Goal: Information Seeking & Learning: Learn about a topic

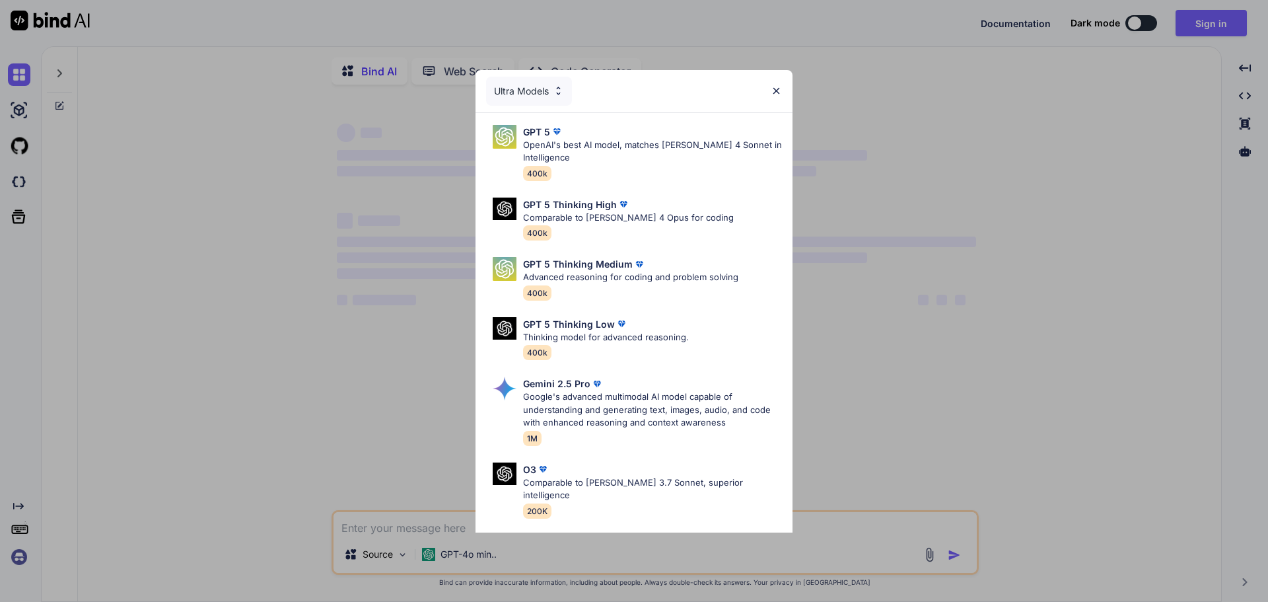
click at [772, 84] on div "Ultra Models" at bounding box center [634, 91] width 317 height 42
click at [775, 89] on img at bounding box center [776, 90] width 11 height 11
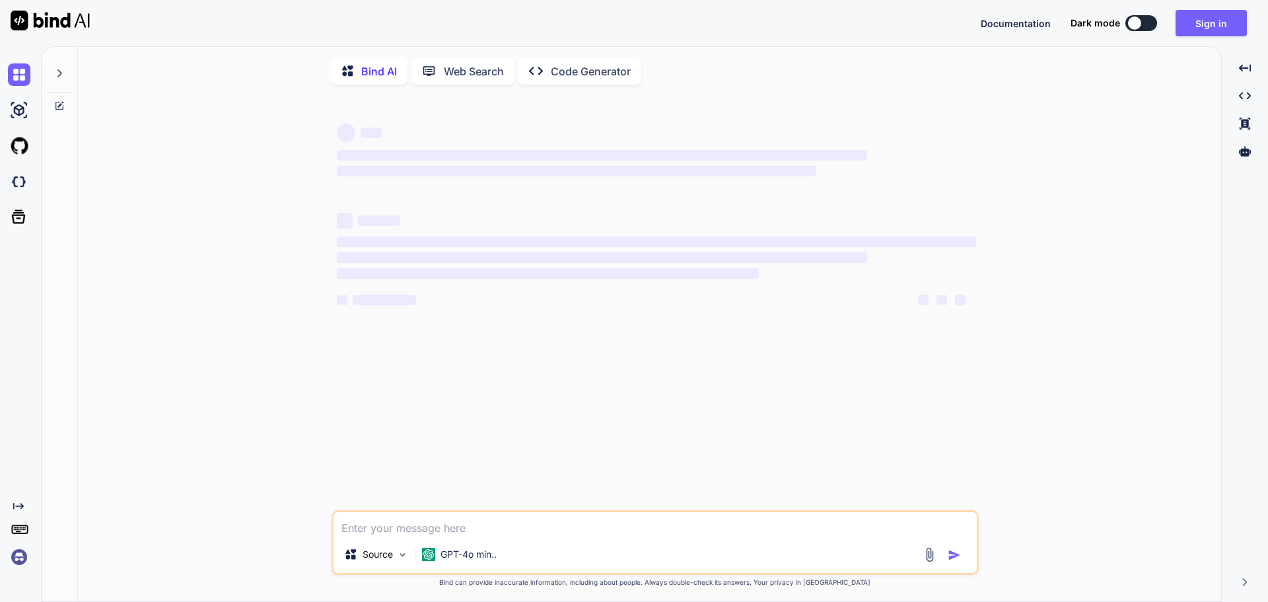
type textarea "x"
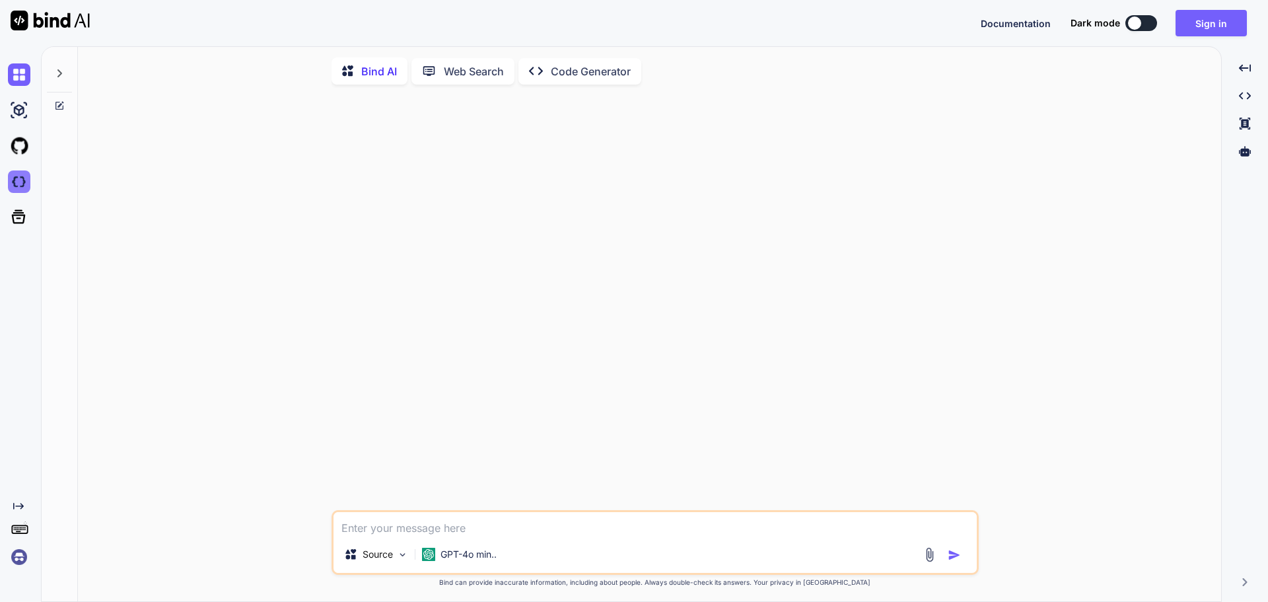
click at [18, 191] on img at bounding box center [19, 181] width 22 height 22
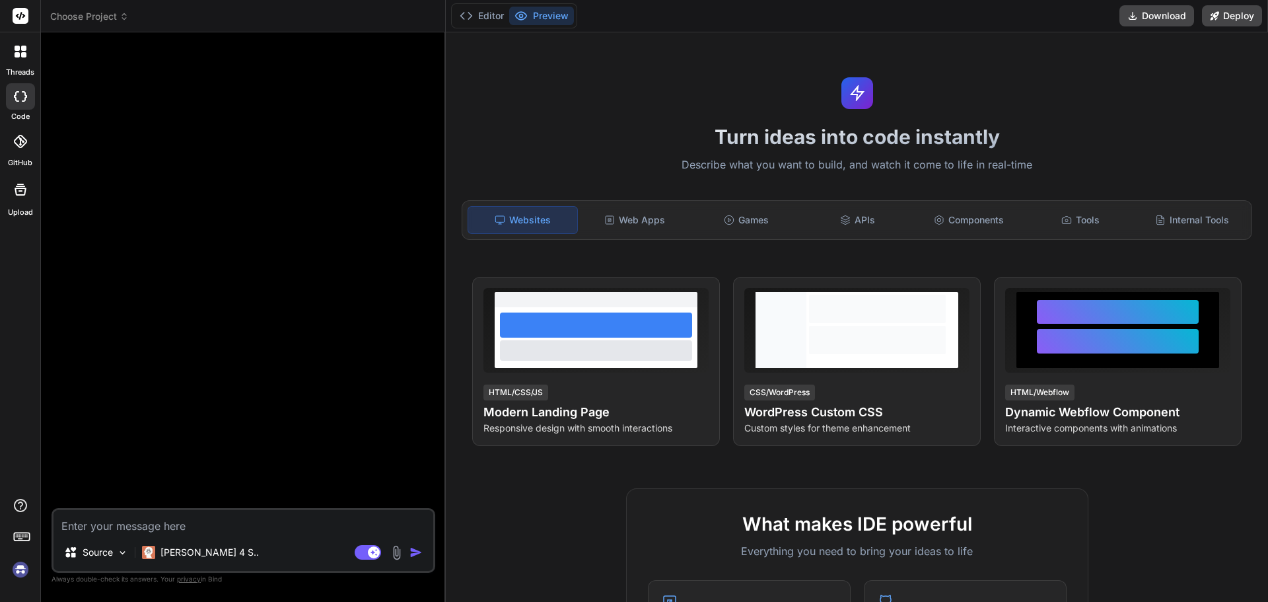
click at [24, 112] on label "code" at bounding box center [20, 116] width 18 height 11
click at [24, 102] on div at bounding box center [20, 96] width 29 height 26
type textarea "x"
click at [17, 136] on icon at bounding box center [20, 141] width 13 height 13
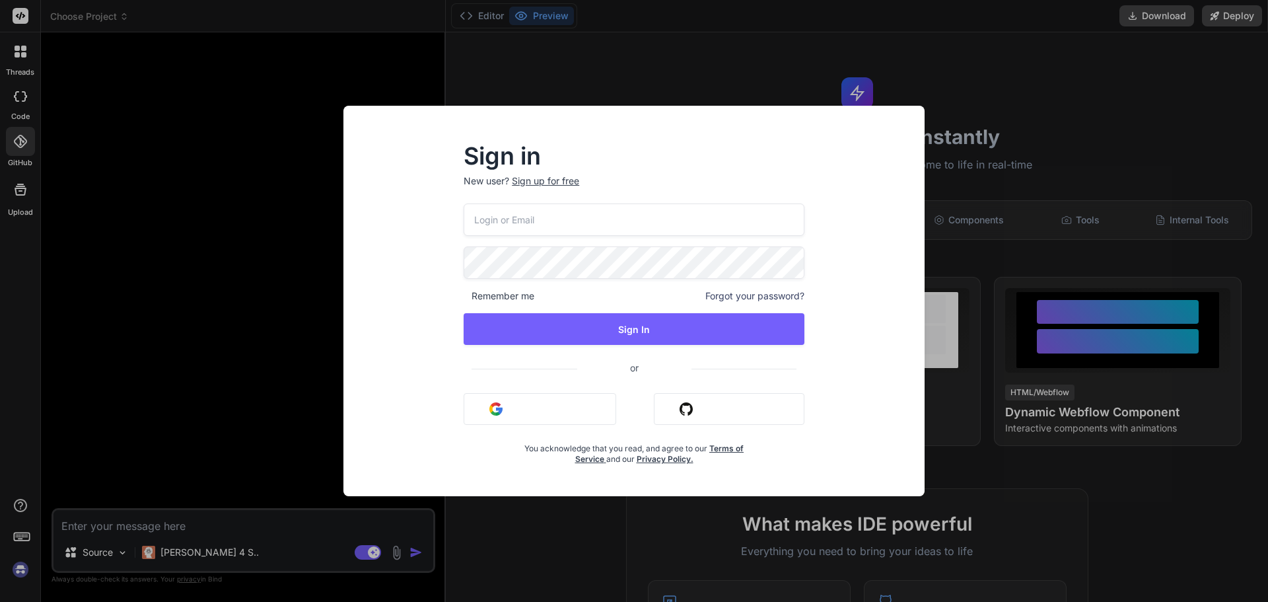
type input "[EMAIL_ADDRESS][DOMAIN_NAME]"
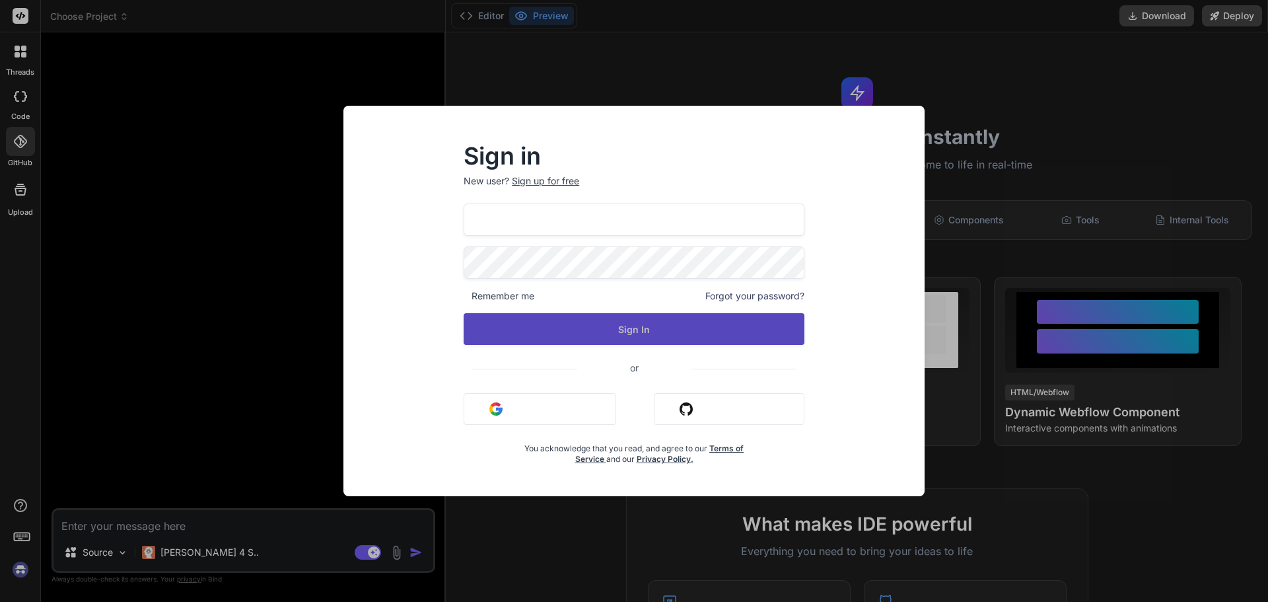
click at [611, 322] on button "Sign In" at bounding box center [634, 329] width 341 height 32
click at [659, 331] on button "Sign In" at bounding box center [634, 329] width 341 height 32
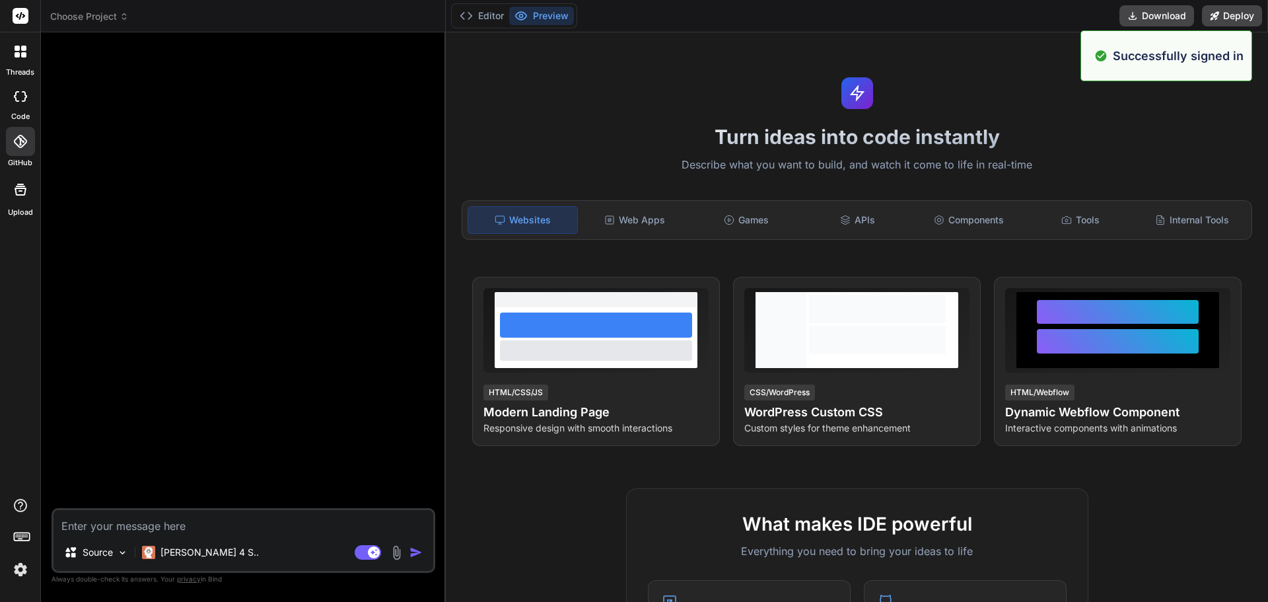
click at [24, 141] on icon at bounding box center [20, 141] width 13 height 13
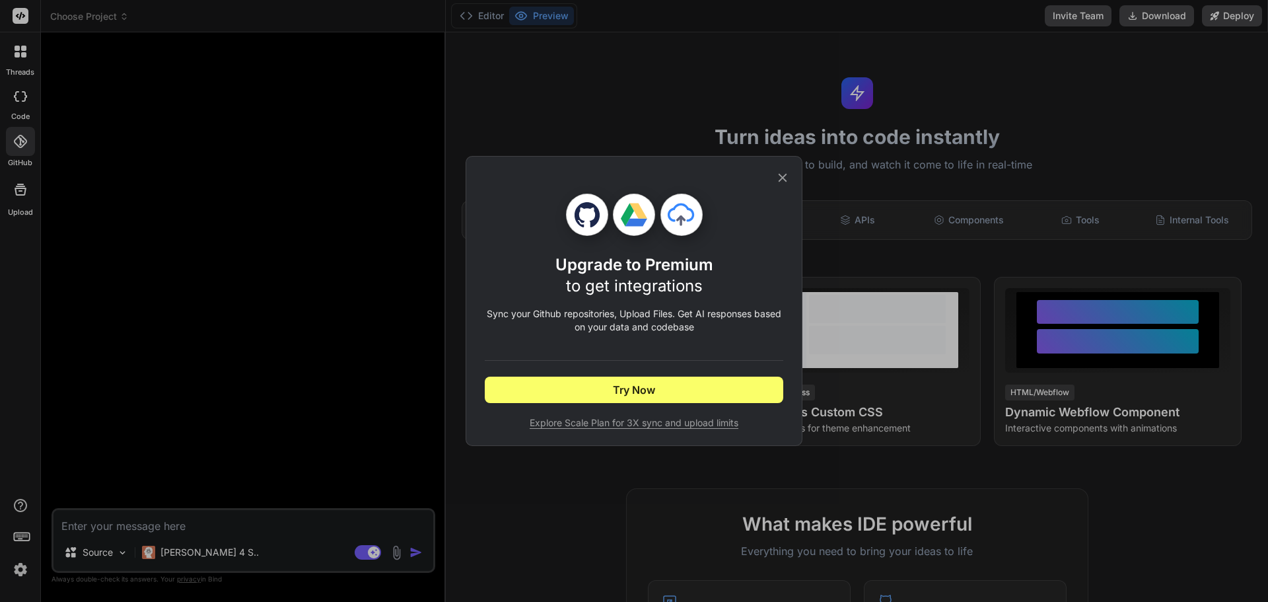
click at [787, 178] on icon at bounding box center [782, 177] width 15 height 15
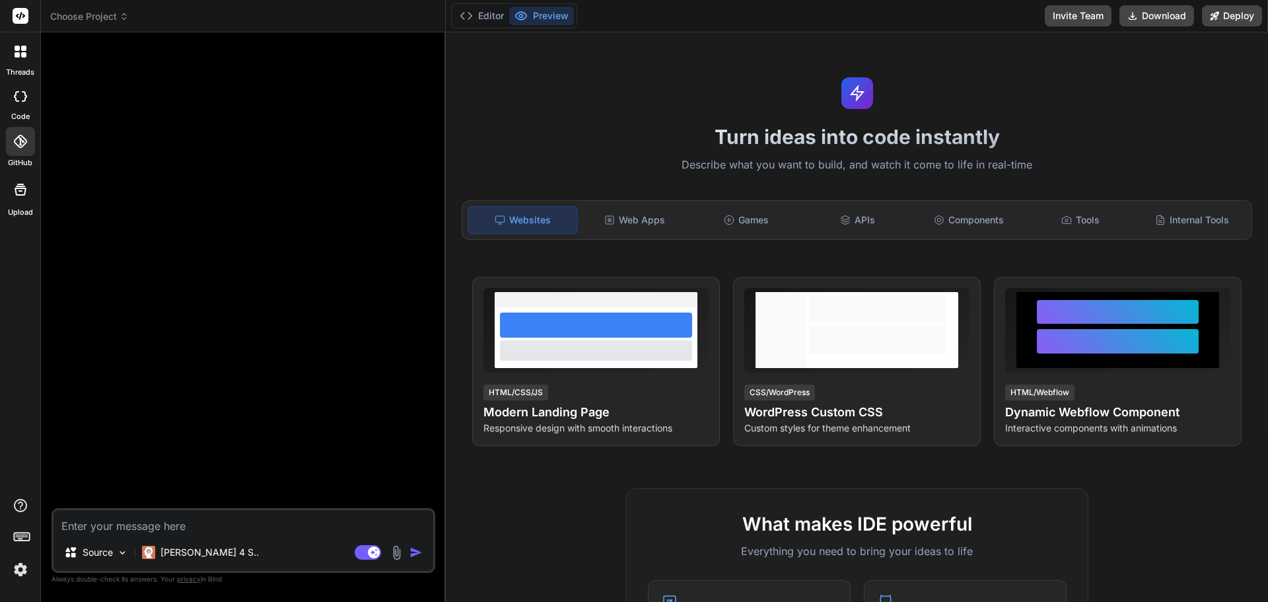
click at [24, 148] on div at bounding box center [20, 141] width 29 height 29
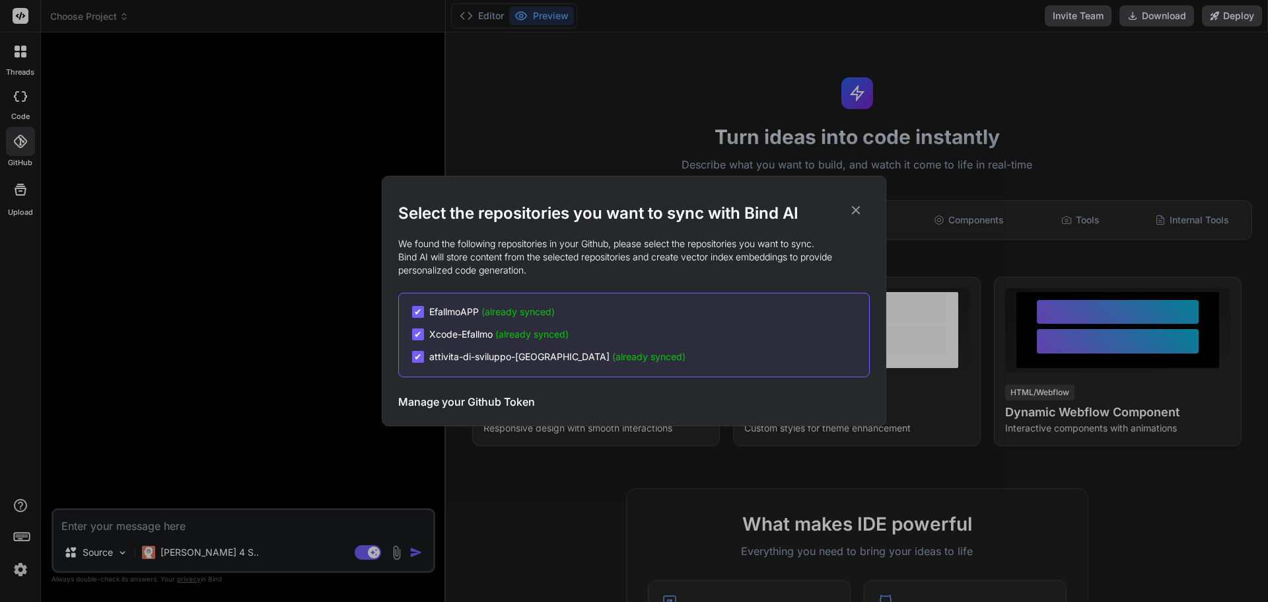
click at [855, 205] on icon at bounding box center [856, 210] width 15 height 15
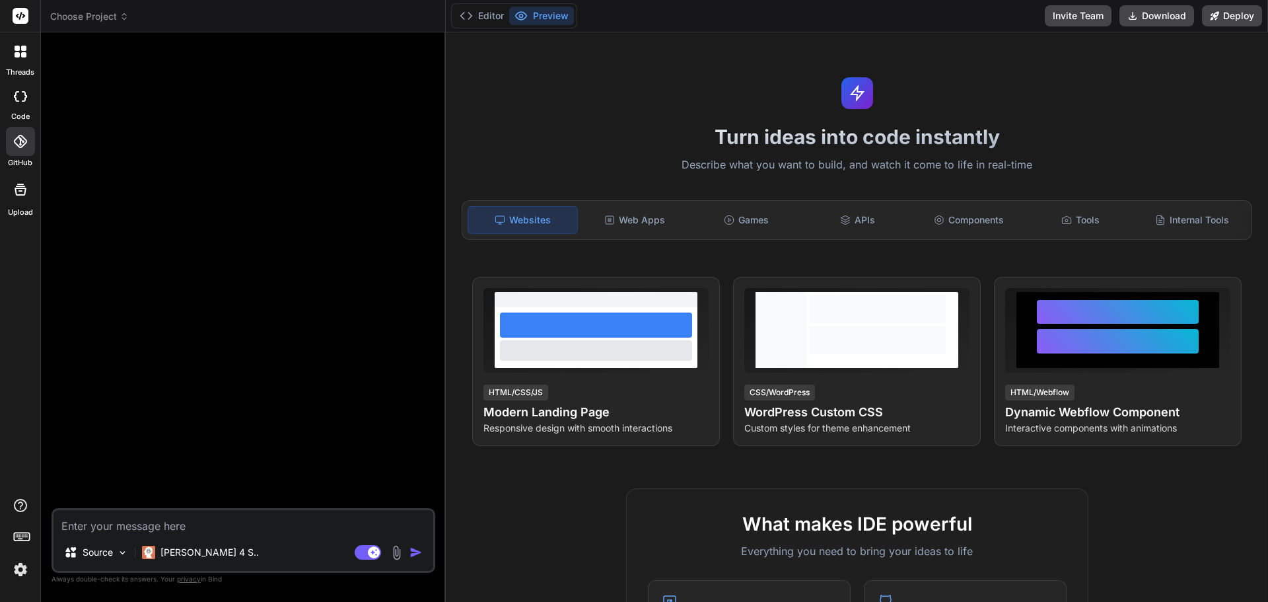
click at [30, 65] on div at bounding box center [21, 52] width 28 height 28
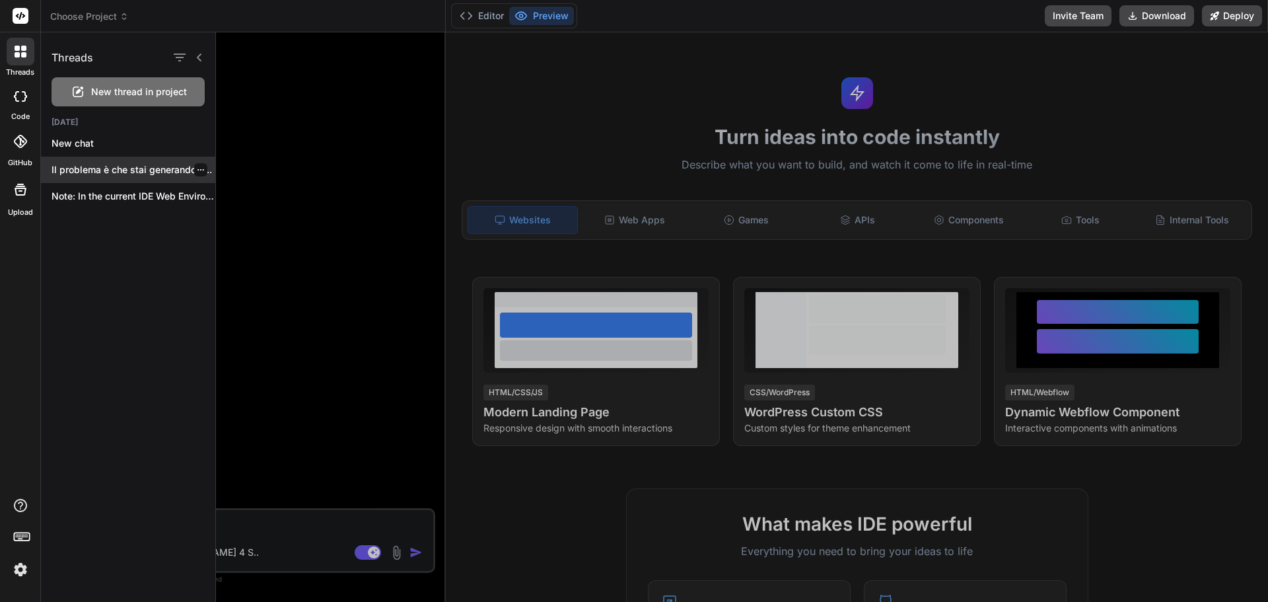
click at [132, 175] on p "Il problema è che stai generando il..." at bounding box center [134, 169] width 164 height 13
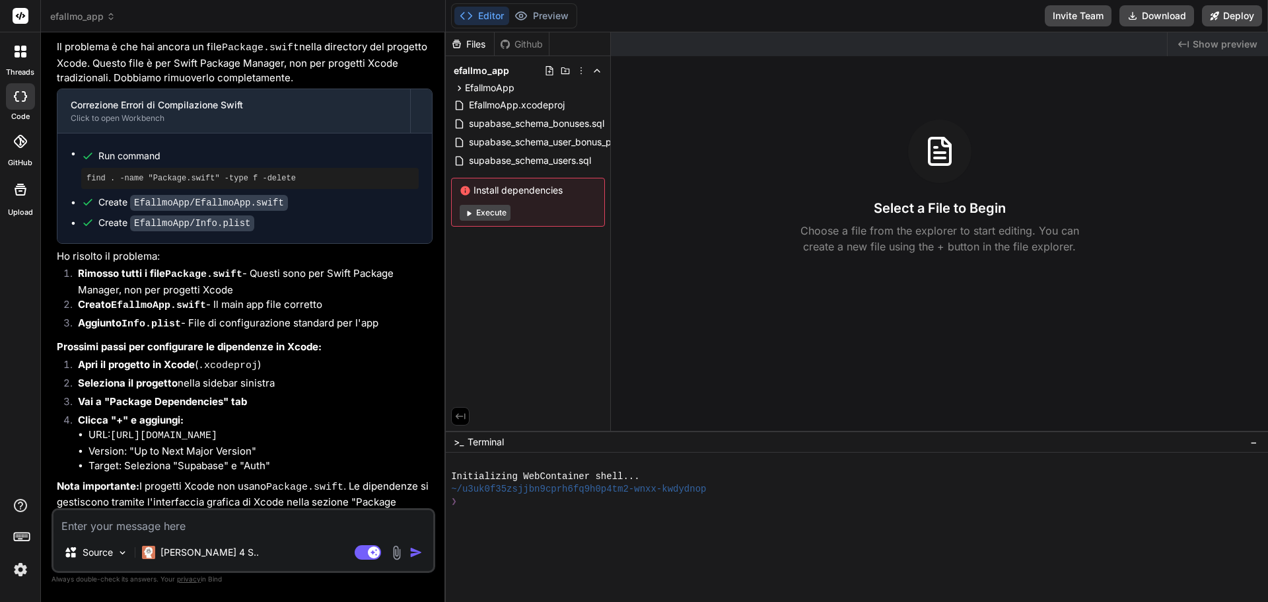
scroll to position [1886, 0]
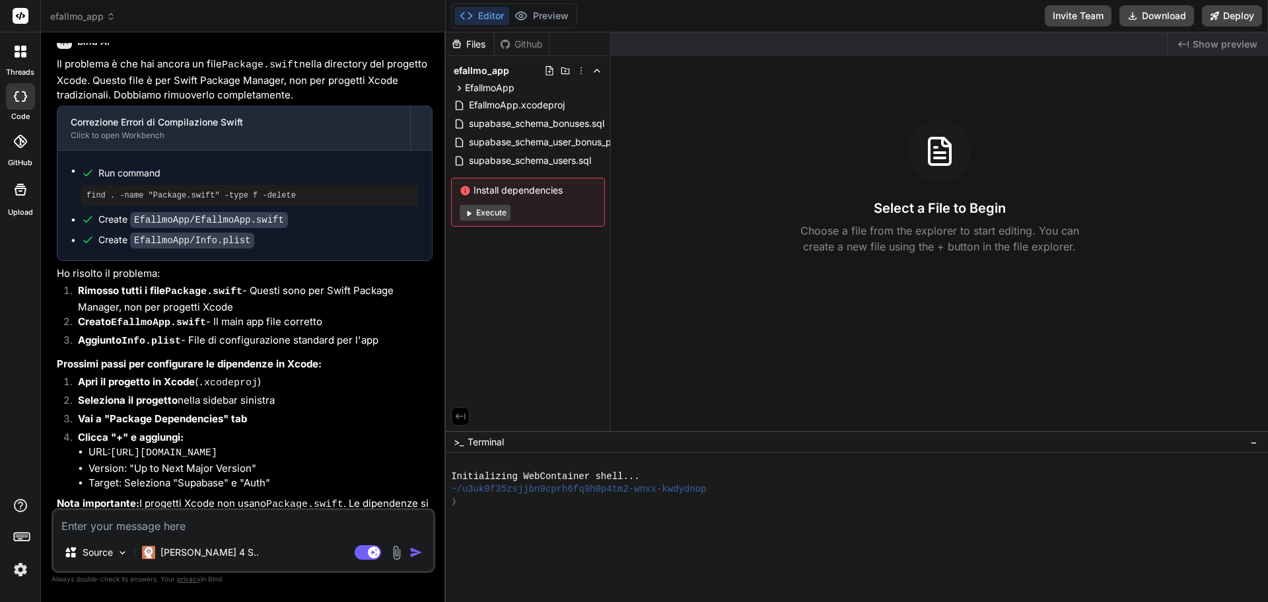
click at [30, 53] on div at bounding box center [21, 52] width 28 height 28
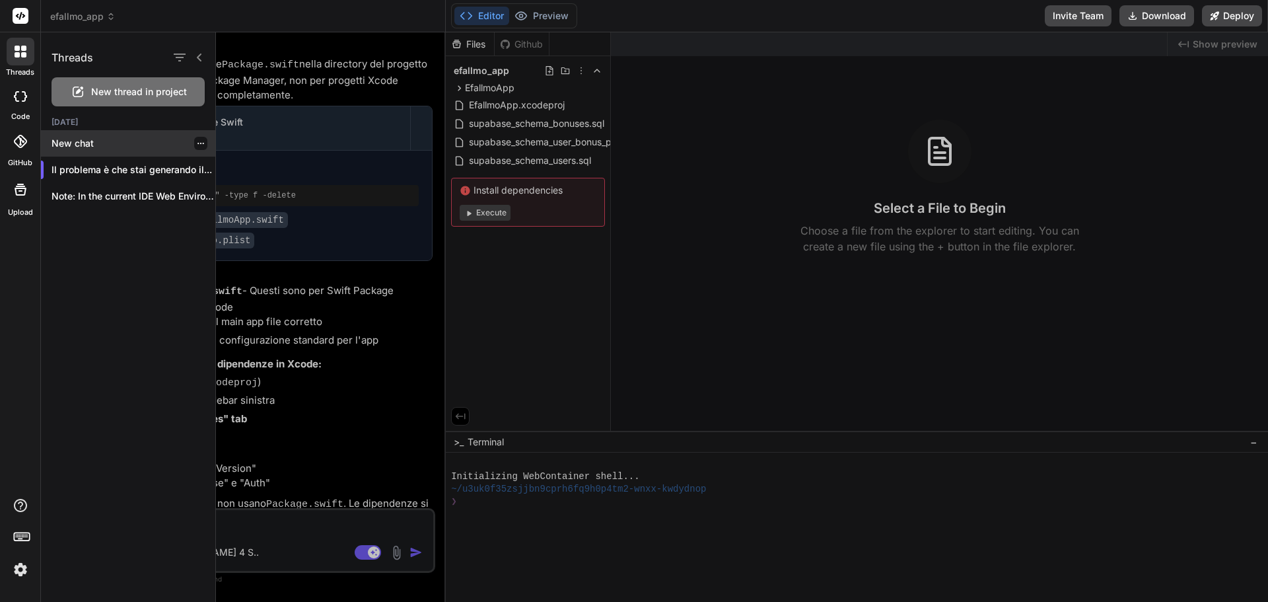
click at [152, 140] on p "New chat" at bounding box center [134, 143] width 164 height 13
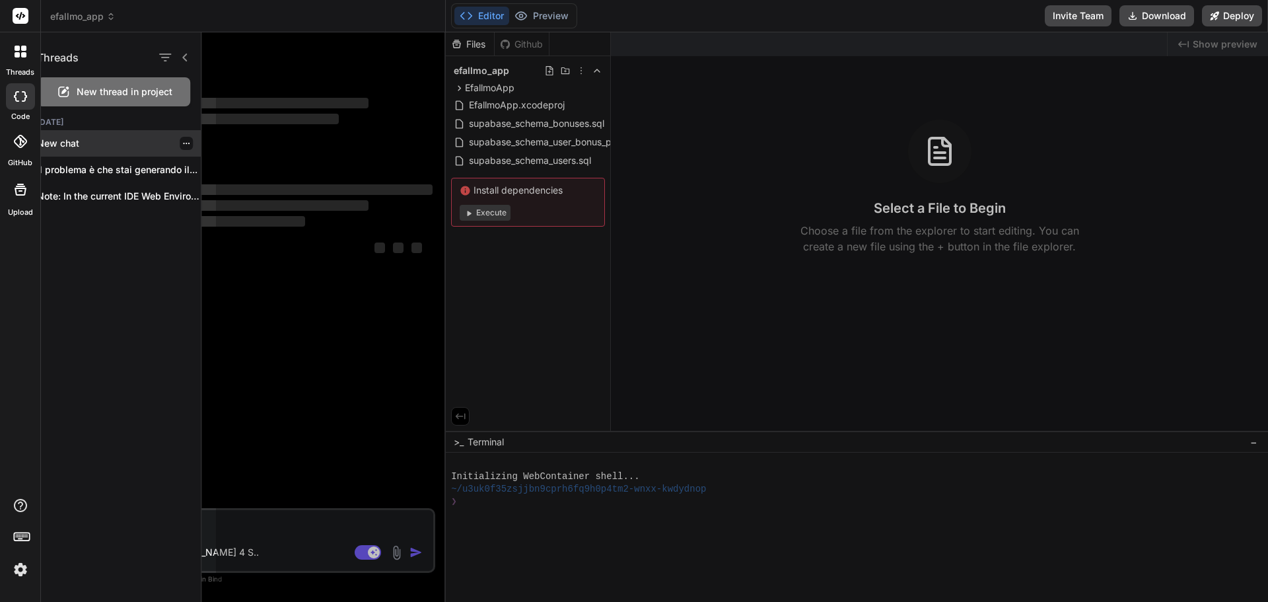
scroll to position [0, 0]
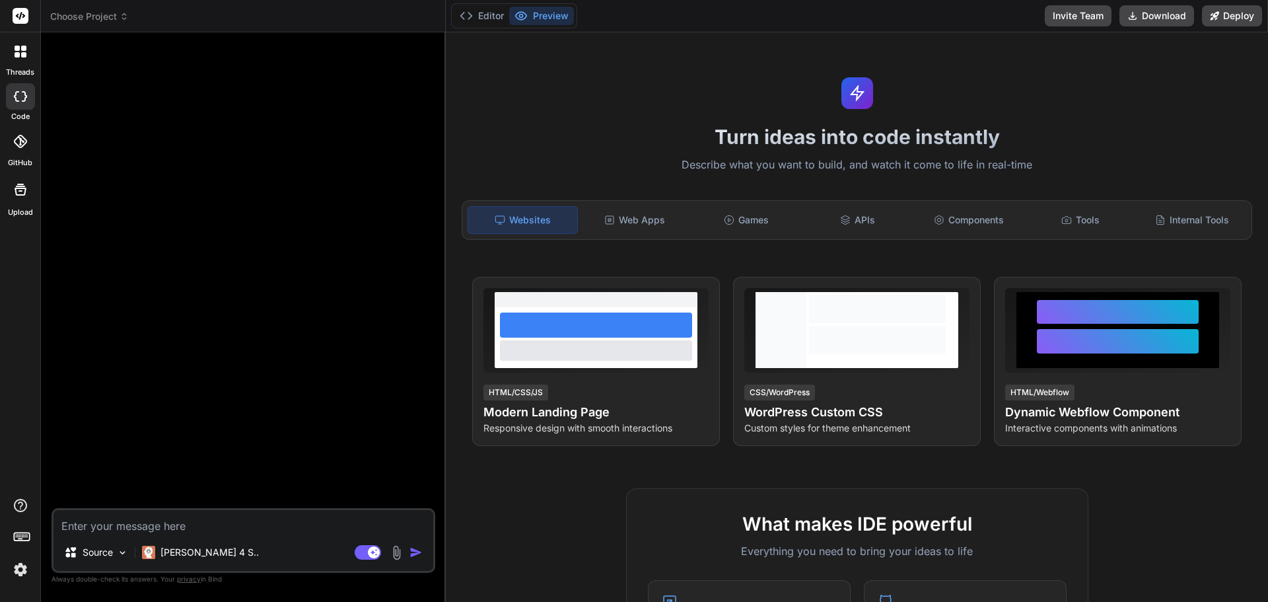
click at [24, 58] on div at bounding box center [21, 52] width 28 height 28
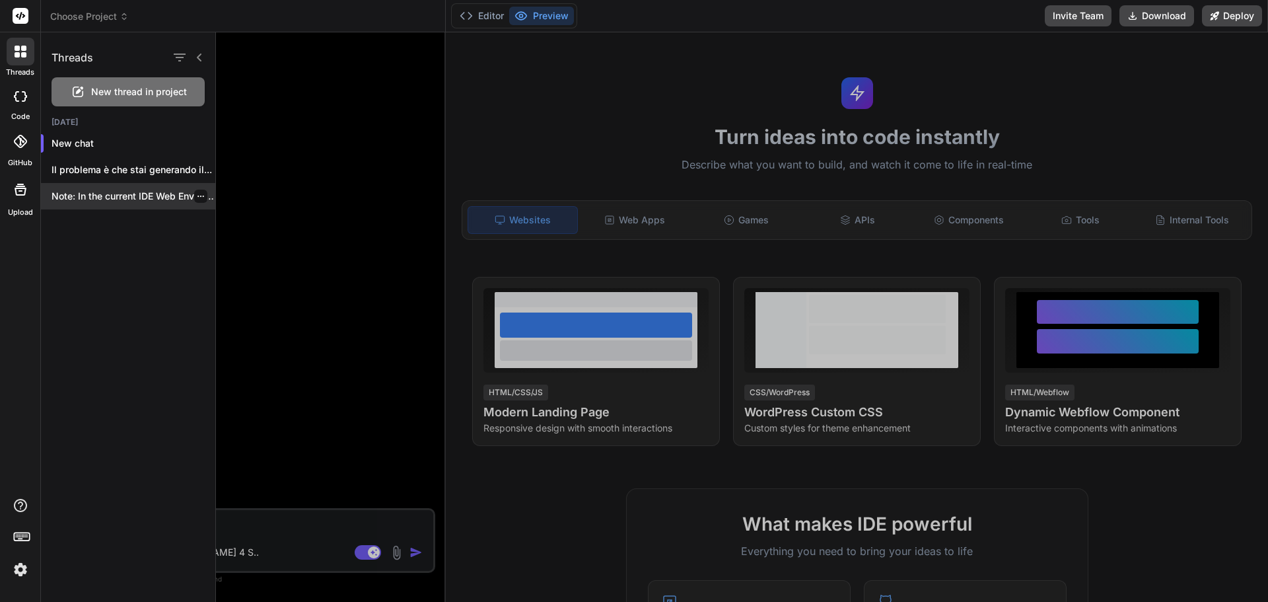
click at [110, 196] on p "Note: In the current IDE Web Environment,..." at bounding box center [134, 196] width 164 height 13
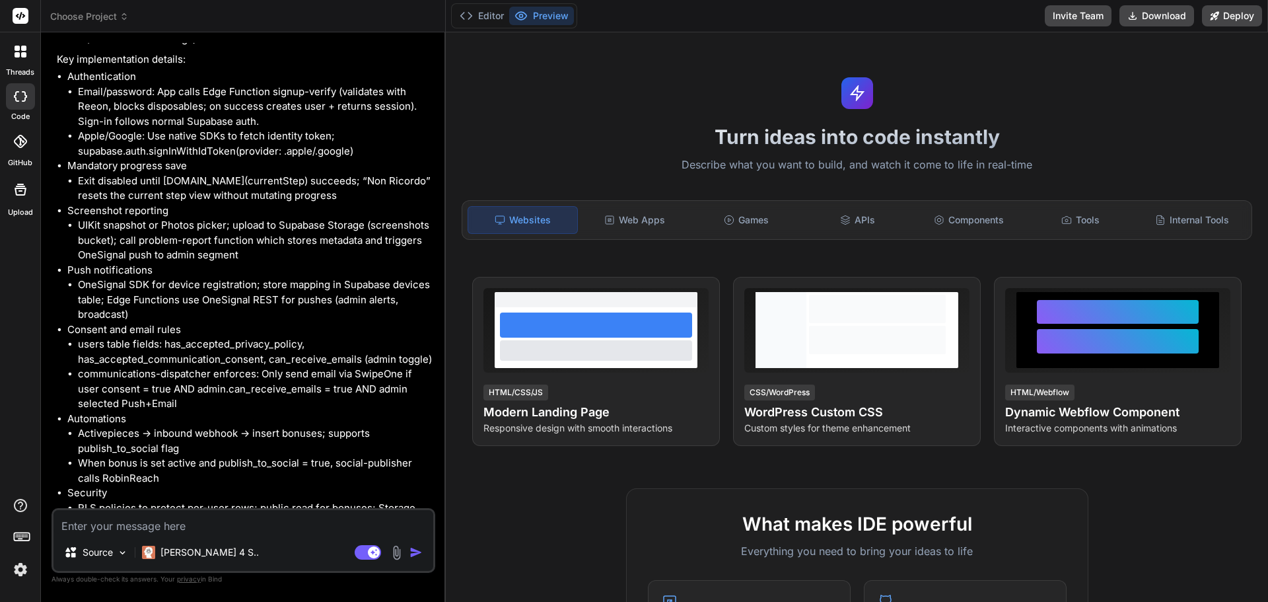
scroll to position [3896, 0]
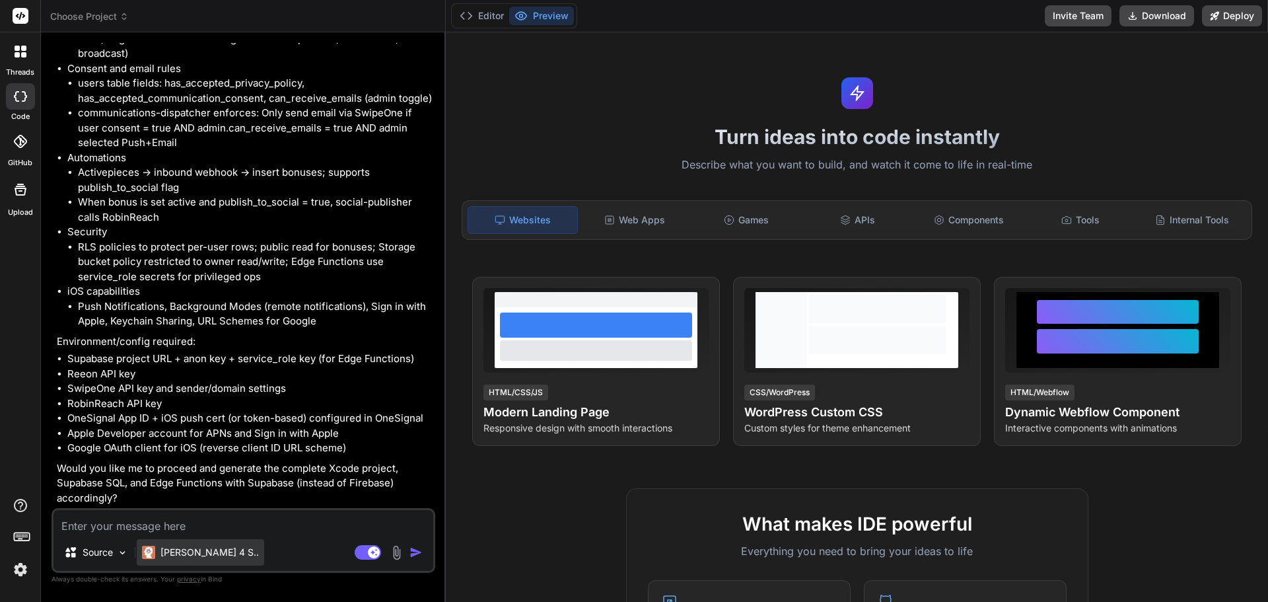
click at [182, 549] on p "[PERSON_NAME] 4 S.." at bounding box center [210, 552] width 98 height 13
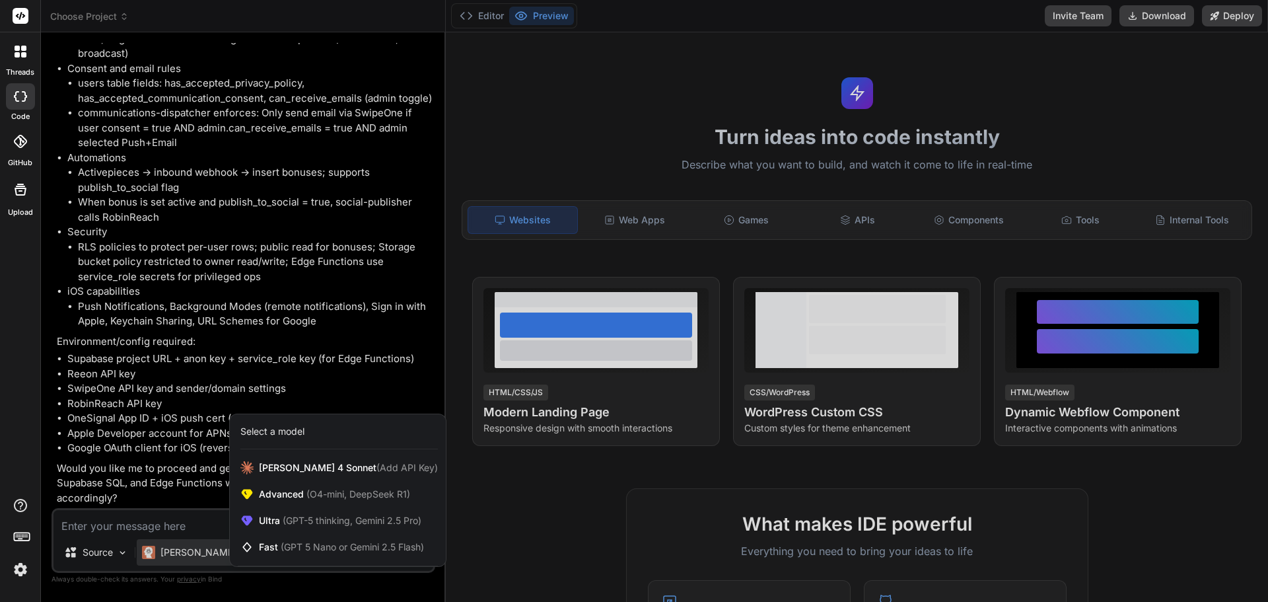
click at [182, 549] on div at bounding box center [634, 301] width 1268 height 602
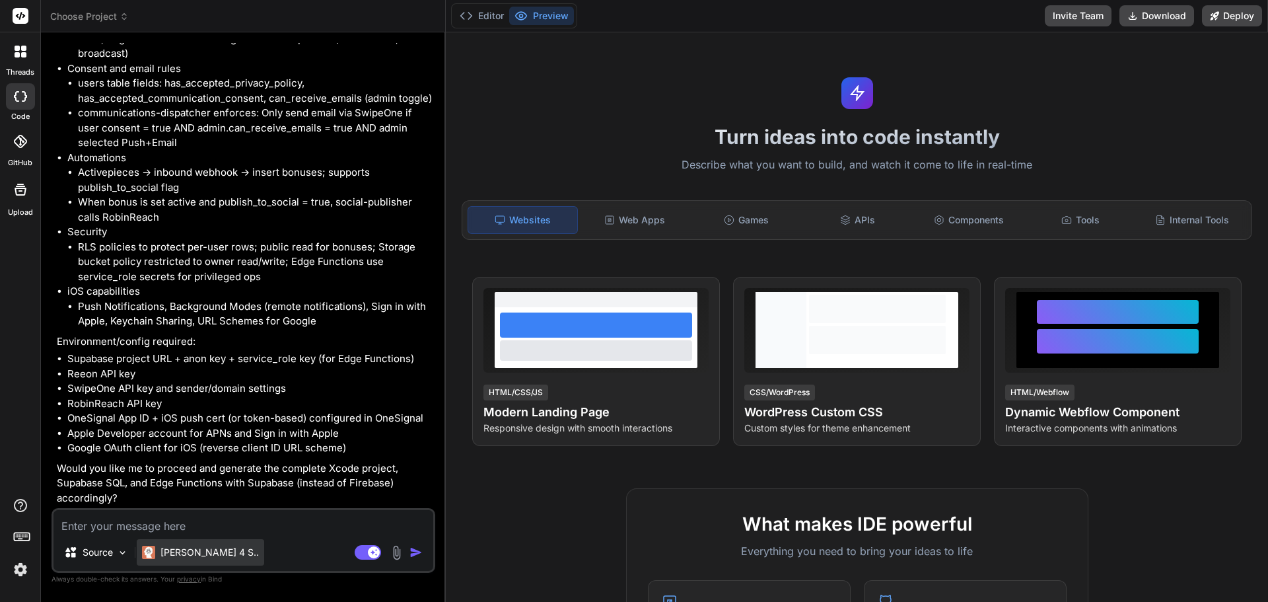
click at [206, 559] on div "[PERSON_NAME] 4 S.." at bounding box center [200, 552] width 127 height 26
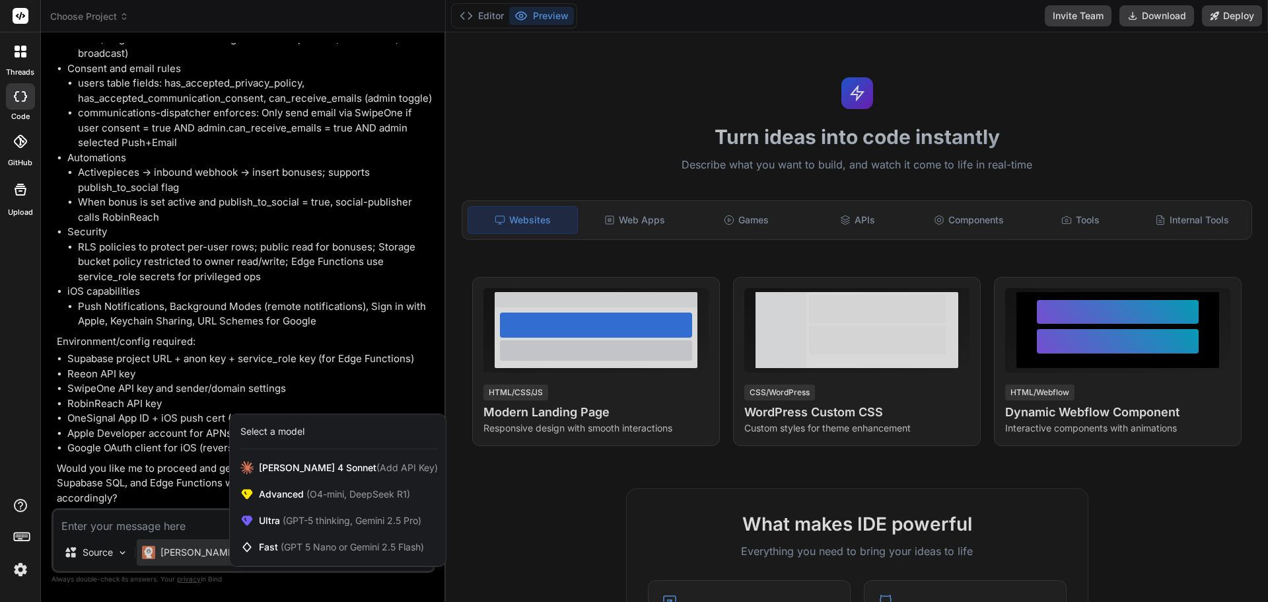
click at [180, 529] on div at bounding box center [634, 301] width 1268 height 602
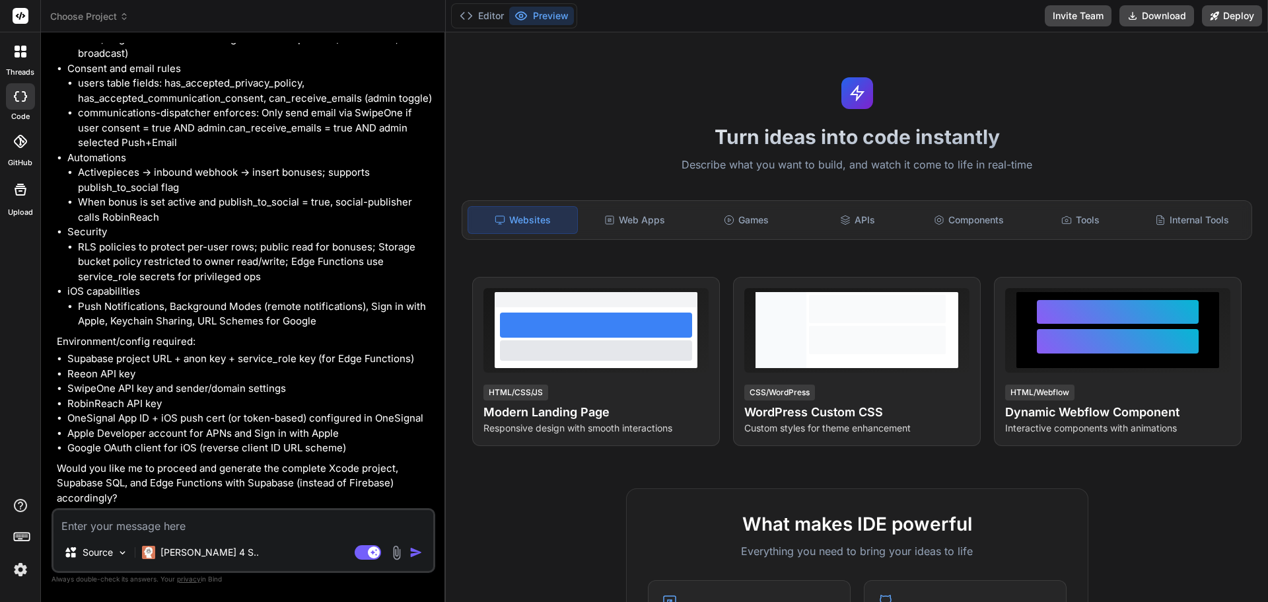
click at [161, 526] on textarea at bounding box center [244, 522] width 380 height 24
type textarea "x"
type textarea "s"
type textarea "x"
type textarea "si"
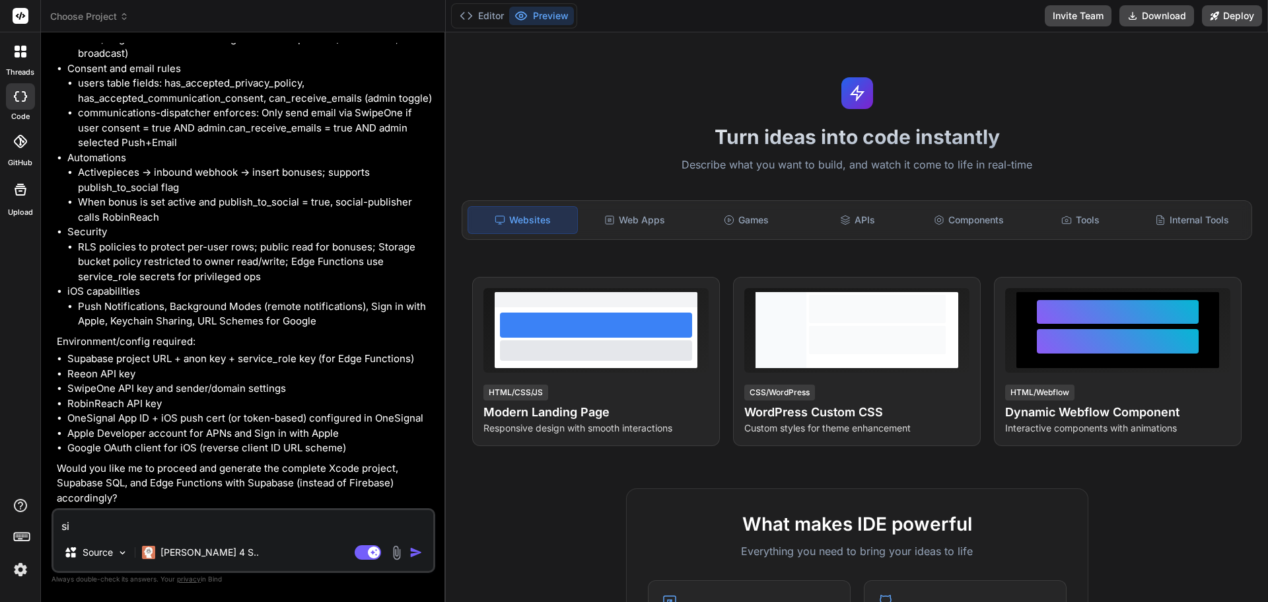
type textarea "x"
type textarea "si"
type textarea "x"
type textarea "si e"
type textarea "x"
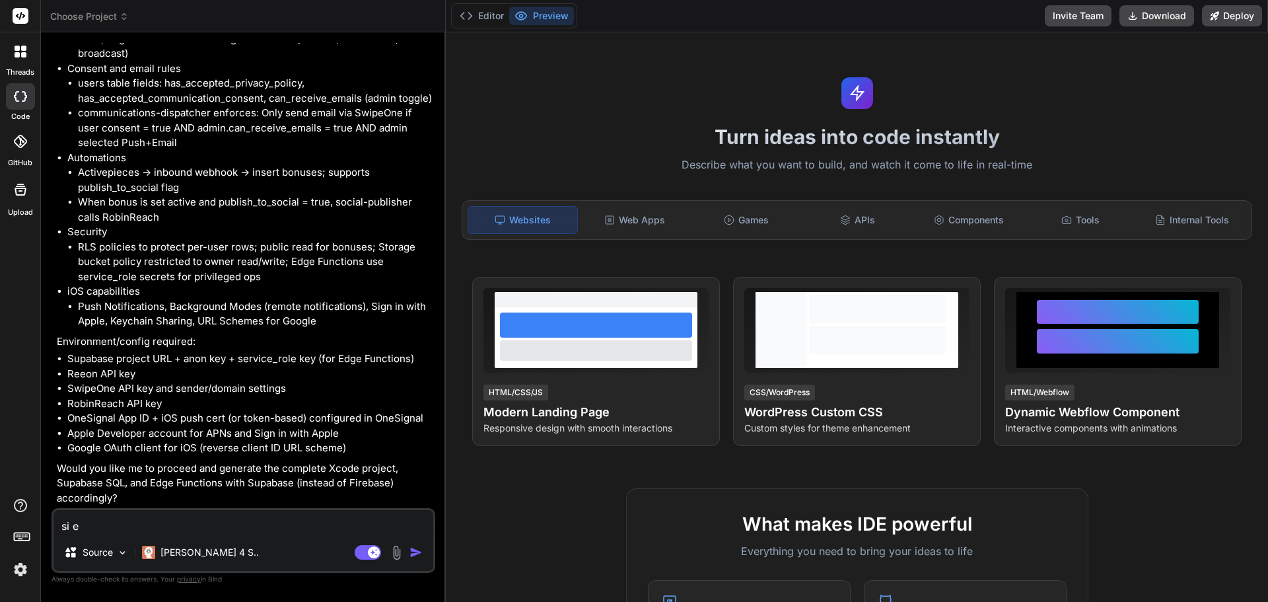
type textarea "si e"
type textarea "x"
type textarea "si e p"
type textarea "x"
type textarea "si e pa"
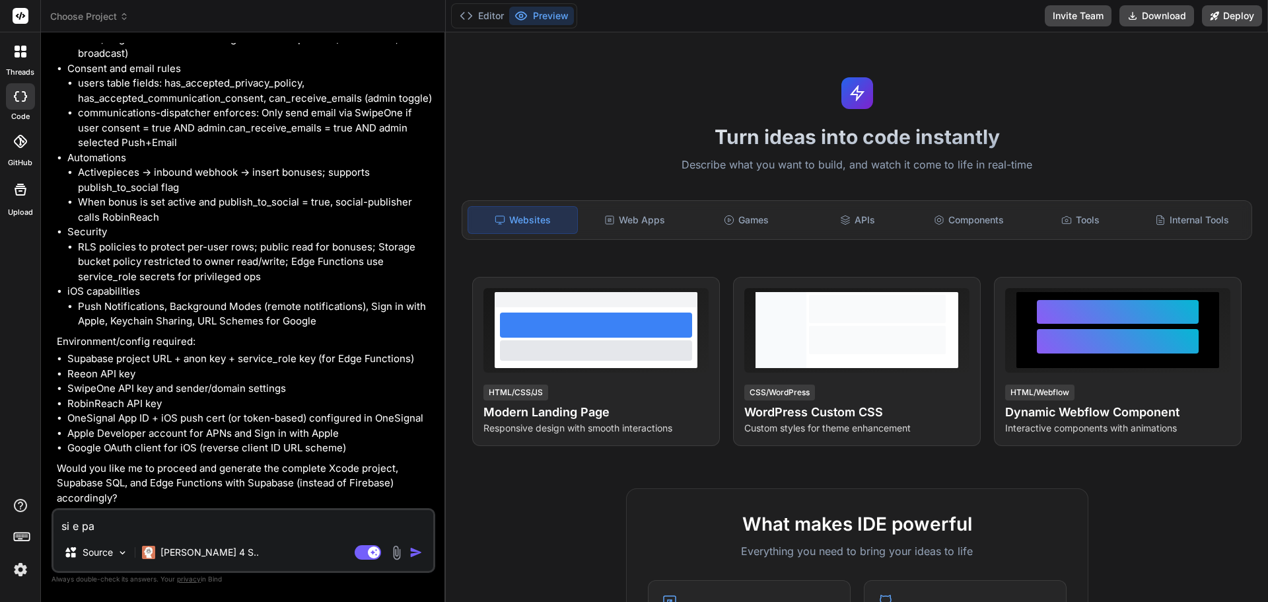
type textarea "x"
type textarea "si e par"
type textarea "x"
type textarea "si e parl"
type textarea "x"
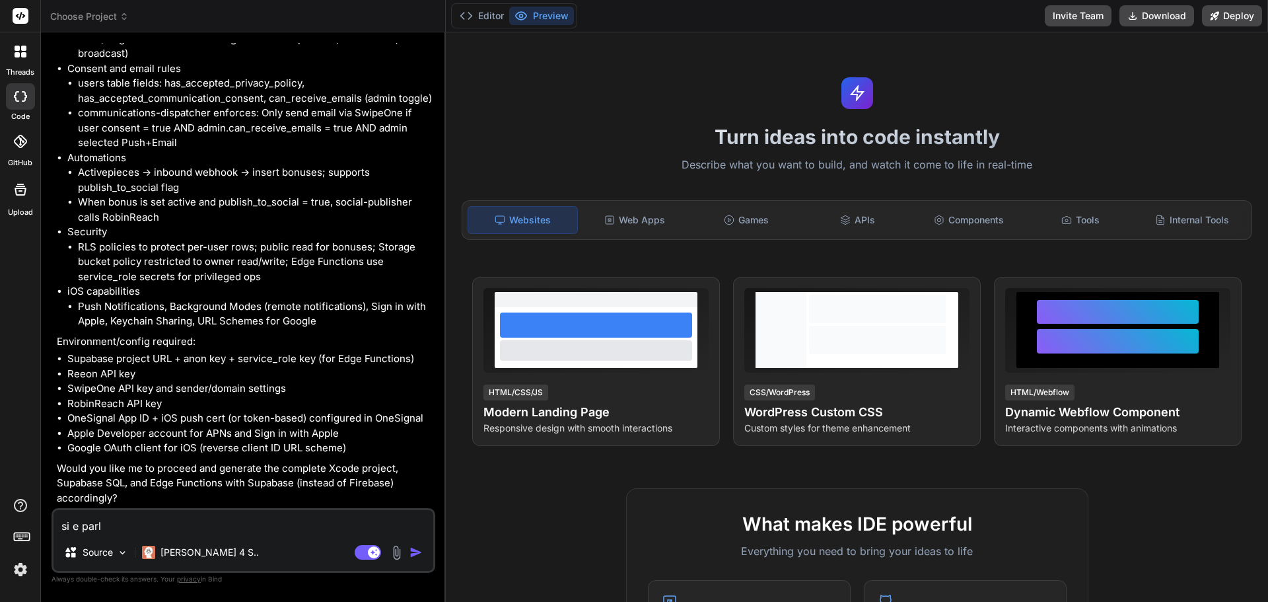
type textarea "si e parla"
type textarea "x"
type textarea "si e parla"
type textarea "x"
type textarea "si e parla i"
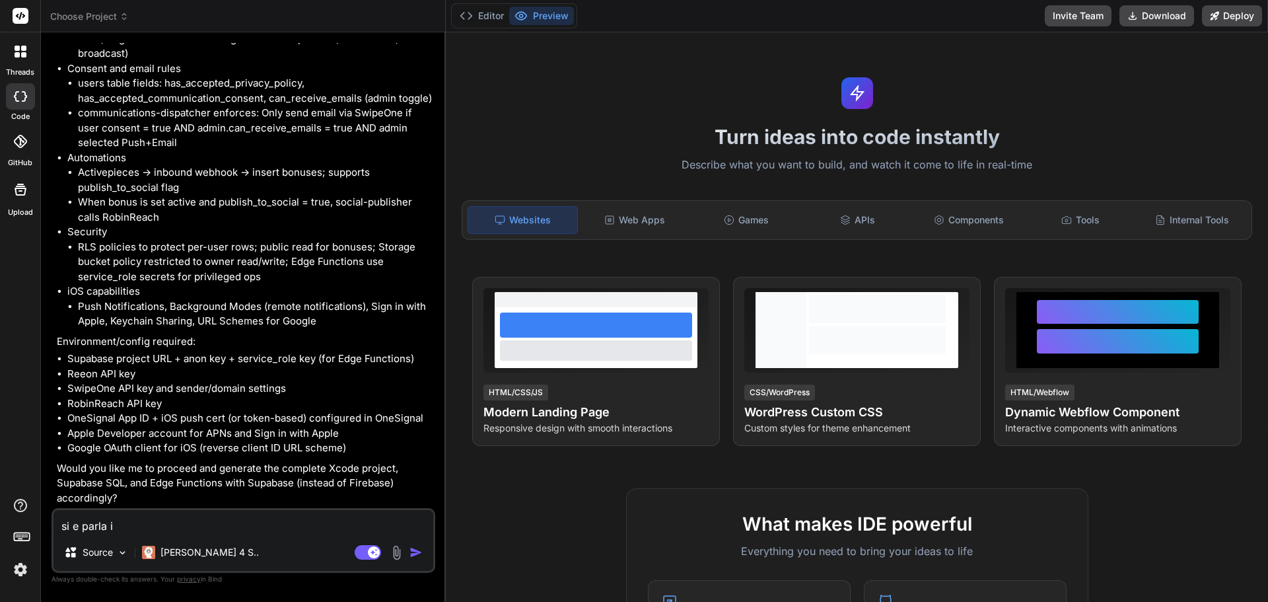
type textarea "x"
type textarea "si e parla in"
type textarea "x"
type textarea "si e parla in"
type textarea "x"
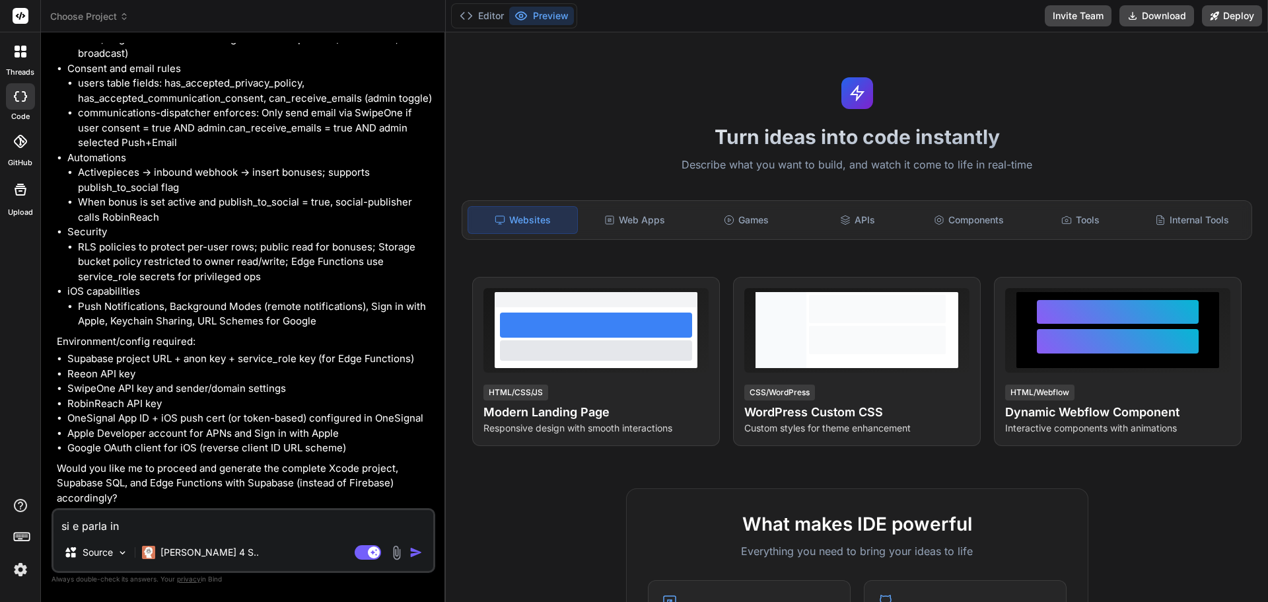
type textarea "si e parla in i"
type textarea "x"
type textarea "si e parla in it"
type textarea "x"
type textarea "si e parla in ita"
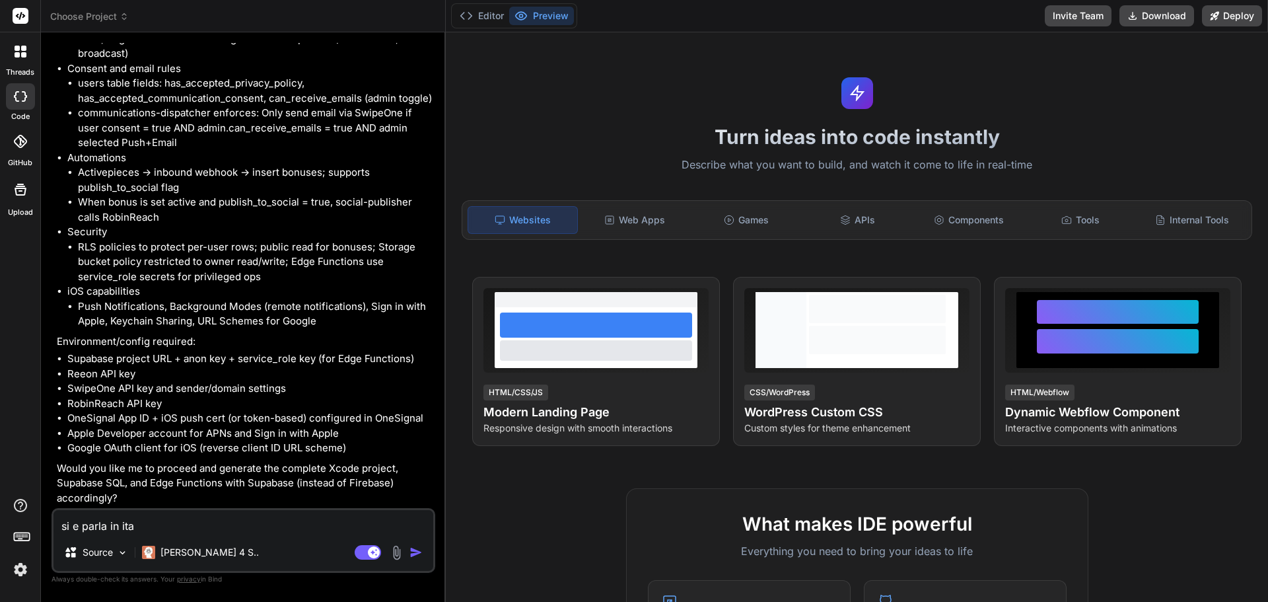
type textarea "x"
type textarea "si e parla in ital"
type textarea "x"
type textarea "si e parla in itali"
type textarea "x"
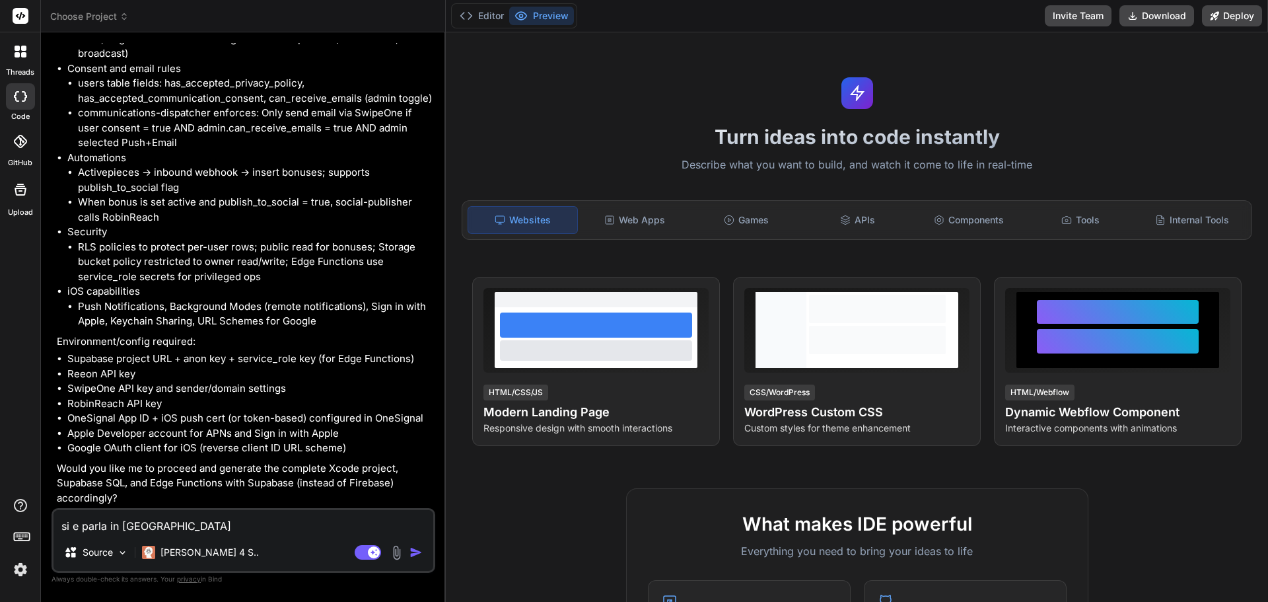
type textarea "si e parla in italia"
type textarea "x"
type textarea "si e parla in italian"
type textarea "x"
type textarea "si e parla in italiano"
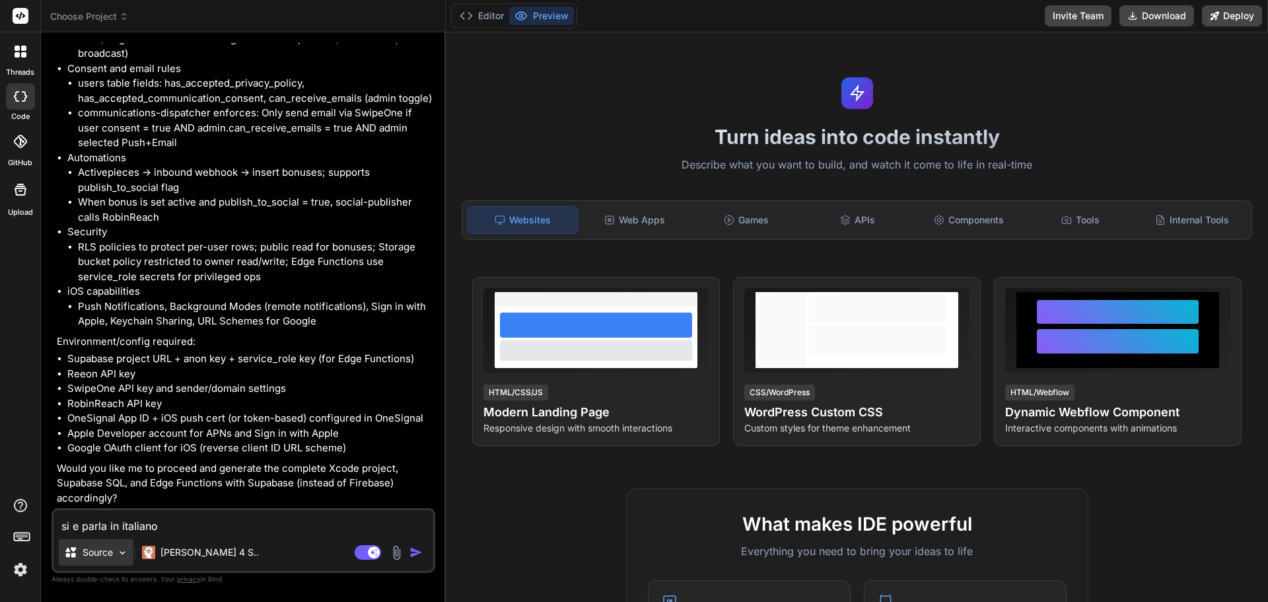
click at [100, 556] on p "Source" at bounding box center [98, 552] width 30 height 13
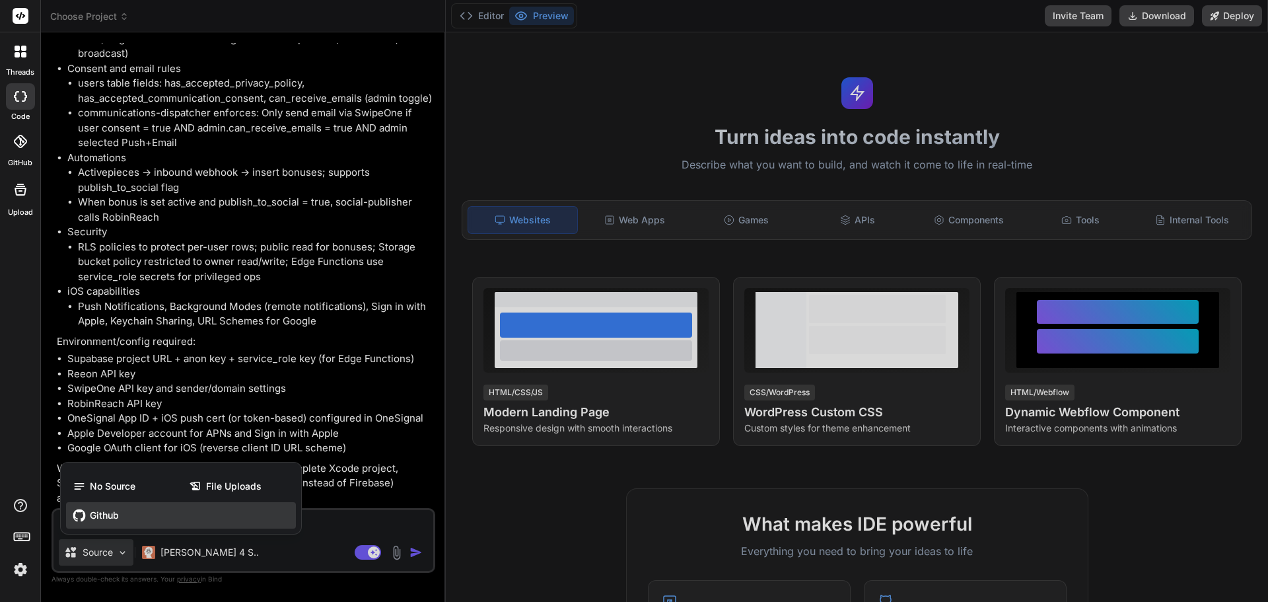
click at [122, 507] on div "Github" at bounding box center [181, 515] width 230 height 26
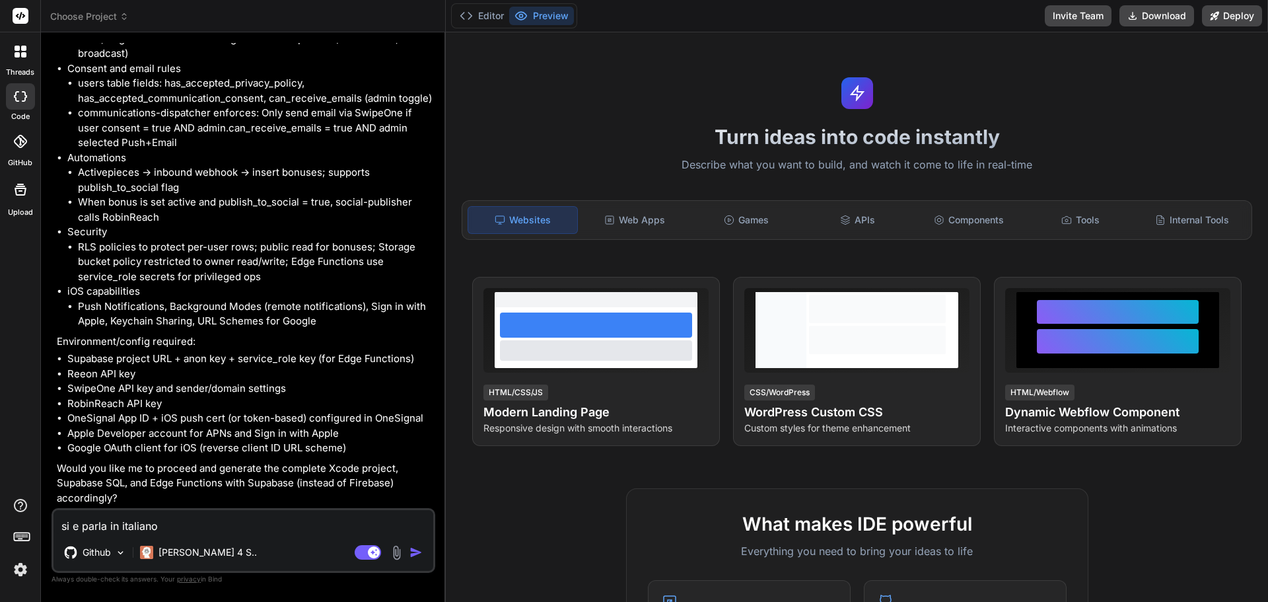
click at [415, 552] on img "button" at bounding box center [416, 552] width 13 height 13
type textarea "x"
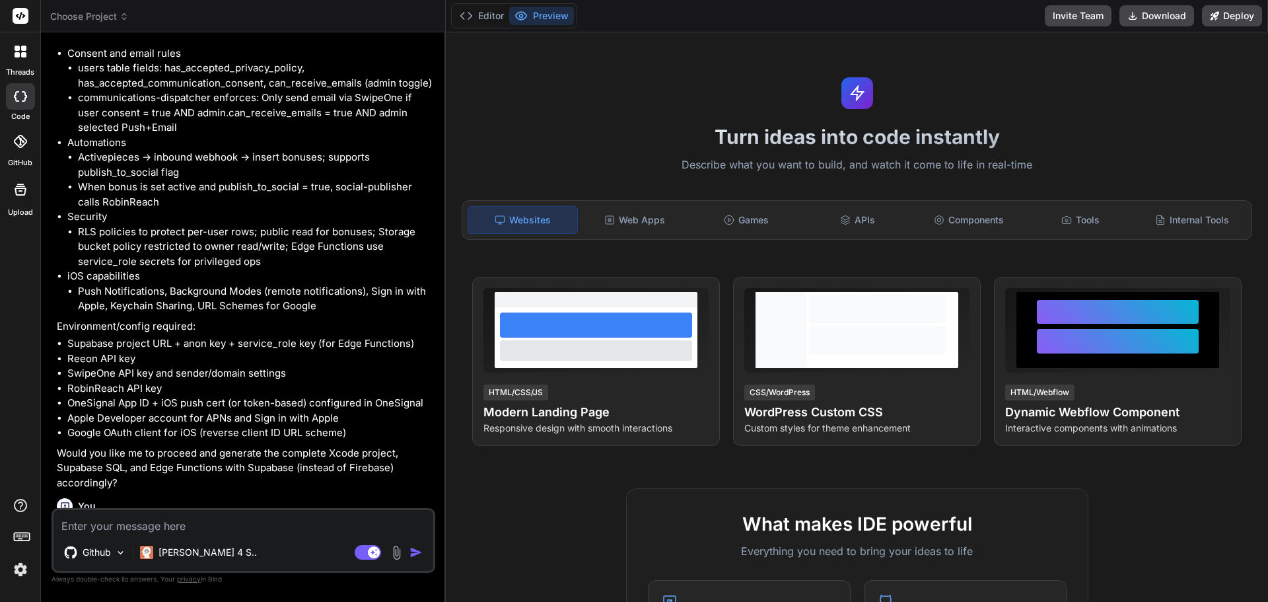
scroll to position [4033, 0]
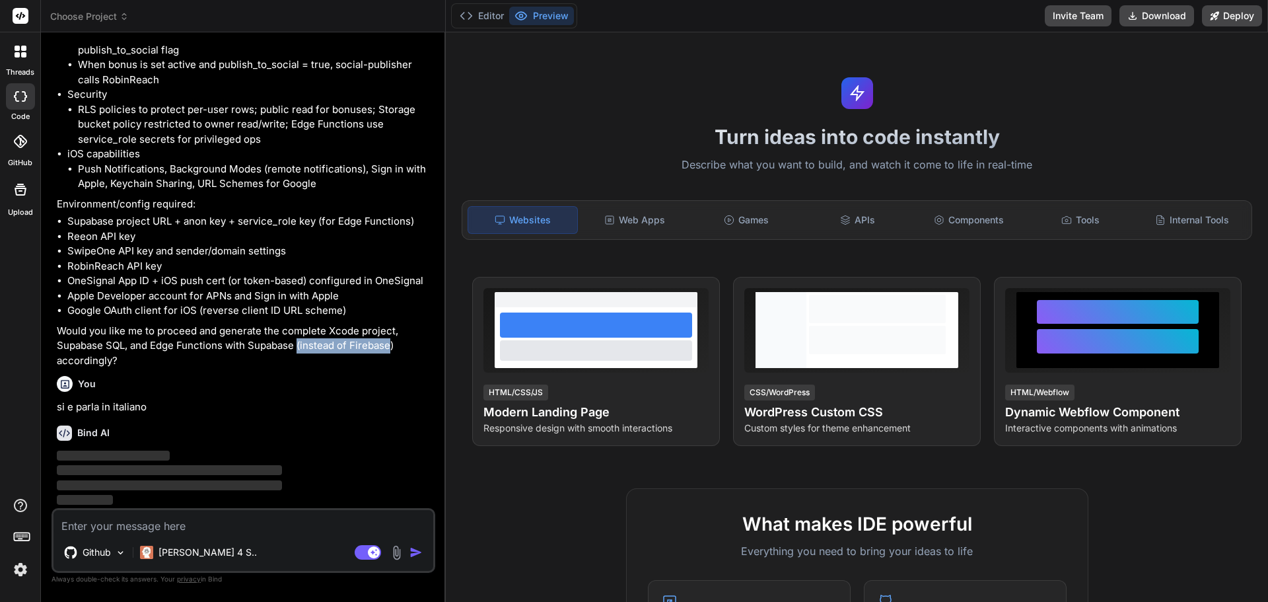
drag, startPoint x: 299, startPoint y: 344, endPoint x: 390, endPoint y: 346, distance: 91.8
click at [390, 346] on p "Would you like me to proceed and generate the complete Xcode project, Supabase …" at bounding box center [245, 346] width 376 height 45
click at [349, 450] on p "‌" at bounding box center [245, 455] width 376 height 15
click at [223, 516] on textarea at bounding box center [244, 522] width 380 height 24
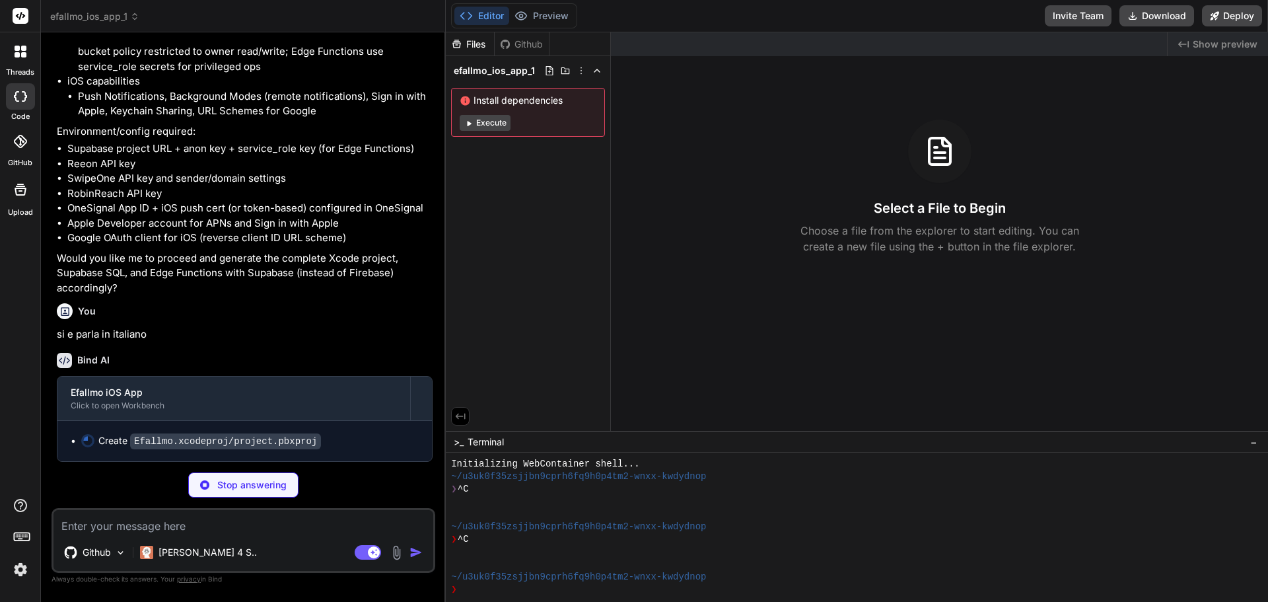
scroll to position [4106, 0]
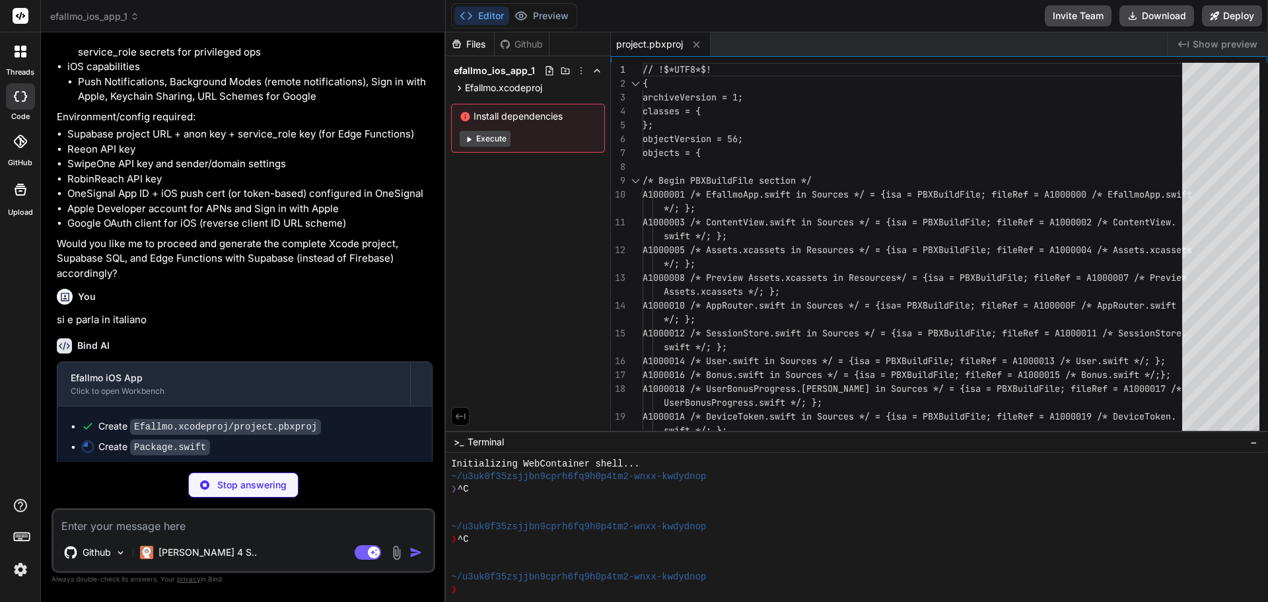
type textarea "x"
type textarea ".product(name: "OneSignal", package: "OneSignal-iOS-SDK"), .product(name: "Goog…"
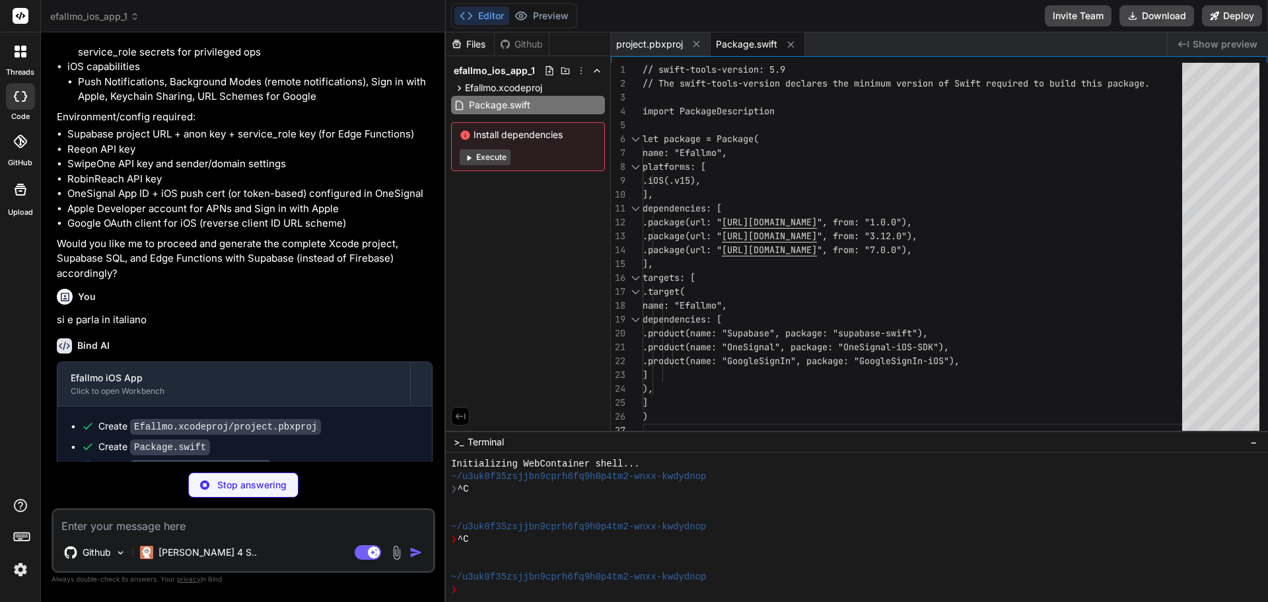
type textarea "x"
type textarea "}"
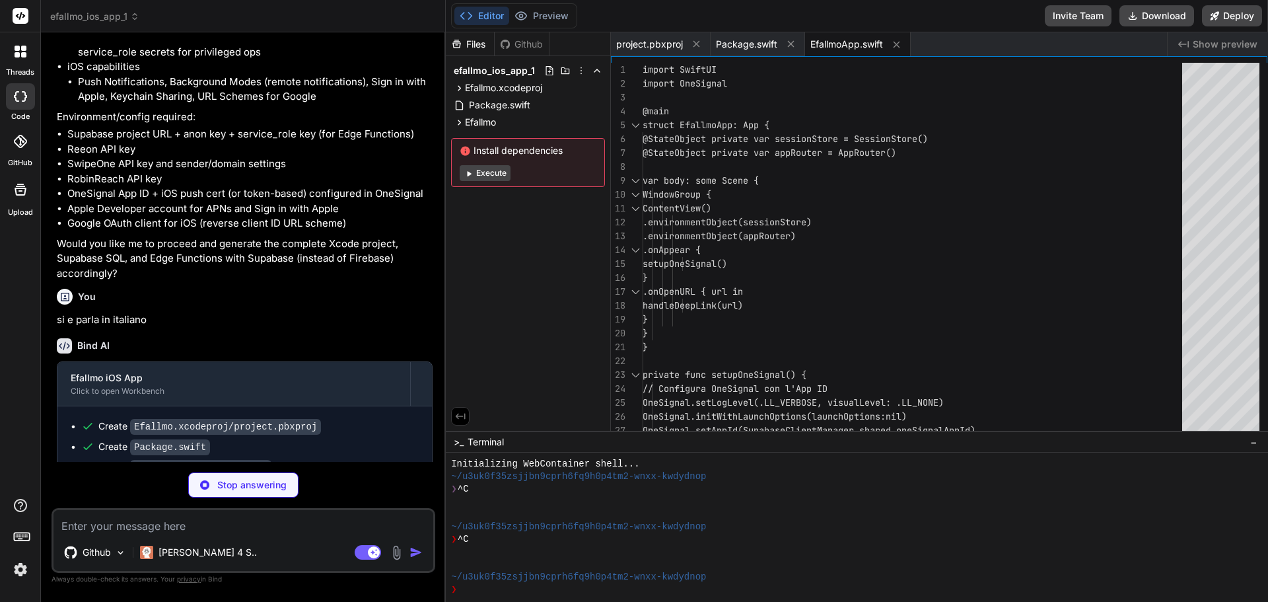
type textarea "x"
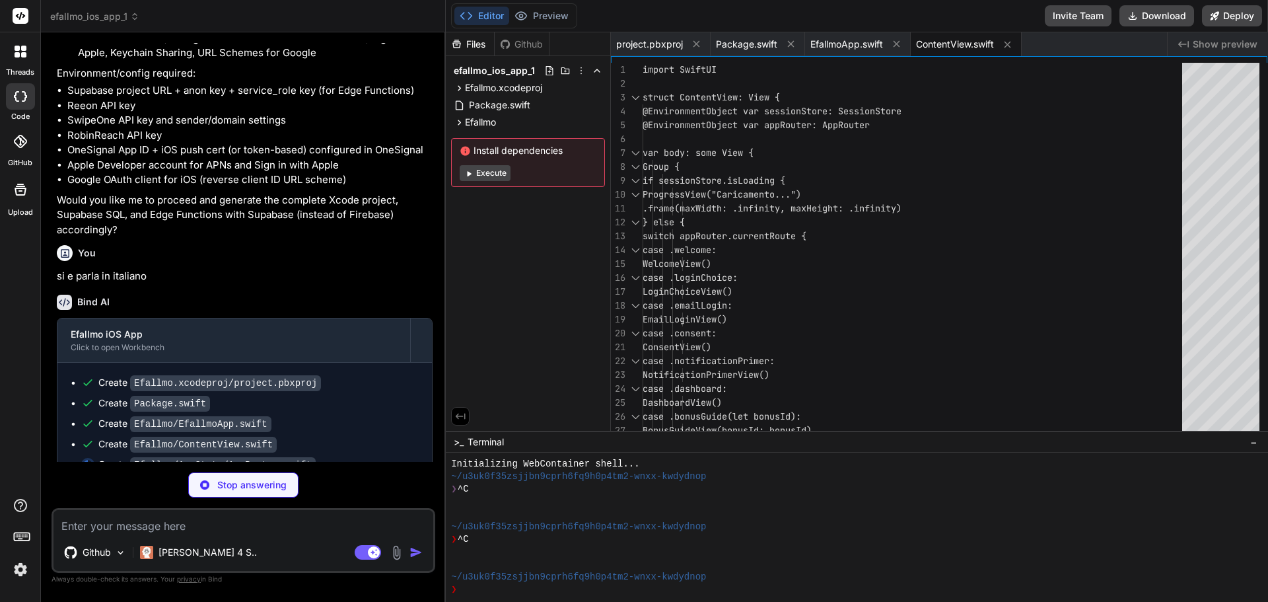
scroll to position [4188, 0]
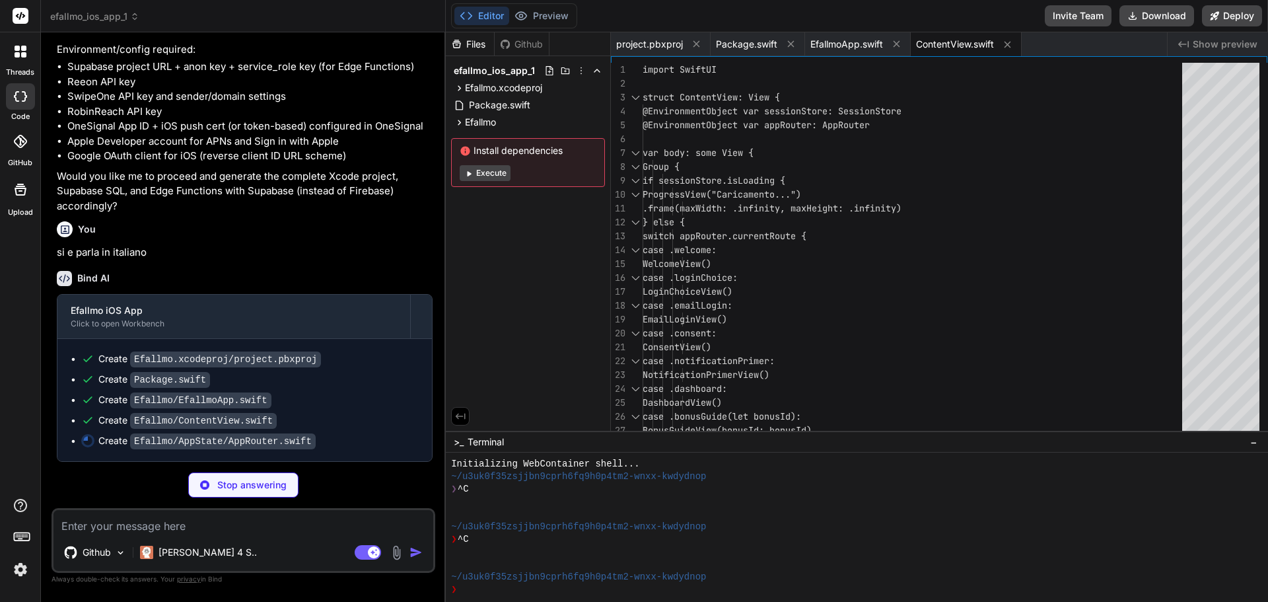
type textarea "x"
type textarea "currentRoute = .dashboard default: break } } }"
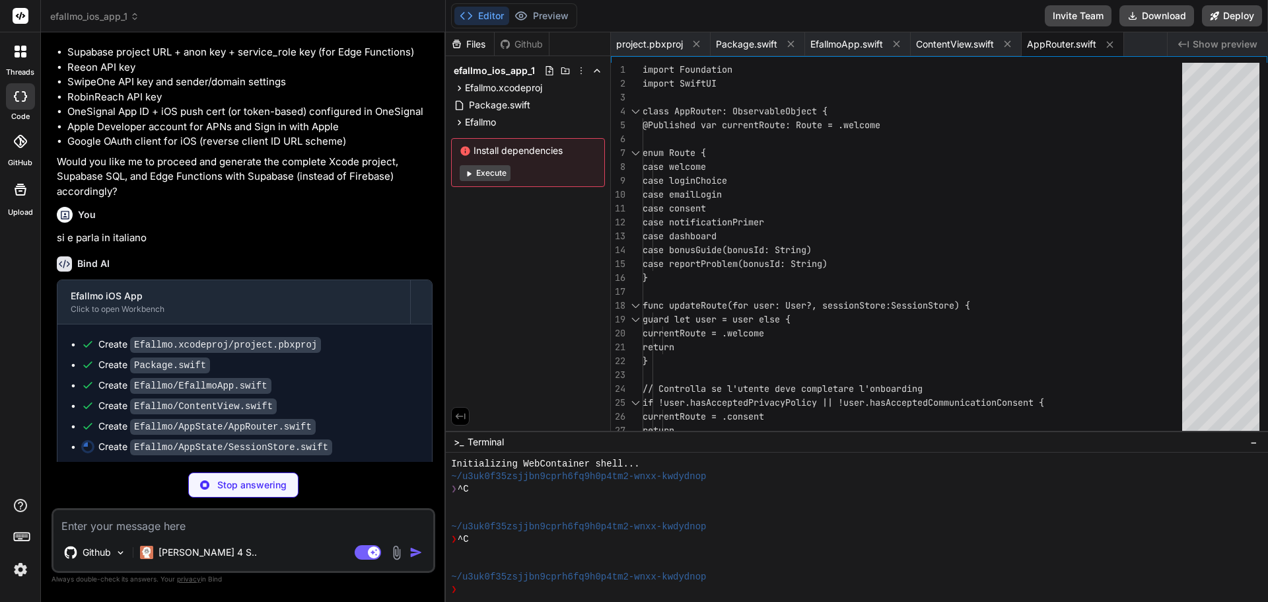
scroll to position [4208, 0]
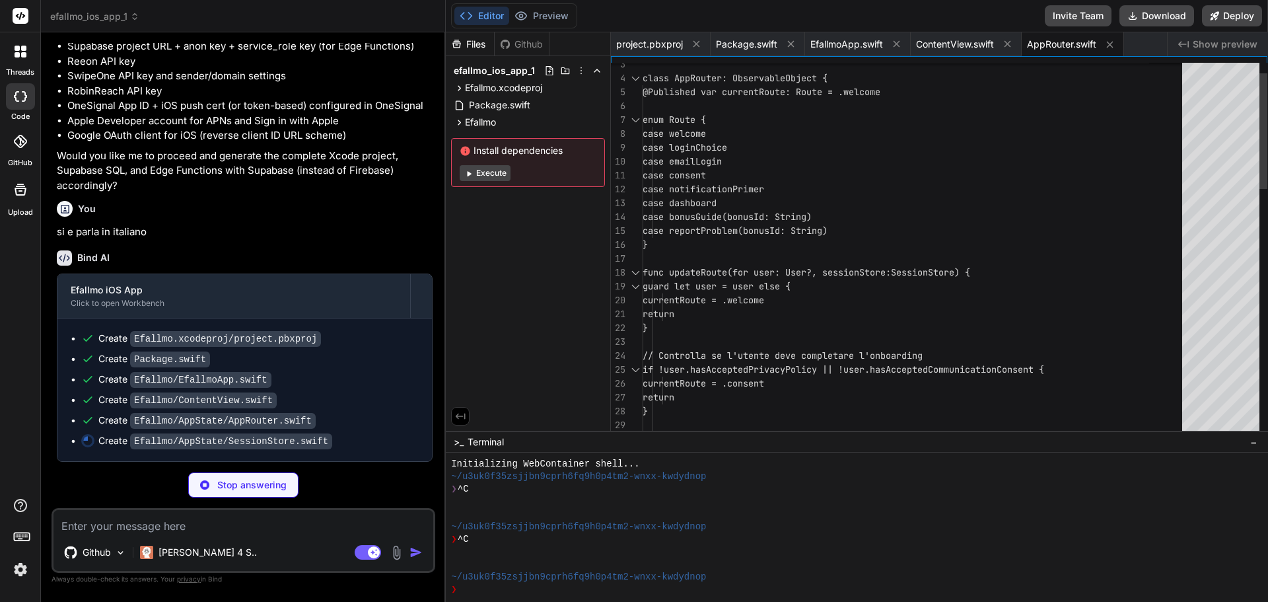
type textarea "x"
type textarea "}"
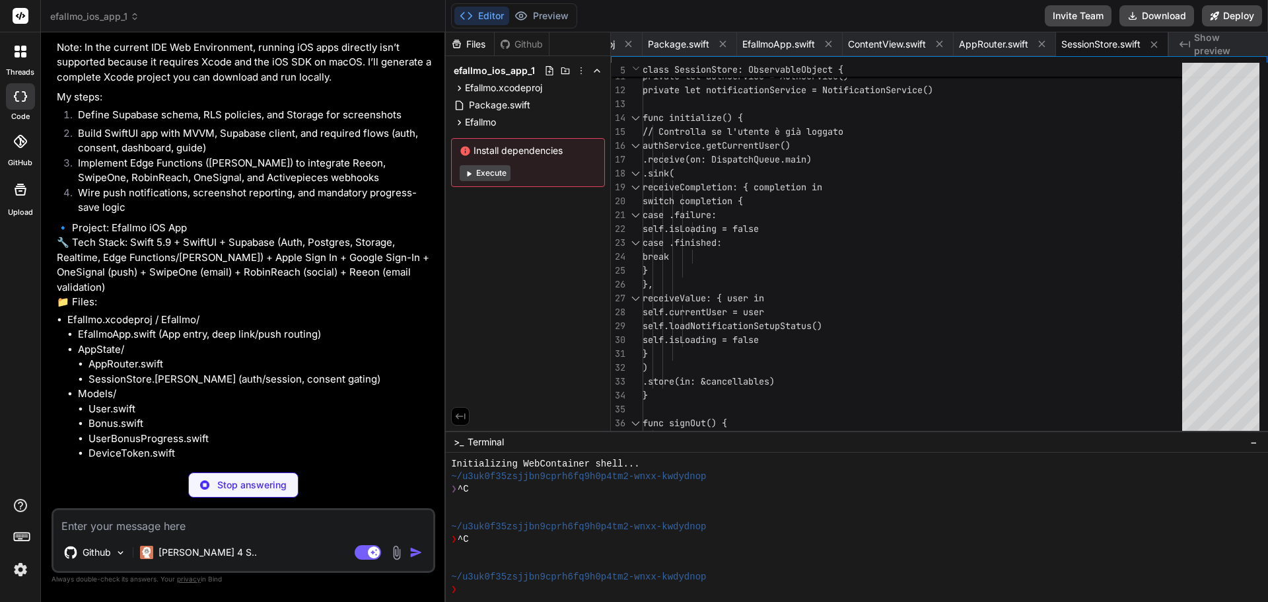
scroll to position [2181, 0]
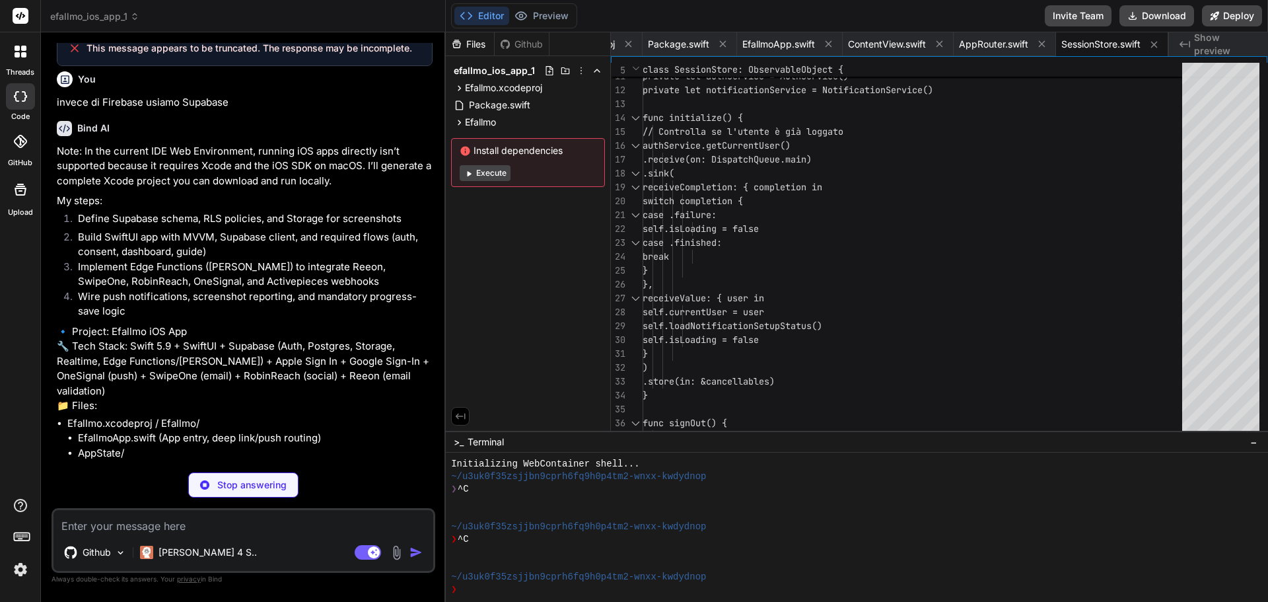
type textarea "x"
type textarea "try container.encode(formatter.string(from: createdAt), forKey: .createdAt) try…"
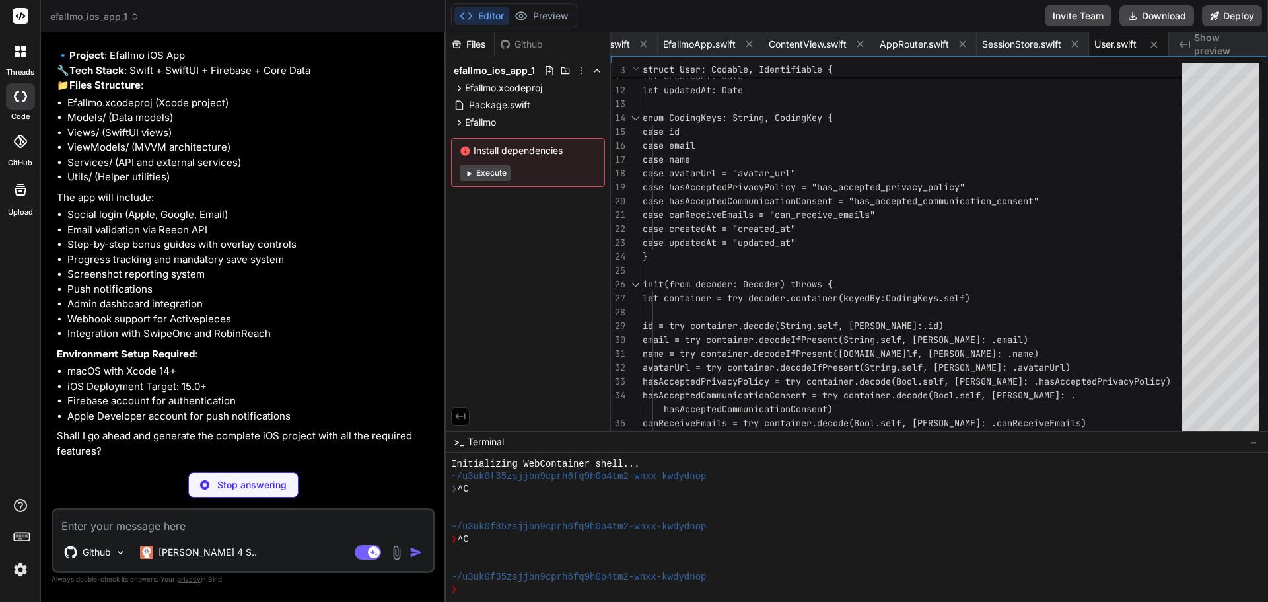
scroll to position [1454, 0]
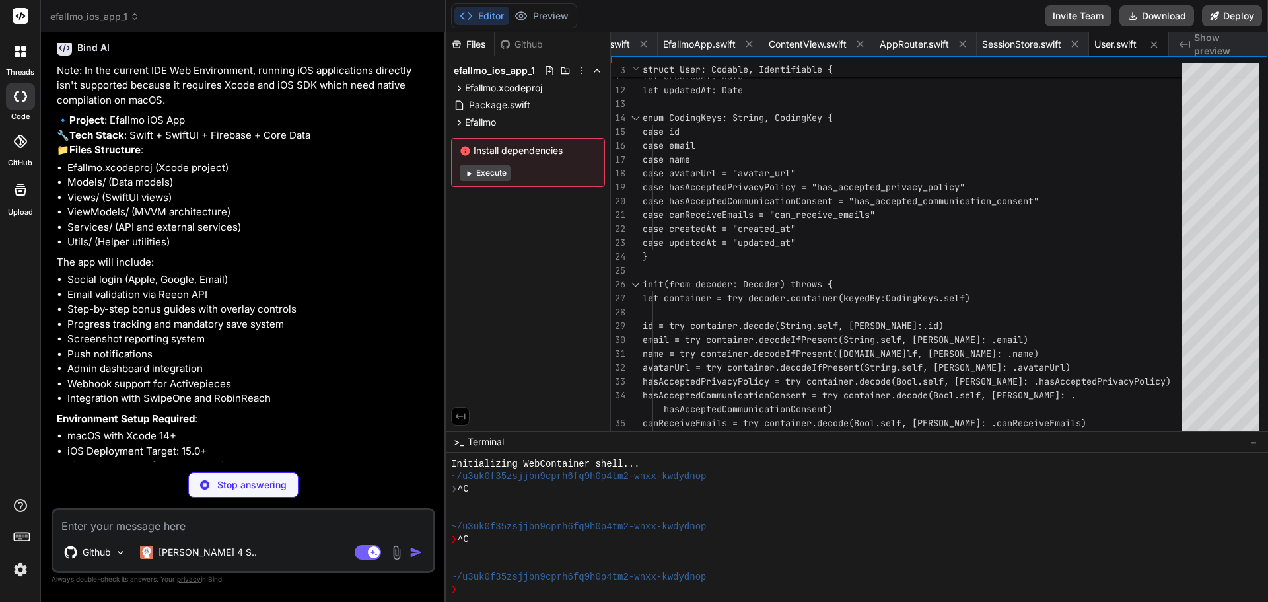
type textarea "x"
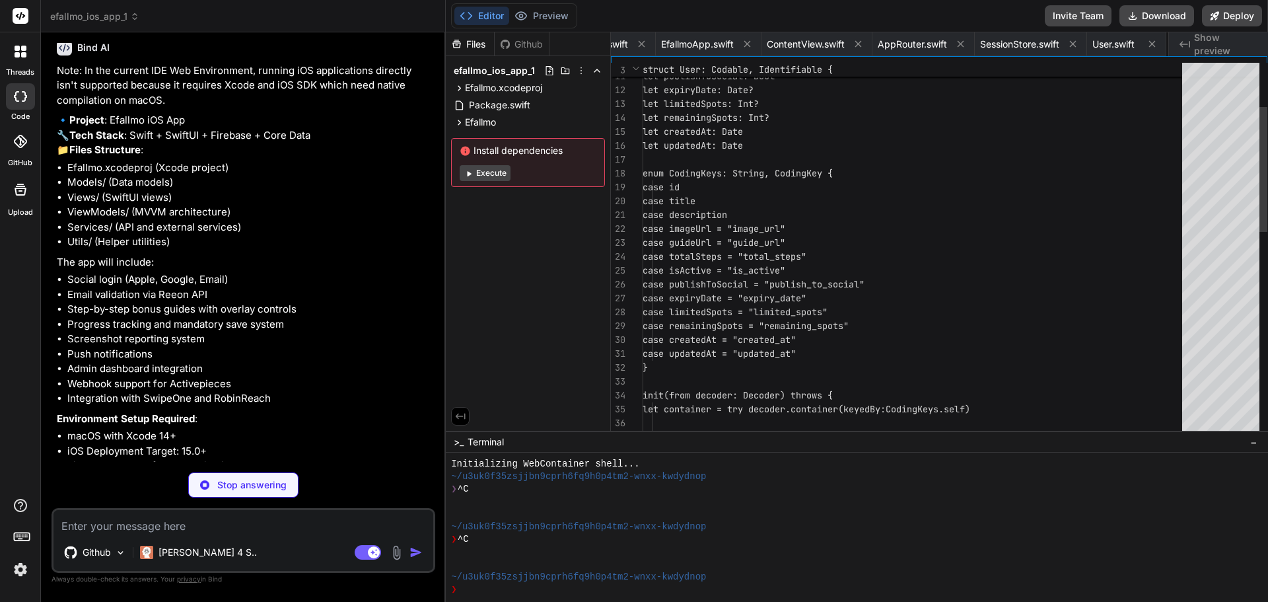
scroll to position [0, 233]
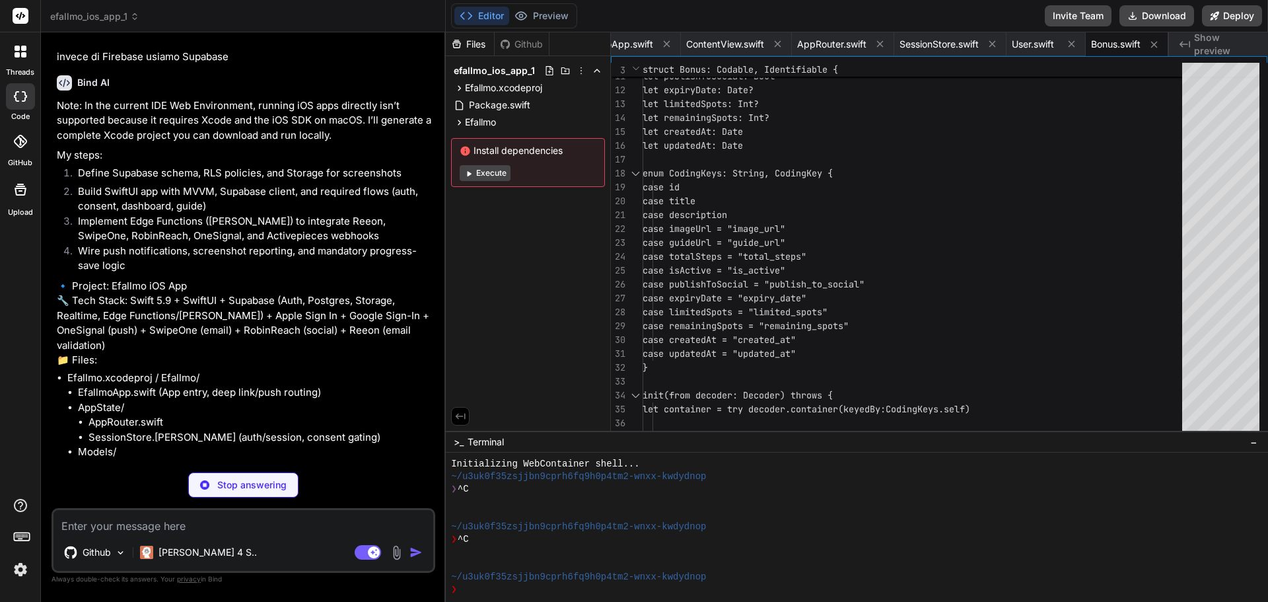
type textarea "x"
type textarea "}"
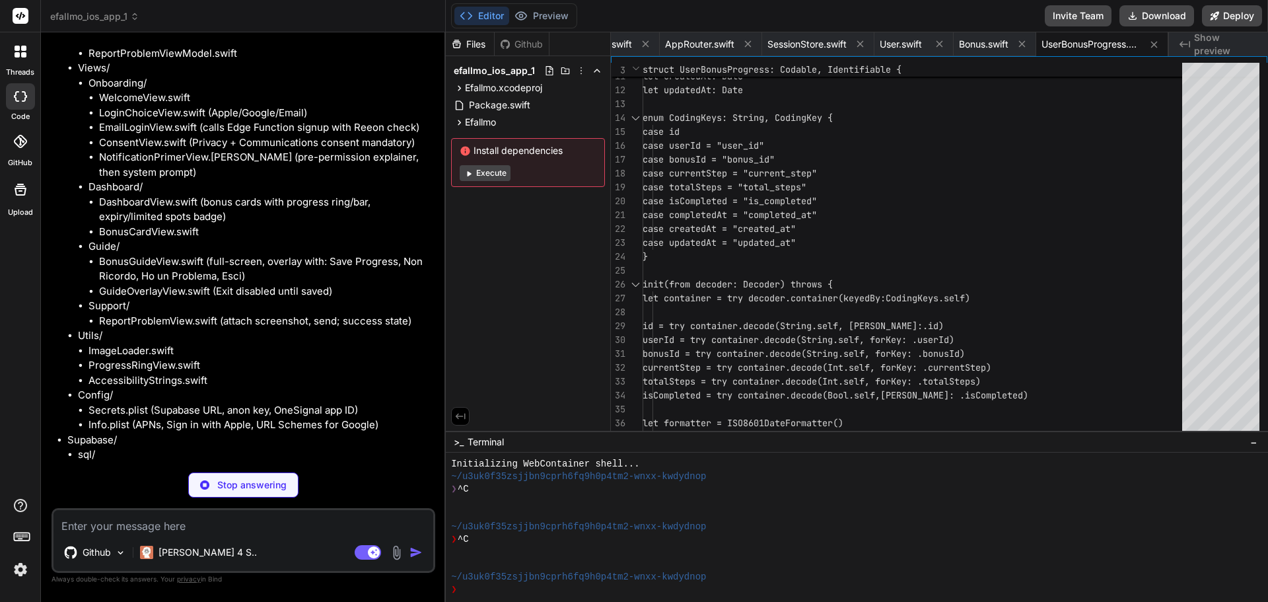
scroll to position [0, 478]
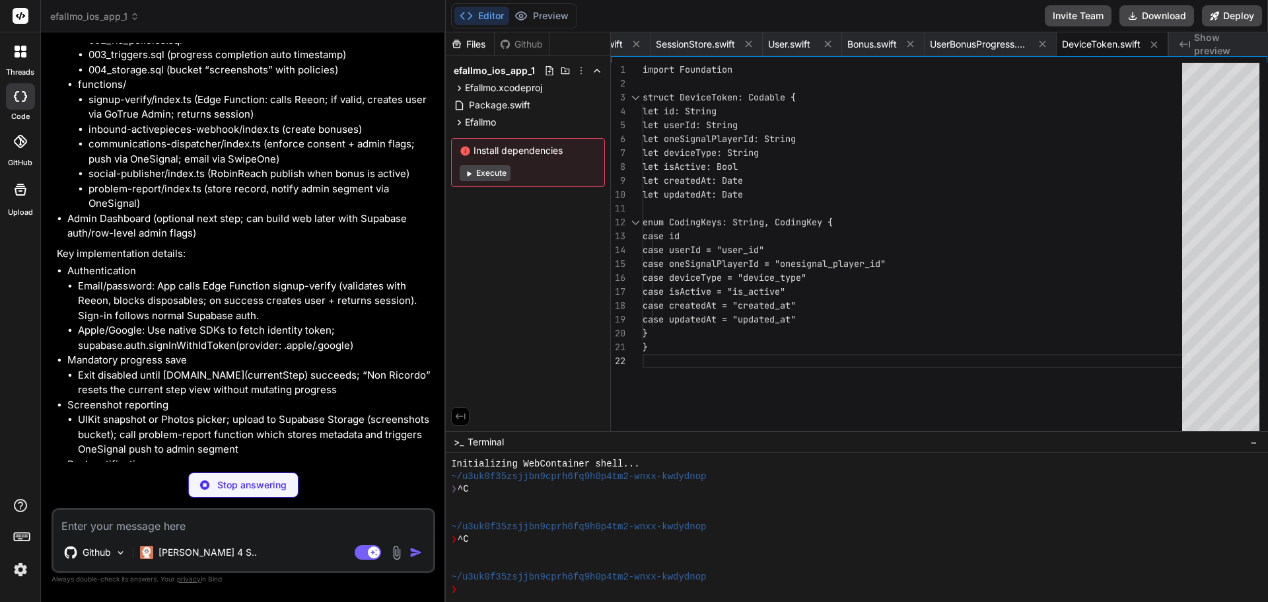
type textarea "x"
type textarea "case bonusId = "bonus_id" case currentStep = "current_step" case screenshotUrl …"
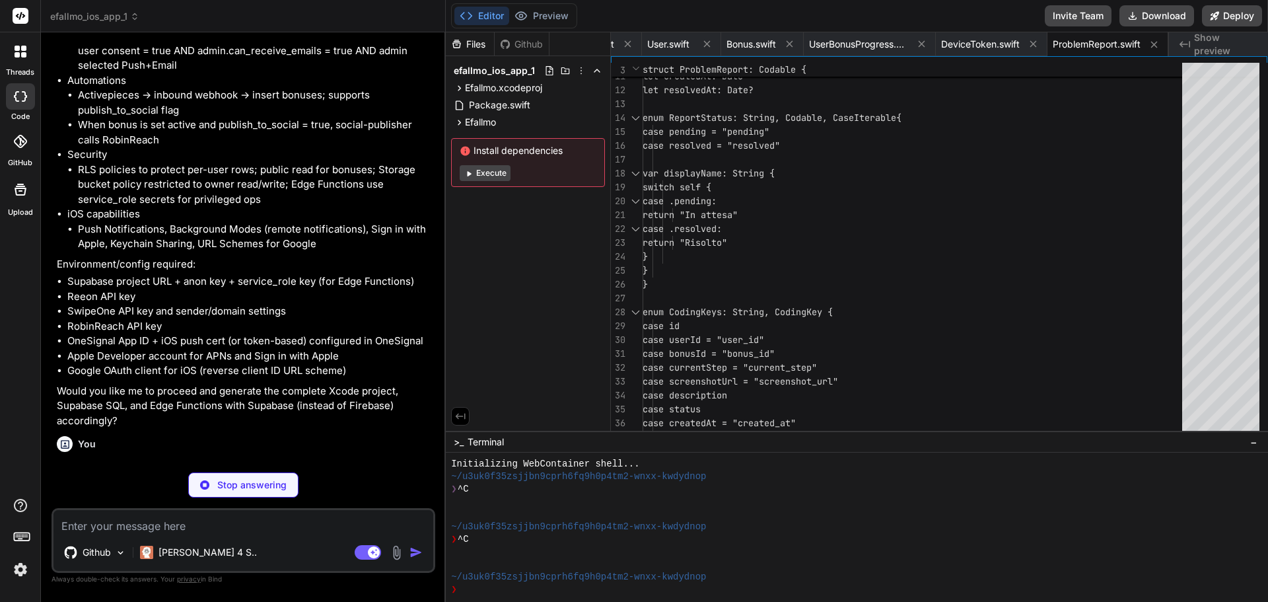
scroll to position [3964, 0]
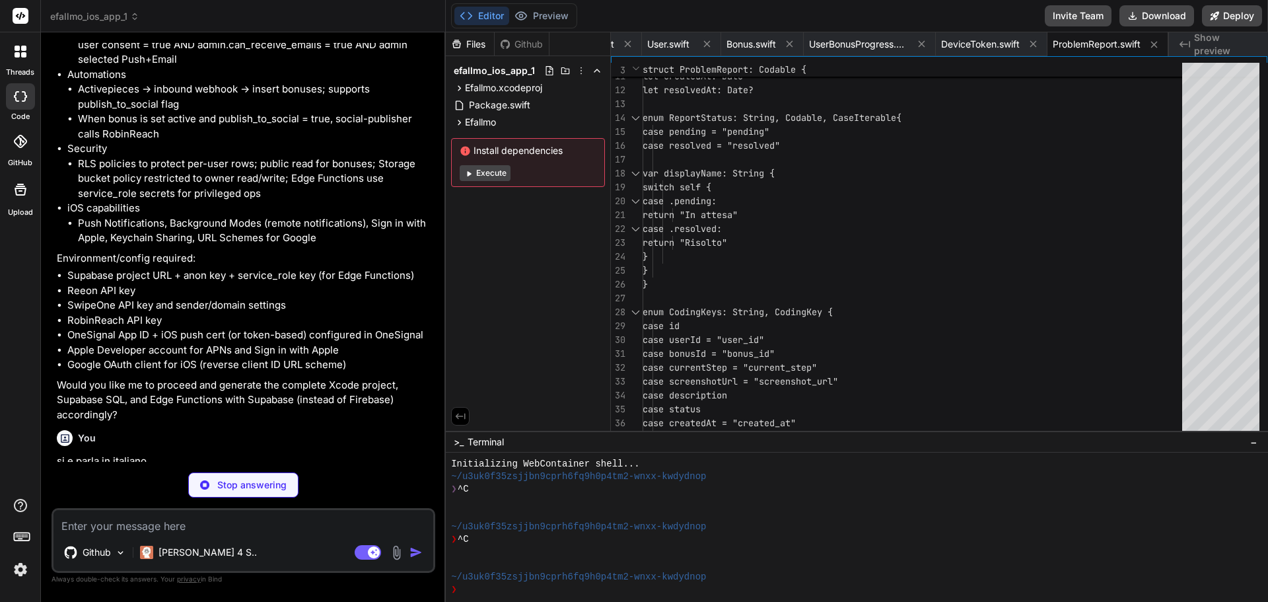
type textarea "x"
type textarea "guard let path = Bundle.main.path(forResource: "Secrets", ofType: "plist"), let…"
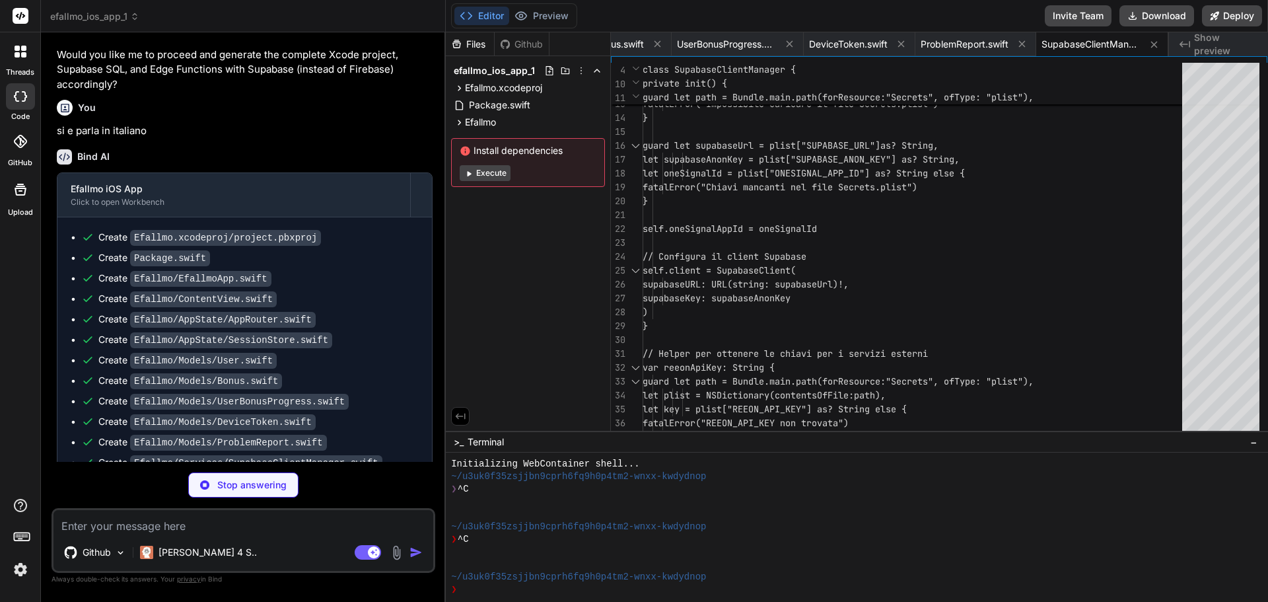
scroll to position [4352, 0]
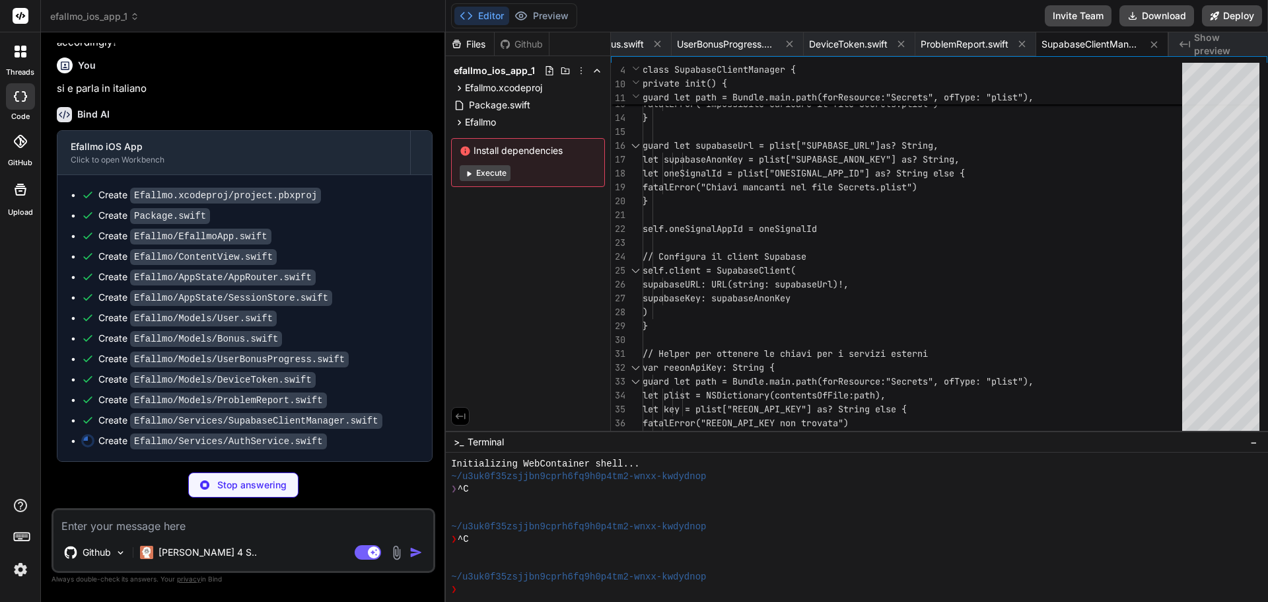
type textarea "x"
type textarea "} }"
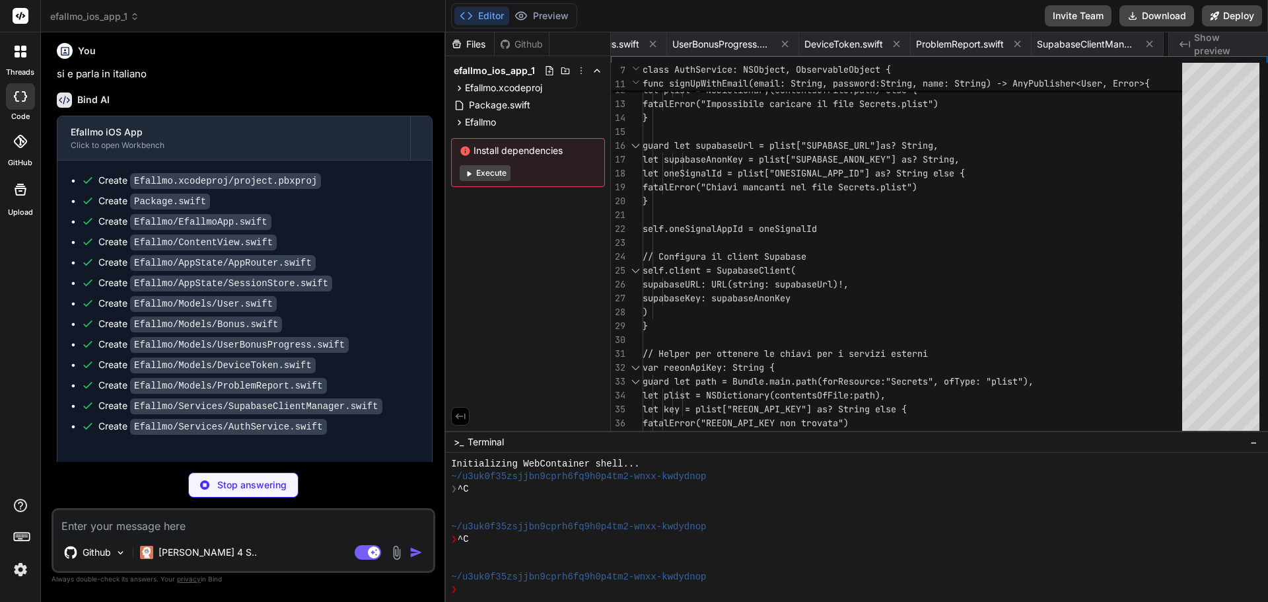
type textarea "x"
type textarea "func getTermsOfServiceUrl() -> String { // URL dei termini di servizio - dovreb…"
type textarea "x"
type textarea "return (bonus, progress) } } .eraseToAnyPublisher() } }"
type textarea "x"
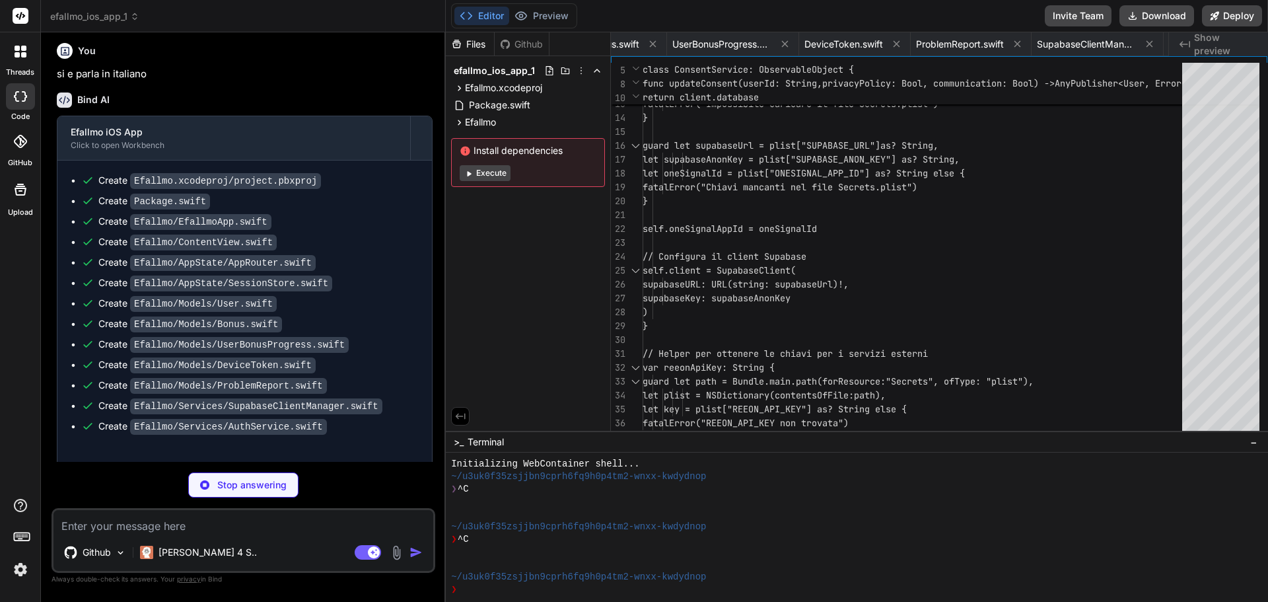
type textarea "self.hasPendingChanges = false } } }"
type textarea "x"
type textarea "switch self { case .imageConversionFailed: return "Impossibile convertire l'imm…"
type textarea "x"
type textarea "return "Errore durante la registrazione delle notifiche" } } }"
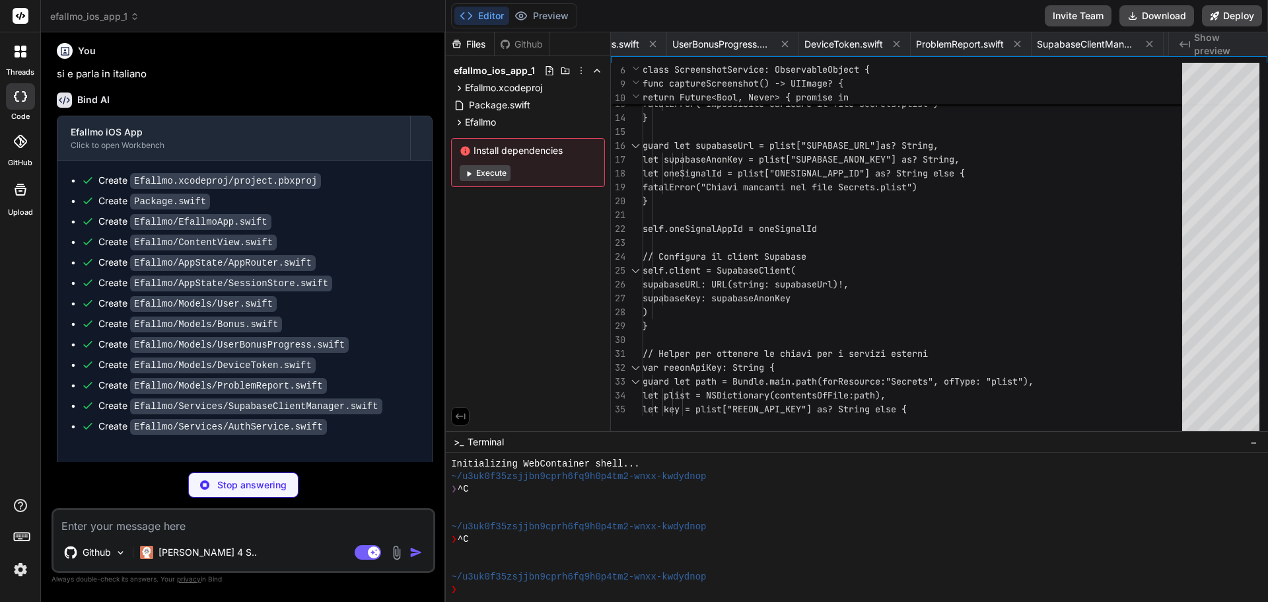
type textarea "x"
type textarea "let imageName: String }"
type textarea "x"
type textarea "password = "" name = "" errorMessage = nil } }"
type textarea "x"
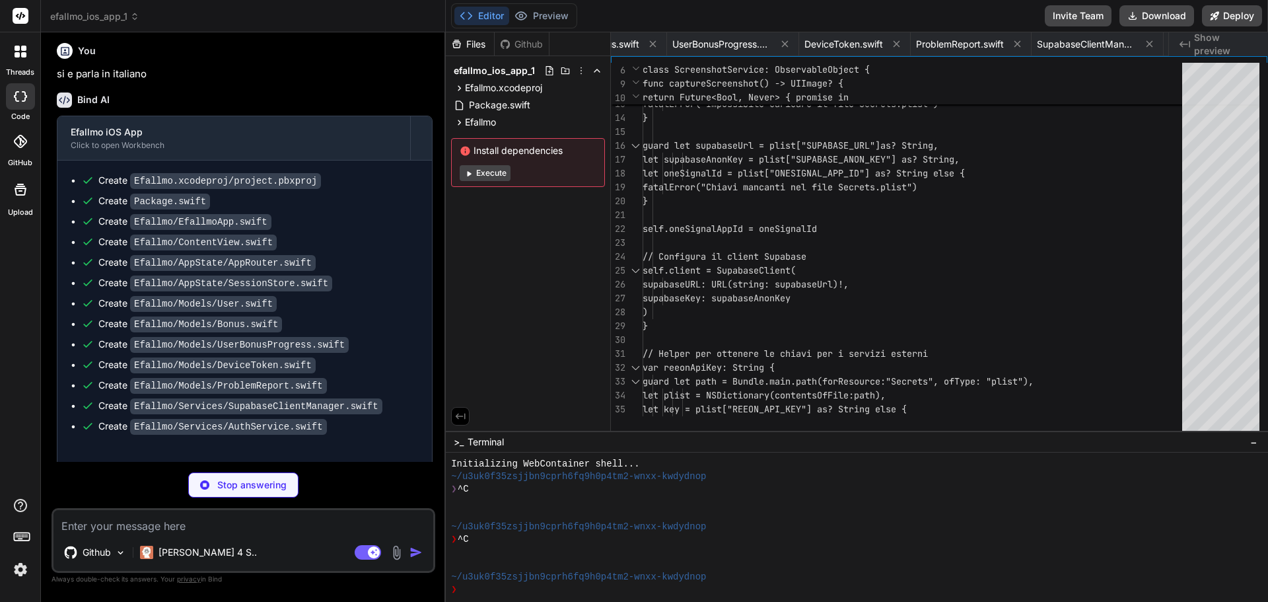
type textarea "var termsOfServiceUrl: URL? { URL(string: consentService.getTermsOfServiceUrl()…"
type textarea "x"
type textarea "return progress.isCompleted } func refresh(for userId: String) { loadDashboard(…"
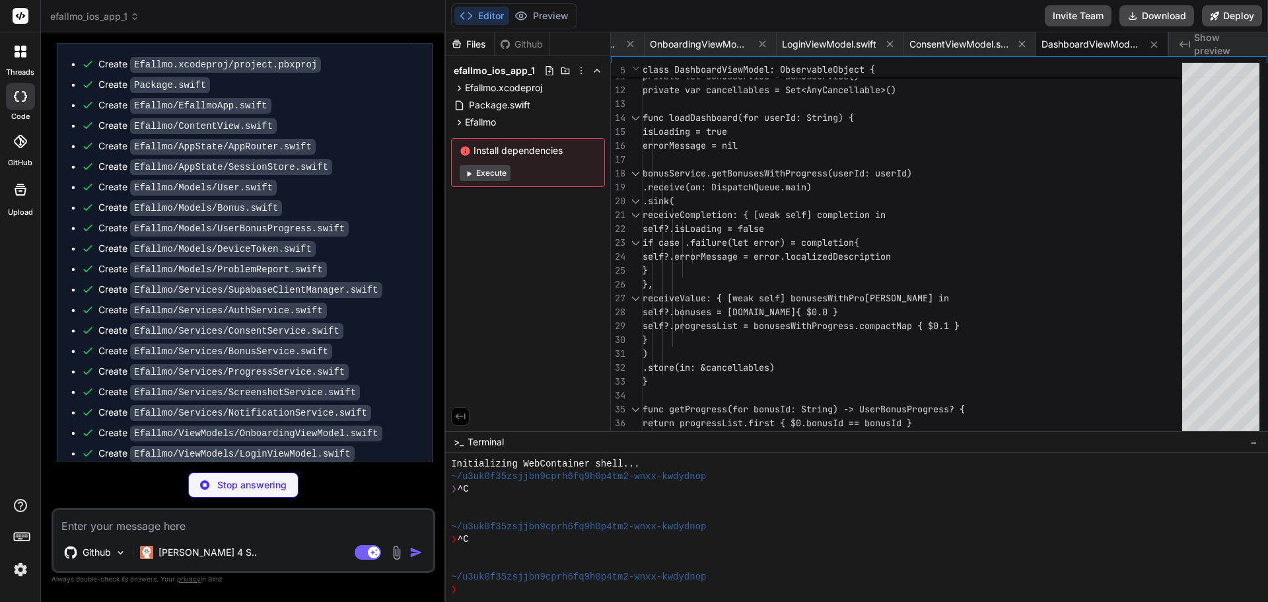
scroll to position [4556, 0]
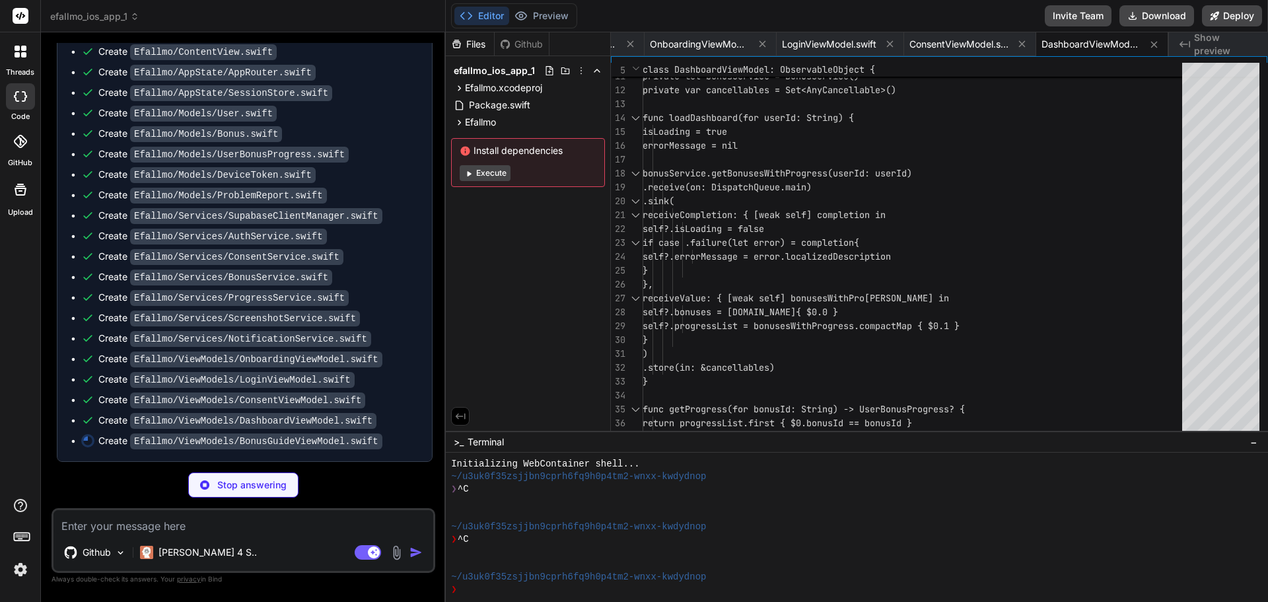
type textarea "x"
type textarea "DispatchQueue.main.async { self.errorMessage = "Errore nel caricamento della gu…"
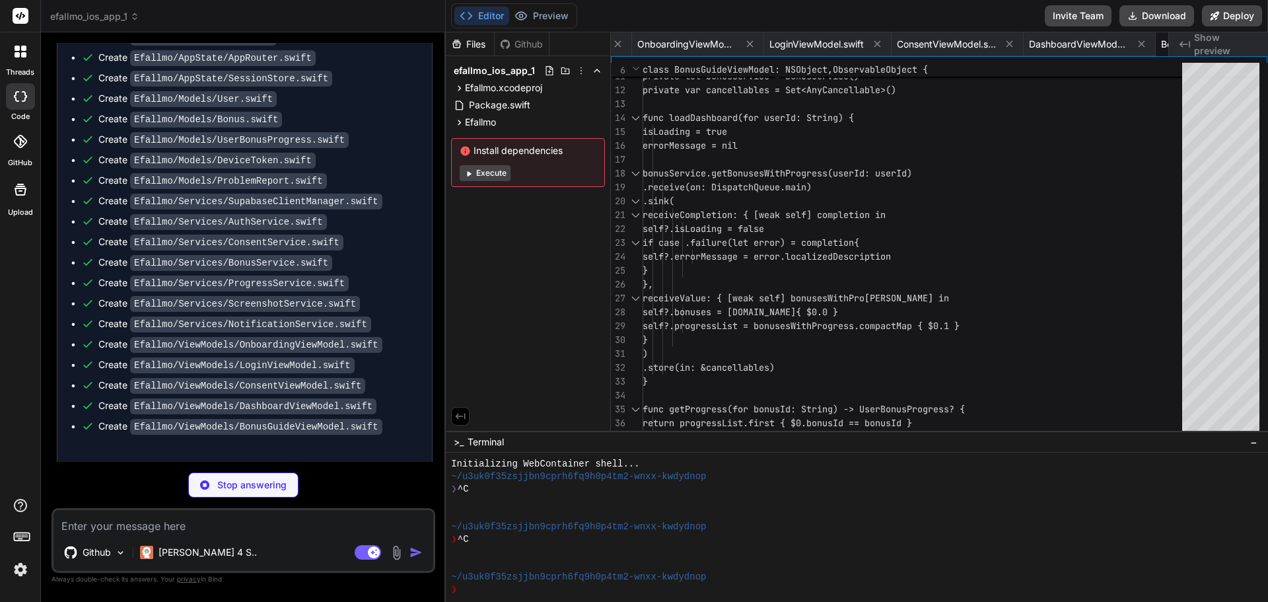
type textarea "x"
type textarea "}"
type textarea "x"
type textarea "LoginChoiceView() .environmentObject(AppRouter()) .environmentObject(SessionSto…"
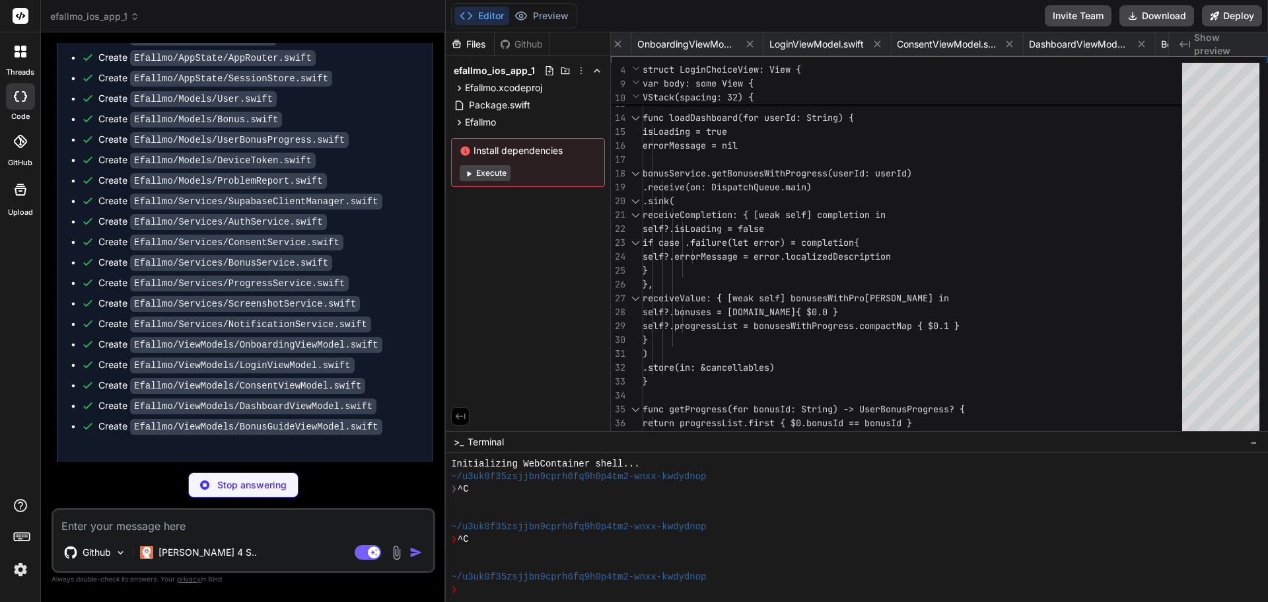
type textarea "x"
type textarea "}"
type textarea "x"
type textarea "#Preview { ConsentView() .environmentObject(SessionStore()) .environmentObject(…"
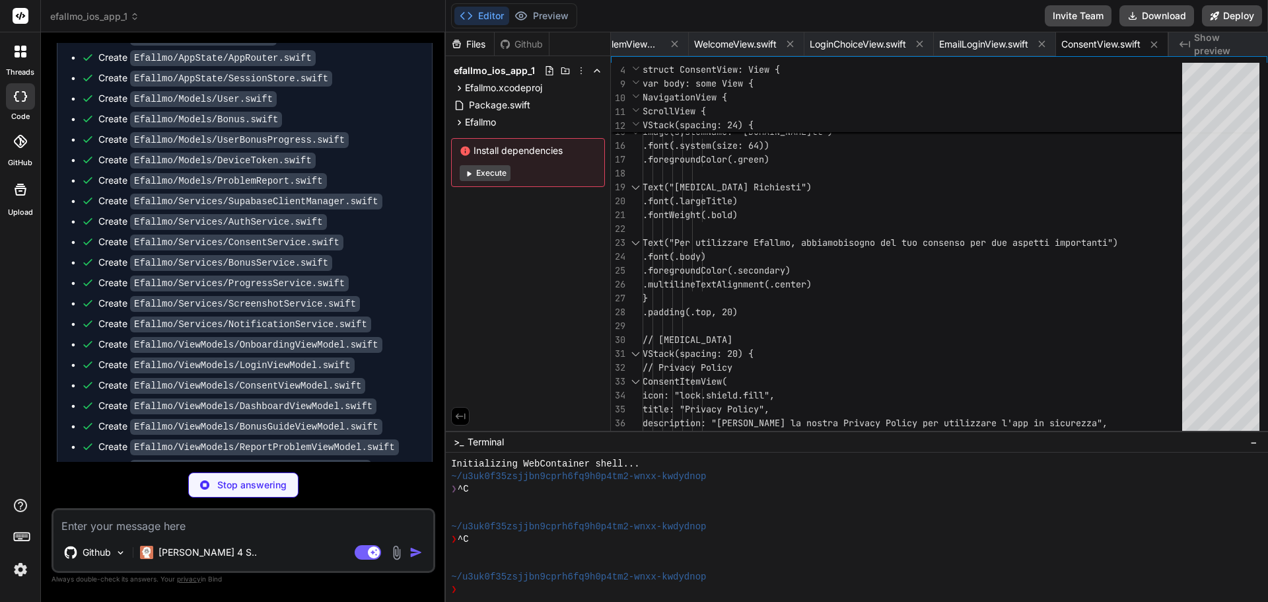
scroll to position [4679, 0]
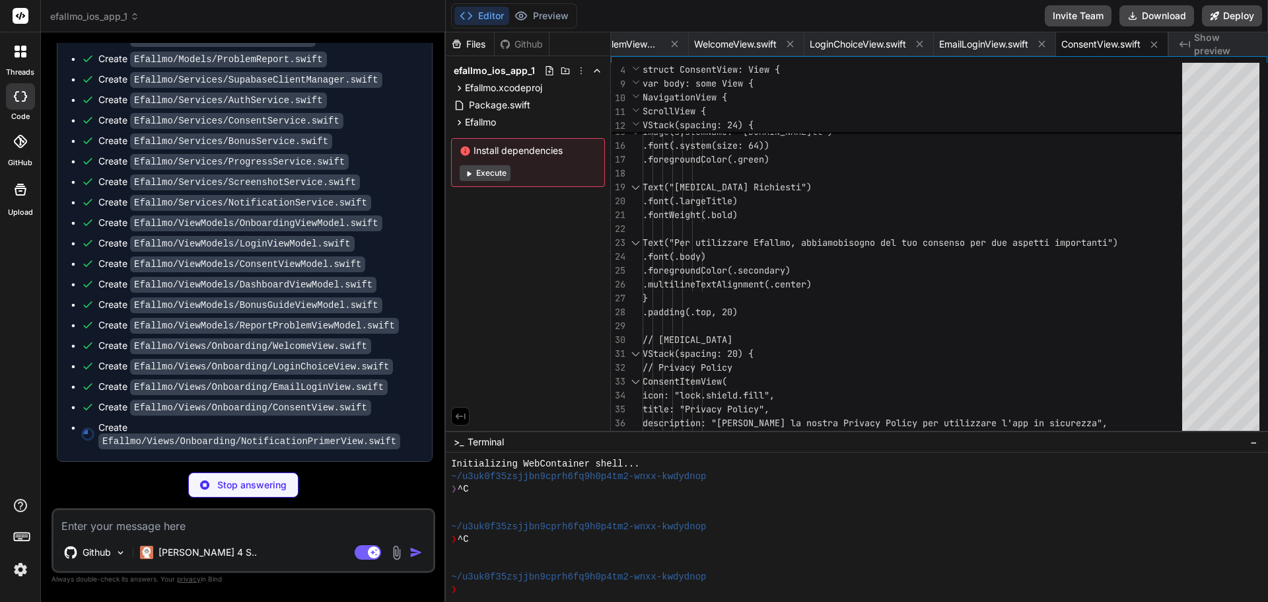
type textarea "x"
type textarea "NotificationPrimerView() .environmentObject(SessionStore()) .environmentObject(…"
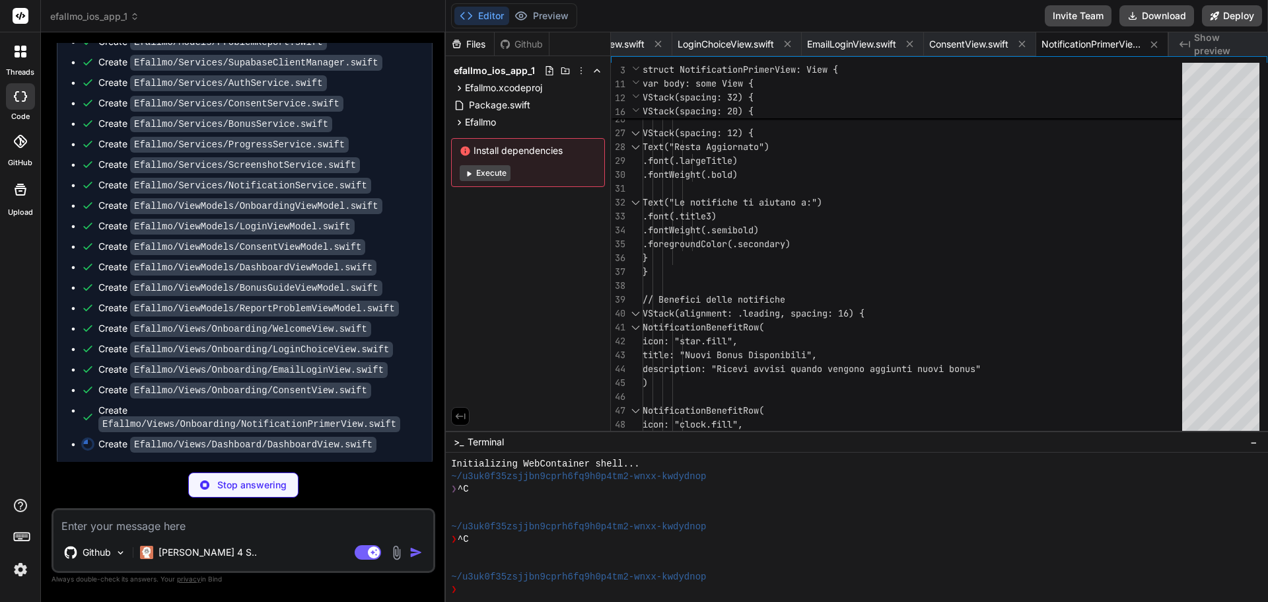
scroll to position [4700, 0]
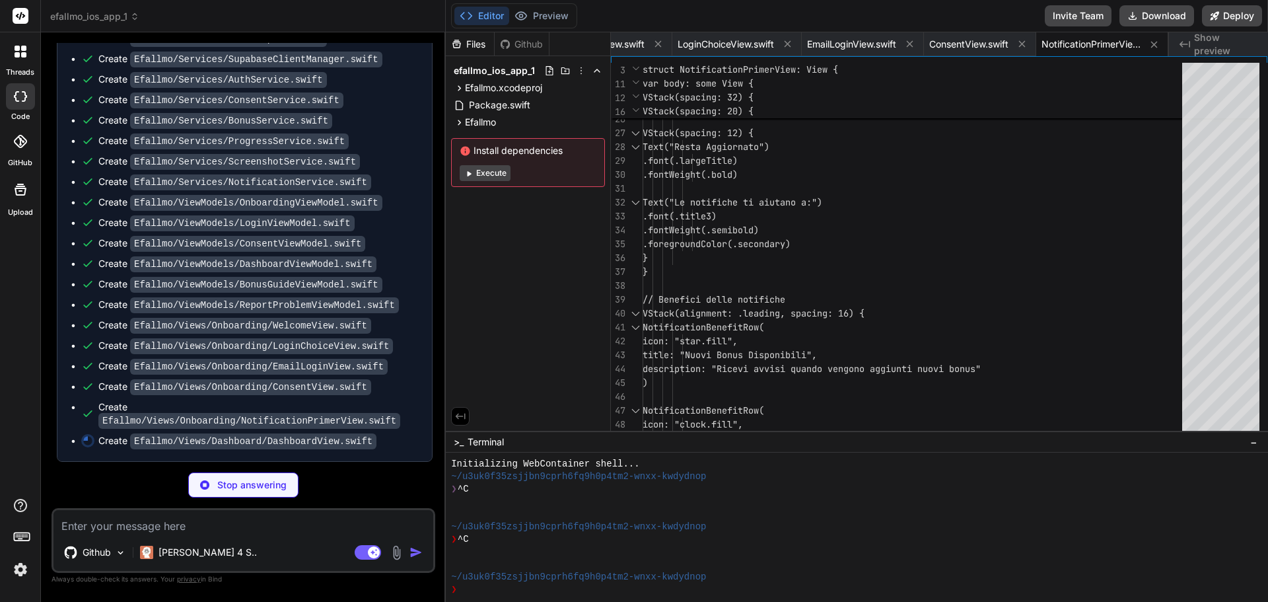
type textarea "x"
type textarea "DashboardView() .environmentObject(SessionStore()) .environmentObject(AppRouter…"
type textarea "x"
type textarea ") } .padding() }"
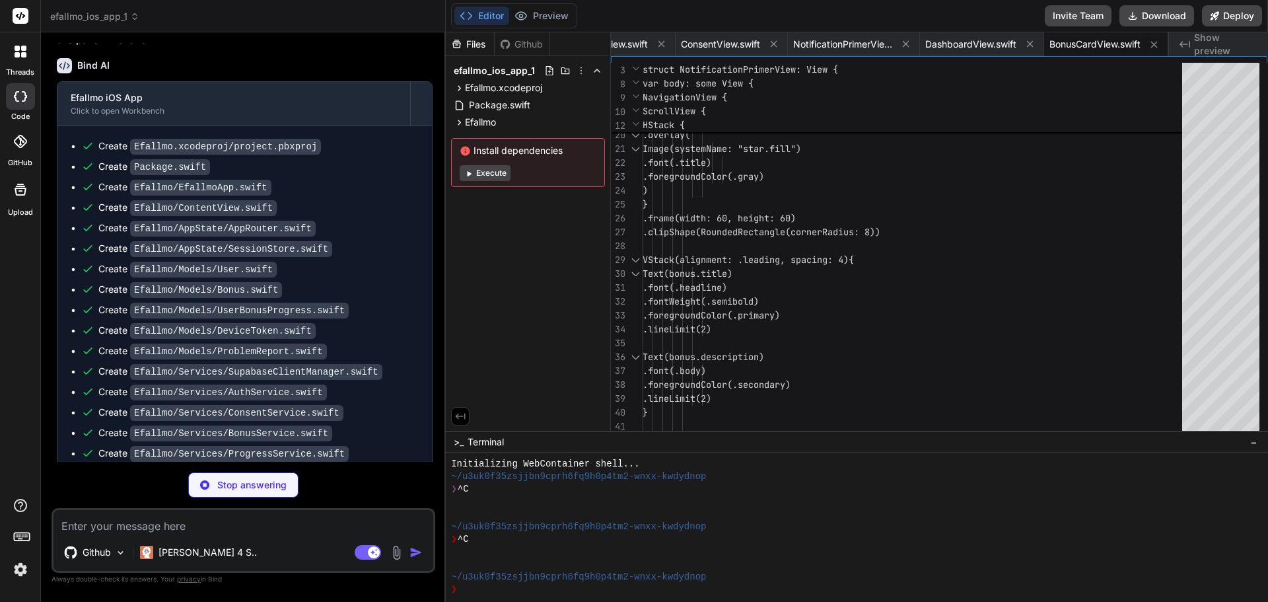
scroll to position [4410, 0]
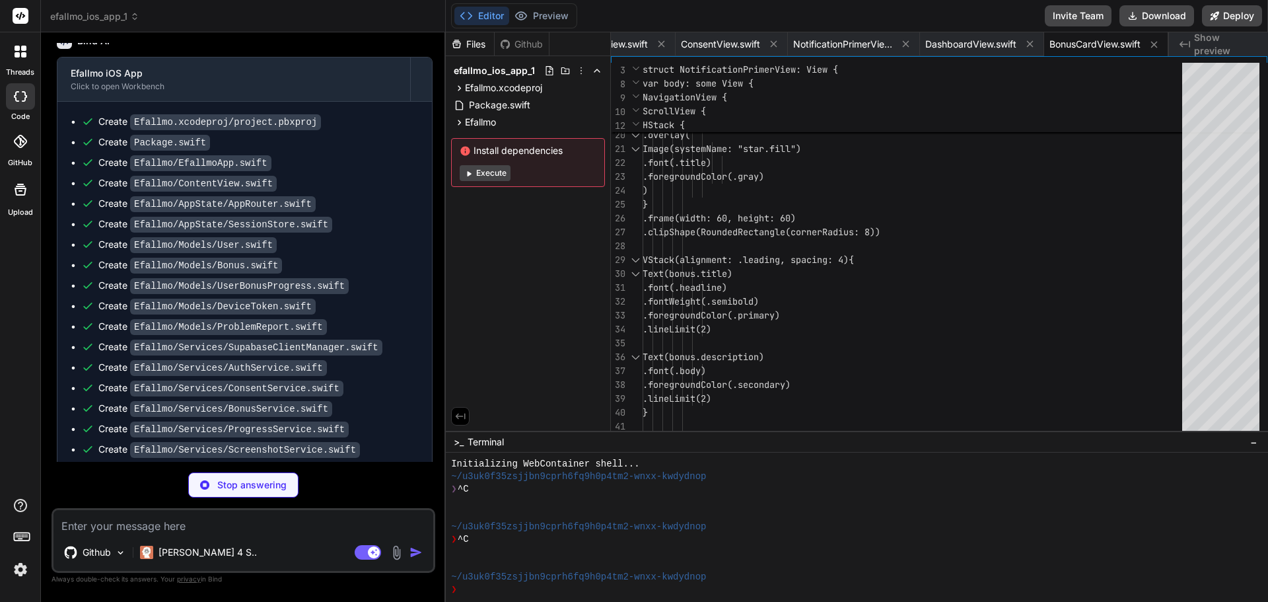
type textarea "x"
type textarea ".padding() } } #Preview { BonusGuideView(bonusId: "example-bonus-id") .environm…"
type textarea "x"
type textarea "onSaveProgress: {}, onRefreshGuide: {}, onReportProblem: {}, onExit: {} ) } }"
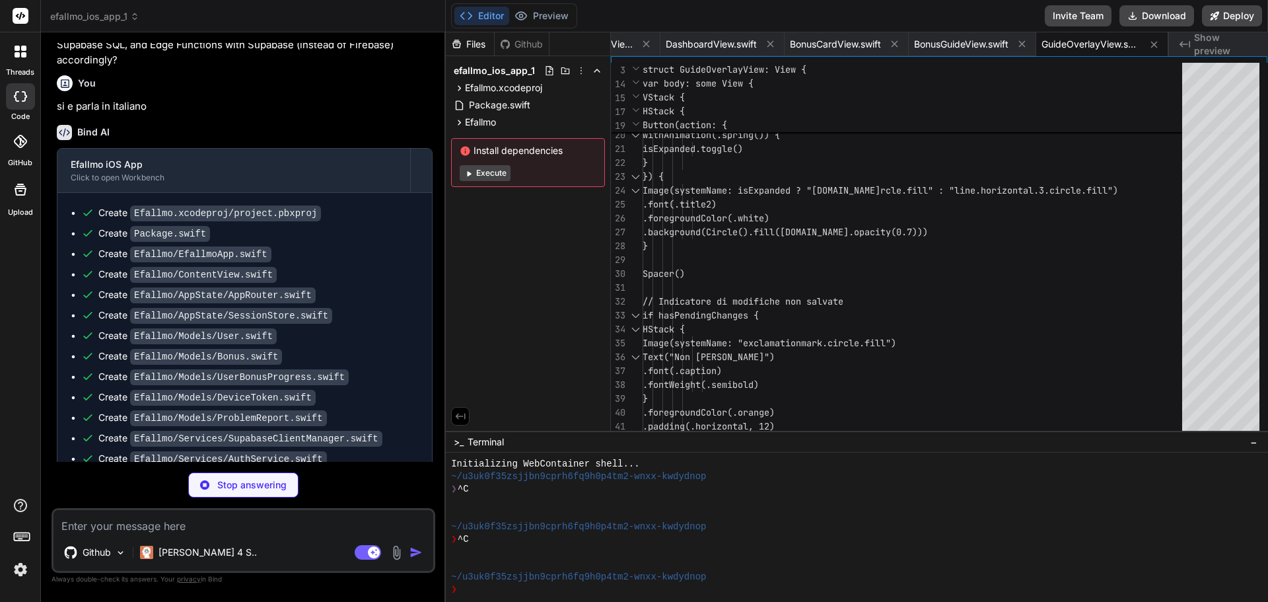
scroll to position [4253, 0]
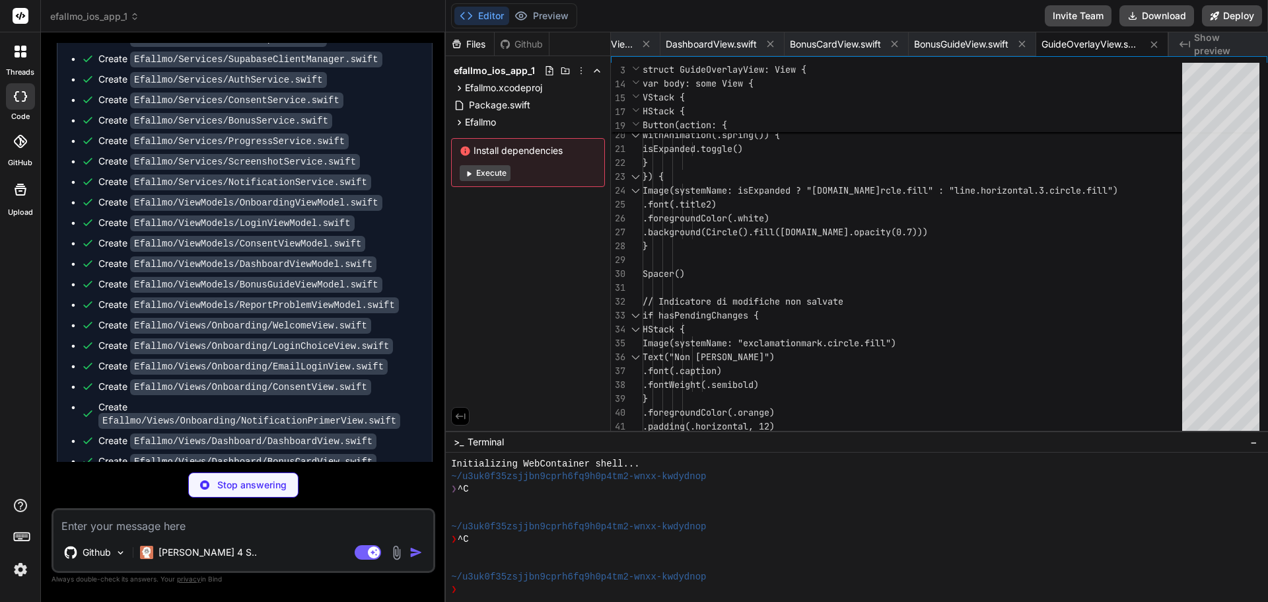
type textarea "x"
type textarea ".environmentObject(SessionStore()) .environmentObject(AppRouter()) }"
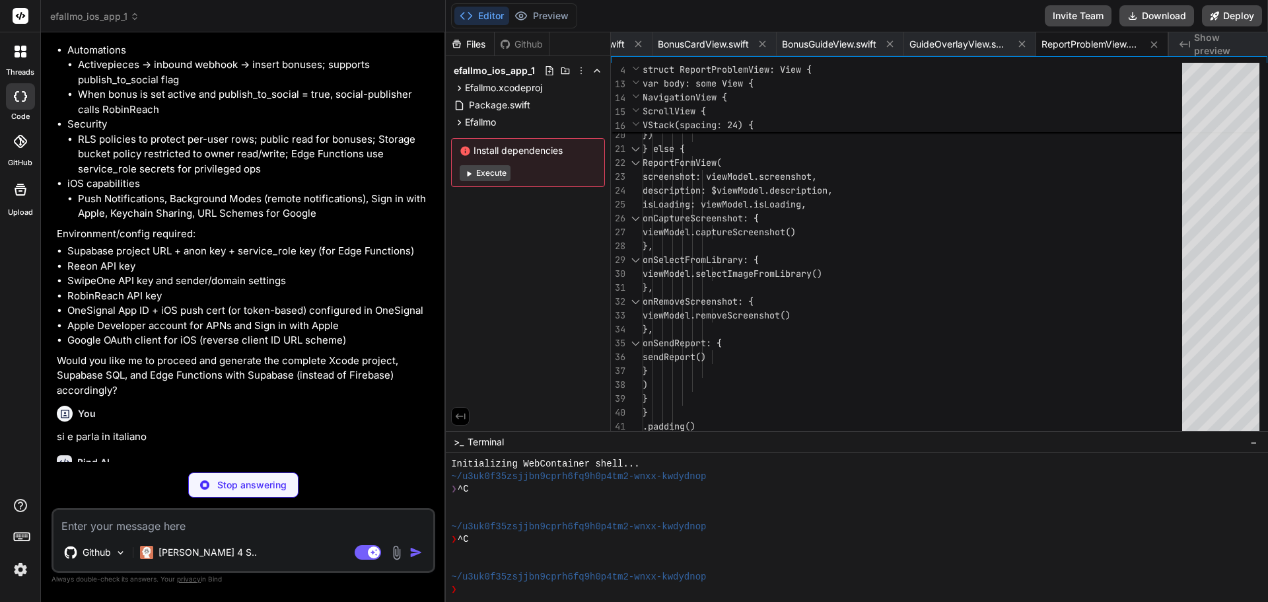
scroll to position [3923, 0]
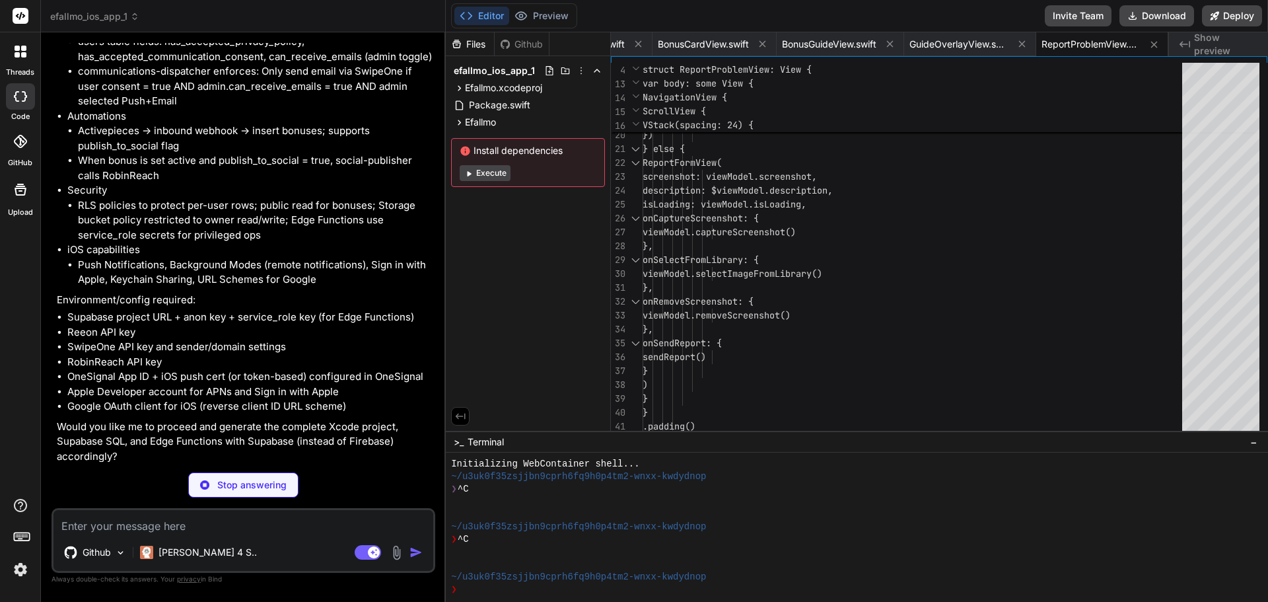
type textarea "x"
type textarea ") } } .padding() }"
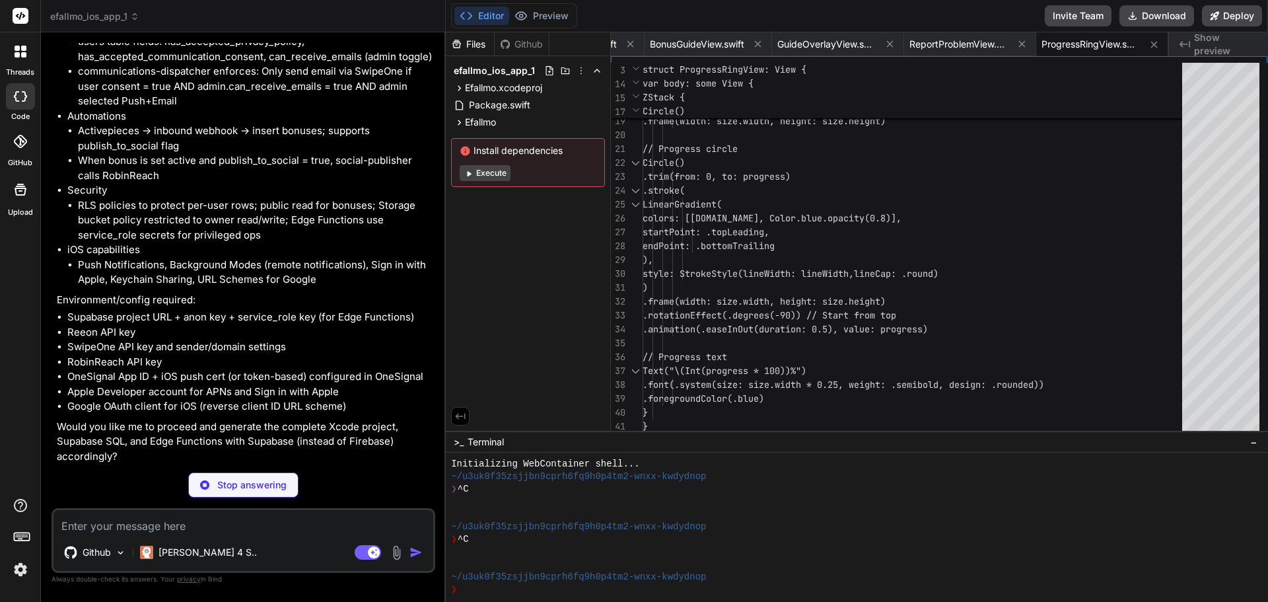
type textarea "x"
type textarea ".frame(width: 100, height: 100) } .padding() }"
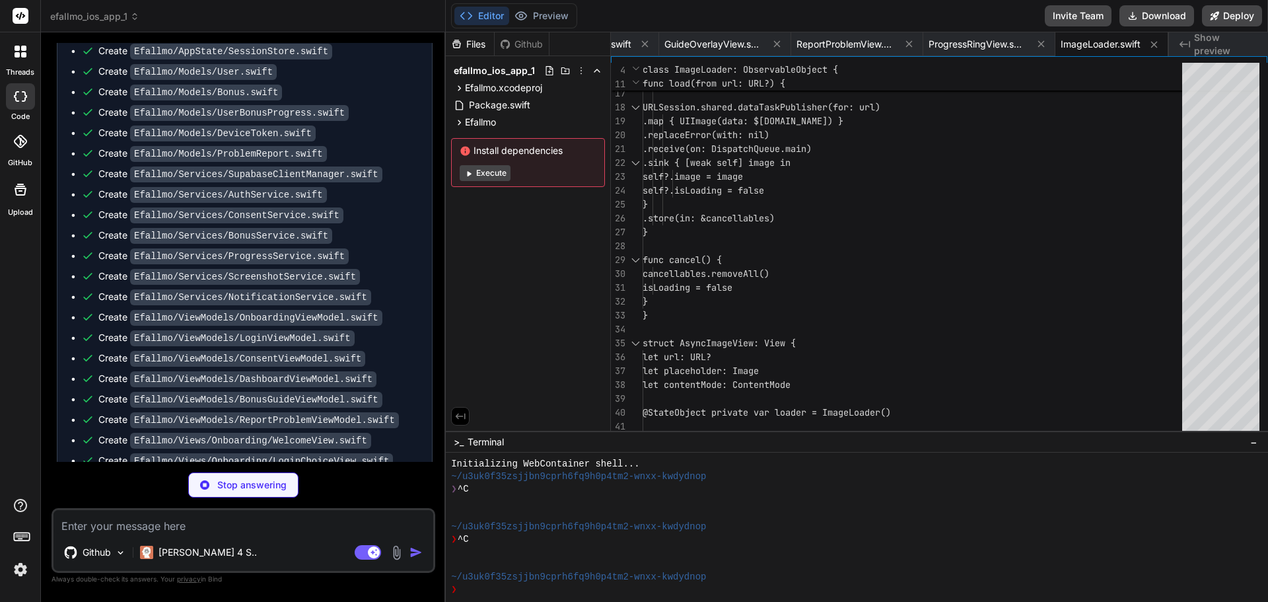
scroll to position [4843, 0]
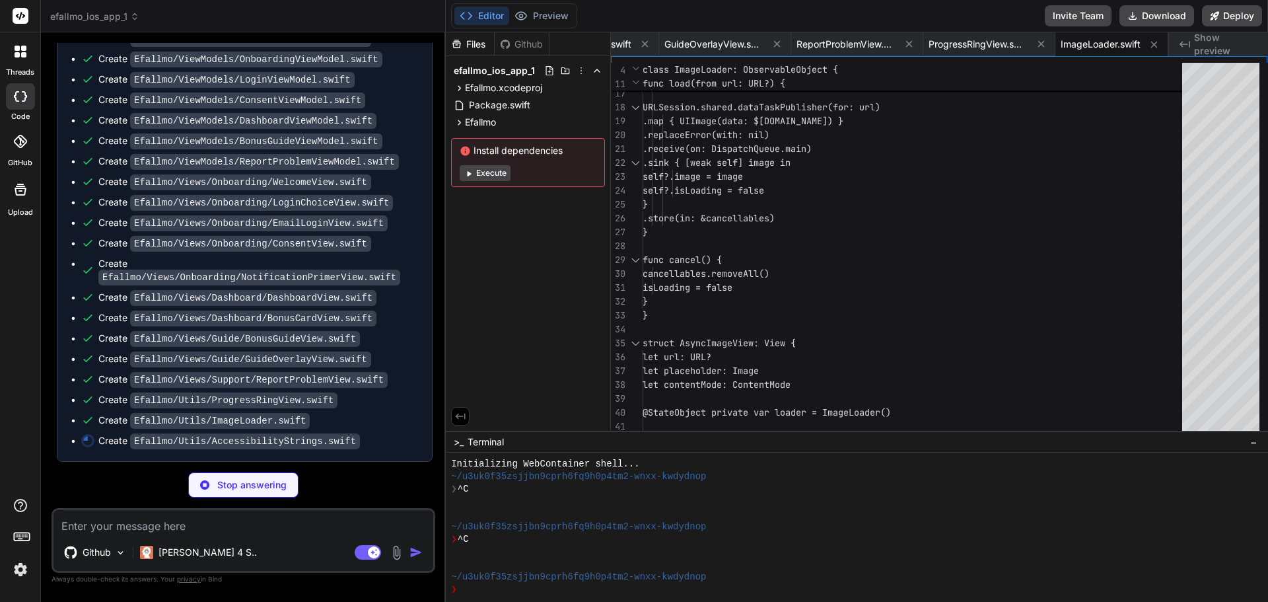
type textarea "x"
type textarea "static func bonusTitle(_ title: String) -> String { return "Bonus: \(title)" } …"
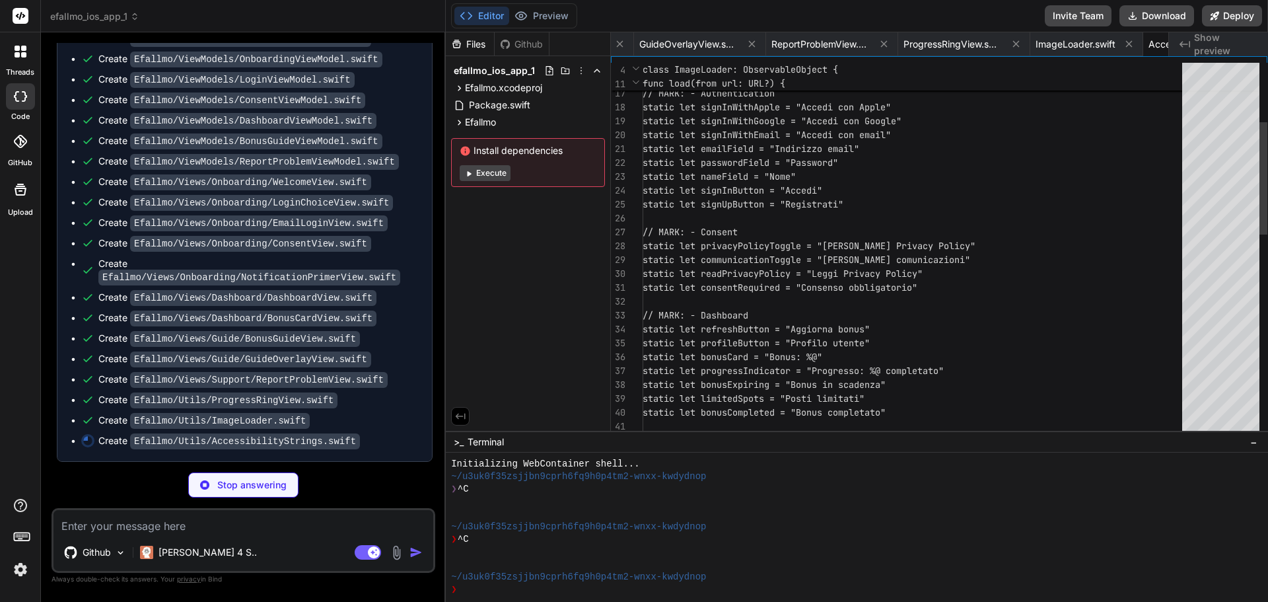
scroll to position [0, 3908]
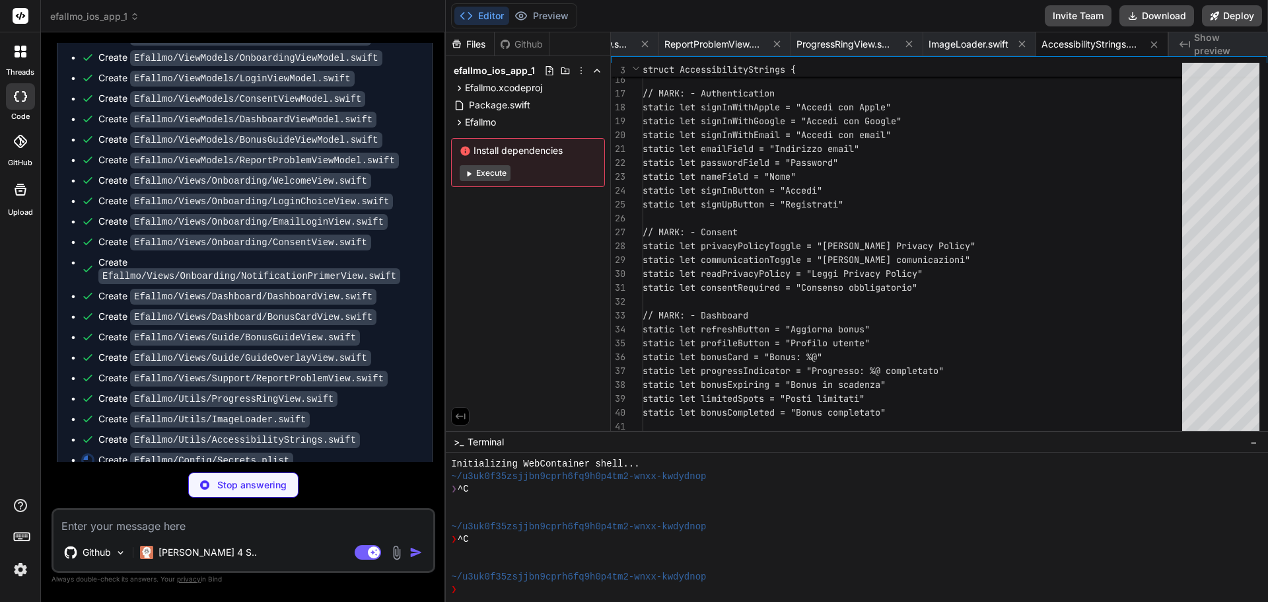
type textarea "x"
type textarea "<key>GOOGLE_REVERSED_CLIENT_ID</key> <string>YOUR_GOOGLE_REVERSED_CLIENT_ID</st…"
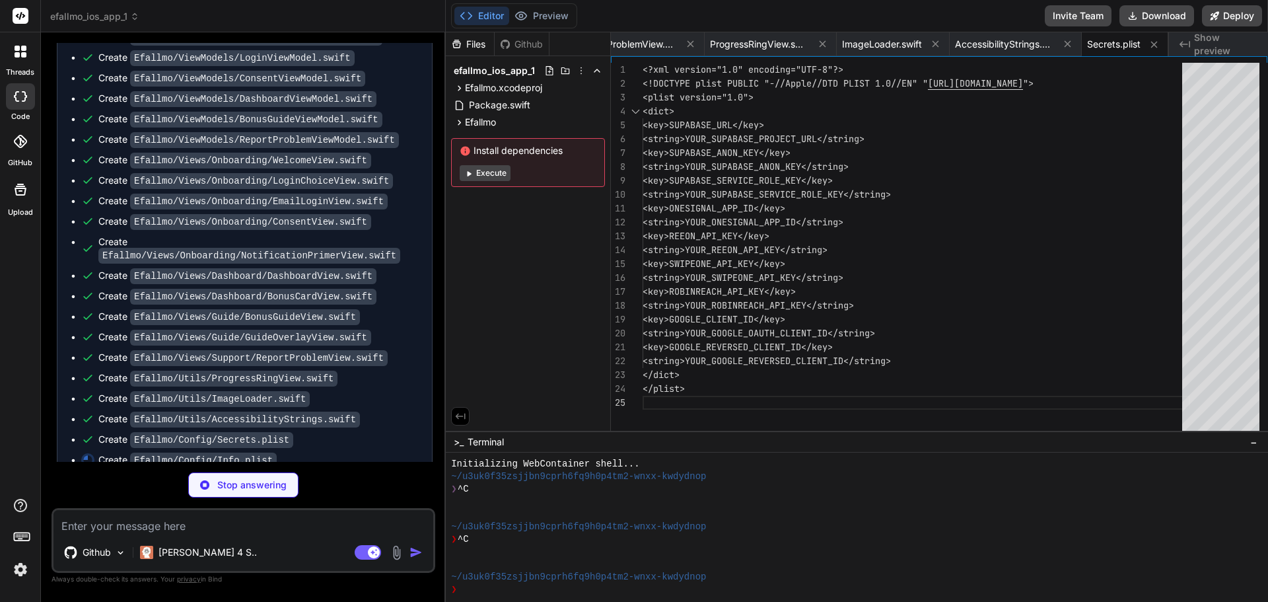
scroll to position [4884, 0]
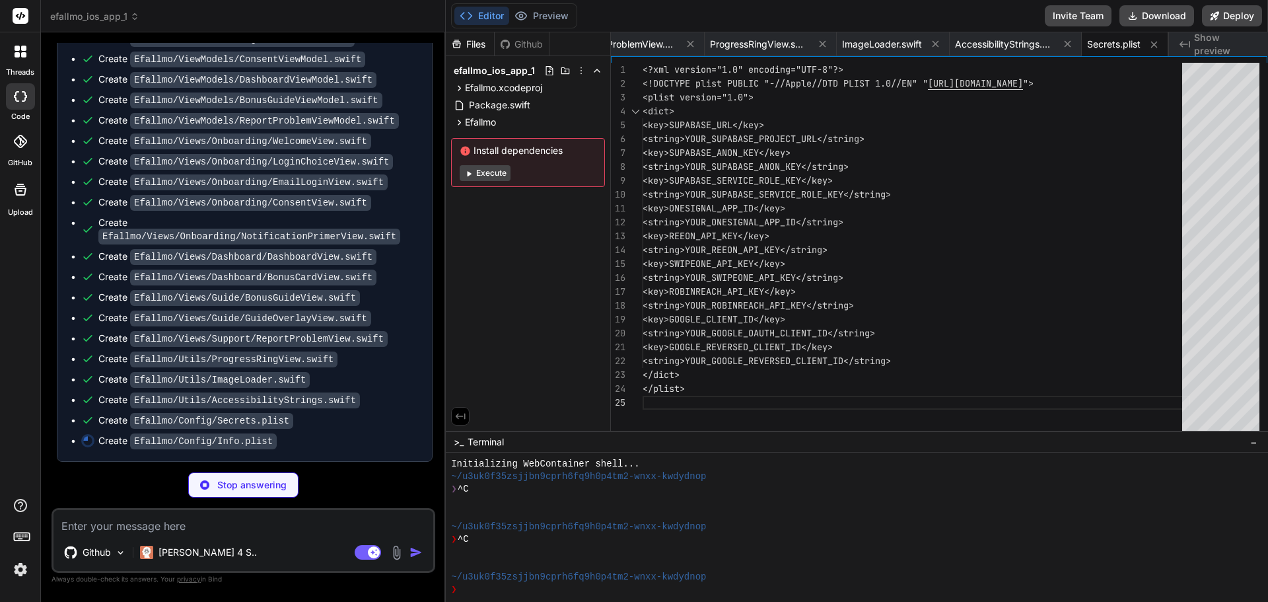
type textarea "x"
type textarea "</dict> </dict> </dict> </plist>"
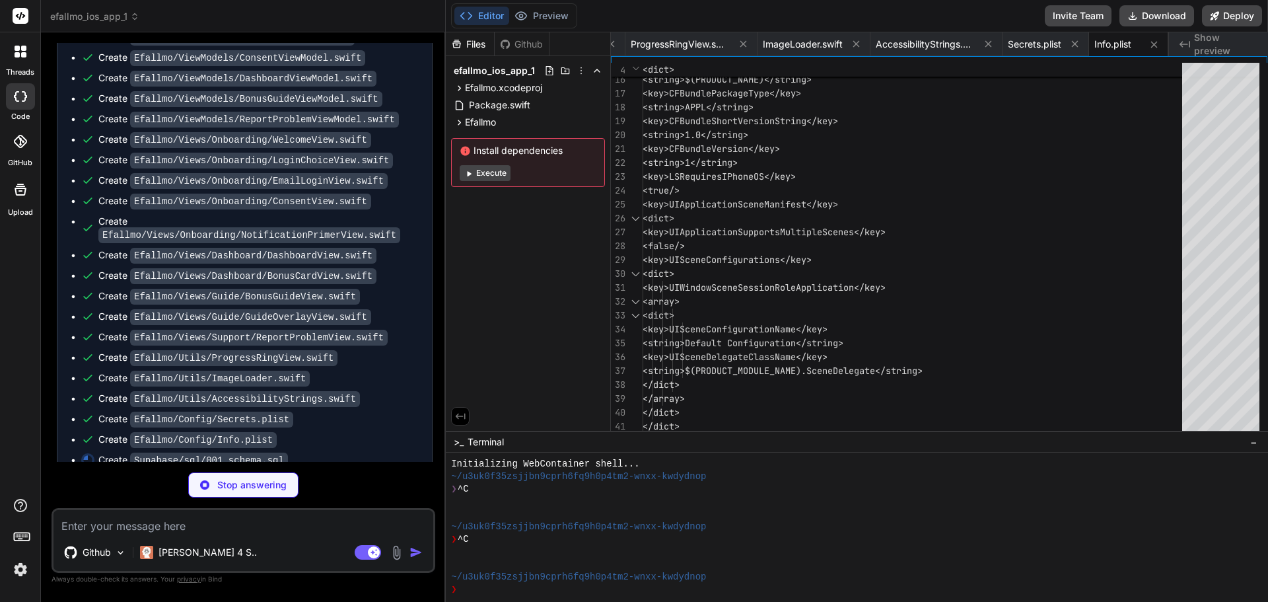
scroll to position [4904, 0]
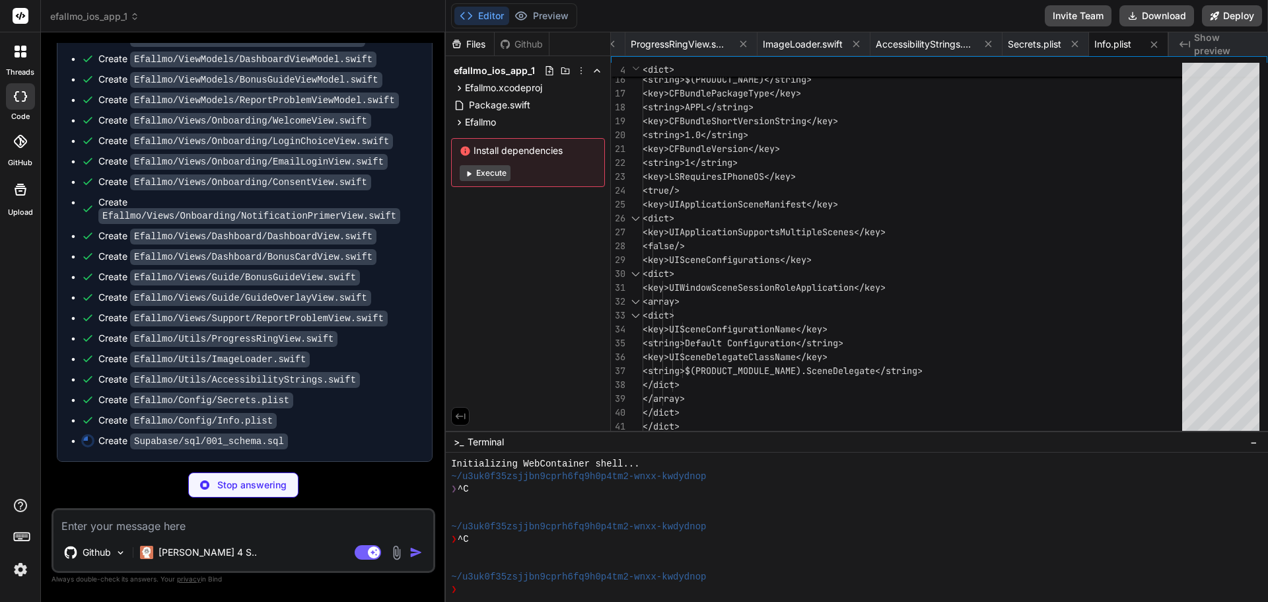
type textarea "x"
type textarea "CREATE INDEX idx_problem_reports_status ON public.problem_reports(status); CREA…"
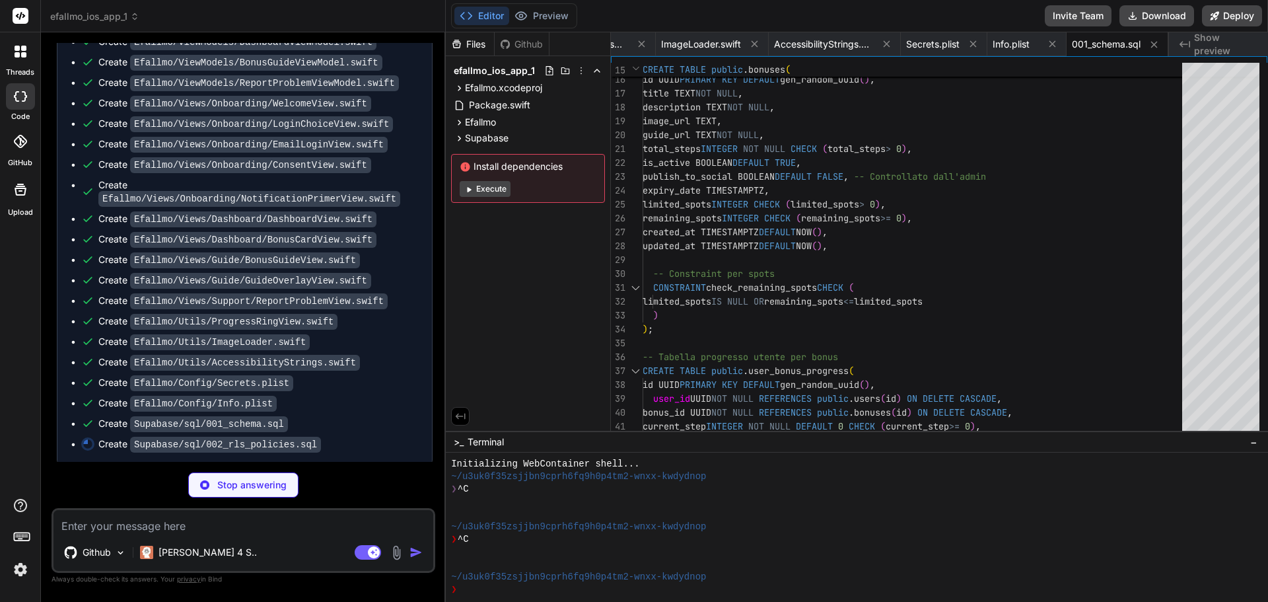
scroll to position [4925, 0]
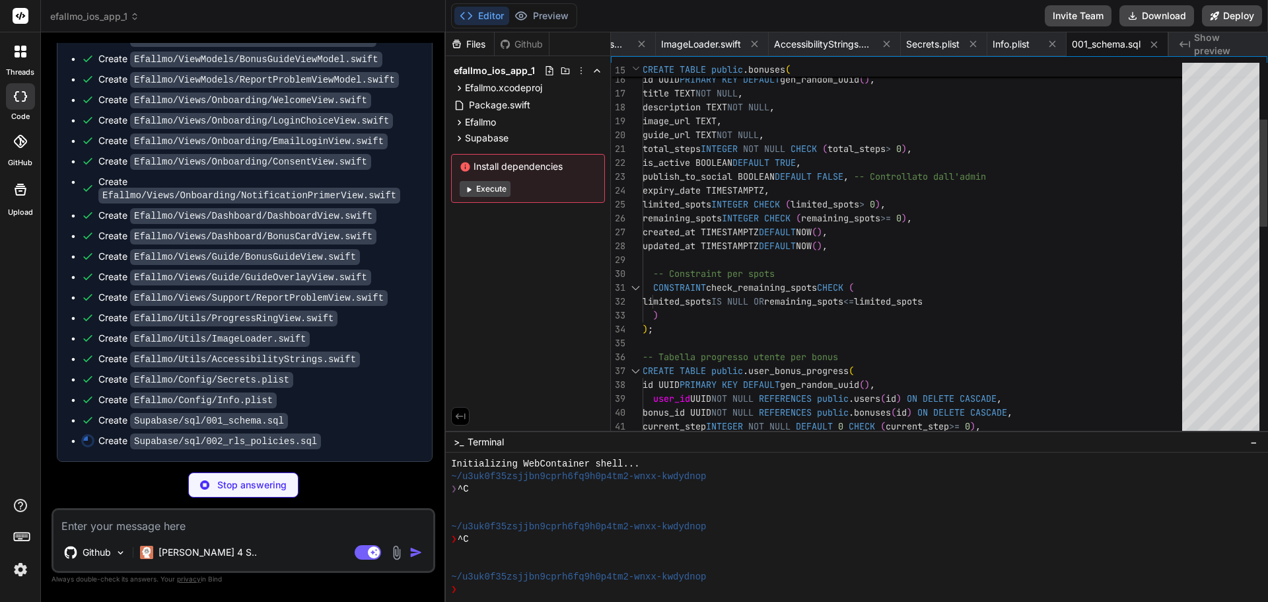
type textarea "x"
type textarea "FOR ALL USING (auth.role() = 'service_role'); CREATE POLICY "Service role has f…"
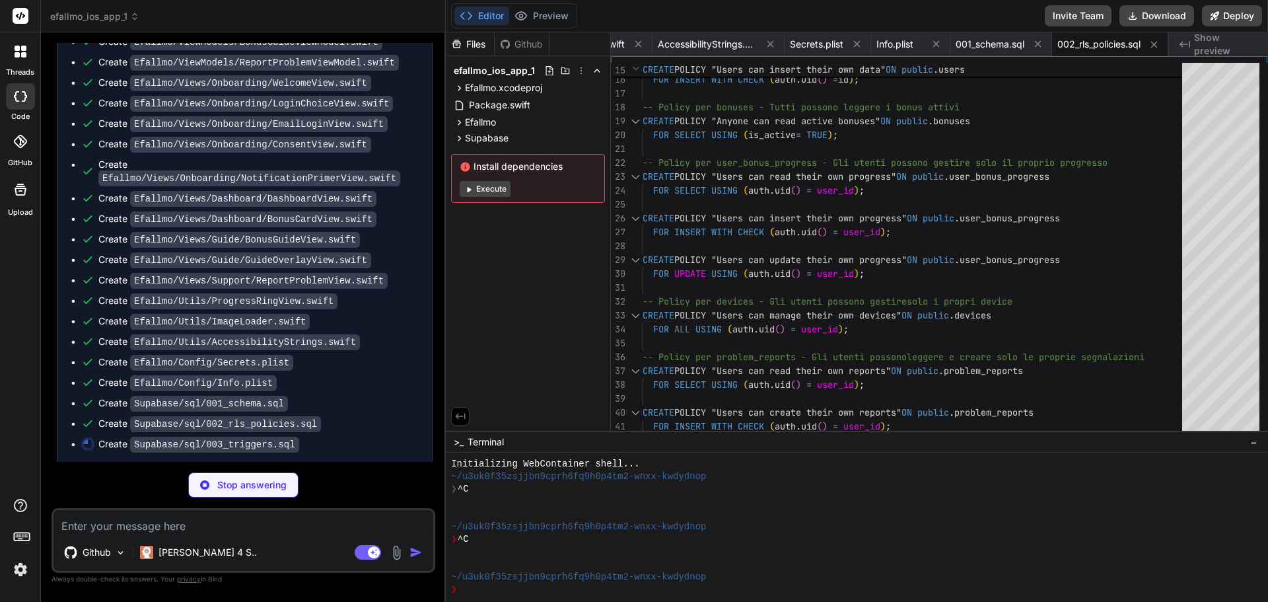
scroll to position [4945, 0]
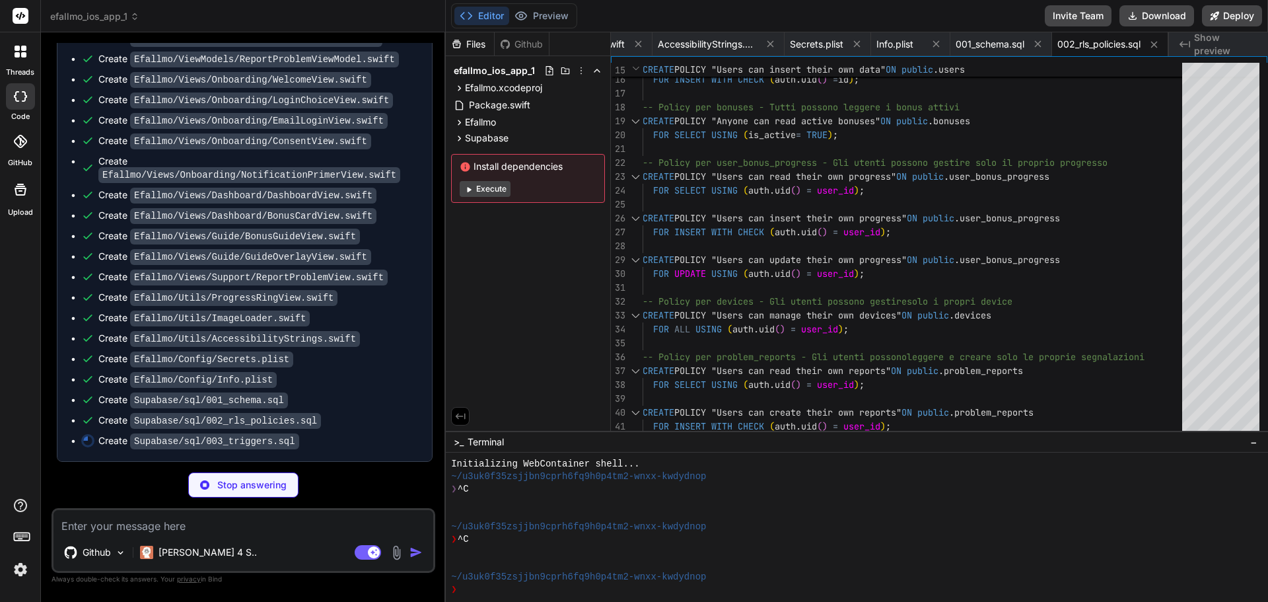
type textarea "x"
type textarea "RETURN NEW; END; $$ language 'plpgsql'; -- Trigger per creare automaticamente i…"
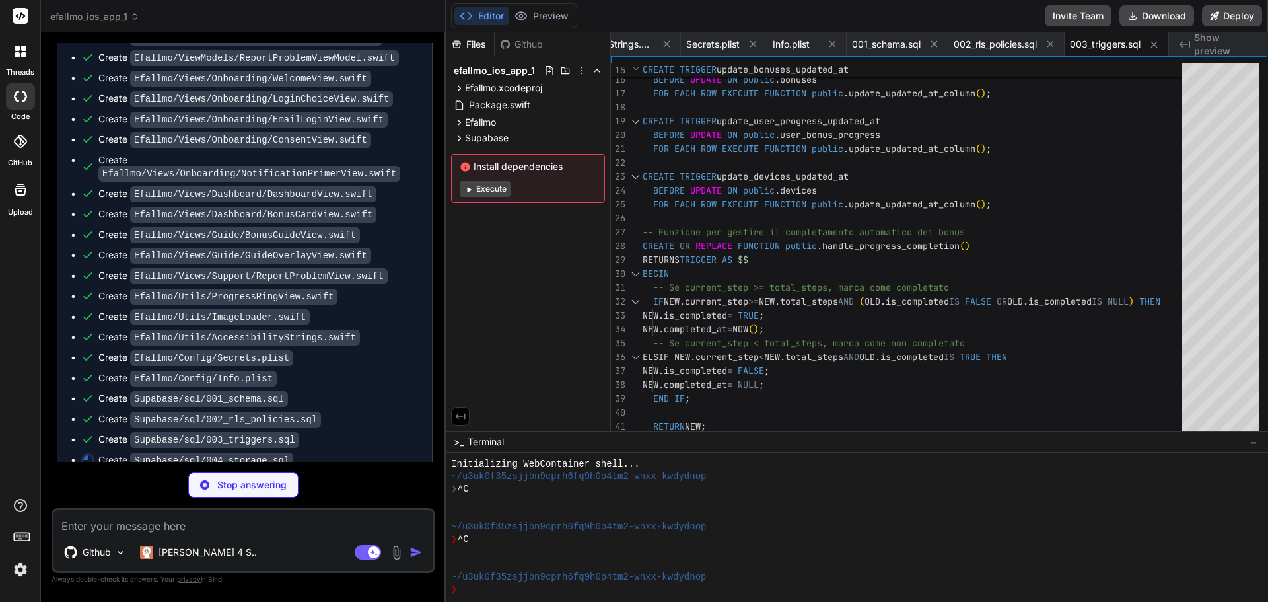
type textarea "x"
type textarea "FOR ALL USING (bucket_id = 'screenshots' AND auth.role() = 'service_role');"
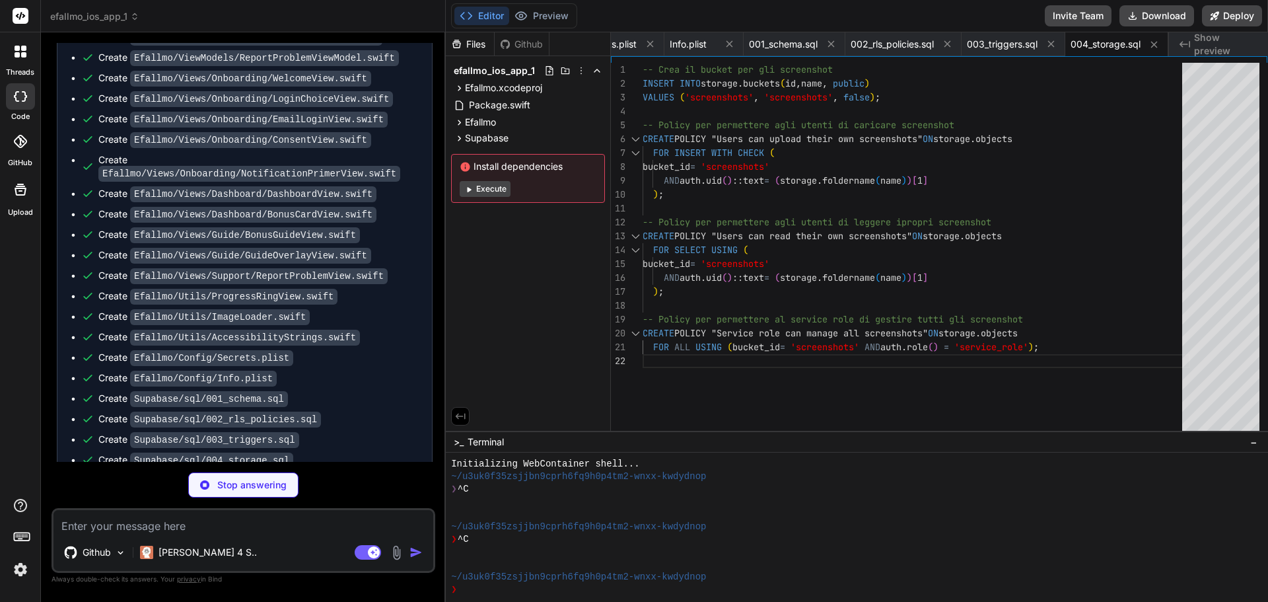
scroll to position [4986, 0]
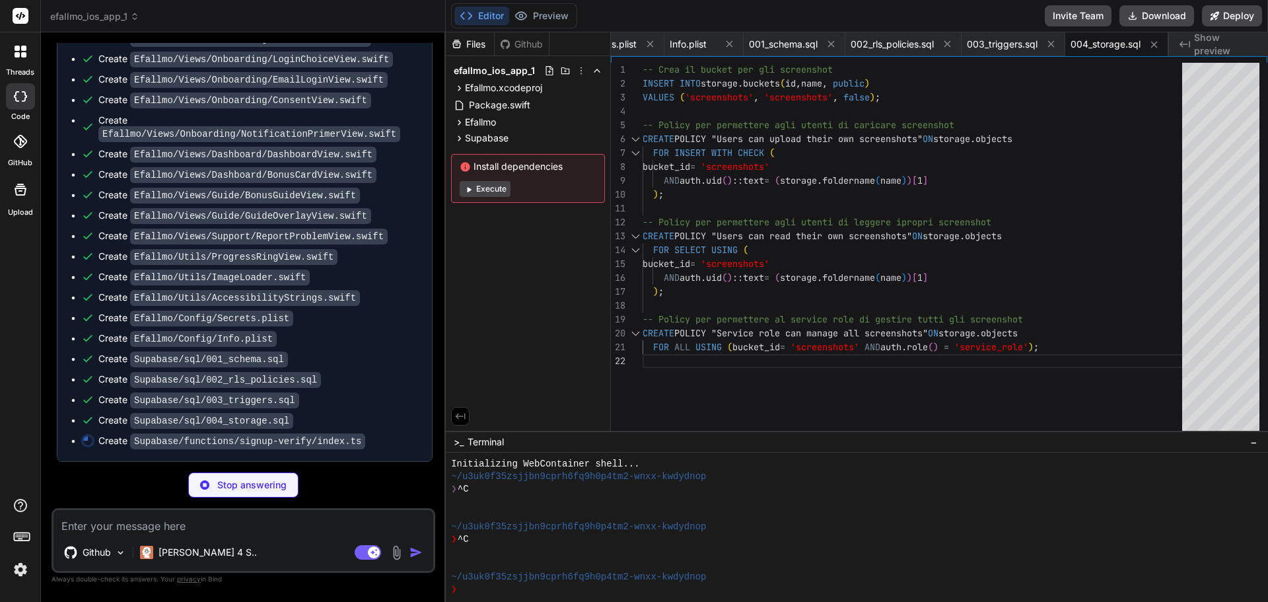
type textarea "x"
type textarea "status: 500, headers: { ...corsHeaders, 'Content-Type': 'application/json' } } …"
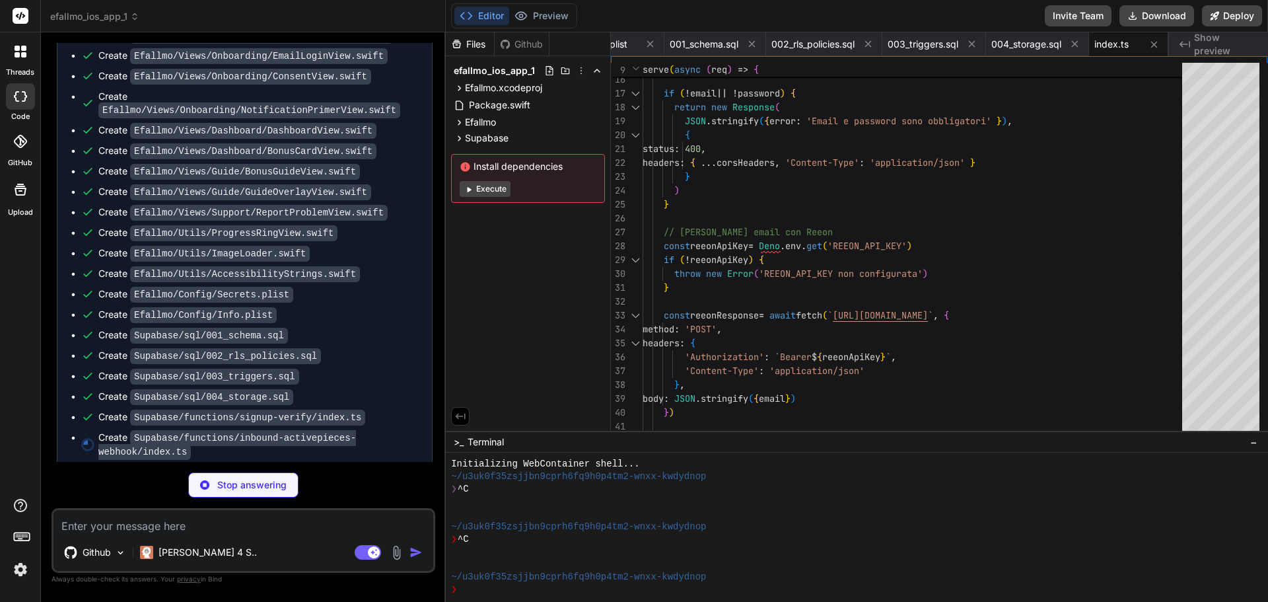
scroll to position [5021, 0]
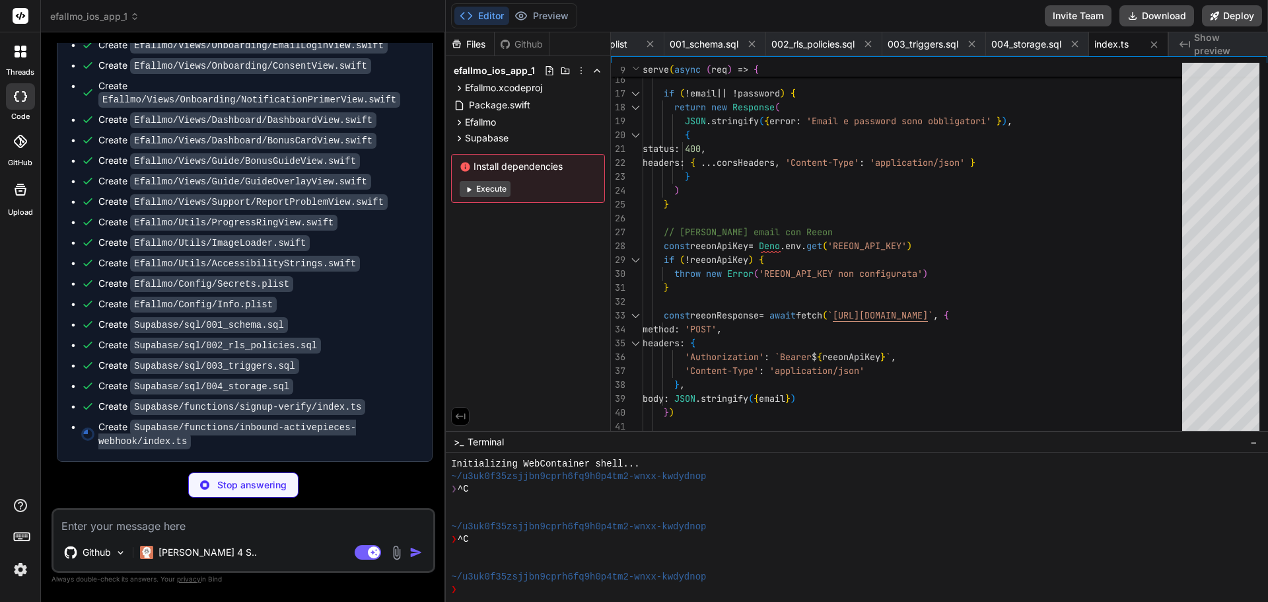
type textarea "x"
type textarea "{ status: 500, headers: { ...corsHeaders, 'Content-Type': 'application/json' } …"
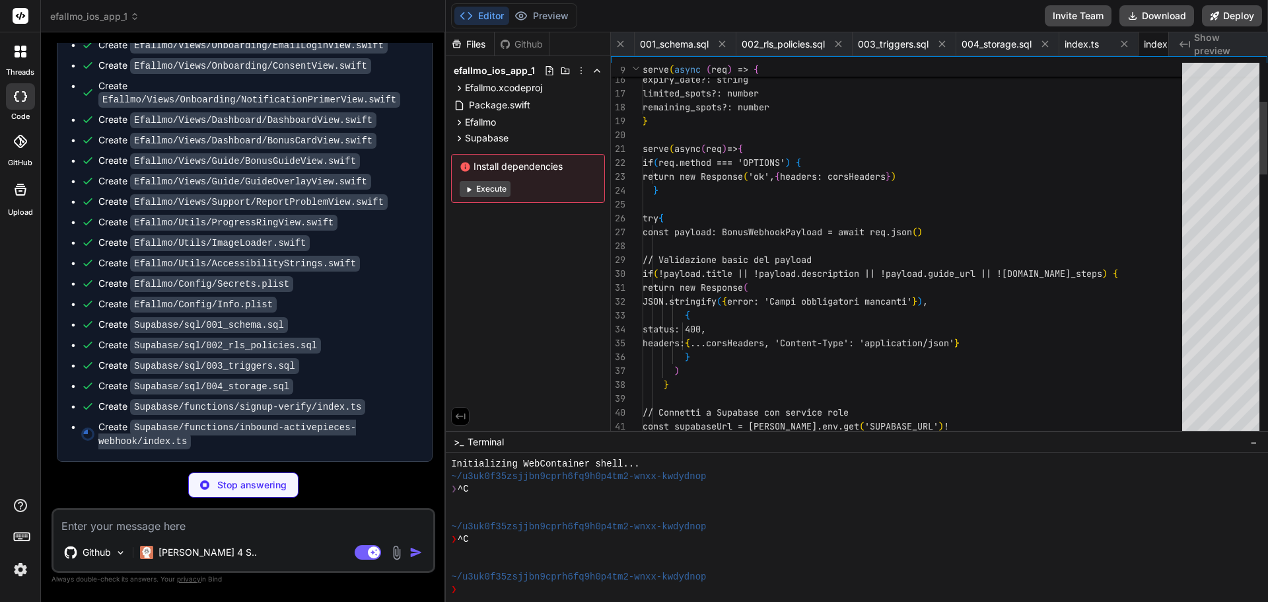
scroll to position [0, 4661]
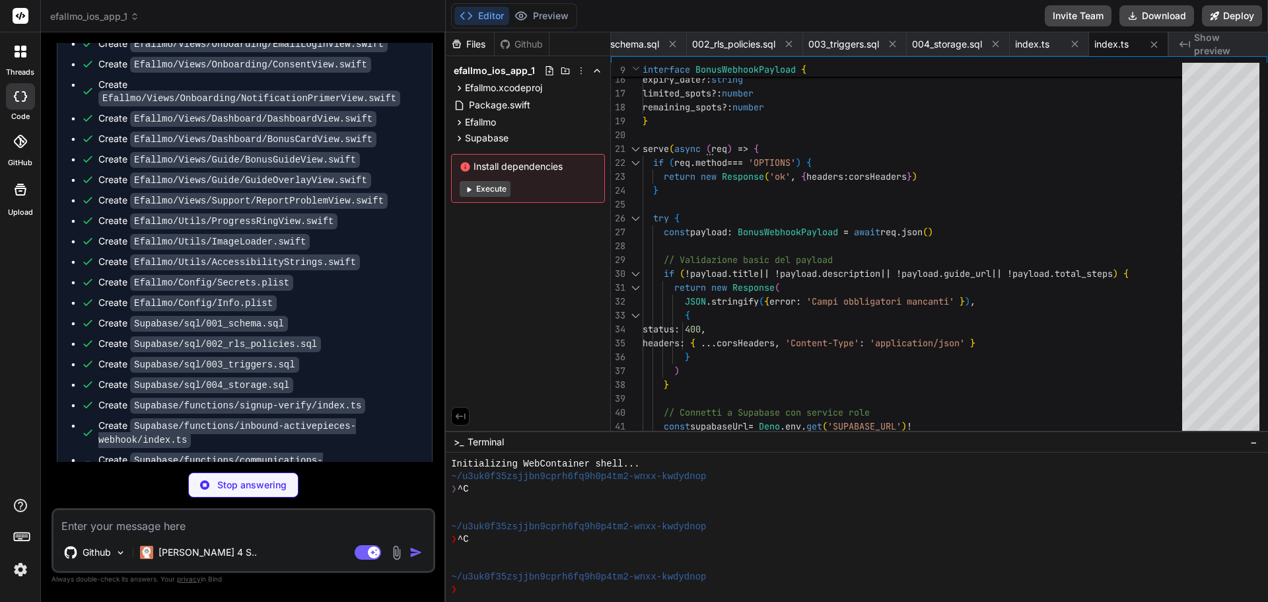
type textarea "x"
type textarea "} ) } })"
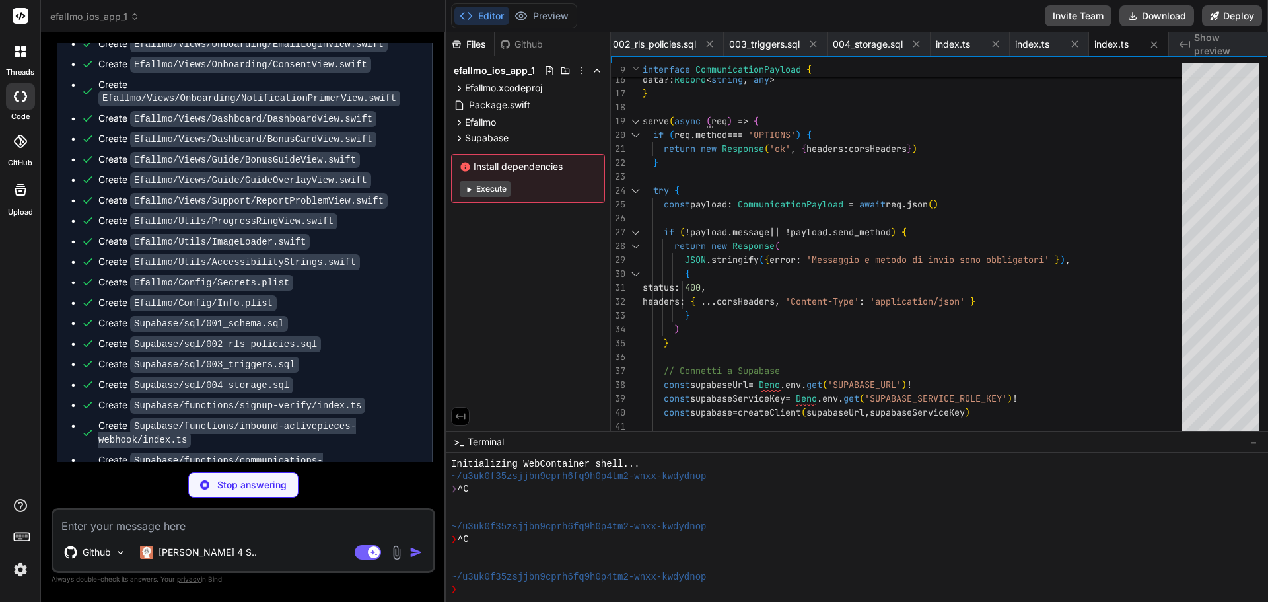
type textarea "x"
type textarea "headers: { ...corsHeaders, 'Content-Type': 'application/json' } } ) } })"
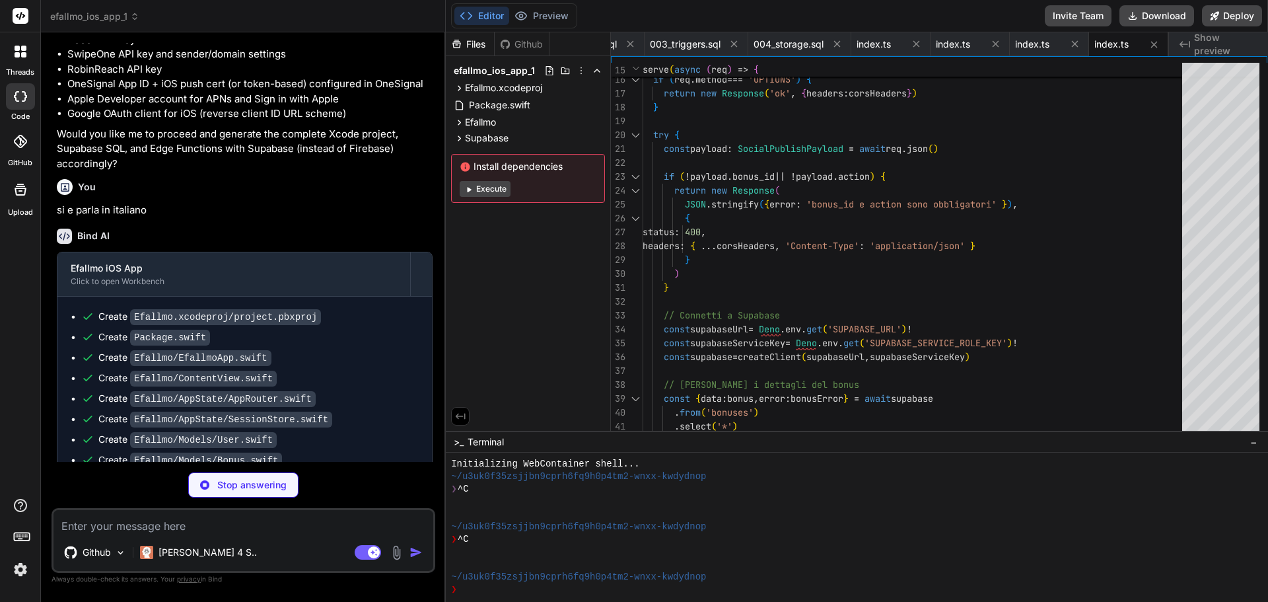
scroll to position [4157, 0]
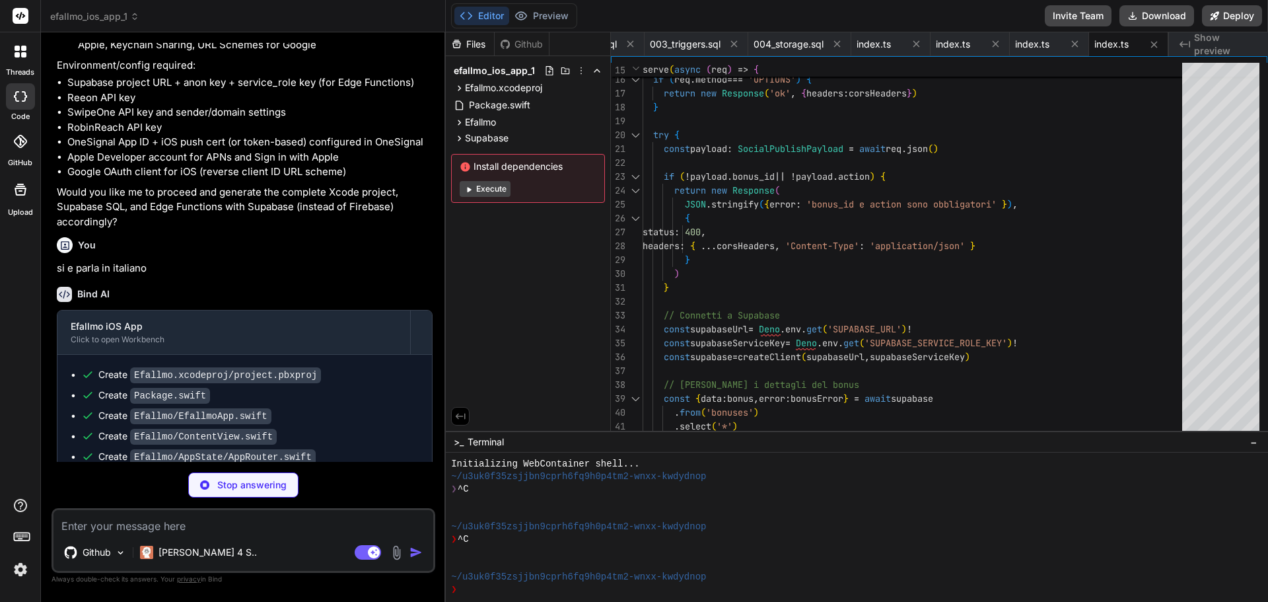
type textarea "x"
type textarea "error: error.message || 'Errore interno del server' }), { status: 500, headers:…"
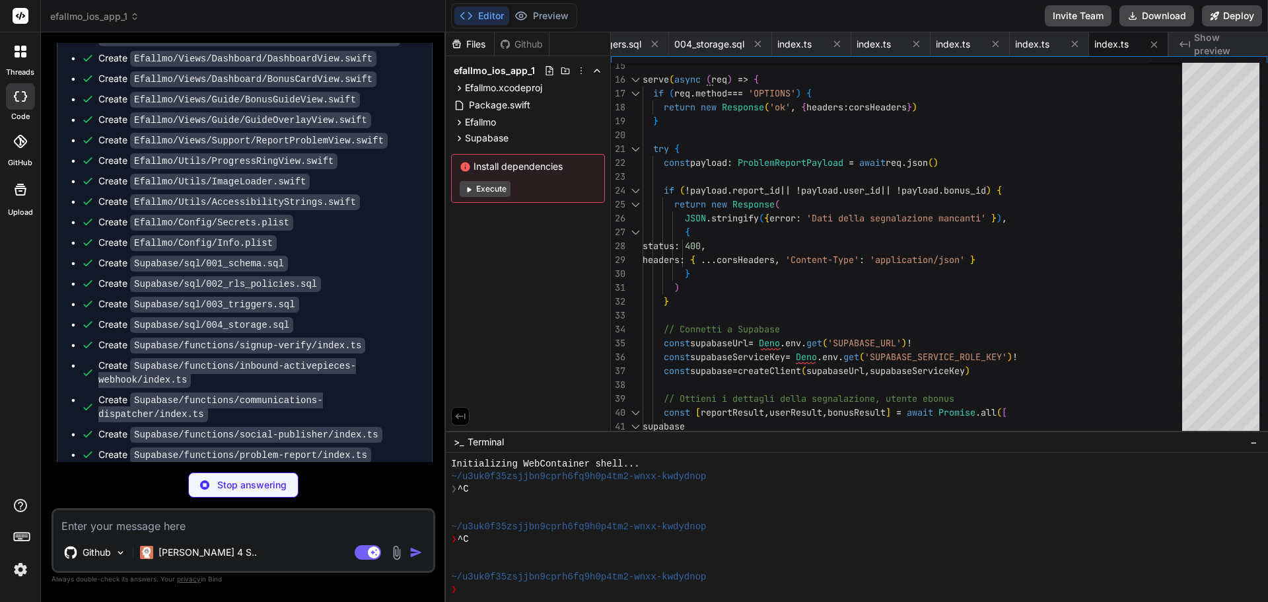
scroll to position [5103, 0]
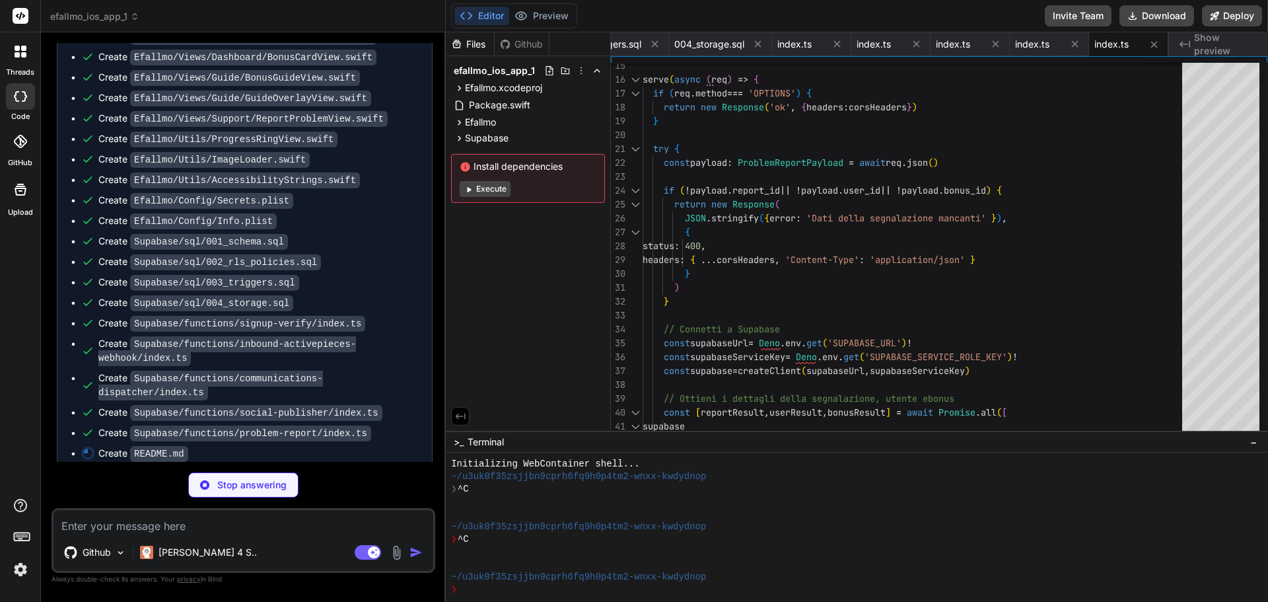
type textarea "x"
type textarea "- SDK iOS Supabase: https://github.com/supabase/supabase-swift - OneSignal iOS …"
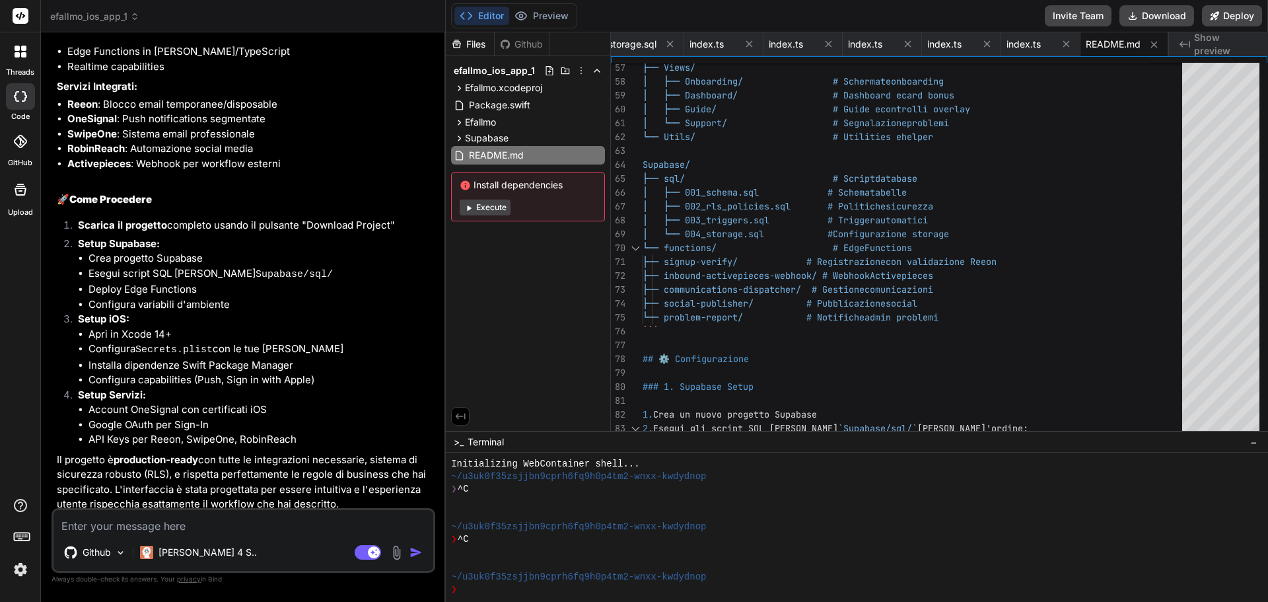
scroll to position [6220, 0]
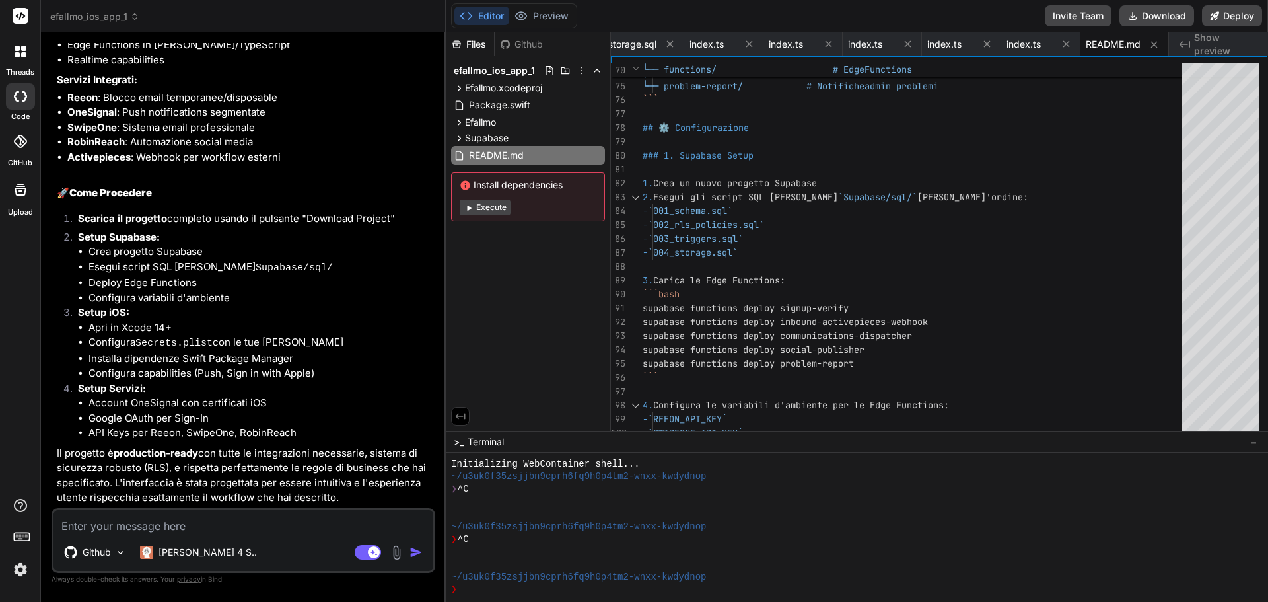
click at [182, 520] on textarea at bounding box center [244, 522] width 380 height 24
type textarea "x"
type textarea "a"
type textarea "x"
type textarea "ad"
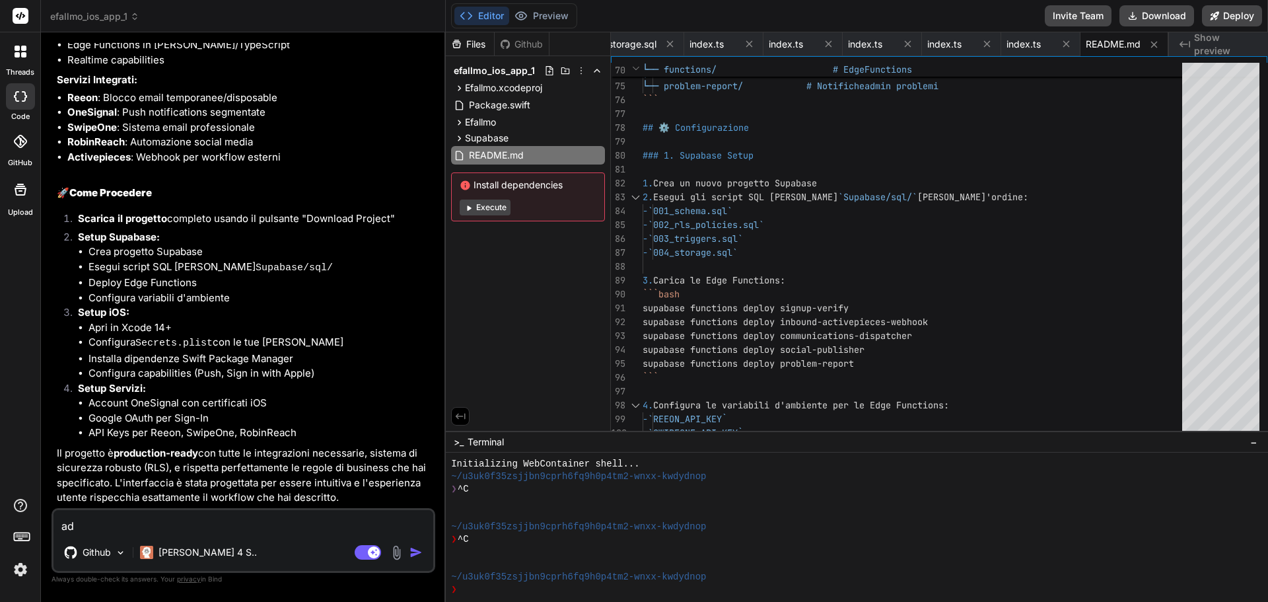
type textarea "x"
type textarea "ade"
type textarea "x"
type textarea "ades"
type textarea "x"
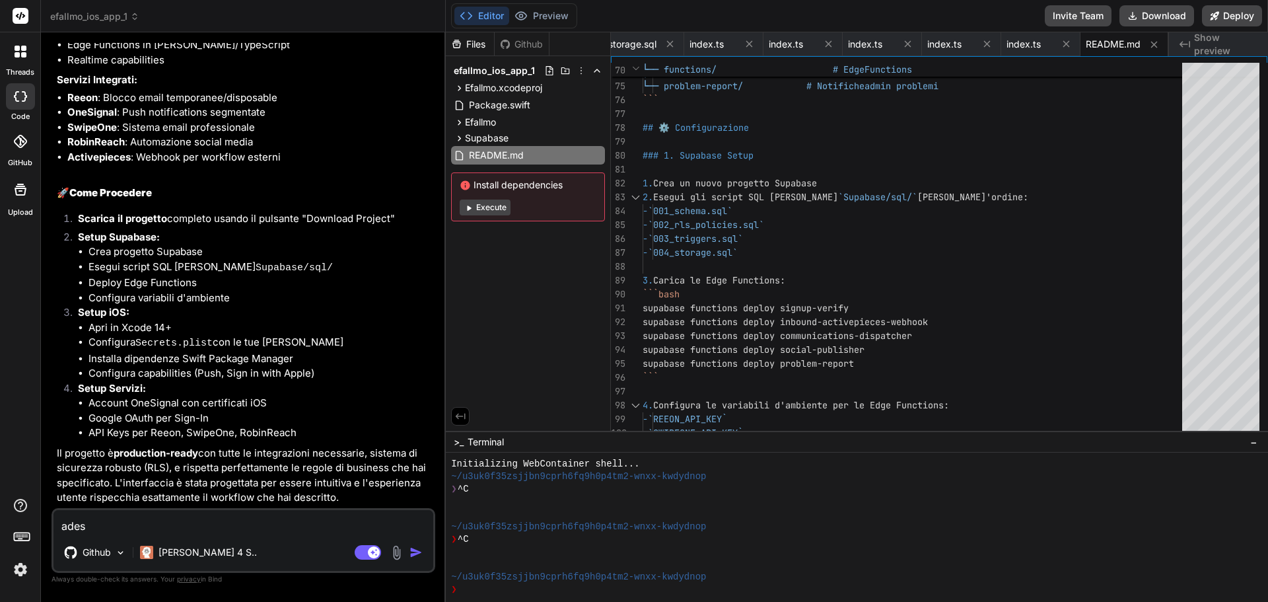
type textarea "adess"
type textarea "x"
type textarea "adesso"
type textarea "x"
type textarea "adesso"
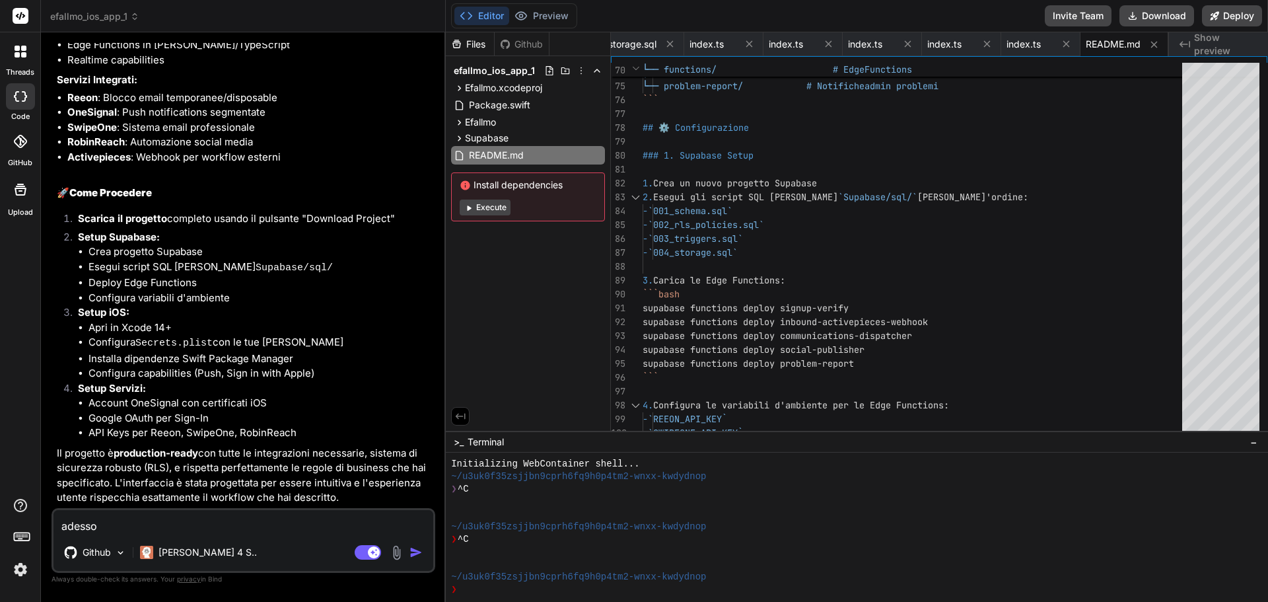
type textarea "x"
type textarea "adesso g"
type textarea "x"
type textarea "adesso gu"
type textarea "x"
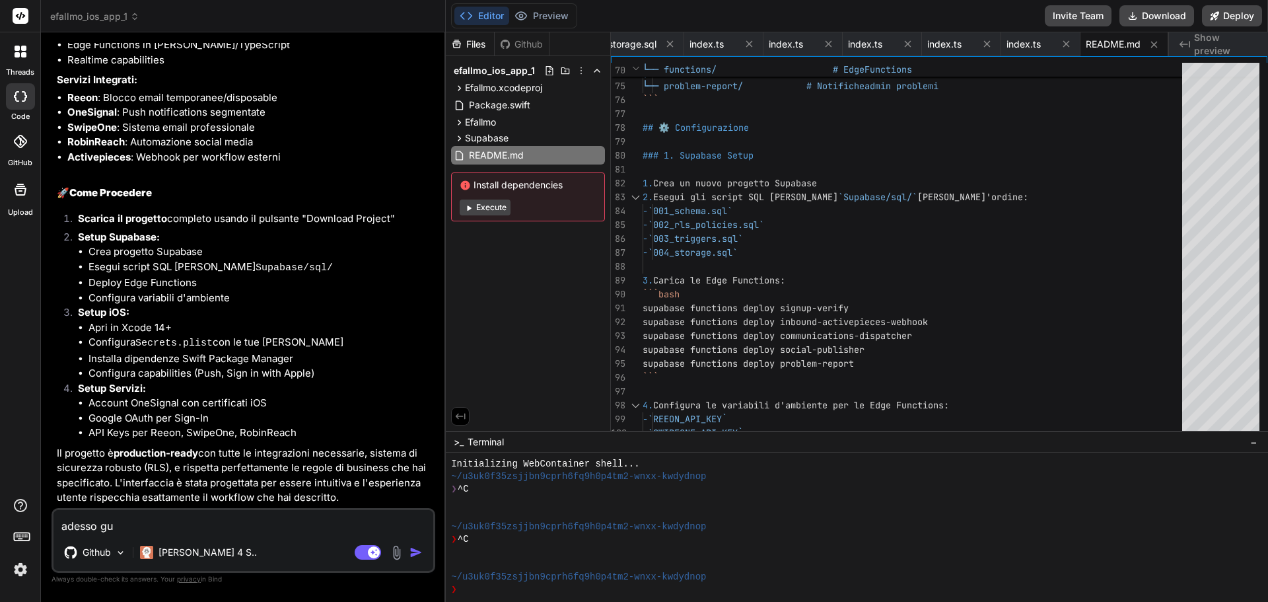
type textarea "adesso gui"
type textarea "x"
type textarea "adesso guid"
type textarea "x"
type textarea "adesso guida"
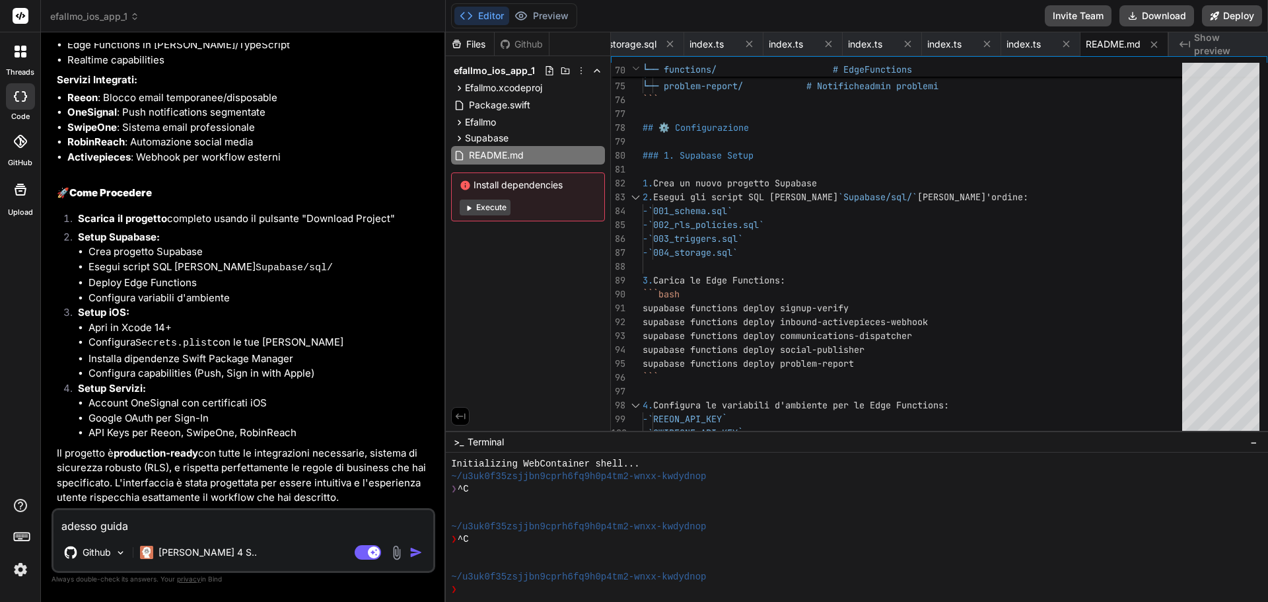
type textarea "x"
type textarea "adesso guidam"
type textarea "x"
type textarea "adesso guidami"
type textarea "x"
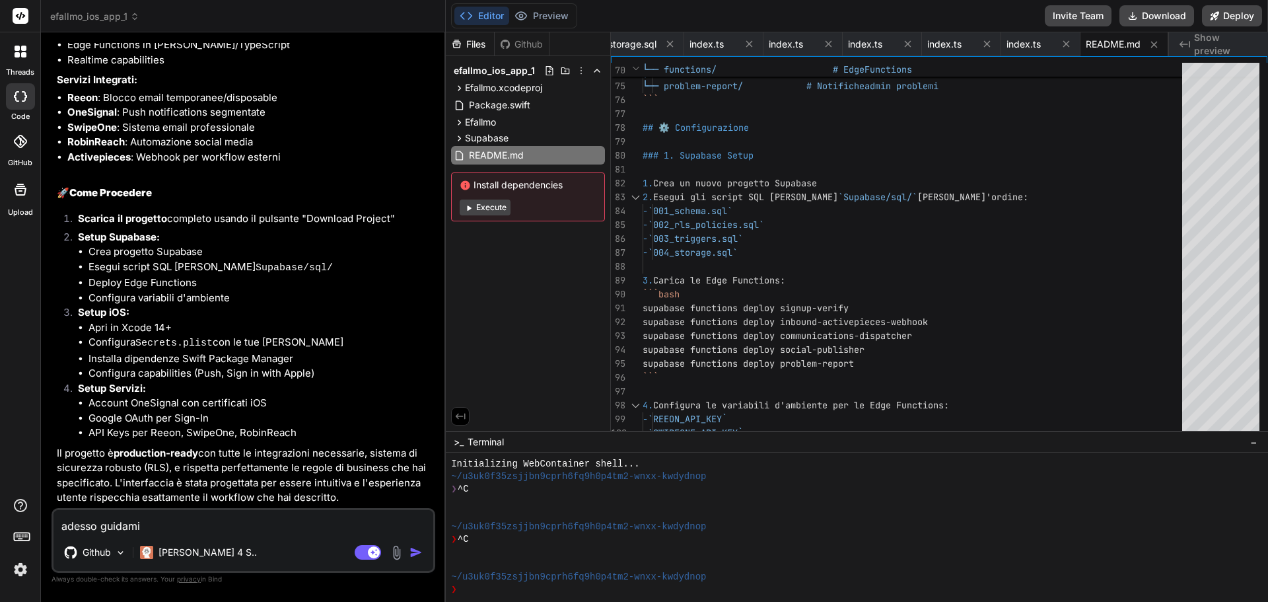
type textarea "adesso guidami"
type textarea "x"
type textarea "adesso guidami p"
type textarea "x"
type textarea "adesso guidami pa"
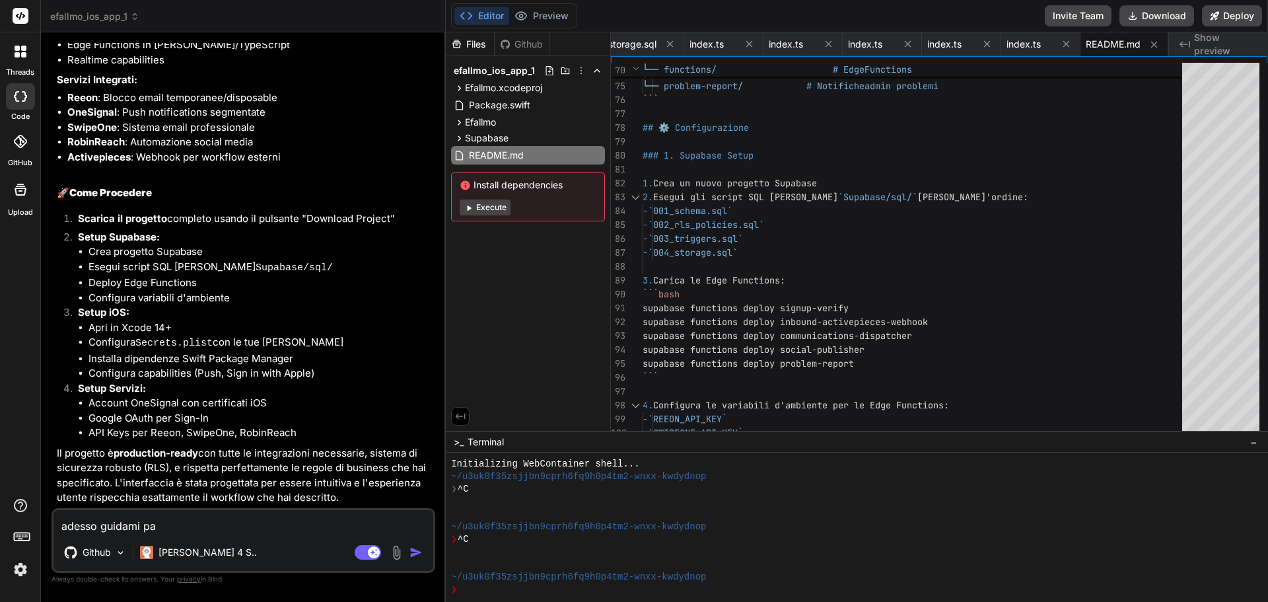
type textarea "x"
type textarea "adesso guidami pas"
type textarea "x"
type textarea "adesso guidami pass"
type textarea "x"
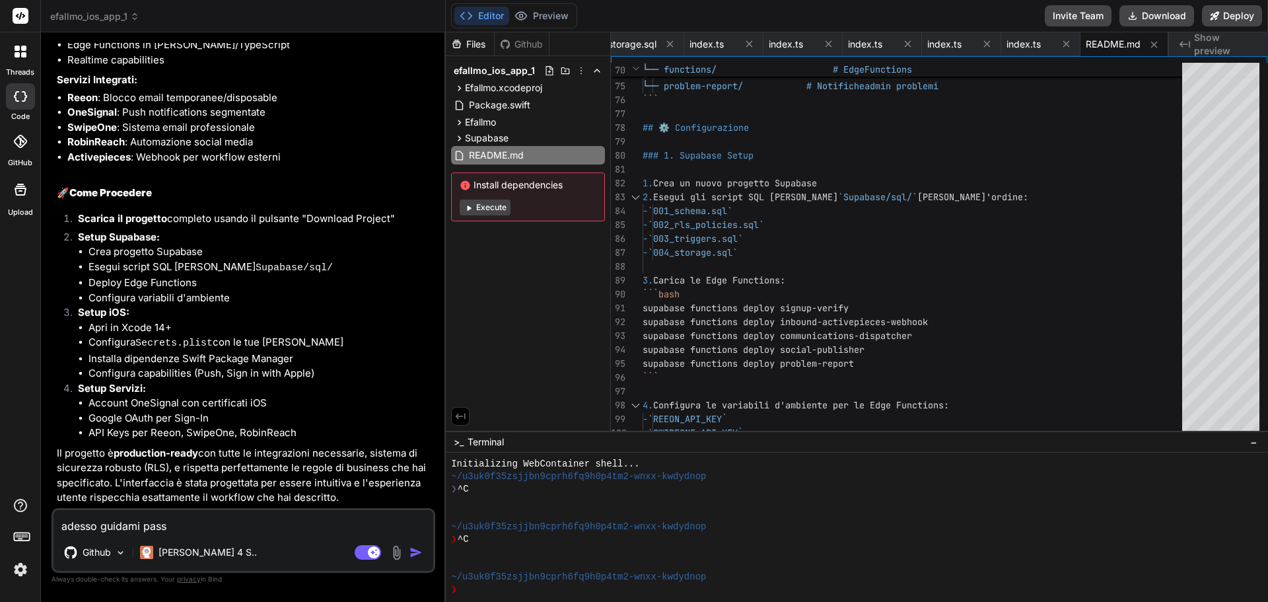
type textarea "adesso guidami passo"
type textarea "x"
type textarea "adesso guidami passo"
type textarea "x"
type textarea "adesso guidami passo p"
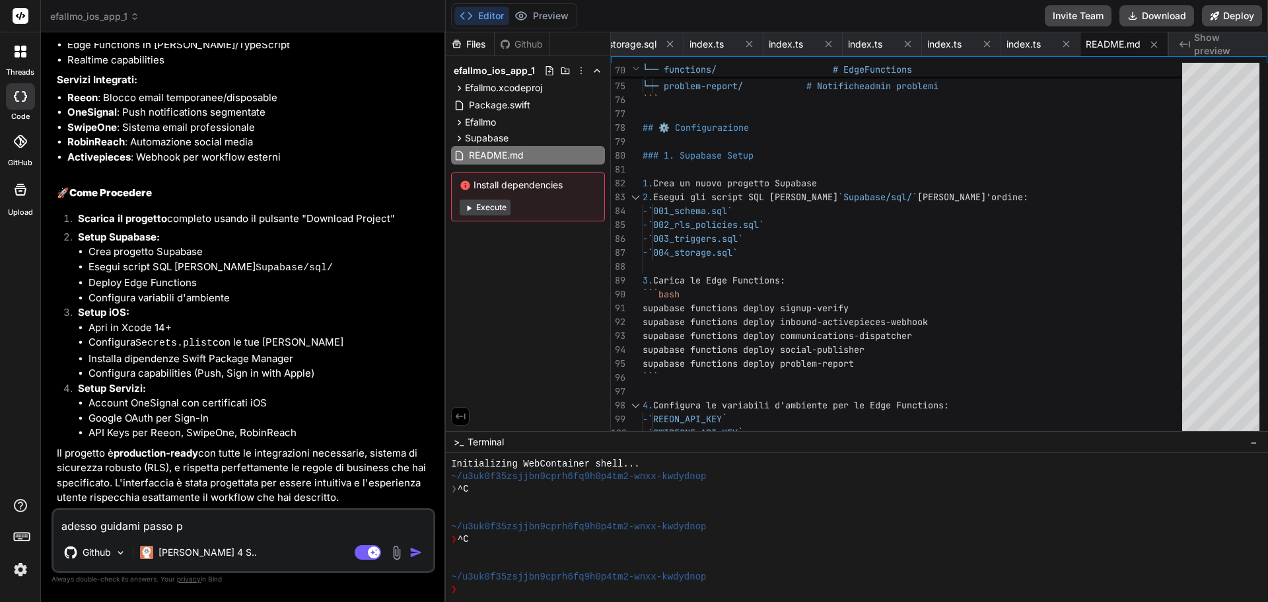
type textarea "x"
type textarea "adesso guidami passo pa"
type textarea "x"
type textarea "adesso guidami passo pas"
type textarea "x"
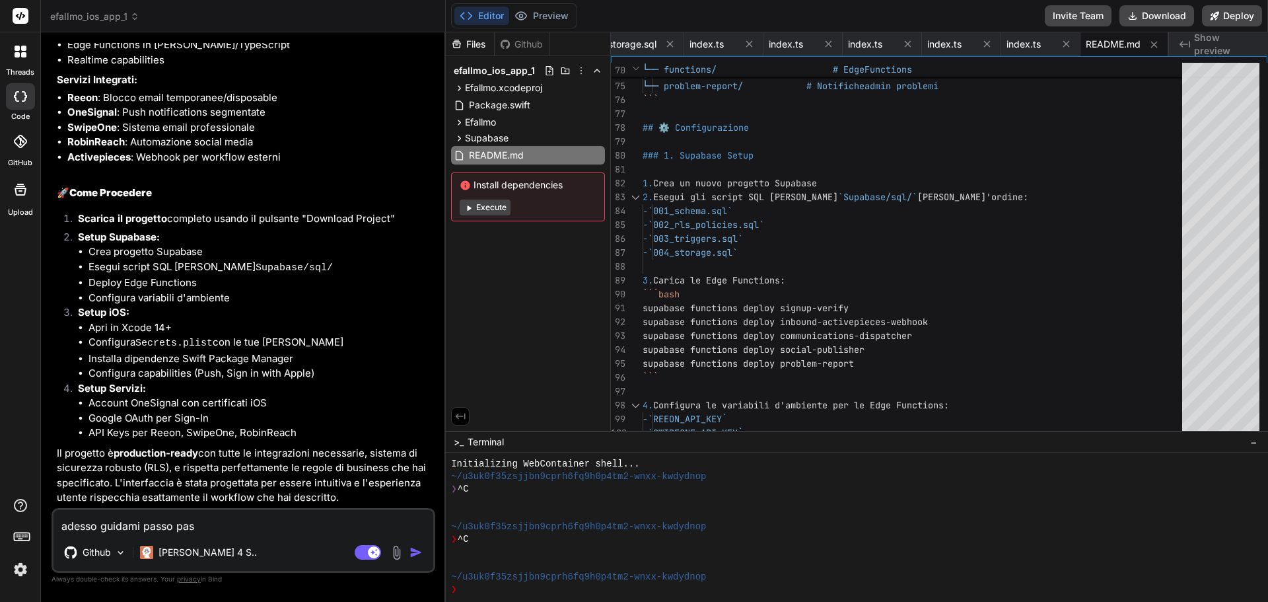
type textarea "adesso guidami passo pass"
type textarea "x"
type textarea "adesso guidami passo passo"
type textarea "x"
type textarea "adesso guidami passo passo"
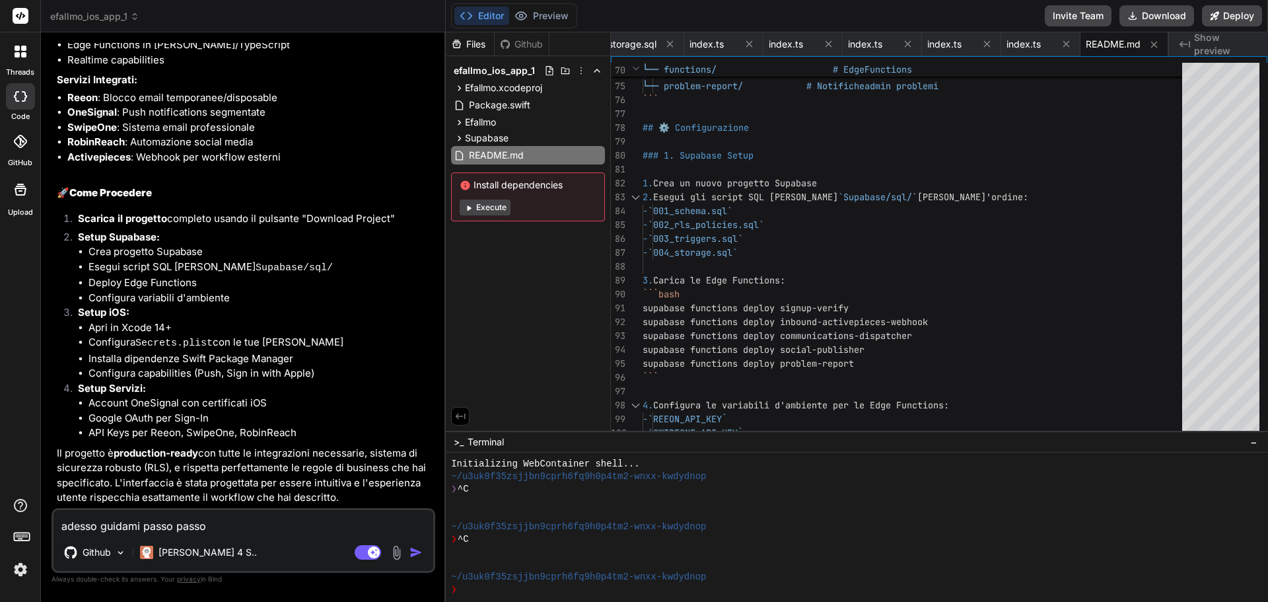
type textarea "x"
type textarea "adesso guidami passo passo i"
type textarea "x"
type textarea "adesso guidami passo passo in"
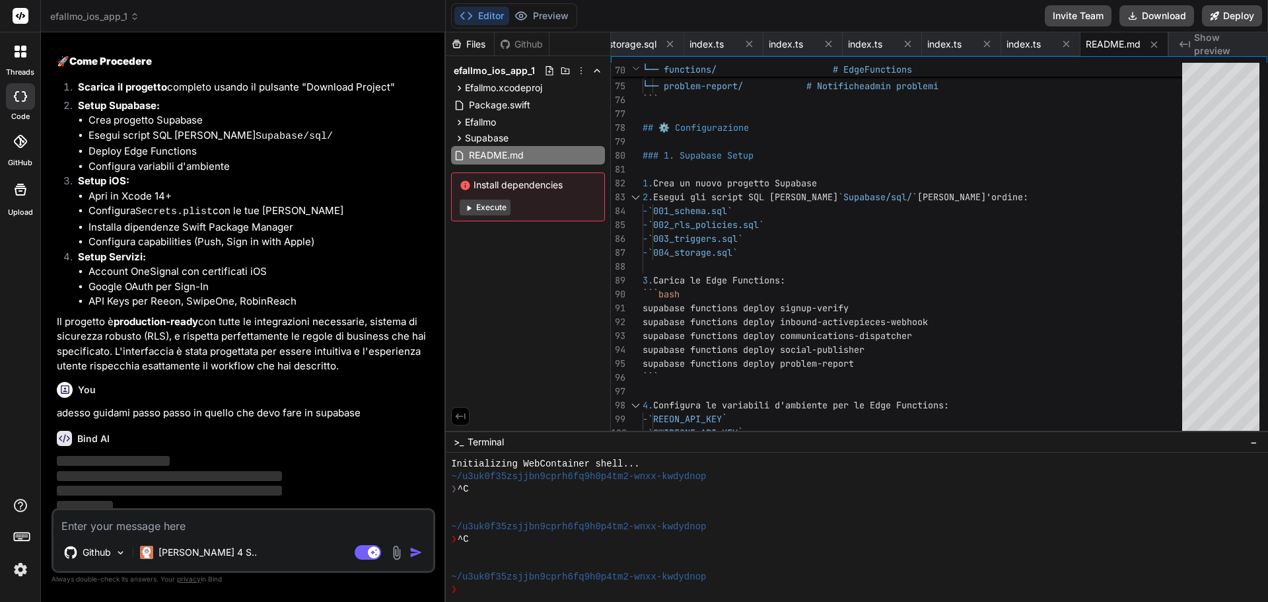
scroll to position [6357, 0]
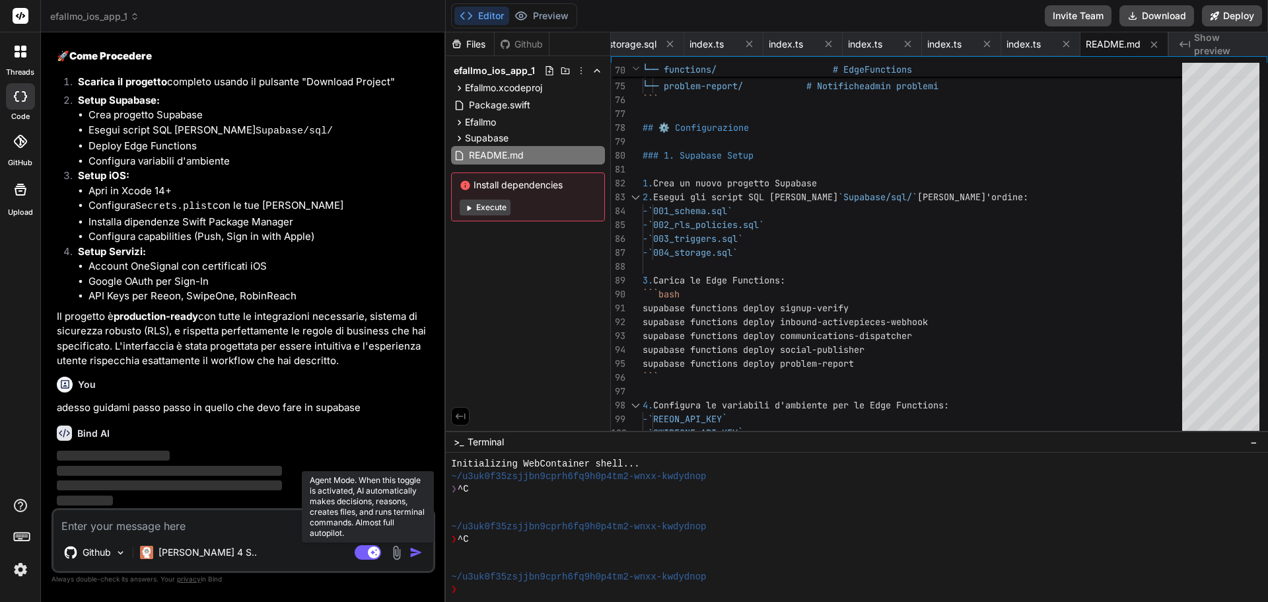
click at [370, 553] on rect at bounding box center [374, 552] width 12 height 12
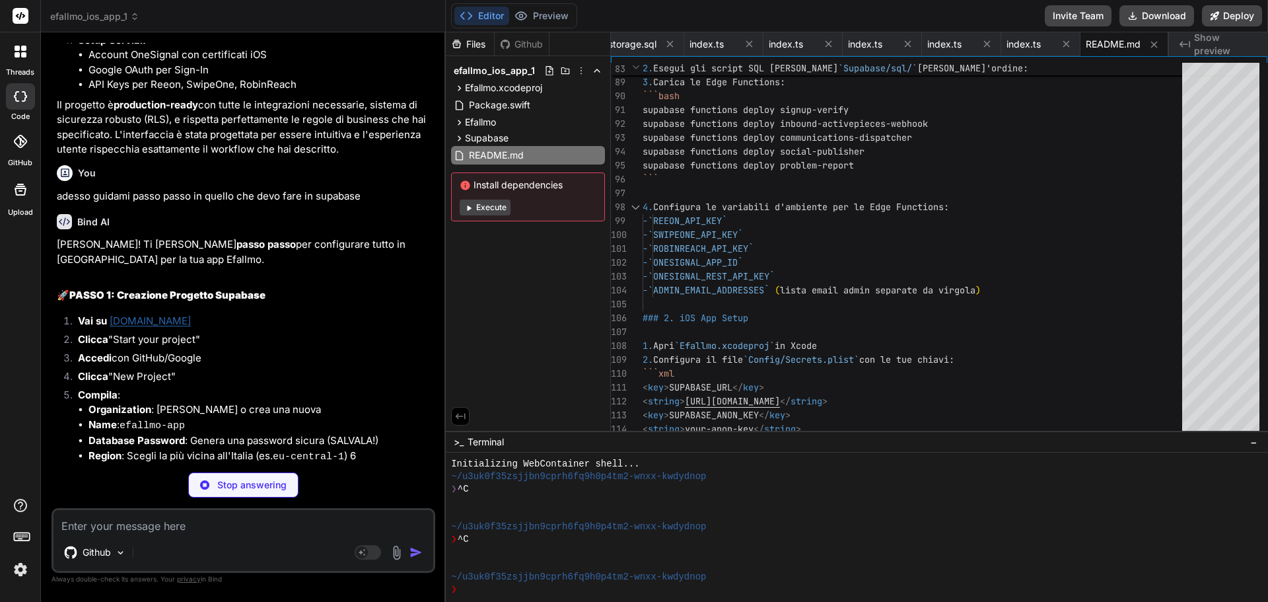
scroll to position [6587, 0]
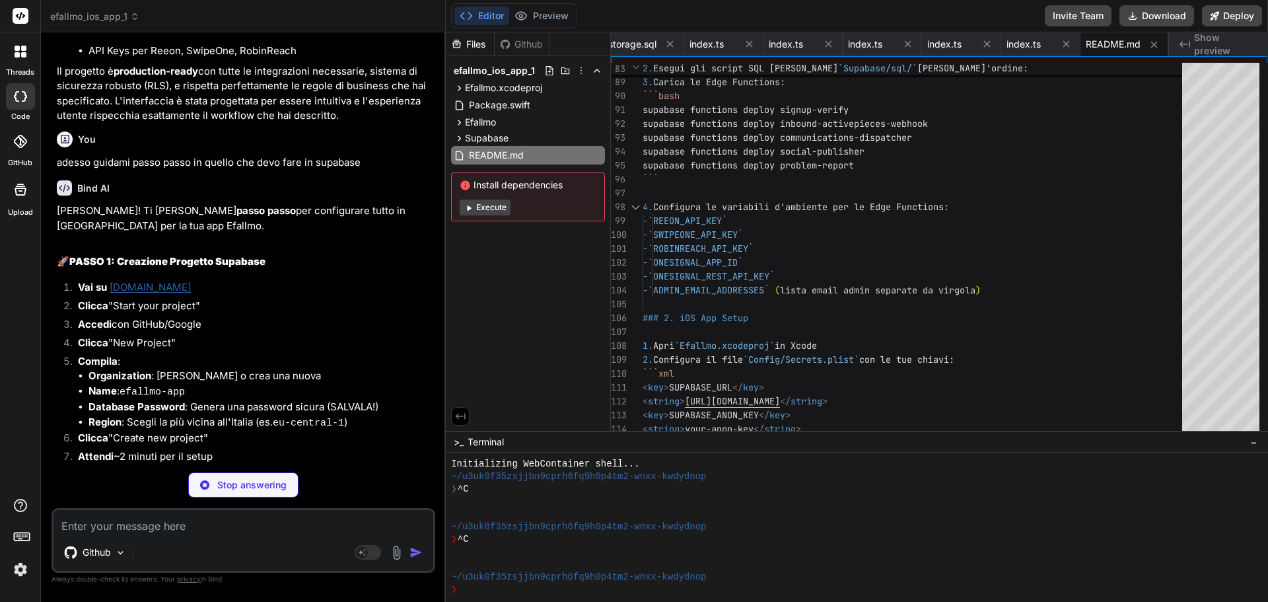
click at [155, 293] on link "supabase.com" at bounding box center [150, 287] width 81 height 13
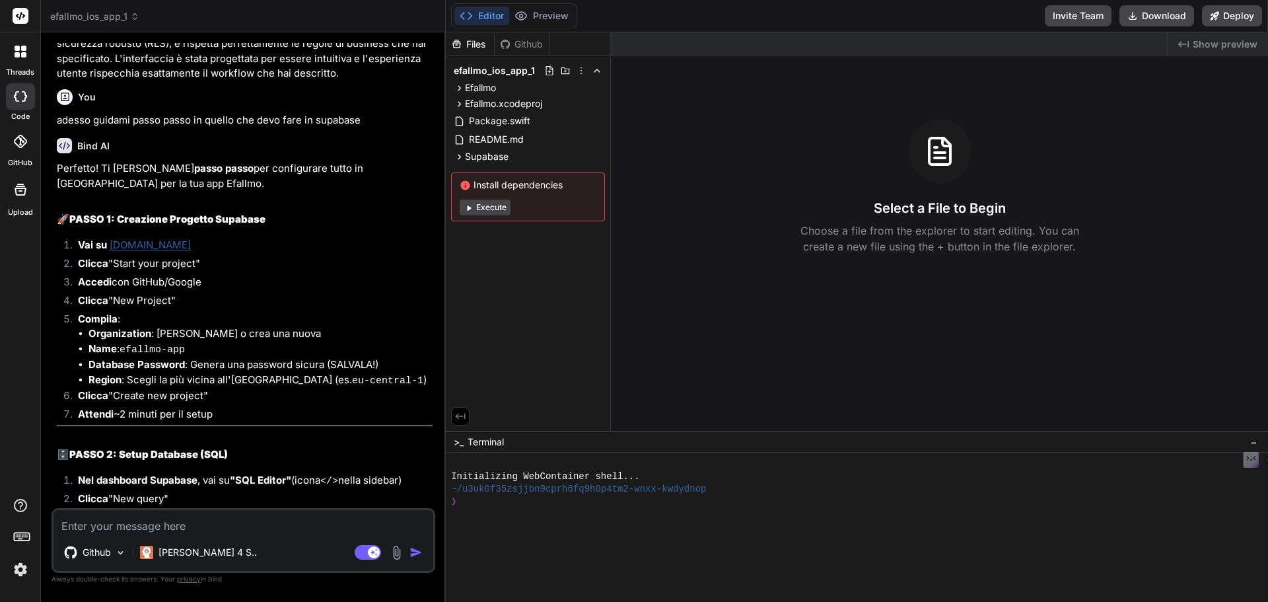
scroll to position [4737, 0]
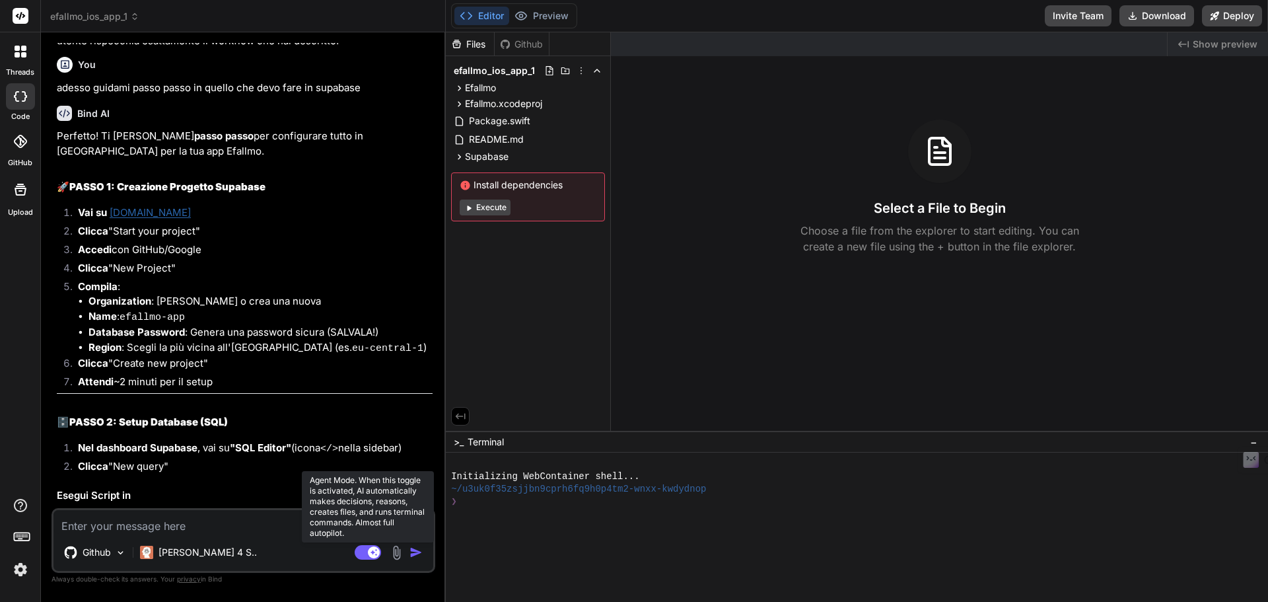
click at [369, 554] on rect at bounding box center [374, 552] width 12 height 12
type textarea "x"
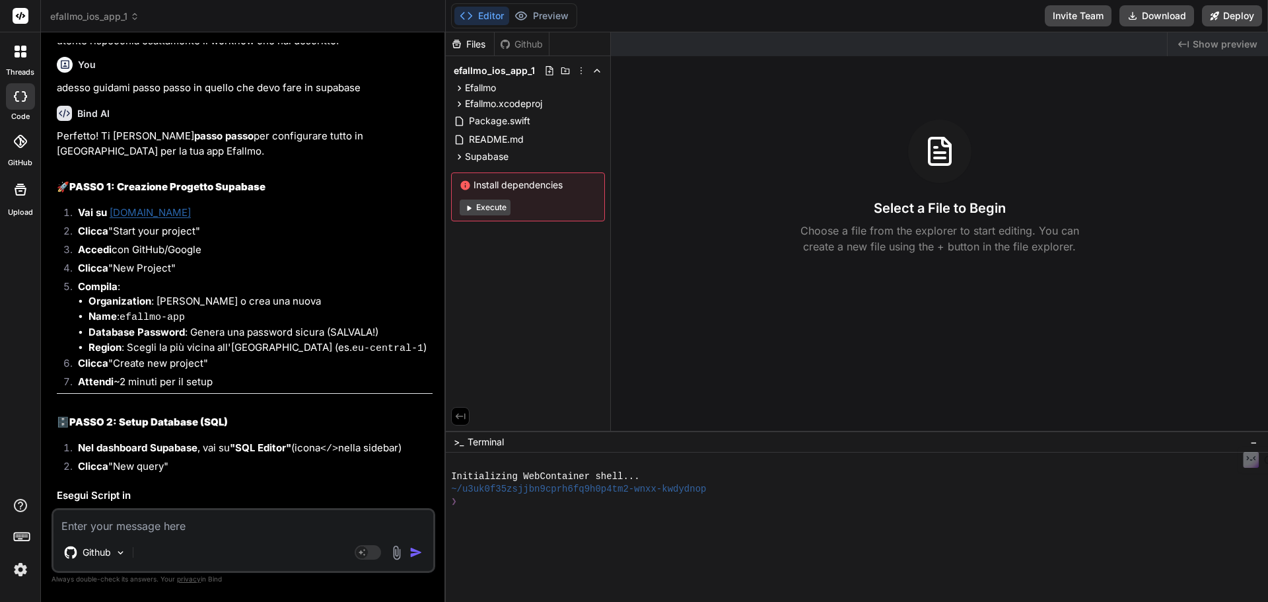
drag, startPoint x: 185, startPoint y: 535, endPoint x: 186, endPoint y: 526, distance: 8.6
click at [186, 529] on div "Github Agent Mode. When this toggle is activated, AI automatically makes decisi…" at bounding box center [244, 540] width 384 height 65
click at [186, 526] on textarea at bounding box center [244, 522] width 380 height 24
type textarea "c"
type textarea "x"
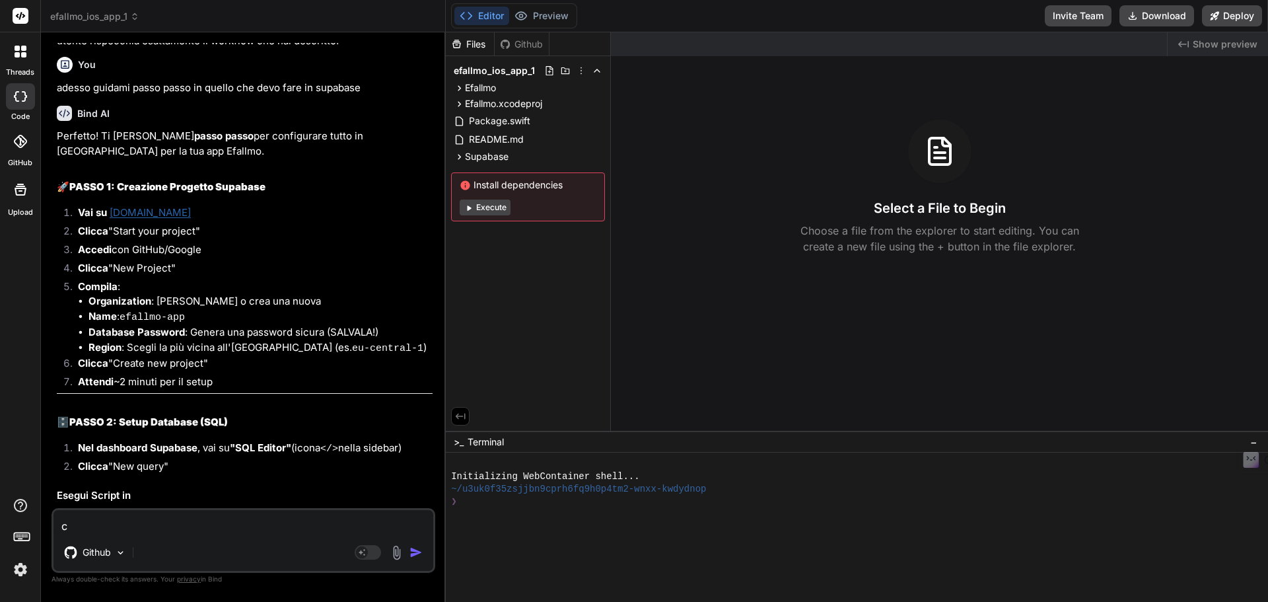
type textarea "co"
type textarea "x"
type textarea "con"
type textarea "x"
type textarea "cont"
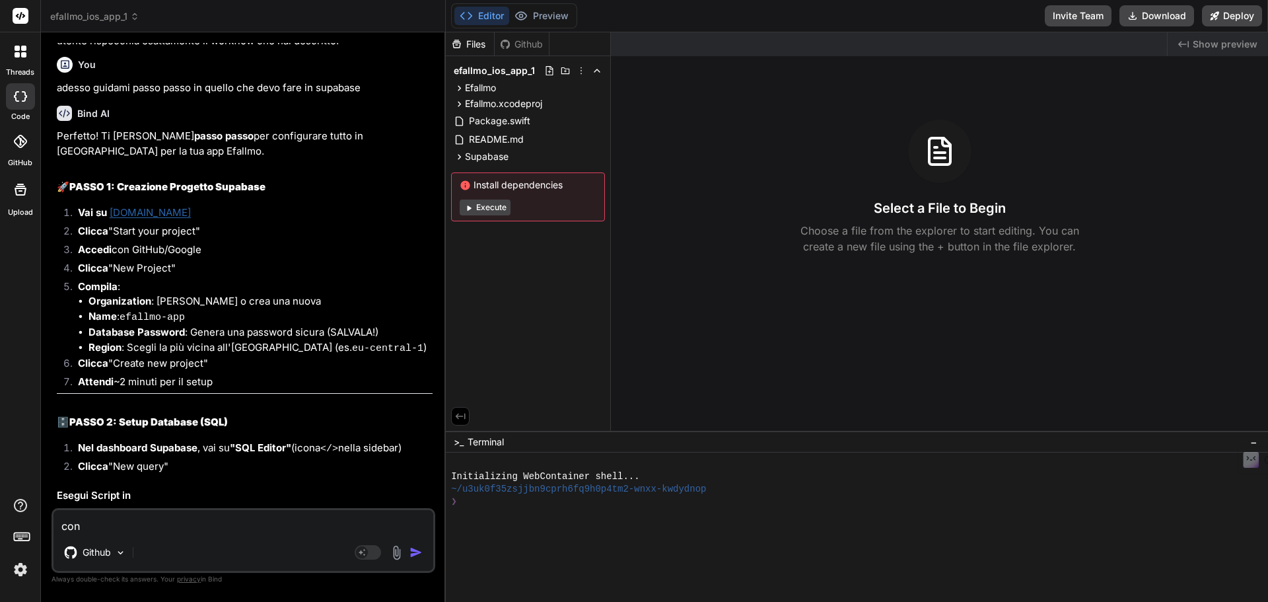
type textarea "x"
type textarea "conti"
type textarea "x"
type textarea "contin"
type textarea "x"
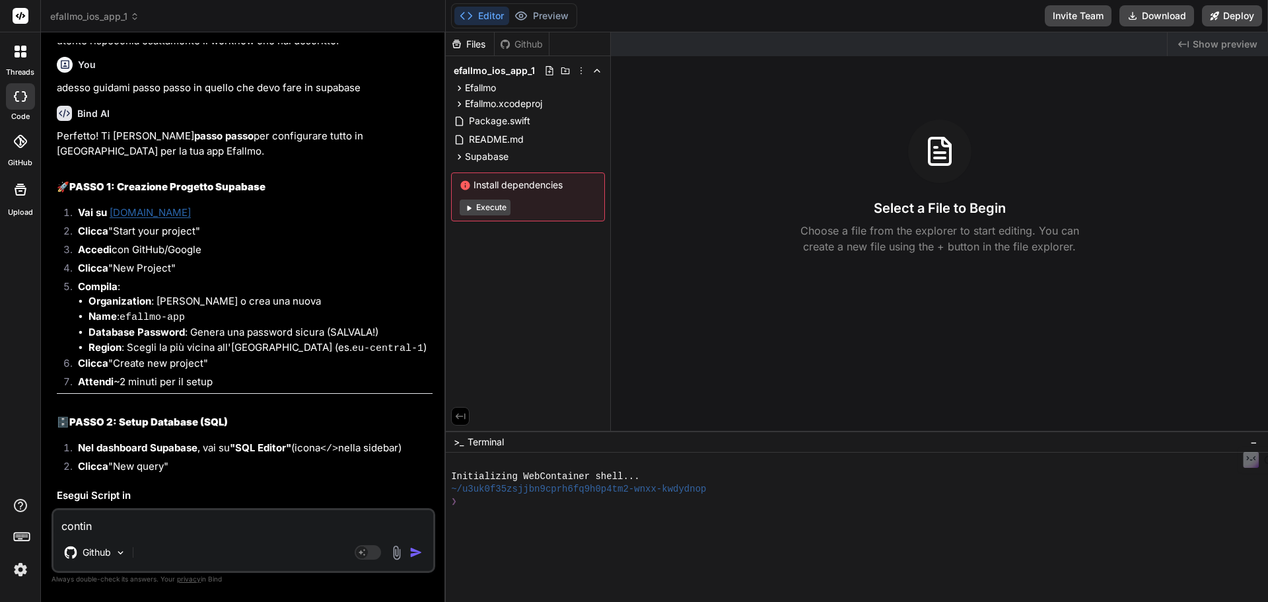
type textarea "continu"
type textarea "x"
type textarea "continua"
type textarea "x"
type textarea "continua"
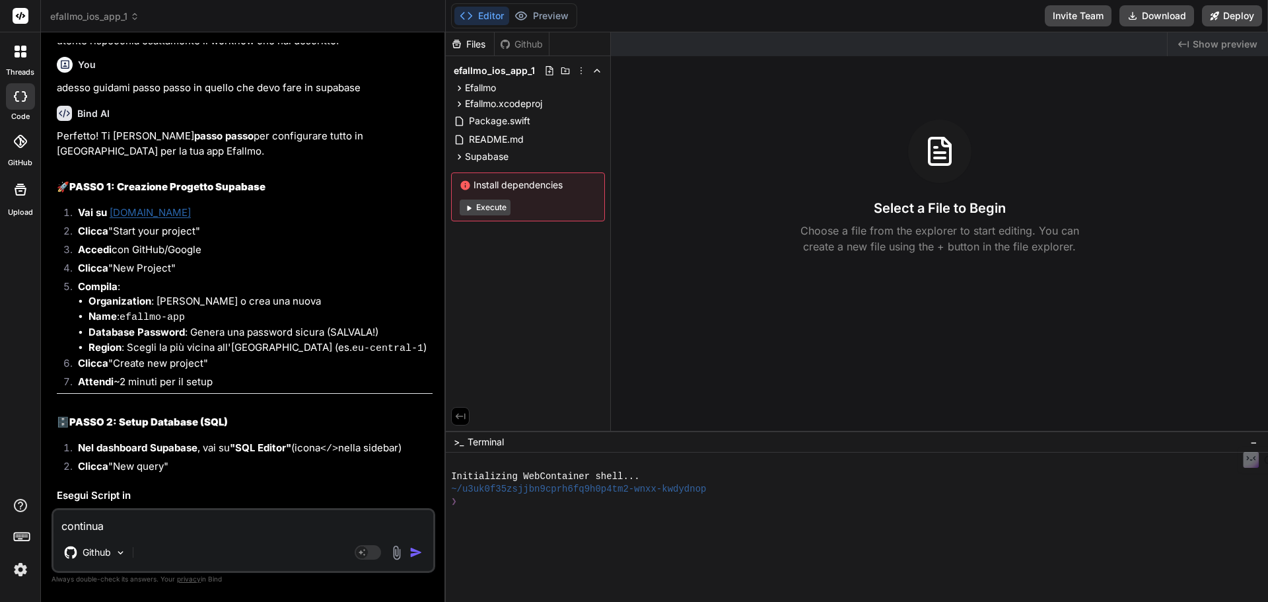
type textarea "x"
type textarea "continua d"
type textarea "x"
type textarea "continua da"
type textarea "x"
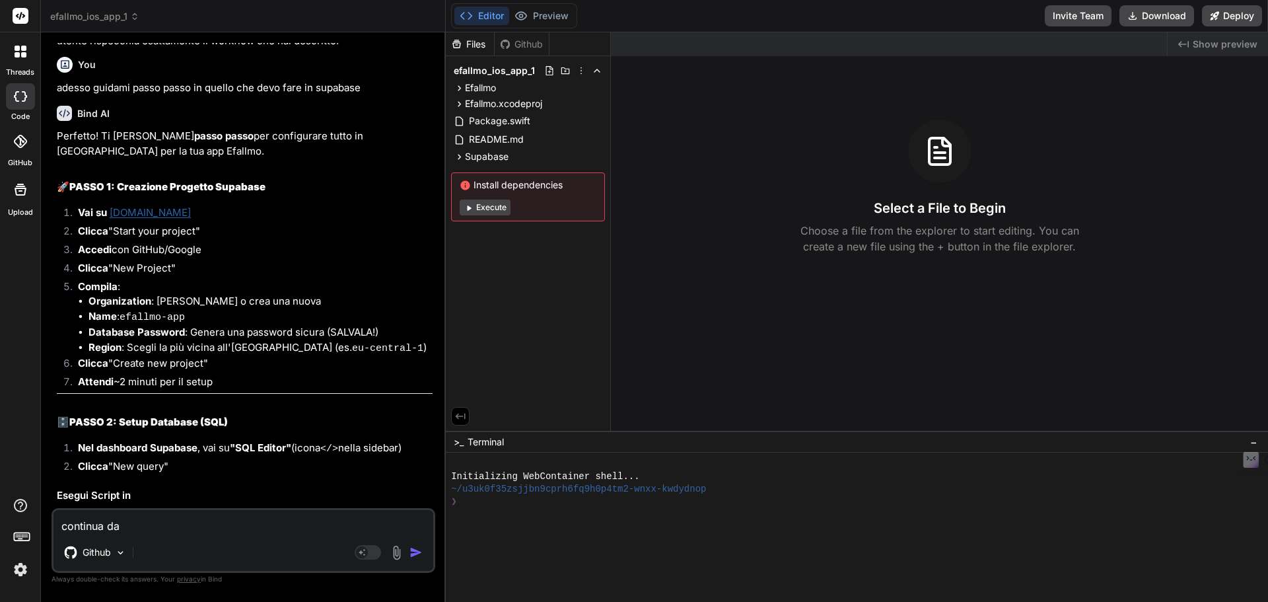
type textarea "continua da"
type textarea "x"
type textarea "continua da n"
type textarea "x"
type textarea "continua da ne"
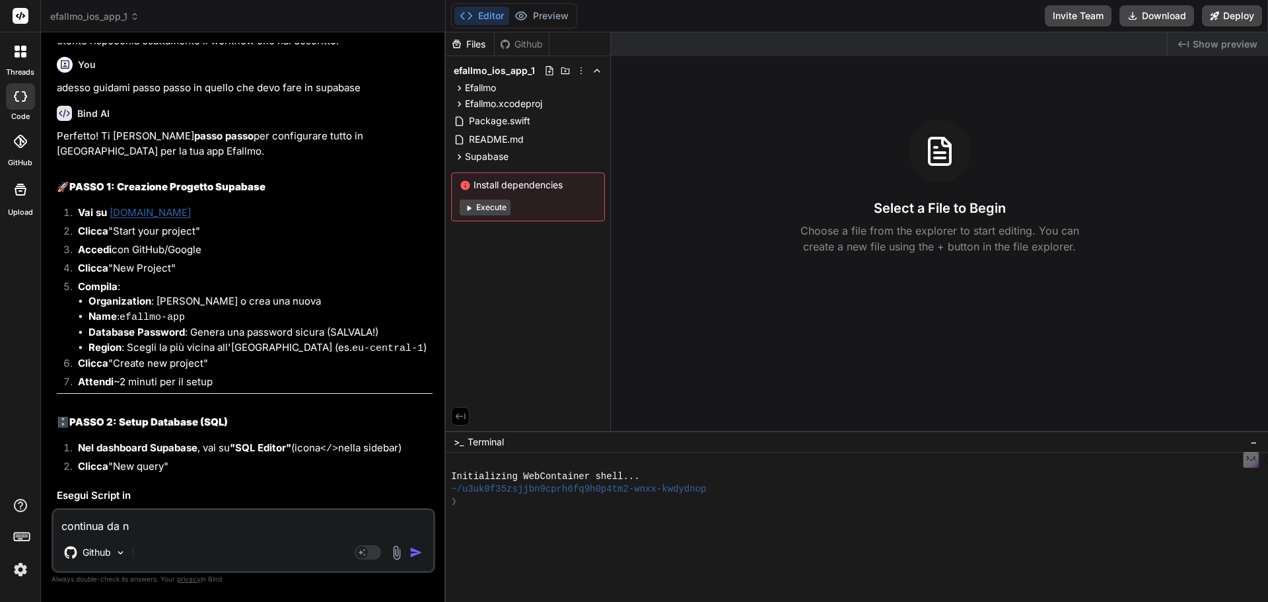
type textarea "x"
type textarea "continua da new"
type textarea "x"
type textarea "continua da new"
type textarea "x"
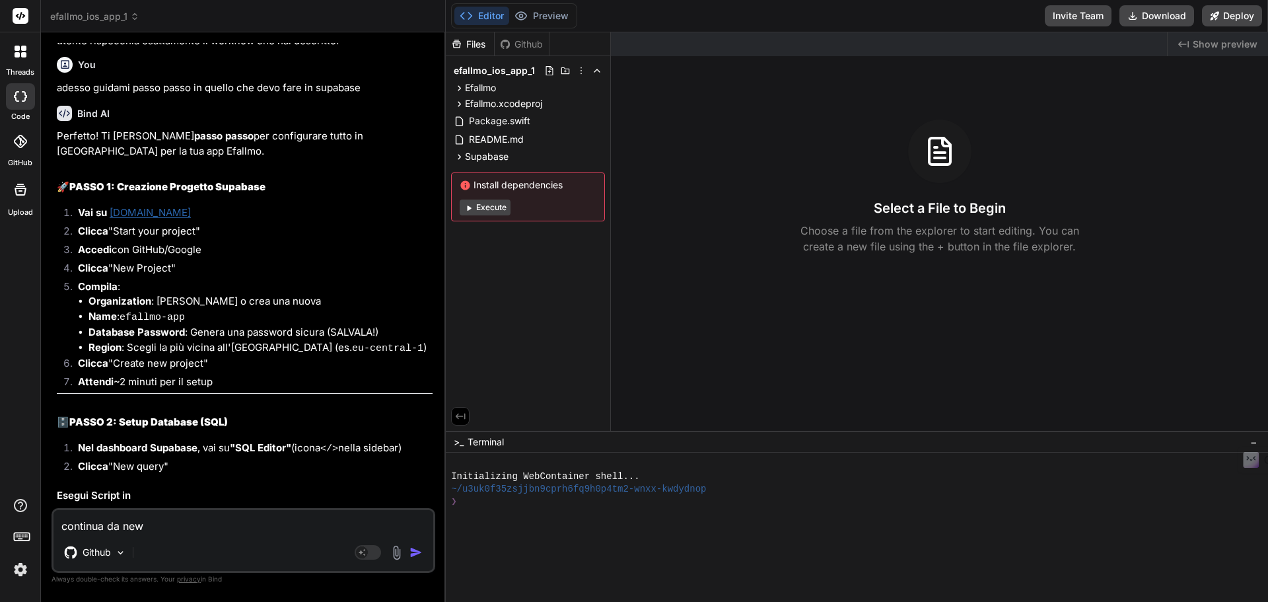
type textarea "continua da new q"
type textarea "x"
type textarea "continua da new qu"
type textarea "x"
type textarea "continua da new que"
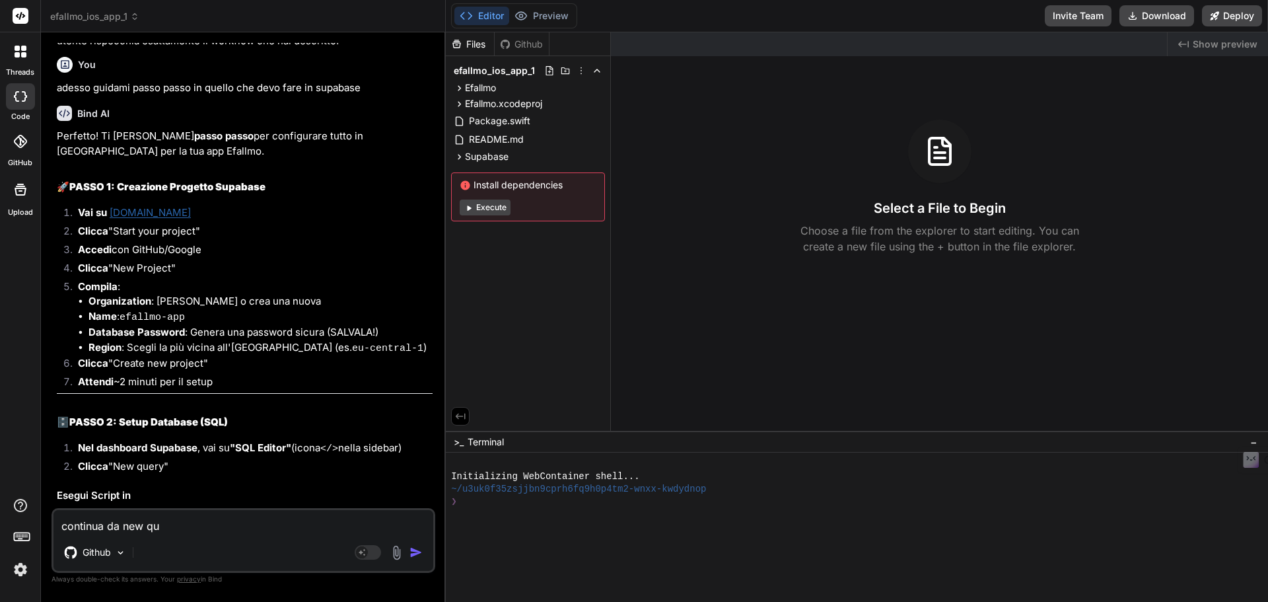
type textarea "x"
type textarea "continua da new quer"
type textarea "x"
type textarea "continua da new query"
type textarea "x"
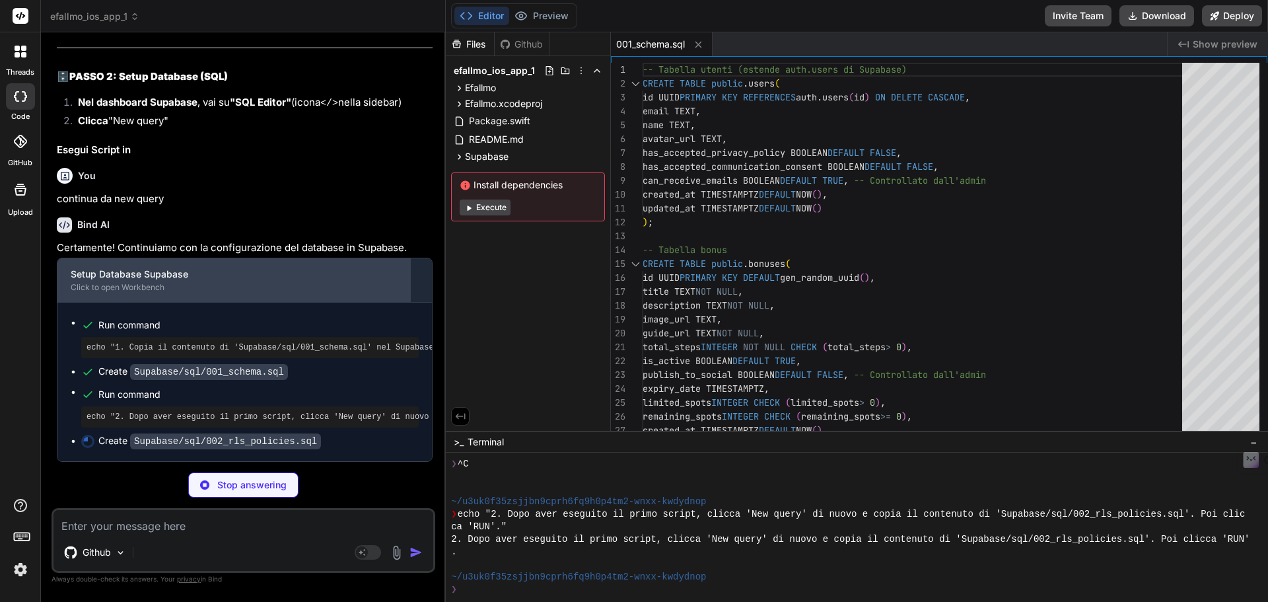
scroll to position [5082, 0]
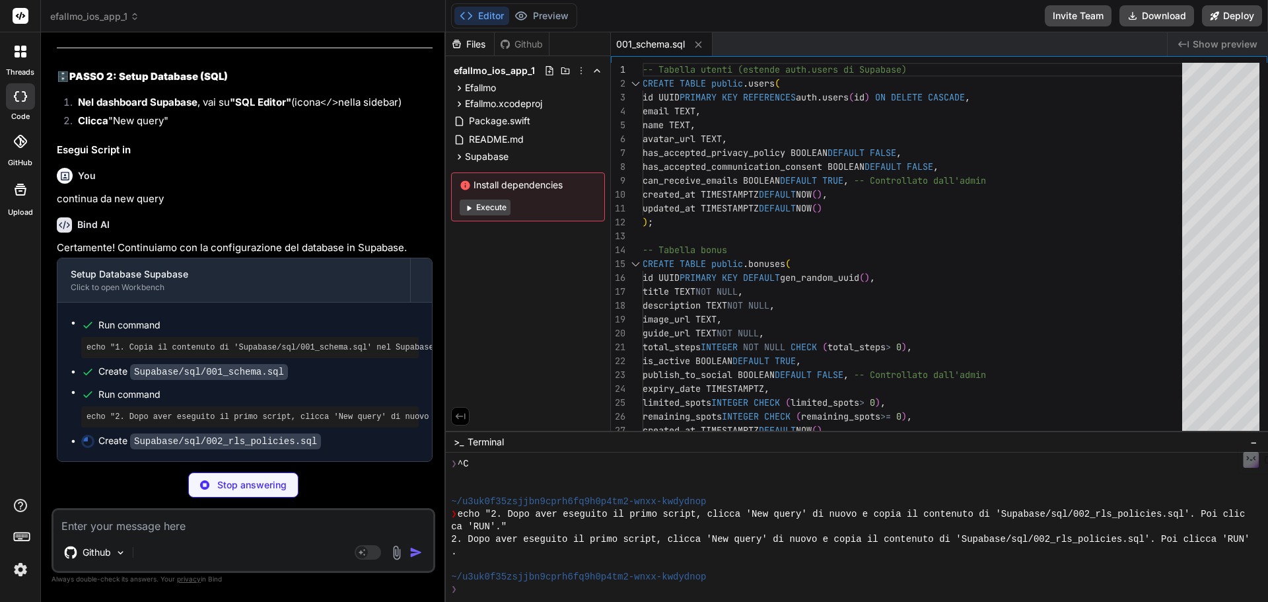
type textarea "x"
type textarea "FOR ALL USING (auth.role() = 'service_role'); CREATE POLICY "Service role has f…"
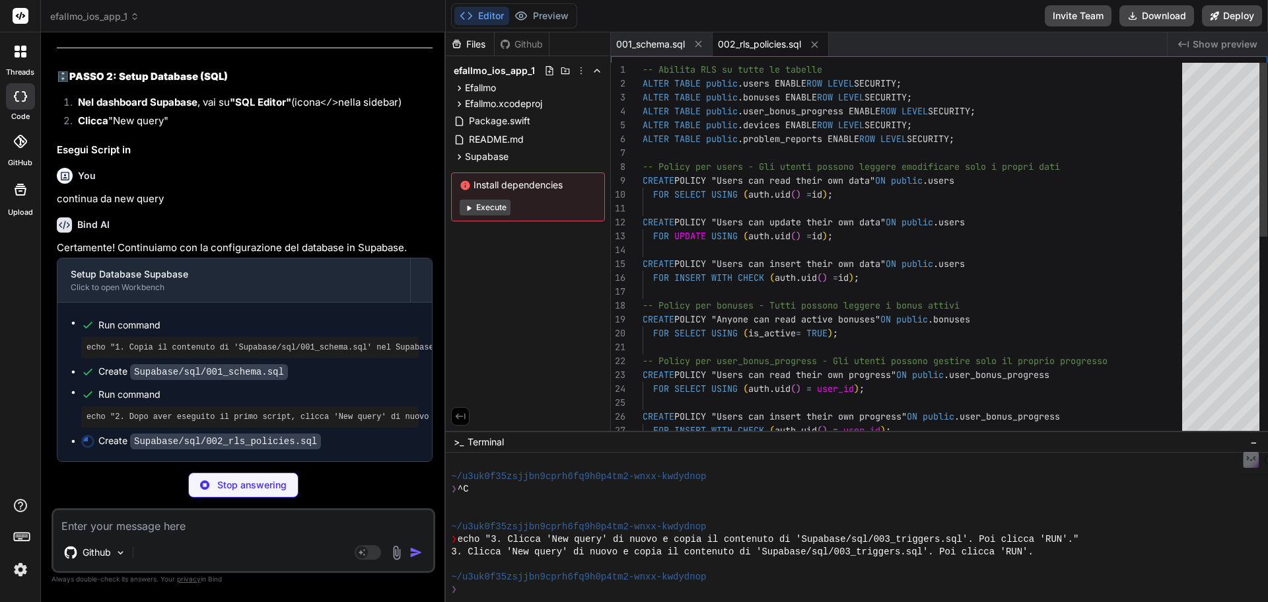
scroll to position [238, 0]
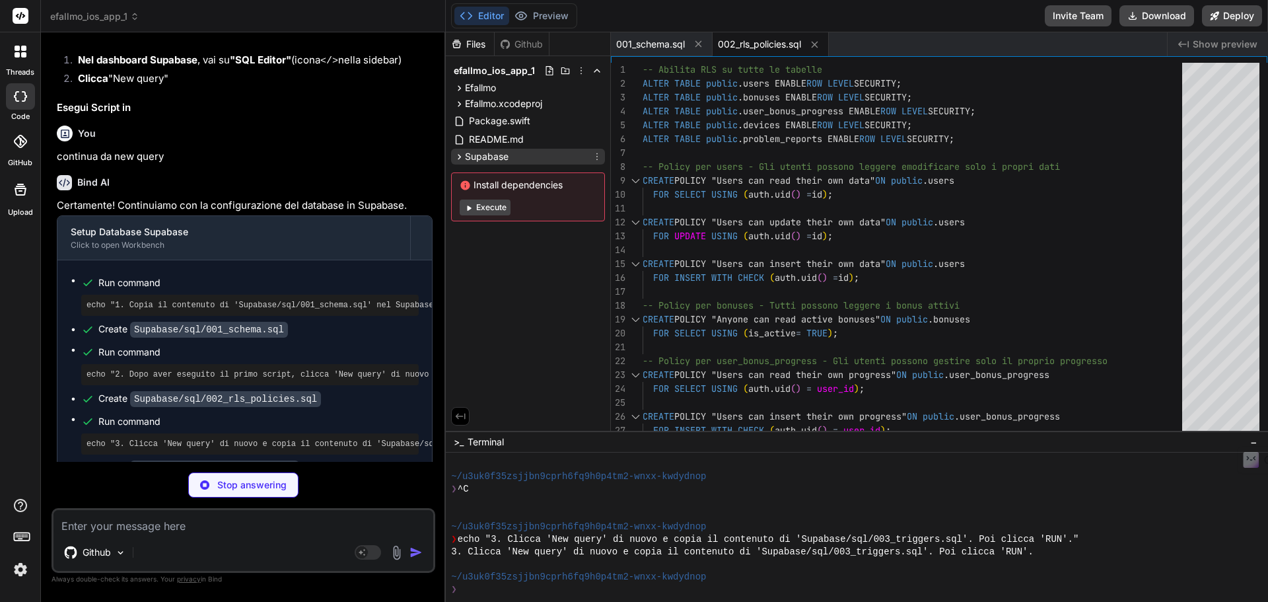
click at [459, 153] on icon at bounding box center [459, 156] width 11 height 11
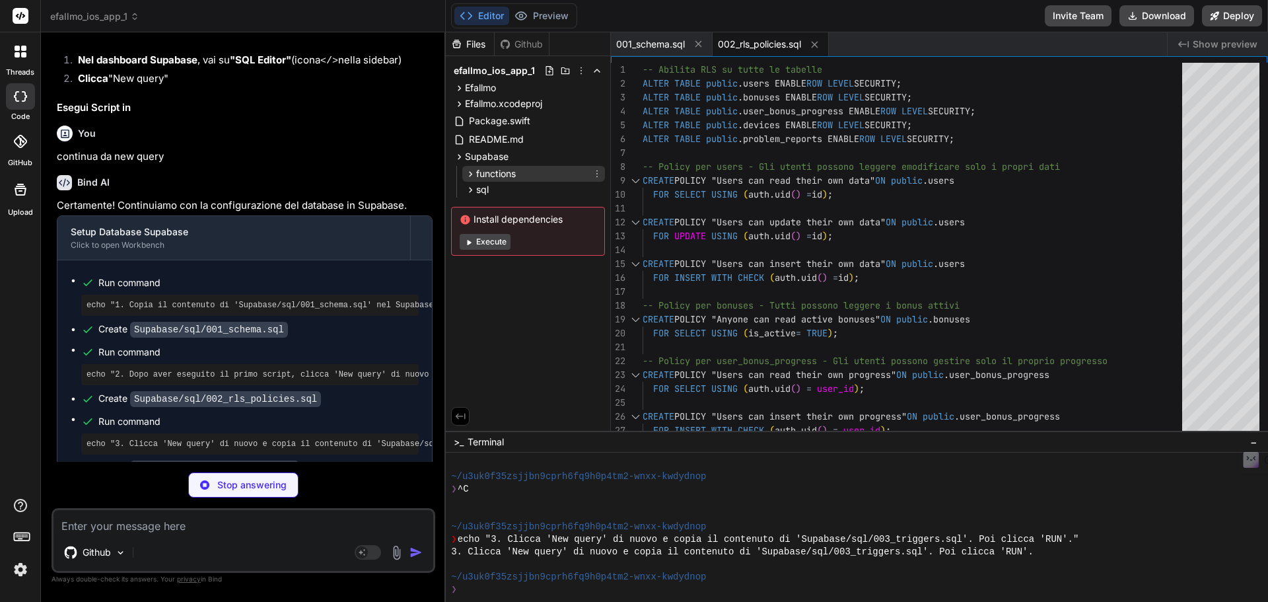
type textarea "x"
type textarea "RETURN NEW; END; $$ language 'plpgsql'; -- Trigger per creare automaticamente i…"
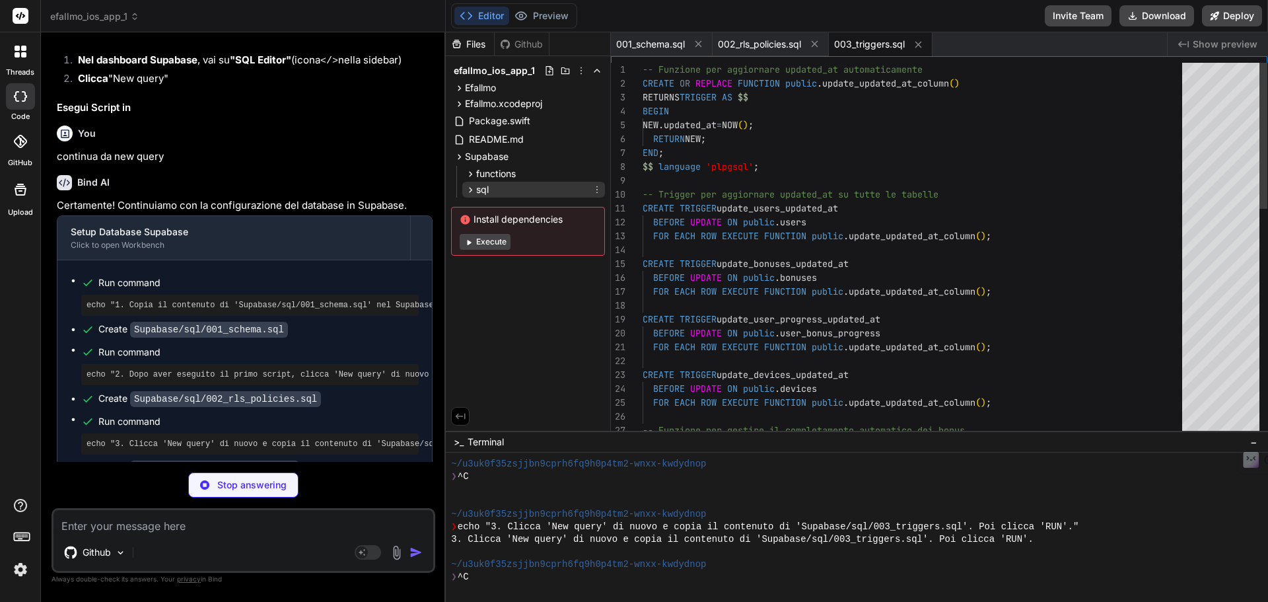
scroll to position [339, 0]
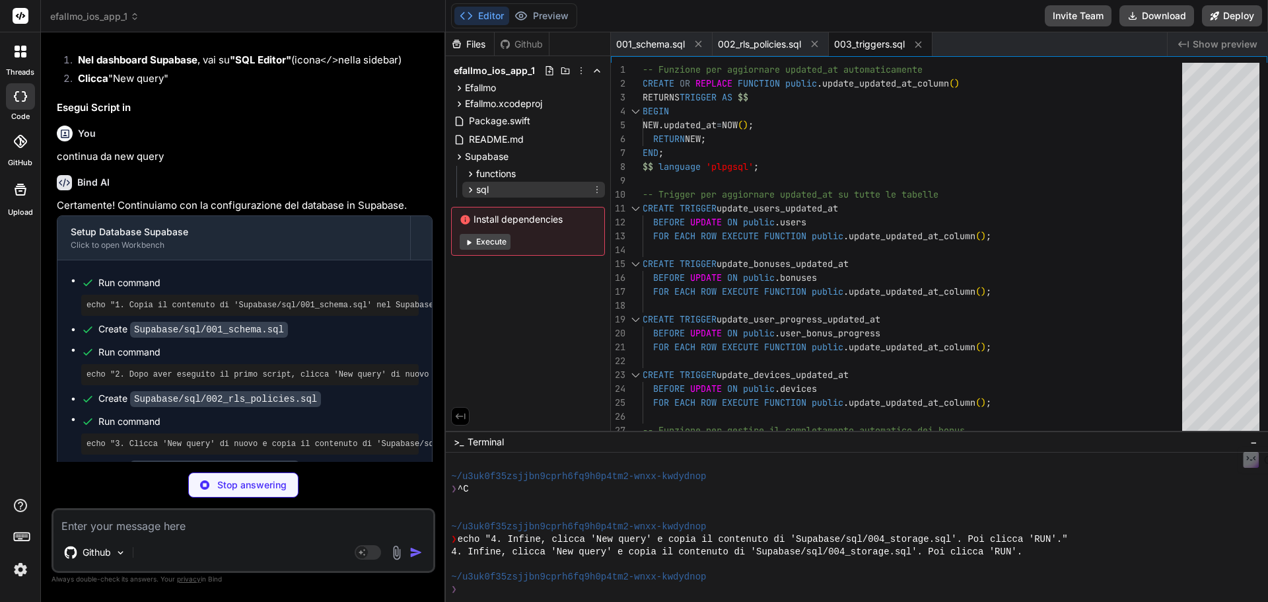
type textarea "x"
type textarea "FOR ALL USING (bucket_id = 'screenshots' AND auth.role() = 'service_role');"
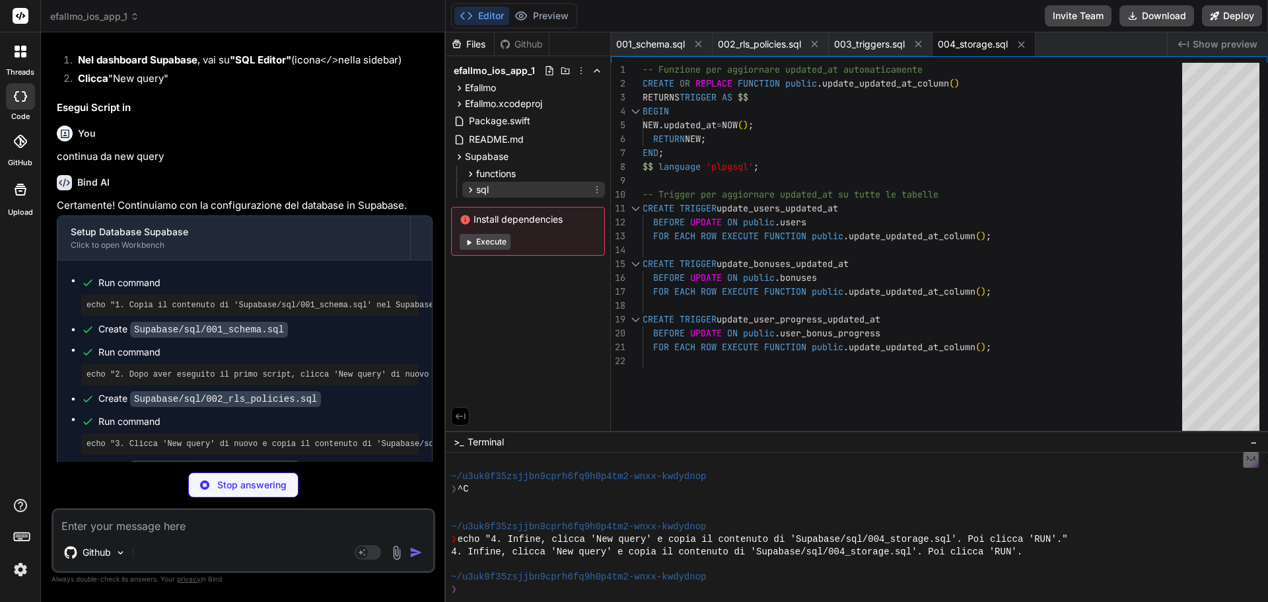
click at [468, 185] on icon at bounding box center [470, 189] width 11 height 11
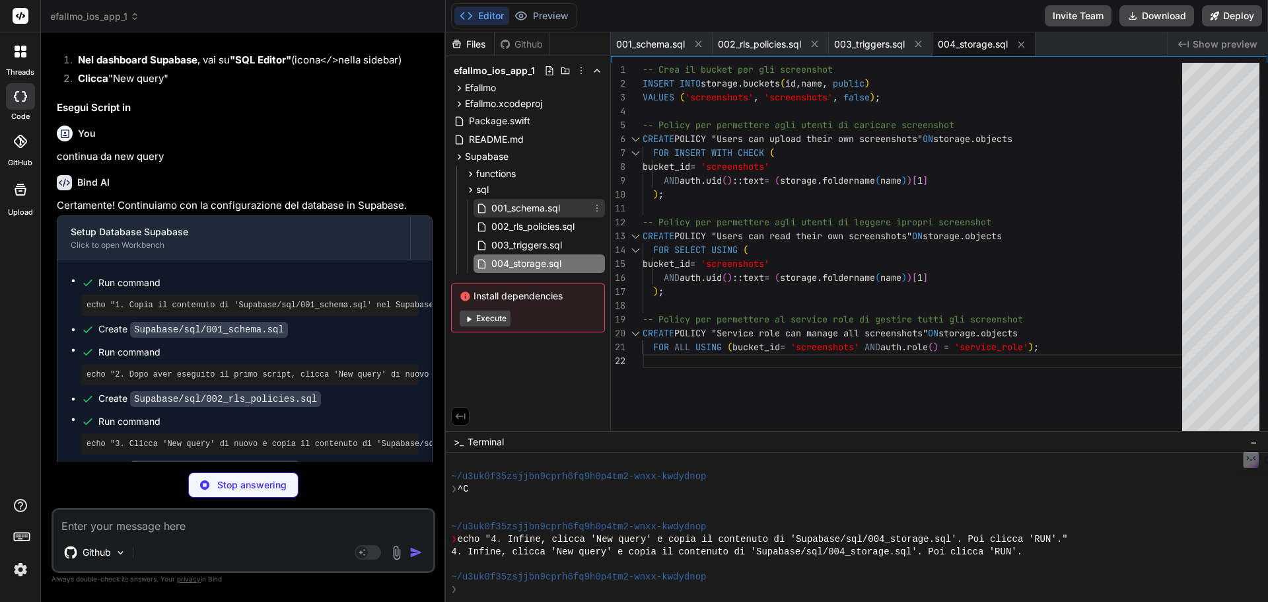
type textarea "x"
click at [549, 209] on span "001_schema.sql" at bounding box center [525, 208] width 71 height 16
type textarea "CREATE INDEX idx_problem_reports_status ON public.problem_reports(status); CREA…"
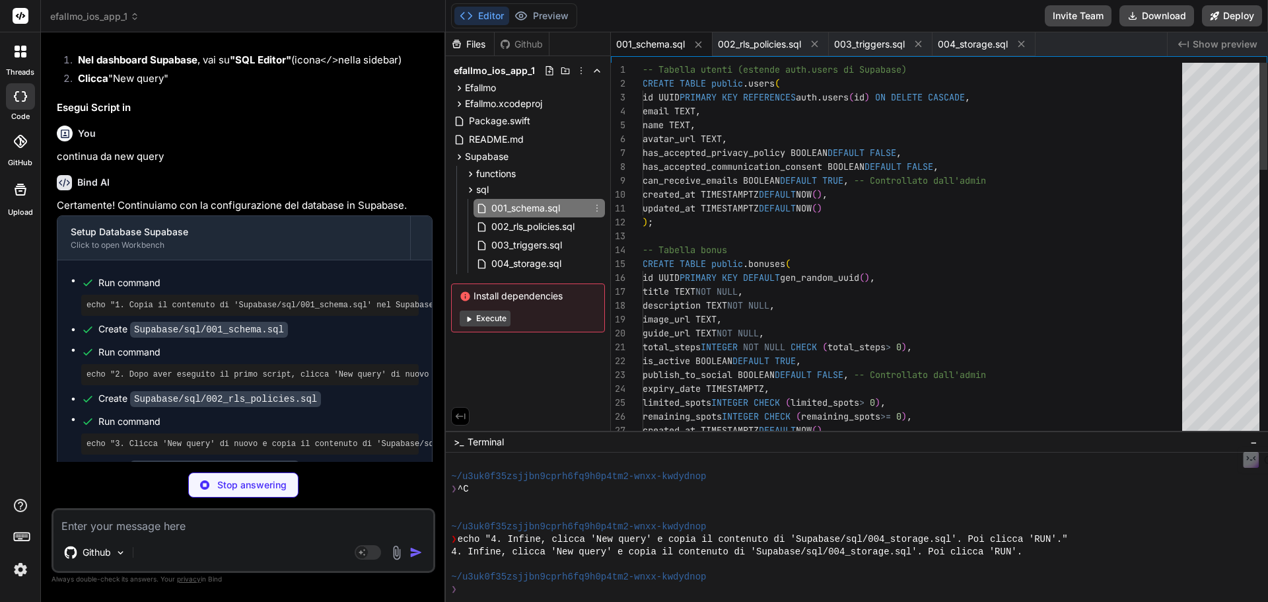
scroll to position [5075, 0]
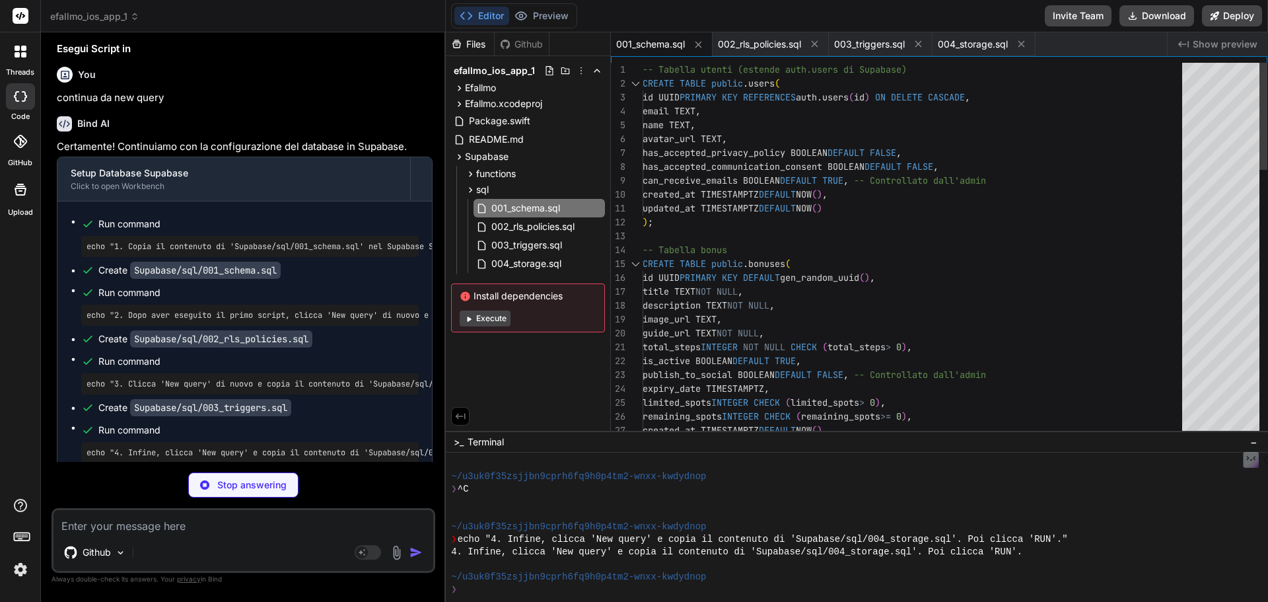
click at [638, 68] on div "1" at bounding box center [627, 70] width 32 height 14
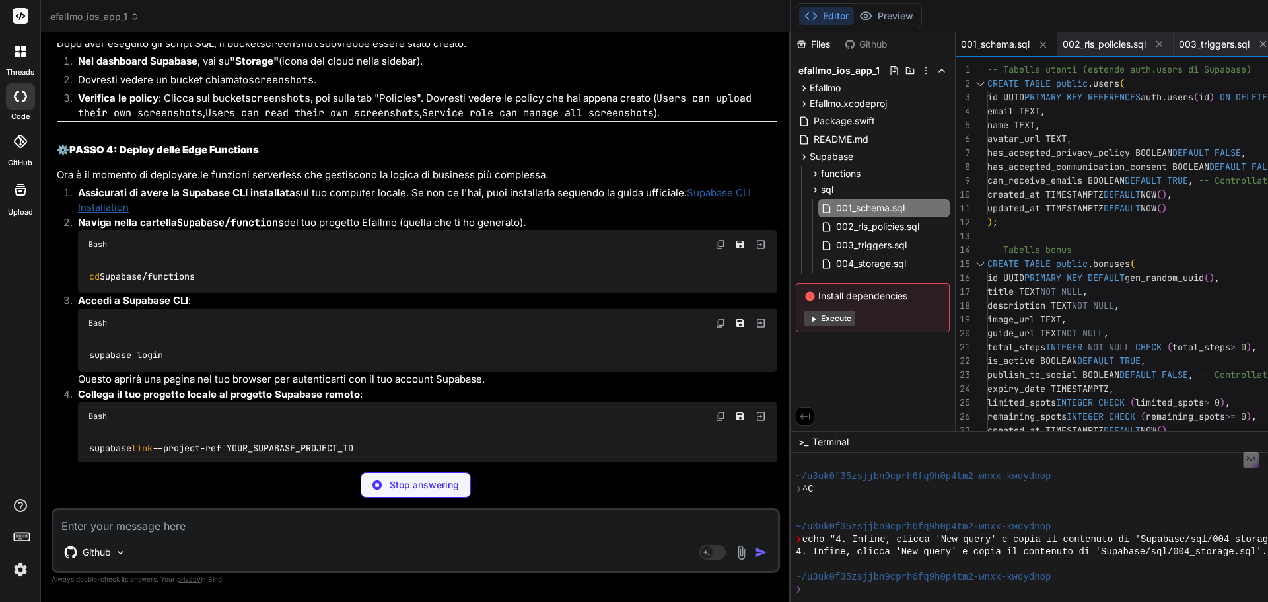
drag, startPoint x: 636, startPoint y: 65, endPoint x: 726, endPoint y: 146, distance: 121.1
click at [956, 146] on div "1 2 3 4 5 6 7 8 9 10 11 12 13 14 15 16 17 18 19 20 21 22 23 24 25 26 27 -- Tabe…" at bounding box center [1284, 250] width 657 height 375
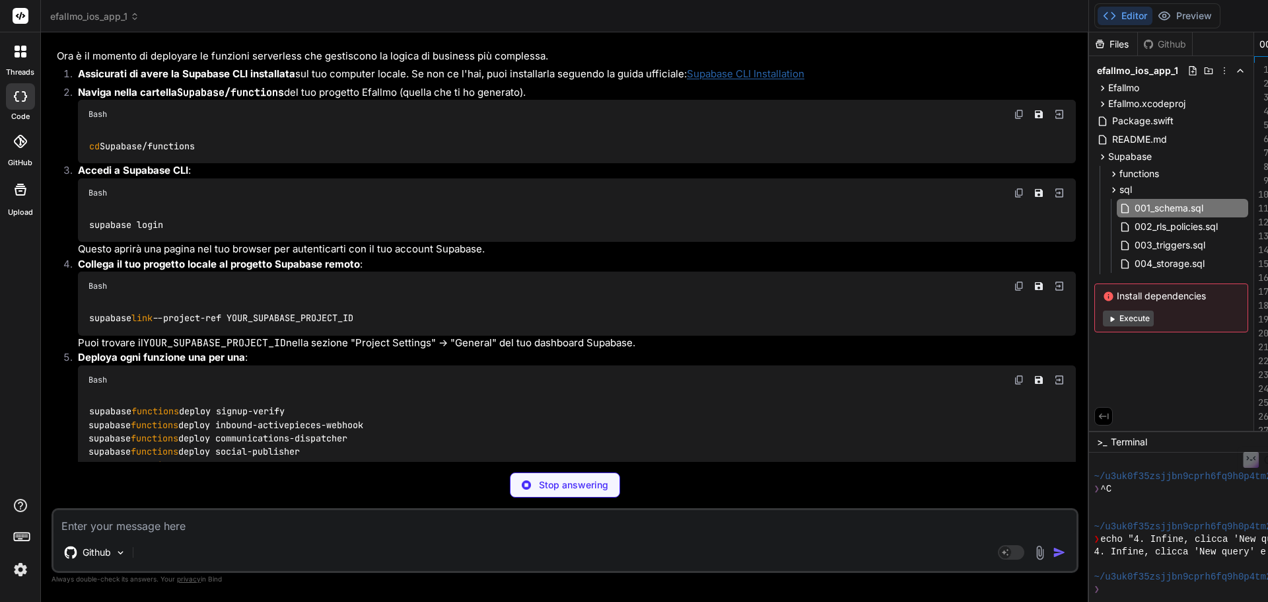
drag, startPoint x: 643, startPoint y: 69, endPoint x: 747, endPoint y: 181, distance: 153.3
type textarea "x"
click at [1268, 79] on div at bounding box center [1278, 84] width 17 height 14
type textarea "CREATE INDEX idx_devices_active ON public.devices(is_active) WHERE is_active = …"
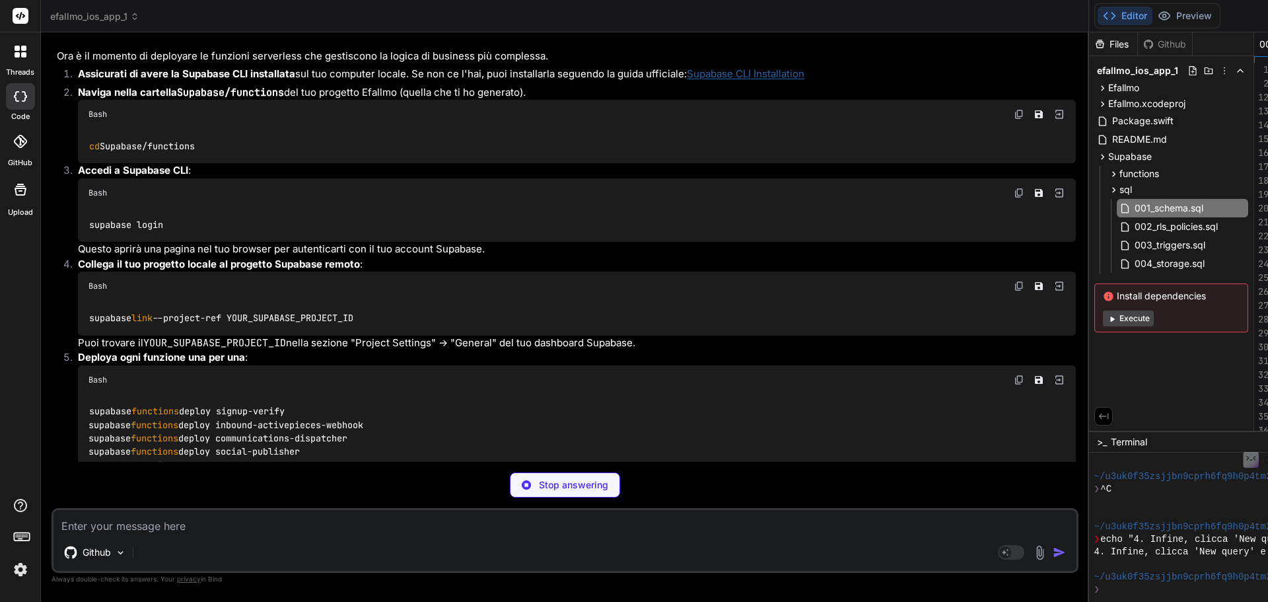
type textarea "x"
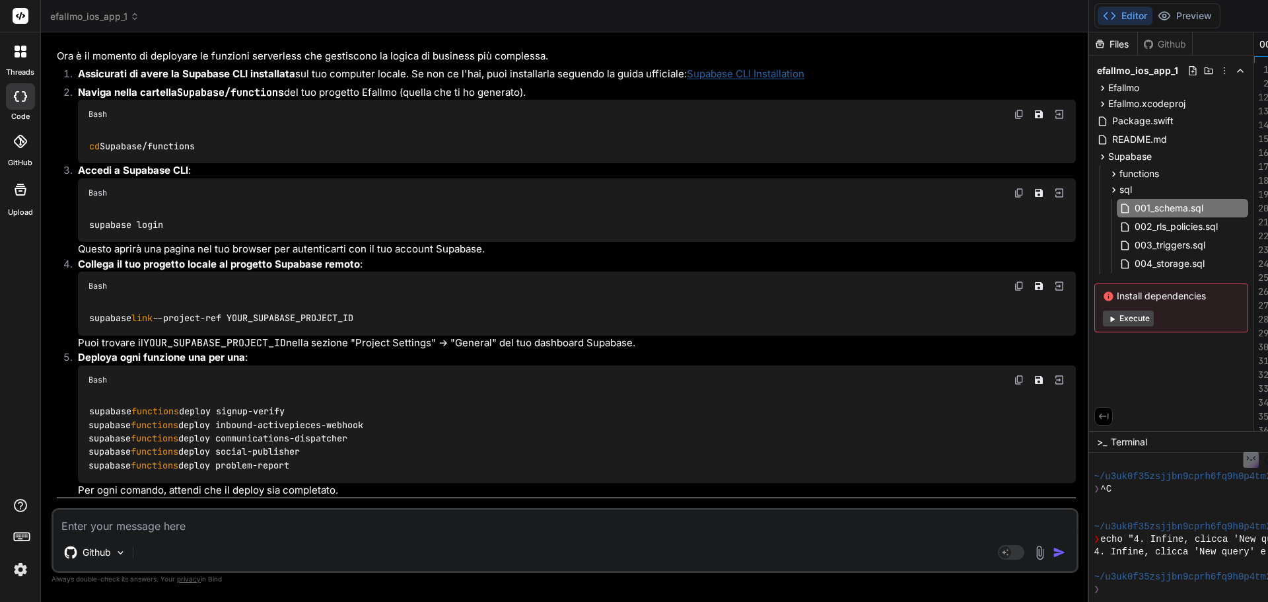
click at [1268, 80] on div at bounding box center [1278, 84] width 17 height 14
drag, startPoint x: 643, startPoint y: 77, endPoint x: 780, endPoint y: 184, distance: 174.1
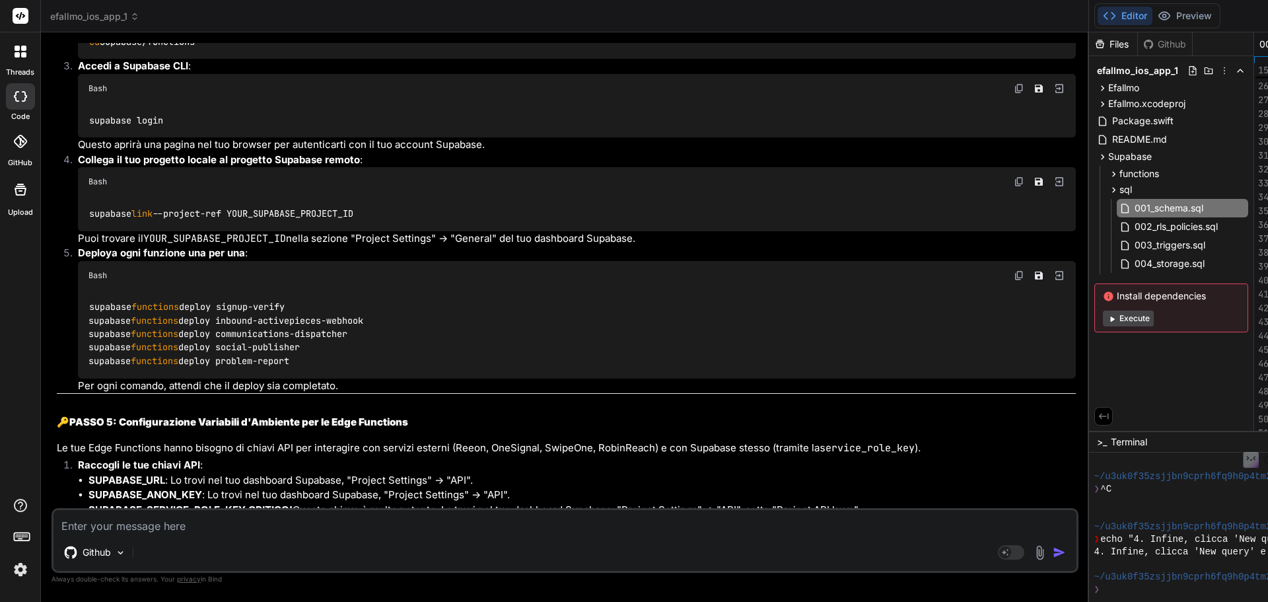
scroll to position [5195, 0]
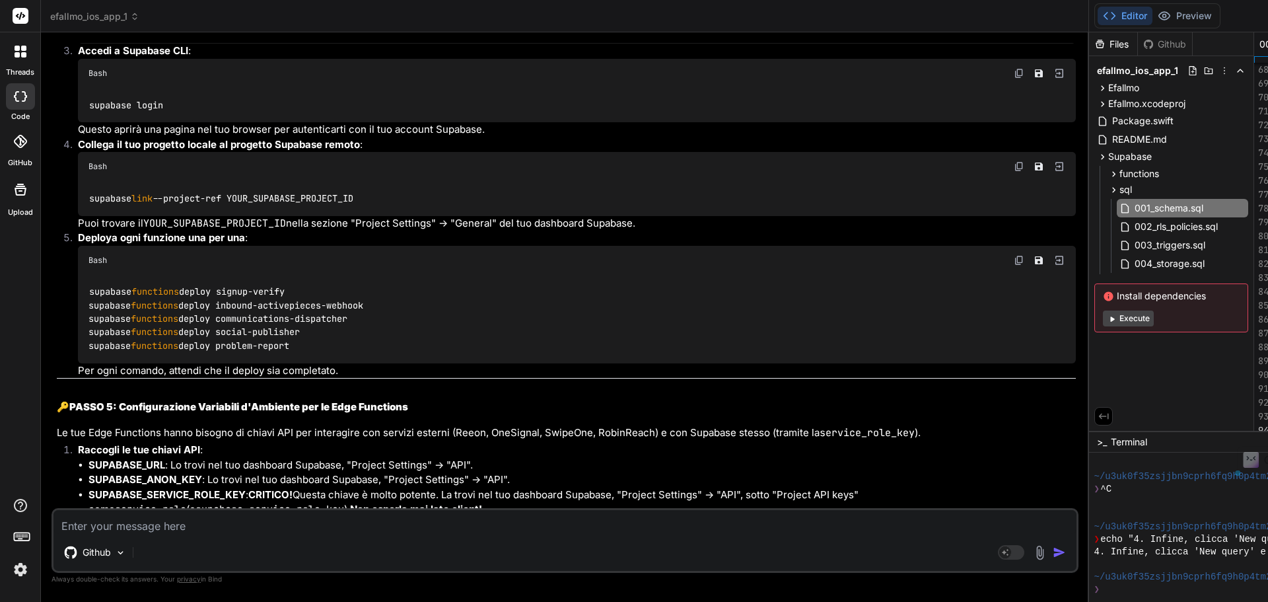
drag, startPoint x: 644, startPoint y: 69, endPoint x: 1110, endPoint y: 417, distance: 581.4
click at [1133, 225] on span "002_rls_policies.sql" at bounding box center [1176, 227] width 86 height 16
drag, startPoint x: 644, startPoint y: 66, endPoint x: 1071, endPoint y: 439, distance: 566.9
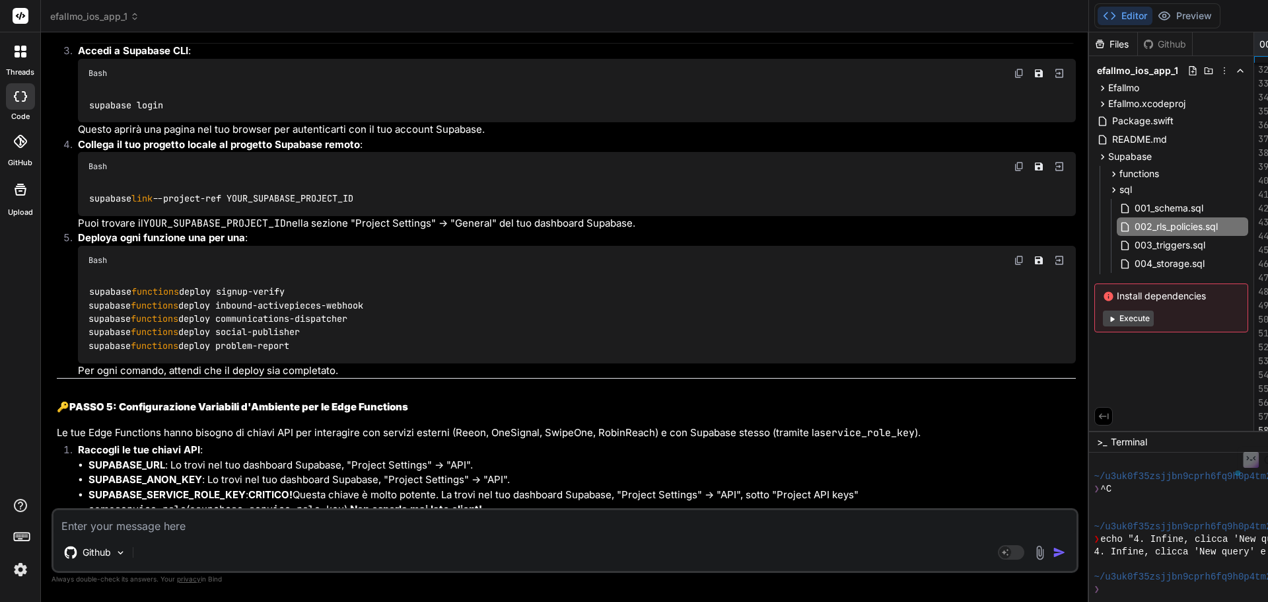
click at [1133, 246] on span "003_triggers.sql" at bounding box center [1169, 245] width 73 height 16
drag, startPoint x: 642, startPoint y: 69, endPoint x: 686, endPoint y: 96, distance: 52.2
drag, startPoint x: 644, startPoint y: 67, endPoint x: 1061, endPoint y: 440, distance: 559.9
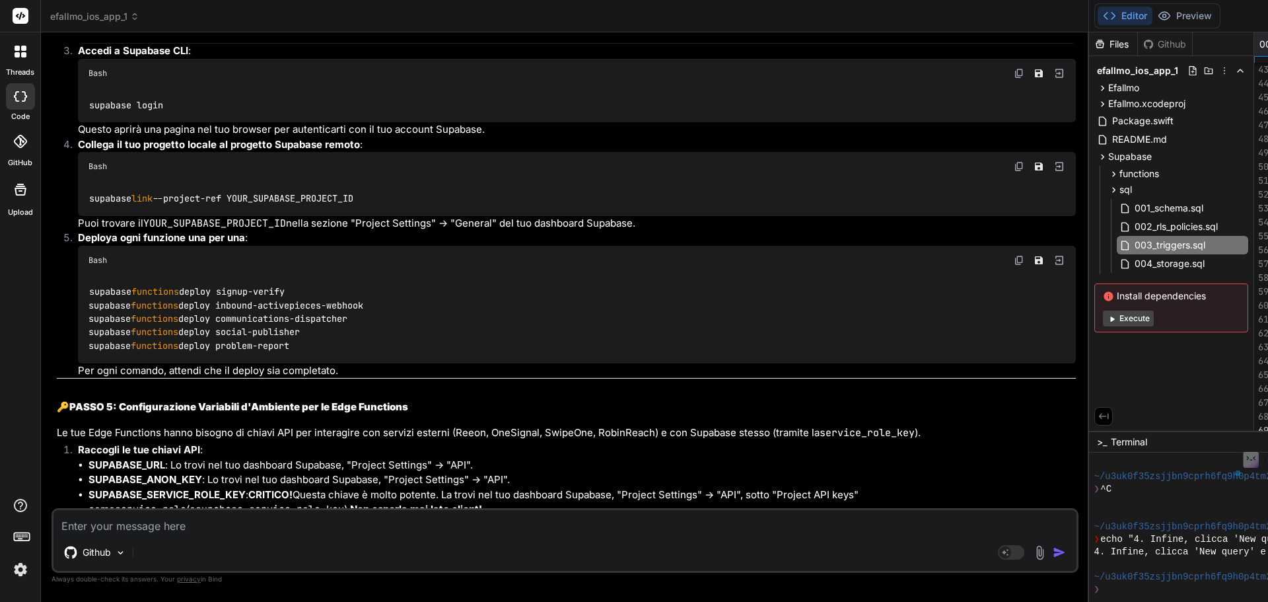
click at [1133, 266] on span "004_storage.sql" at bounding box center [1169, 264] width 73 height 16
type textarea "-- Crea il bucket per gli screenshot INSERT INTO storage.buckets (id, name, pub…"
drag, startPoint x: 645, startPoint y: 66, endPoint x: 1120, endPoint y: 374, distance: 566.5
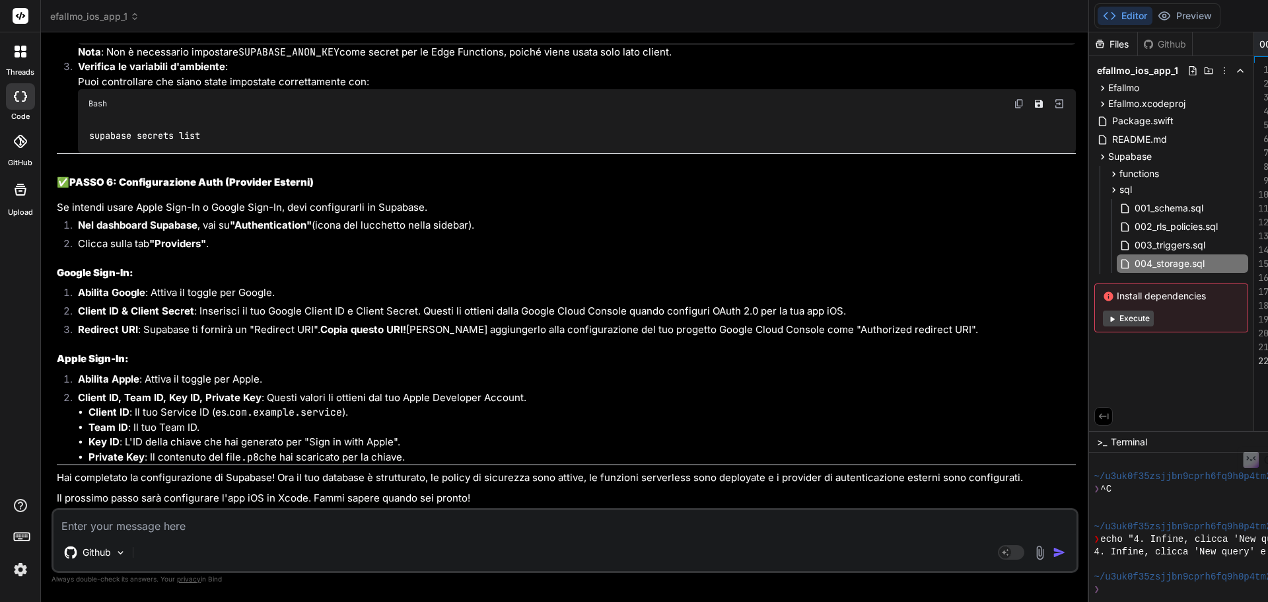
scroll to position [6516, 0]
click at [213, 520] on textarea at bounding box center [565, 522] width 1023 height 24
type textarea "a"
type textarea "x"
type textarea "a"
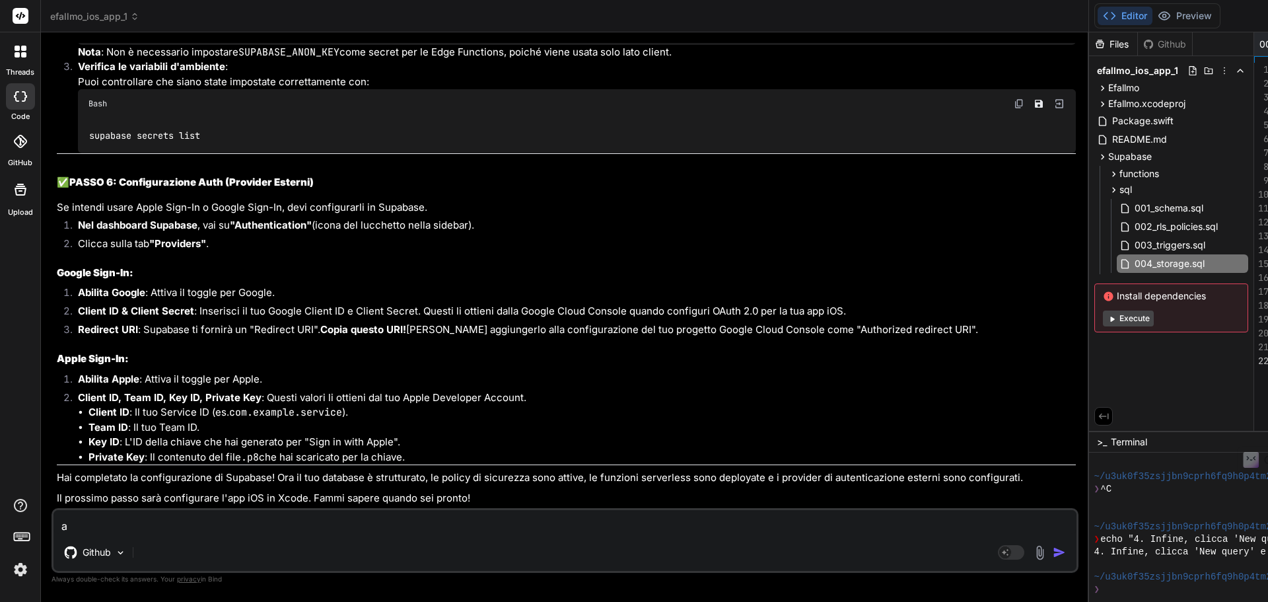
type textarea "x"
type textarea "a c"
type textarea "x"
type textarea "a co"
type textarea "x"
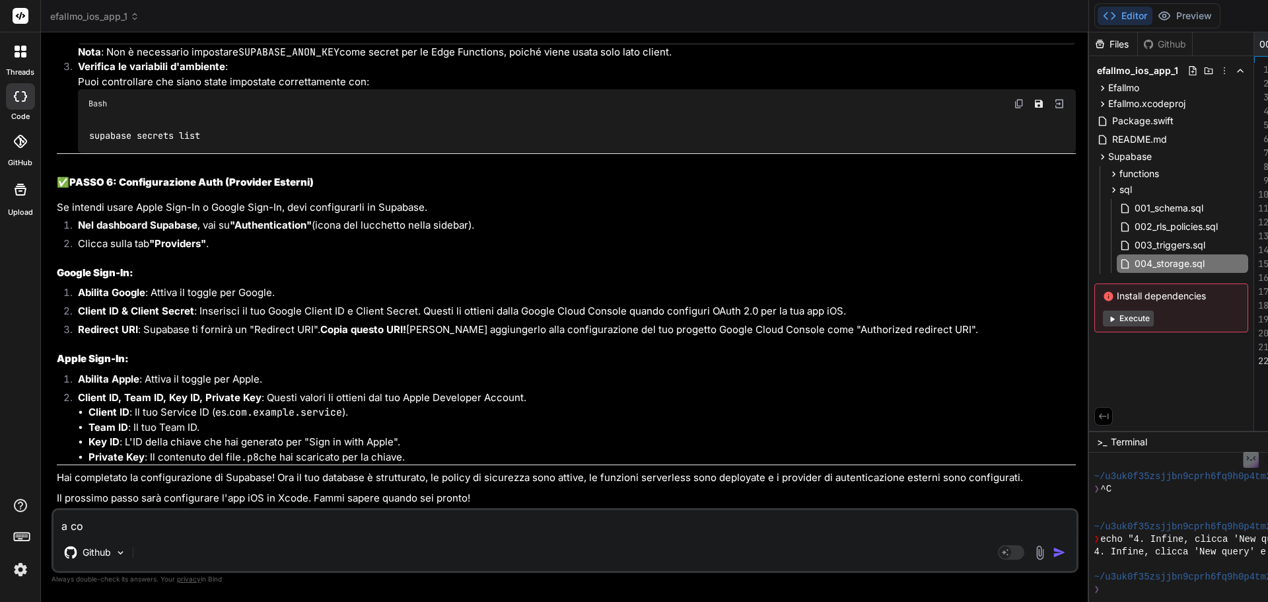
type textarea "a cos"
type textarea "x"
type textarea "a cosa"
type textarea "x"
type textarea "a cosa"
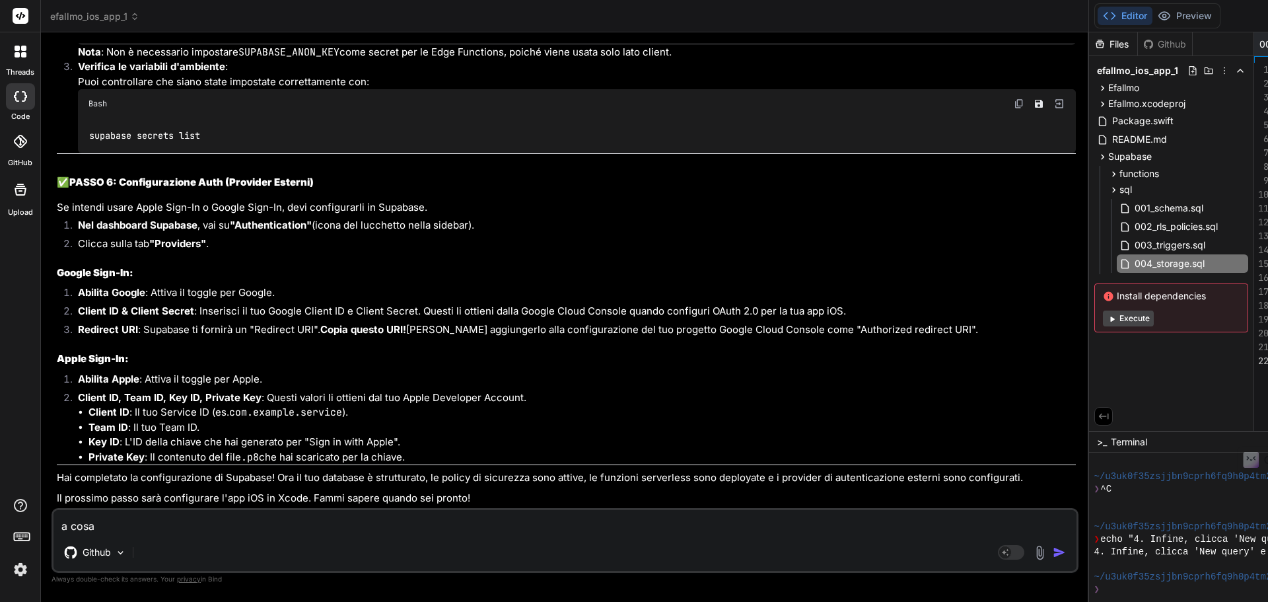
type textarea "x"
type textarea "a cosa m"
type textarea "x"
type textarea "a cosa mi"
type textarea "x"
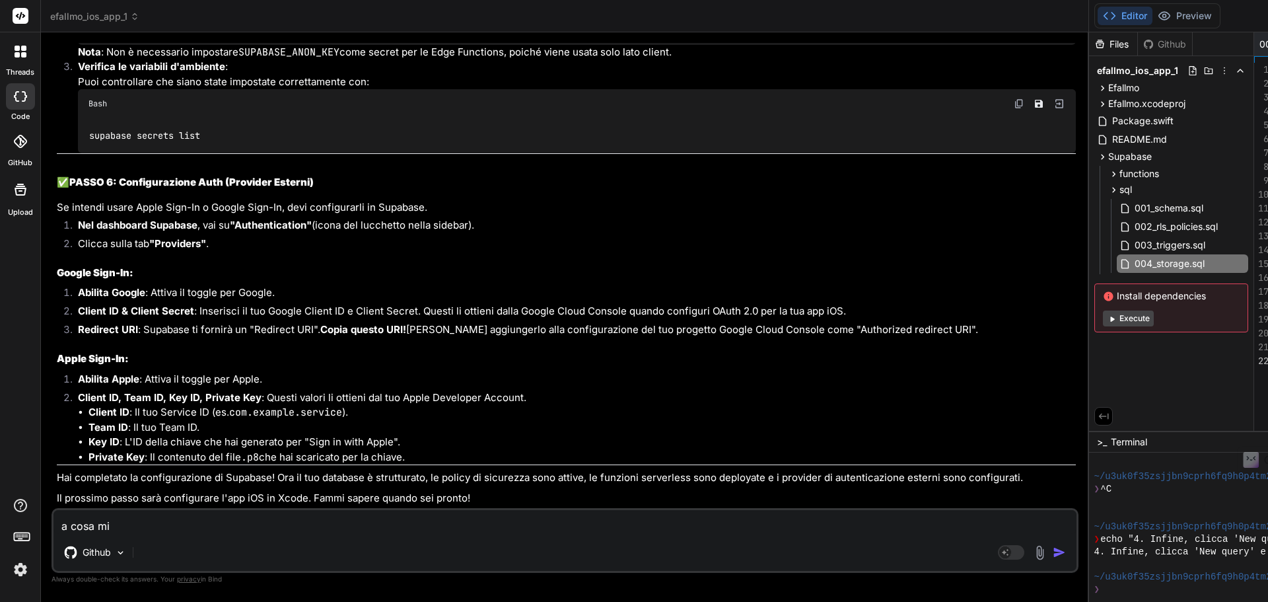
type textarea "a cosa mi"
type textarea "x"
type textarea "a cosa mi s"
type textarea "x"
type textarea "a cosa mi se"
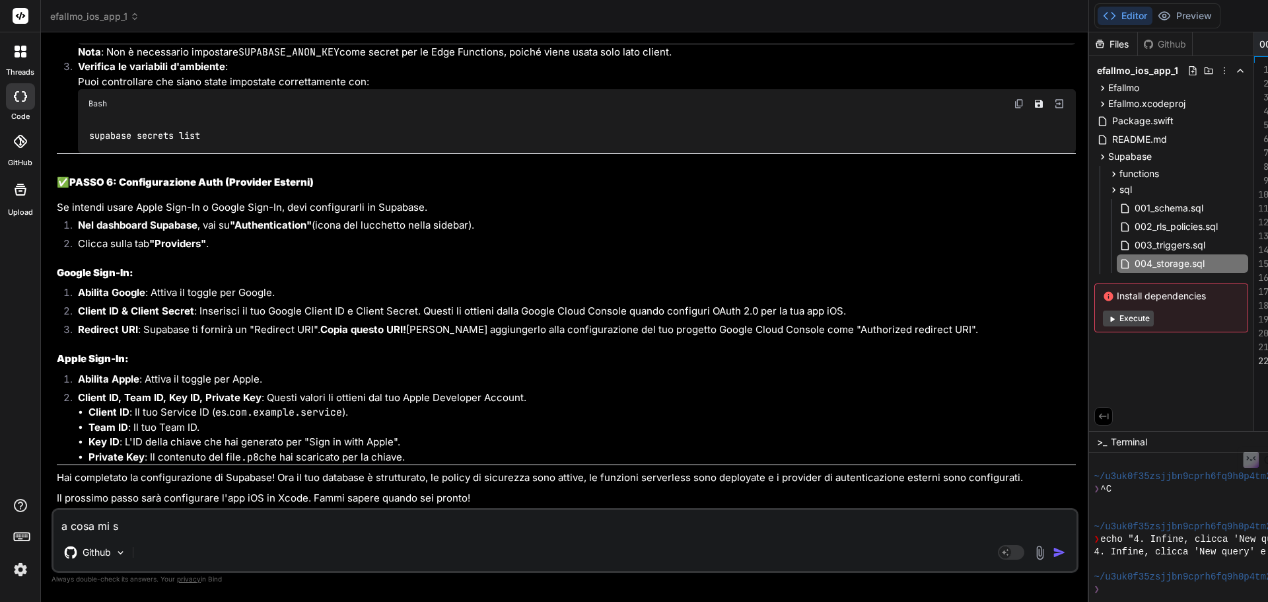
type textarea "x"
type textarea "a cosa mi ser"
type textarea "x"
type textarea "a cosa mi serv"
type textarea "x"
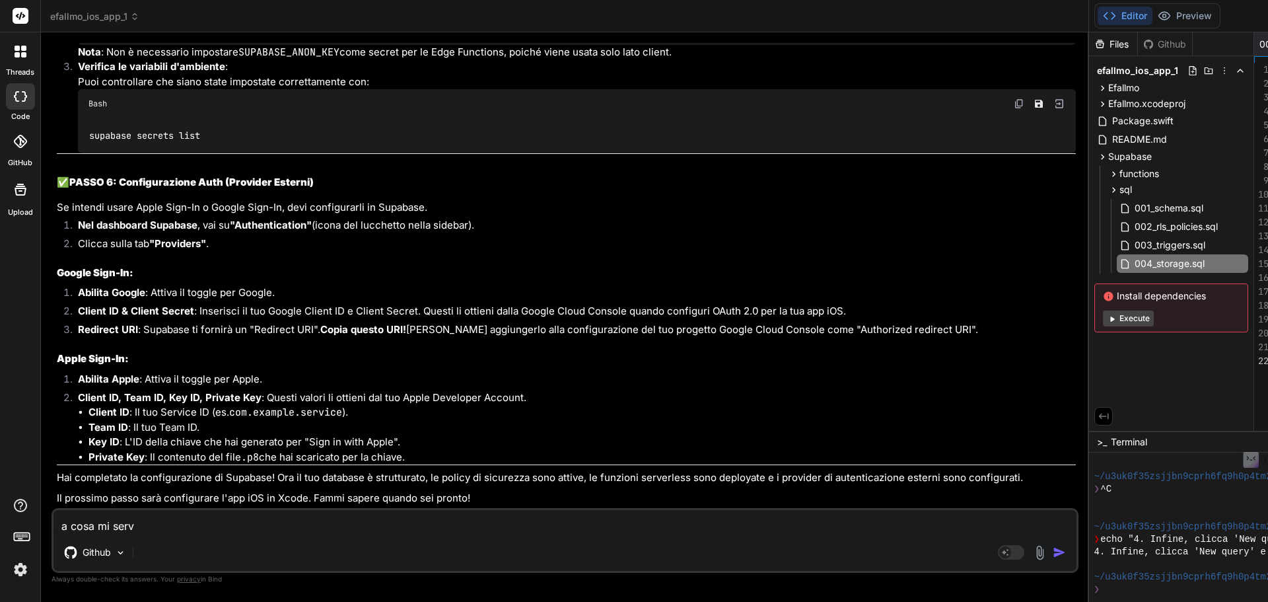
type textarea "a cosa mi serve"
type textarea "x"
type textarea "a cosa mi serve"
type textarea "x"
type textarea "a cosa mi serve s"
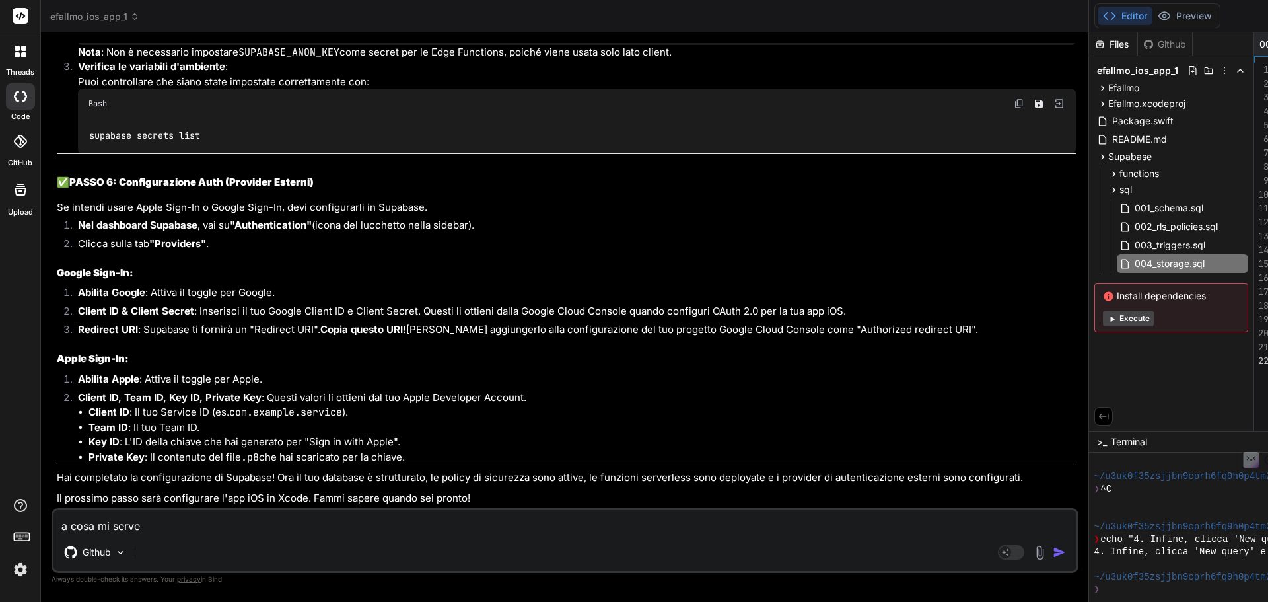
type textarea "x"
type textarea "a cosa mi serve su"
type textarea "x"
type textarea "a cosa mi serve sup"
type textarea "x"
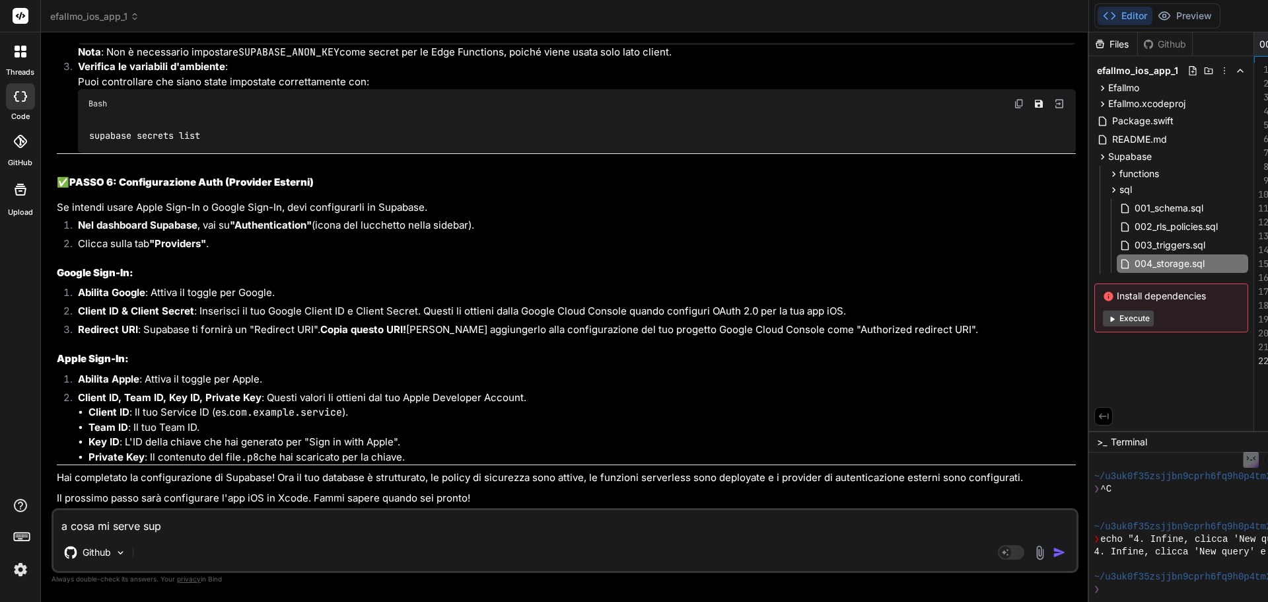
type textarea "a cosa mi serve supa"
type textarea "x"
type textarea "a cosa mi serve supab"
type textarea "x"
type textarea "a cosa mi serve supaba"
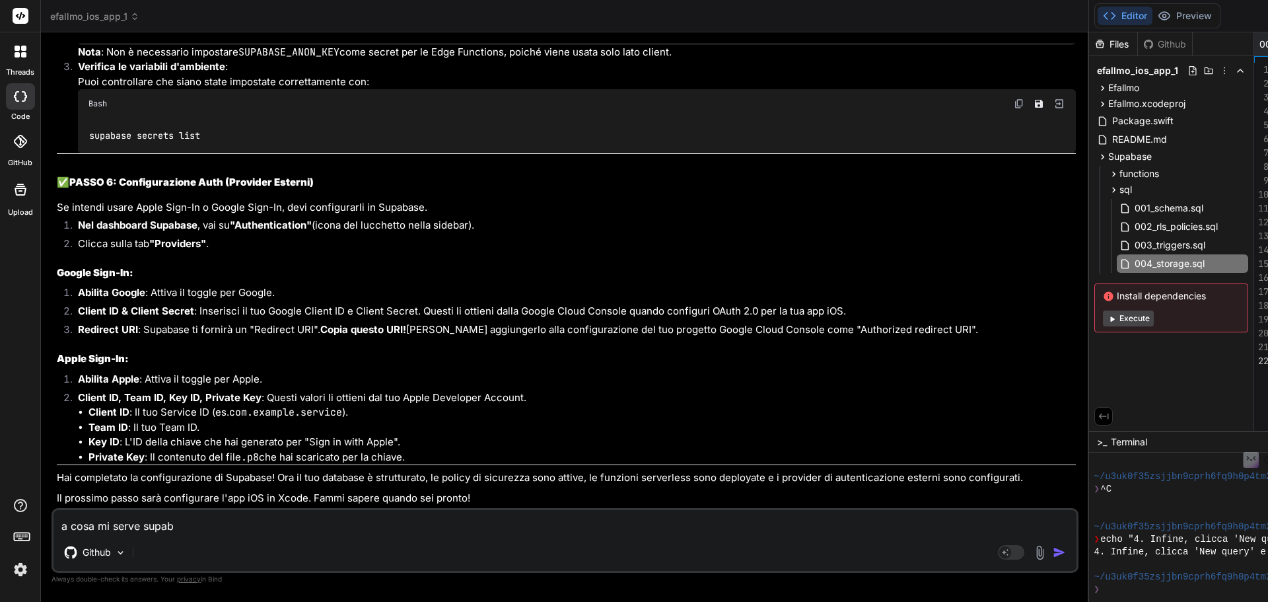
type textarea "x"
type textarea "a cosa mi serve supabas"
type textarea "x"
type textarea "a cosa mi serve supabase"
type textarea "x"
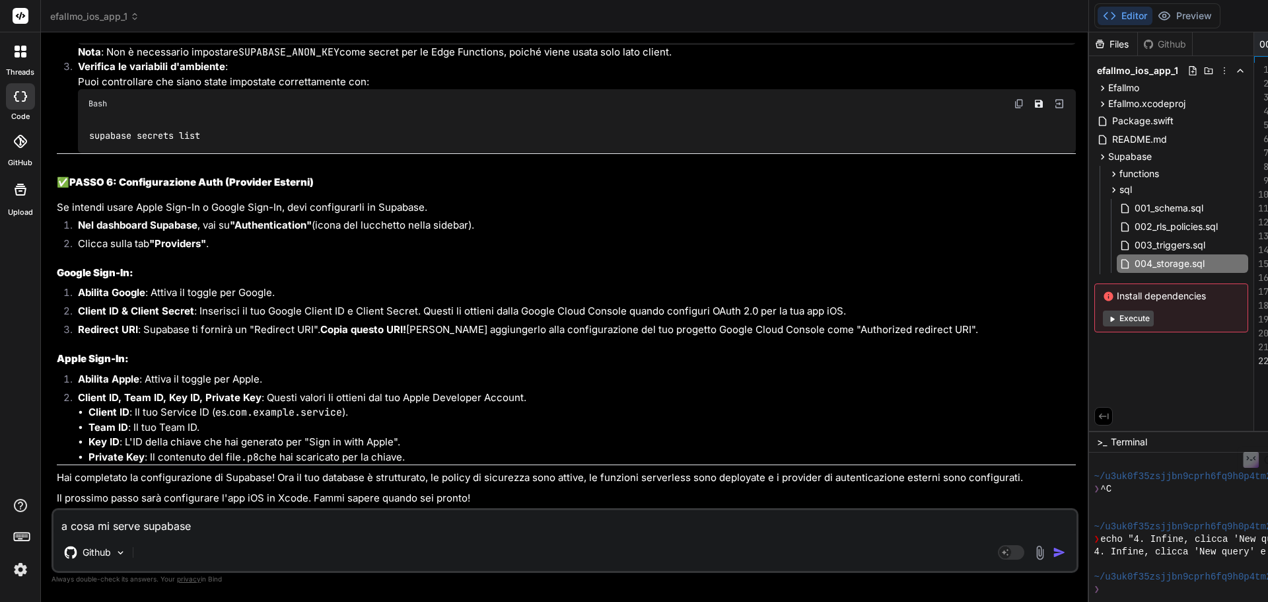
type textarea "a cosa mi serve supabase"
type textarea "x"
type textarea "a cosa mi serve supabase c"
type textarea "x"
type textarea "a cosa mi serve supabase cl"
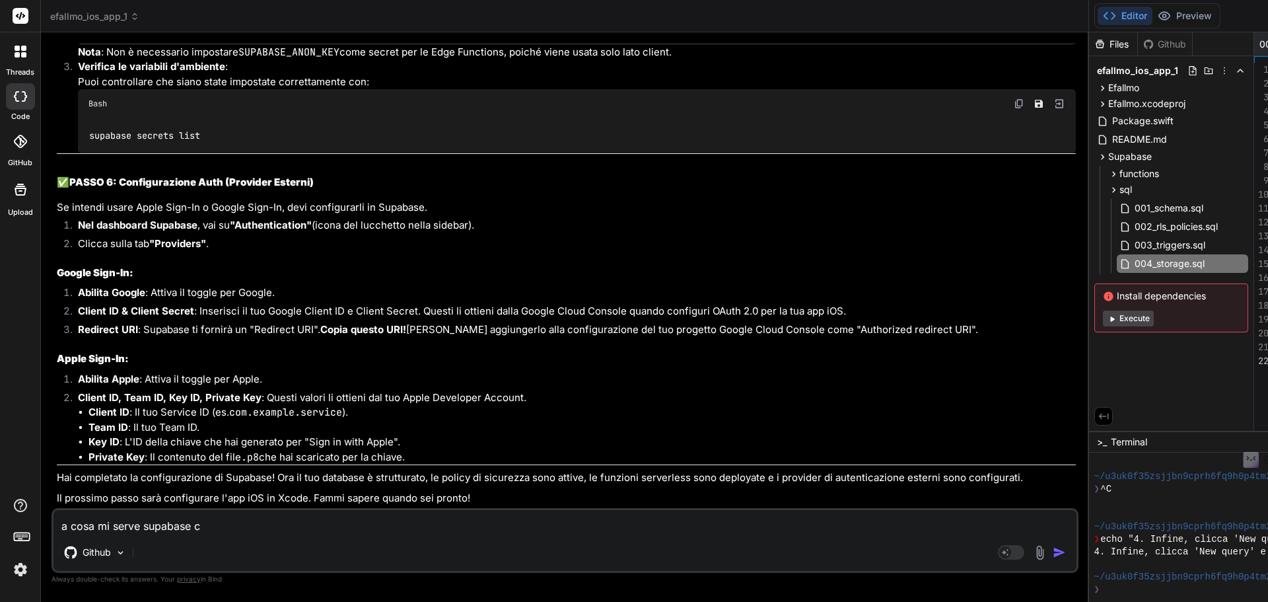
type textarea "x"
type textarea "a cosa mi serve supabase cli"
type textarea "x"
type textarea "a cosa mi serve supabase cli?"
type textarea "x"
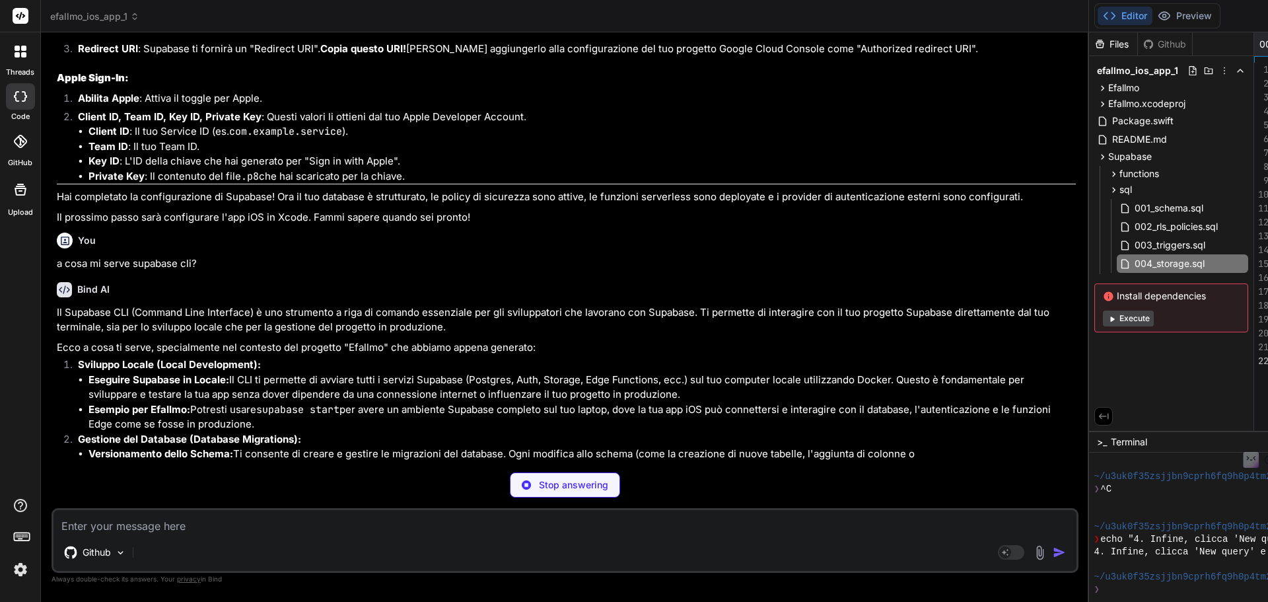
scroll to position [7379, 0]
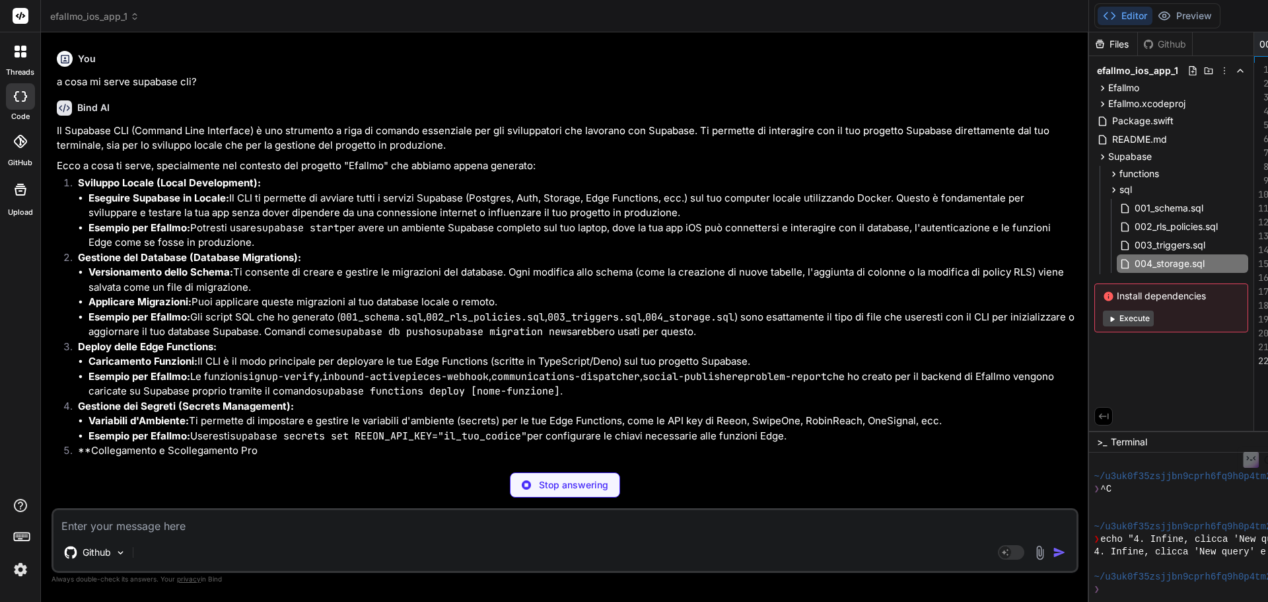
type textarea "x"
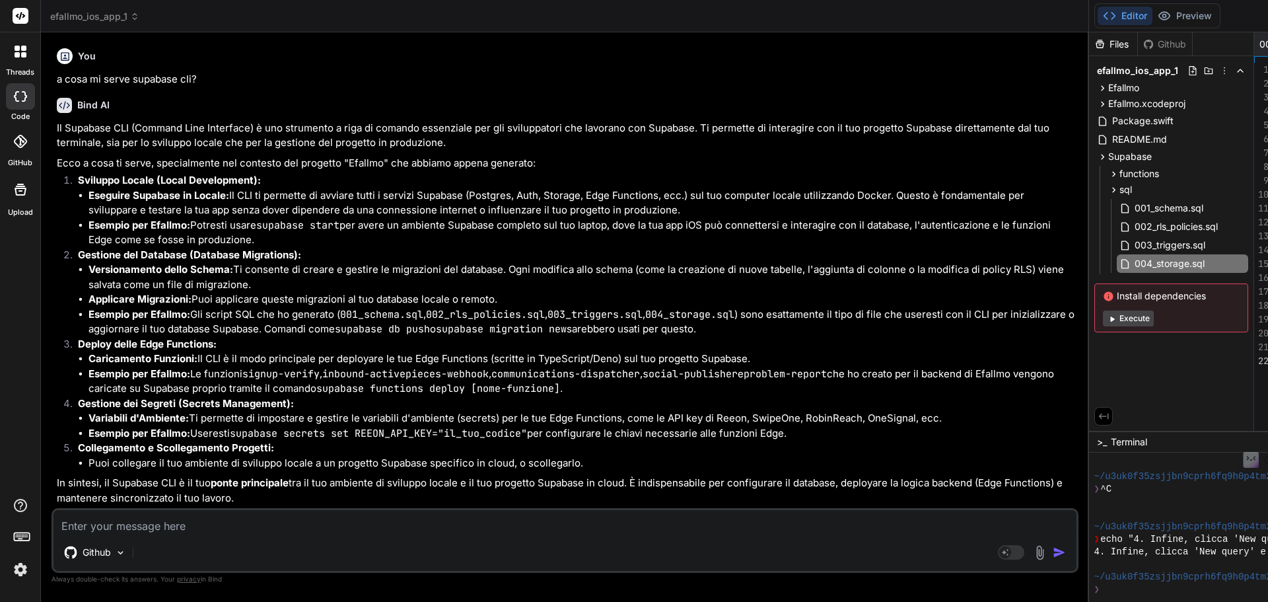
scroll to position [8013, 0]
click at [202, 516] on textarea at bounding box center [565, 522] width 1023 height 24
type textarea "n"
type textarea "x"
type textarea "no"
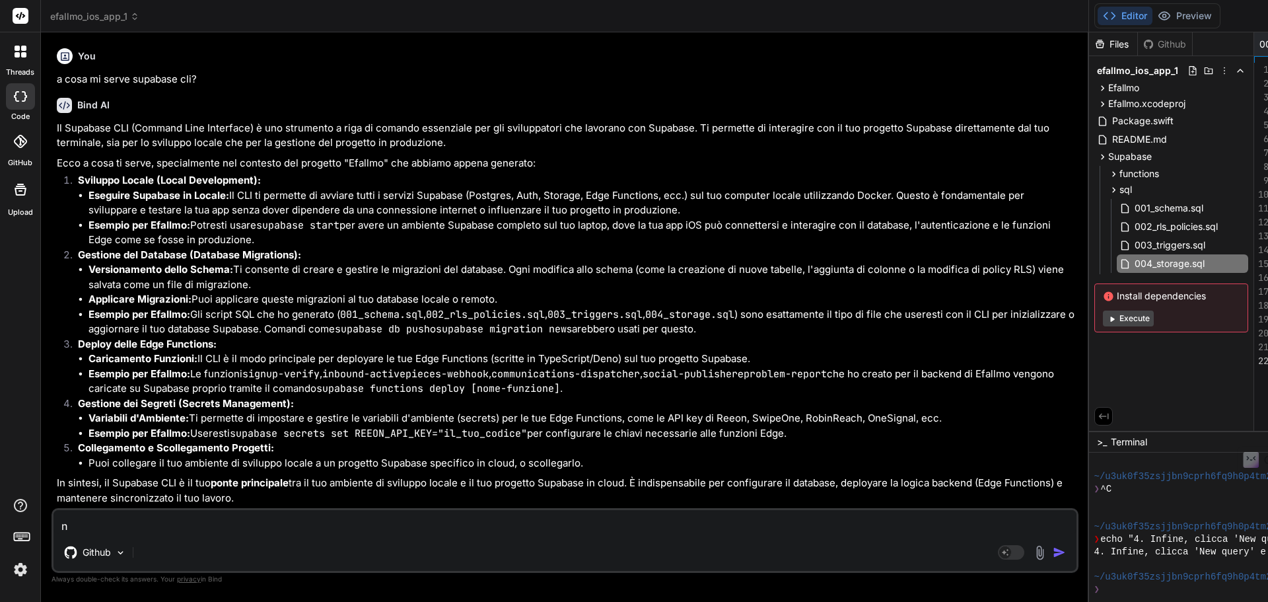
type textarea "x"
type textarea "non"
type textarea "x"
type textarea "non"
type textarea "x"
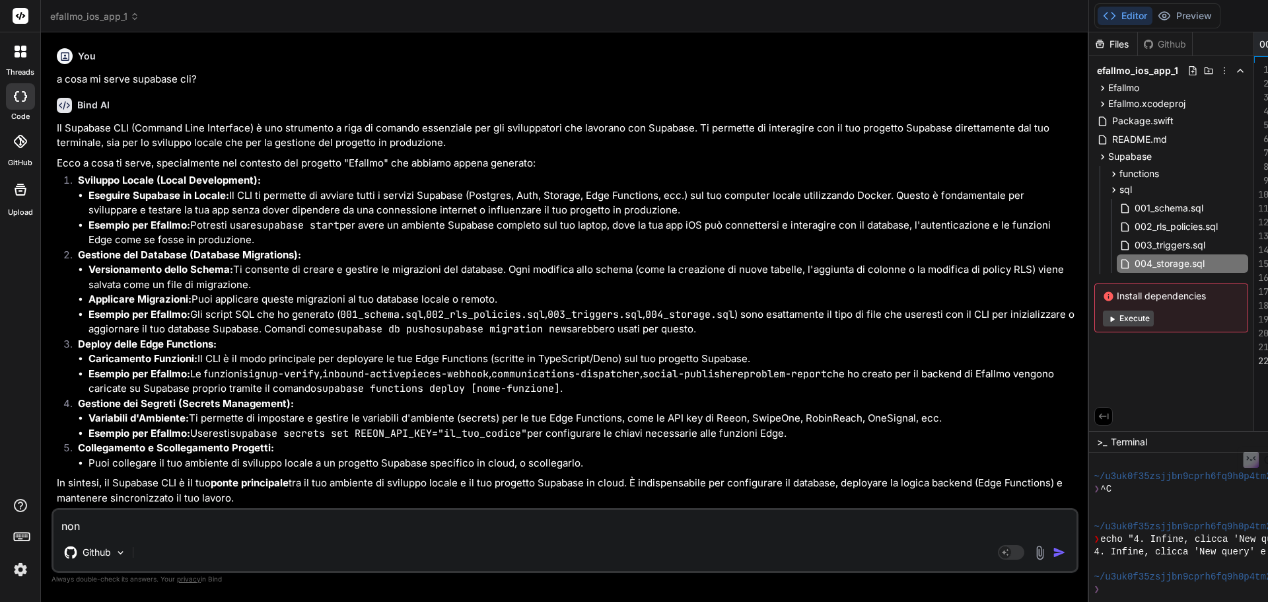
type textarea "non v"
type textarea "x"
type textarea "non vo"
type textarea "x"
type textarea "non vog"
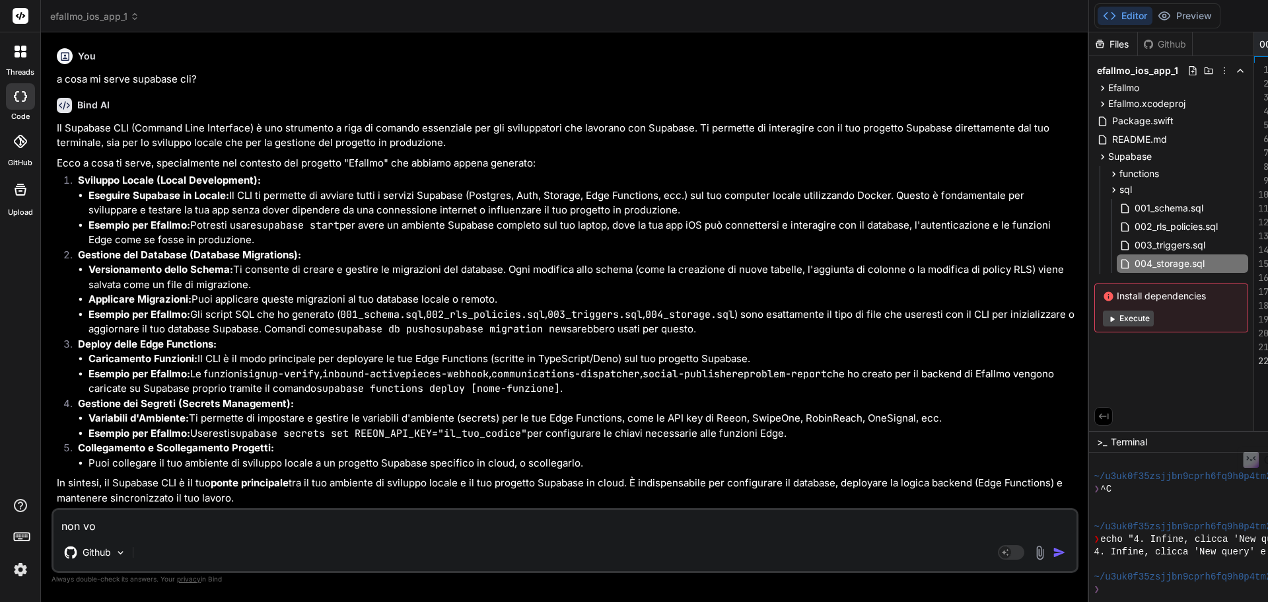
type textarea "x"
type textarea "non vogl"
type textarea "x"
type textarea "non vogli"
type textarea "x"
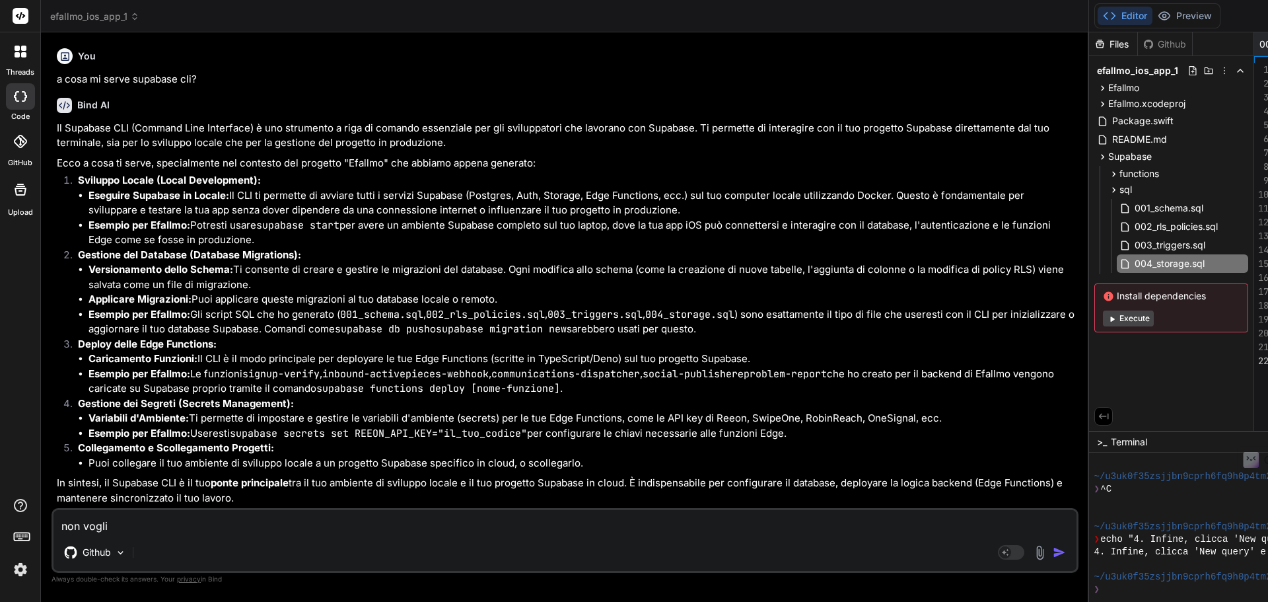
type textarea "non voglio"
type textarea "x"
type textarea "non voglio"
type textarea "x"
type textarea "non voglio u"
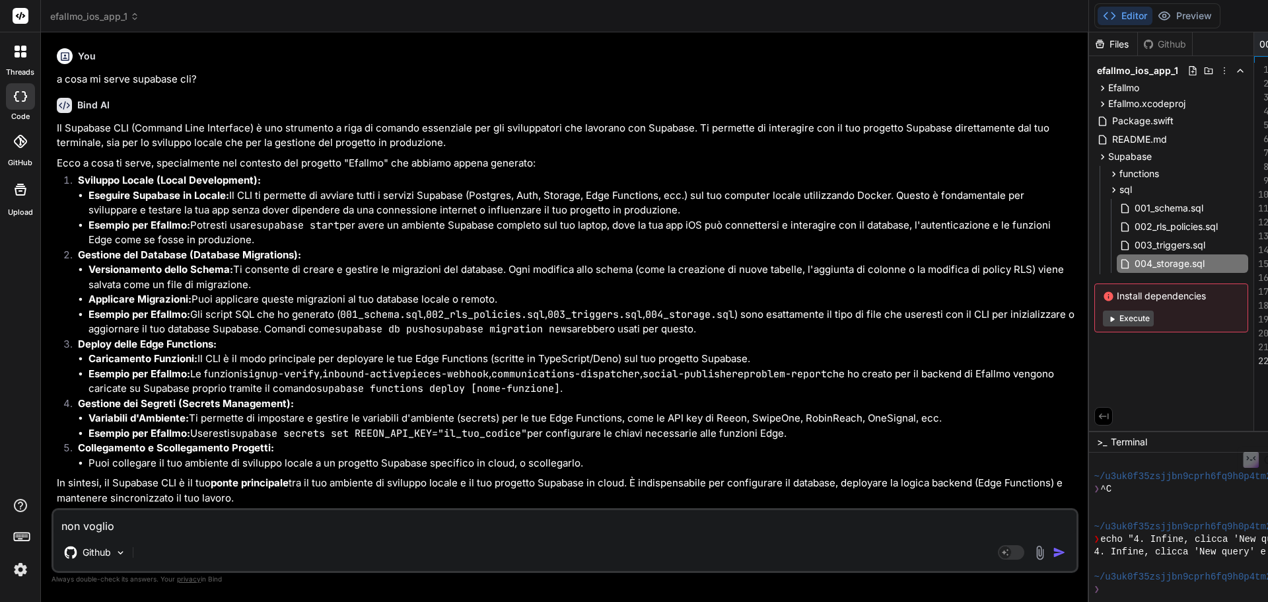
type textarea "x"
type textarea "non voglio us"
type textarea "x"
type textarea "non voglio usa"
type textarea "x"
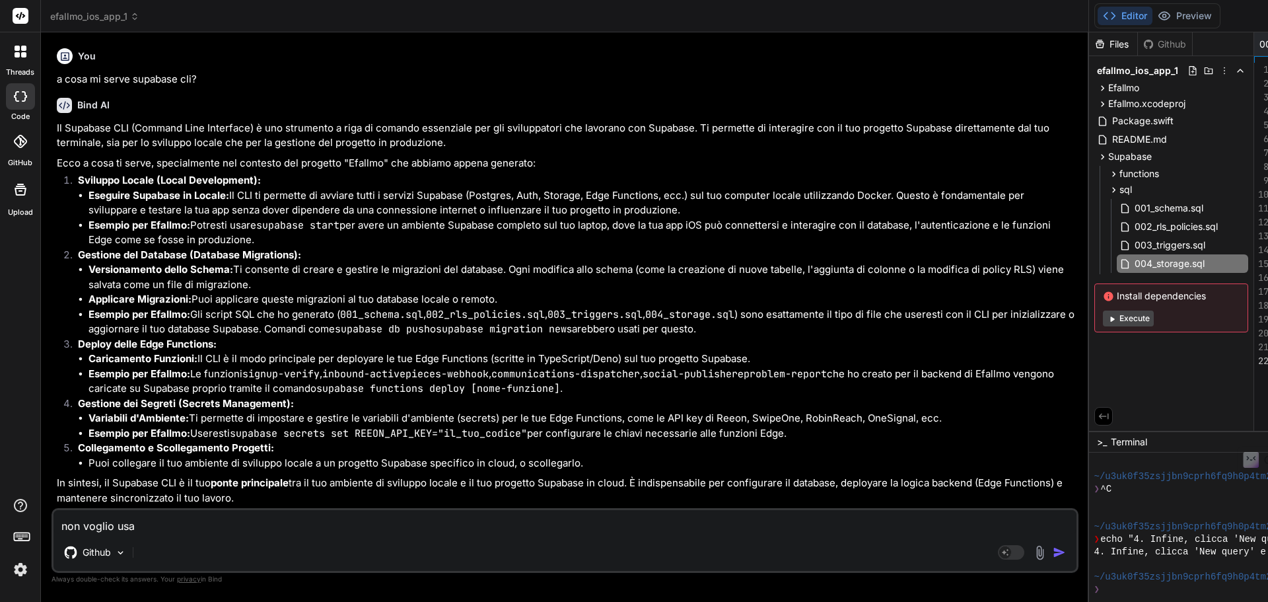
type textarea "non voglio usar"
type textarea "x"
type textarea "non voglio usare"
type textarea "x"
type textarea "non voglio usare"
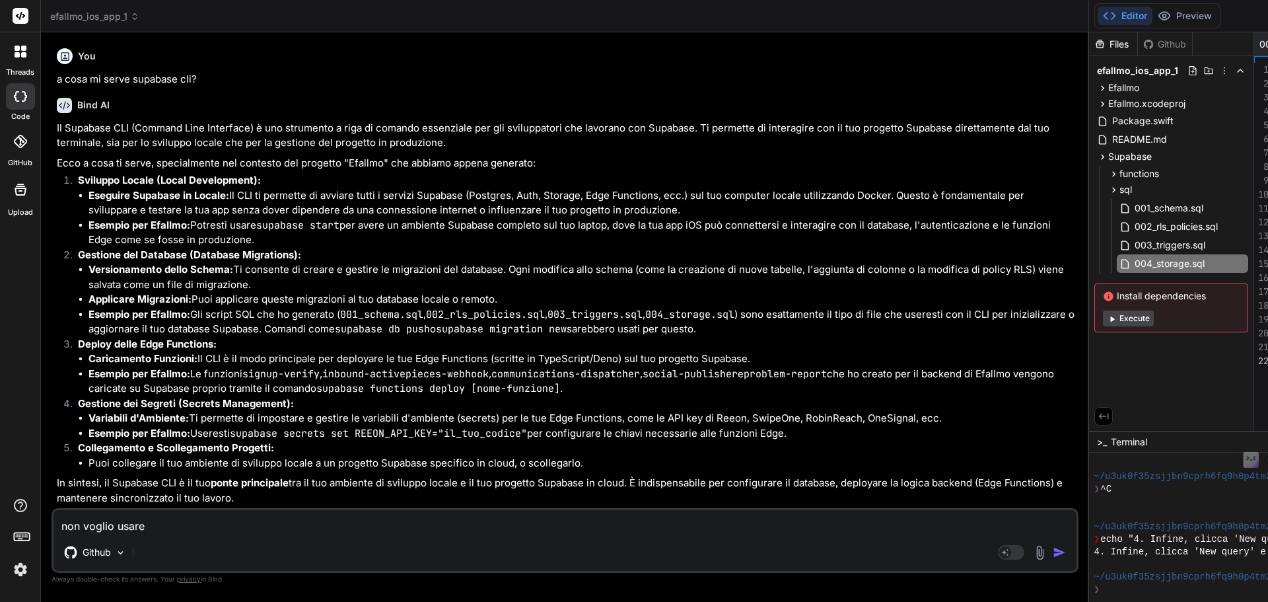
type textarea "x"
type textarea "non voglio usare s"
type textarea "x"
type textarea "non voglio usare su"
type textarea "x"
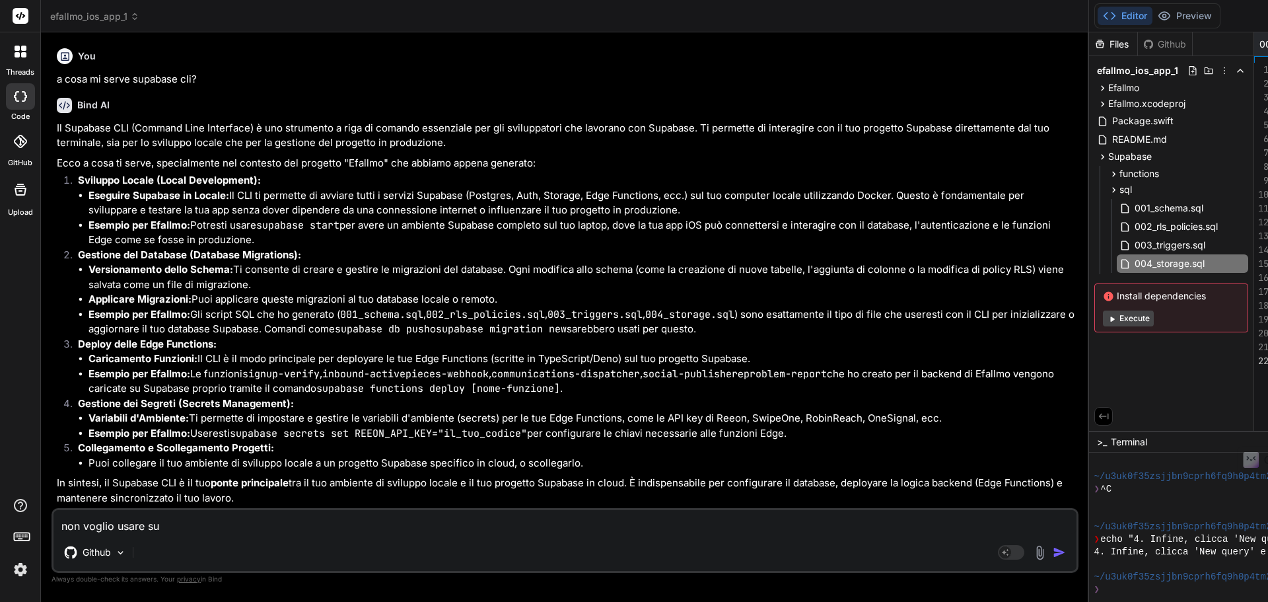
type textarea "non voglio usare sup"
type textarea "x"
type textarea "non voglio usare supb"
type textarea "x"
type textarea "non voglio usare supba"
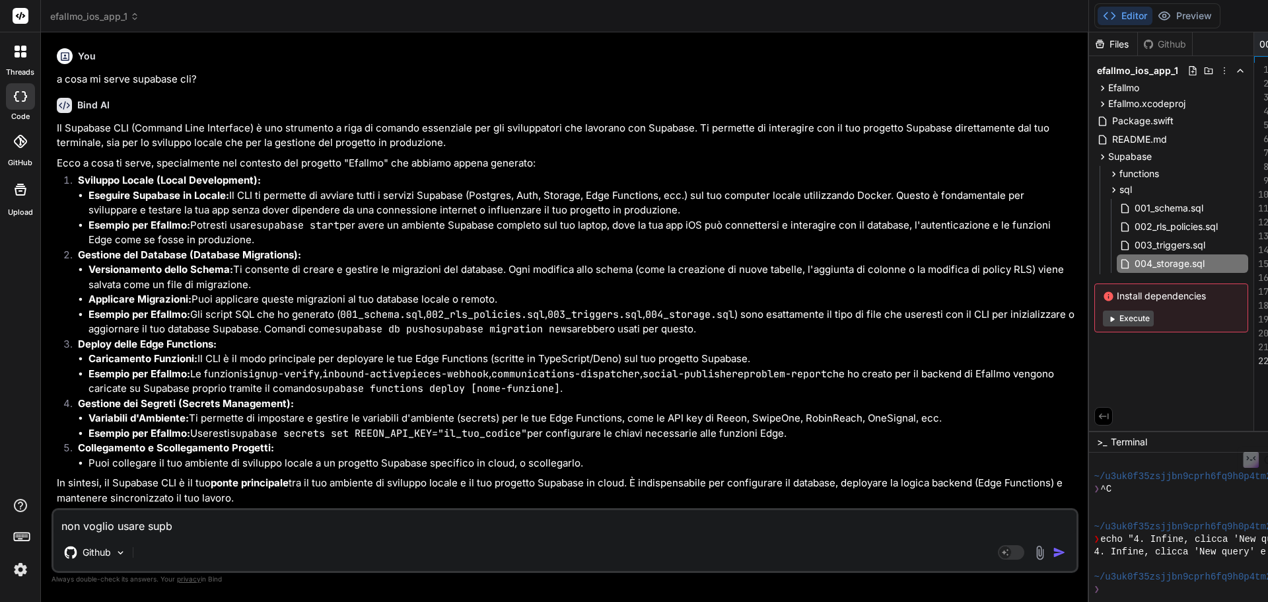
type textarea "x"
type textarea "non voglio usare supb"
type textarea "x"
type textarea "non voglio usare sup"
type textarea "x"
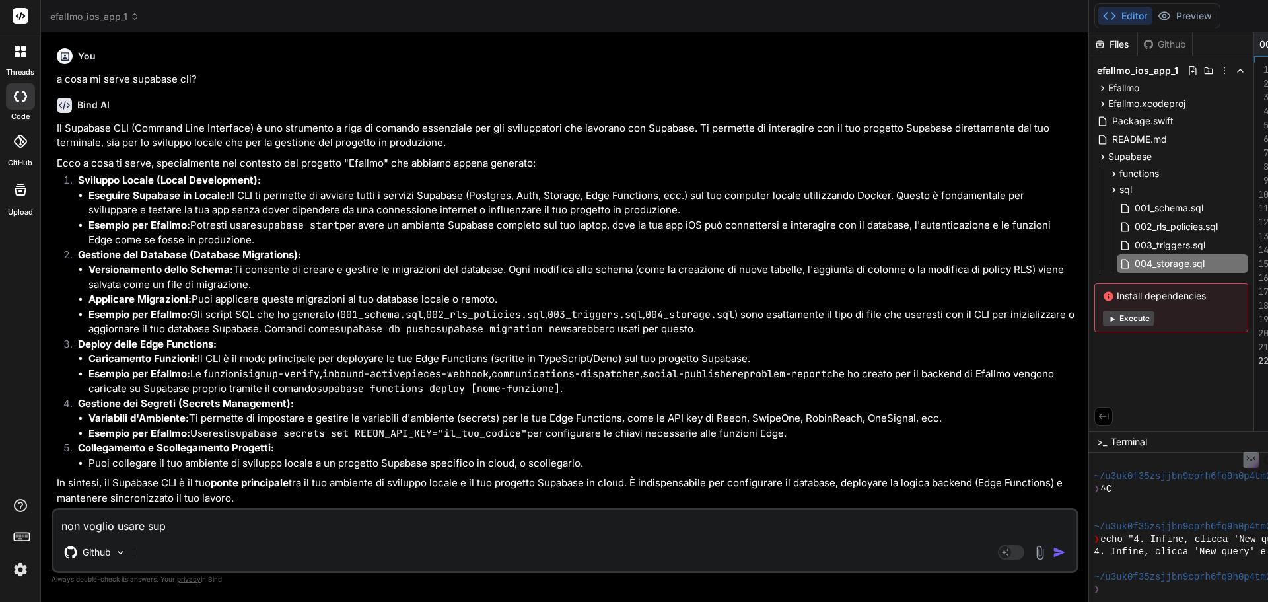
type textarea "non voglio usare supa"
type textarea "x"
type textarea "non voglio usare supab"
type textarea "x"
type textarea "non voglio usare supaba"
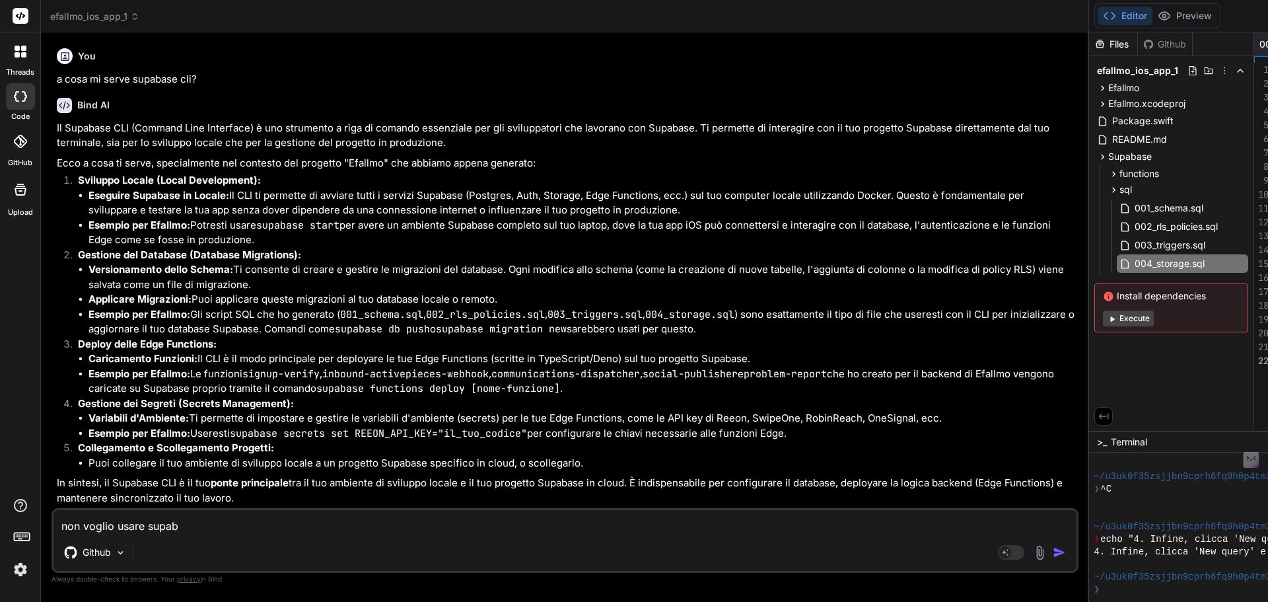
type textarea "x"
type textarea "non voglio usare supabas"
type textarea "x"
type textarea "non voglio usare supabase"
type textarea "x"
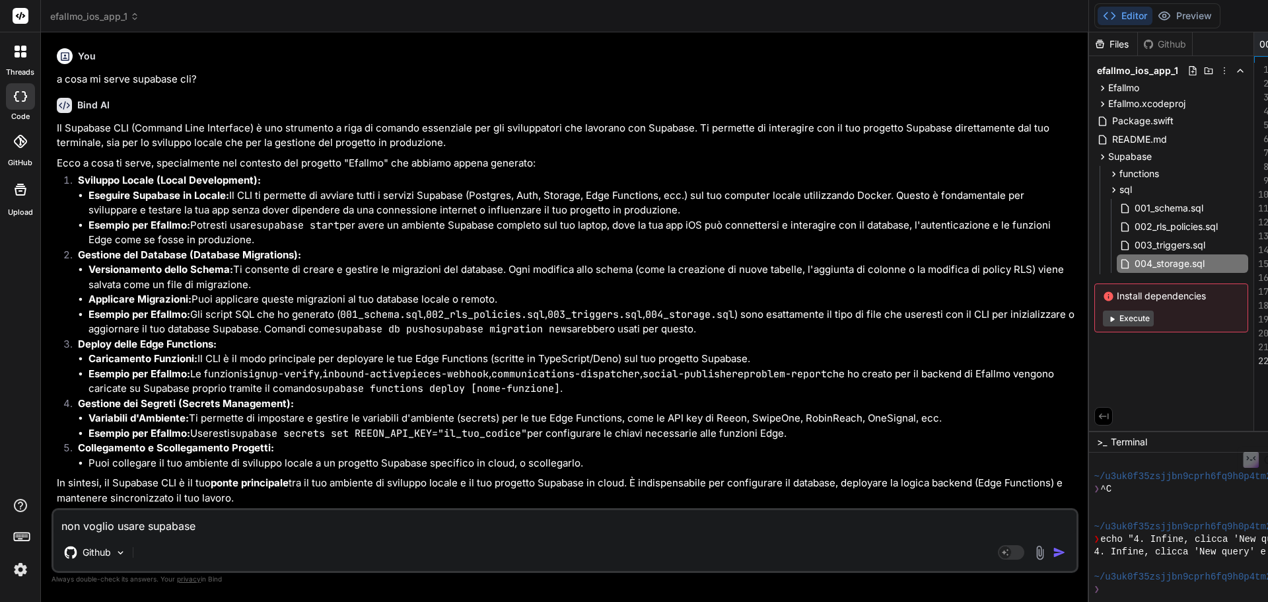
type textarea "non voglio usare supabase"
type textarea "x"
type textarea "non voglio usare supabase c"
type textarea "x"
type textarea "non voglio usare supabase cl"
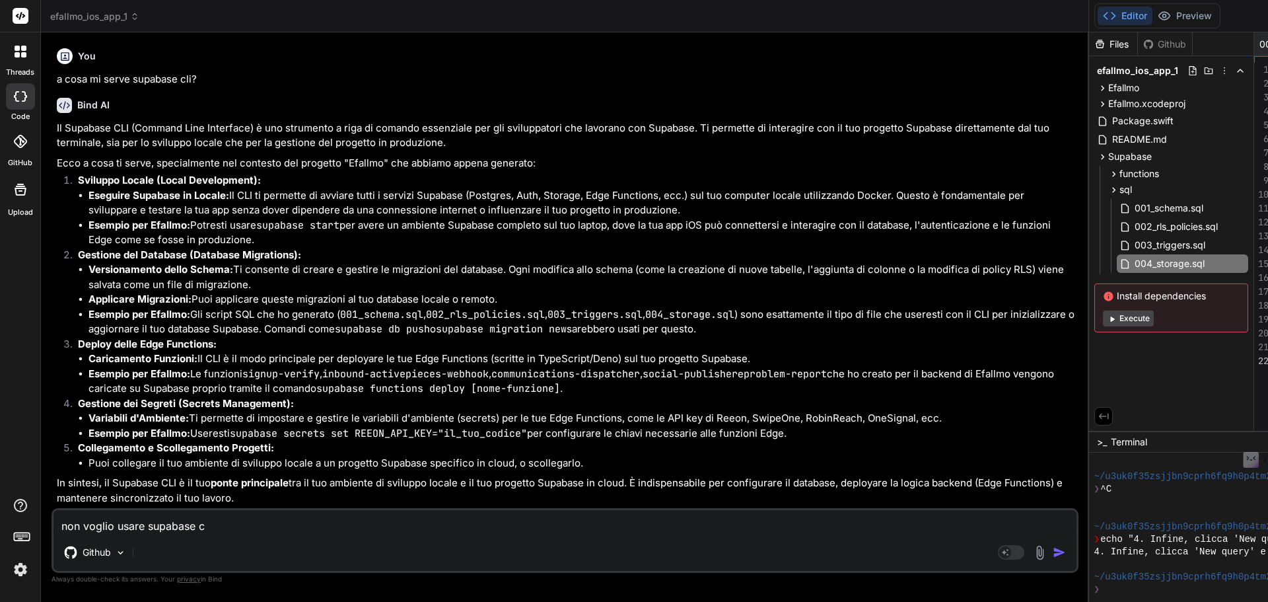
type textarea "x"
type textarea "non voglio usare supabase cli"
type textarea "x"
type textarea "non voglio usare supabase cli"
type textarea "x"
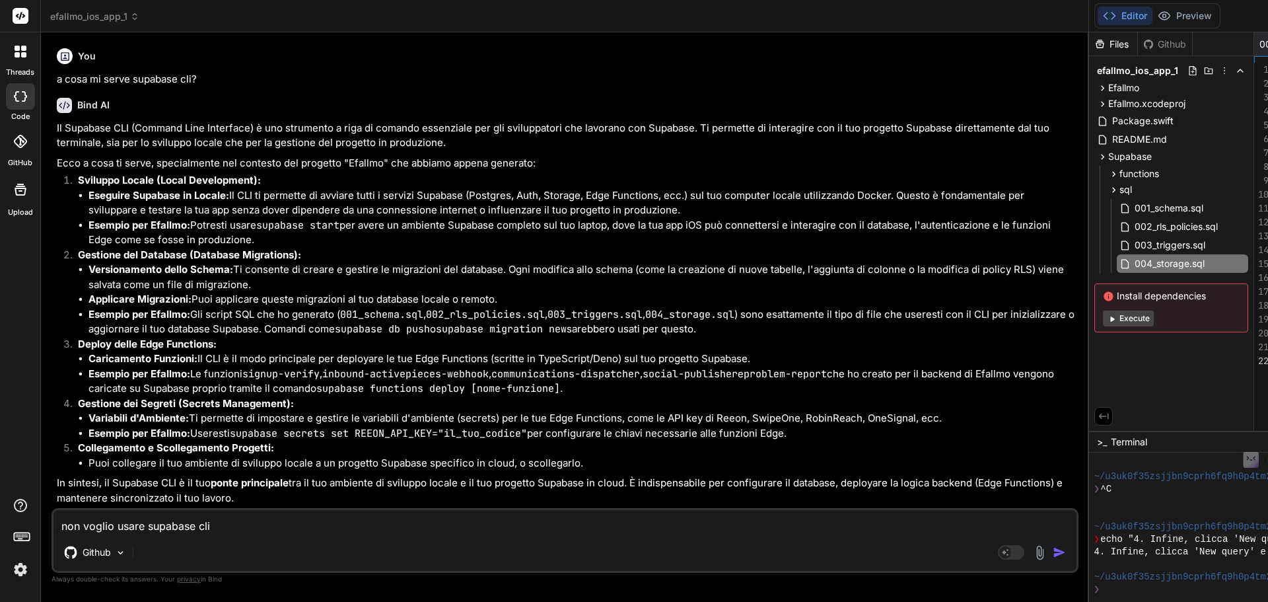
type textarea "non voglio usare supabase cli m"
type textarea "x"
type textarea "non voglio usare supabase cli ma"
type textarea "x"
type textarea "non voglio usare supabase cli ma"
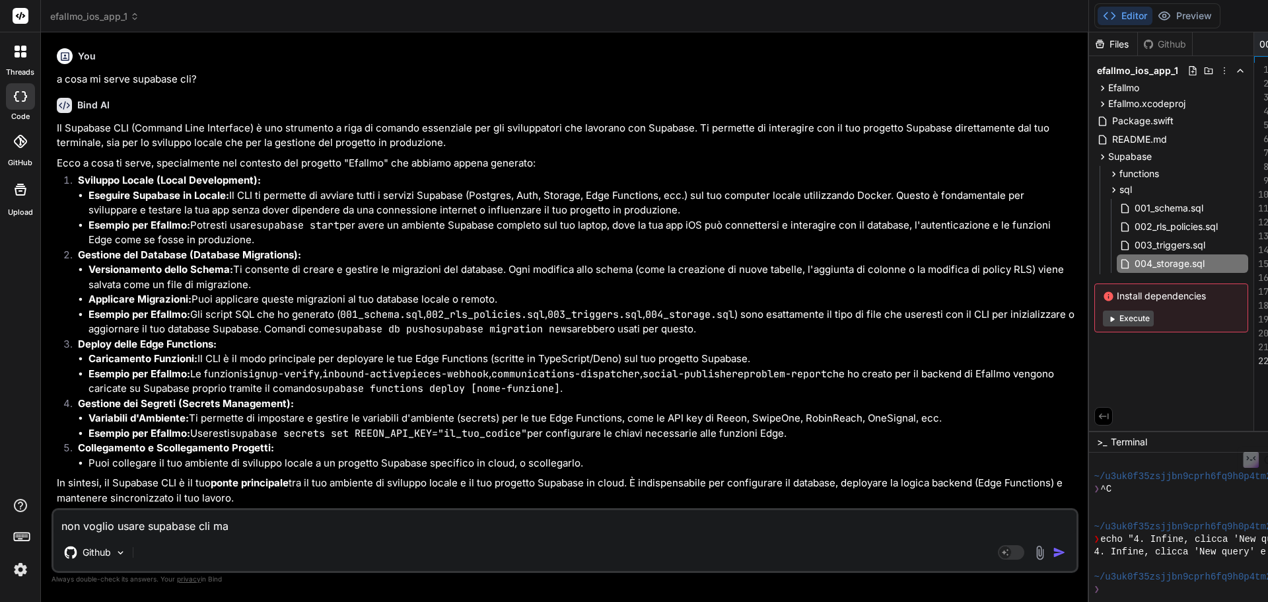
type textarea "x"
type textarea "non voglio usare supabase cli ma s"
type textarea "x"
type textarea "non voglio usare supabase cli ma so"
type textarea "x"
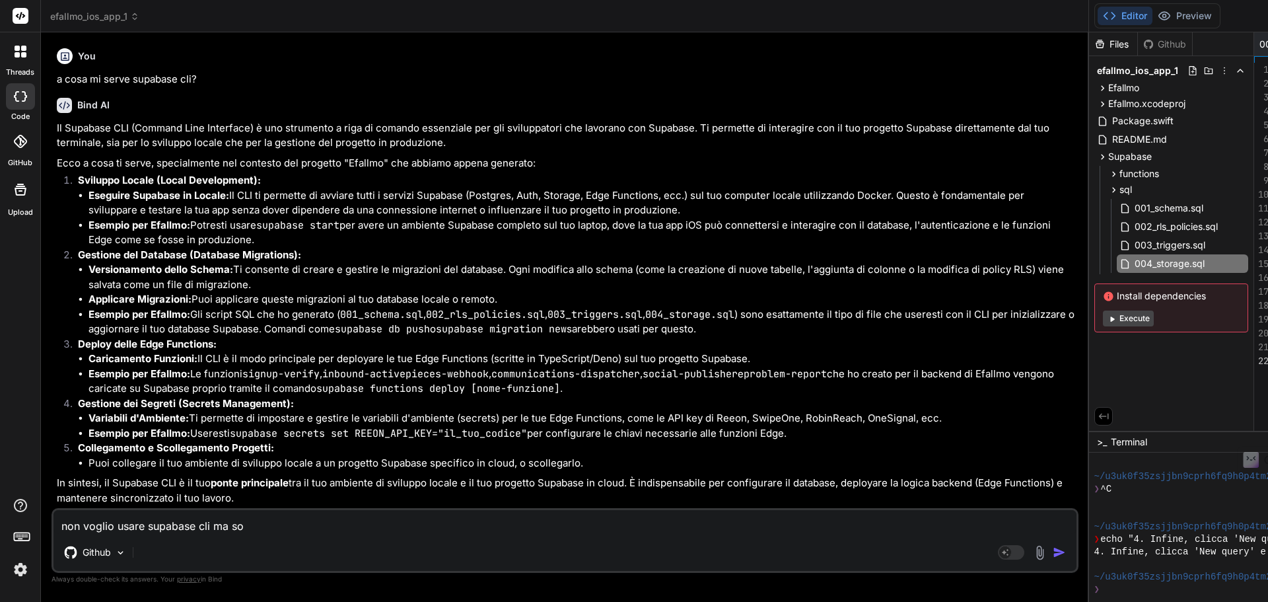
type textarea "non voglio usare supabase cli ma sol"
type textarea "x"
type textarea "non voglio usare supabase cli ma solo"
type textarea "x"
type textarea "non voglio usare supabase cli ma solo"
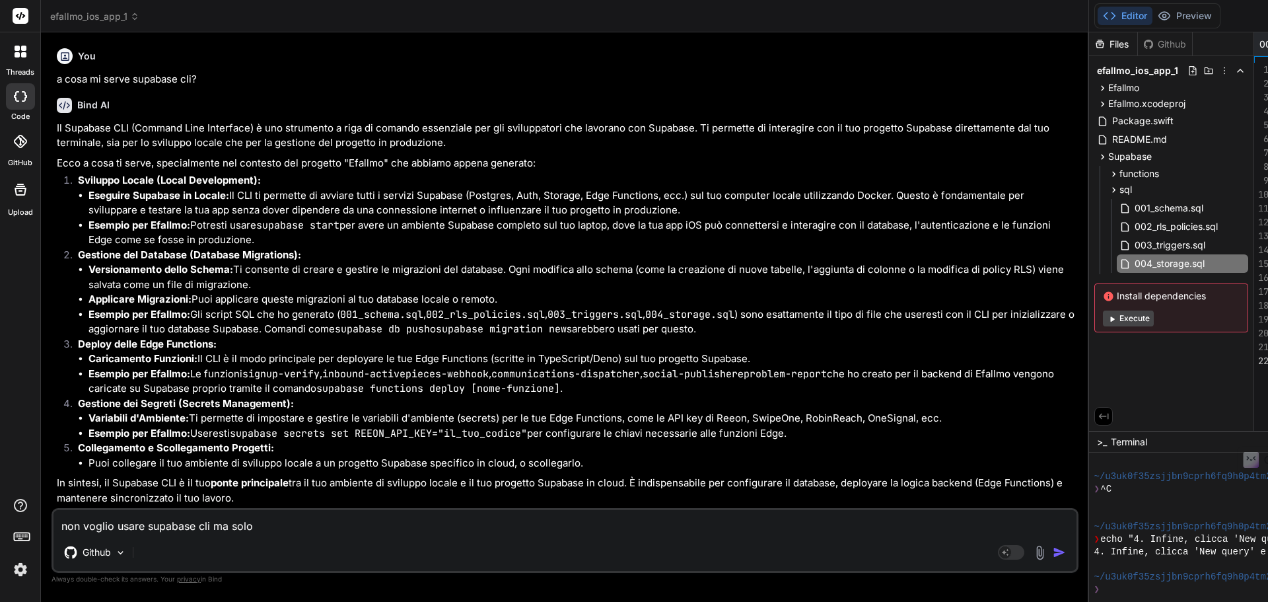
type textarea "x"
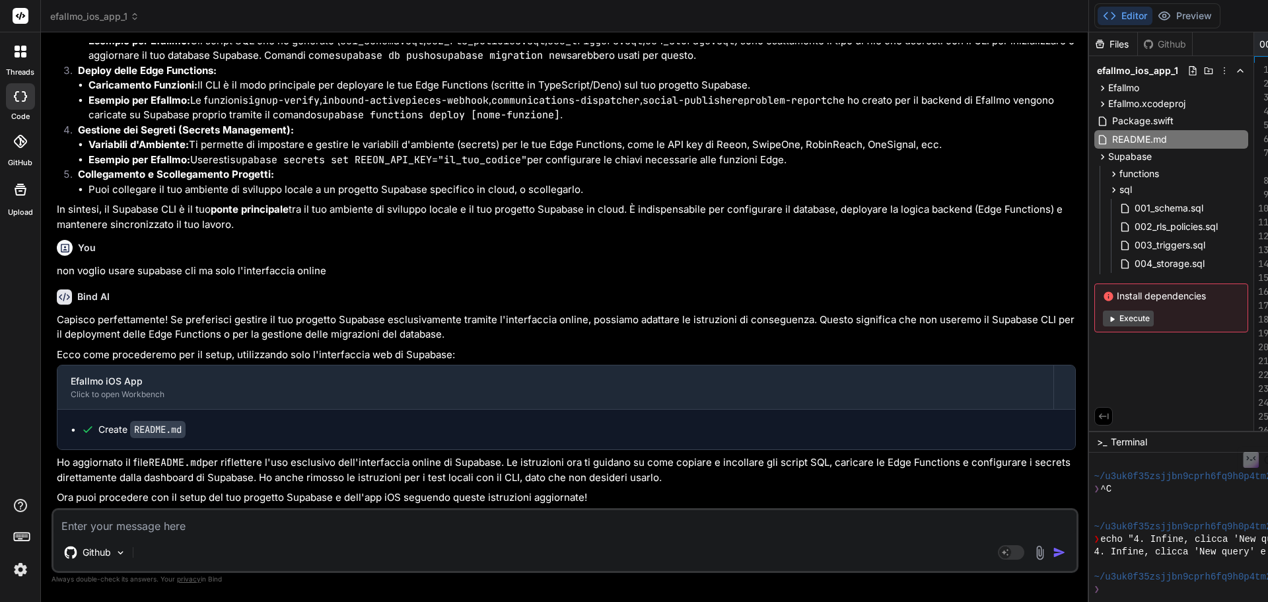
scroll to position [8405, 0]
click at [1094, 141] on div "README.md" at bounding box center [1171, 139] width 154 height 18
click at [1094, 164] on div "functions communications-dispatcher index.ts inbound-activepieces-webhook index…" at bounding box center [1171, 219] width 154 height 111
click at [1094, 160] on div "Supabase" at bounding box center [1171, 157] width 154 height 16
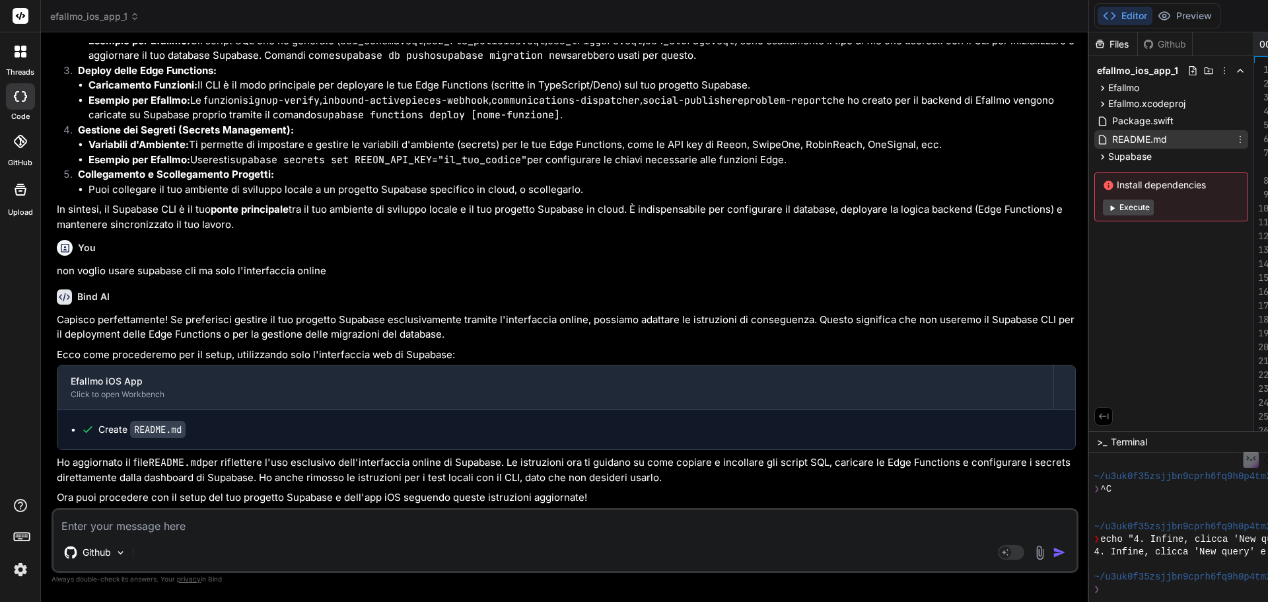
click at [1094, 144] on div "README.md" at bounding box center [1171, 139] width 154 height 18
click at [1094, 116] on div "Package.swift" at bounding box center [1171, 121] width 154 height 18
click at [1094, 133] on div "README.md" at bounding box center [1171, 139] width 154 height 18
click at [221, 517] on textarea at bounding box center [565, 522] width 1023 height 24
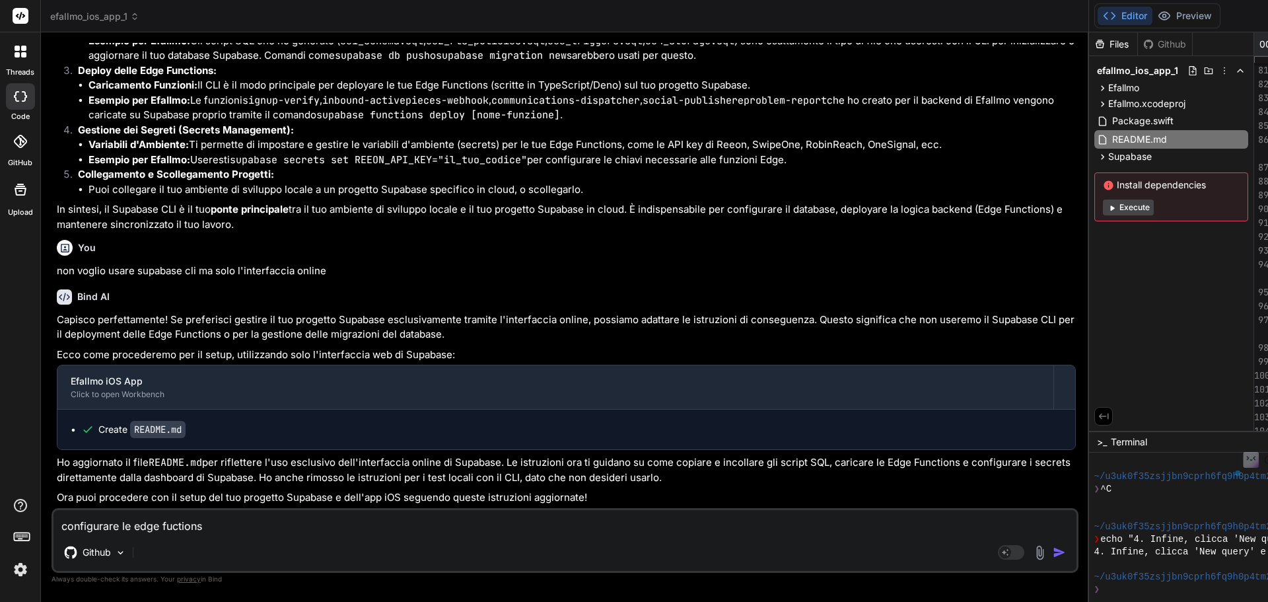
drag, startPoint x: 260, startPoint y: 526, endPoint x: 30, endPoint y: 524, distance: 229.2
click at [30, 524] on div "threads code GitHub Upload efallmo_ios_app_1 Created with Pixso. Bind AI Web Se…" at bounding box center [634, 301] width 1268 height 602
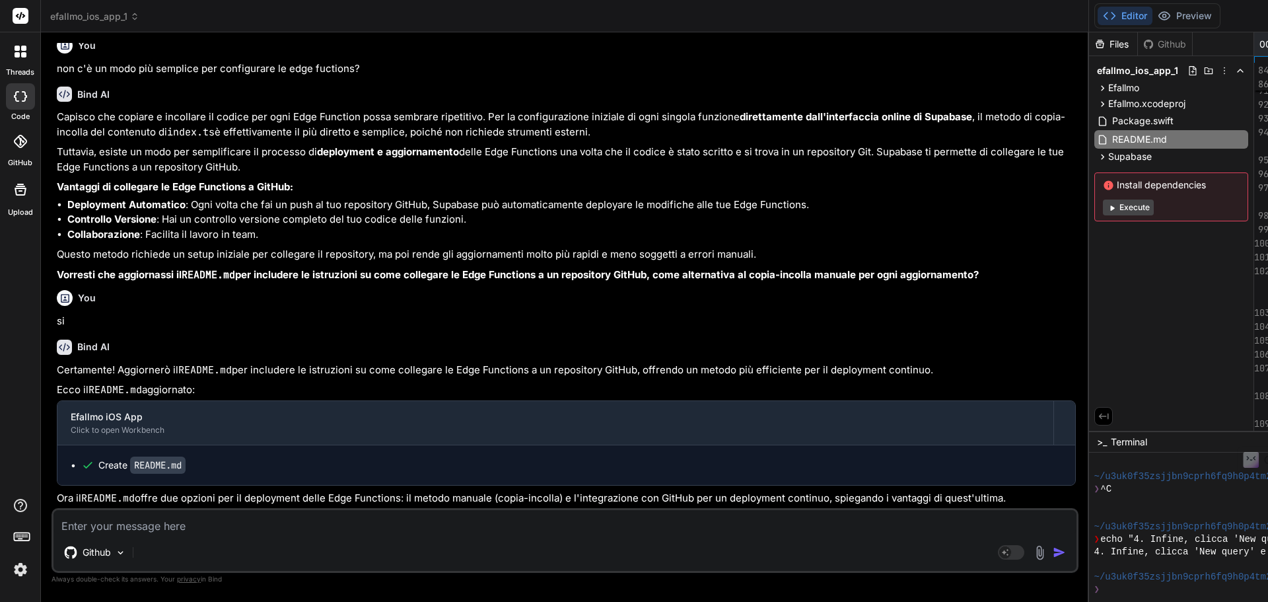
scroll to position [9104, 0]
click at [1094, 142] on div "README.md" at bounding box center [1171, 139] width 154 height 18
click at [1108, 155] on span "Supabase" at bounding box center [1130, 156] width 44 height 13
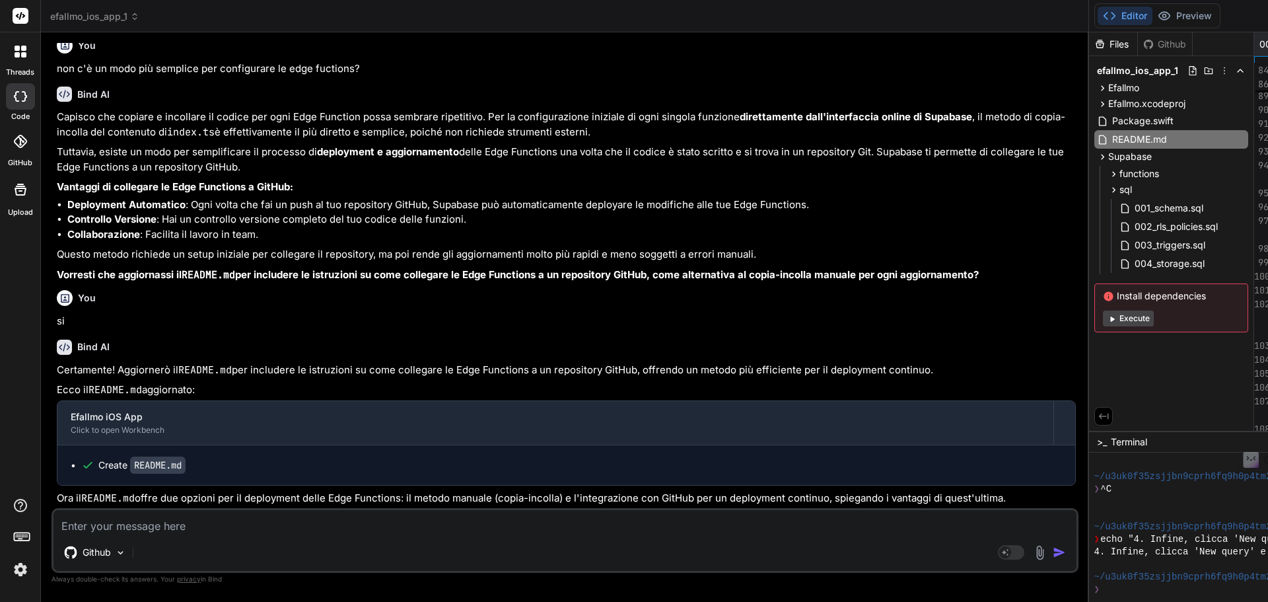
click at [231, 523] on textarea at bounding box center [565, 522] width 1023 height 24
drag, startPoint x: 157, startPoint y: 527, endPoint x: 112, endPoint y: 525, distance: 45.6
click at [112, 525] on textarea "non trovo ila" at bounding box center [565, 522] width 1023 height 24
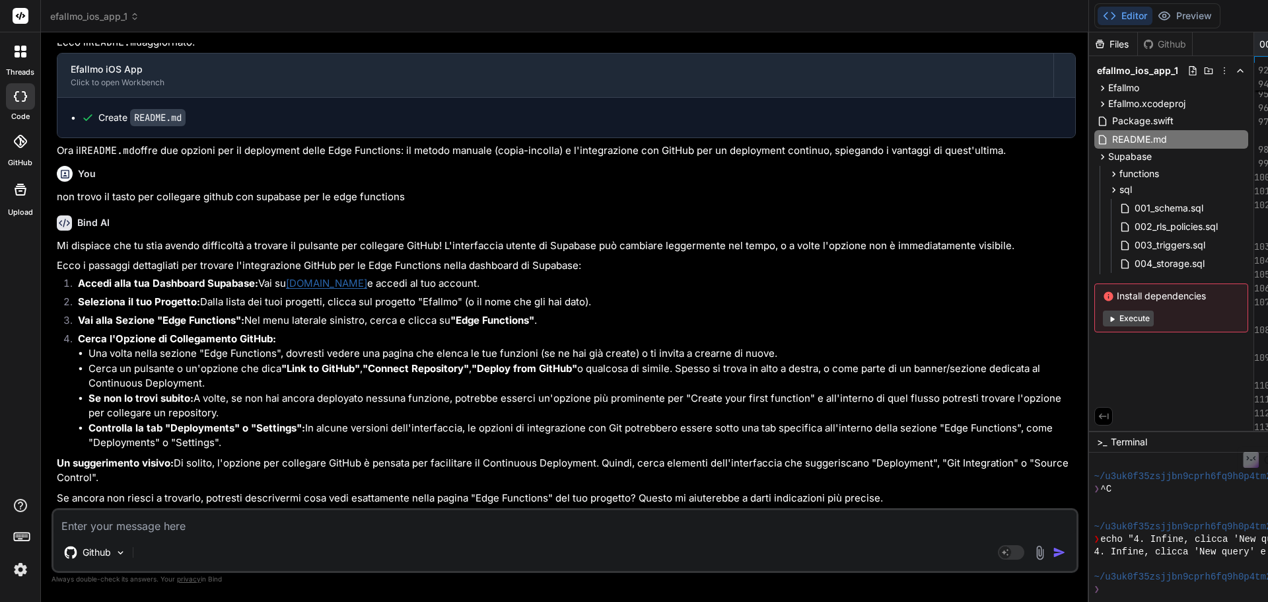
scroll to position [9505, 0]
click at [280, 518] on textarea at bounding box center [565, 522] width 1023 height 24
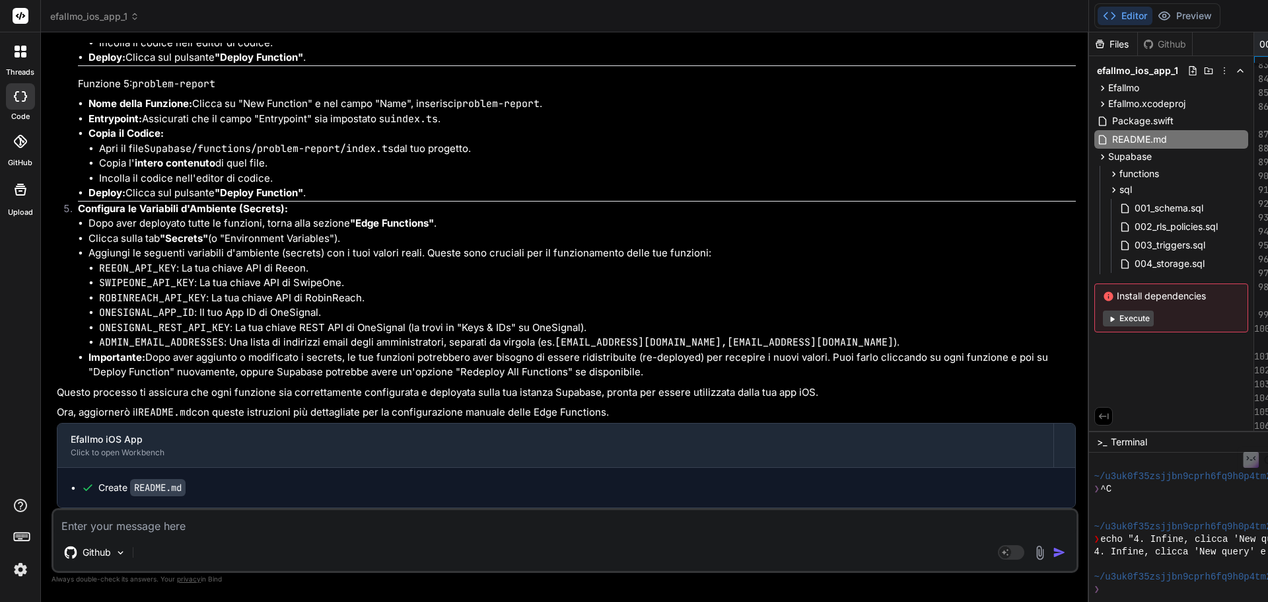
scroll to position [0, 0]
drag, startPoint x: 1054, startPoint y: 260, endPoint x: 1075, endPoint y: 260, distance: 21.8
drag, startPoint x: 1118, startPoint y: 257, endPoint x: 1082, endPoint y: 261, distance: 36.5
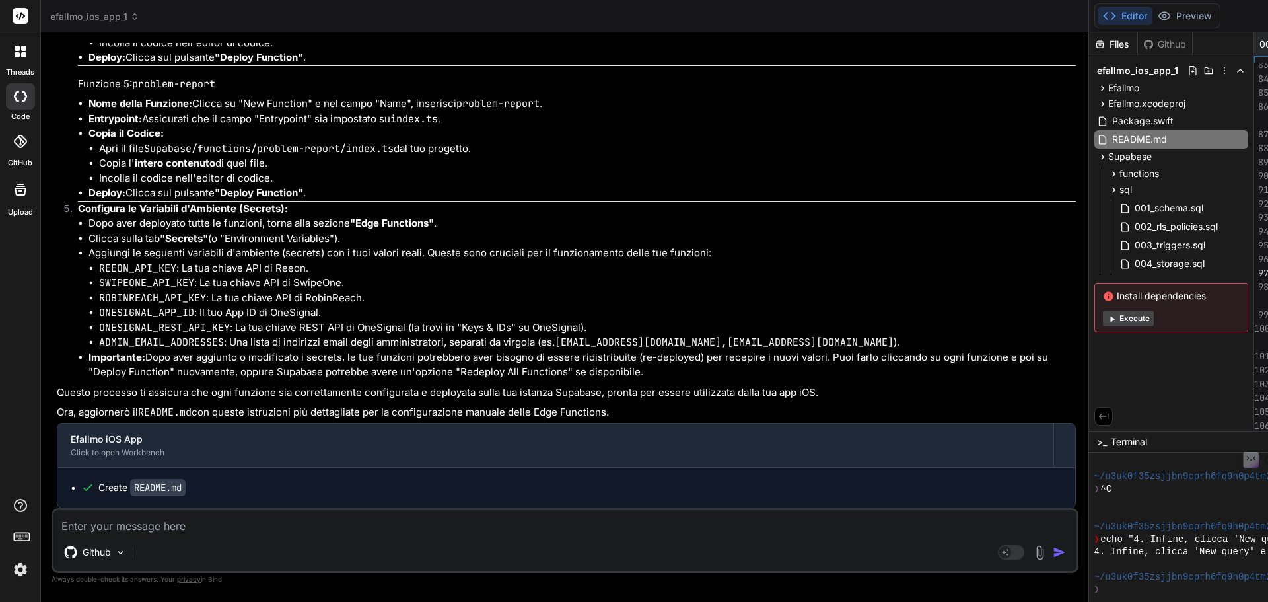
drag, startPoint x: 1054, startPoint y: 259, endPoint x: 1105, endPoint y: 258, distance: 50.9
drag, startPoint x: 1125, startPoint y: 259, endPoint x: 1107, endPoint y: 259, distance: 17.8
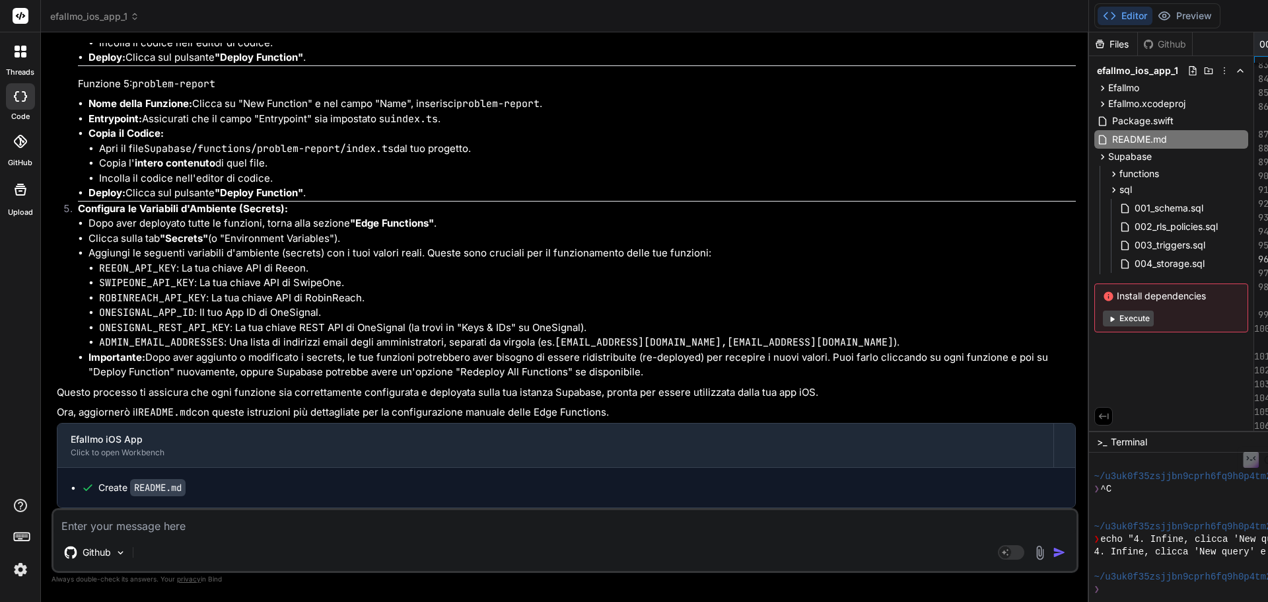
drag, startPoint x: 782, startPoint y: 270, endPoint x: 771, endPoint y: 270, distance: 10.6
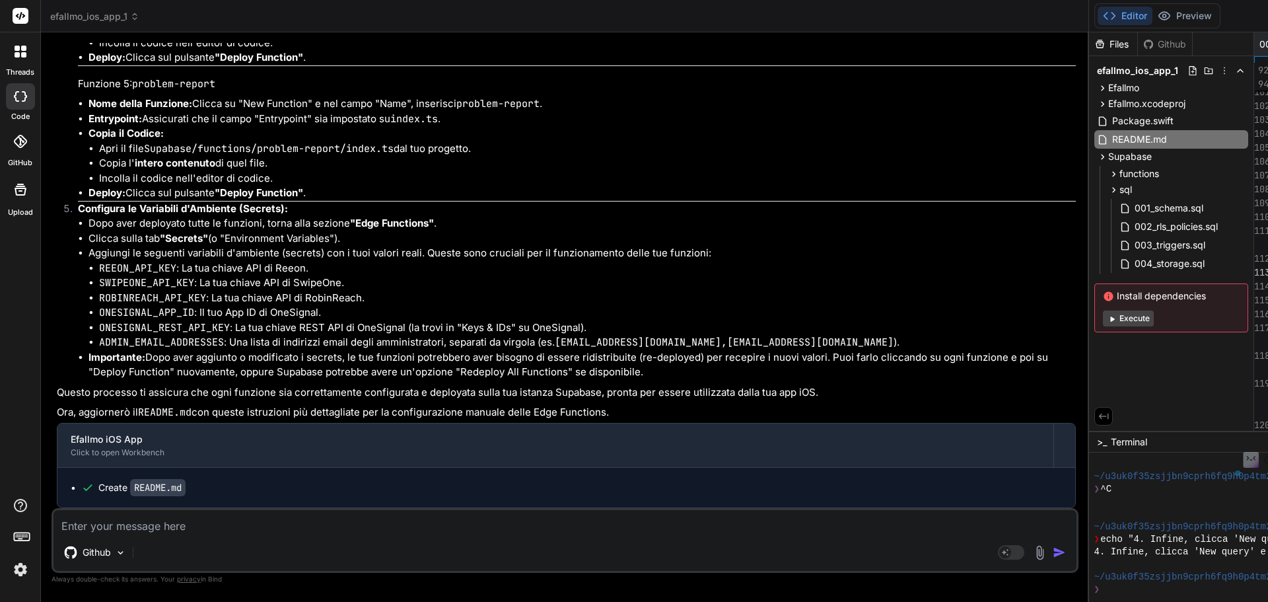
drag, startPoint x: 713, startPoint y: 270, endPoint x: 797, endPoint y: 269, distance: 83.2
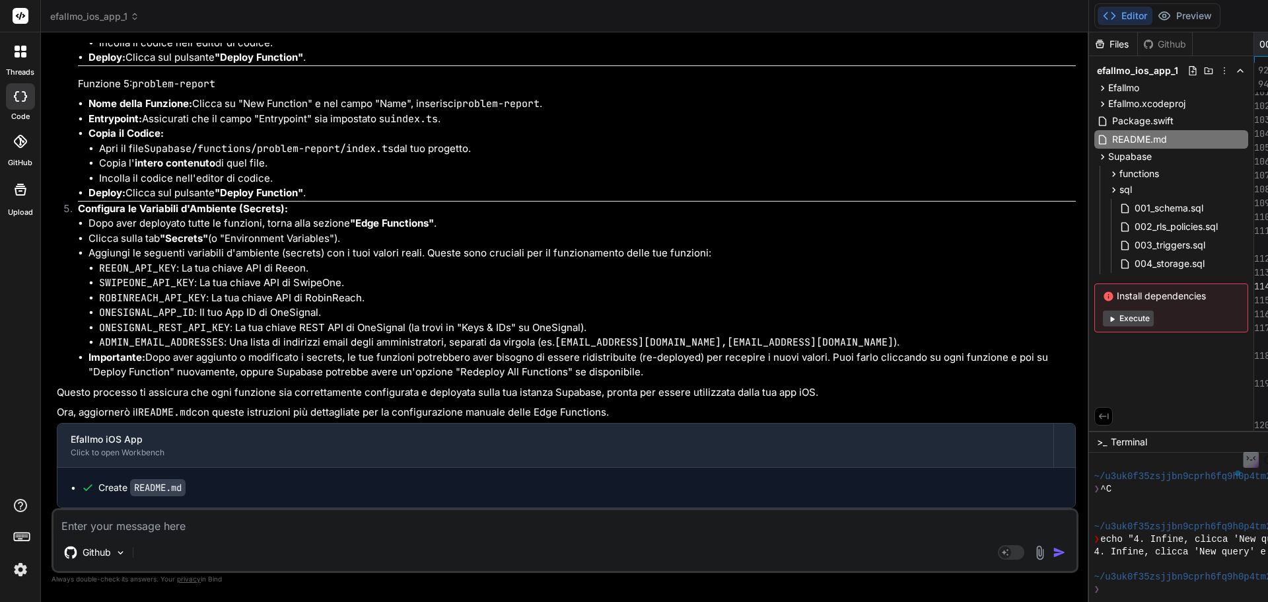
drag, startPoint x: 803, startPoint y: 285, endPoint x: 720, endPoint y: 283, distance: 82.6
drag, startPoint x: 810, startPoint y: 299, endPoint x: 803, endPoint y: 299, distance: 7.3
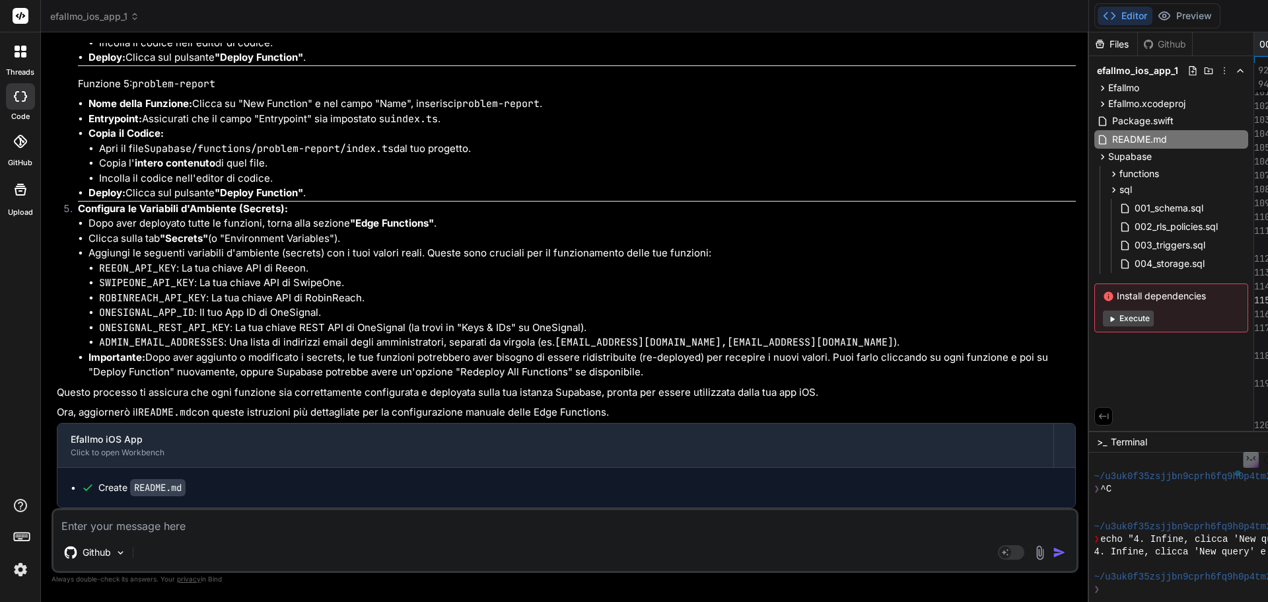
drag, startPoint x: 818, startPoint y: 299, endPoint x: 812, endPoint y: 299, distance: 6.6
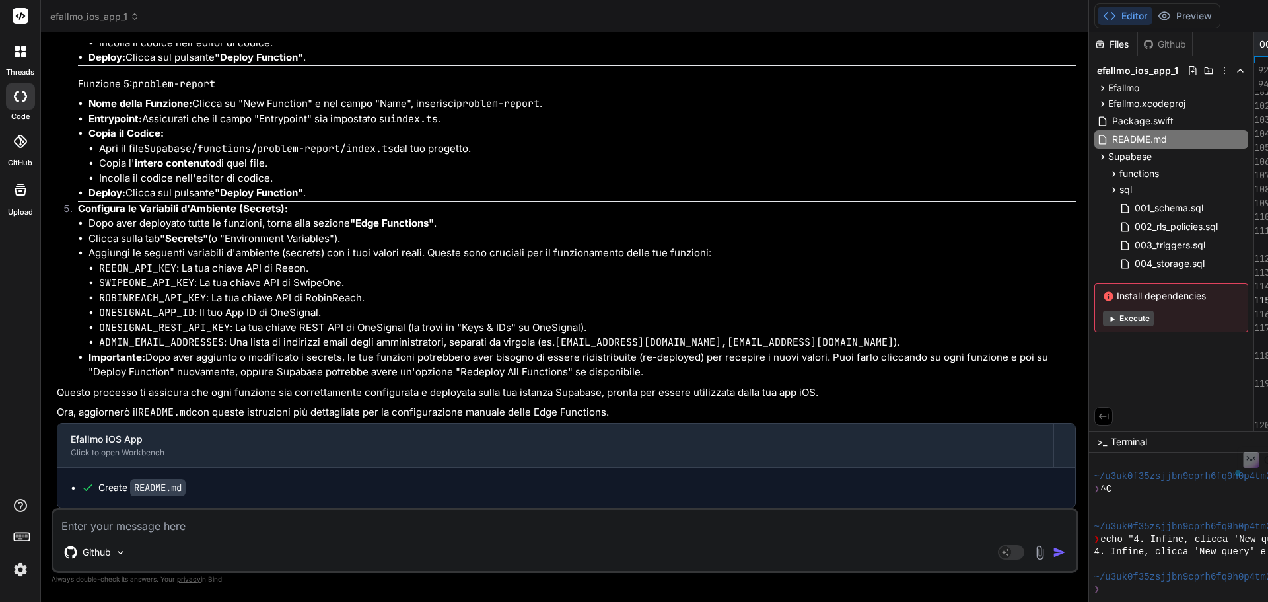
drag, startPoint x: 820, startPoint y: 299, endPoint x: 775, endPoint y: 299, distance: 44.9
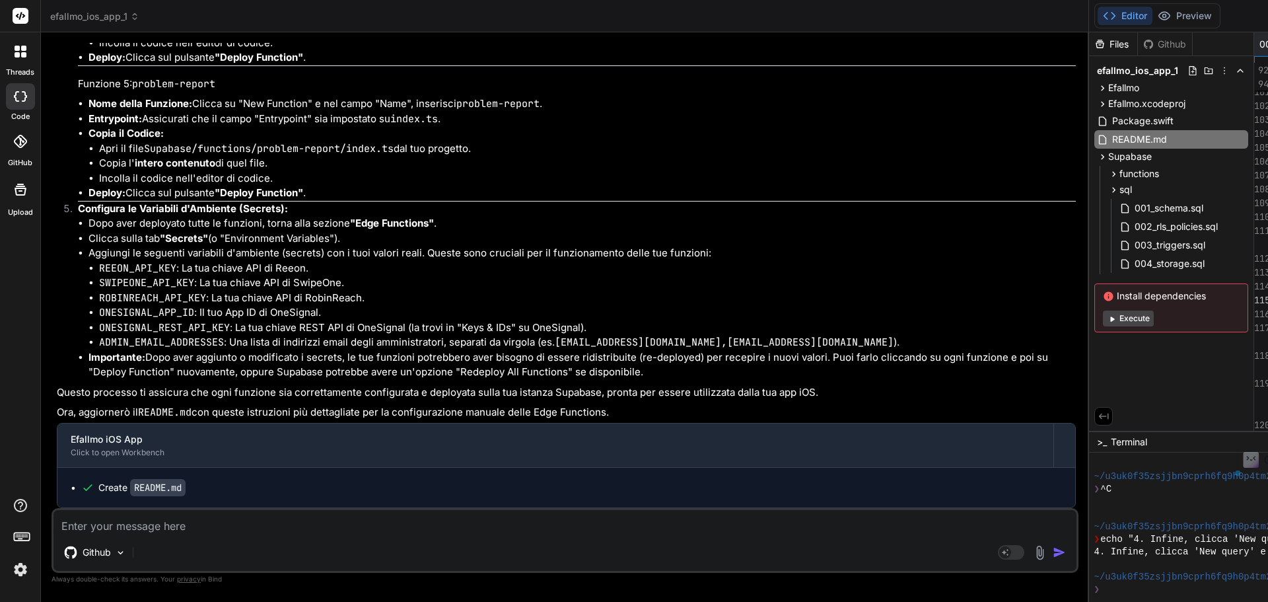
drag, startPoint x: 820, startPoint y: 299, endPoint x: 718, endPoint y: 299, distance: 101.7
click at [209, 520] on textarea at bounding box center [565, 522] width 1023 height 24
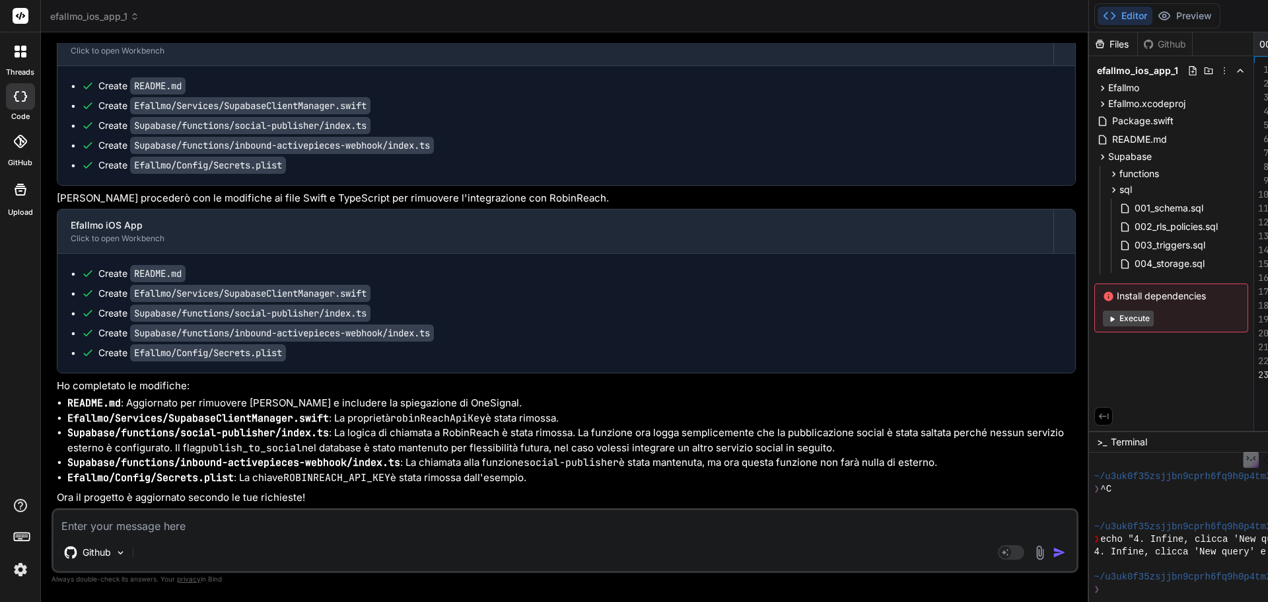
scroll to position [12485, 0]
click at [1094, 135] on div "README.md" at bounding box center [1171, 139] width 154 height 18
click at [113, 528] on textarea at bounding box center [565, 522] width 1023 height 24
drag, startPoint x: 203, startPoint y: 522, endPoint x: 59, endPoint y: 526, distance: 144.1
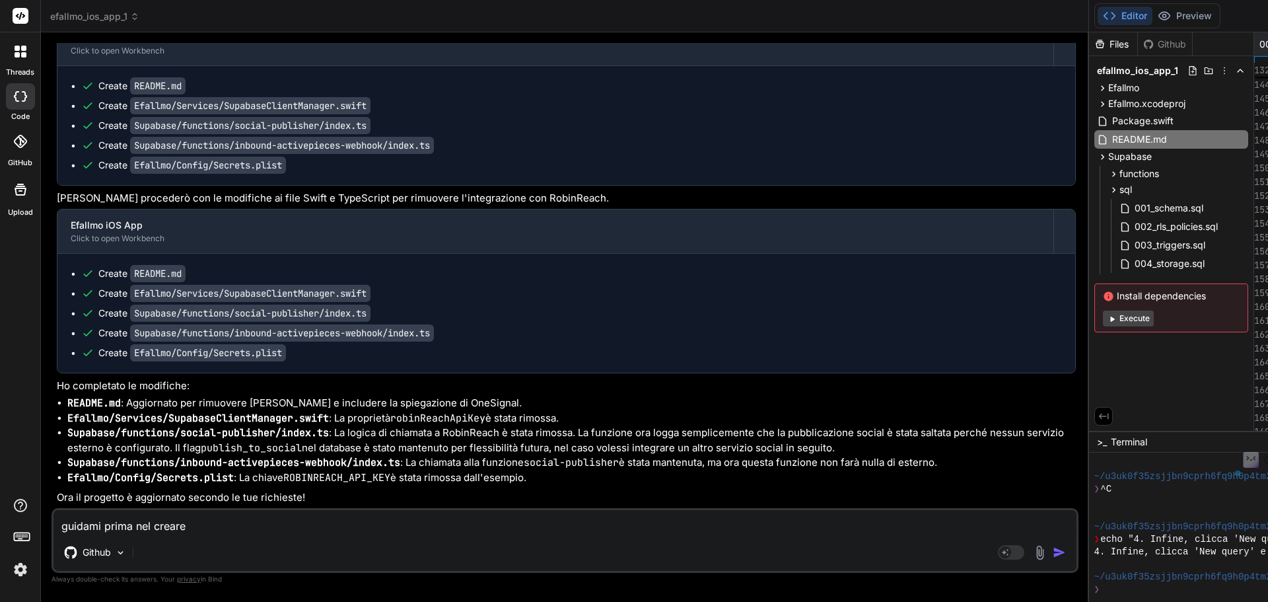
click at [59, 526] on textarea "guidami prima nel creare" at bounding box center [565, 522] width 1023 height 24
click at [213, 530] on textarea "rimuovi anche onesignal" at bounding box center [565, 522] width 1023 height 24
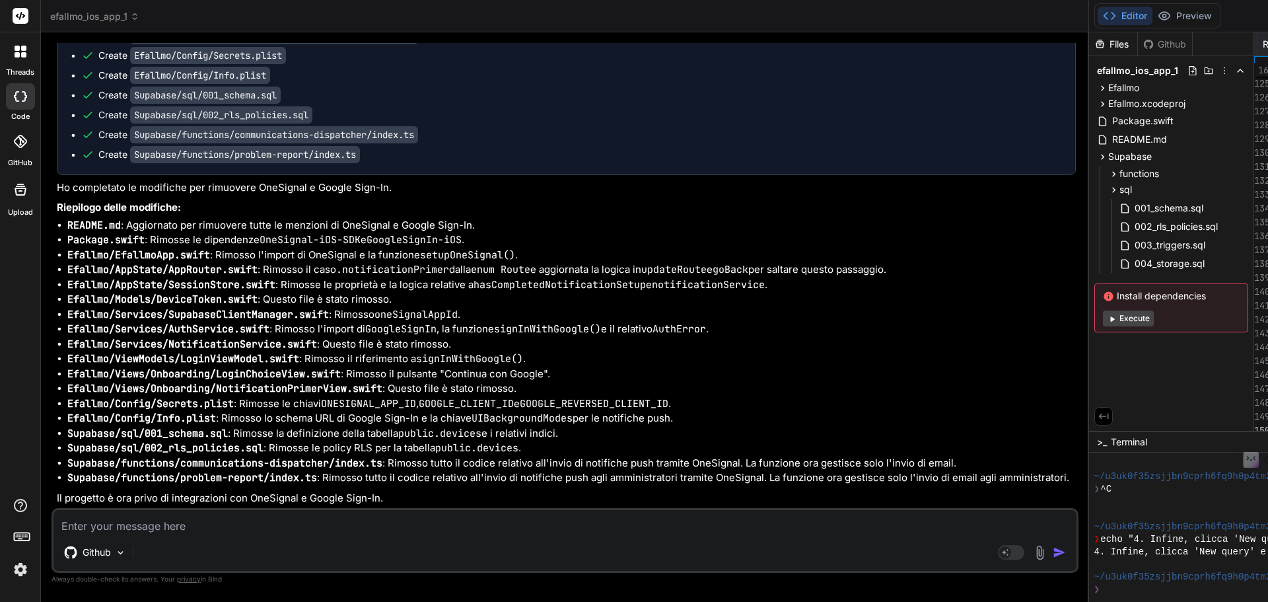
scroll to position [14754, 0]
click at [1094, 141] on div "README.md" at bounding box center [1171, 139] width 154 height 18
click at [229, 536] on div "Github Agent Mode. When this toggle is activated, AI automatically makes decisi…" at bounding box center [565, 540] width 1027 height 65
click at [220, 521] on textarea at bounding box center [565, 522] width 1023 height 24
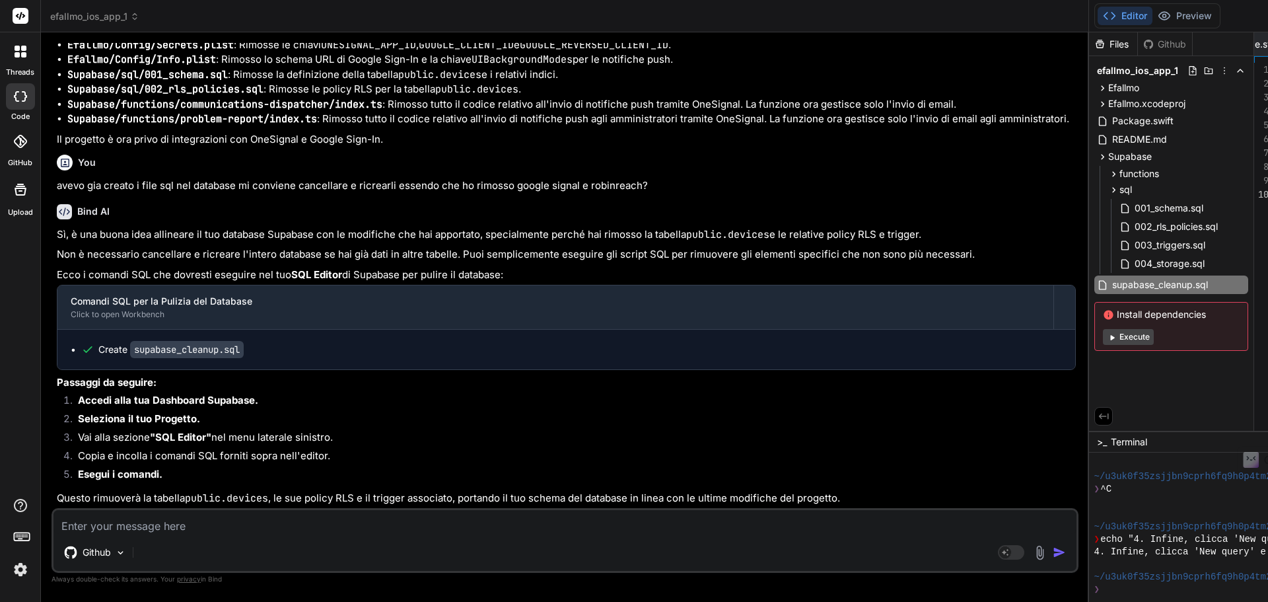
scroll to position [15170, 0]
click at [1094, 285] on div "supabase_cleanup.sql" at bounding box center [1171, 284] width 154 height 18
drag, startPoint x: 853, startPoint y: 184, endPoint x: 848, endPoint y: 197, distance: 14.0
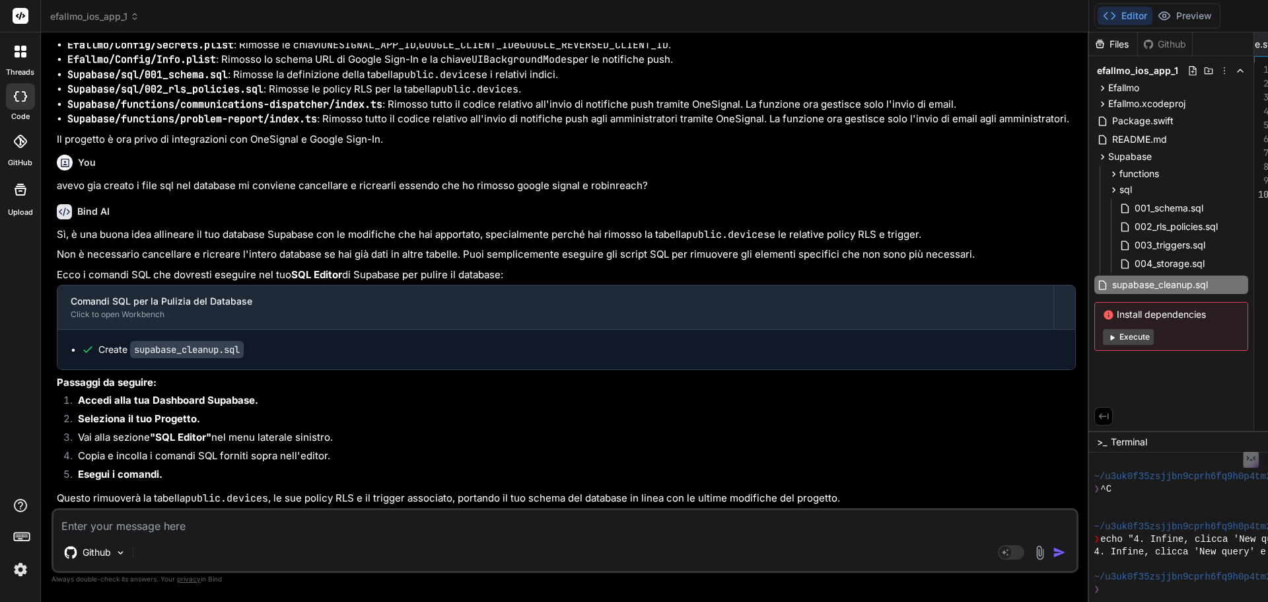
drag, startPoint x: 640, startPoint y: 68, endPoint x: 763, endPoint y: 127, distance: 136.2
drag, startPoint x: 644, startPoint y: 67, endPoint x: 879, endPoint y: 186, distance: 263.5
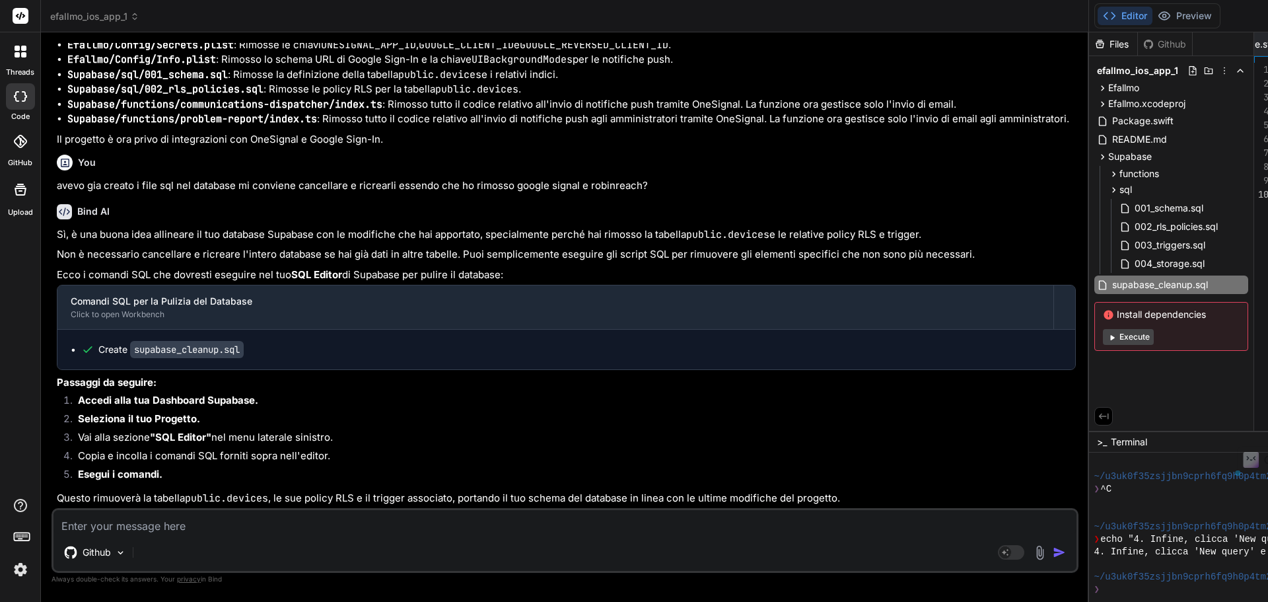
click at [1094, 140] on div "README.md" at bounding box center [1171, 139] width 154 height 18
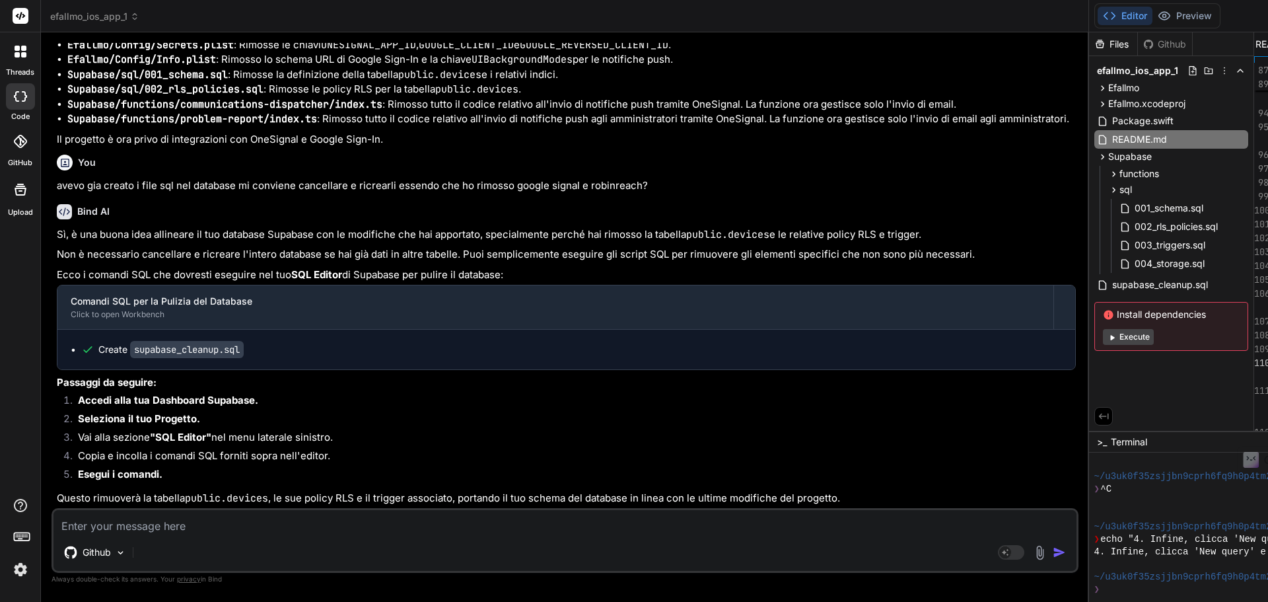
scroll to position [0, 0]
drag, startPoint x: 826, startPoint y: 363, endPoint x: 816, endPoint y: 363, distance: 9.2
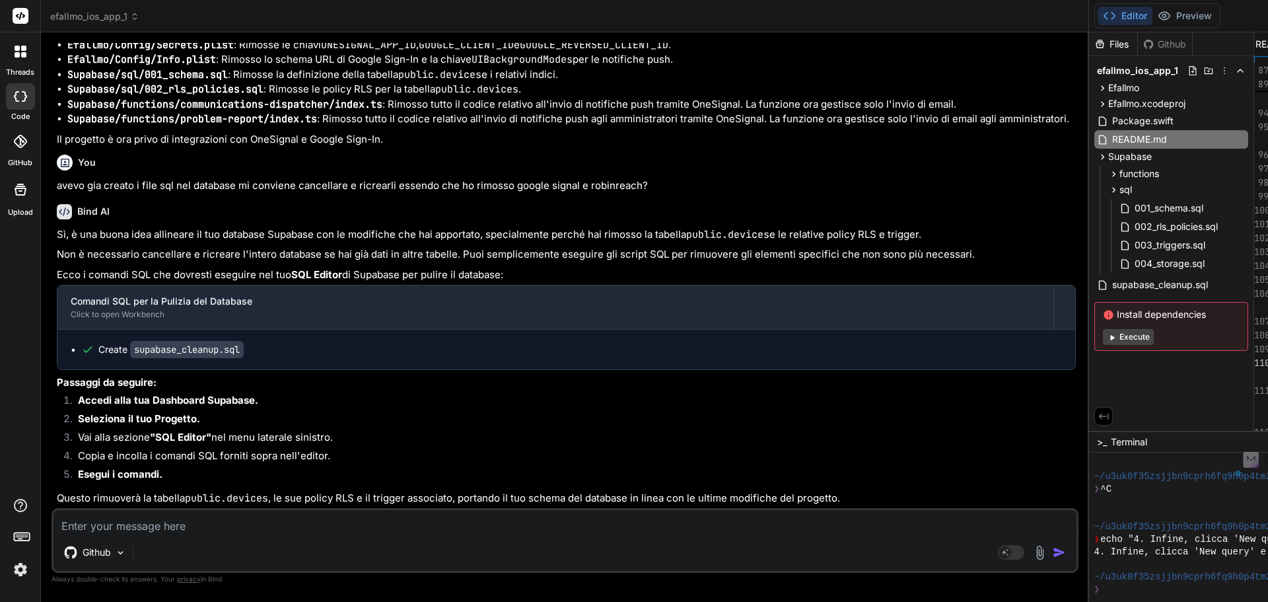
drag, startPoint x: 830, startPoint y: 362, endPoint x: 717, endPoint y: 361, distance: 113.0
click at [238, 515] on textarea at bounding box center [565, 522] width 1023 height 24
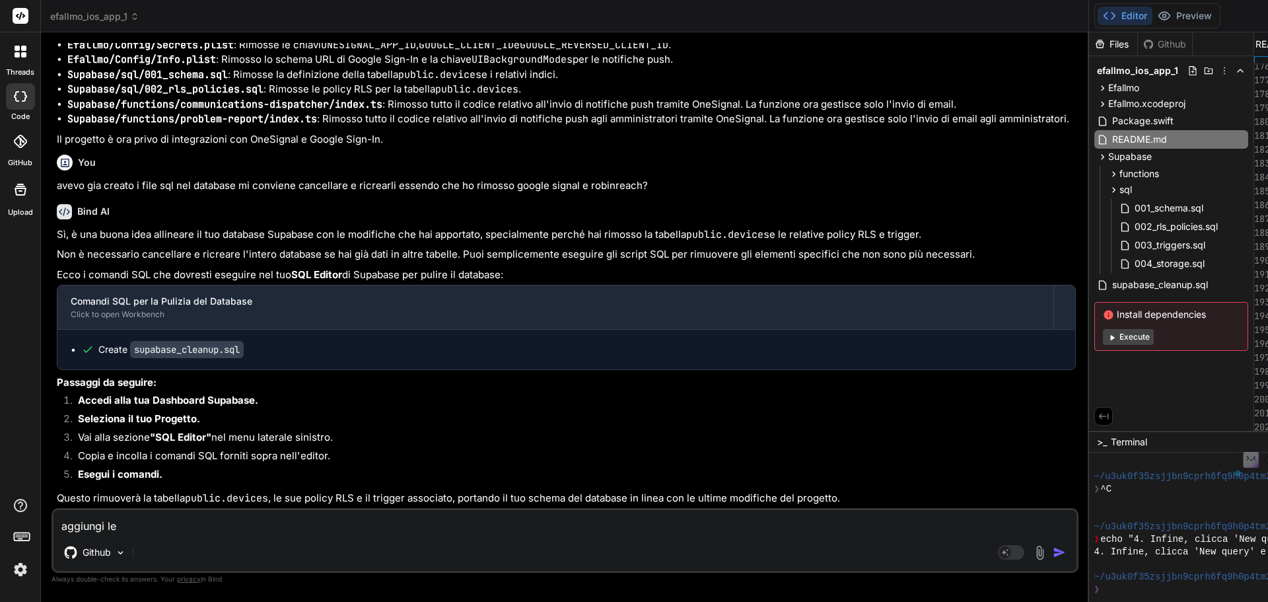
drag, startPoint x: 222, startPoint y: 532, endPoint x: 106, endPoint y: 522, distance: 116.7
click at [106, 522] on textarea "aggiungi le" at bounding box center [565, 522] width 1023 height 24
paste textarea "https://yjovjqzfkxlgqxmlhzhz.supabase.co"
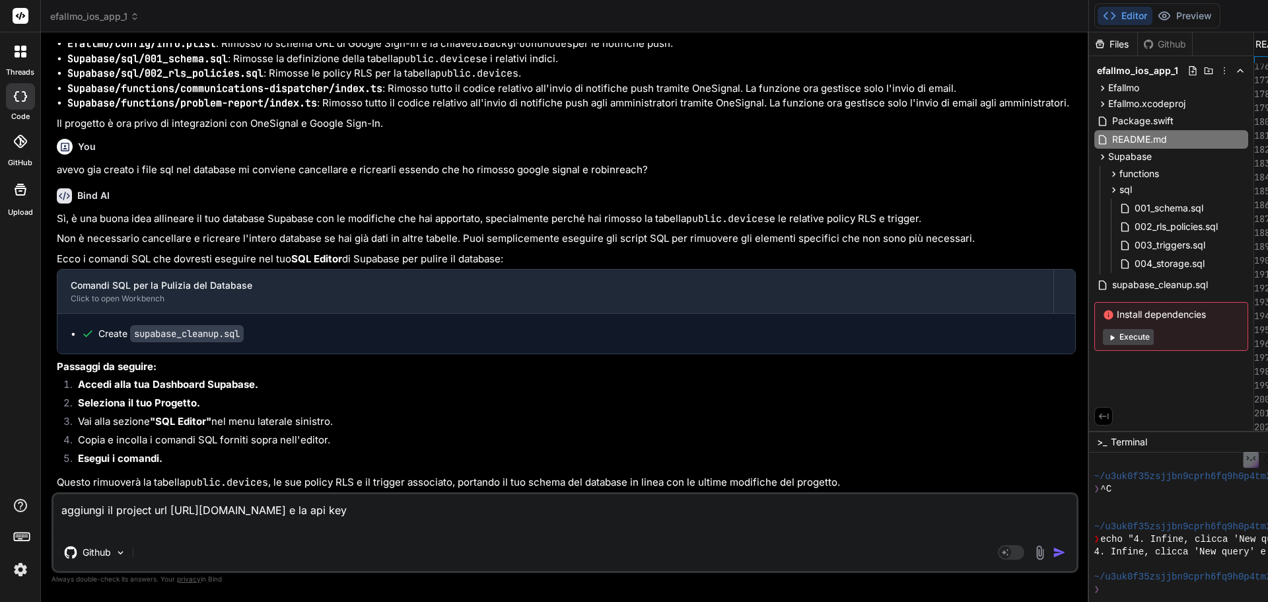
paste textarea "eyJhbGciOiJIUzI1NiIsInR5cCI6IkpXVCJ9.eyJpc3MiOiJzdXBhYmFzZSIsInJlZiI6Inlqb3ZqcX…"
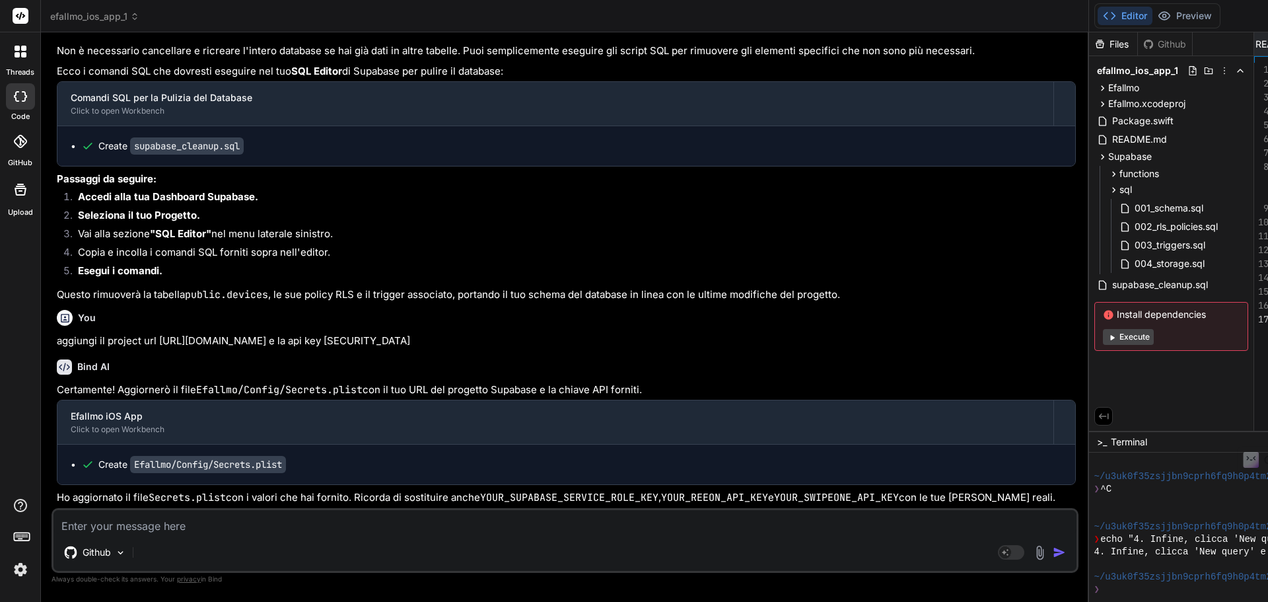
scroll to position [15192, 0]
click at [301, 526] on textarea at bounding box center [565, 522] width 1023 height 24
drag, startPoint x: 265, startPoint y: 478, endPoint x: 90, endPoint y: 484, distance: 175.1
click at [480, 491] on code "YOUR_SUPABASE_SERVICE_ROLE_KEY" at bounding box center [569, 497] width 178 height 13
copy code "YOUR_SUPABASE_SERVICE_ROLE_KEY"
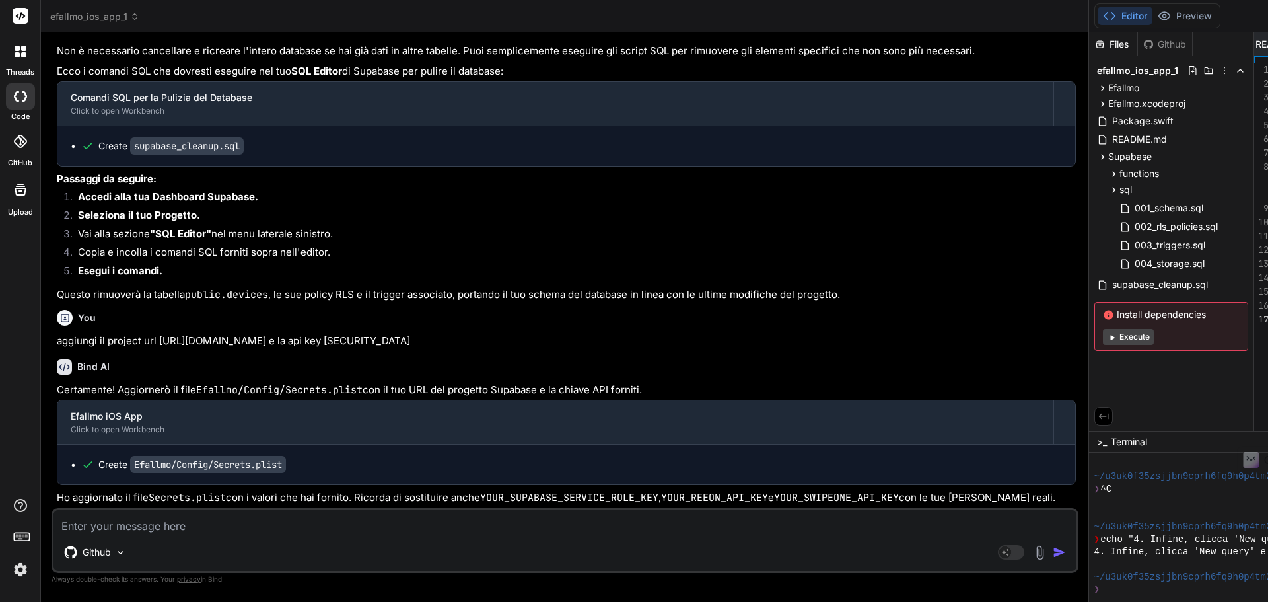
click at [217, 519] on textarea at bounding box center [565, 522] width 1023 height 24
paste textarea "YOUR_SUPABASE_SERVICE_ROLE_KEY"
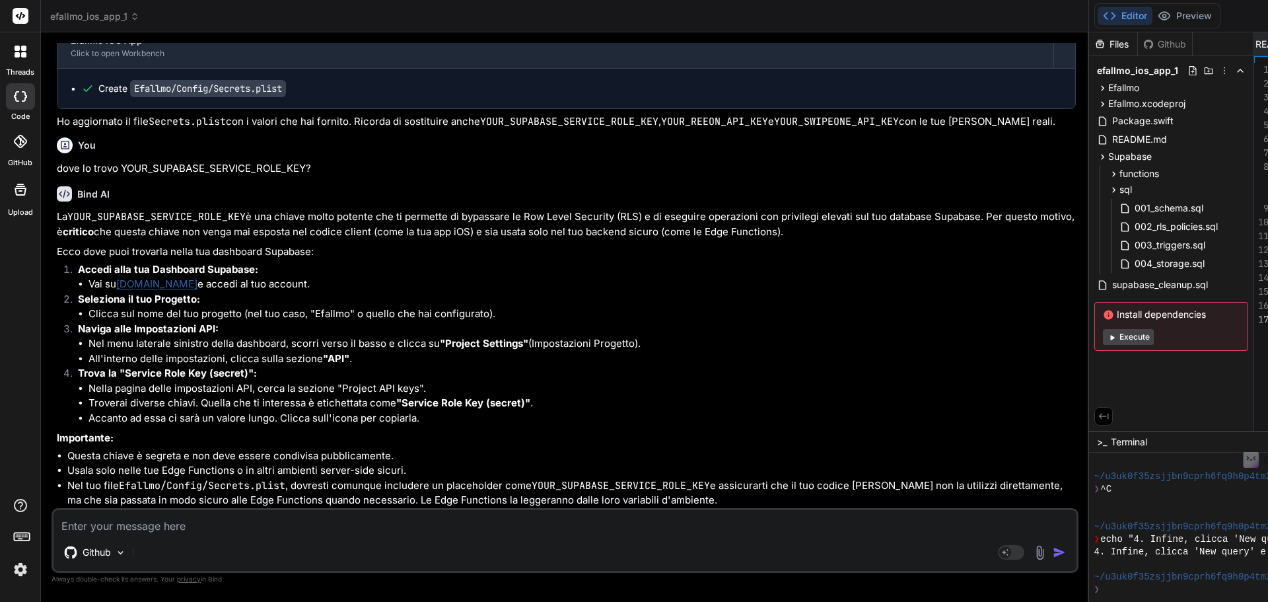
scroll to position [15701, 0]
paste textarea "eyJhbGciOiJIUzI1NiIsInR5cCI6IkpXVCJ9.eyJpc3MiOiJzdXBhYmFzZSIsInJlZiI6Inlqb3ZqcX…"
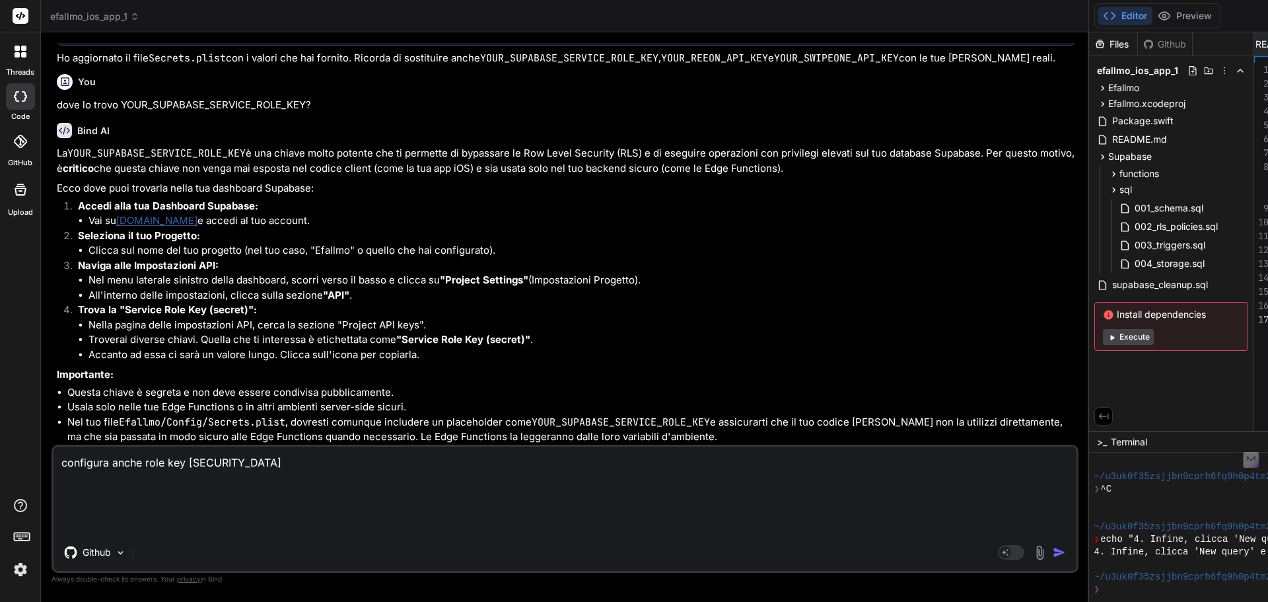
scroll to position [15765, 0]
click at [199, 464] on textarea "configura anche role key eyJhbGciOiJIUzI1NiIsInR5cCI6IkpXVCJ9.eyJpc3MiOiJzdXBhY…" at bounding box center [565, 490] width 1023 height 87
click at [364, 524] on textarea "configura anche role key di supabase: eyJhbGciOiJIUzI1NiIsInR5cCI6IkpXVCJ9.eyJp…" at bounding box center [565, 490] width 1023 height 87
click at [1053, 552] on img "button" at bounding box center [1059, 552] width 13 height 13
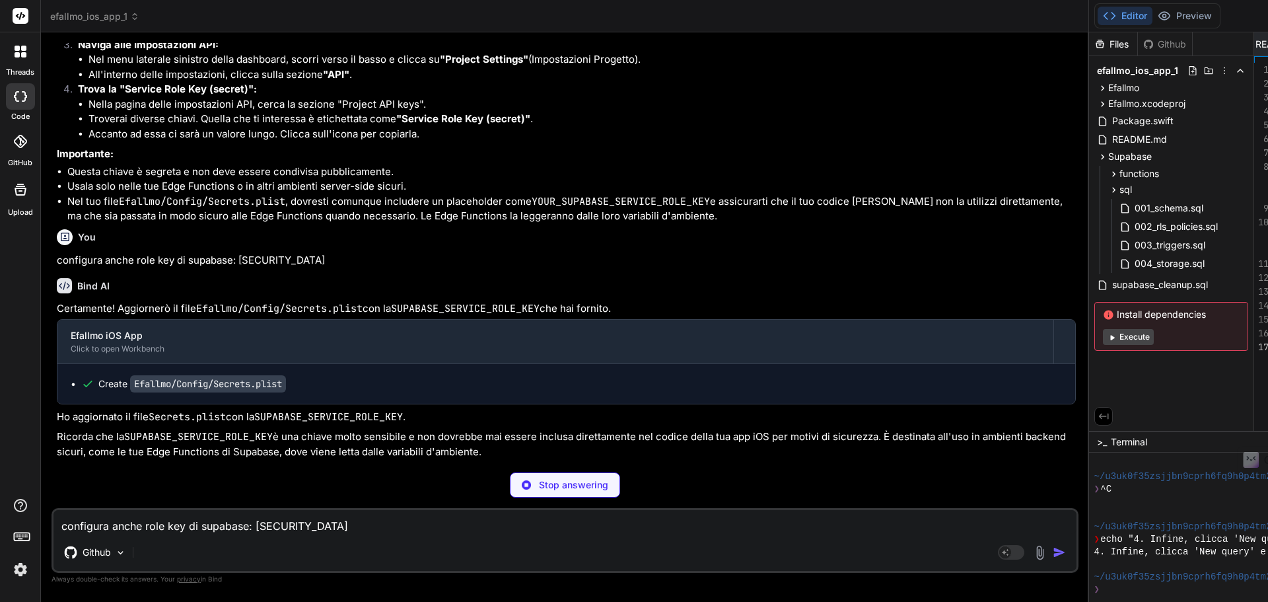
scroll to position [15695, 0]
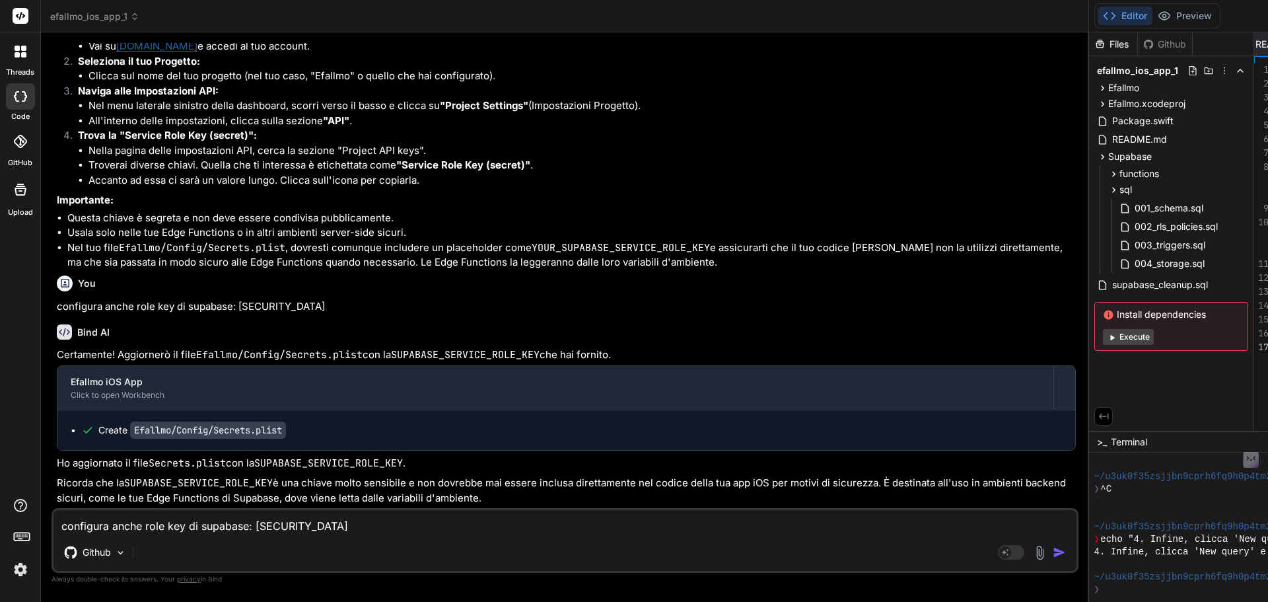
click at [347, 524] on textarea "configura anche role key di supabase: eyJhbGciOiJIUzI1NiIsInR5cCI6IkpXVCJ9.eyJp…" at bounding box center [565, 522] width 1023 height 24
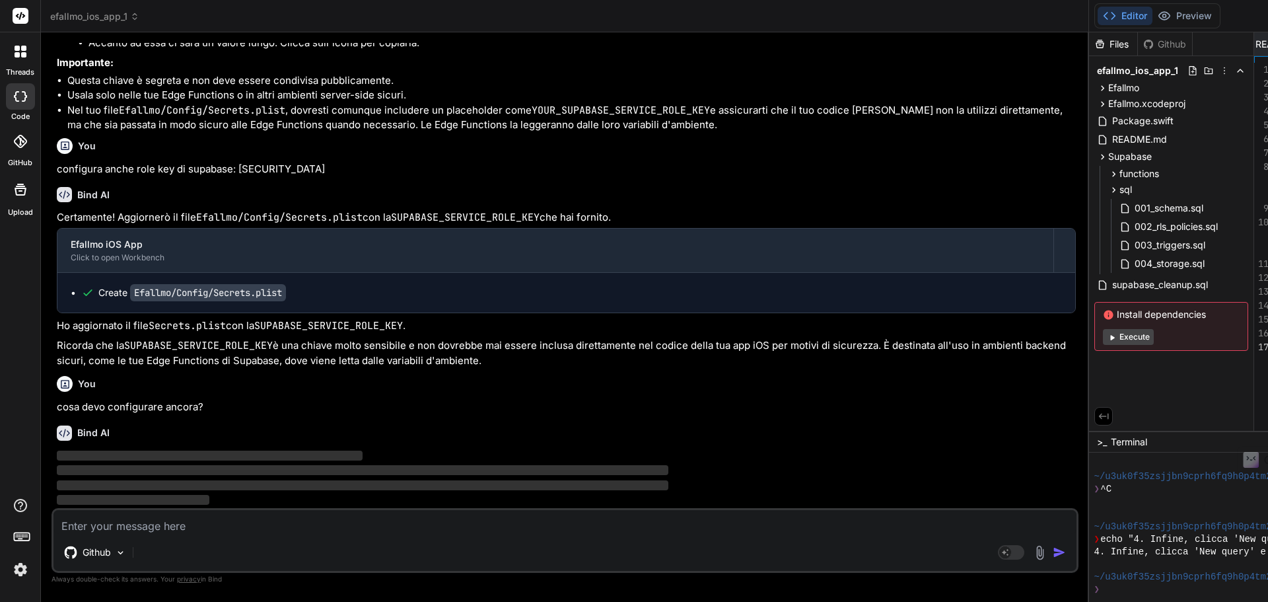
scroll to position [15833, 0]
click at [225, 515] on textarea at bounding box center [565, 522] width 1023 height 24
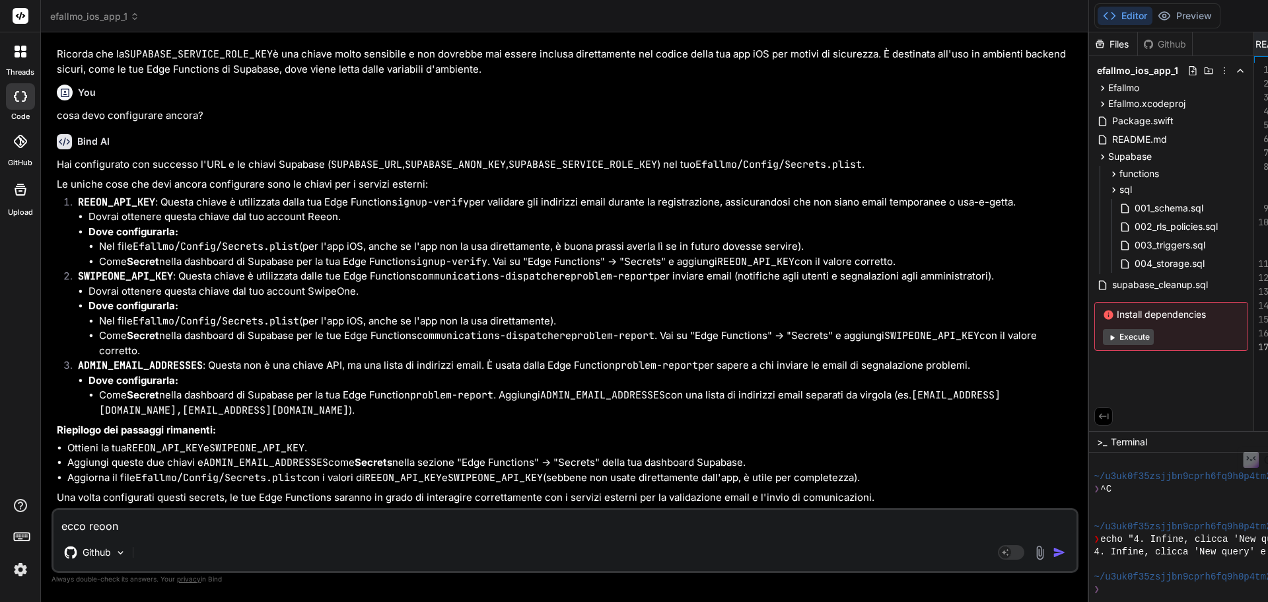
scroll to position [16392, 0]
click at [206, 520] on textarea "ecco reoon" at bounding box center [565, 522] width 1023 height 24
paste textarea "joqytNBGLcm86TySyo2iFNUpSssnl67V"
paste textarea "sp_7766b5e1722848b9a8561077ea0baf44"
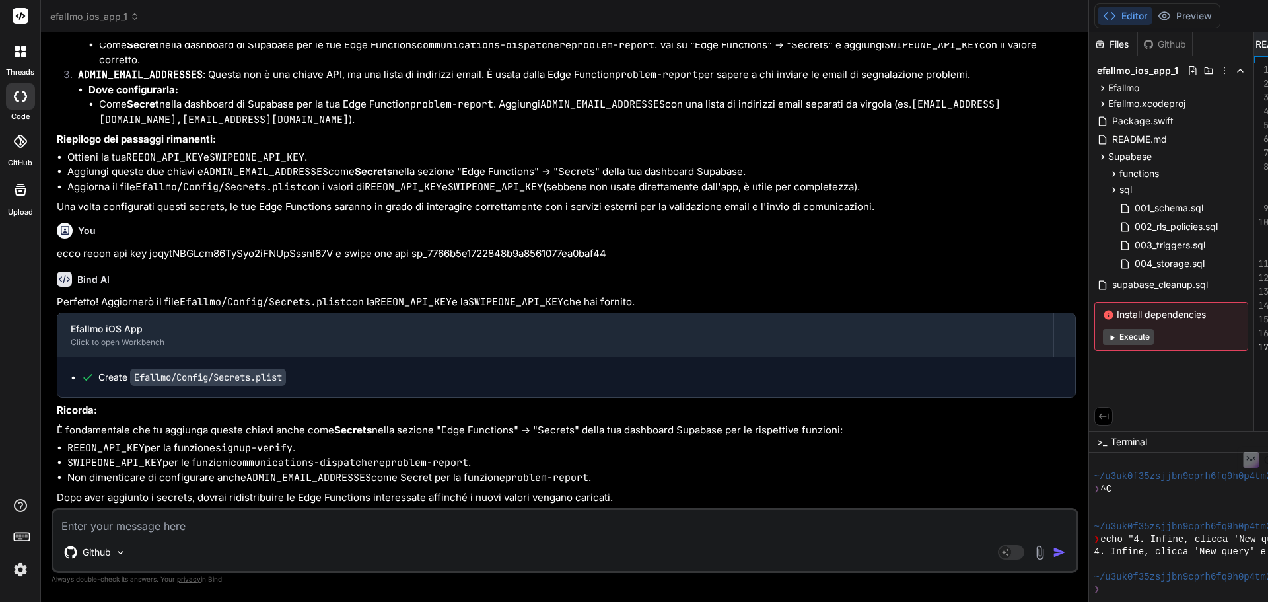
scroll to position [16771, 0]
click at [276, 511] on textarea at bounding box center [565, 522] width 1023 height 24
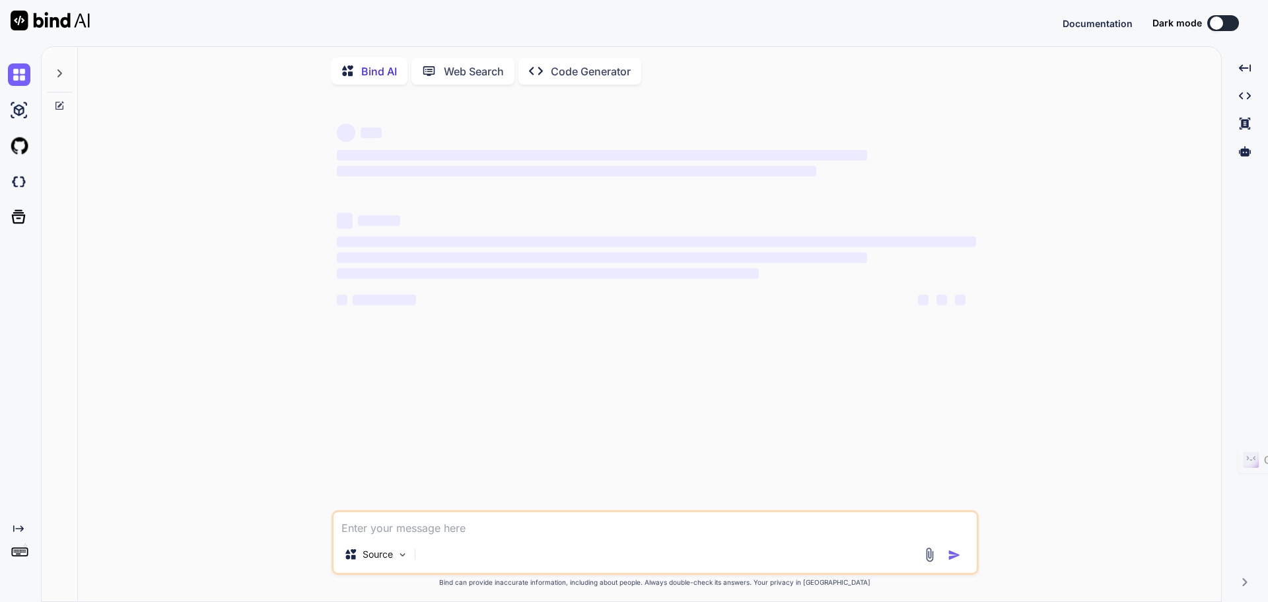
type textarea "x"
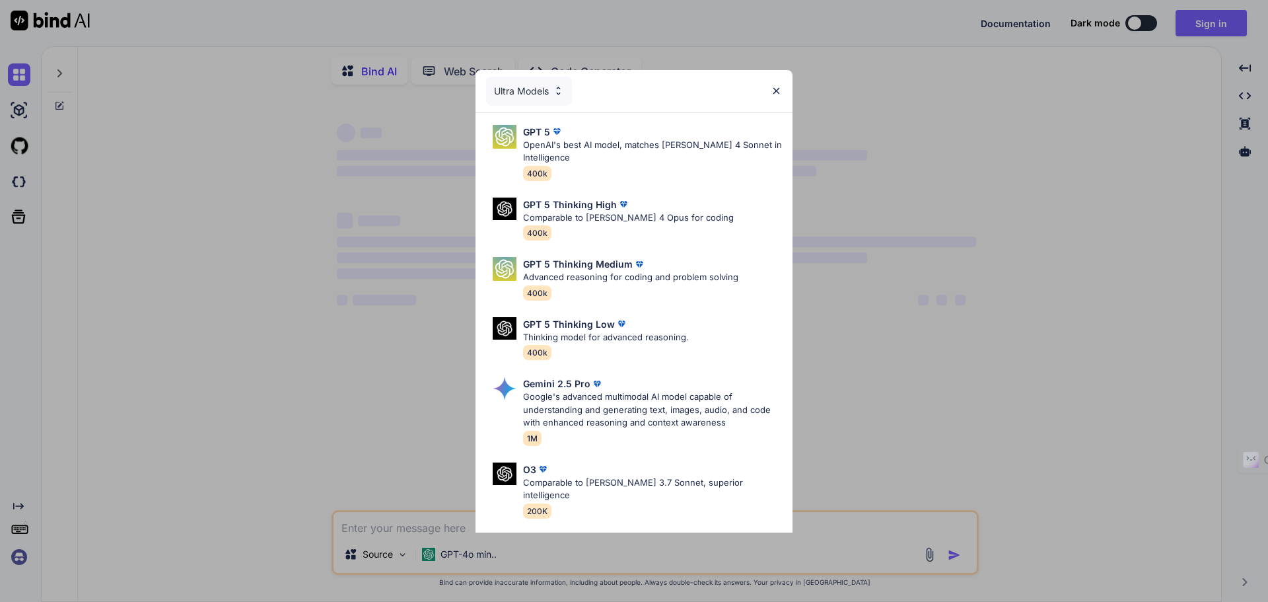
click at [774, 94] on img at bounding box center [776, 90] width 11 height 11
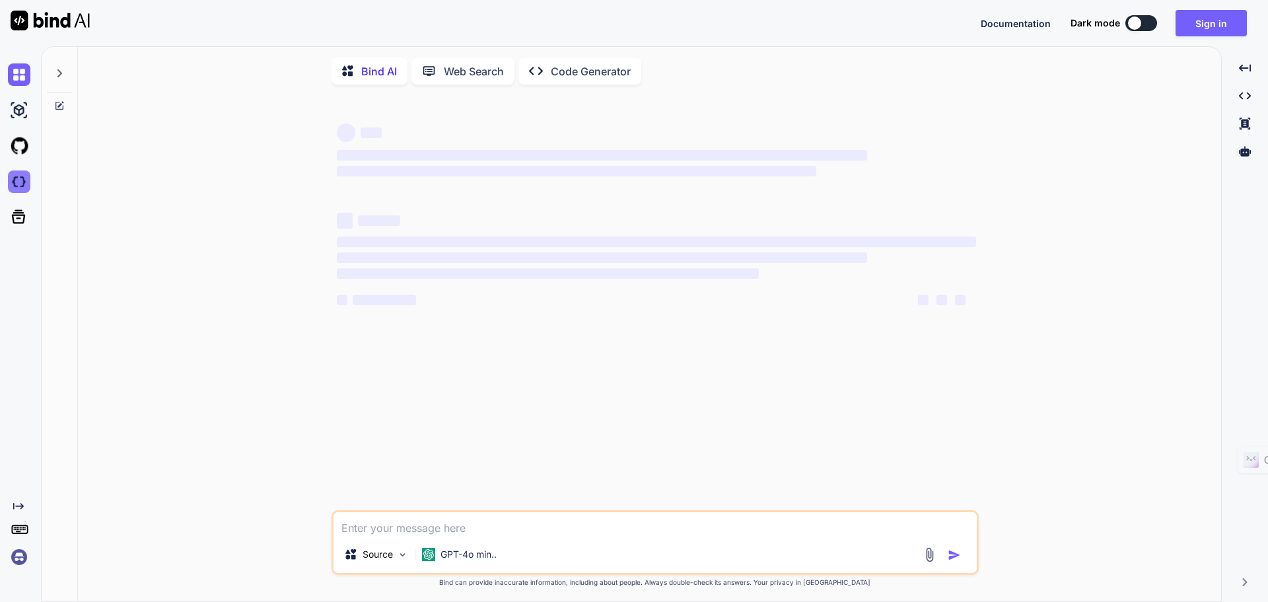
click at [8, 179] on img at bounding box center [19, 181] width 22 height 22
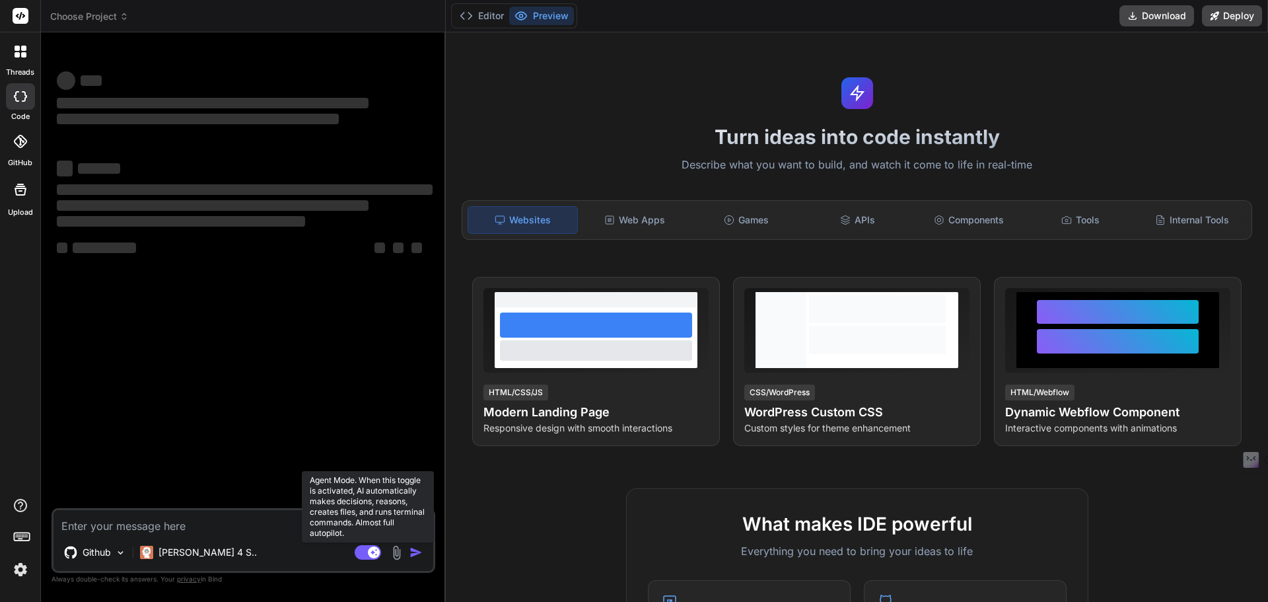
click at [367, 557] on rect at bounding box center [368, 552] width 26 height 15
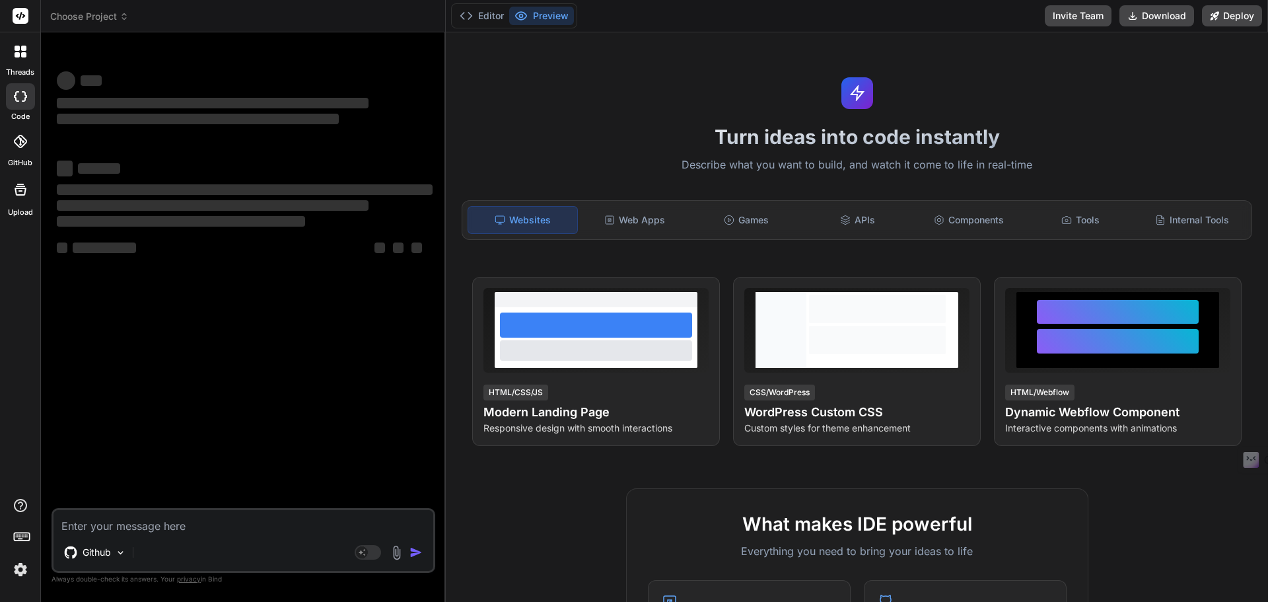
click at [26, 560] on img at bounding box center [20, 569] width 22 height 22
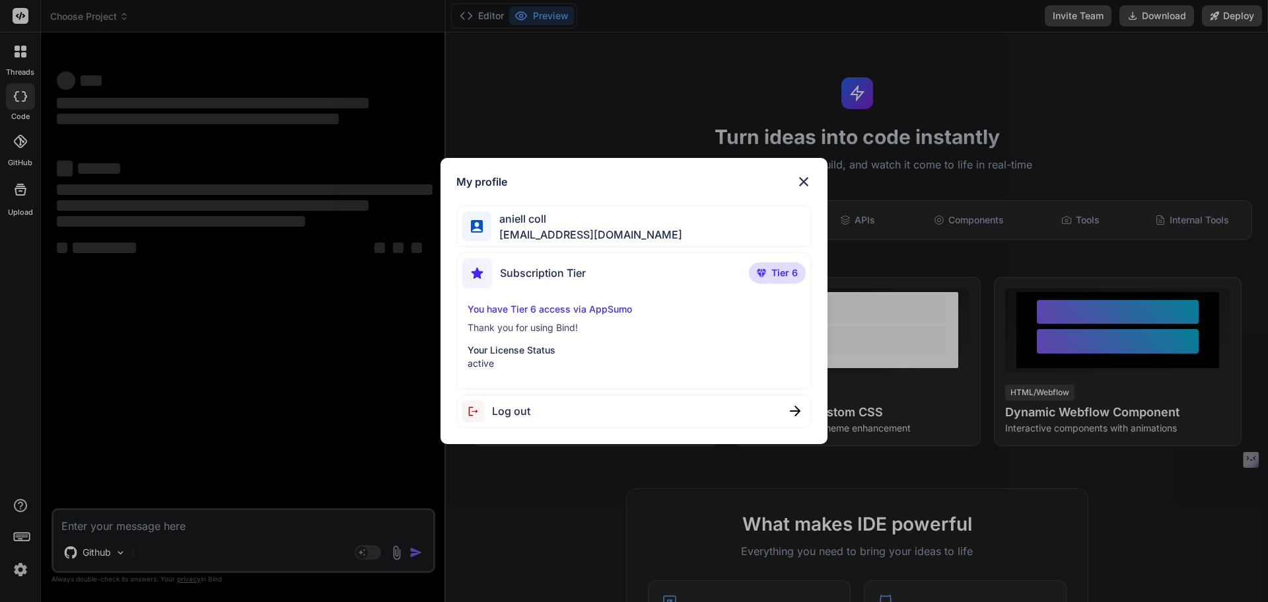
click at [809, 180] on img at bounding box center [804, 182] width 16 height 16
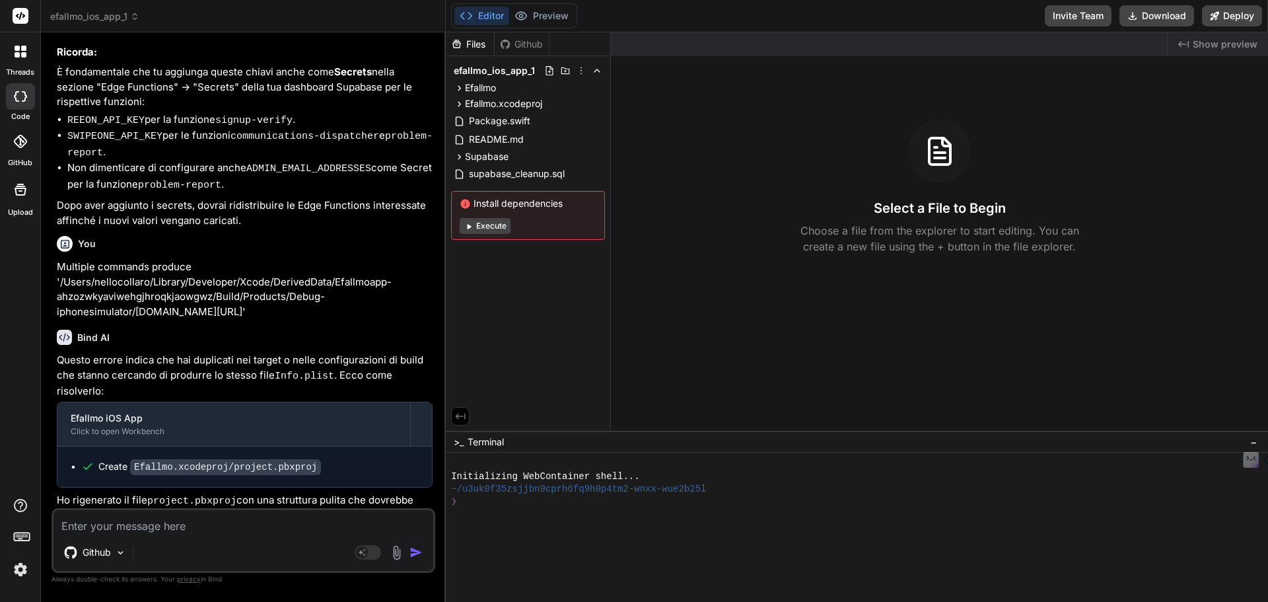
scroll to position [1861, 0]
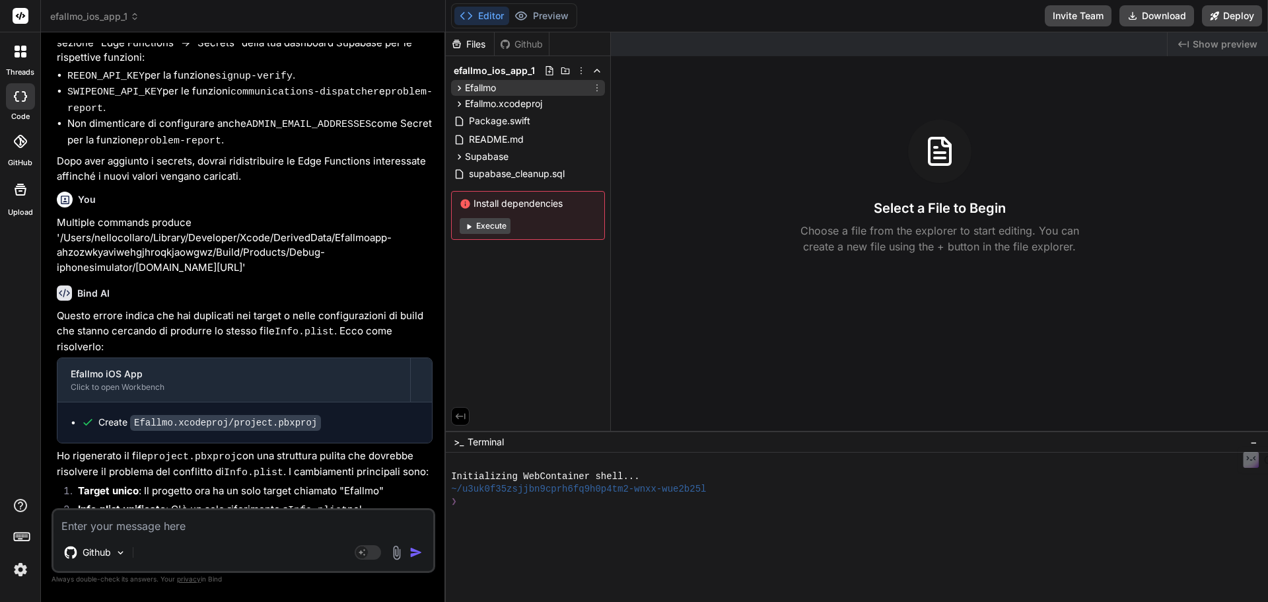
click at [465, 89] on icon at bounding box center [459, 88] width 11 height 11
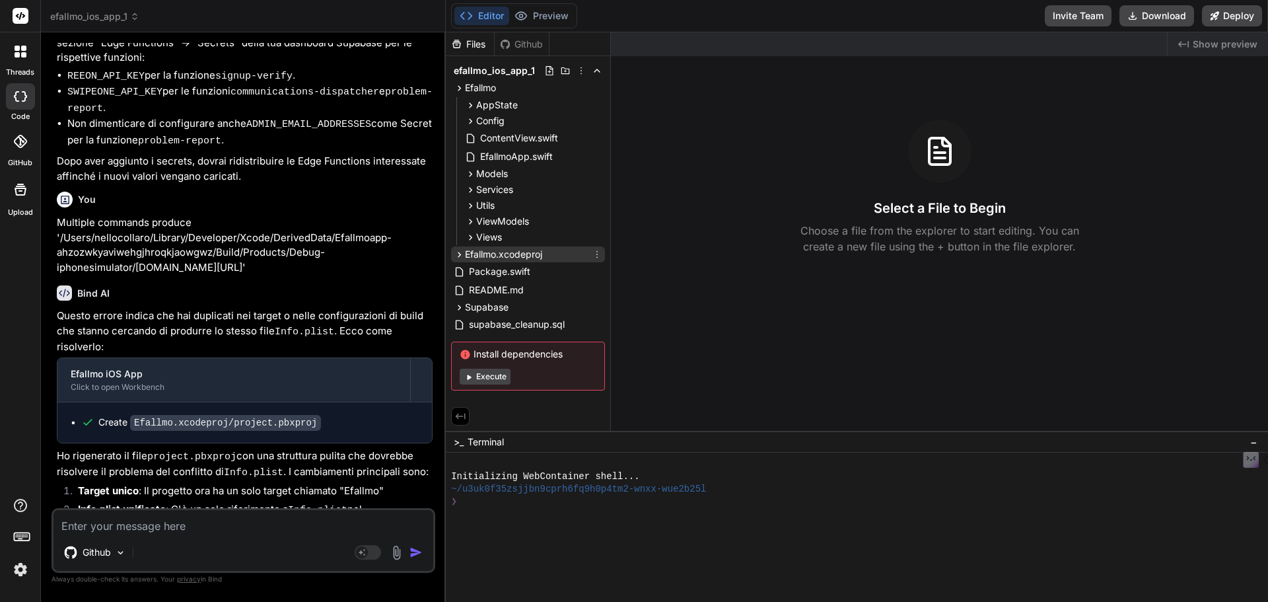
click at [465, 253] on icon at bounding box center [459, 254] width 11 height 11
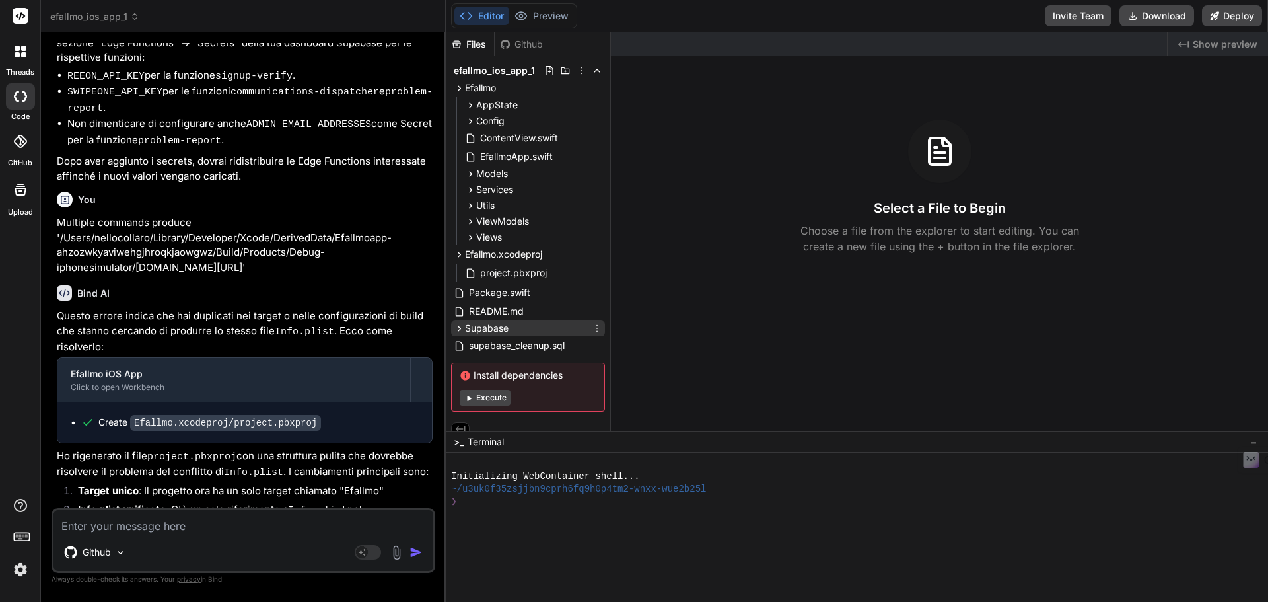
click at [465, 328] on icon at bounding box center [459, 328] width 11 height 11
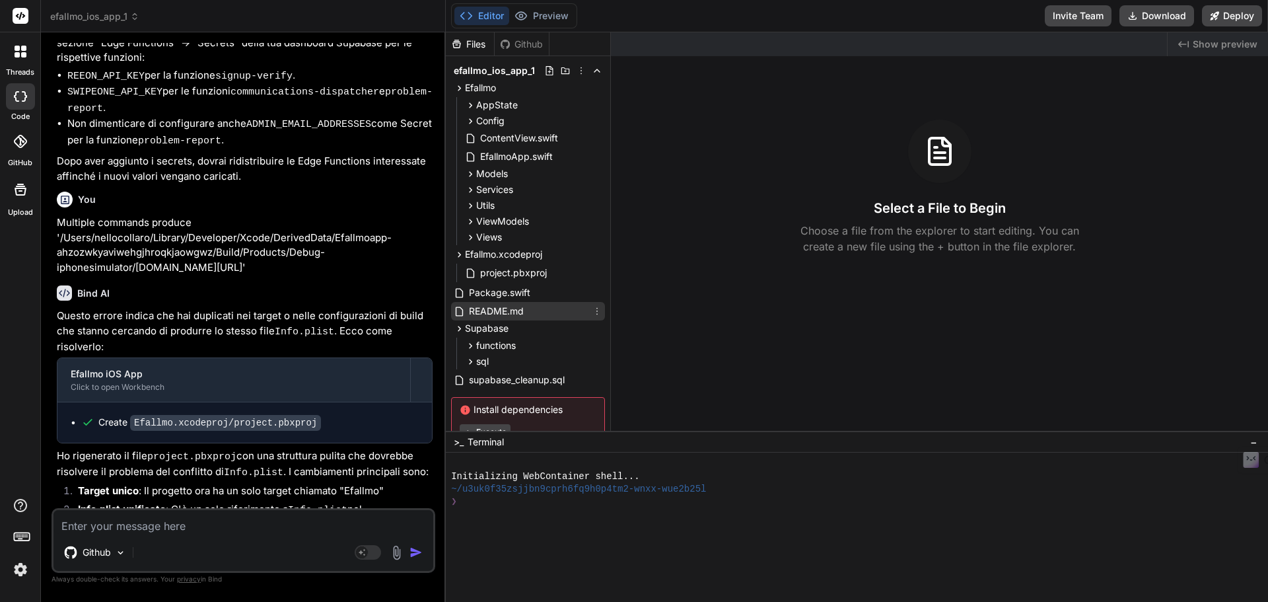
click at [465, 313] on icon at bounding box center [459, 311] width 11 height 11
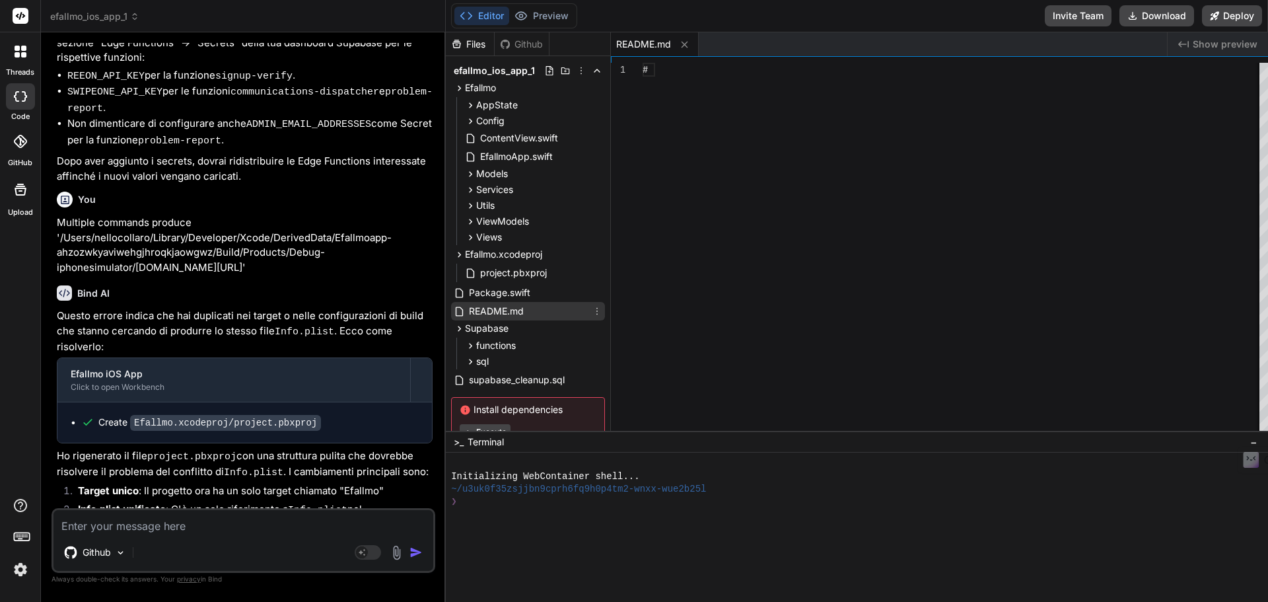
type textarea "x"
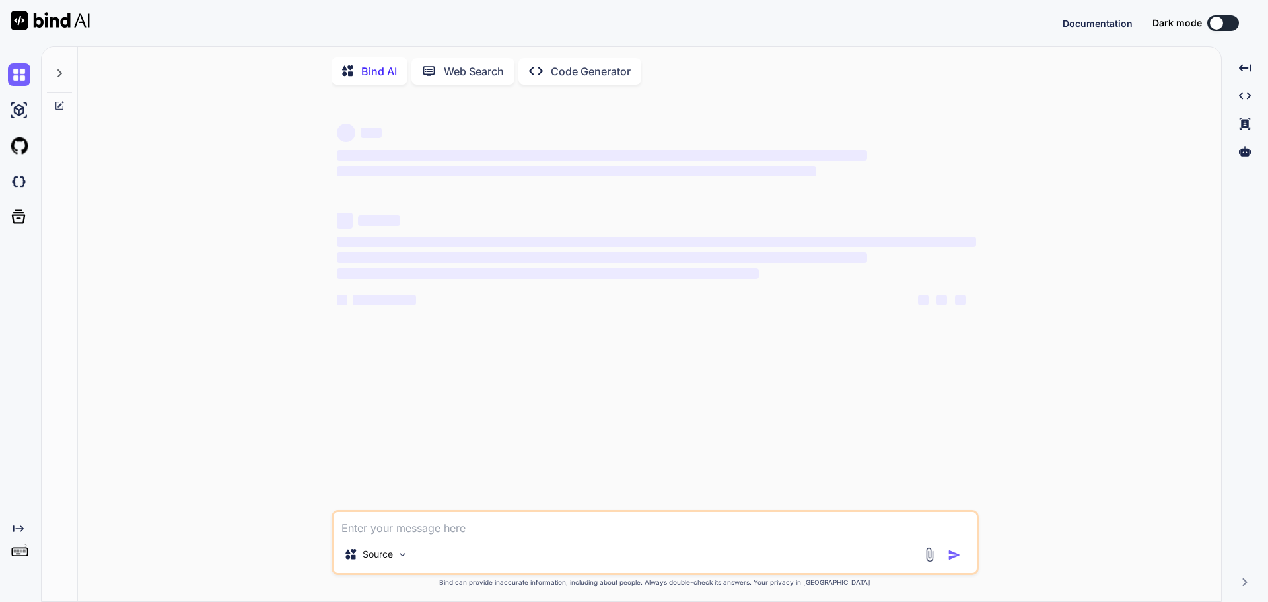
type textarea "x"
click at [13, 183] on img at bounding box center [19, 181] width 22 height 22
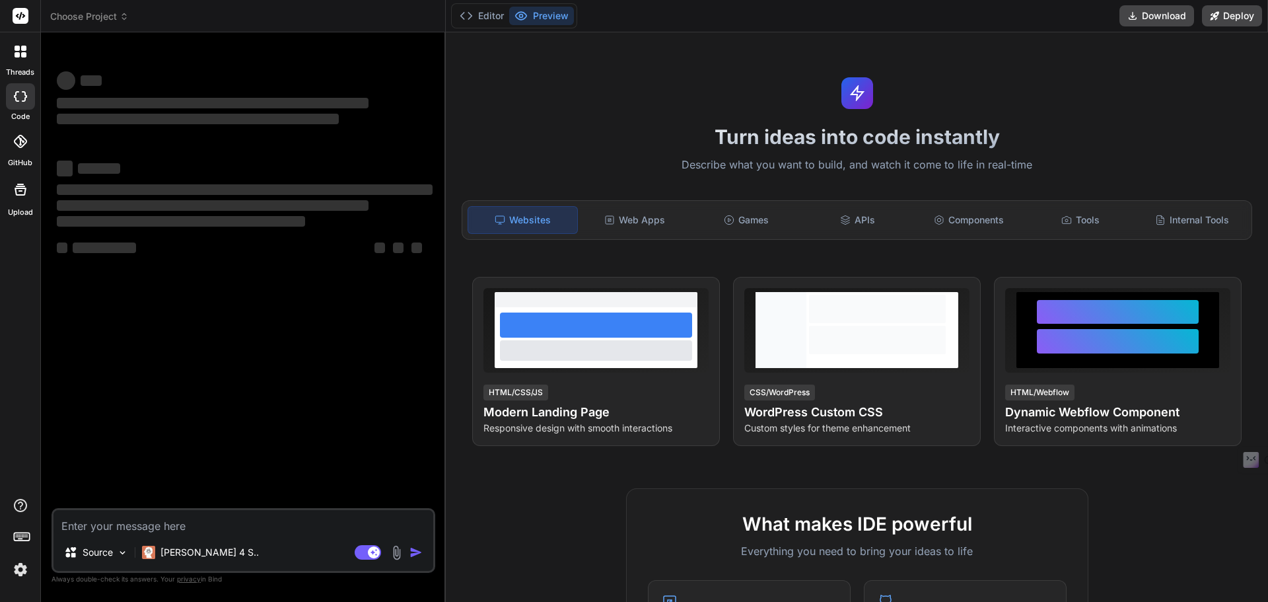
click at [20, 67] on label "threads" at bounding box center [20, 72] width 28 height 11
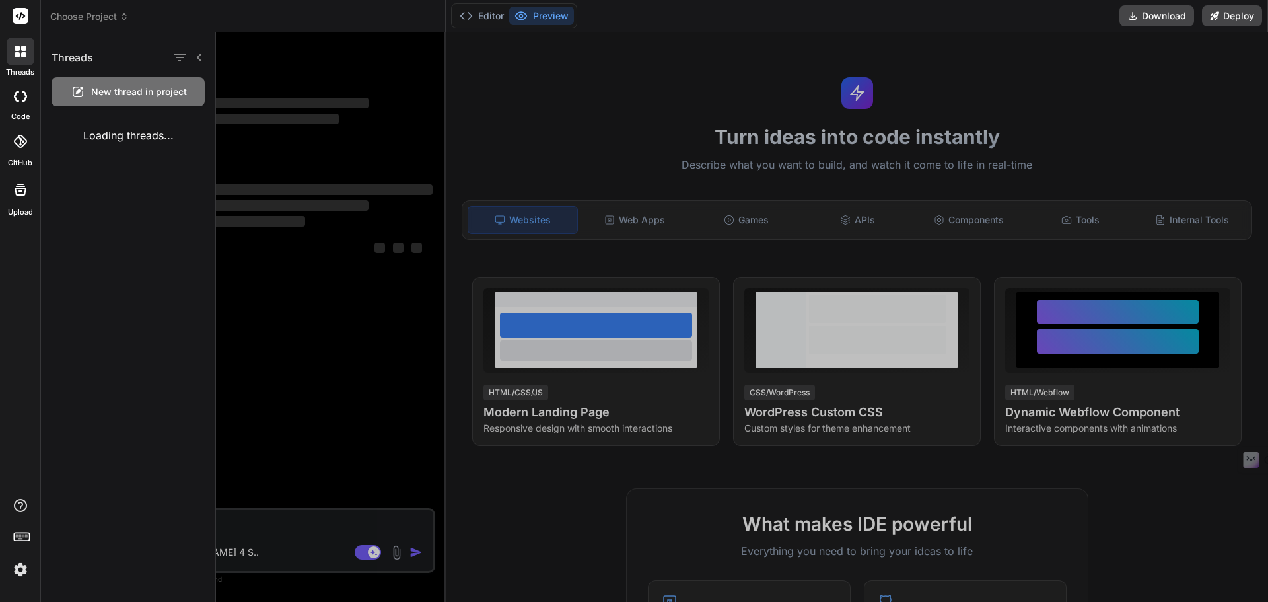
type textarea "x"
click at [21, 577] on img at bounding box center [20, 569] width 22 height 22
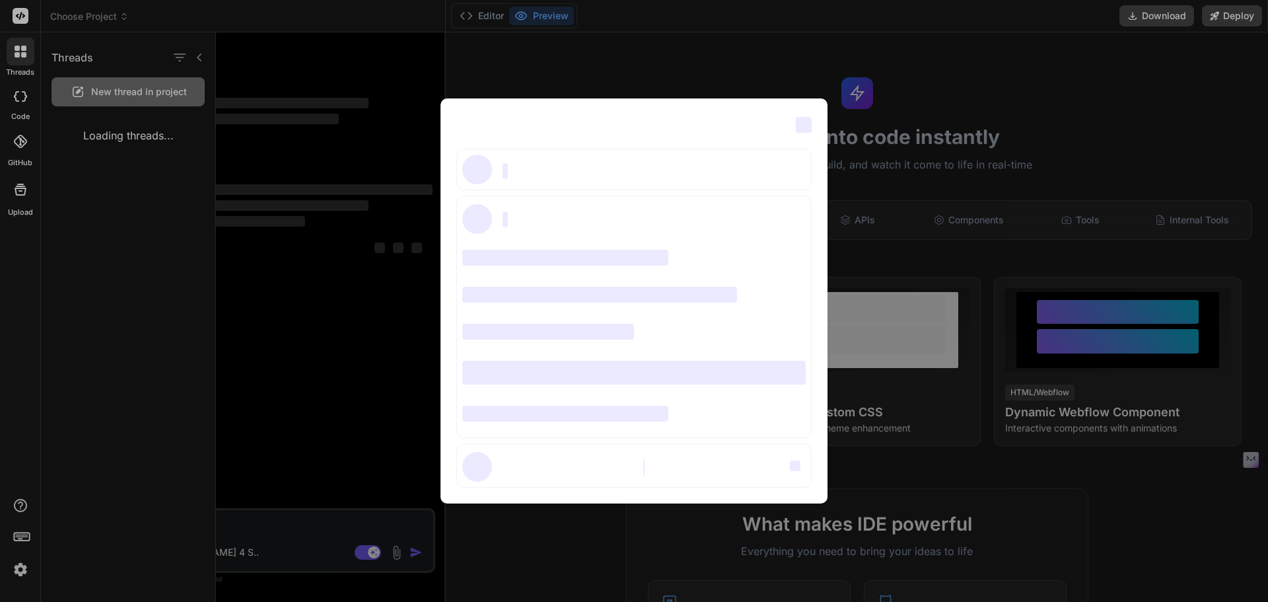
click at [1000, 142] on div "‌ ‌ ‌ ‌ ‌ ‌ ‌ ‌ ‌ ‌ ‌ ‌ ‌ ‌ ‌" at bounding box center [634, 301] width 1268 height 602
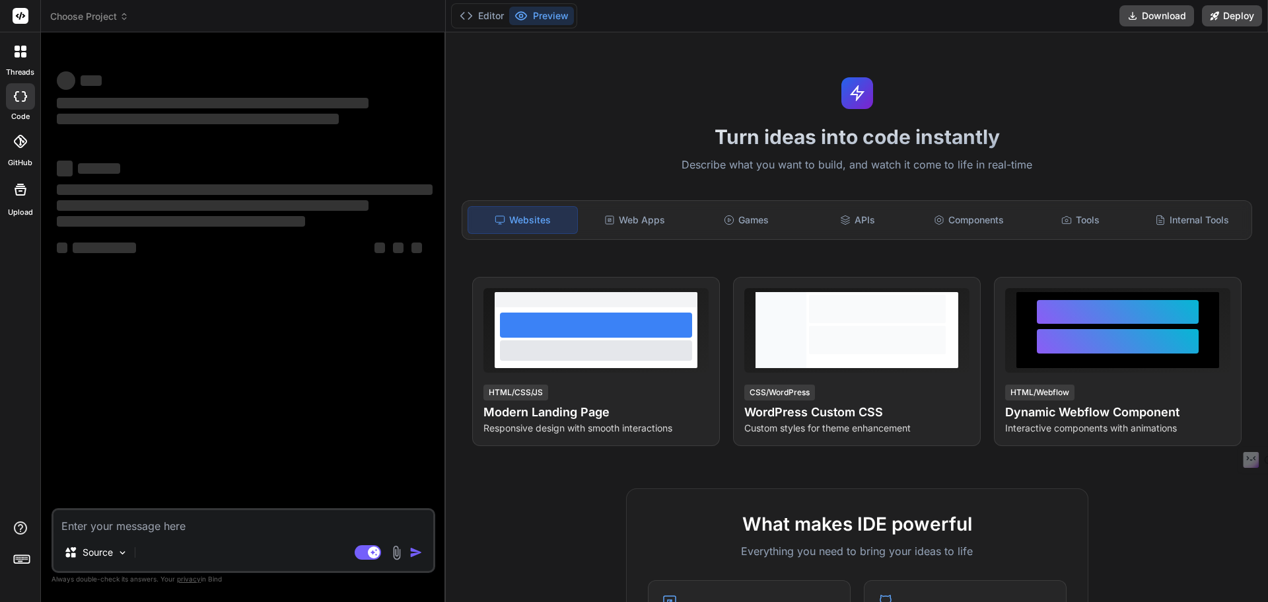
type textarea "x"
click at [29, 143] on div at bounding box center [20, 141] width 29 height 29
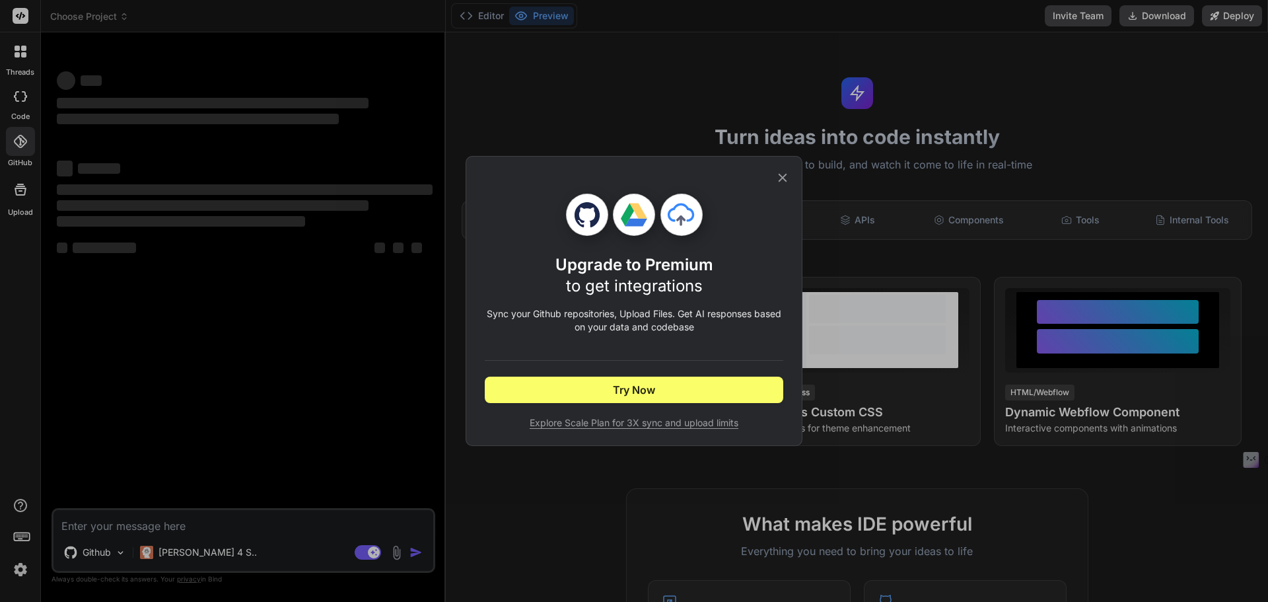
click at [784, 174] on icon at bounding box center [782, 177] width 15 height 15
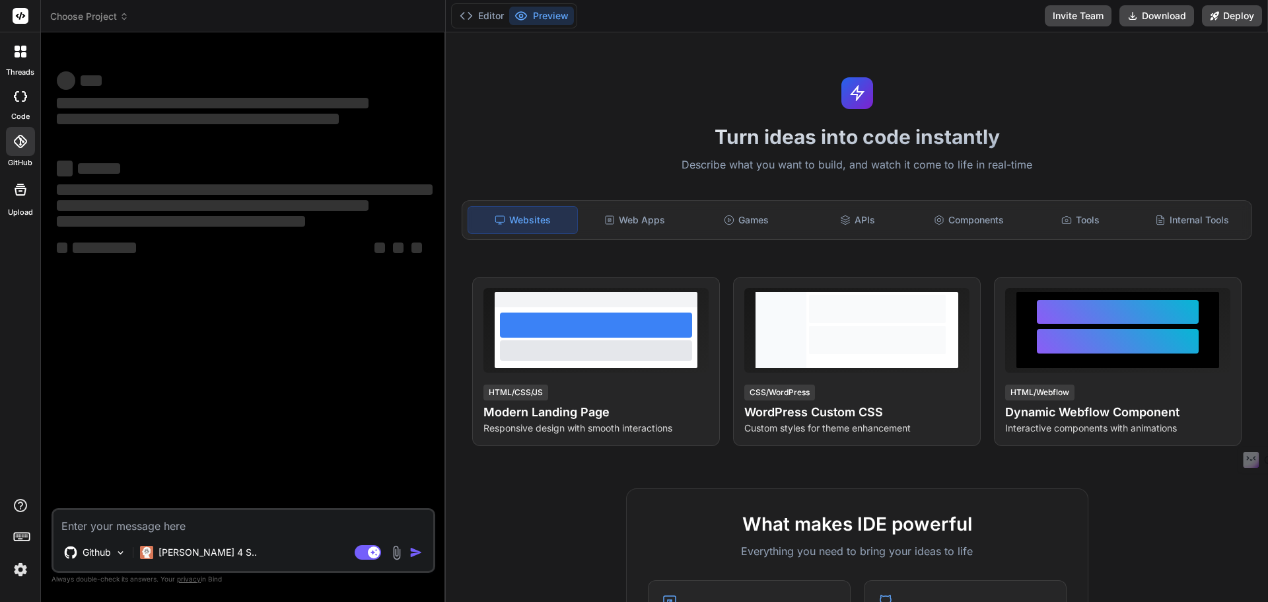
click at [18, 558] on img at bounding box center [20, 569] width 22 height 22
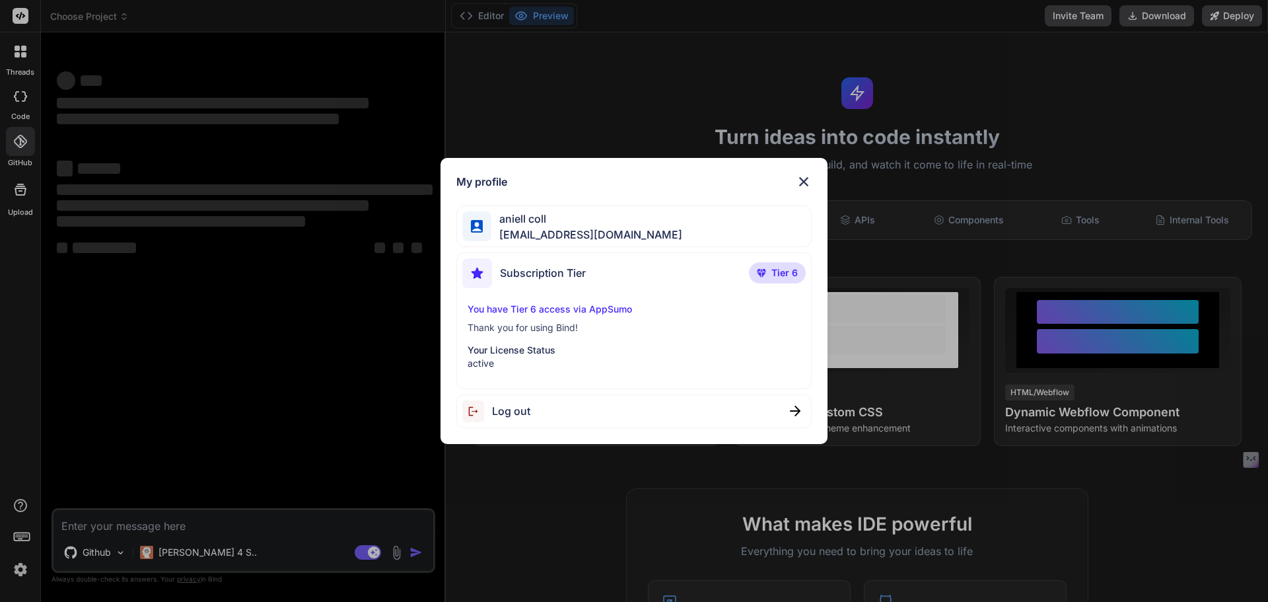
click at [18, 563] on div "My profile aniell coll collaroaniello@outlook.it Subscription Tier Tier 6 You h…" at bounding box center [634, 301] width 1268 height 602
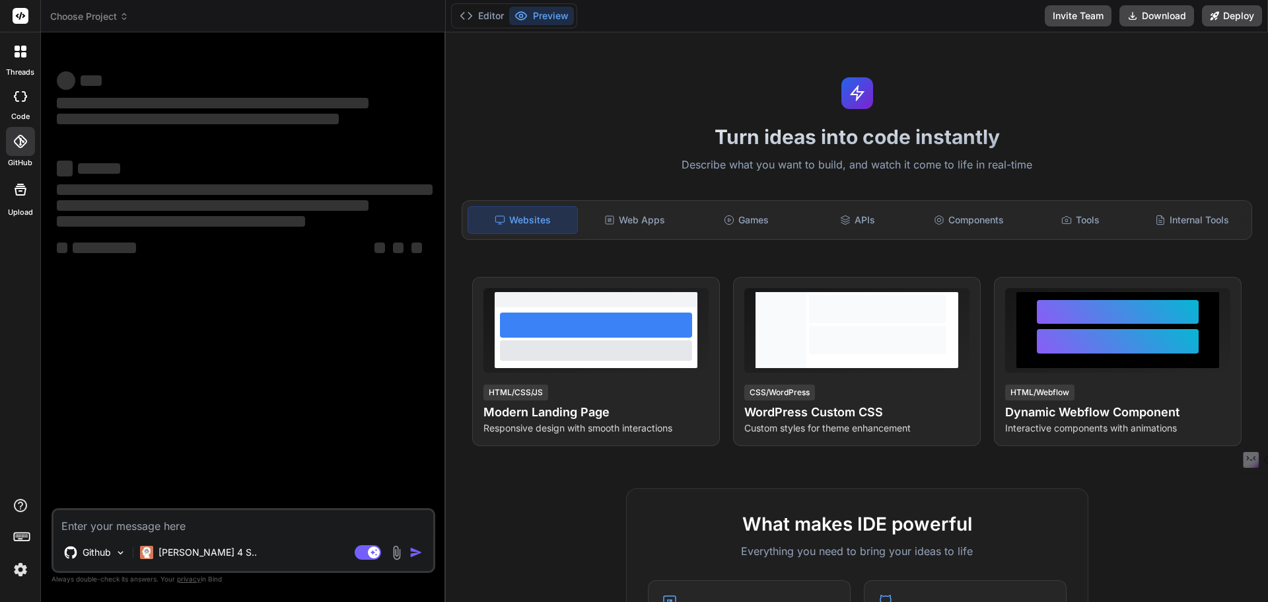
click at [18, 563] on img at bounding box center [20, 569] width 22 height 22
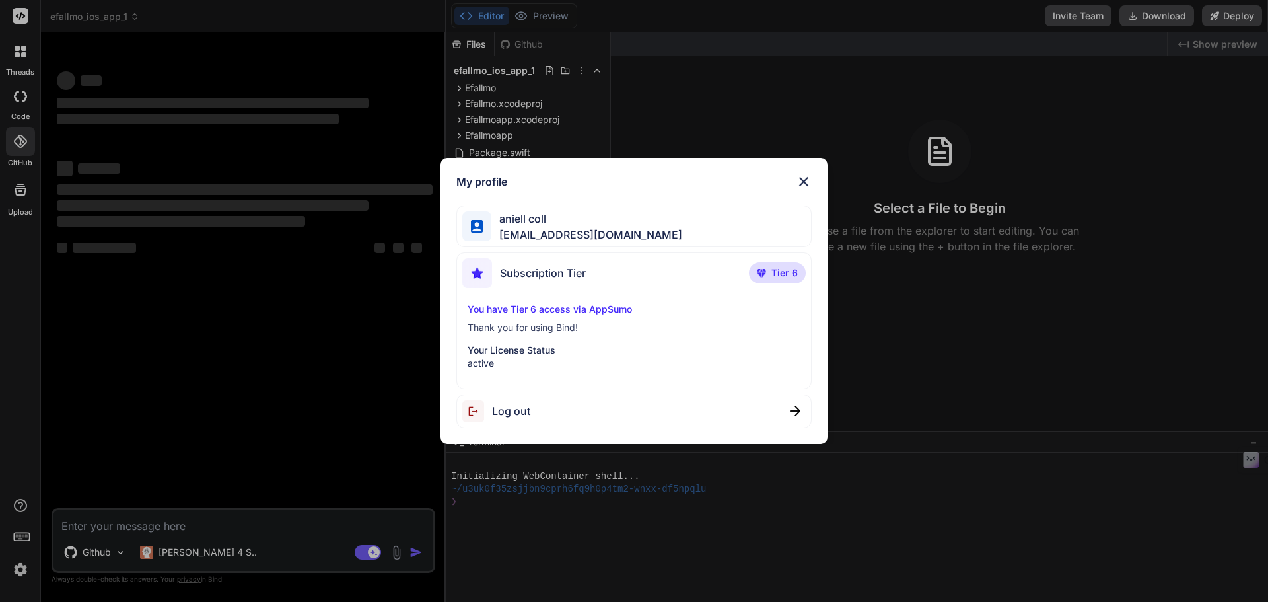
click at [783, 400] on div "Log out" at bounding box center [634, 411] width 356 height 34
click at [279, 340] on div "My profile aniell coll collaroaniello@outlook.it Subscription Tier Tier 6 You h…" at bounding box center [634, 301] width 1268 height 602
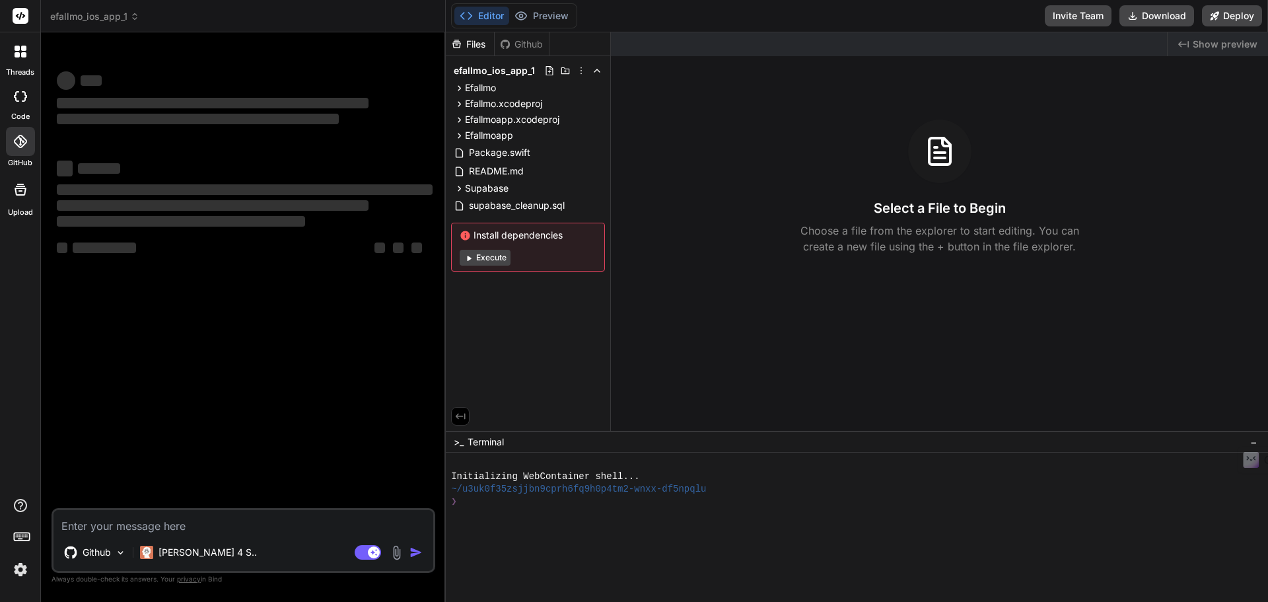
click at [17, 19] on rect at bounding box center [21, 16] width 16 height 16
click at [17, 50] on icon at bounding box center [17, 48] width 5 height 5
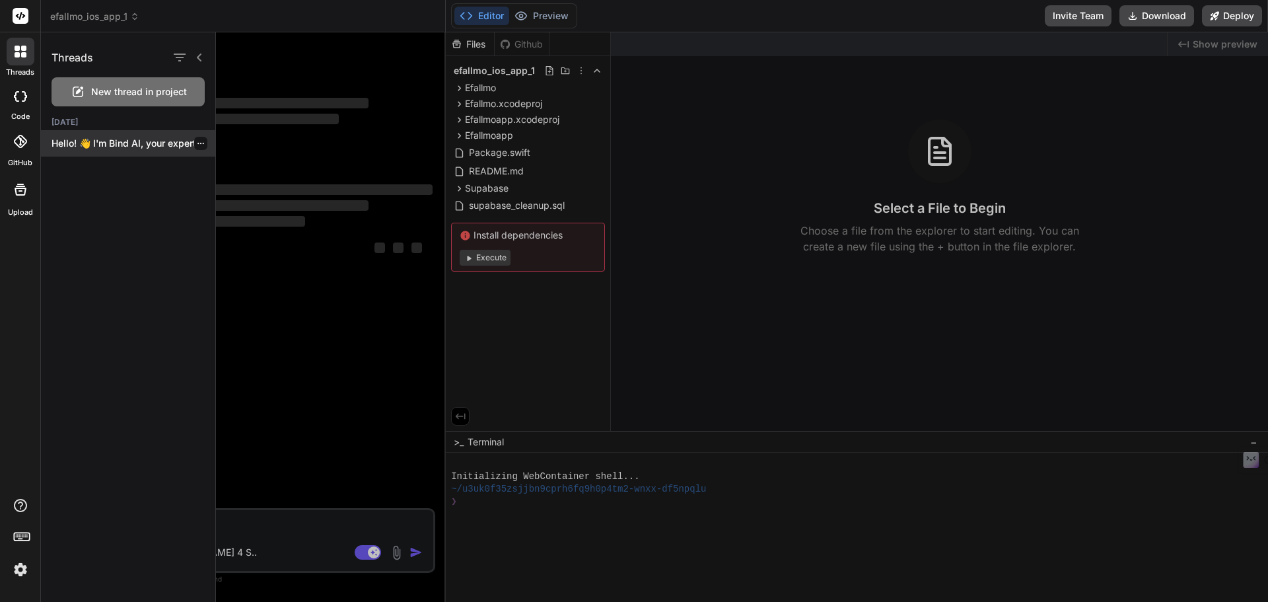
click at [197, 145] on icon "button" at bounding box center [201, 143] width 8 height 8
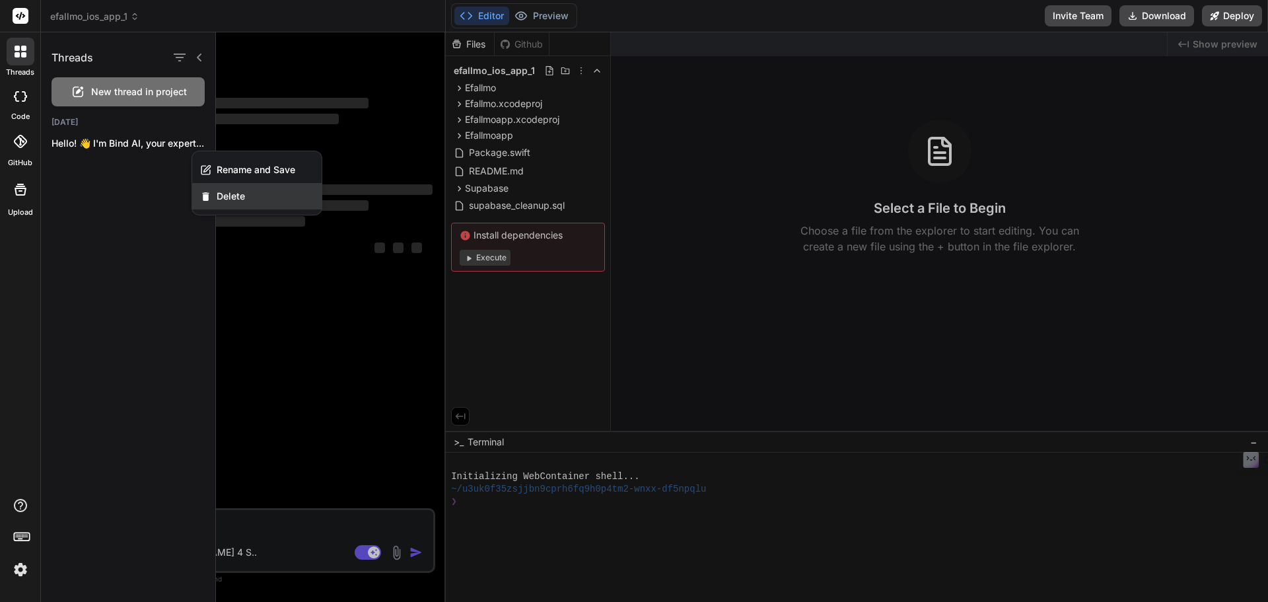
click at [241, 205] on div "Delete" at bounding box center [256, 196] width 129 height 26
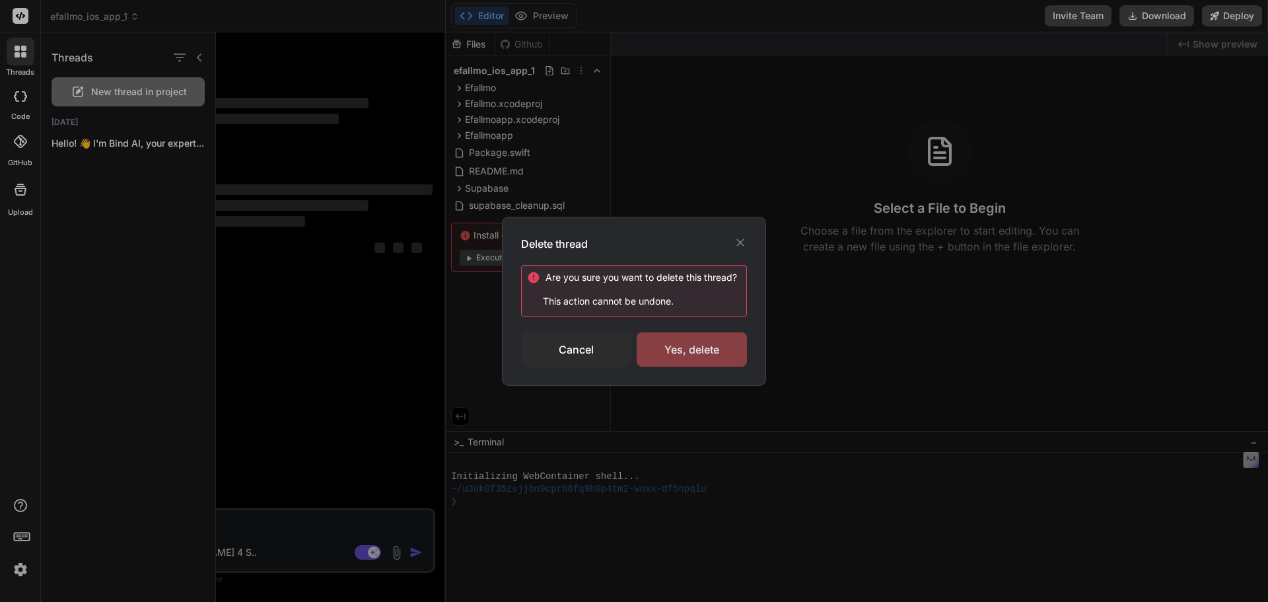
click at [723, 353] on div "Yes, delete" at bounding box center [692, 349] width 110 height 34
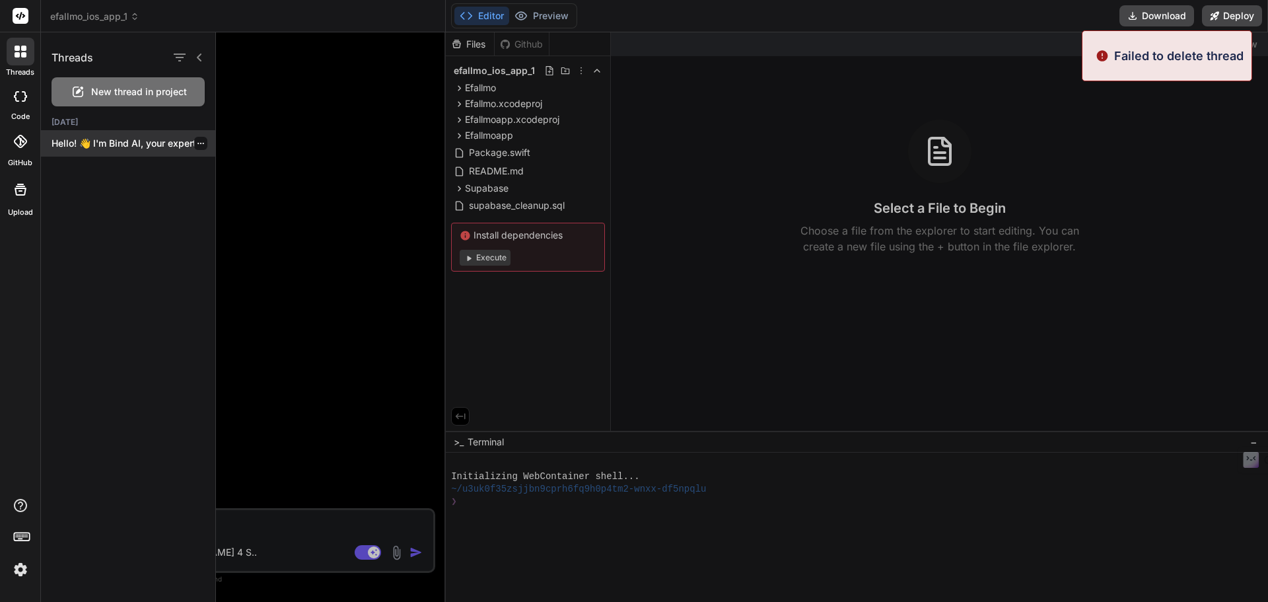
click at [197, 145] on icon "button" at bounding box center [201, 143] width 8 height 8
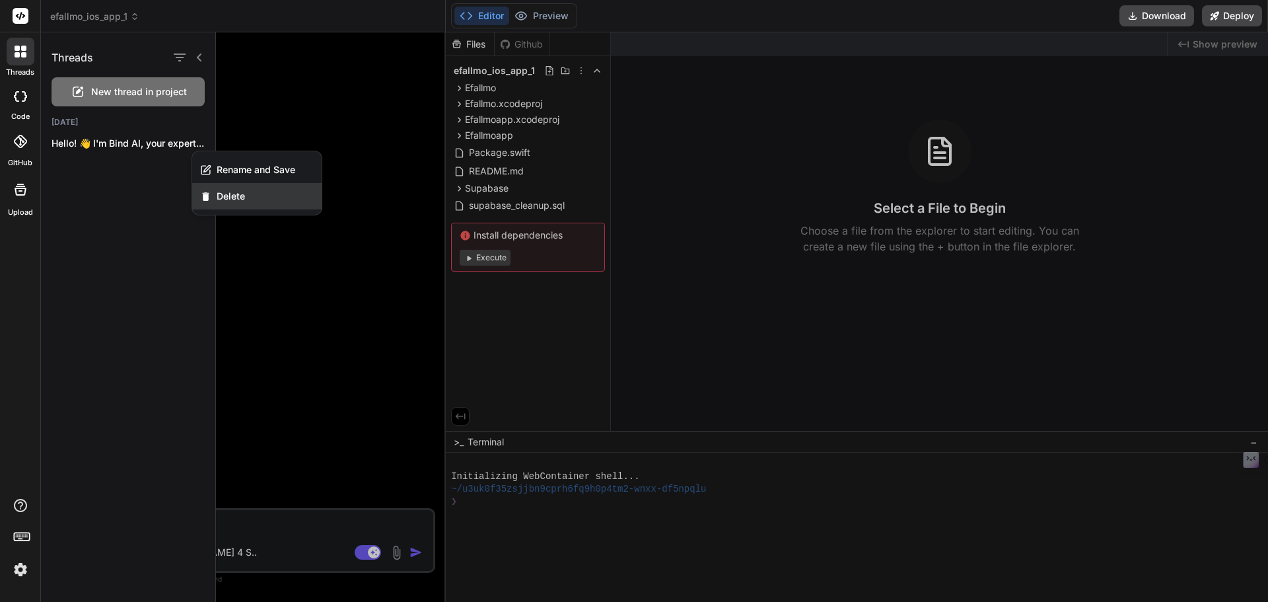
click at [235, 203] on div "Delete" at bounding box center [256, 196] width 129 height 26
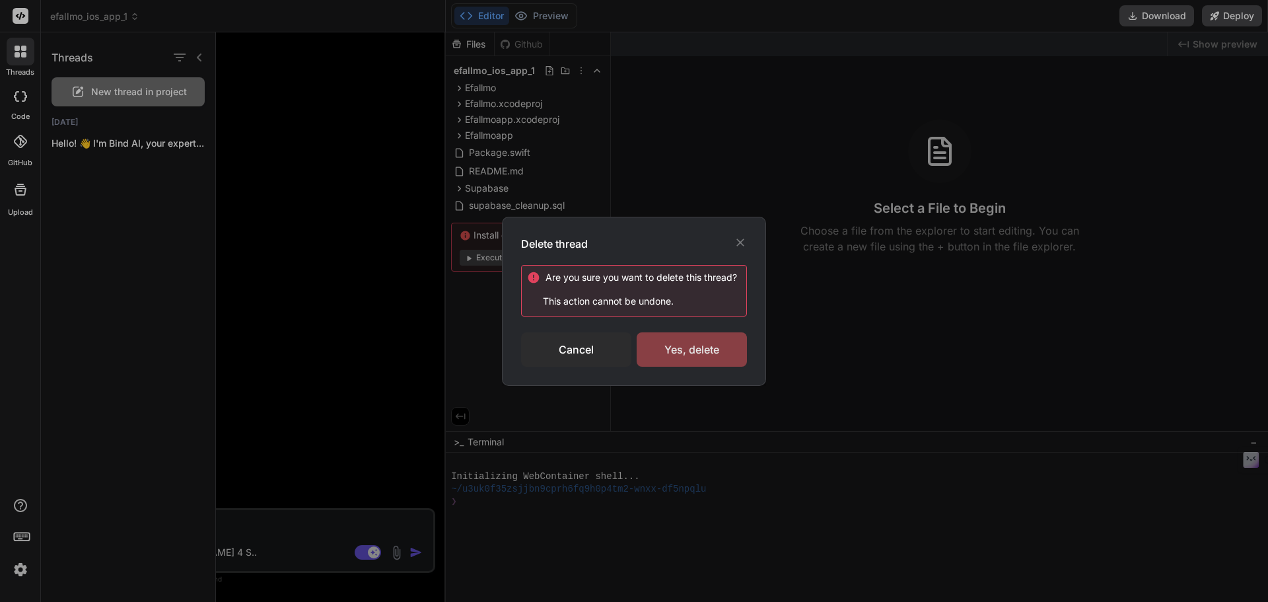
click at [715, 337] on div "Yes, delete" at bounding box center [692, 349] width 110 height 34
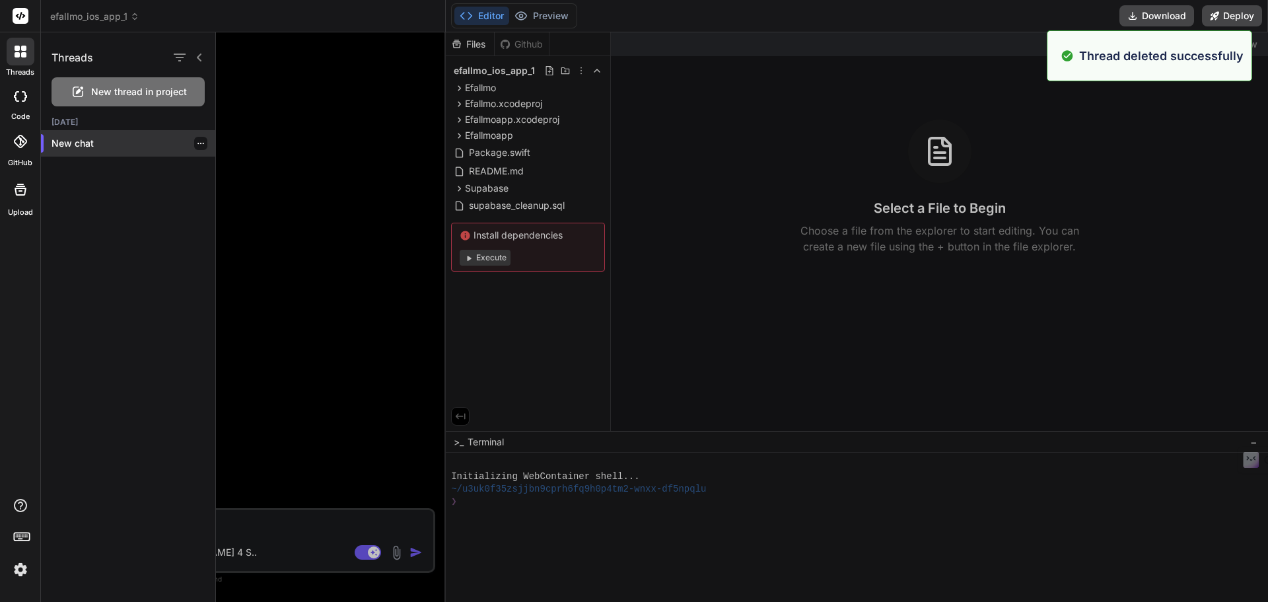
click at [130, 135] on div "New chat" at bounding box center [128, 143] width 174 height 26
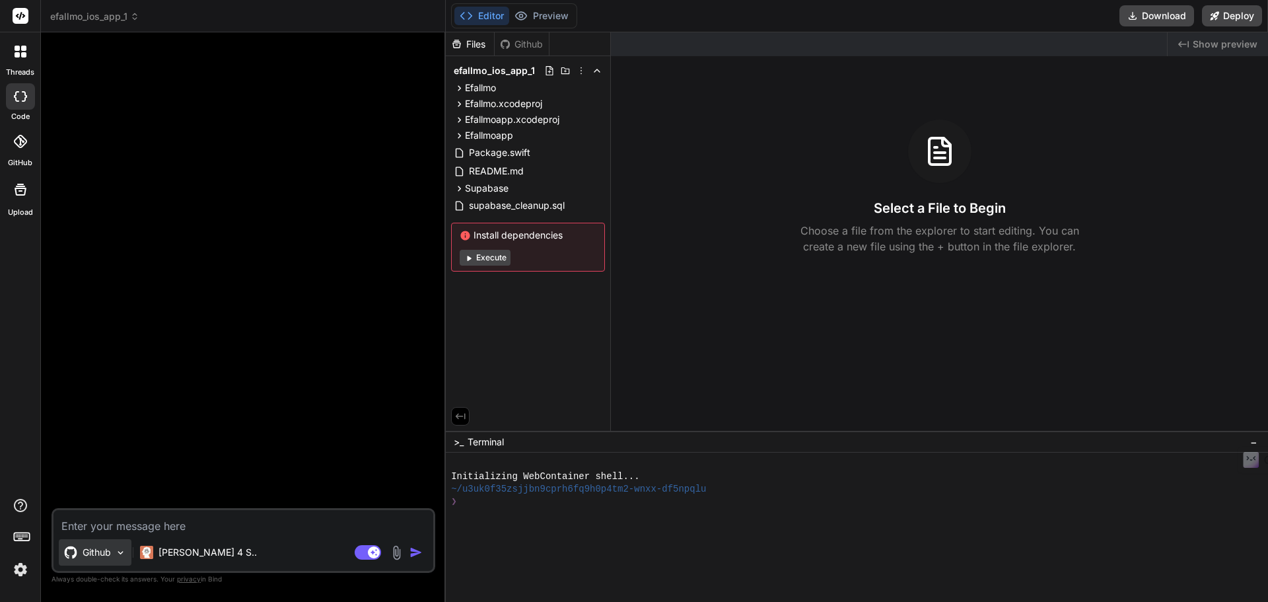
click at [100, 554] on p "Github" at bounding box center [97, 552] width 28 height 13
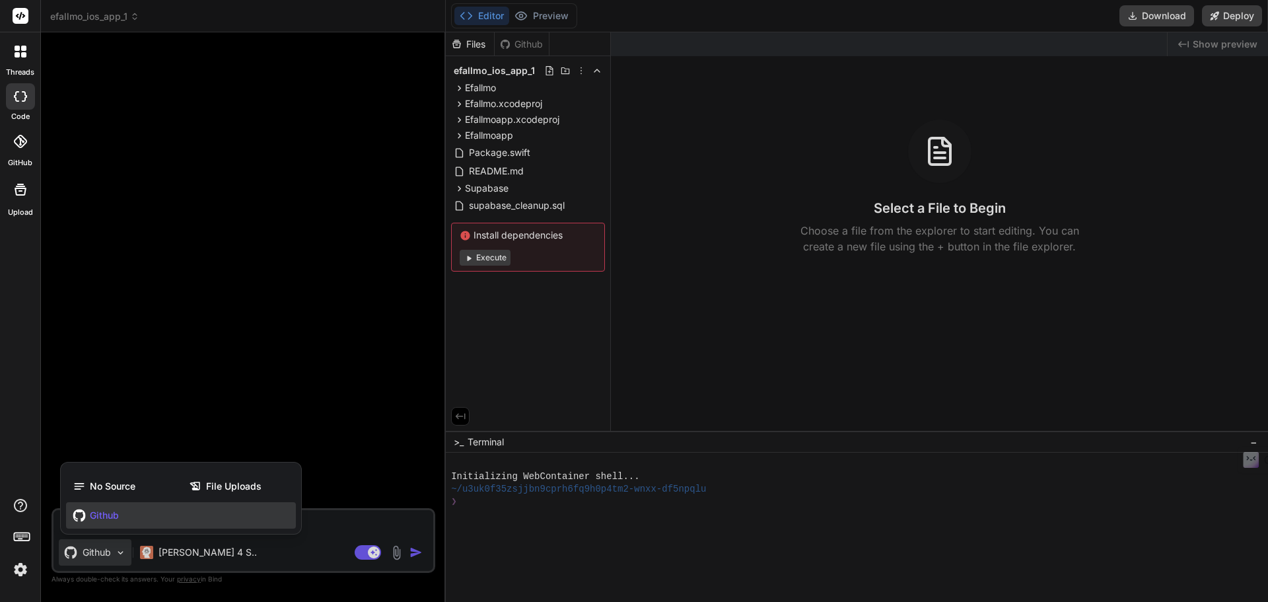
click at [100, 554] on div at bounding box center [634, 301] width 1268 height 602
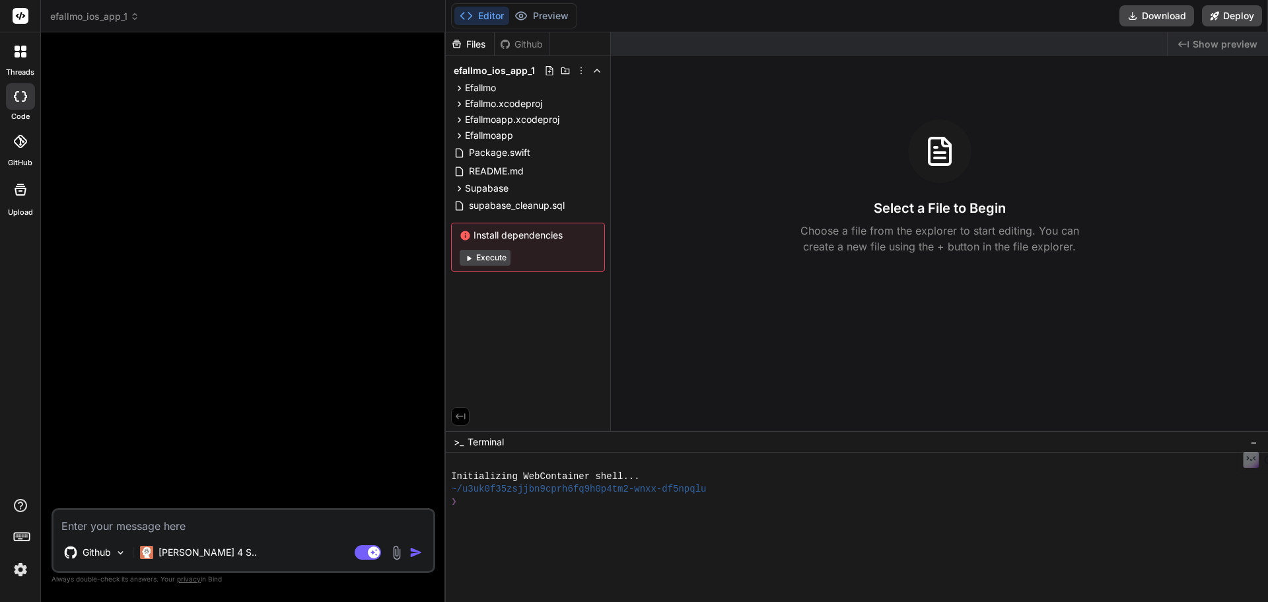
click at [171, 530] on textarea at bounding box center [244, 522] width 380 height 24
click at [11, 64] on div at bounding box center [21, 52] width 28 height 28
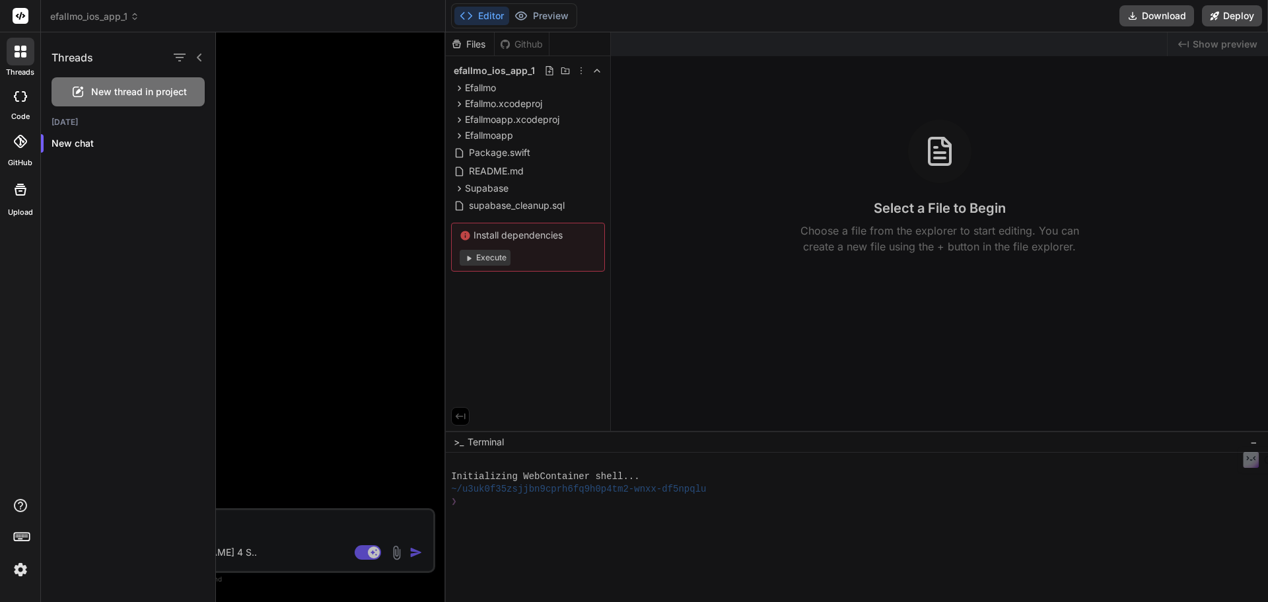
click at [18, 90] on div at bounding box center [20, 96] width 29 height 26
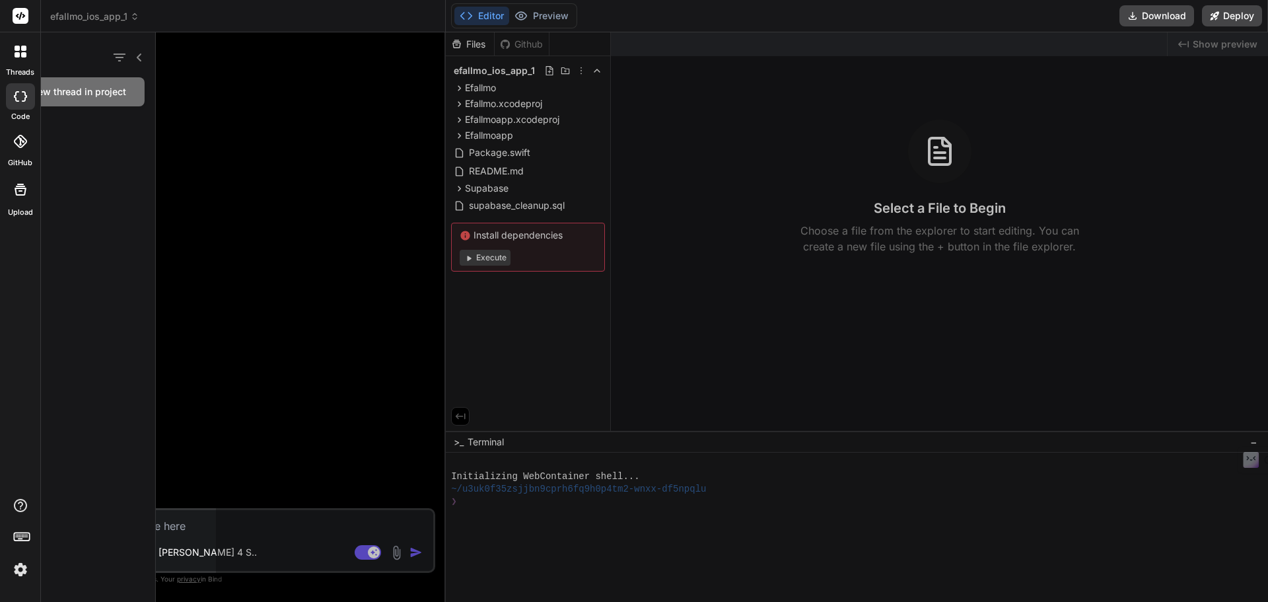
type textarea "x"
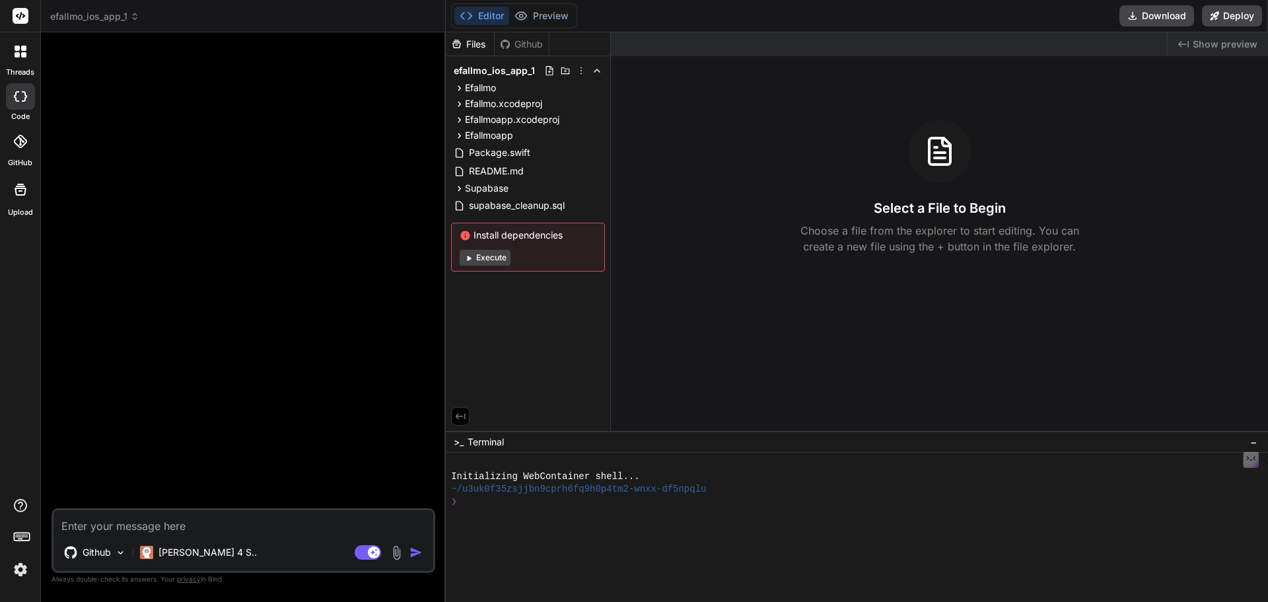
click at [188, 524] on textarea at bounding box center [244, 522] width 380 height 24
paste textarea "### Obiettivo del Progetto Voglio creare un'app iOS chiamata "Efallmo". L'idea …"
type textarea "### Obiettivo del Progetto Voglio creare un'app iOS chiamata "Efallmo". L'idea …"
type textarea "x"
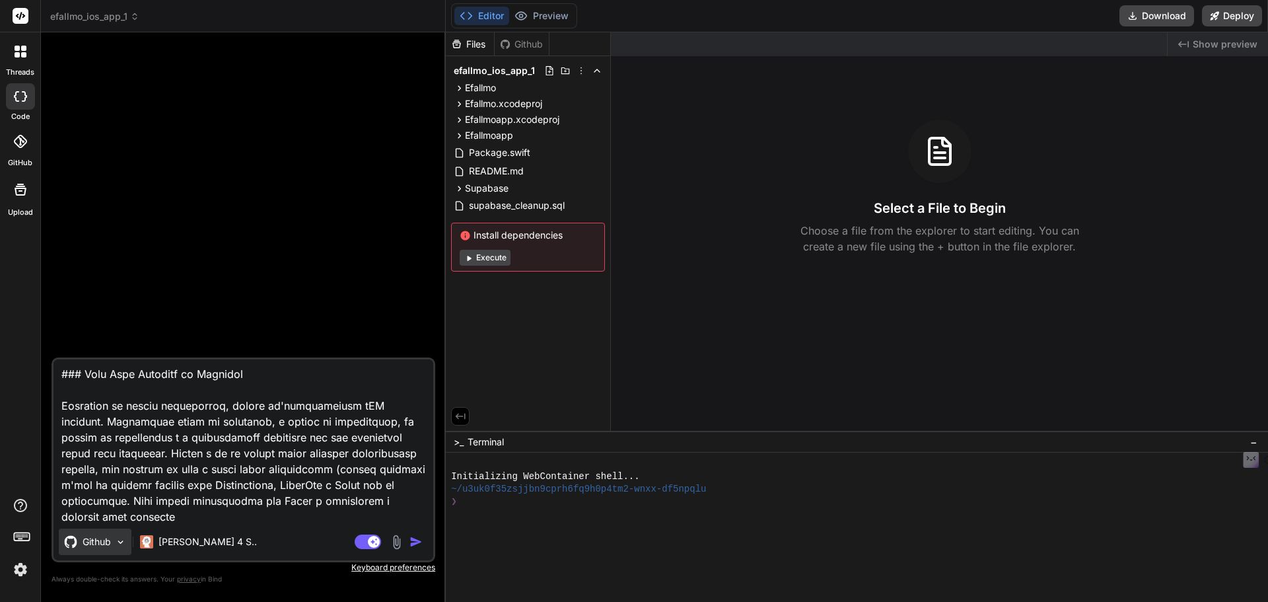
type textarea "### Obiettivo del Progetto Voglio creare un'app iOS chiamata "Efallmo". L'idea …"
click at [118, 543] on img at bounding box center [120, 541] width 11 height 11
type textarea "x"
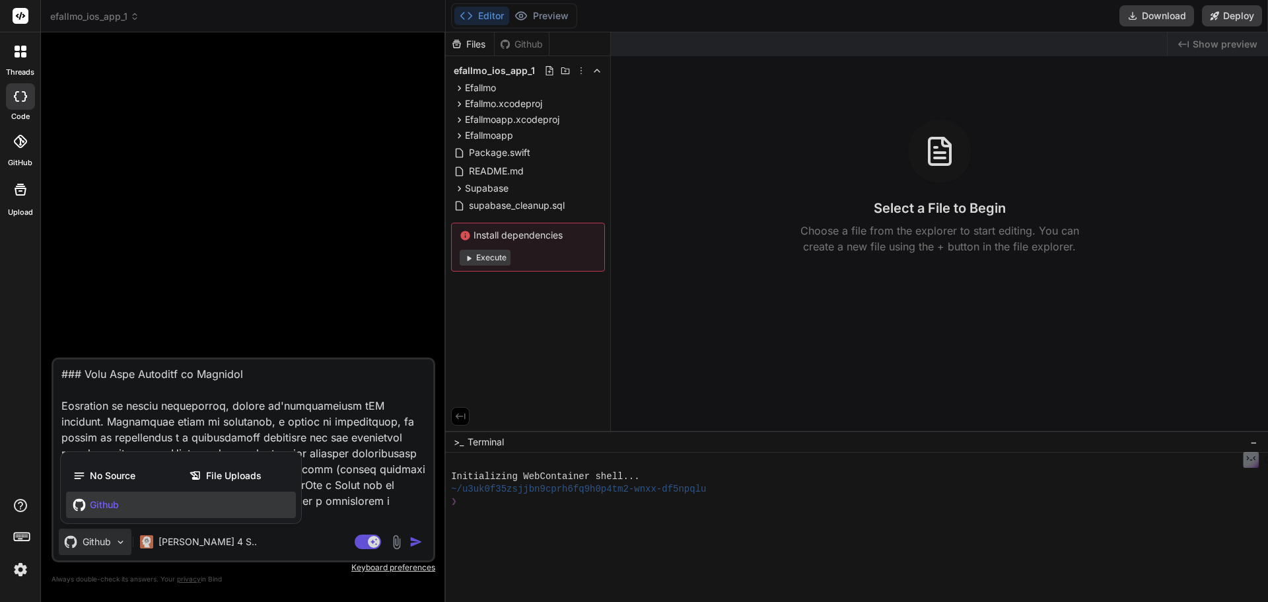
click at [21, 153] on div at bounding box center [20, 141] width 29 height 29
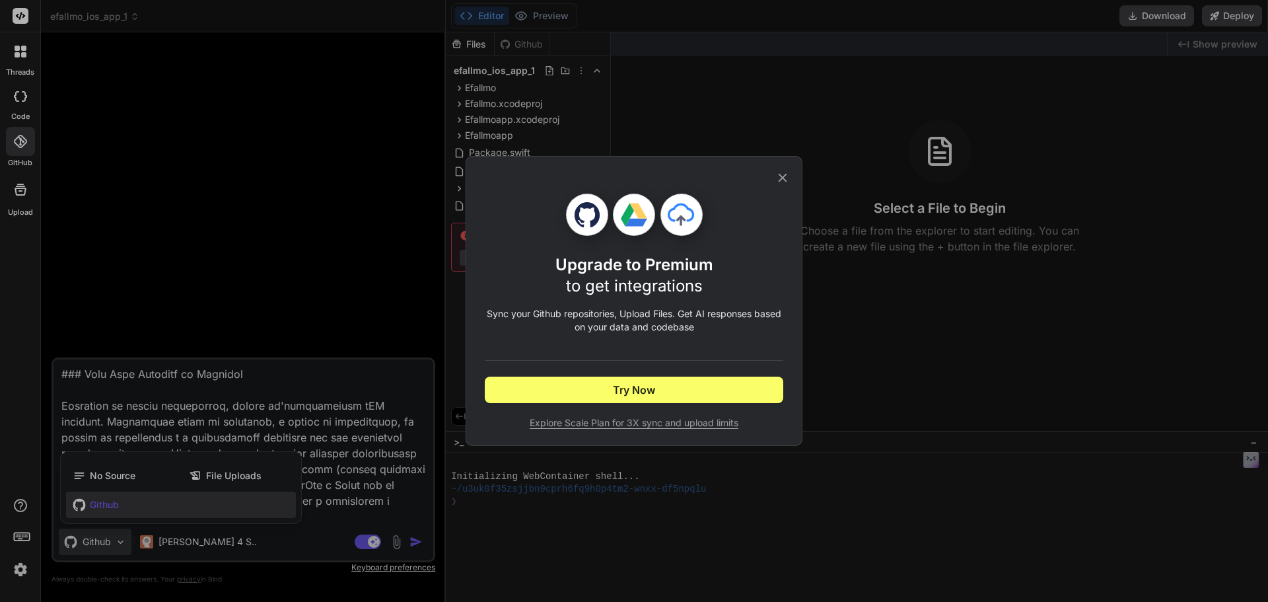
click at [786, 171] on icon at bounding box center [782, 177] width 15 height 15
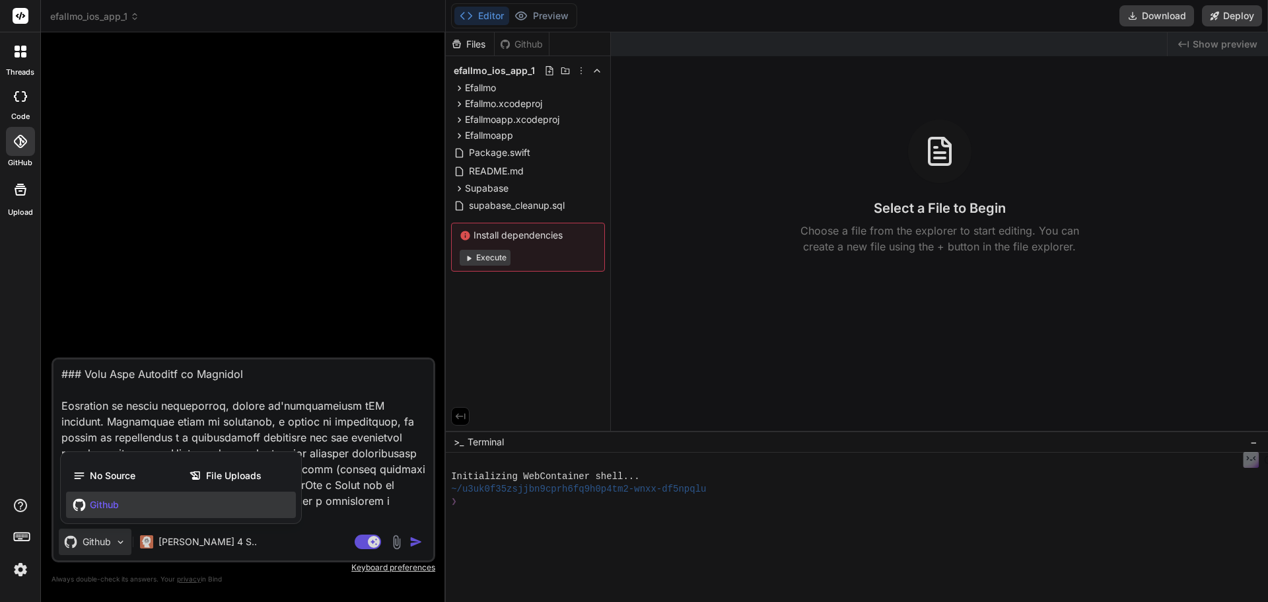
click at [20, 569] on img at bounding box center [20, 569] width 22 height 22
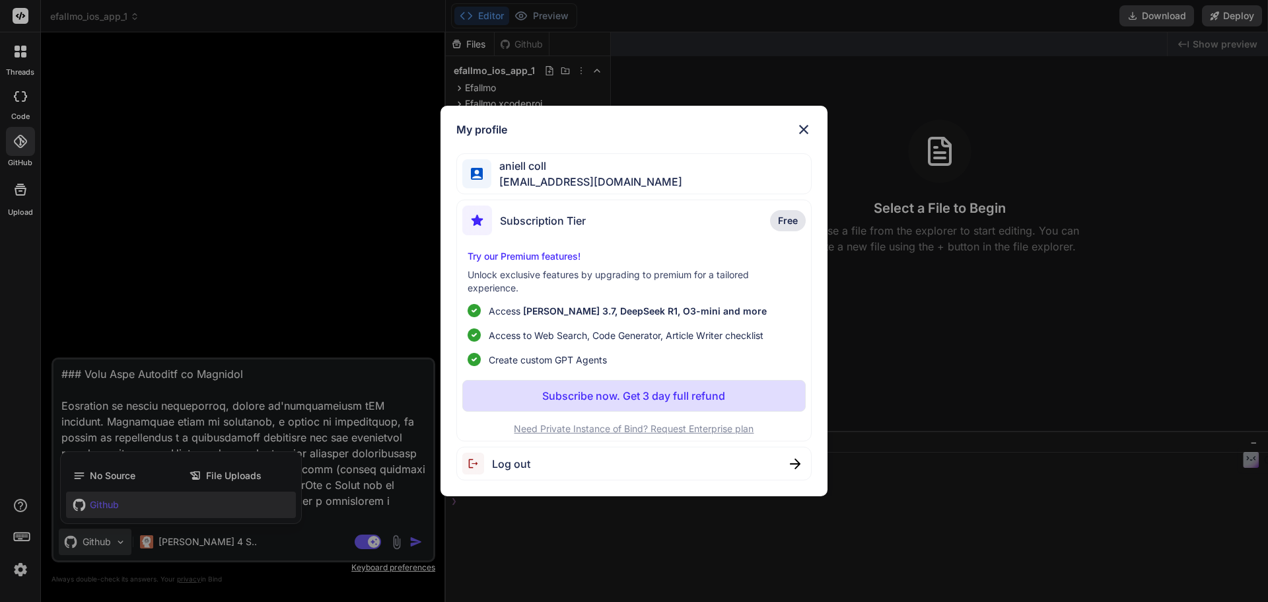
click at [659, 464] on div "Log out" at bounding box center [634, 464] width 356 height 34
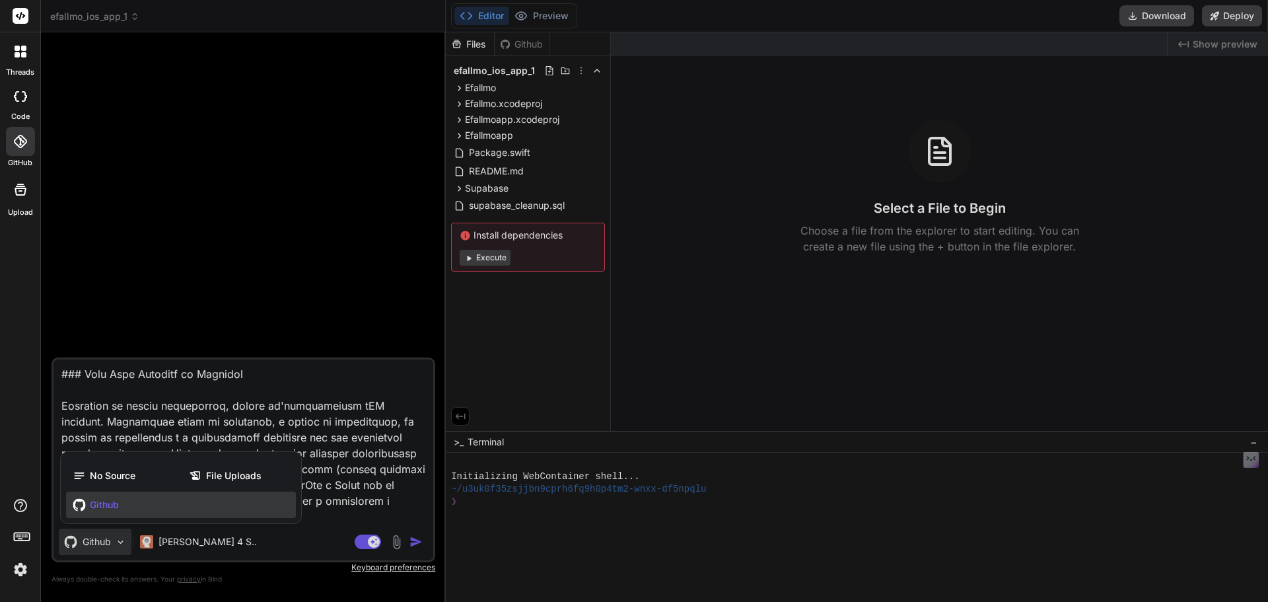
click at [13, 564] on img at bounding box center [20, 569] width 22 height 22
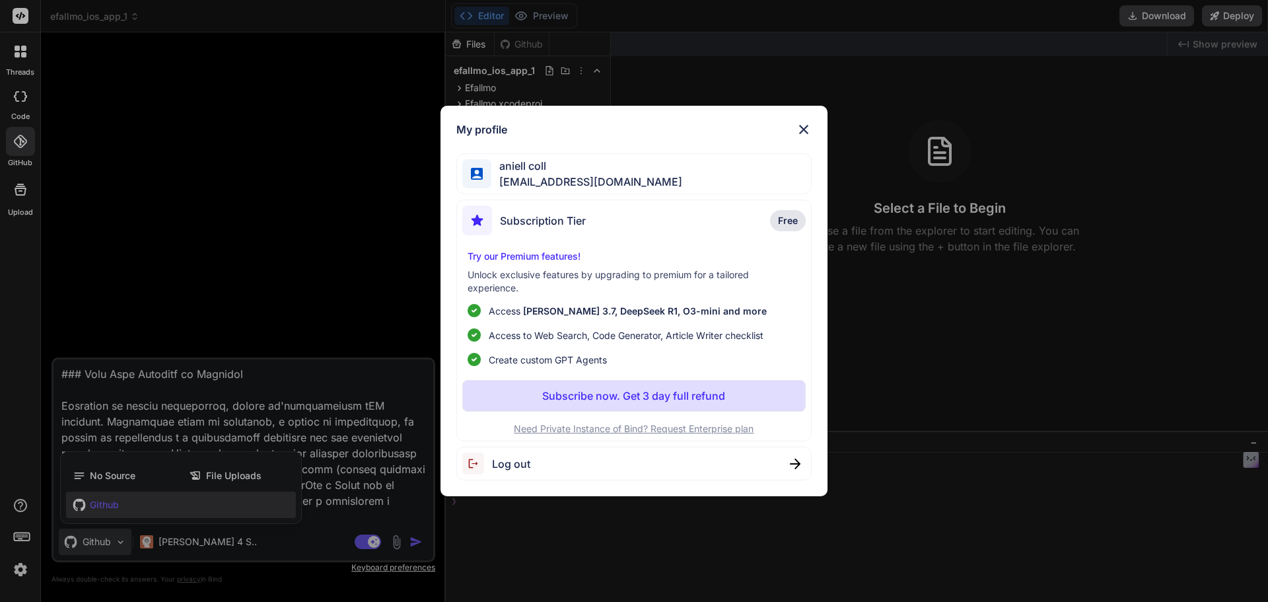
click at [573, 462] on div "Log out" at bounding box center [634, 464] width 356 height 34
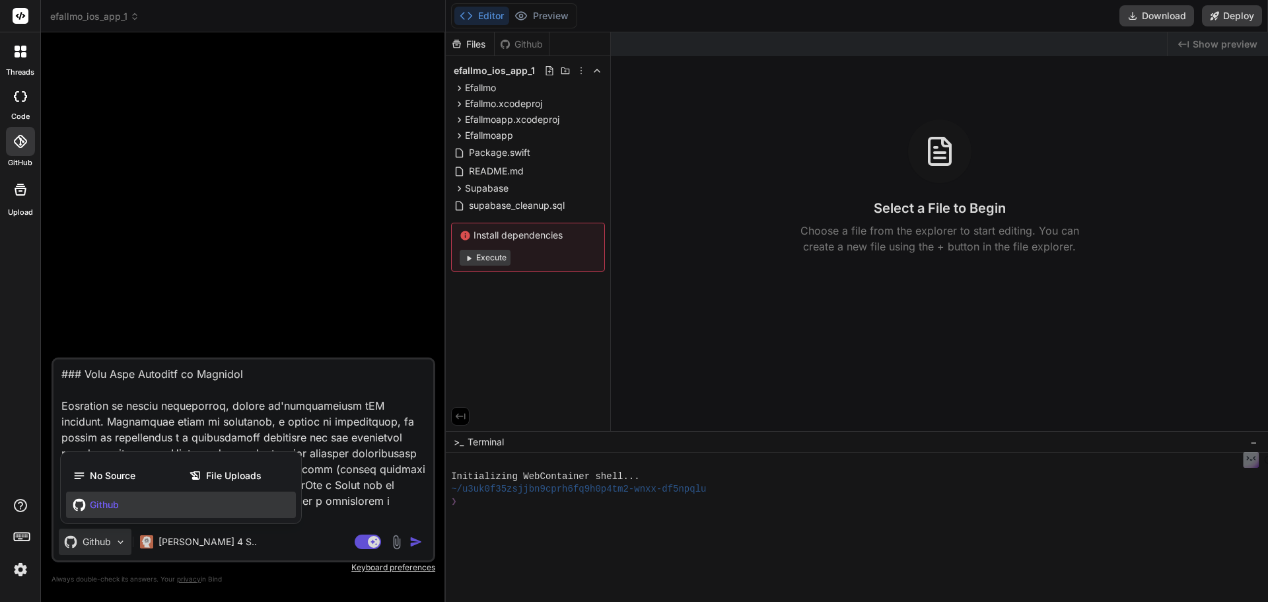
click at [13, 139] on div at bounding box center [20, 141] width 29 height 29
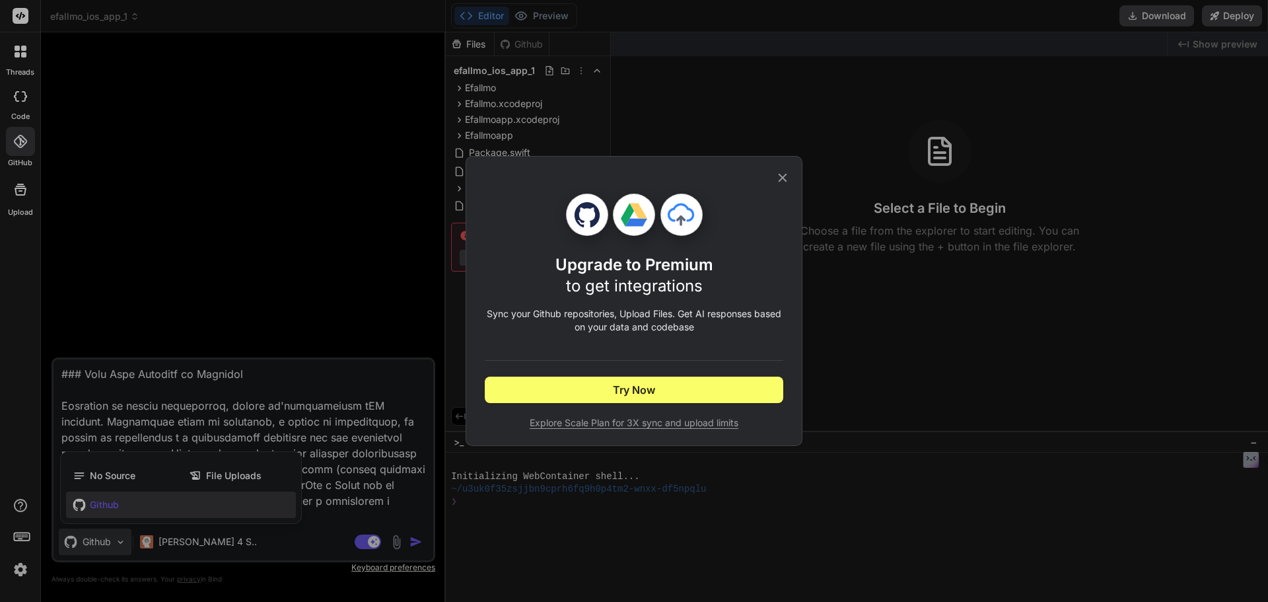
click at [775, 186] on div "Upgrade to Premium to get integrations Sync your Github repositories, Upload Fi…" at bounding box center [634, 301] width 299 height 289
click at [784, 180] on icon at bounding box center [782, 177] width 15 height 15
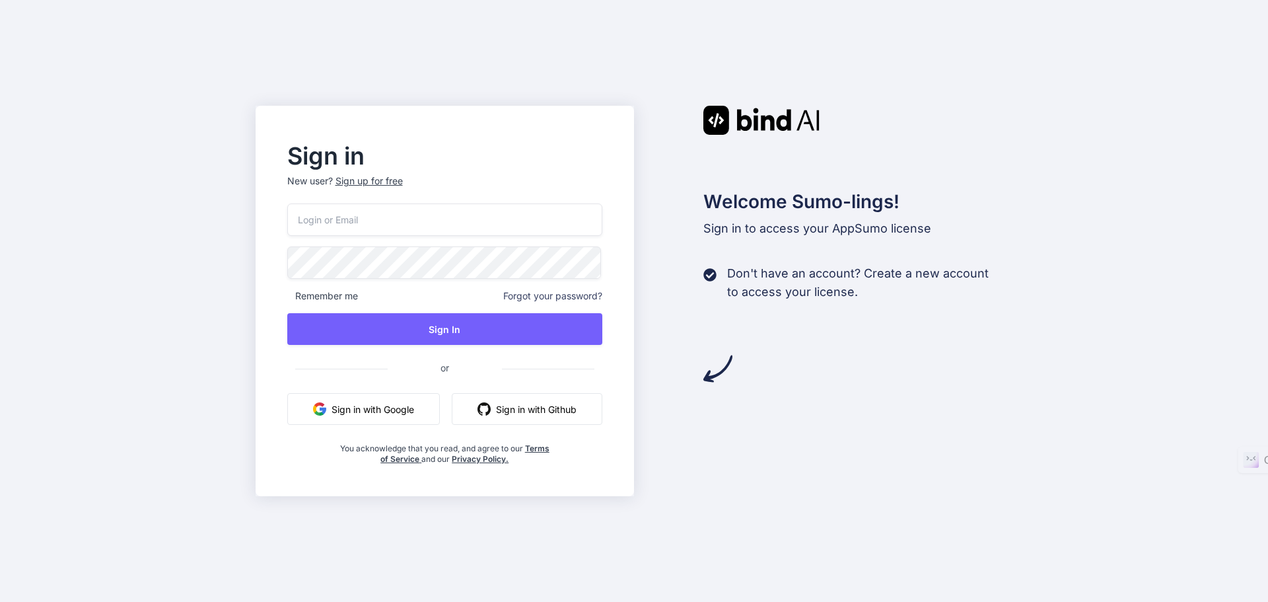
click at [378, 181] on div "Sign up for free" at bounding box center [369, 180] width 67 height 13
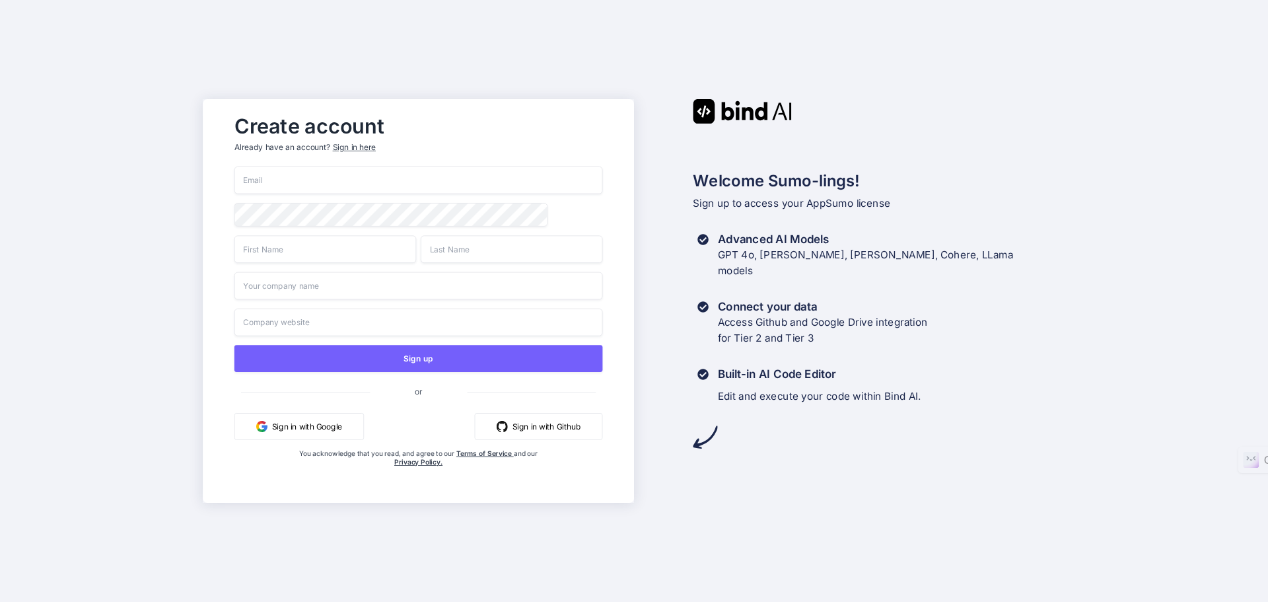
click at [364, 150] on div "Sign in here" at bounding box center [354, 147] width 43 height 11
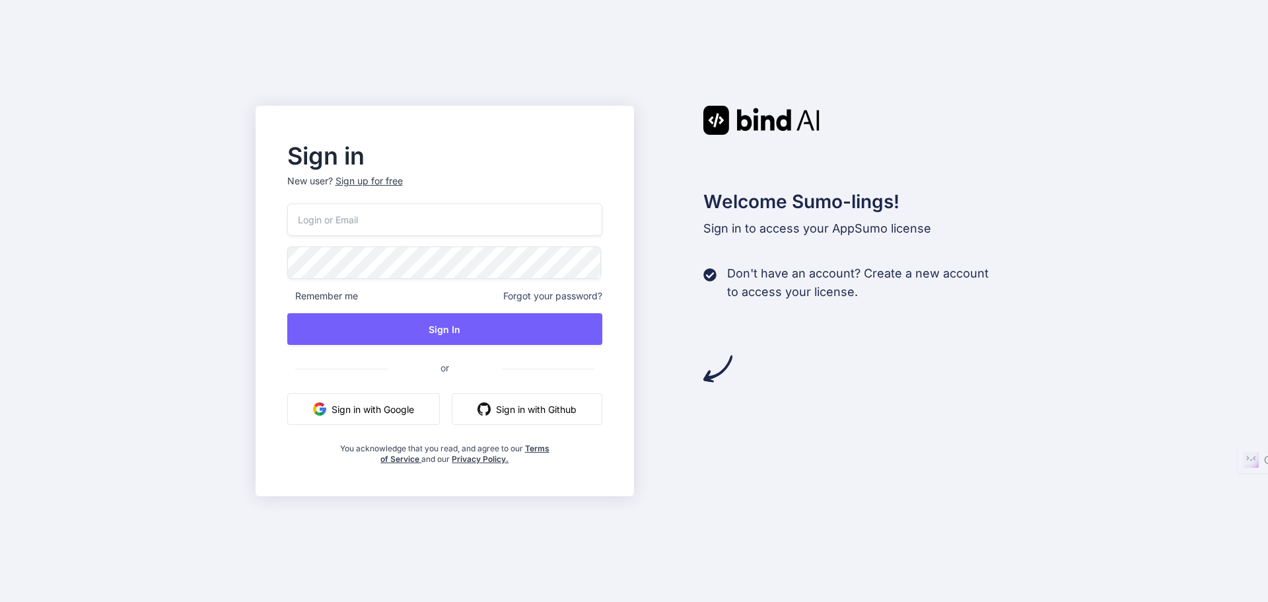
click at [400, 222] on input "email" at bounding box center [445, 219] width 316 height 32
type input "[EMAIL_ADDRESS][DOMAIN_NAME]"
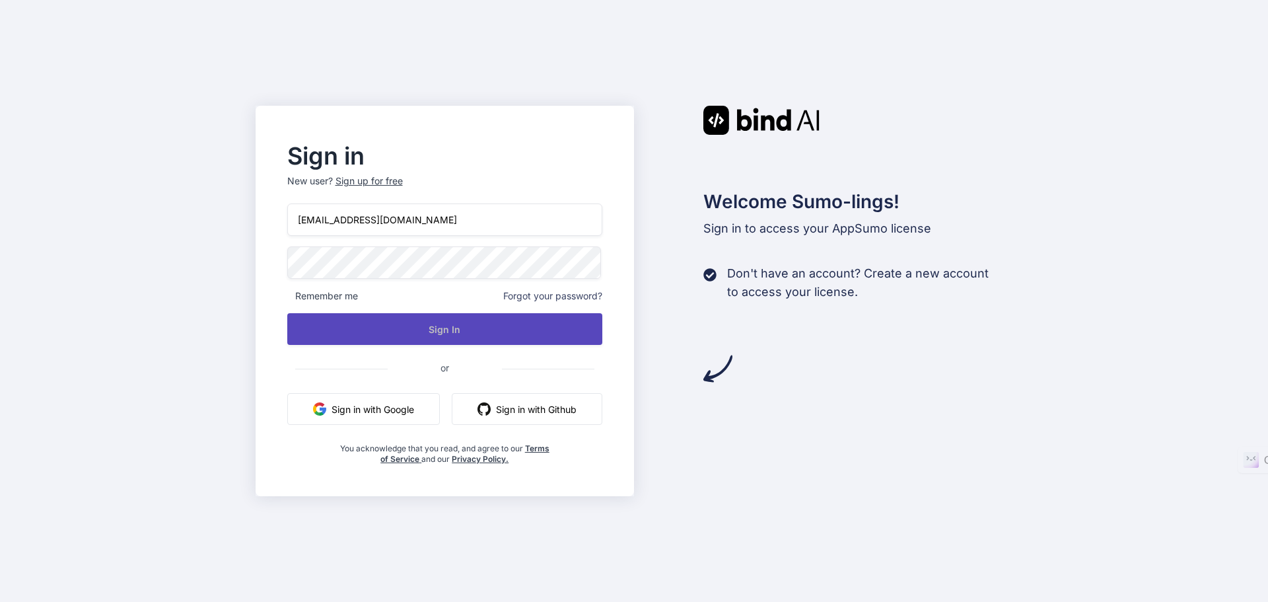
click at [424, 332] on button "Sign In" at bounding box center [445, 329] width 316 height 32
click at [400, 324] on button "Sign In" at bounding box center [445, 329] width 316 height 32
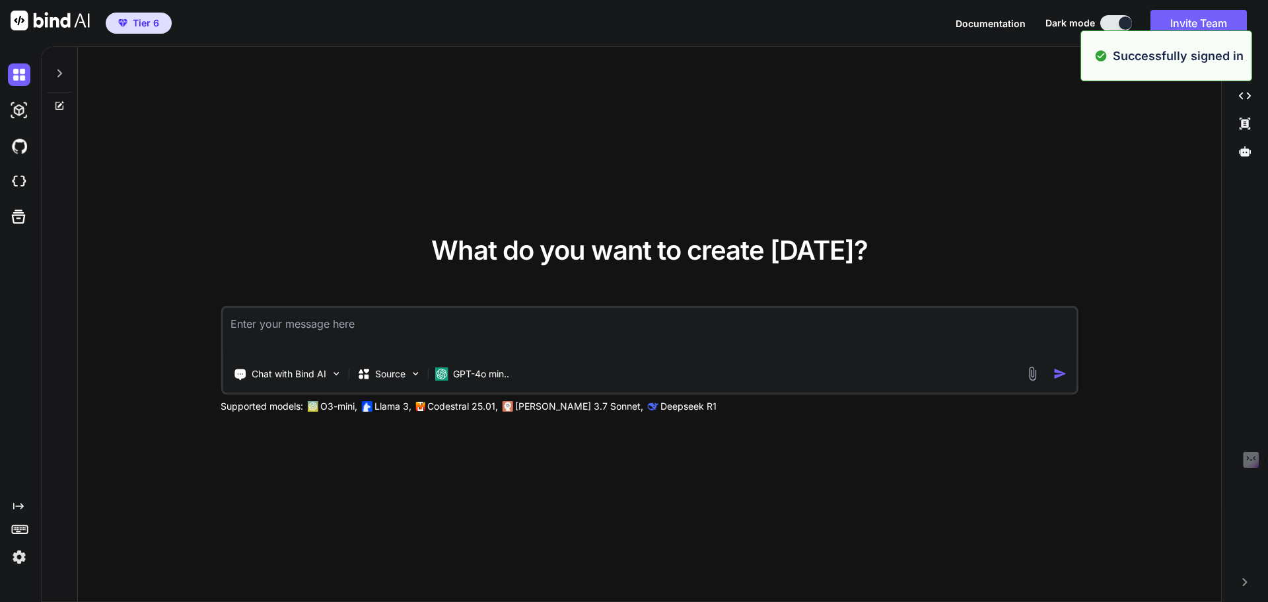
type textarea "x"
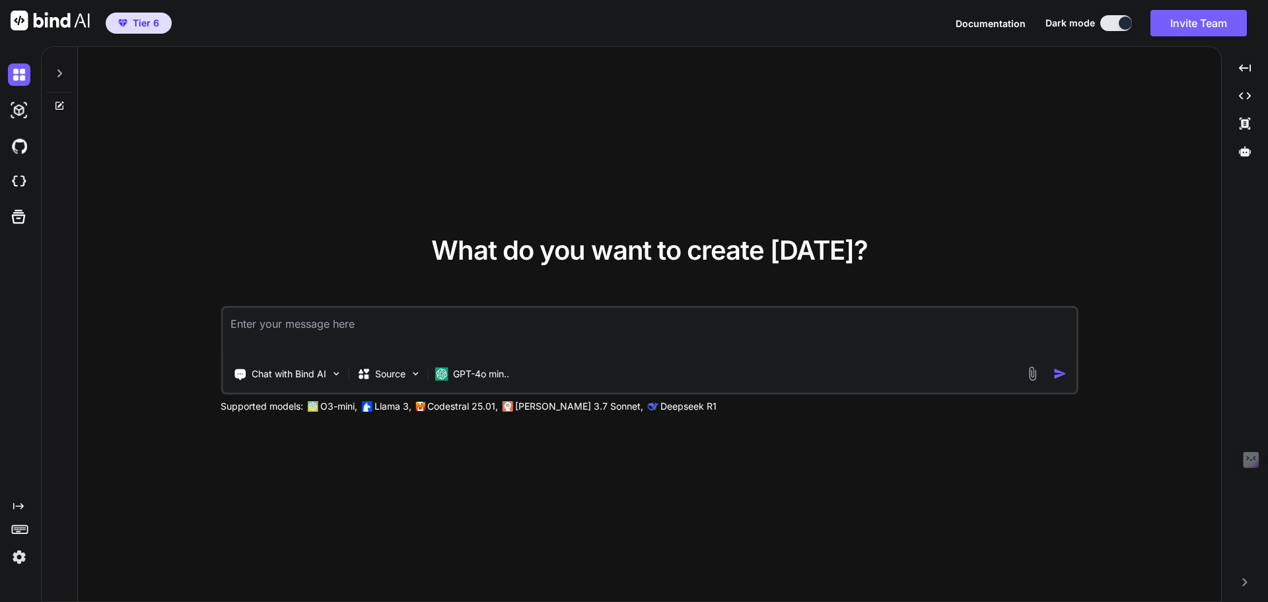
click at [19, 561] on img at bounding box center [19, 557] width 22 height 22
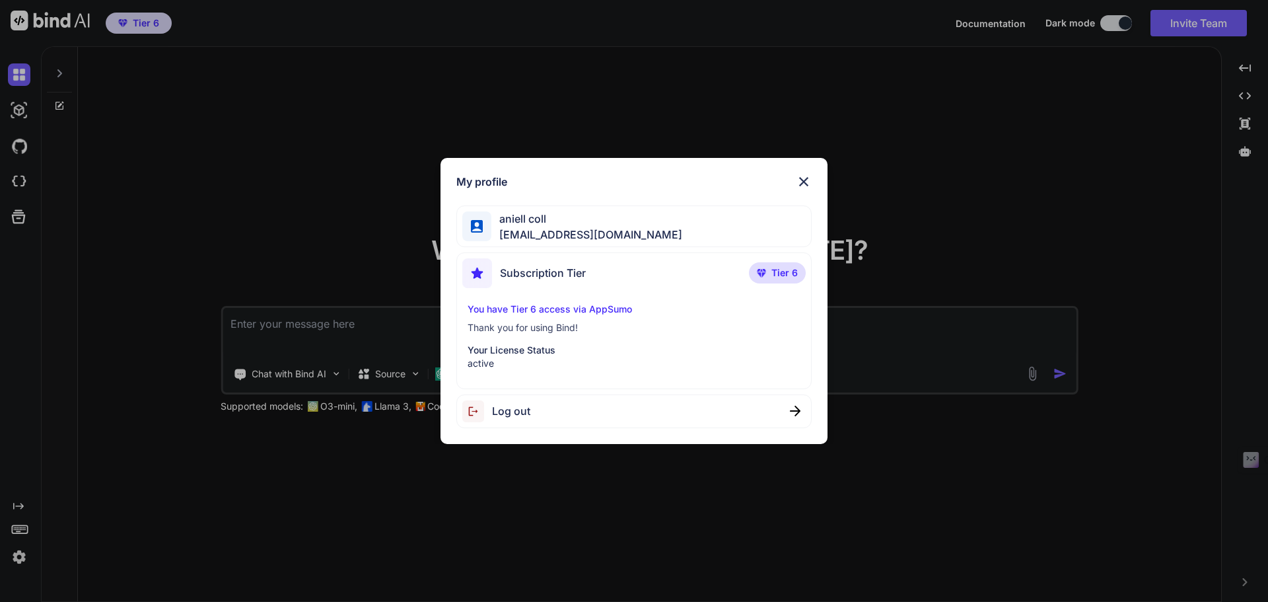
click at [805, 174] on img at bounding box center [804, 182] width 16 height 16
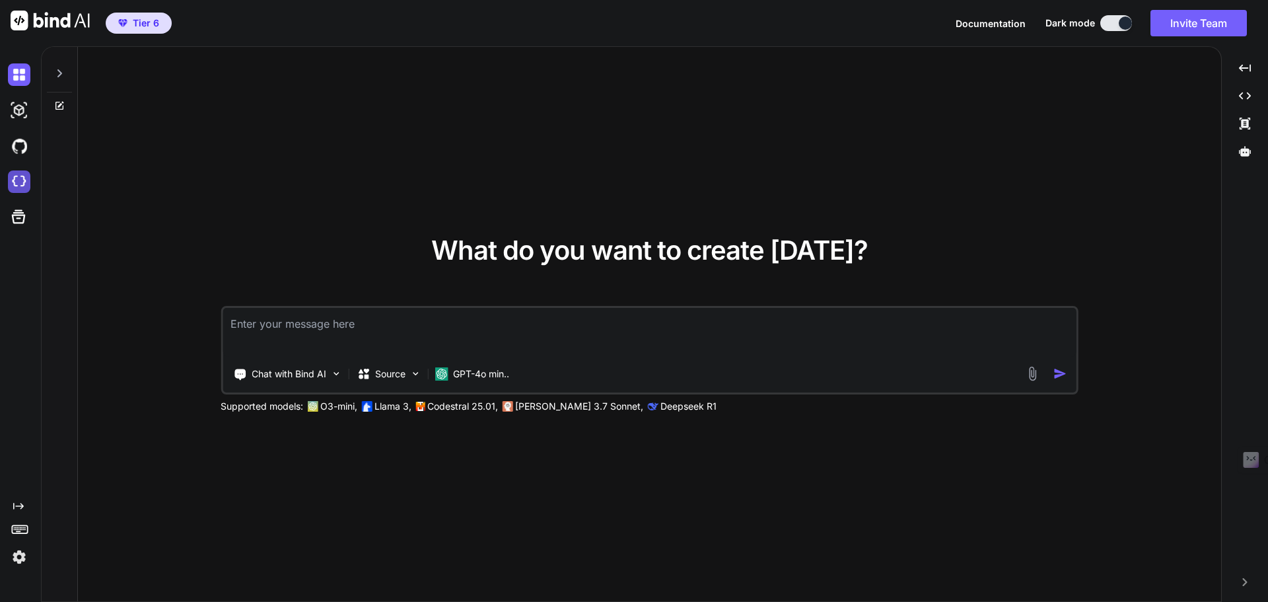
click at [21, 184] on img at bounding box center [19, 181] width 22 height 22
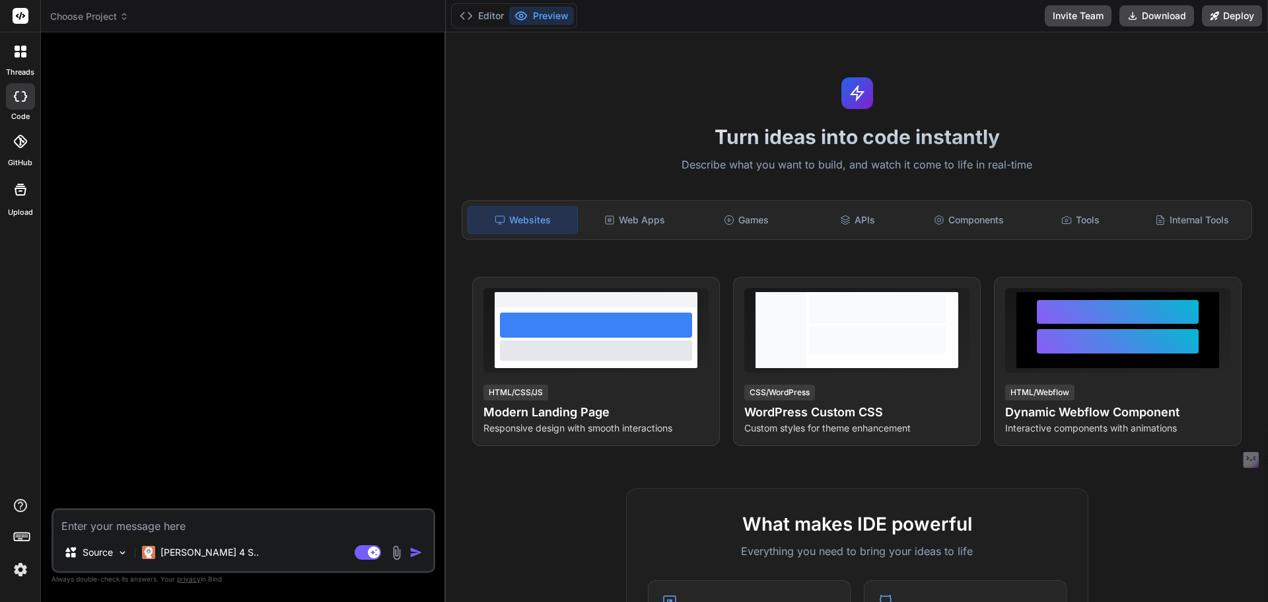
click at [28, 49] on div at bounding box center [21, 52] width 28 height 28
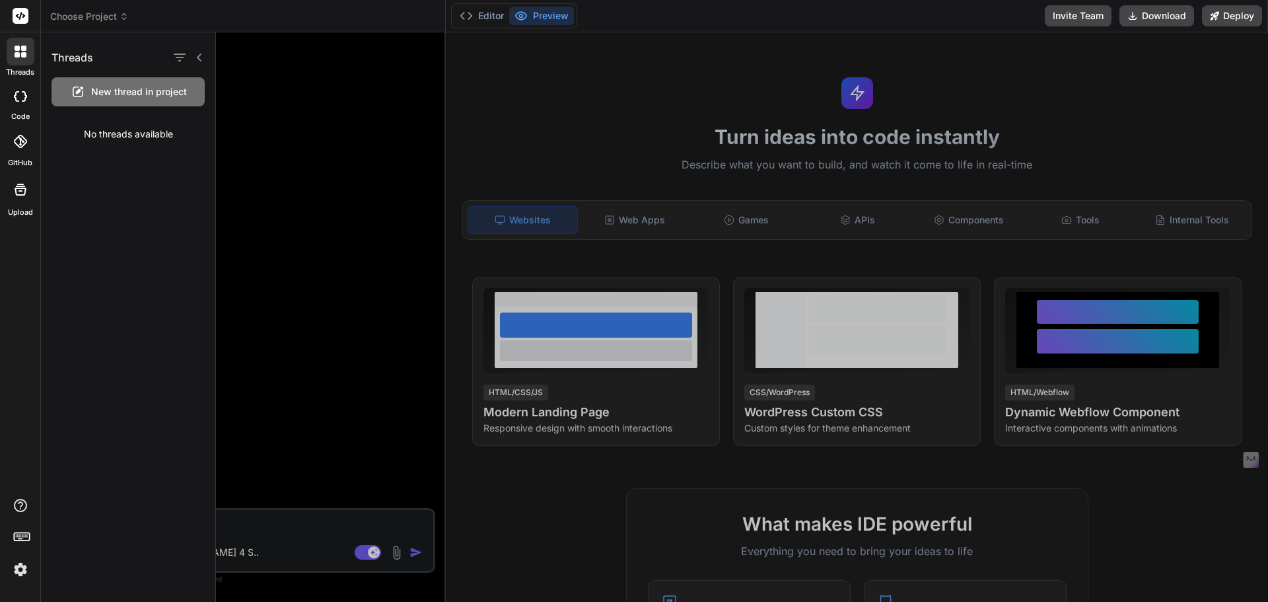
click at [28, 106] on div at bounding box center [20, 96] width 29 height 26
type textarea "x"
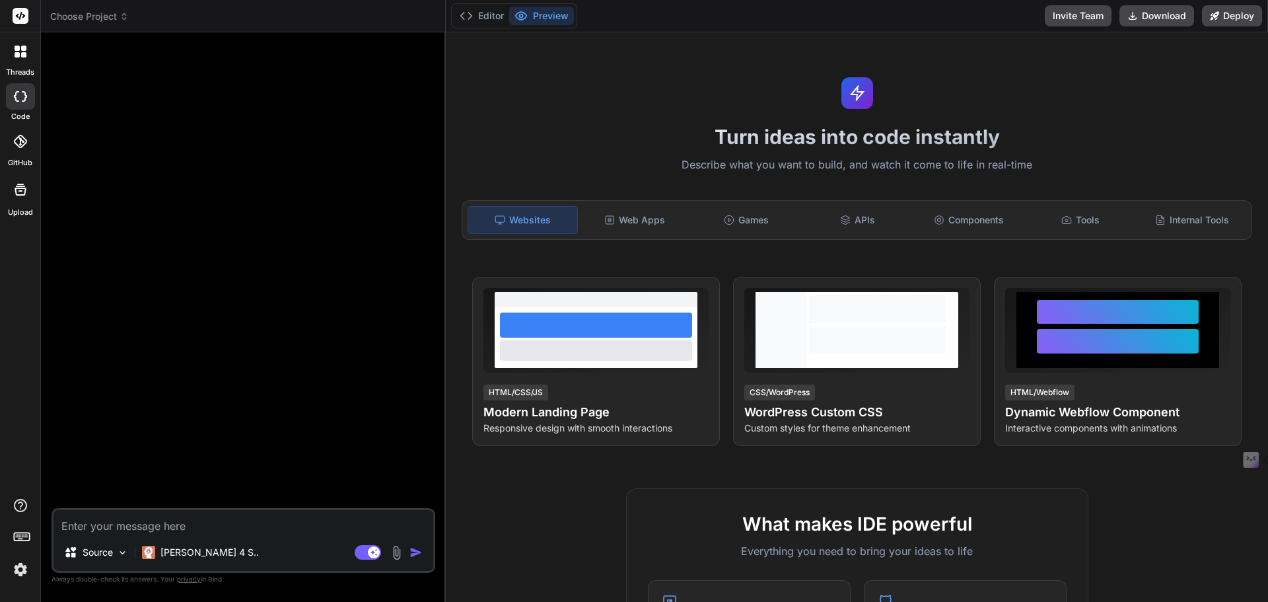
click at [28, 140] on div at bounding box center [20, 141] width 29 height 29
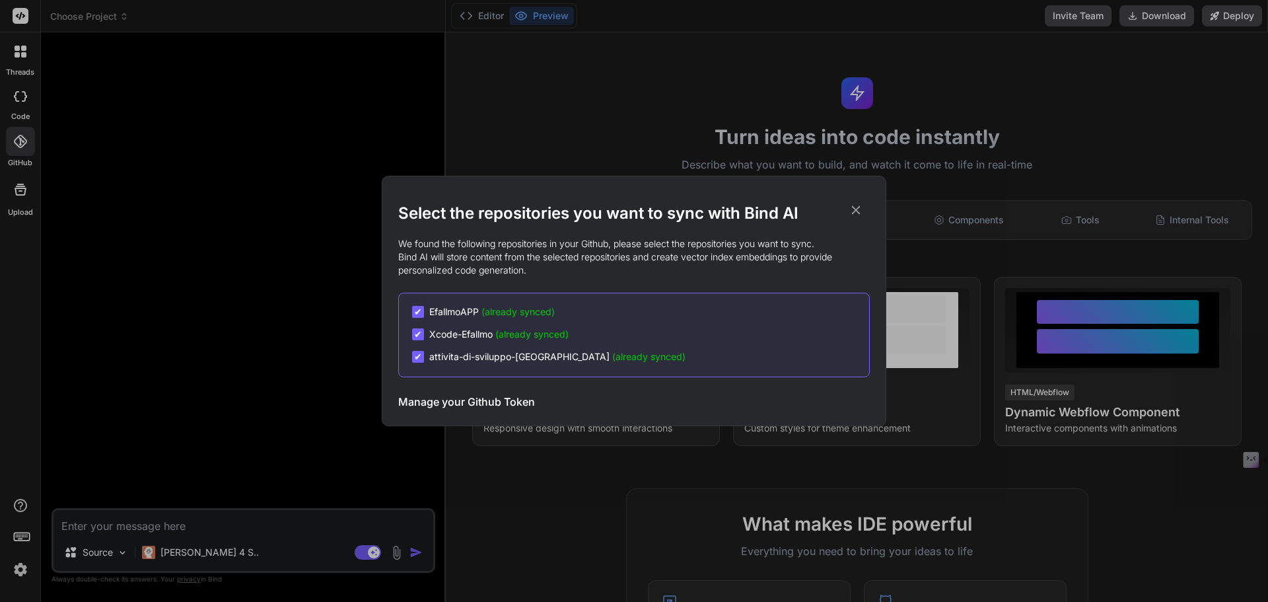
click at [419, 313] on span "✔" at bounding box center [418, 311] width 8 height 13
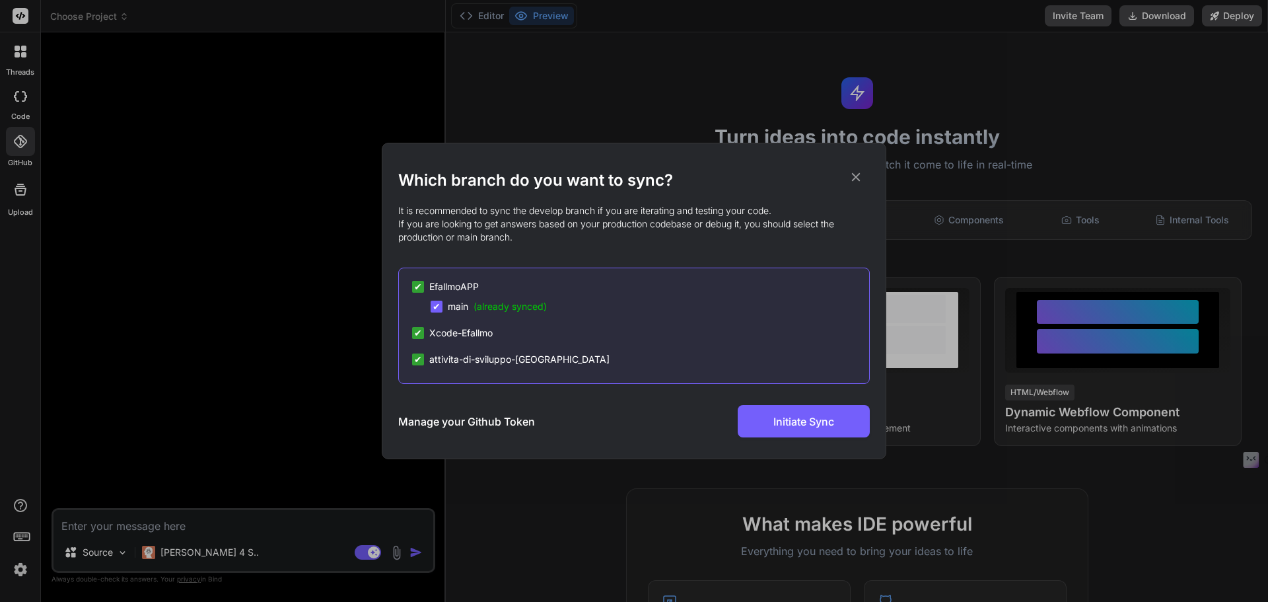
click at [437, 311] on span "✔" at bounding box center [437, 306] width 8 height 13
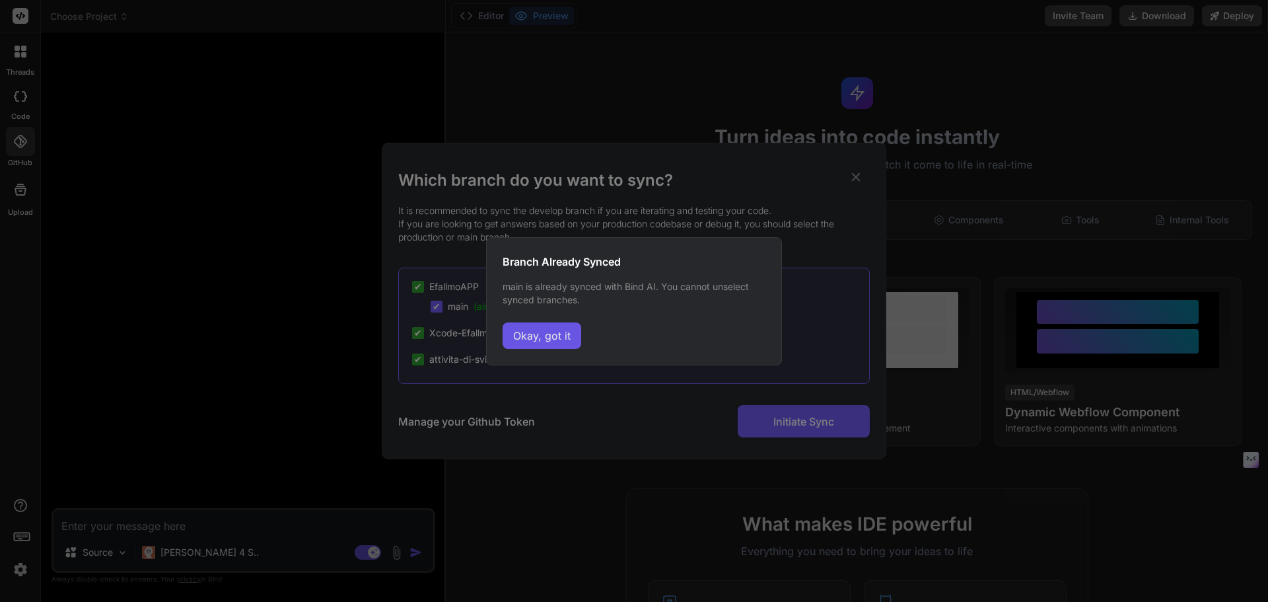
click at [526, 328] on button "Okay, got it" at bounding box center [542, 335] width 79 height 26
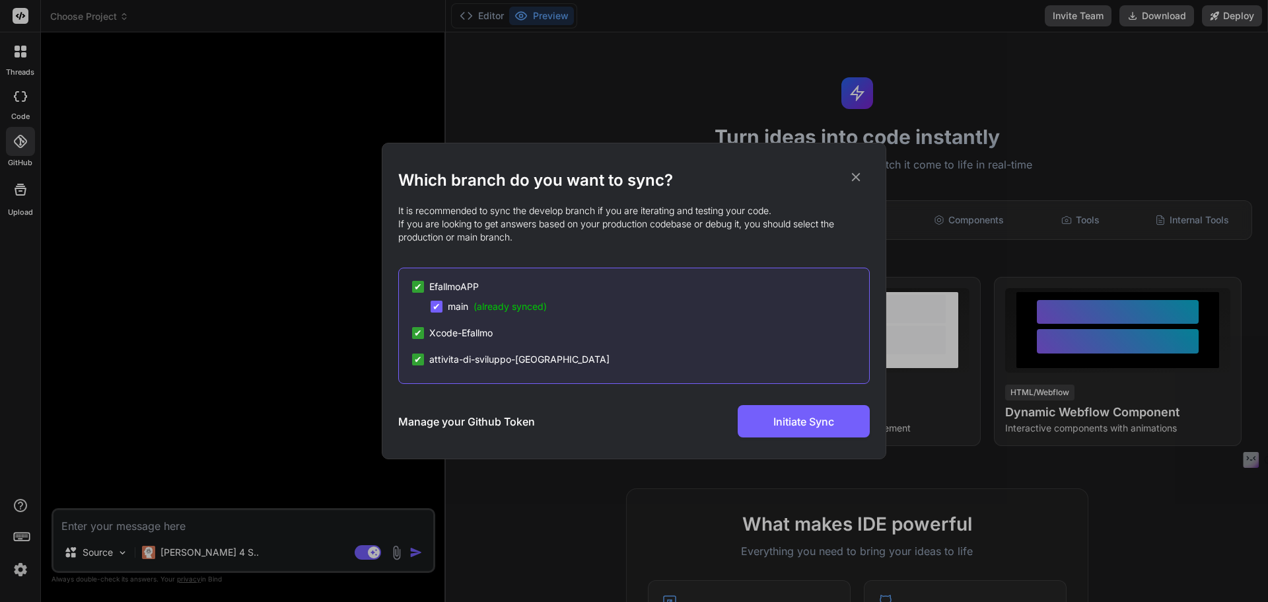
click at [423, 287] on div "✔" at bounding box center [418, 287] width 12 height 12
click at [417, 288] on span "✔" at bounding box center [418, 286] width 8 height 13
click at [478, 421] on h3 "Manage your Github Token" at bounding box center [466, 421] width 137 height 16
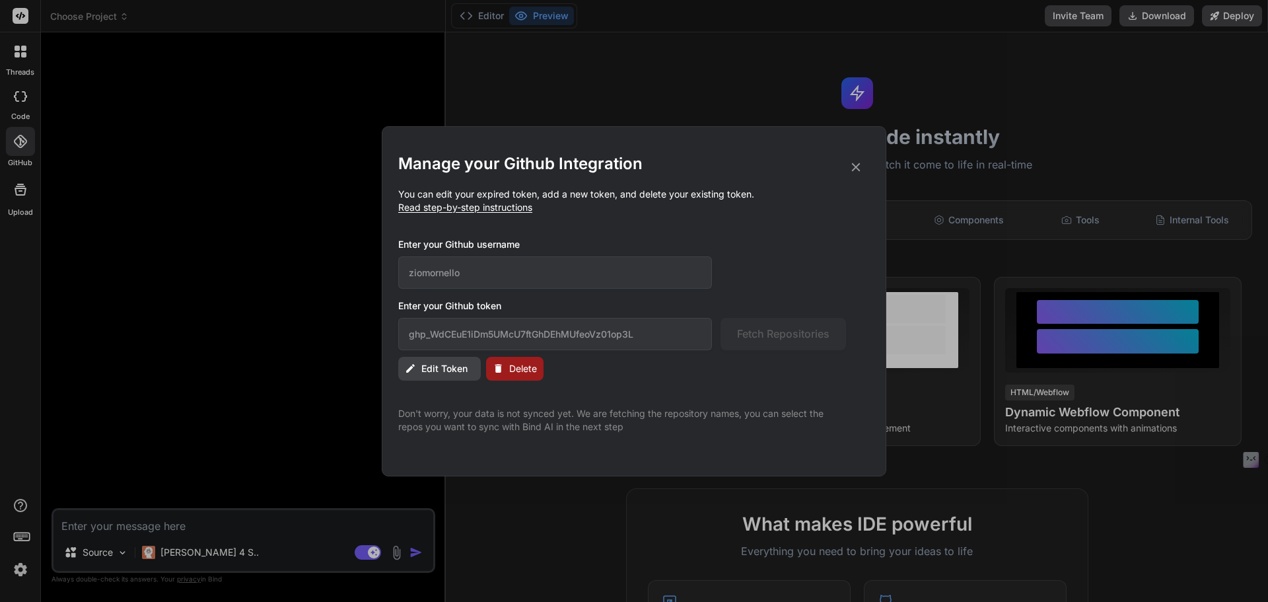
click at [855, 163] on icon at bounding box center [856, 167] width 15 height 15
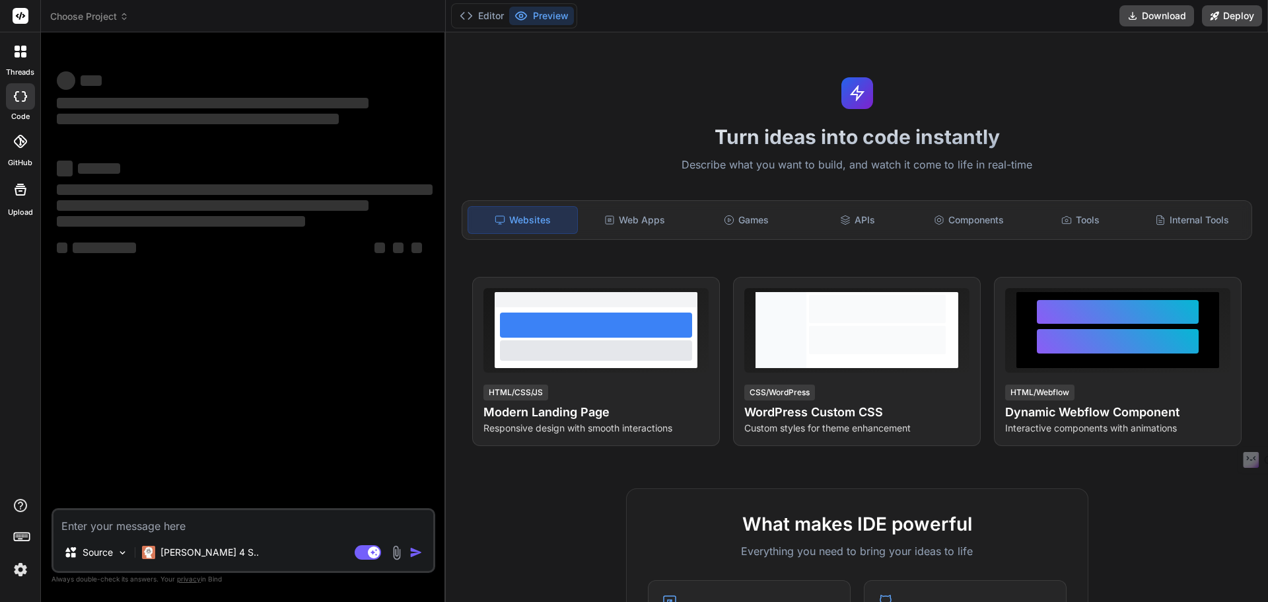
click at [15, 139] on icon at bounding box center [20, 141] width 13 height 13
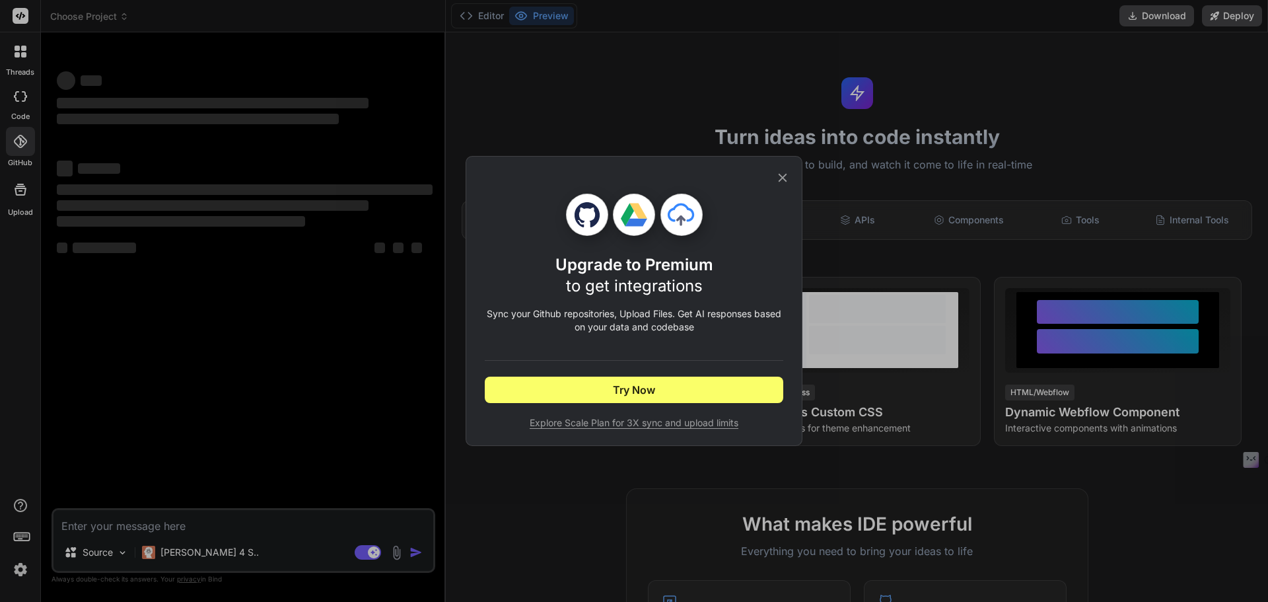
type textarea "x"
click at [785, 174] on icon at bounding box center [782, 177] width 15 height 15
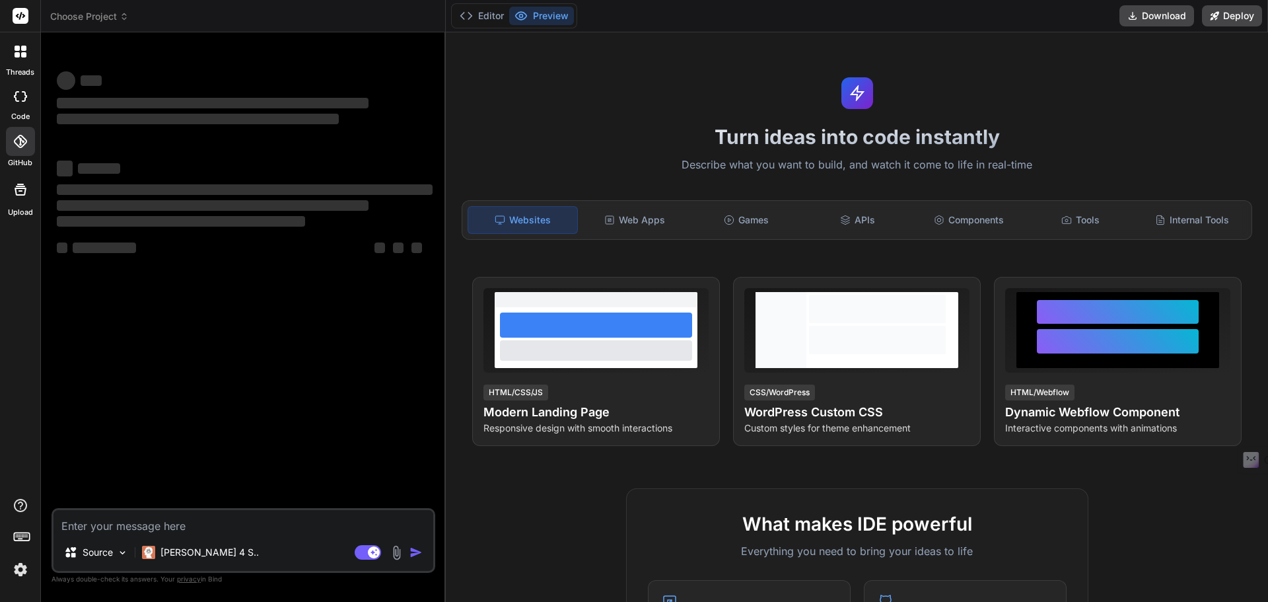
click at [30, 575] on img at bounding box center [20, 569] width 22 height 22
click at [103, 548] on p "Source" at bounding box center [98, 552] width 30 height 13
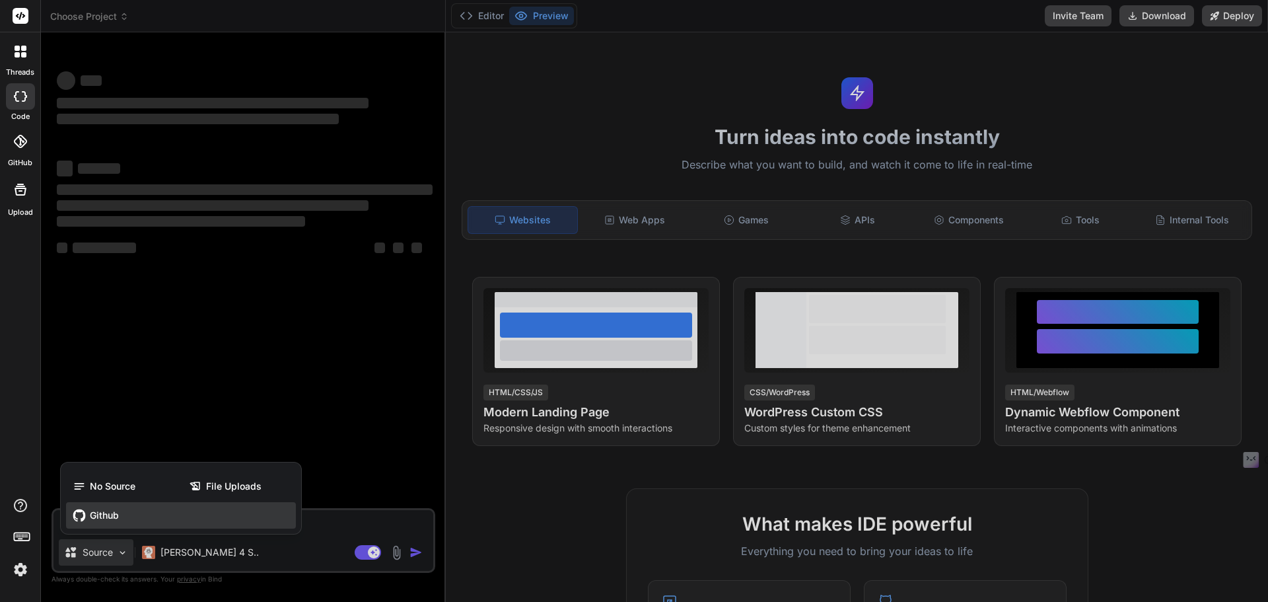
click at [116, 510] on span "Github" at bounding box center [104, 515] width 29 height 13
type textarea "x"
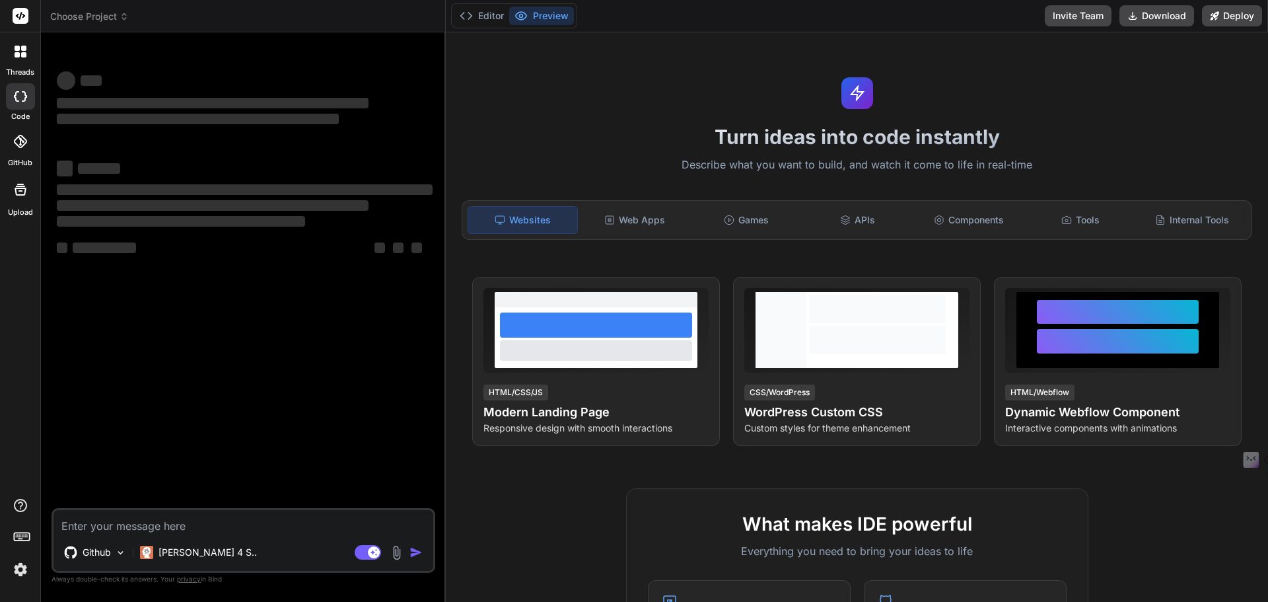
click at [30, 567] on img at bounding box center [20, 569] width 22 height 22
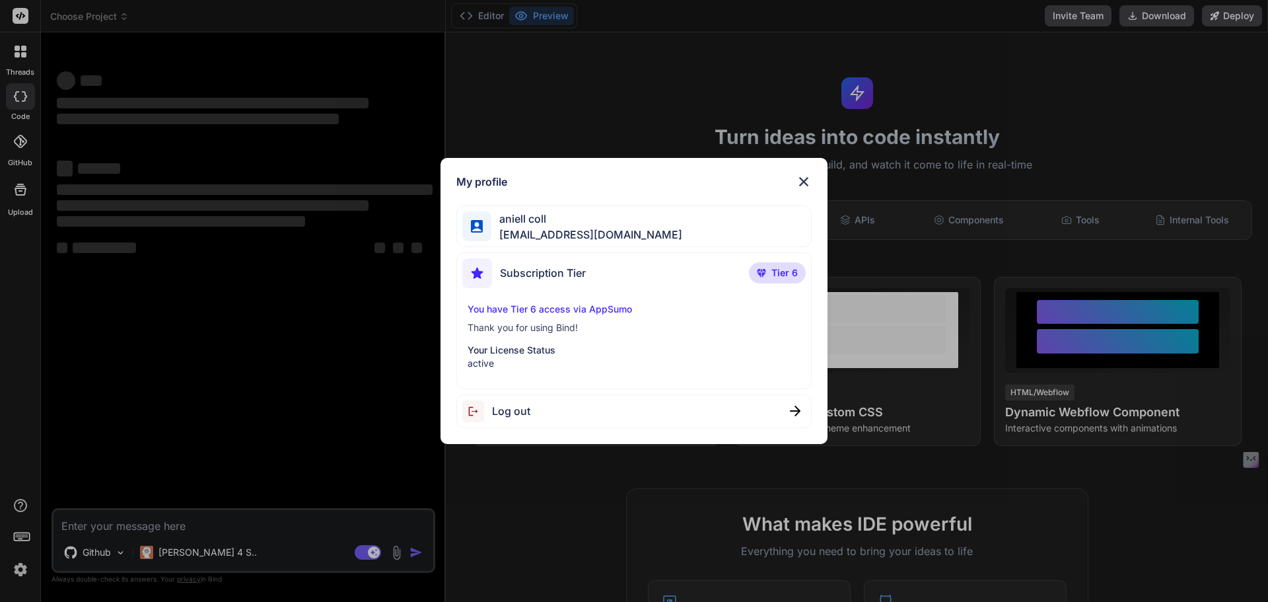
click at [803, 184] on img at bounding box center [804, 182] width 16 height 16
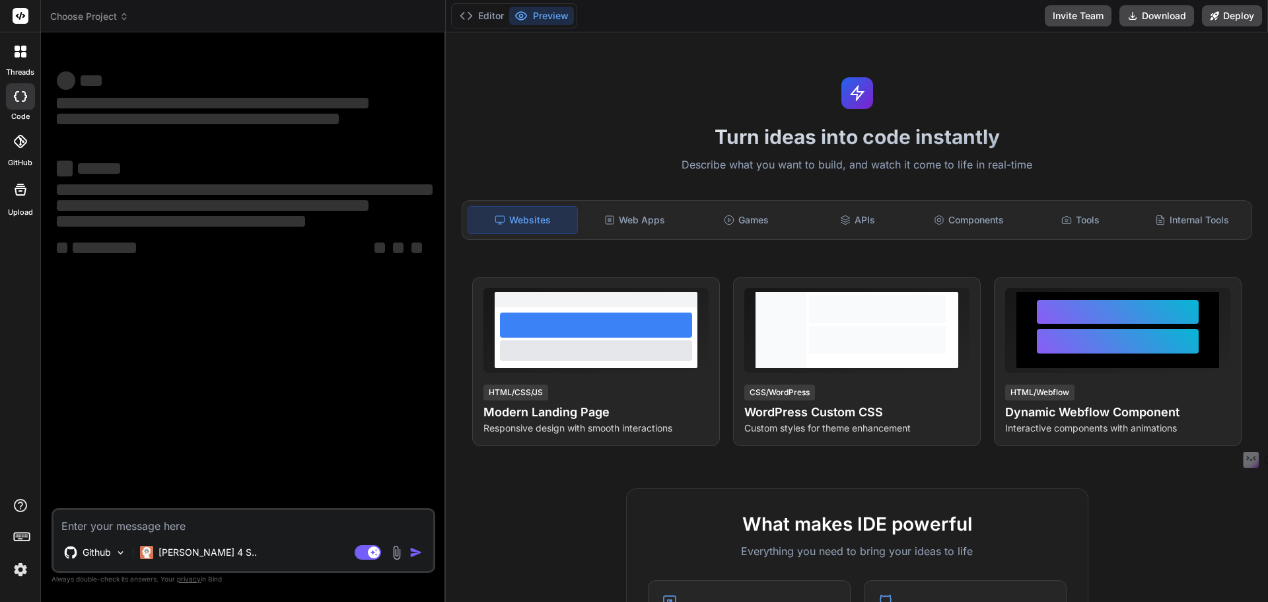
click at [25, 153] on div at bounding box center [20, 141] width 29 height 29
click at [13, 148] on div at bounding box center [20, 141] width 29 height 29
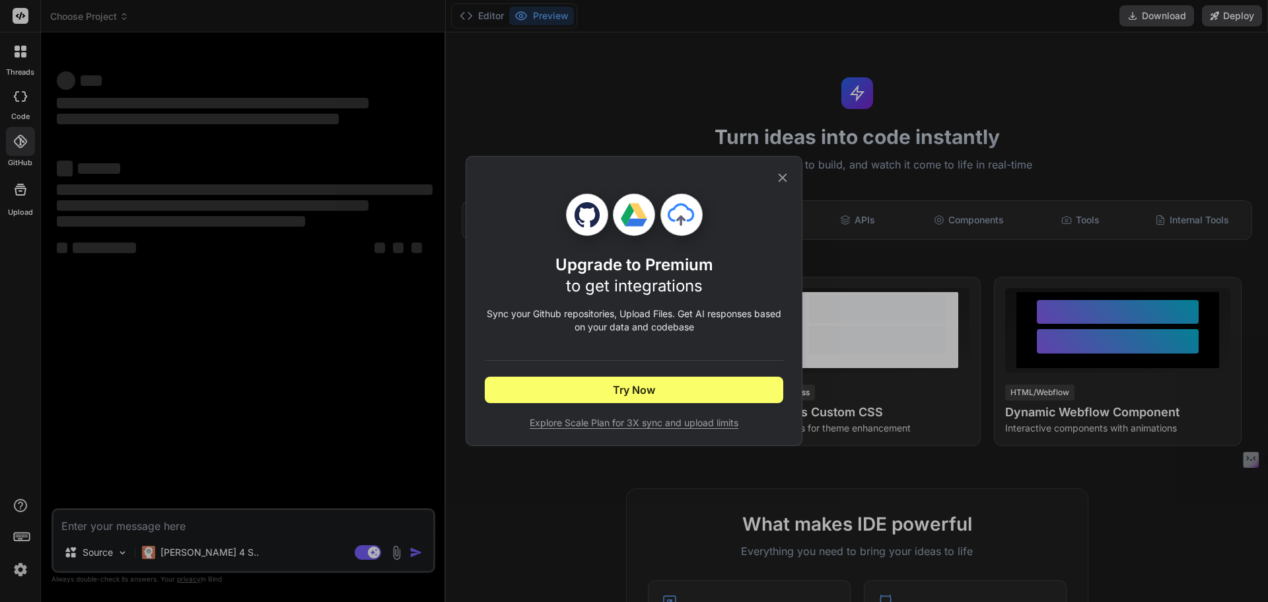
click at [781, 181] on icon at bounding box center [782, 177] width 15 height 15
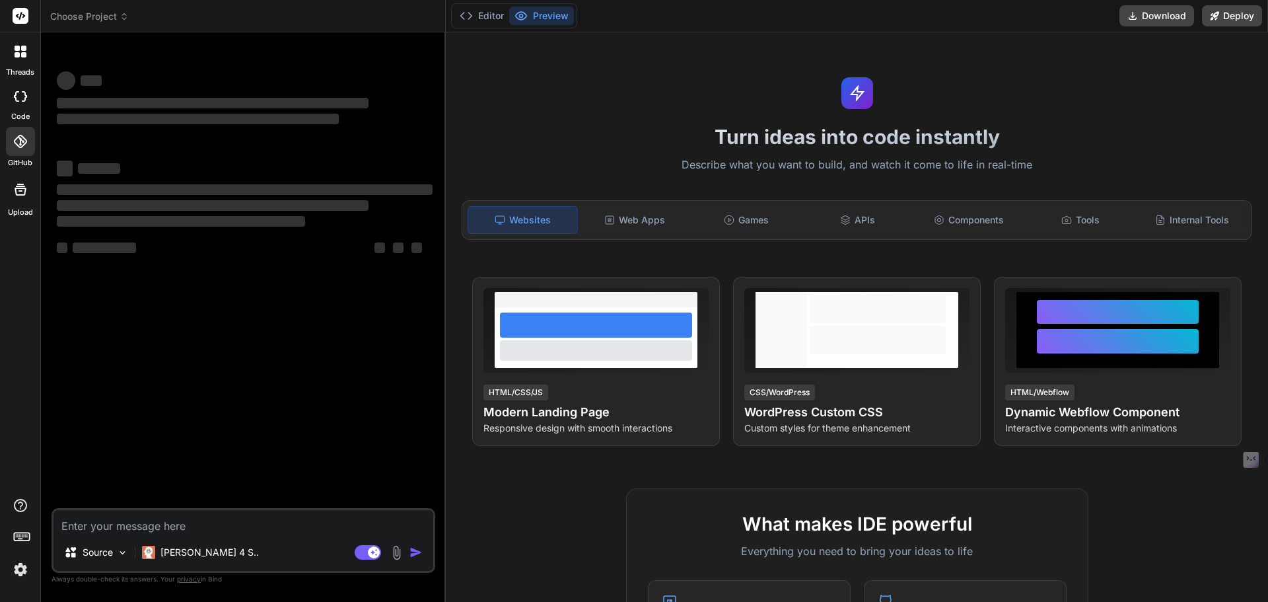
click at [19, 573] on img at bounding box center [20, 569] width 22 height 22
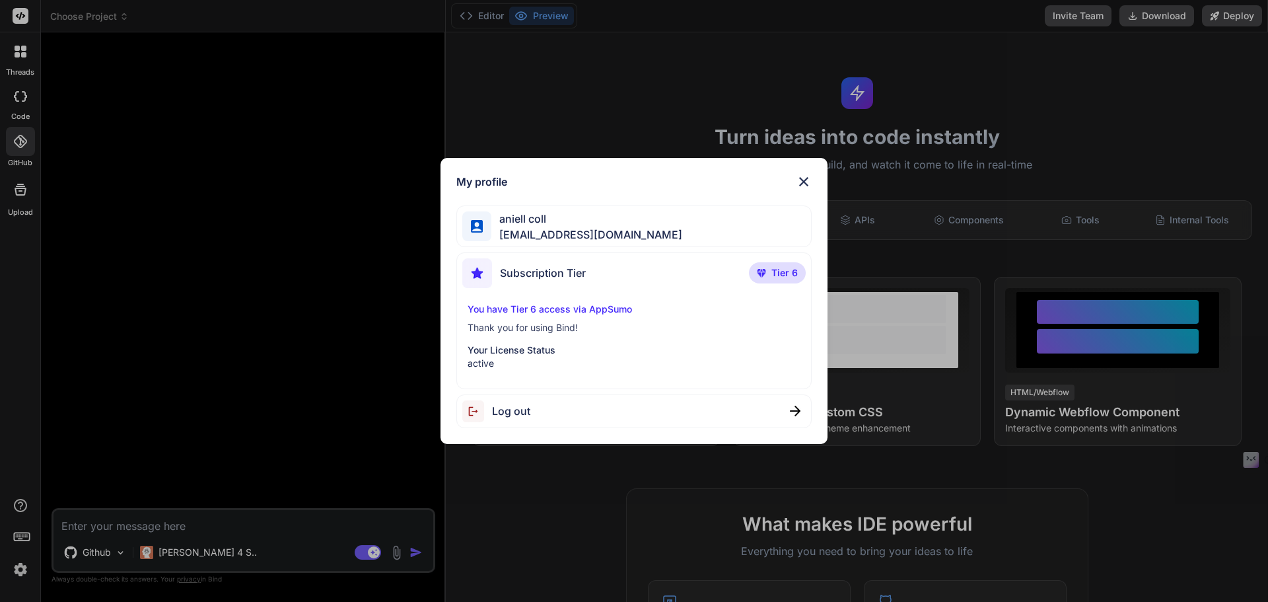
click at [804, 180] on img at bounding box center [804, 182] width 16 height 16
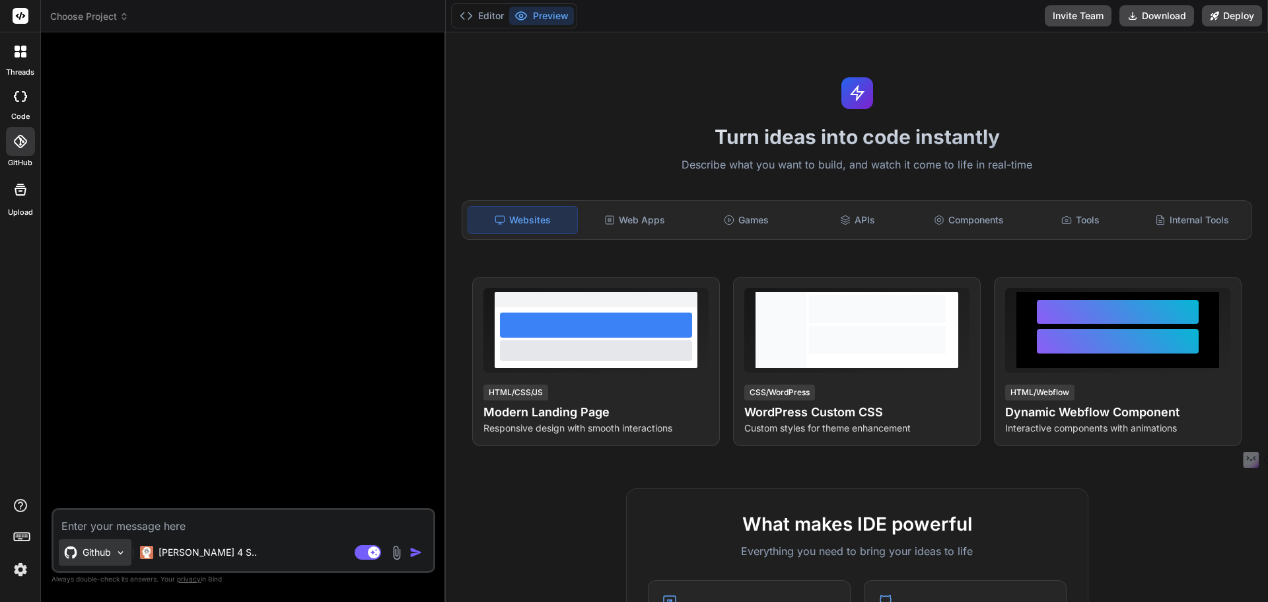
click at [95, 559] on div "Github" at bounding box center [95, 552] width 73 height 26
type textarea "x"
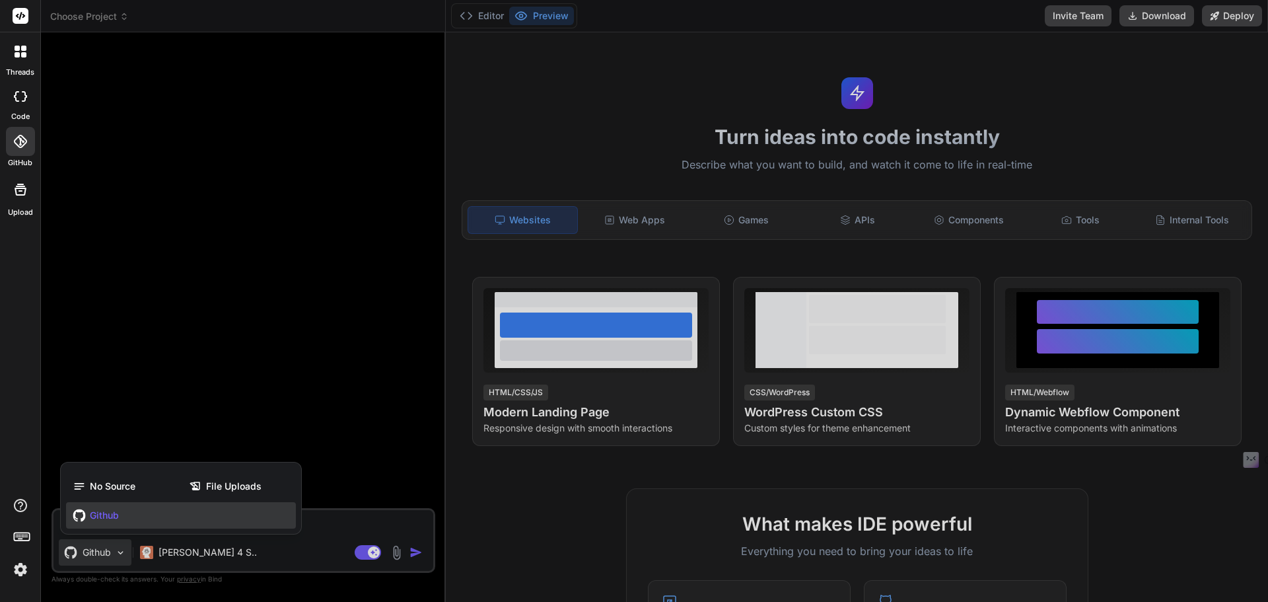
click at [19, 145] on icon at bounding box center [20, 141] width 13 height 13
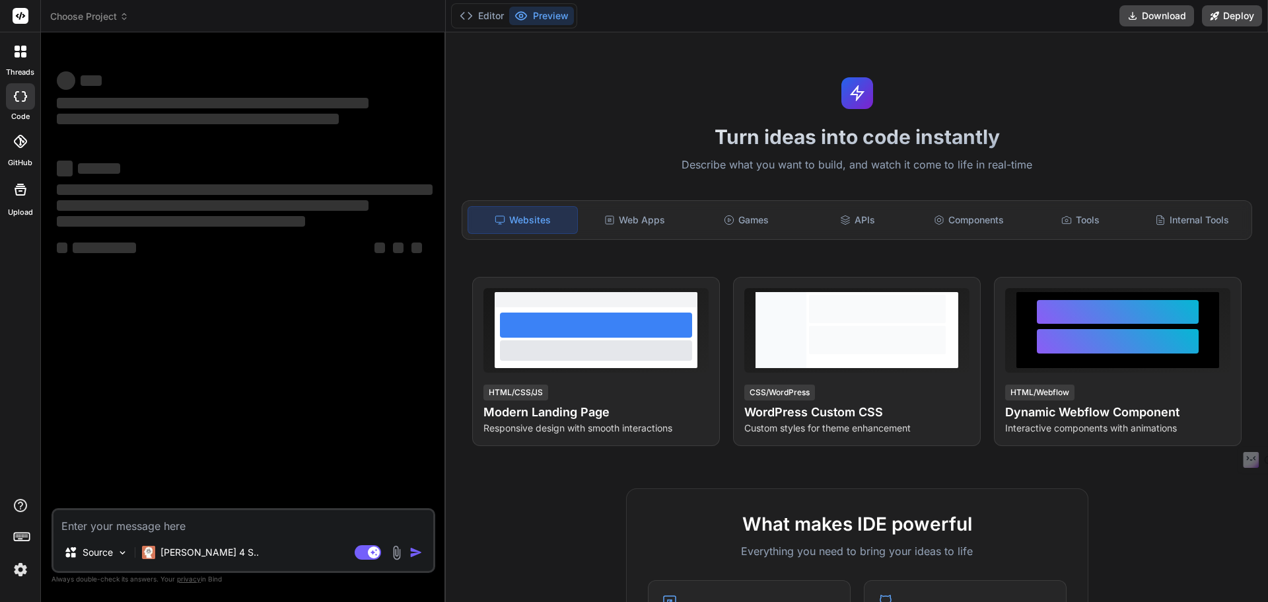
click at [6, 143] on div at bounding box center [20, 141] width 29 height 29
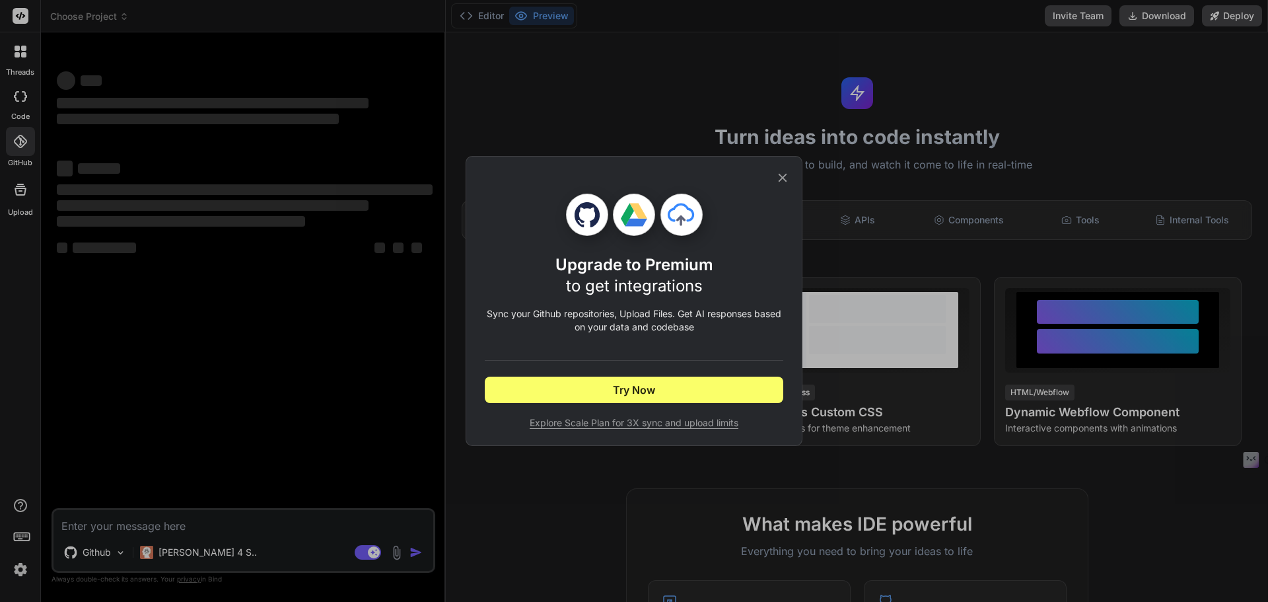
click at [785, 174] on icon at bounding box center [782, 177] width 15 height 15
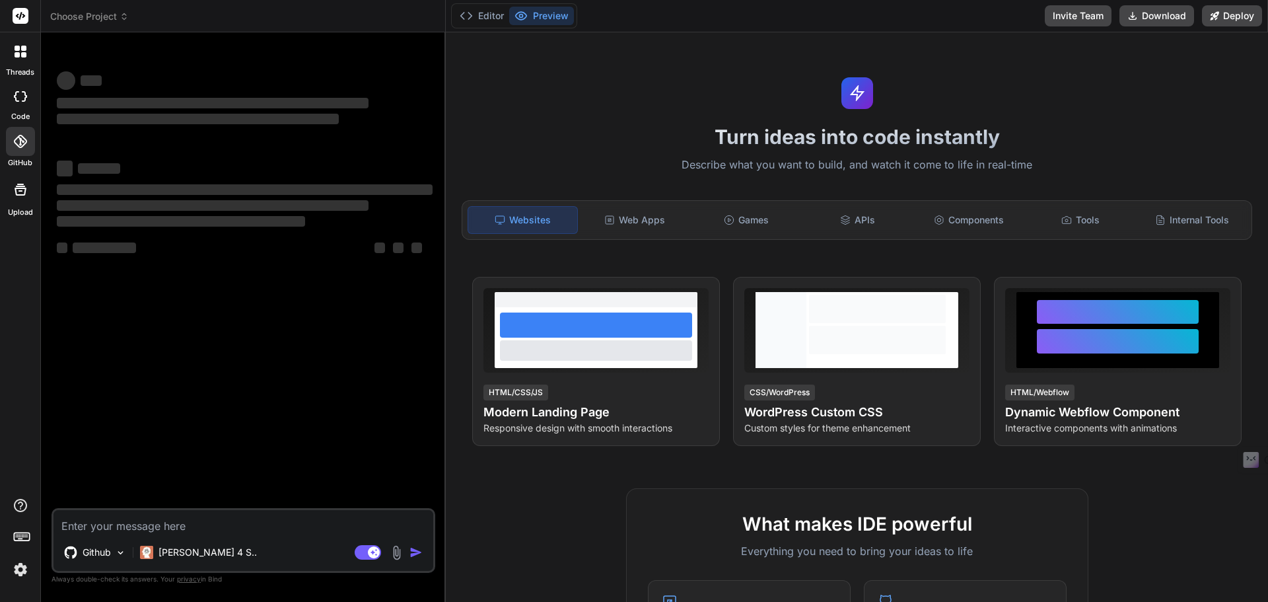
click at [15, 567] on img at bounding box center [20, 569] width 22 height 22
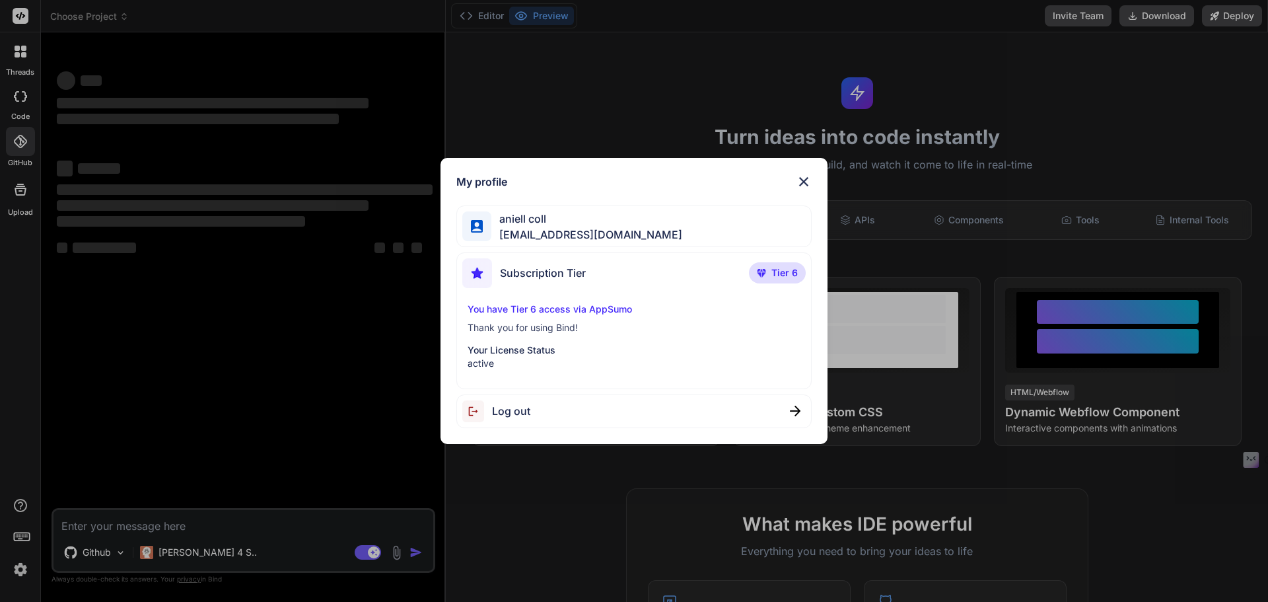
click at [810, 174] on img at bounding box center [804, 182] width 16 height 16
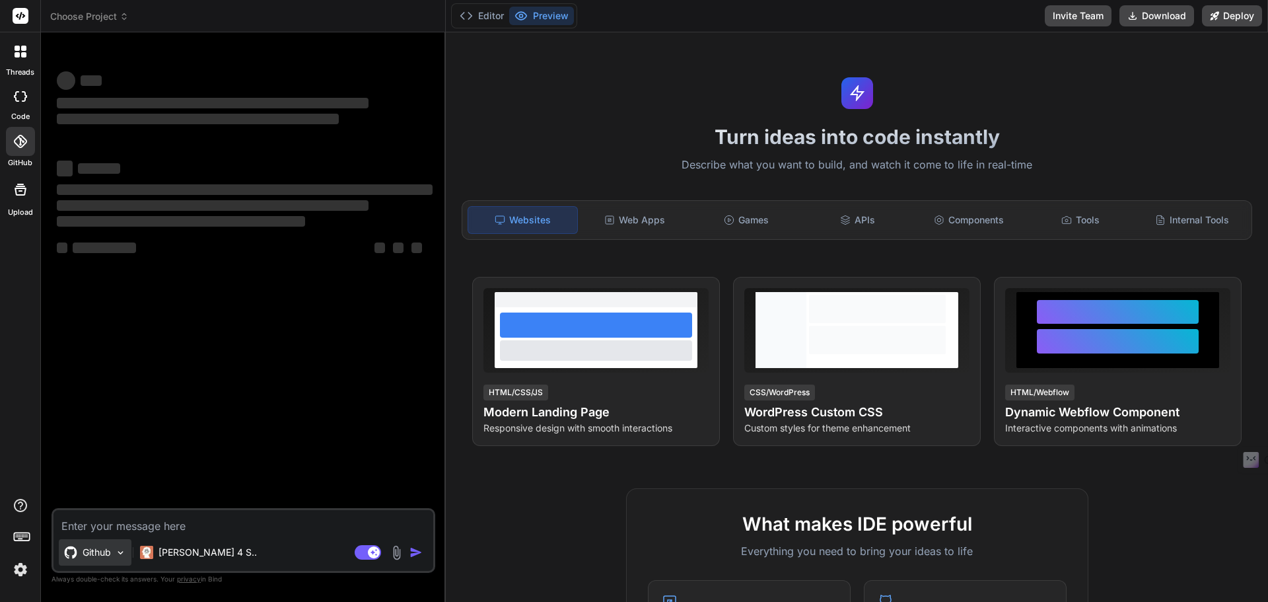
click at [104, 560] on div "Github" at bounding box center [95, 552] width 73 height 26
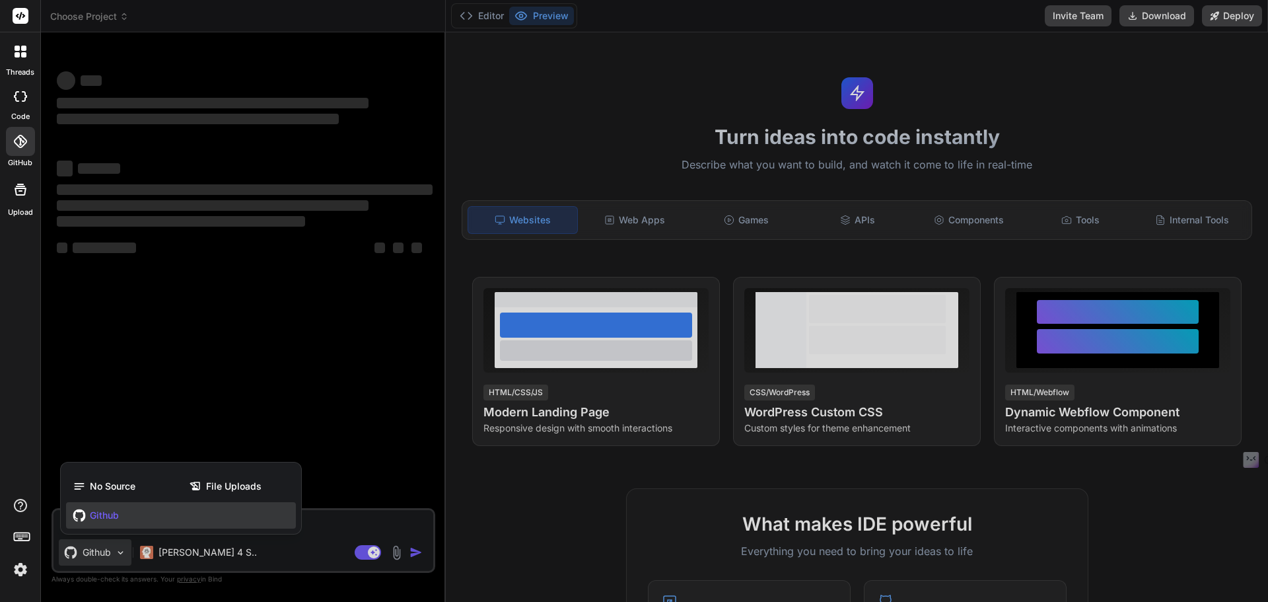
click at [147, 533] on div "No Source File Uploads Github" at bounding box center [181, 501] width 240 height 66
click at [147, 519] on div "Github" at bounding box center [181, 515] width 230 height 26
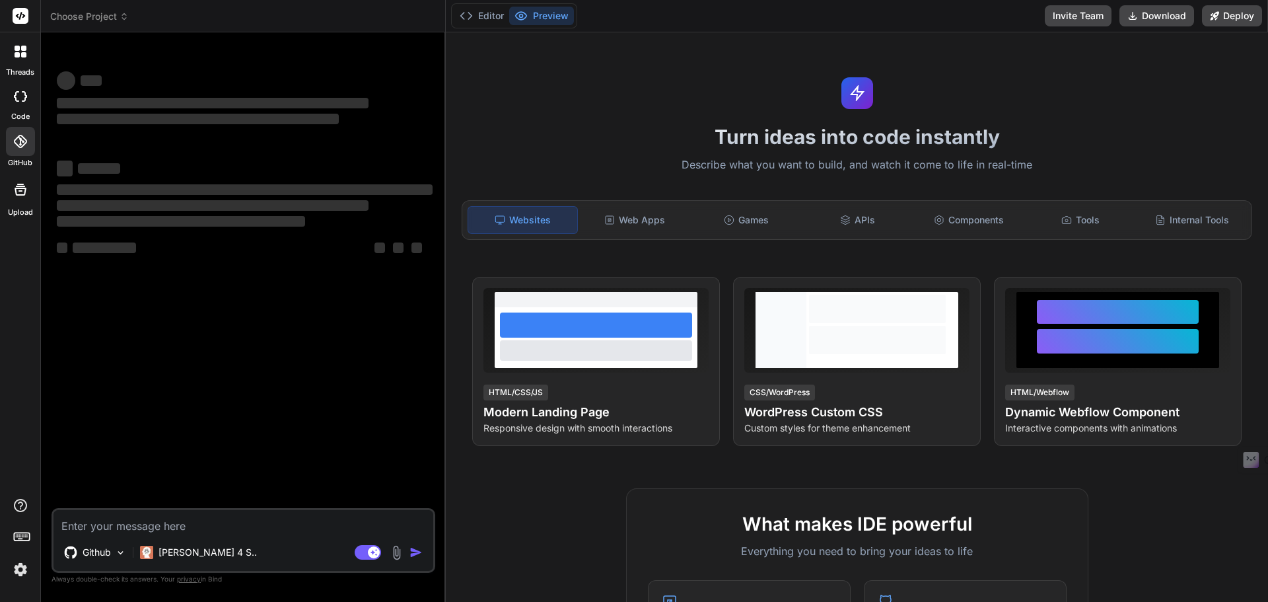
type textarea "x"
click at [18, 142] on icon at bounding box center [20, 141] width 13 height 13
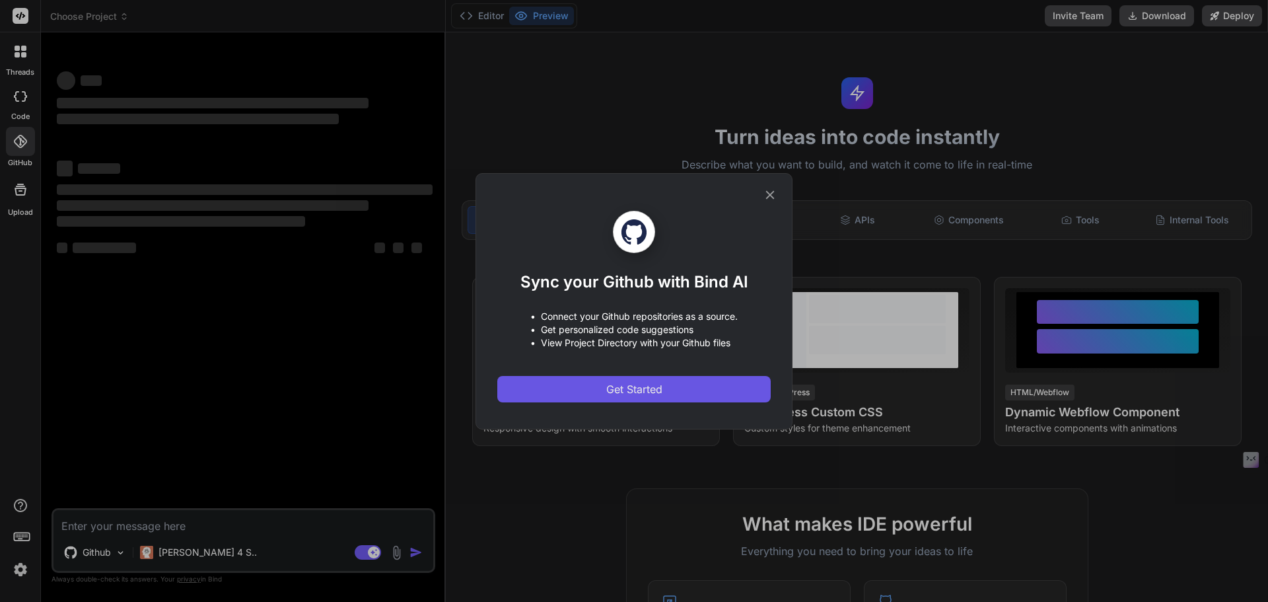
click at [675, 388] on button "Get Started" at bounding box center [633, 389] width 273 height 26
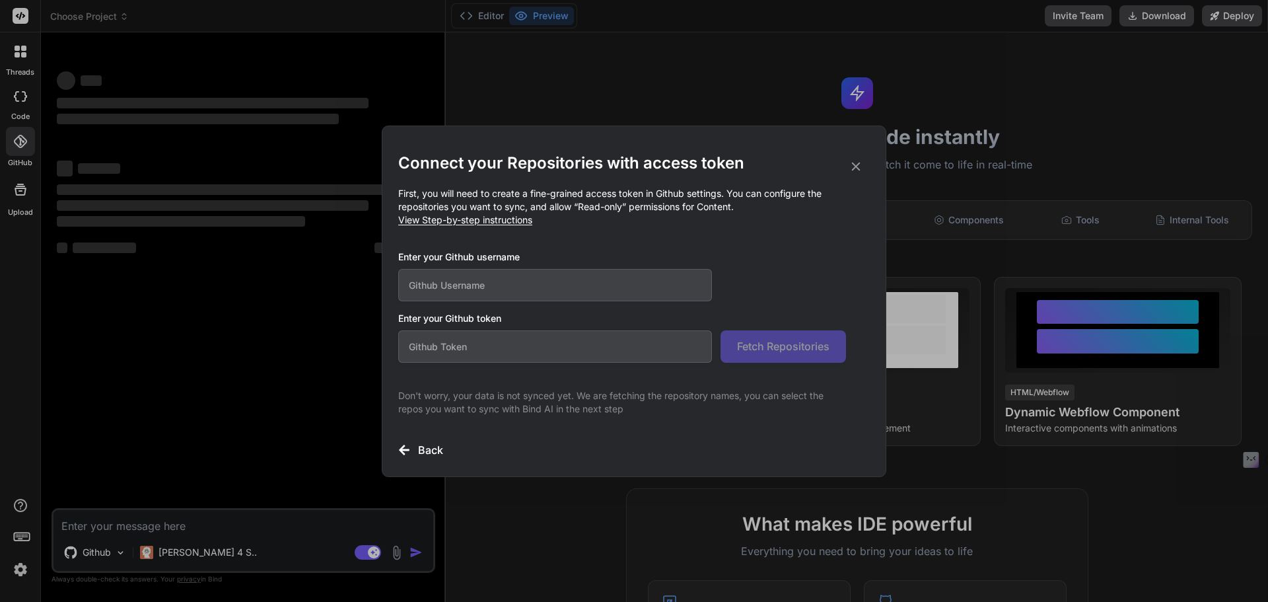
click at [600, 281] on input "text" at bounding box center [555, 285] width 314 height 32
type input "Z"
type input "ziomornello"
click at [587, 338] on input "text" at bounding box center [555, 346] width 314 height 32
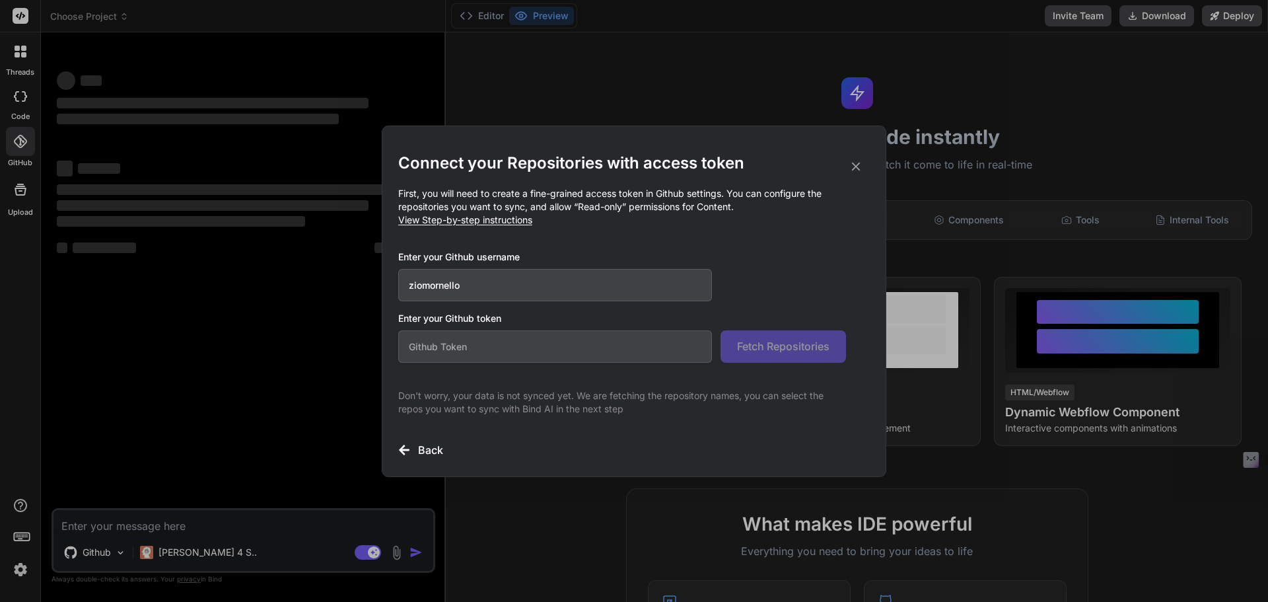
paste input "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"
type input "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"
type textarea "x"
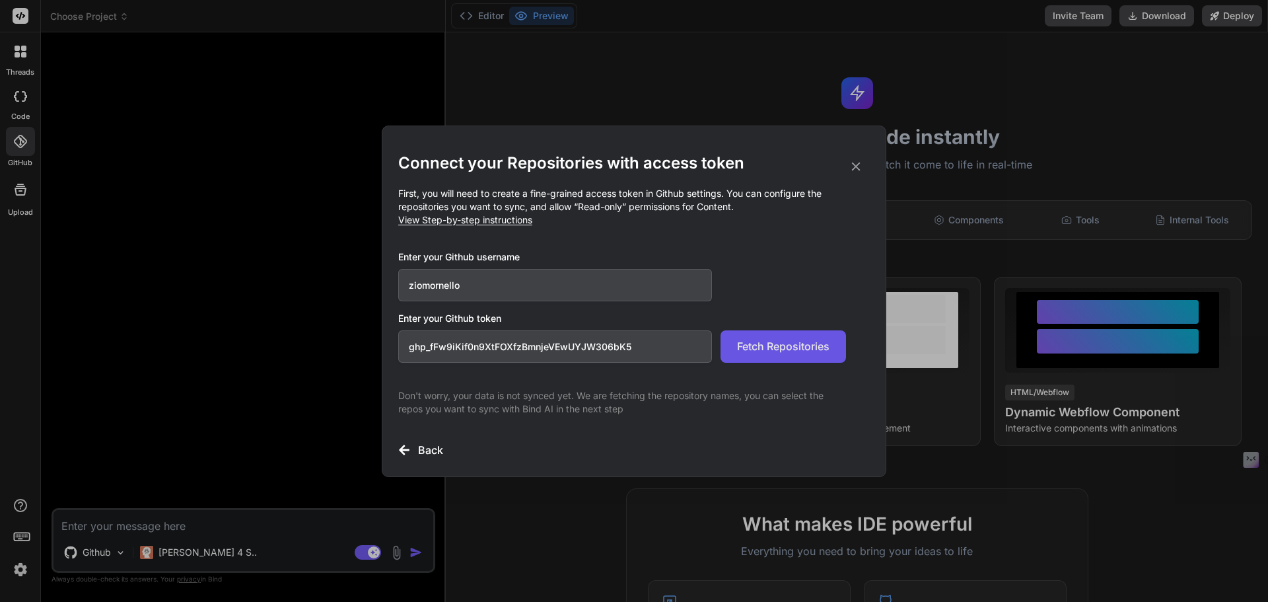
click at [788, 353] on span "Fetch Repositories" at bounding box center [783, 346] width 92 height 16
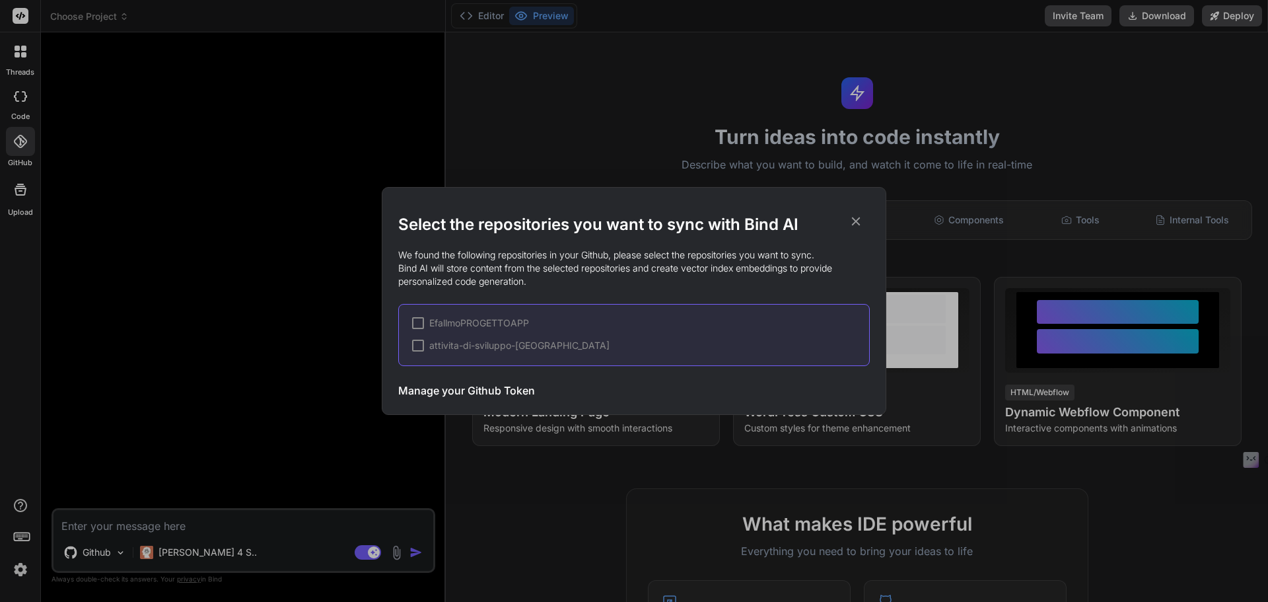
click at [417, 321] on div at bounding box center [418, 323] width 12 height 12
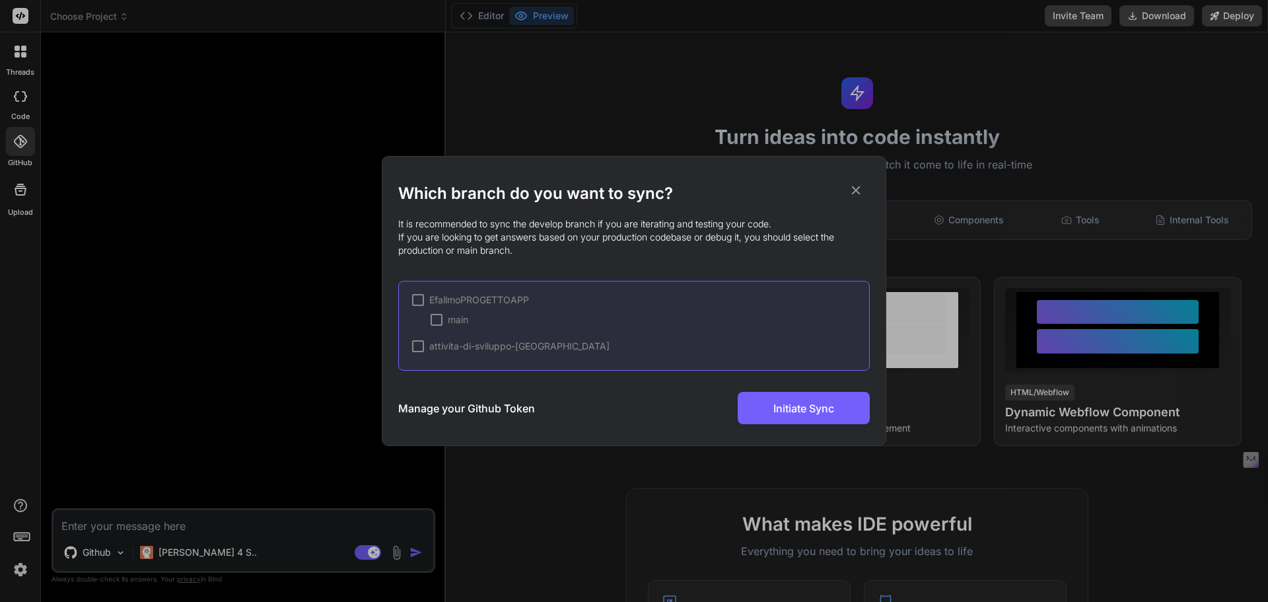
click at [418, 345] on div at bounding box center [418, 346] width 12 height 12
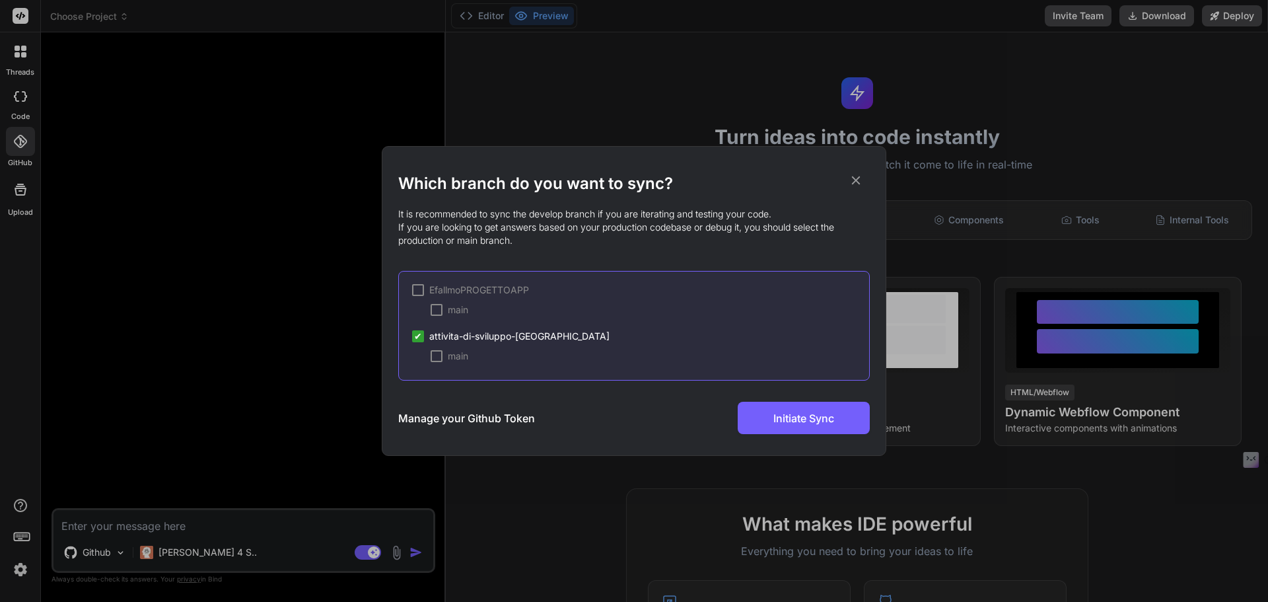
click at [420, 291] on div at bounding box center [418, 290] width 12 height 12
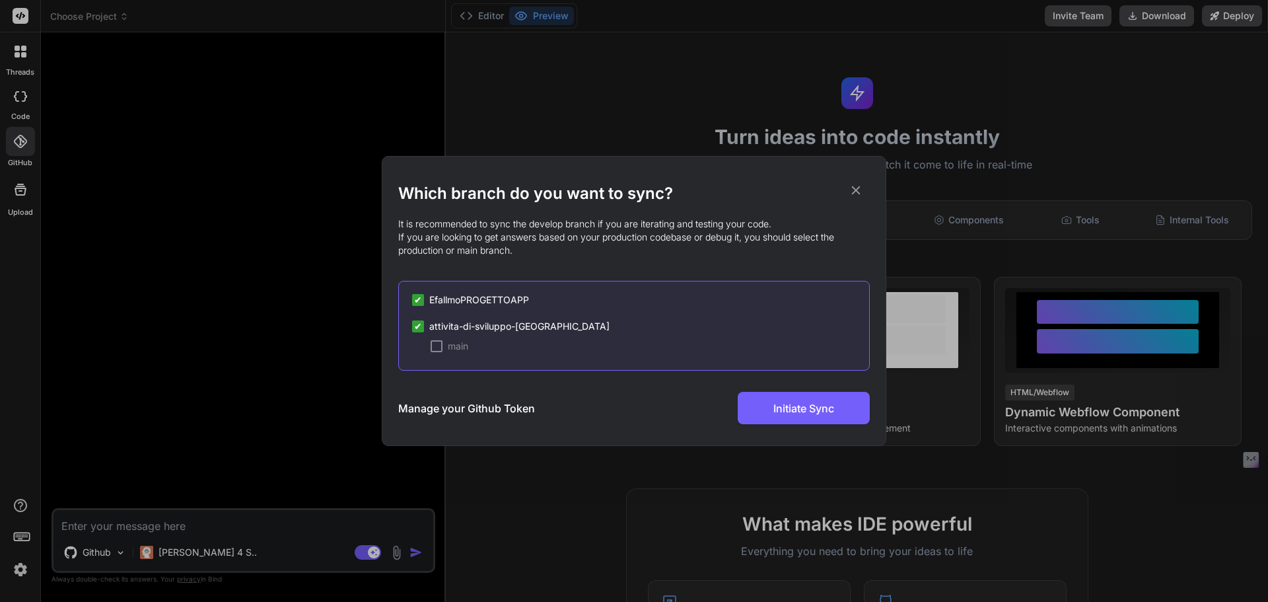
click at [412, 297] on div "✔" at bounding box center [418, 300] width 12 height 12
click at [422, 300] on div at bounding box center [418, 300] width 12 height 12
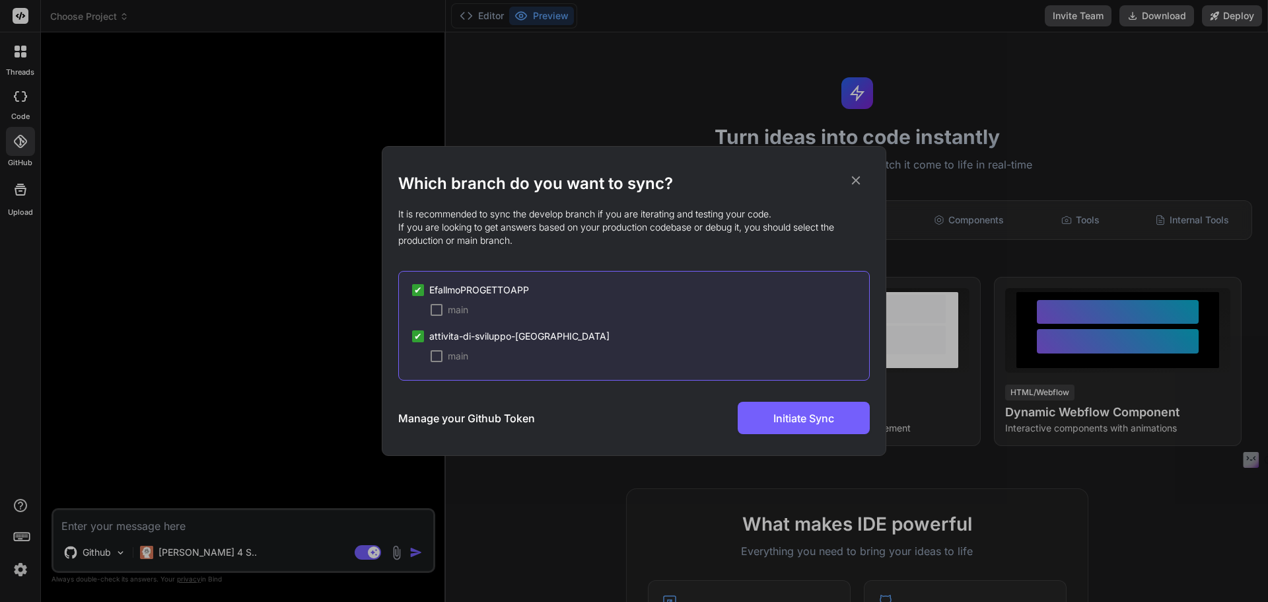
click at [433, 308] on div at bounding box center [437, 310] width 12 height 12
click at [434, 351] on div at bounding box center [437, 356] width 12 height 12
click at [824, 425] on span "Initiate Sync" at bounding box center [803, 418] width 61 height 16
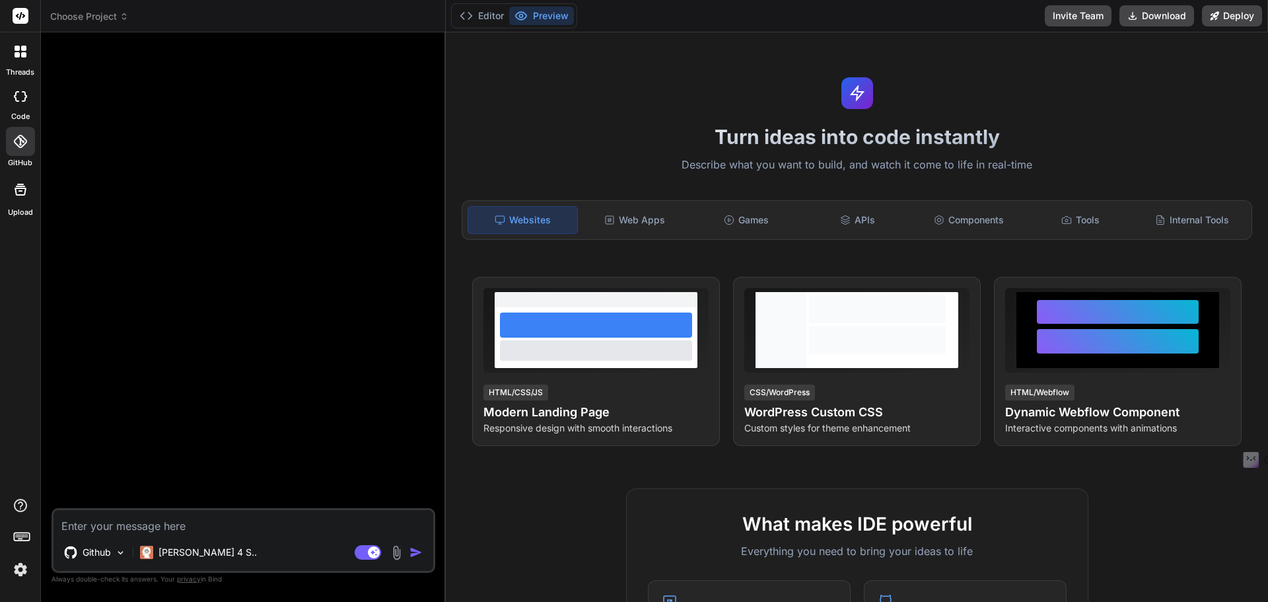
click at [22, 88] on div at bounding box center [20, 96] width 29 height 26
type textarea "x"
click at [18, 149] on div at bounding box center [20, 141] width 29 height 29
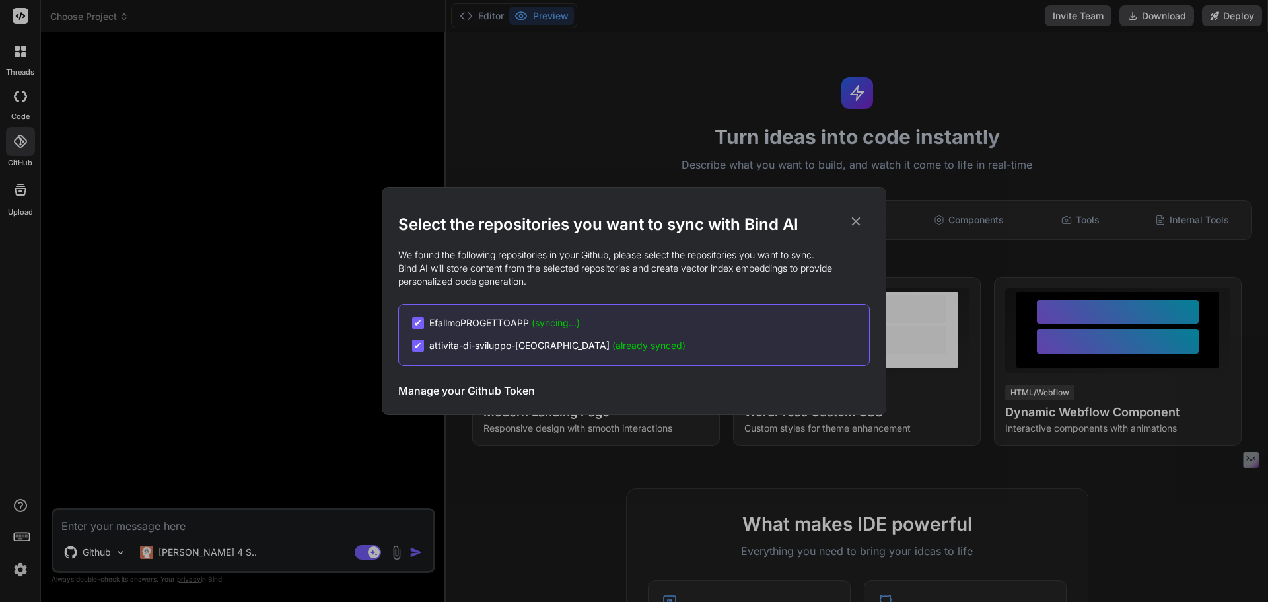
click at [856, 218] on icon at bounding box center [856, 221] width 15 height 15
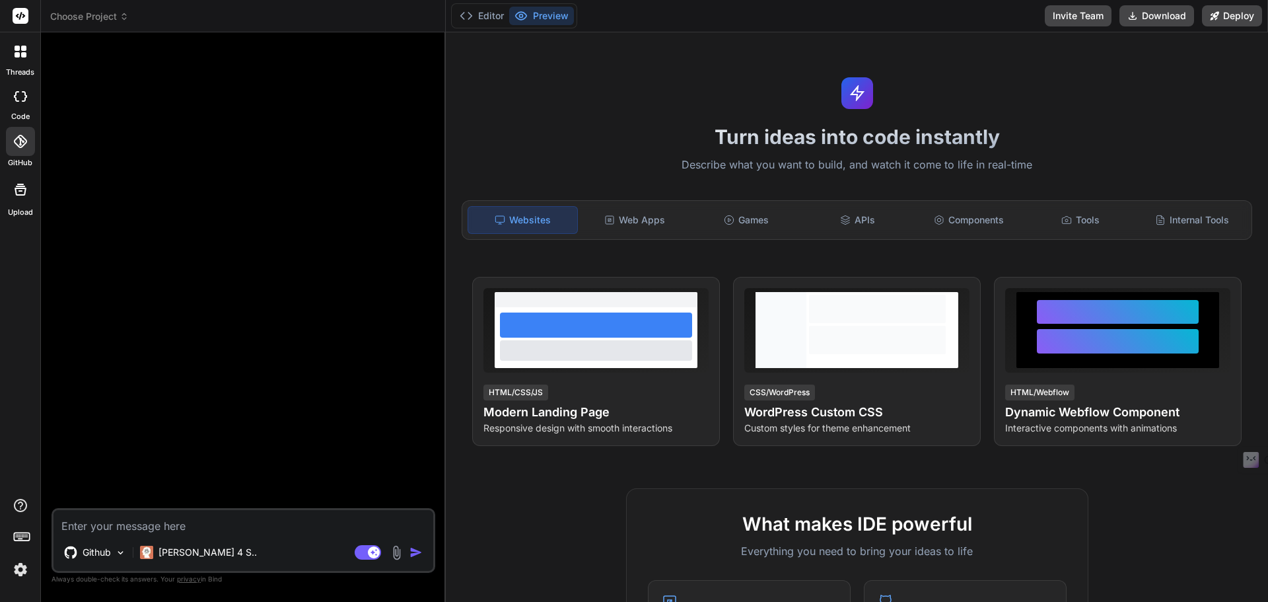
click at [10, 148] on div at bounding box center [20, 141] width 29 height 29
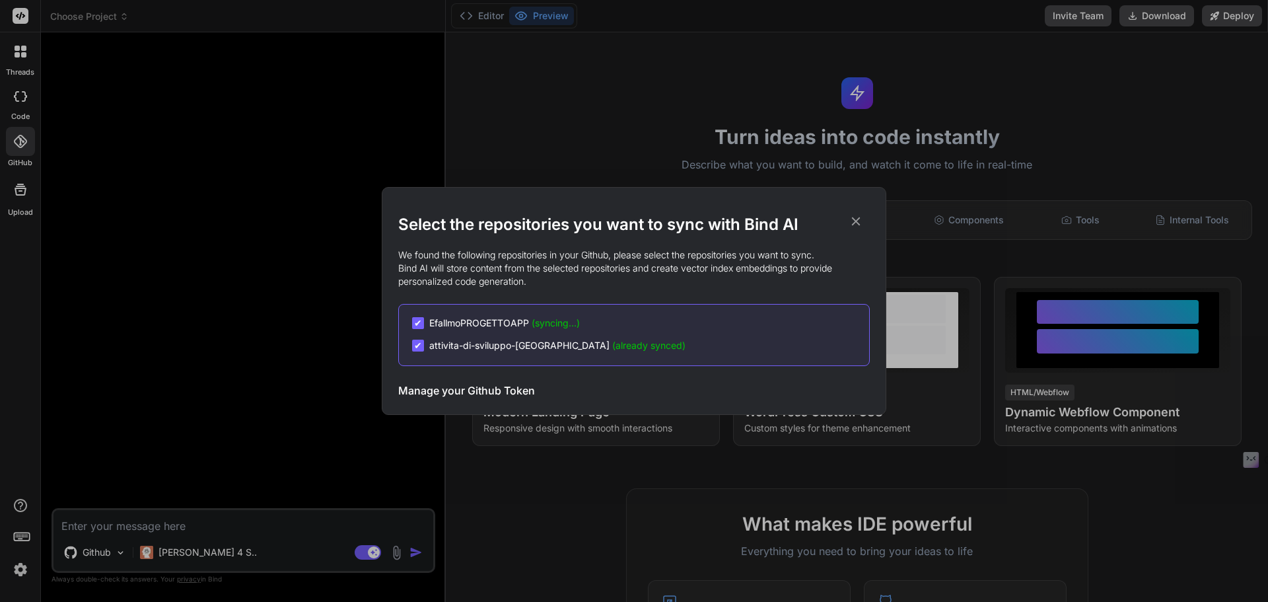
click at [857, 213] on div "Select the repositories you want to sync with Bind AI We found the following re…" at bounding box center [634, 301] width 472 height 227
click at [857, 215] on icon at bounding box center [856, 221] width 15 height 15
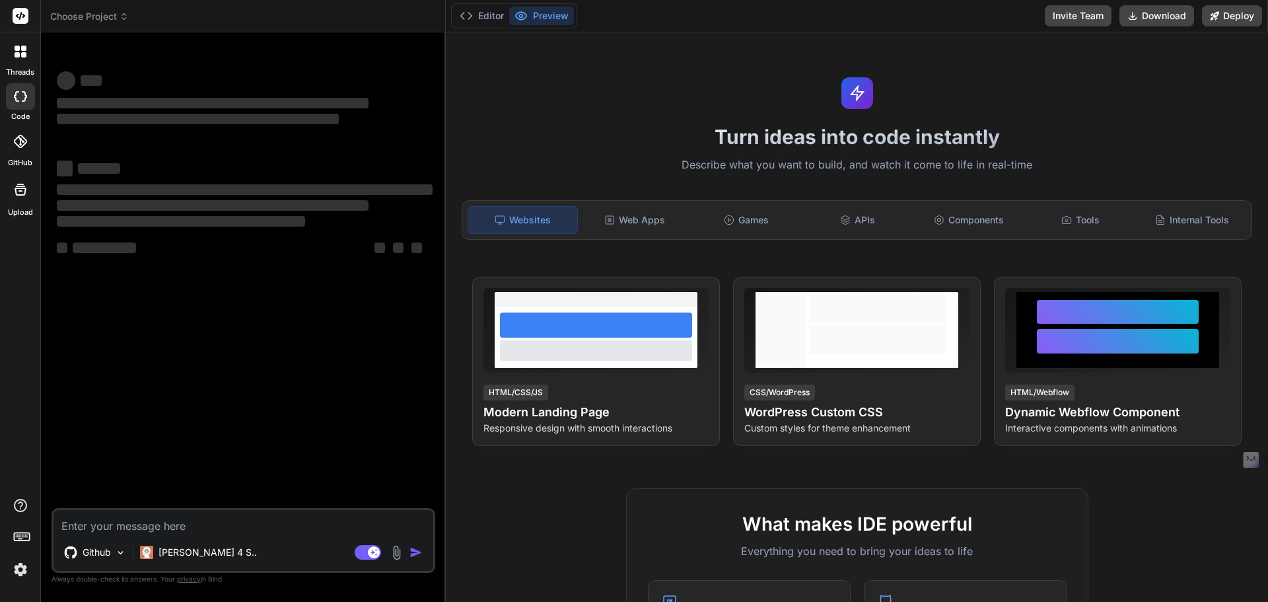
click at [23, 147] on icon at bounding box center [20, 141] width 13 height 13
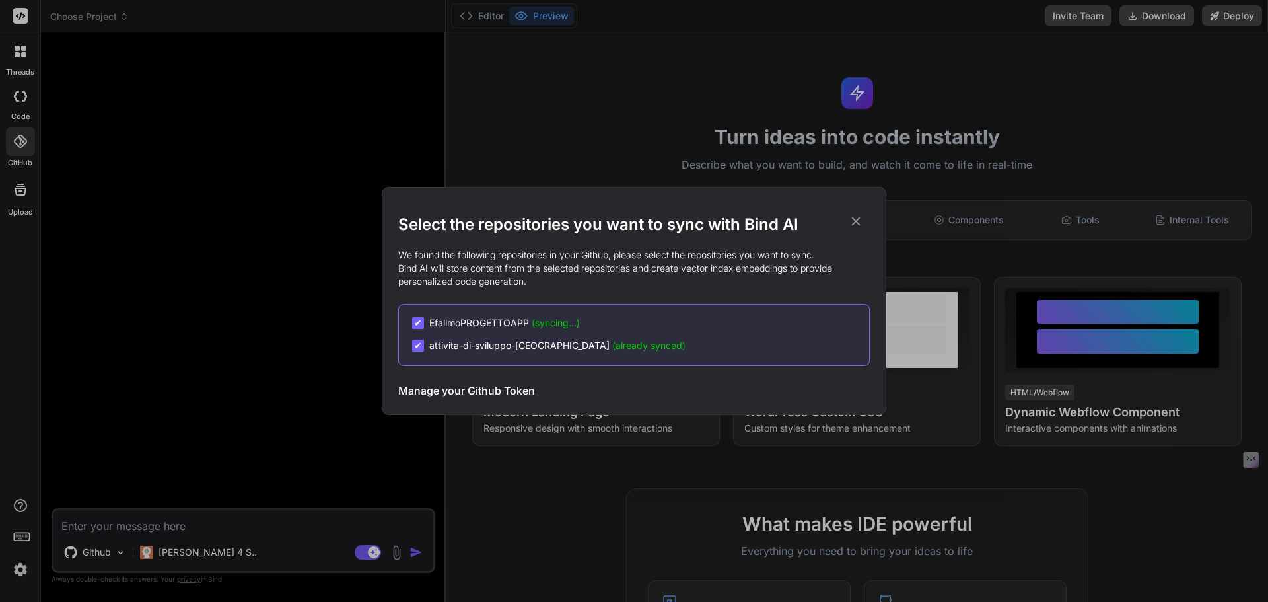
click at [862, 220] on icon at bounding box center [856, 221] width 15 height 15
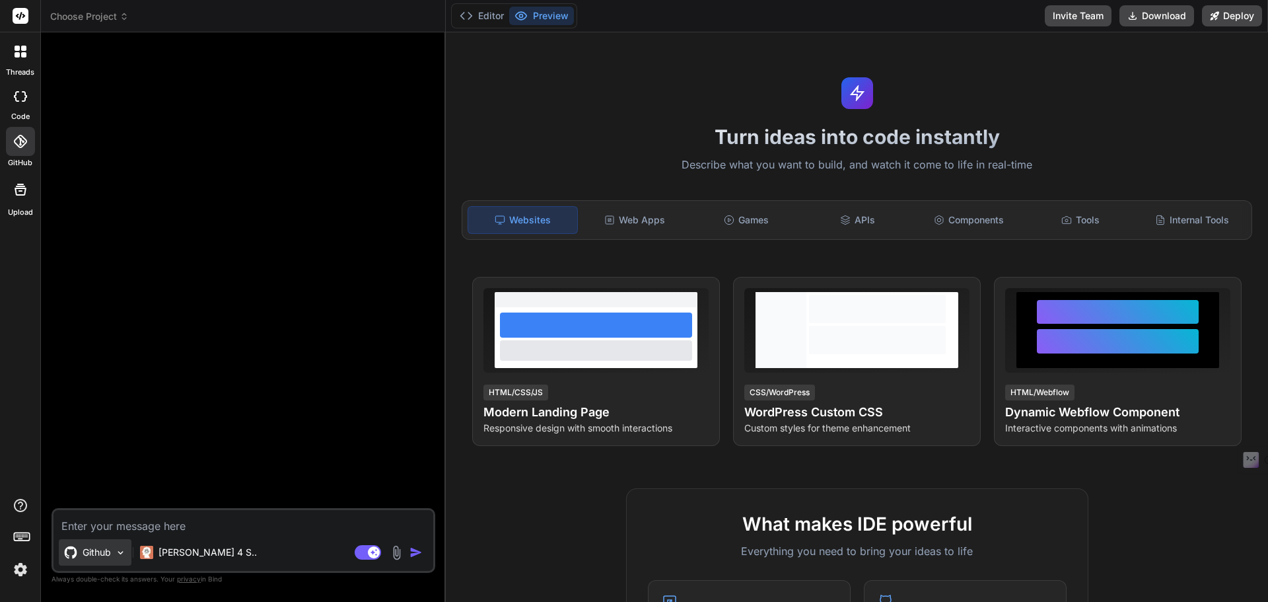
click at [112, 550] on div "Github" at bounding box center [95, 552] width 73 height 26
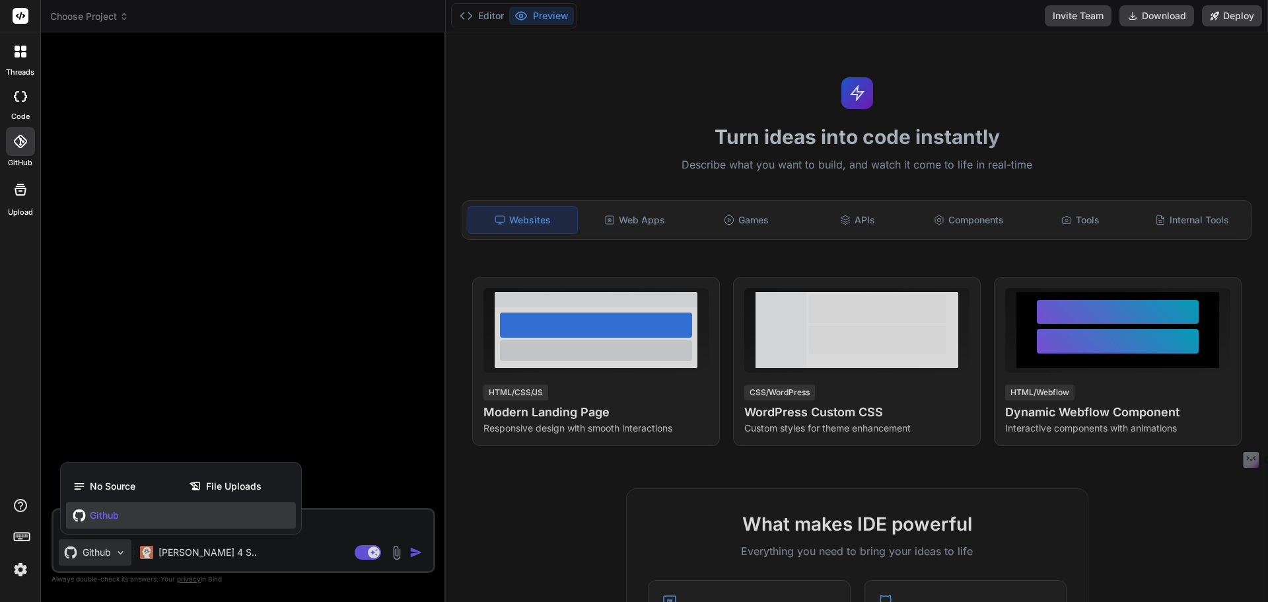
click at [192, 327] on div at bounding box center [634, 301] width 1268 height 602
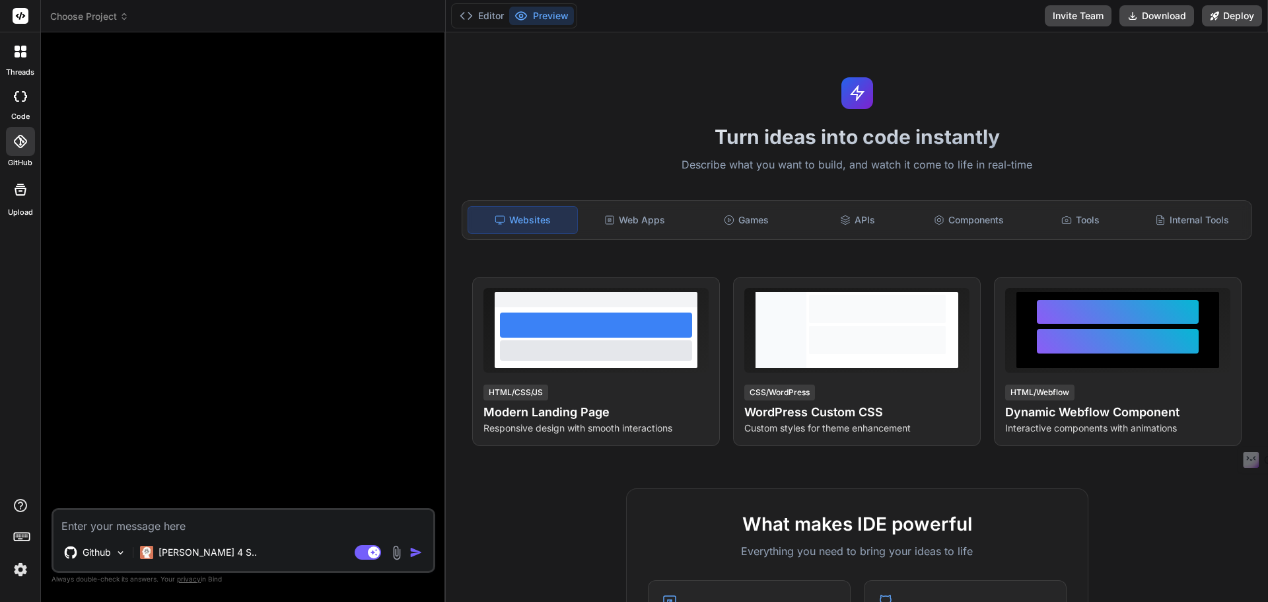
click at [28, 147] on div at bounding box center [20, 141] width 29 height 29
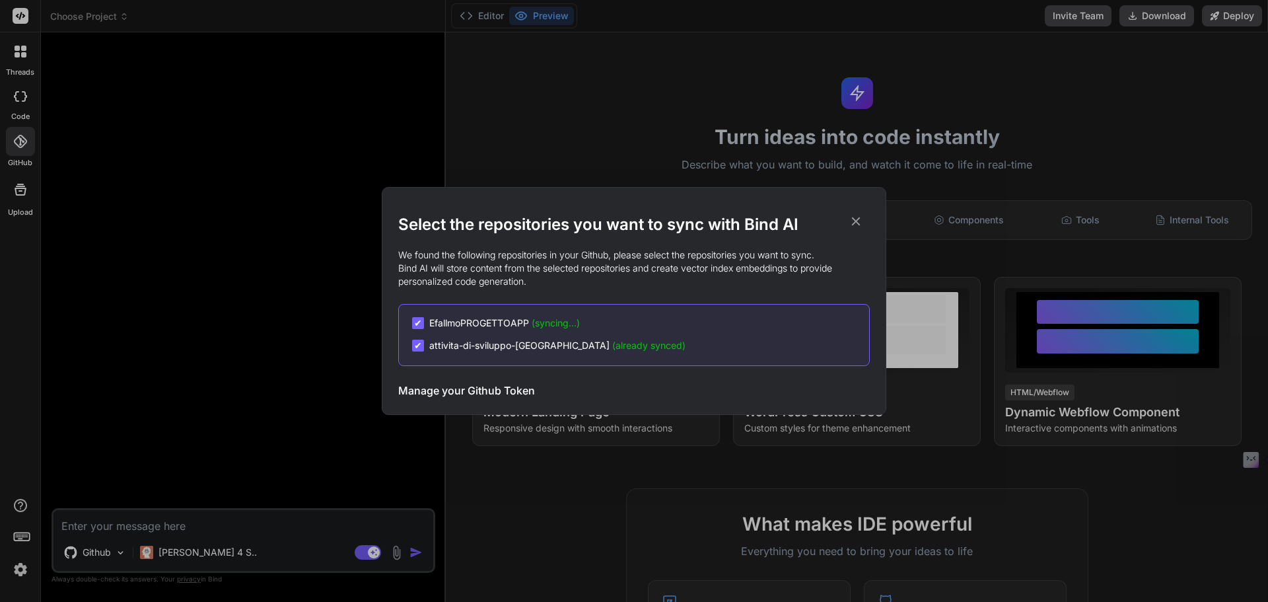
click at [28, 147] on div "Select the repositories you want to sync with Bind AI We found the following re…" at bounding box center [634, 301] width 1268 height 602
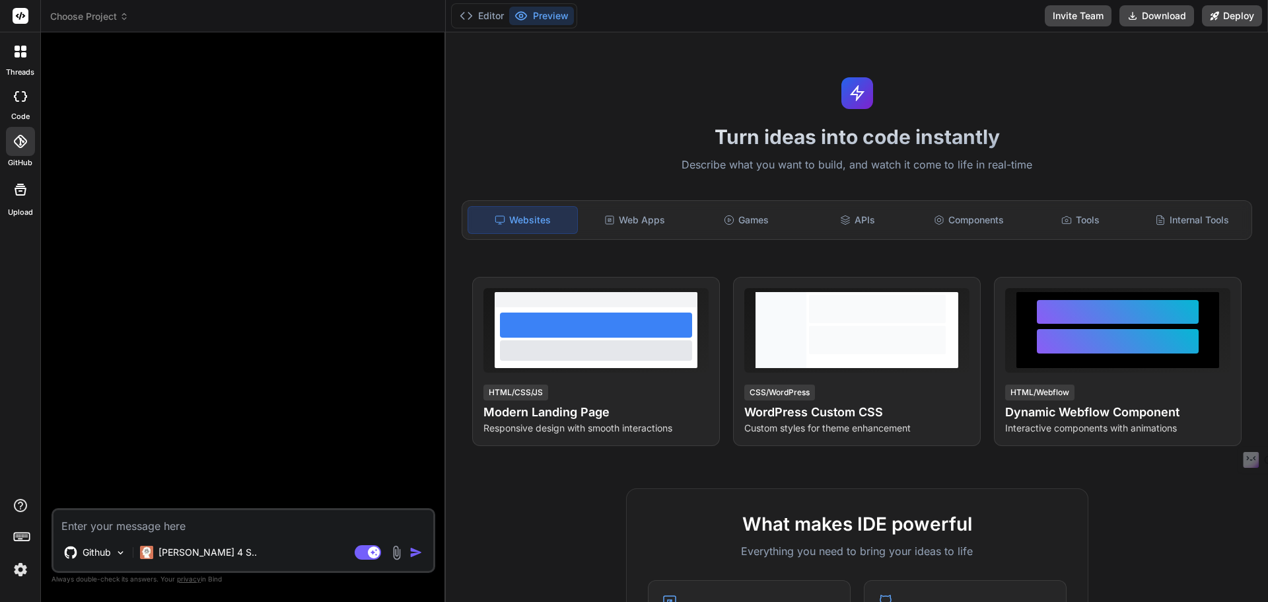
click at [22, 573] on img at bounding box center [20, 569] width 22 height 22
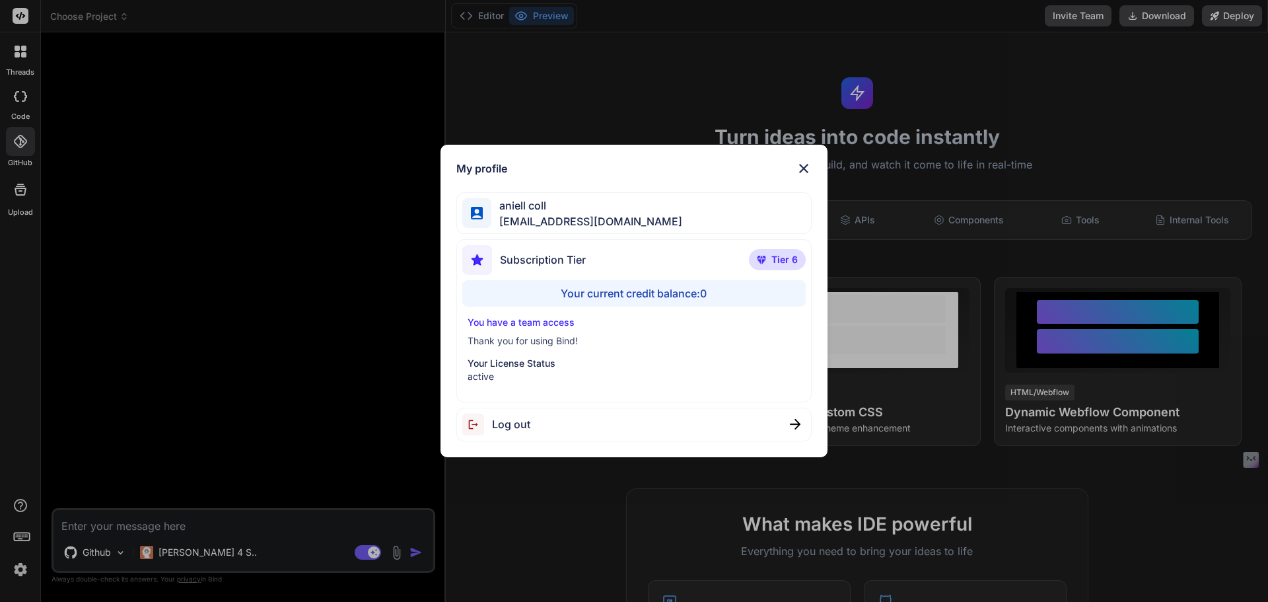
click at [547, 323] on p "You have a team access" at bounding box center [635, 322] width 334 height 13
click at [536, 367] on p "Your License Status" at bounding box center [635, 363] width 334 height 13
click at [798, 166] on img at bounding box center [804, 169] width 16 height 16
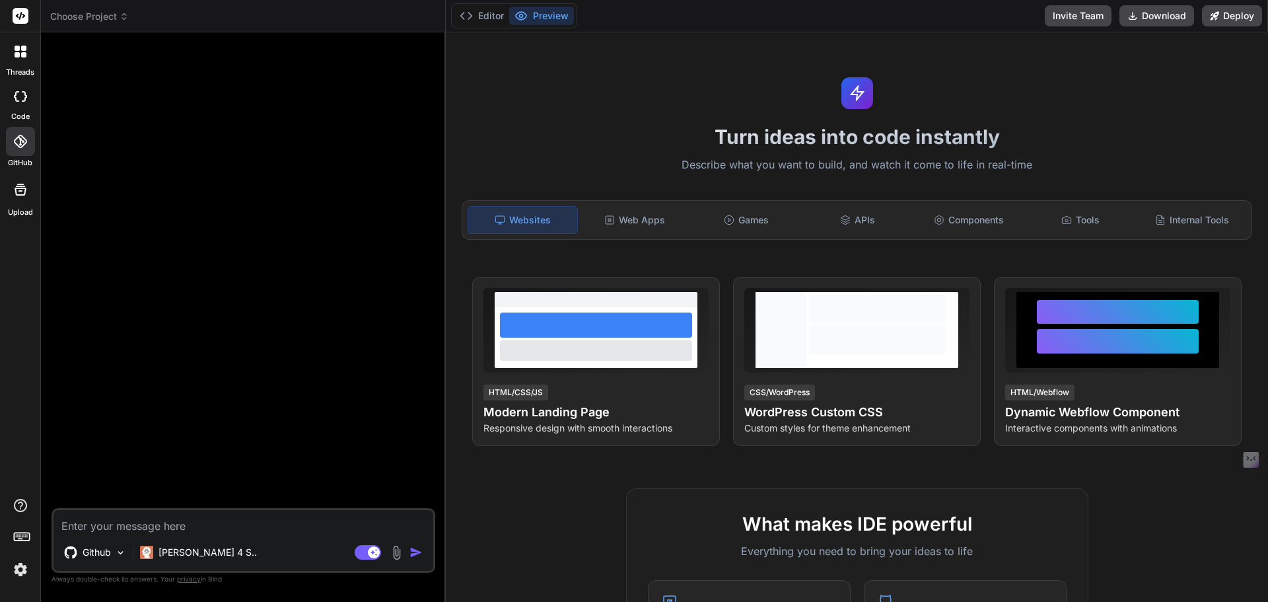
click at [22, 67] on label "threads" at bounding box center [20, 72] width 28 height 11
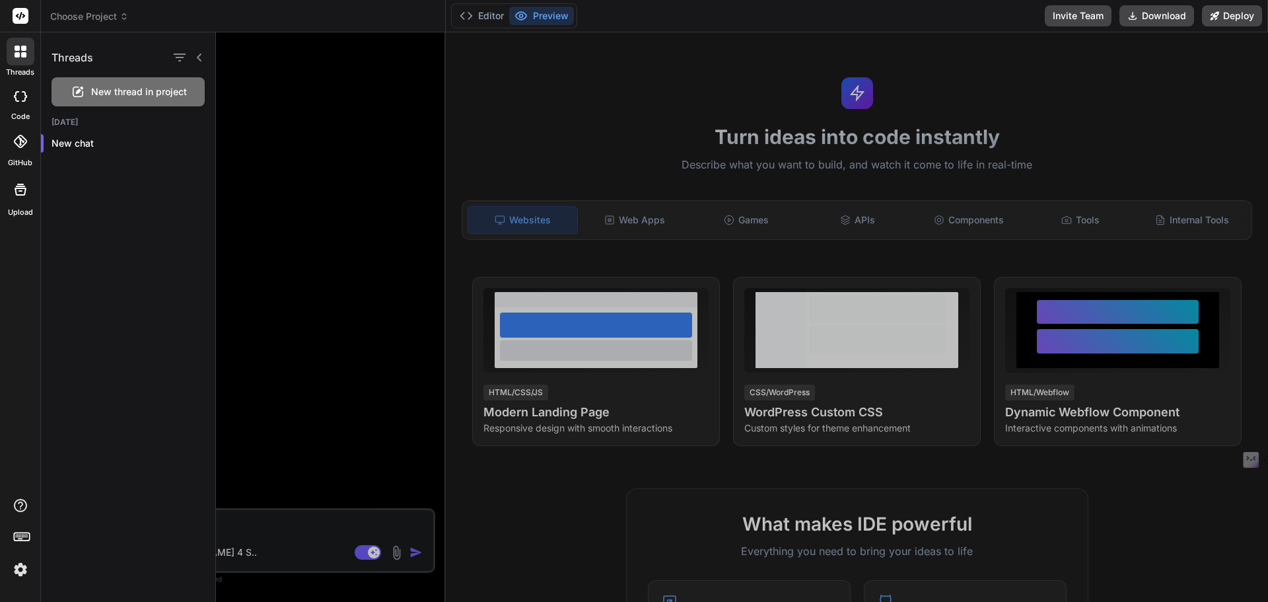
click at [22, 54] on icon at bounding box center [23, 54] width 5 height 5
click at [320, 306] on div at bounding box center [742, 316] width 1052 height 569
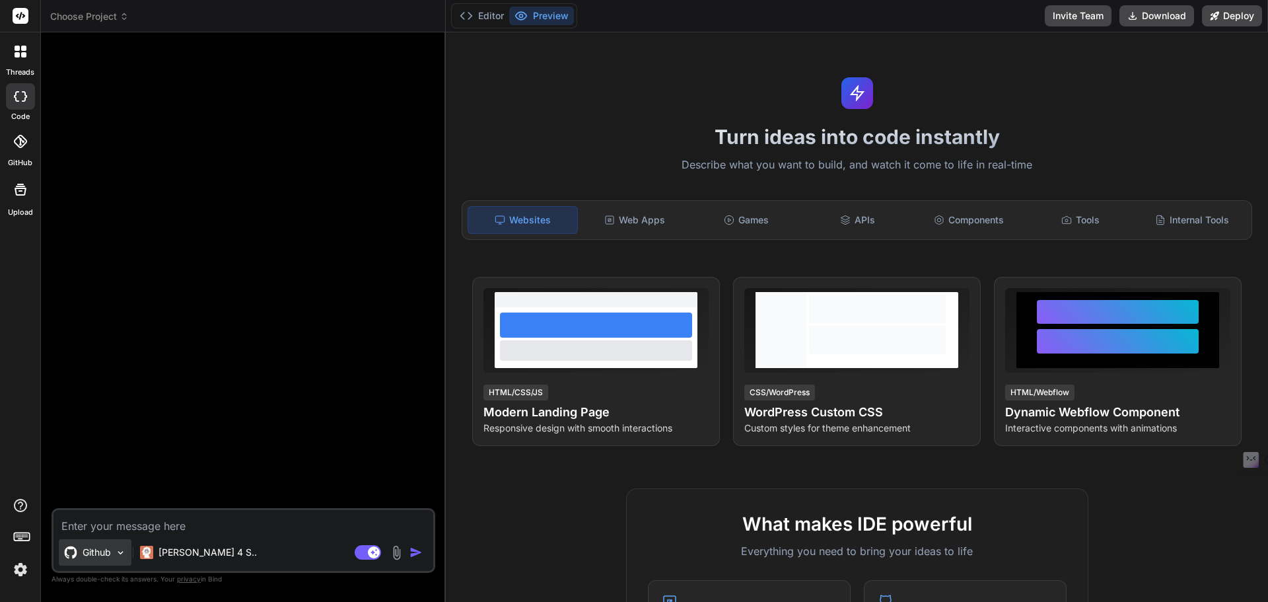
click at [120, 543] on div "Github" at bounding box center [95, 552] width 73 height 26
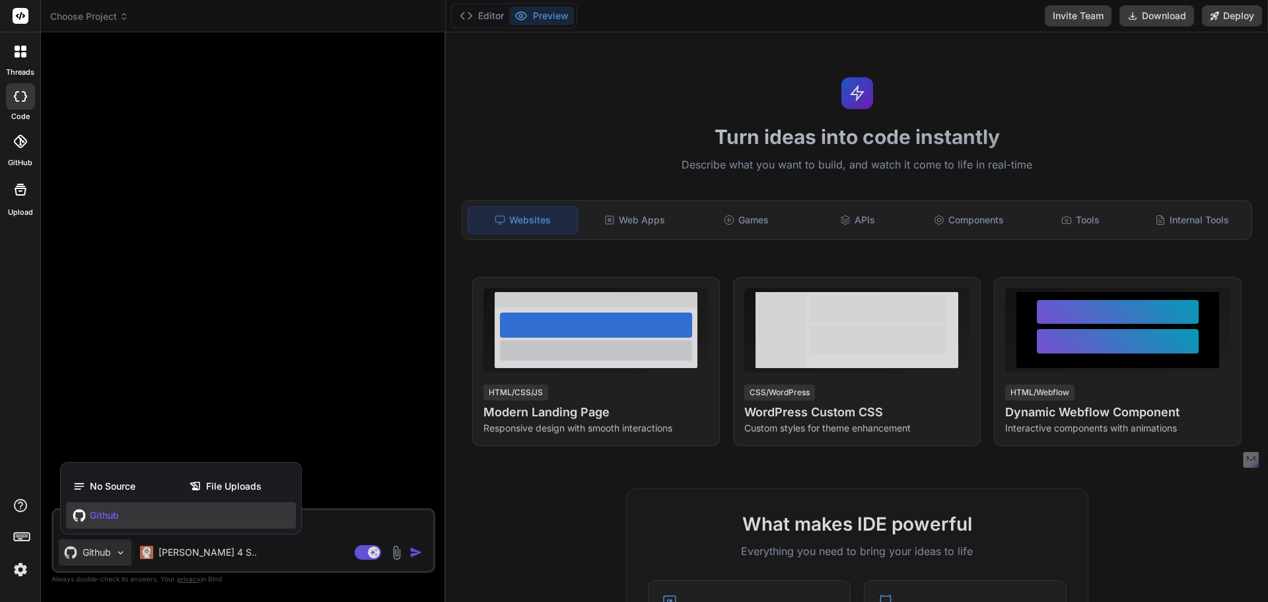
click at [17, 135] on icon at bounding box center [20, 141] width 13 height 13
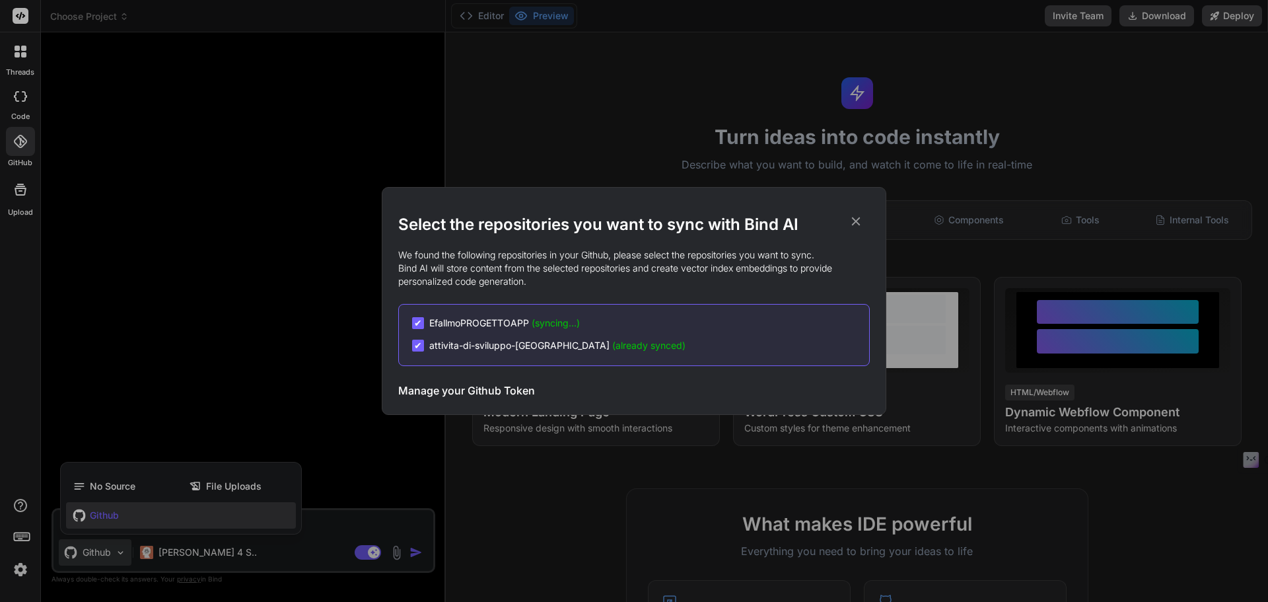
click at [544, 323] on span "(syncing...)" at bounding box center [556, 322] width 48 height 11
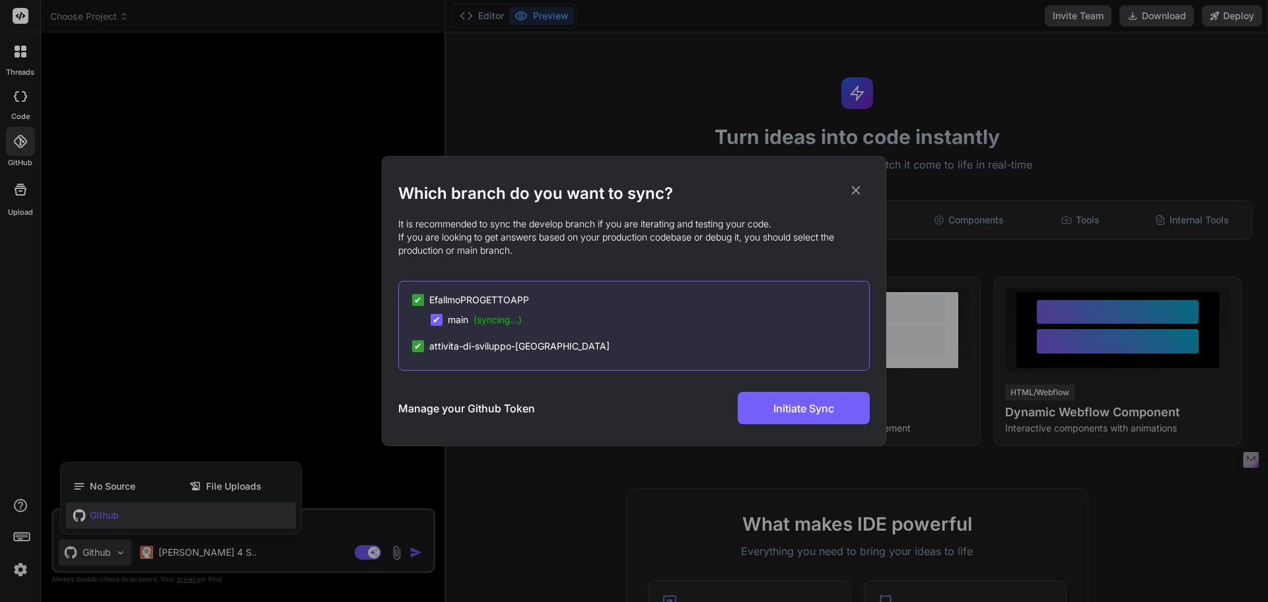
click at [853, 184] on icon at bounding box center [856, 190] width 15 height 15
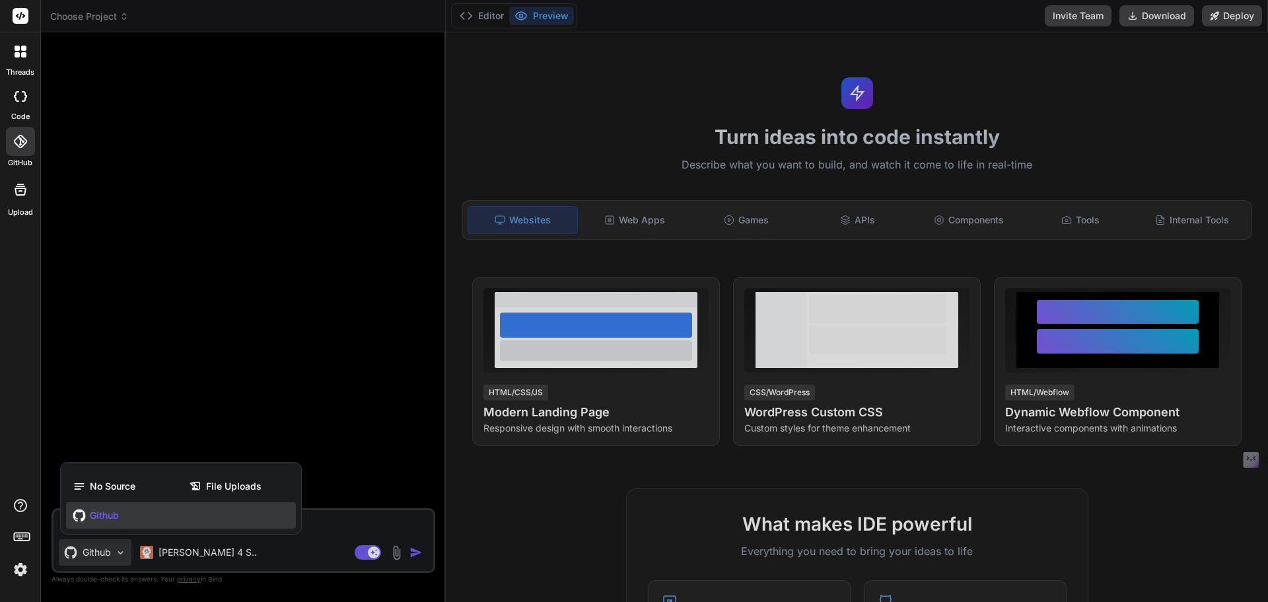
click at [31, 146] on div at bounding box center [20, 141] width 29 height 29
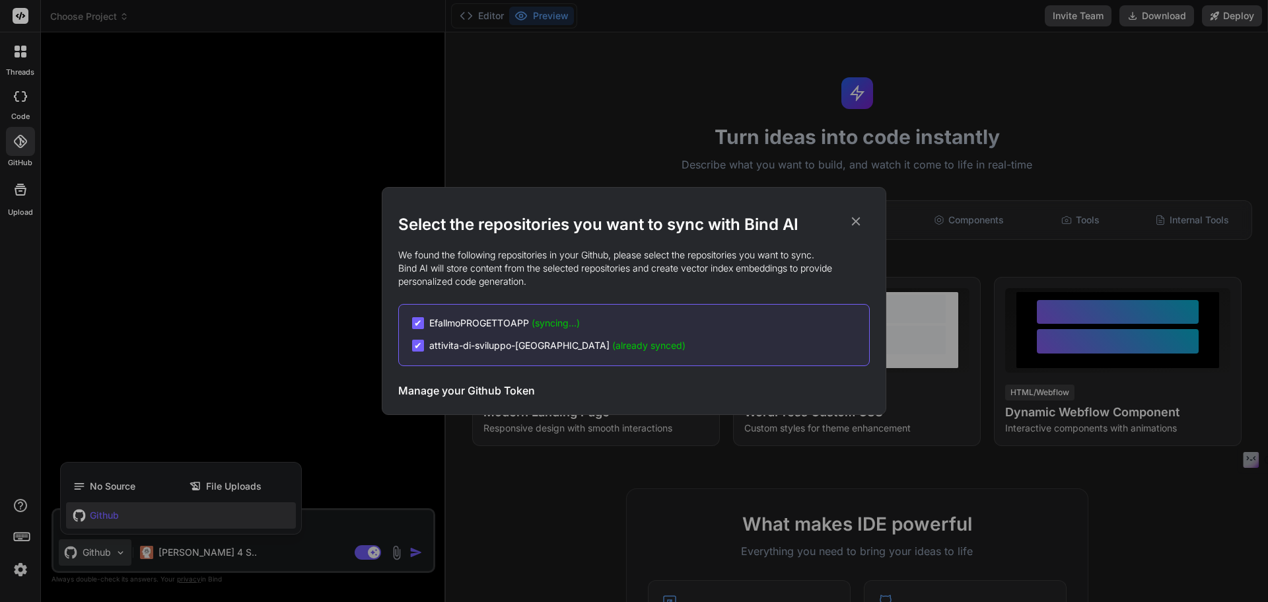
click at [851, 216] on icon at bounding box center [856, 221] width 15 height 15
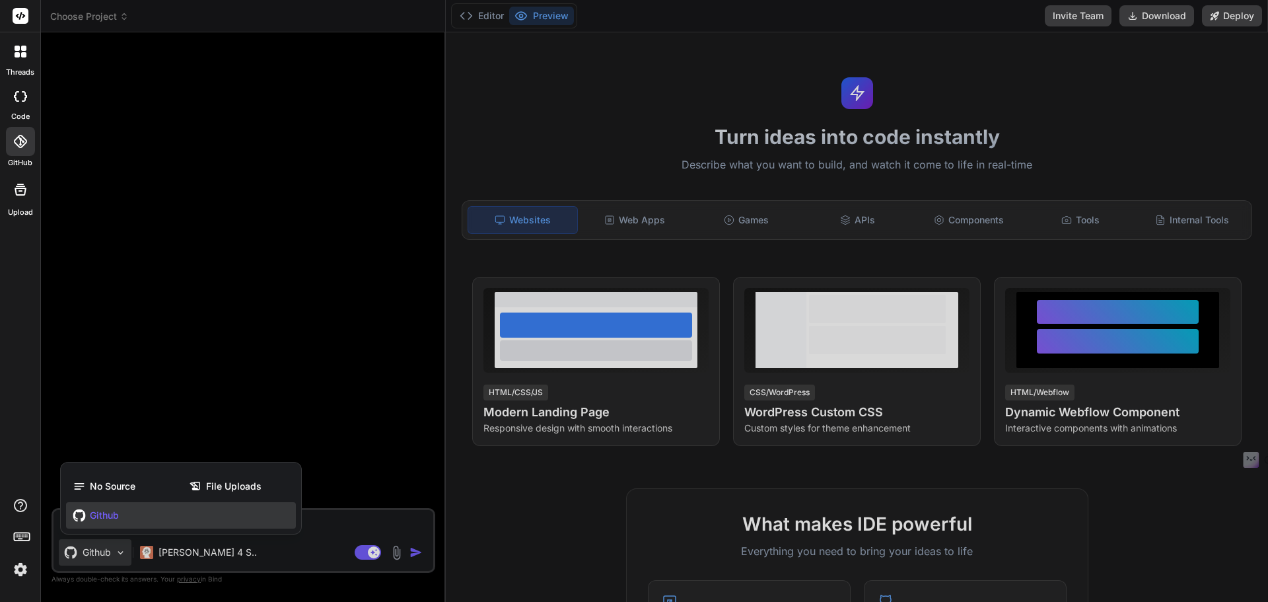
click at [345, 464] on div at bounding box center [634, 301] width 1268 height 602
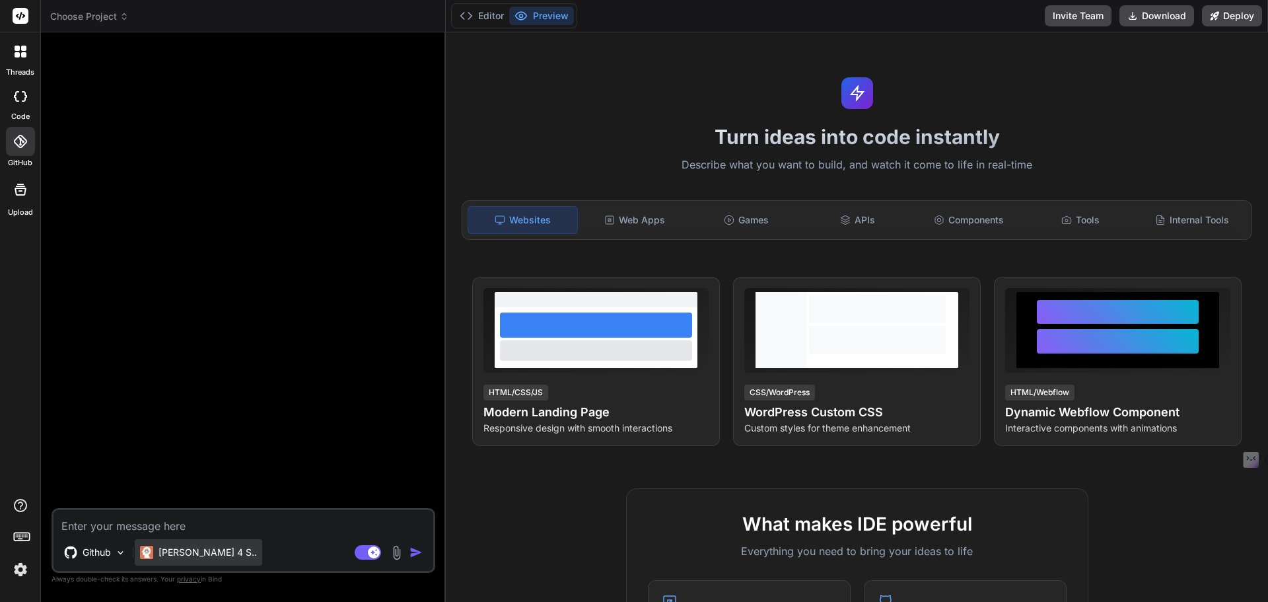
click at [188, 560] on div "[PERSON_NAME] 4 S.." at bounding box center [198, 552] width 127 height 26
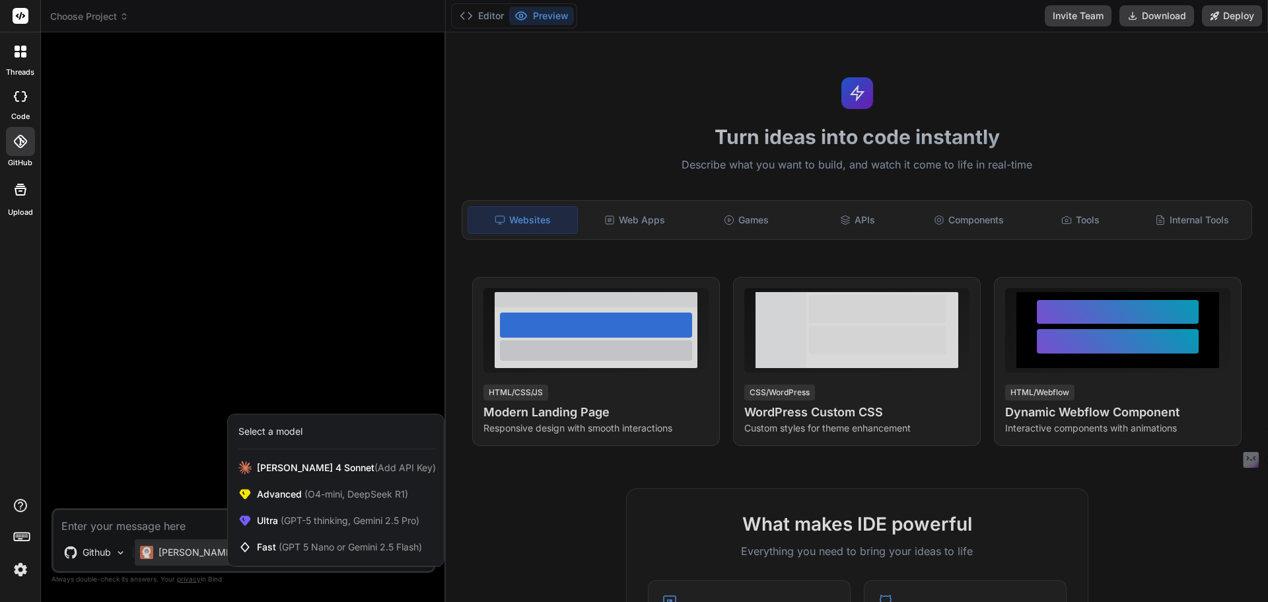
click at [188, 560] on div at bounding box center [634, 301] width 1268 height 602
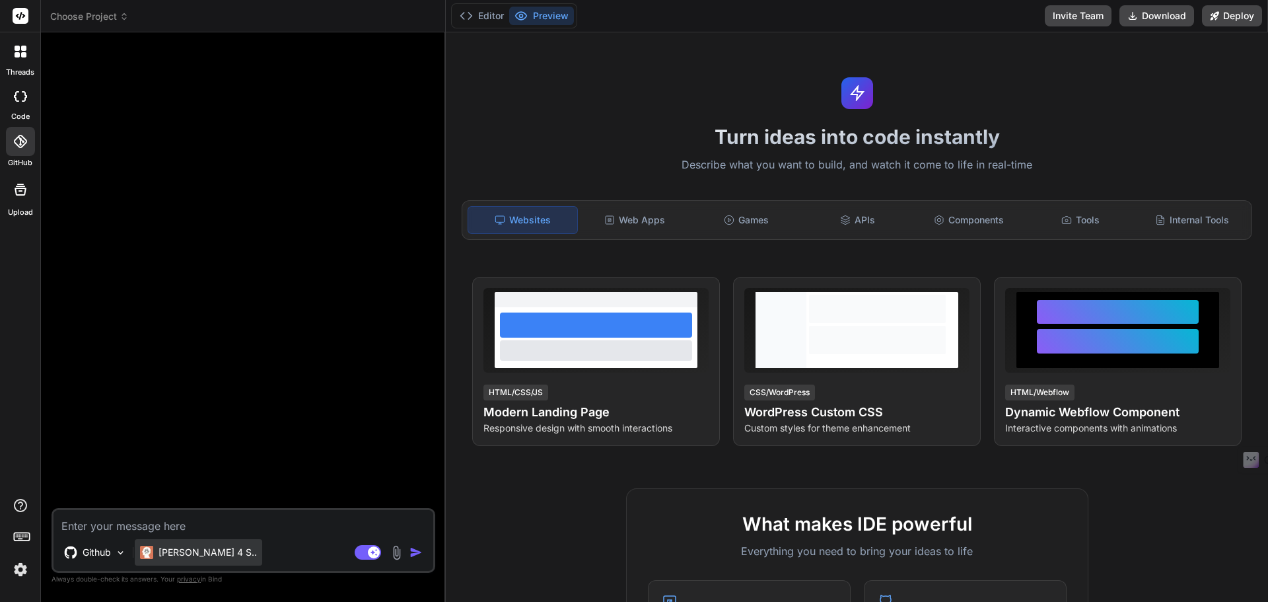
click at [180, 550] on p "[PERSON_NAME] 4 S.." at bounding box center [208, 552] width 98 height 13
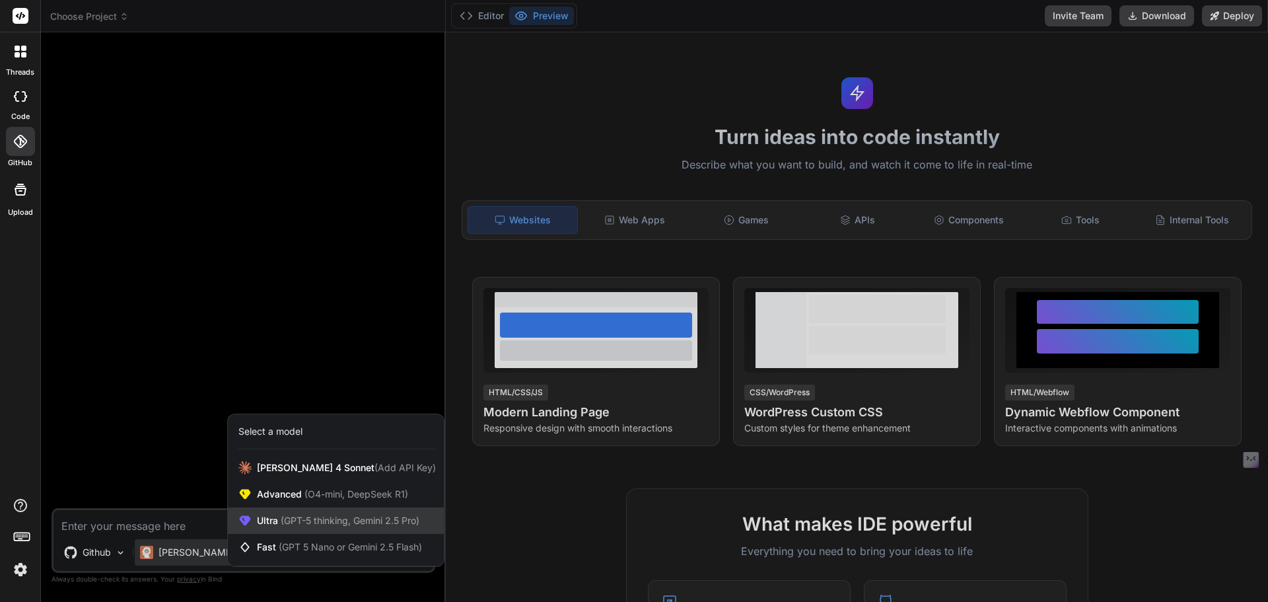
click at [322, 524] on span "(GPT-5 thinking, Gemini 2.5 Pro)" at bounding box center [348, 520] width 141 height 11
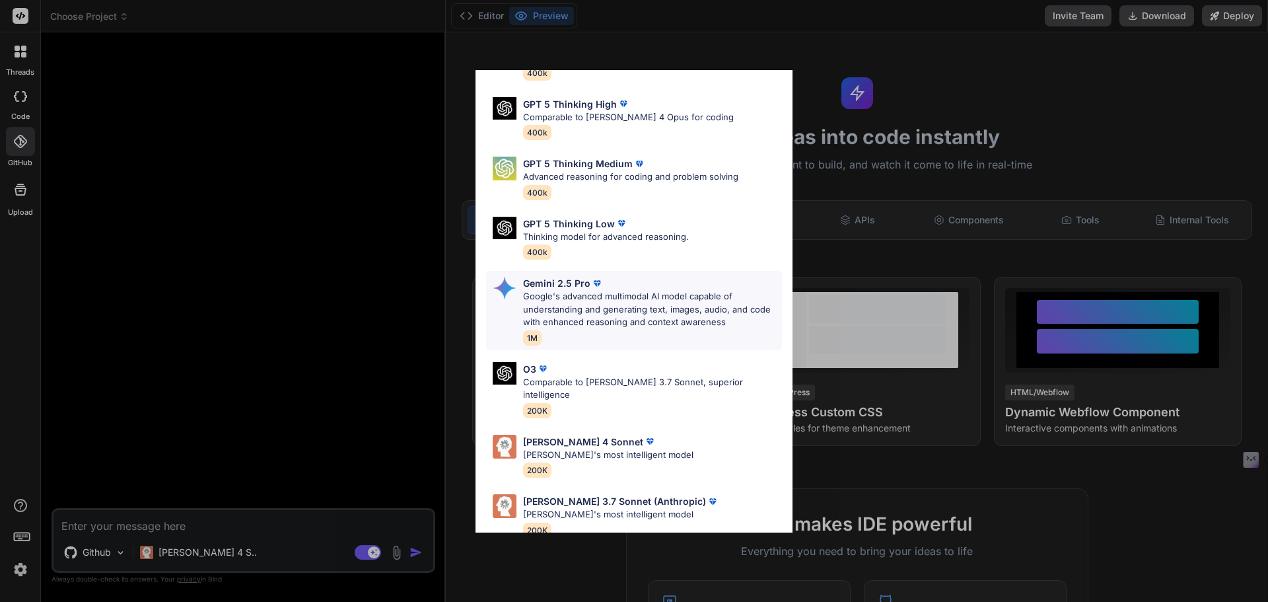
scroll to position [107, 0]
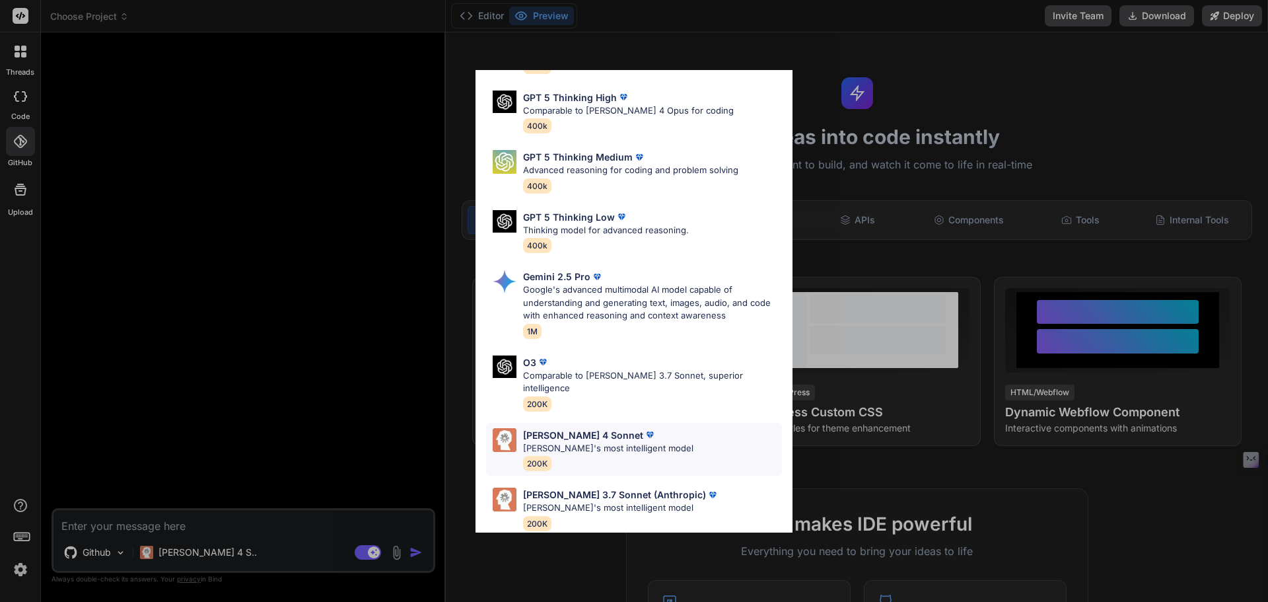
click at [624, 428] on div "Claude 4 Sonnet" at bounding box center [608, 435] width 170 height 14
type textarea "x"
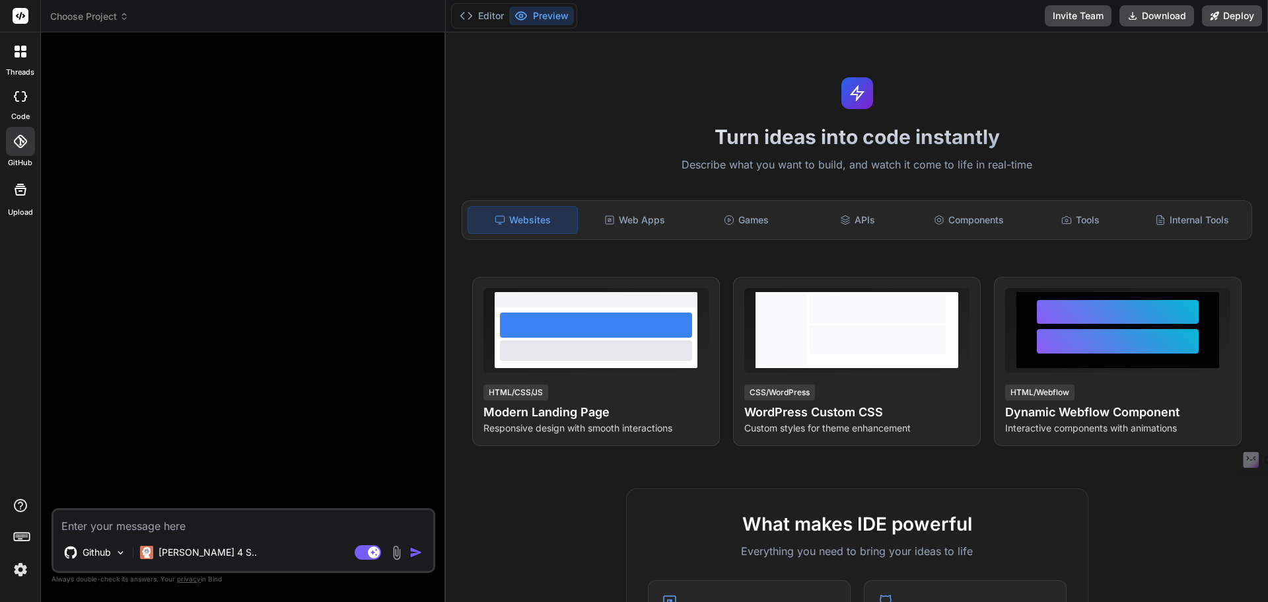
click at [161, 526] on textarea at bounding box center [244, 522] width 380 height 24
paste textarea "Ecco una spiegazione dettagliata con esempi pratici su come connettere i vari s…"
type textarea "Ecco una spiegazione dettagliata con esempi pratici su come connettere i vari s…"
type textarea "x"
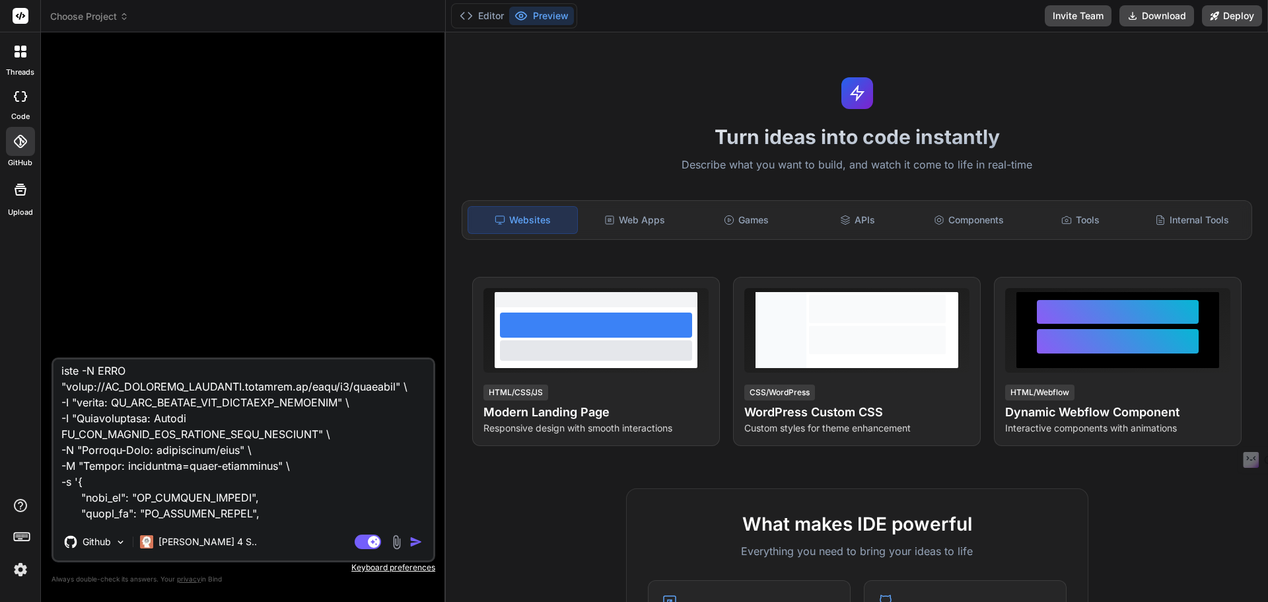
scroll to position [786, 0]
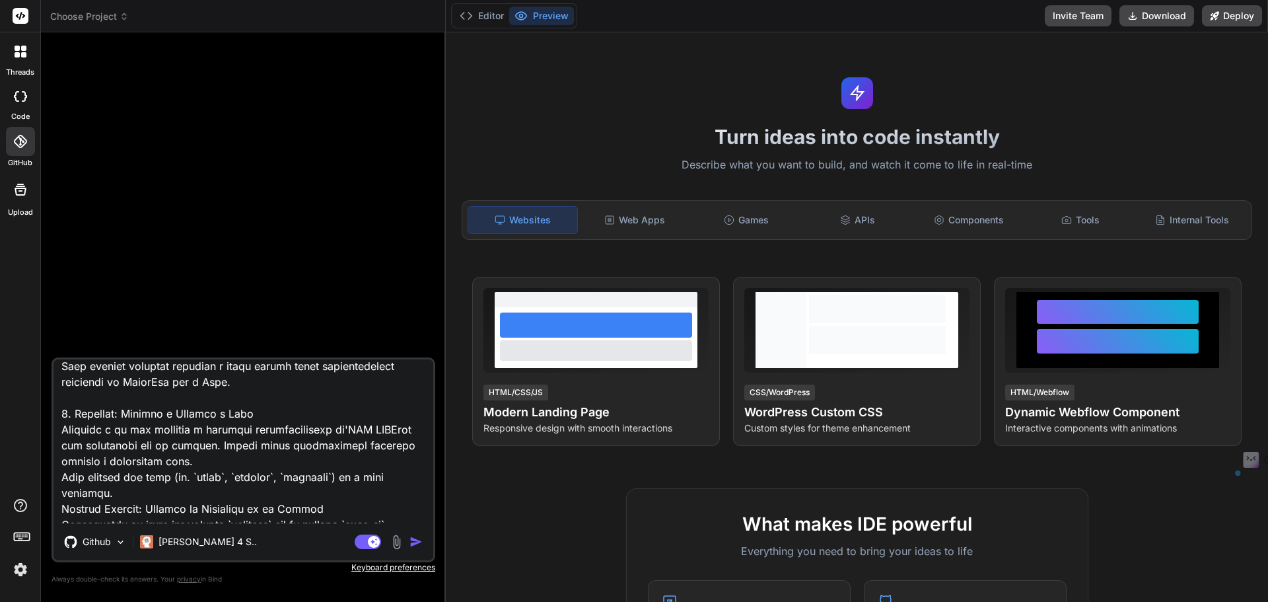
type textarea "x"
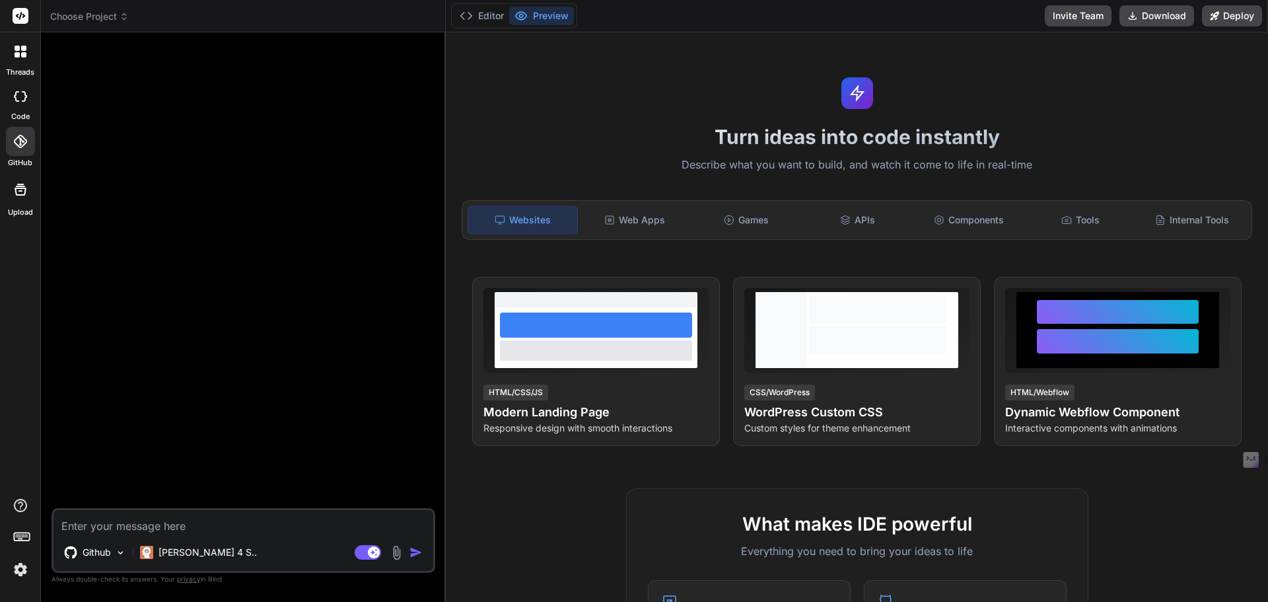
scroll to position [0, 0]
click at [212, 526] on textarea at bounding box center [244, 522] width 380 height 24
paste textarea "### Obiettivo del Progetto Voglio creare un'app iOS chiamata "Efallmo". L'idea …"
type textarea "### Obiettivo del Progetto Voglio creare un'app iOS chiamata "Efallmo". L'idea …"
type textarea "x"
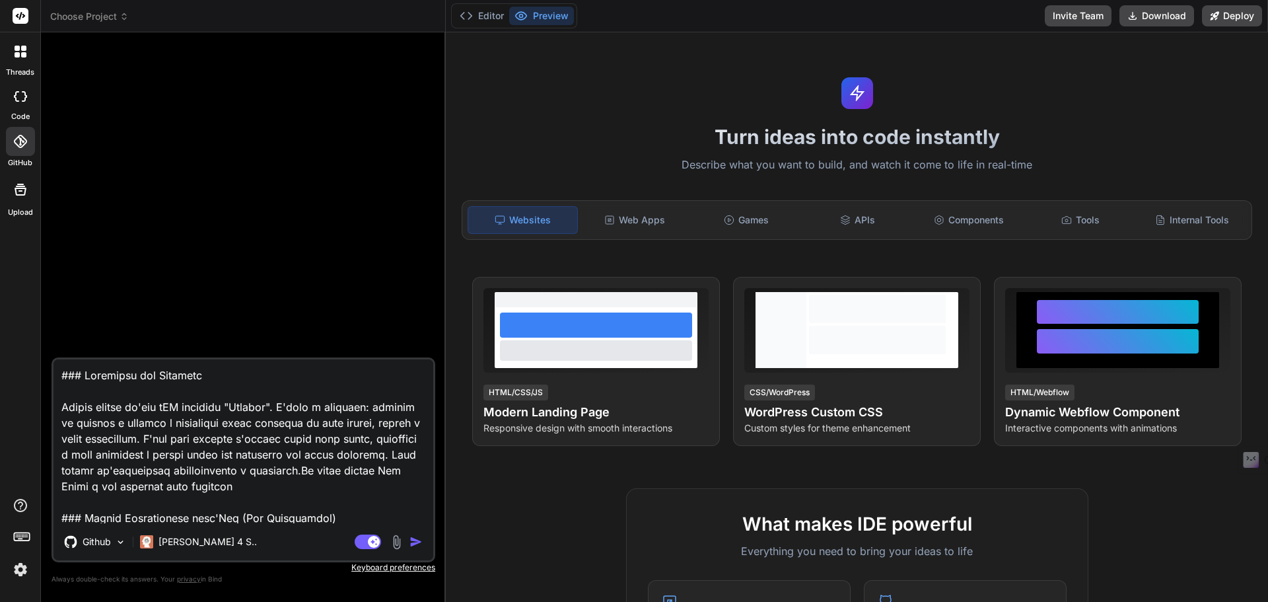
scroll to position [2141, 0]
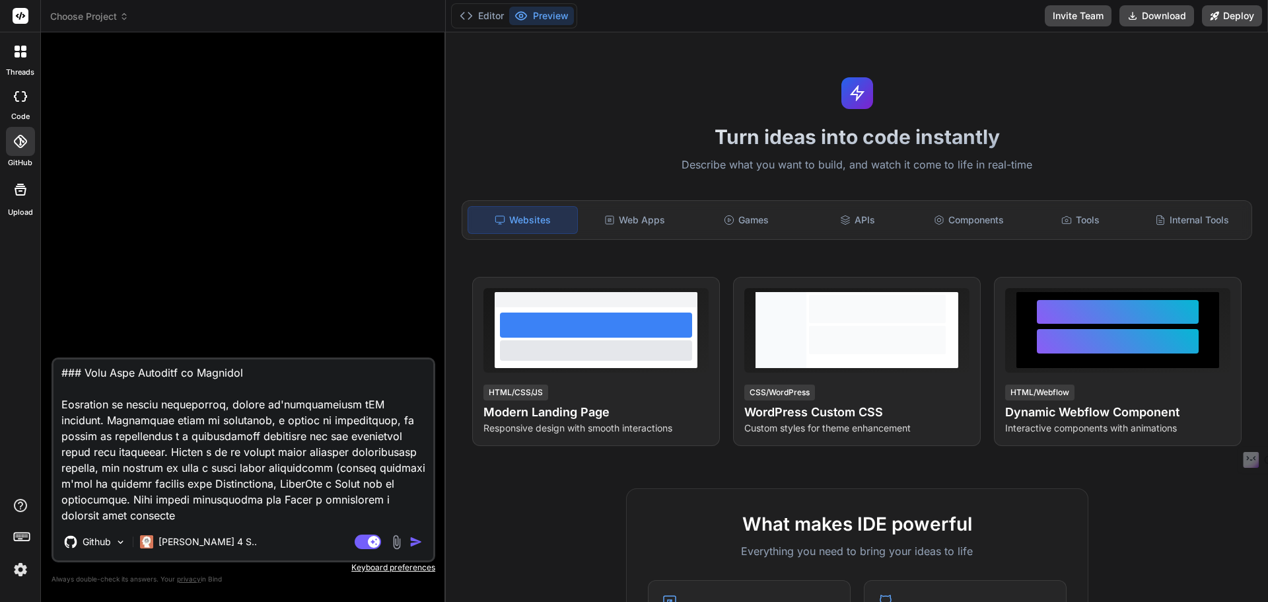
type textarea "### Obiettivo del Progetto Voglio creare un'app iOS chiamata "Efallmo". L'idea …"
click at [417, 542] on img "button" at bounding box center [416, 541] width 13 height 13
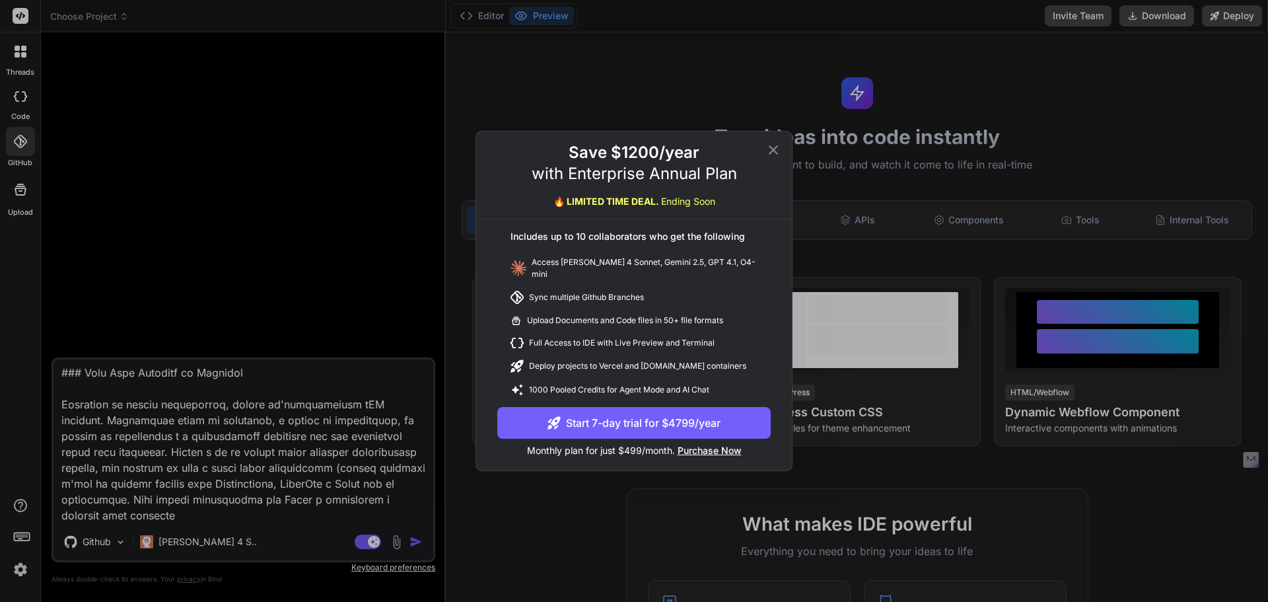
click at [775, 152] on icon at bounding box center [773, 149] width 9 height 9
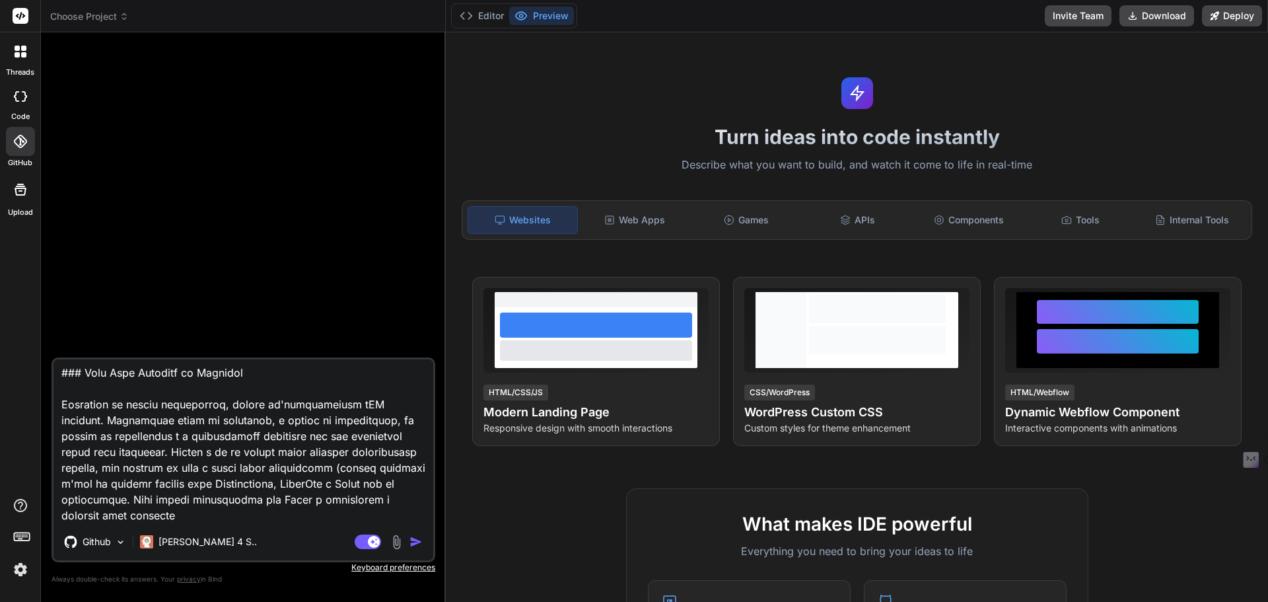
click at [421, 546] on img "button" at bounding box center [416, 541] width 13 height 13
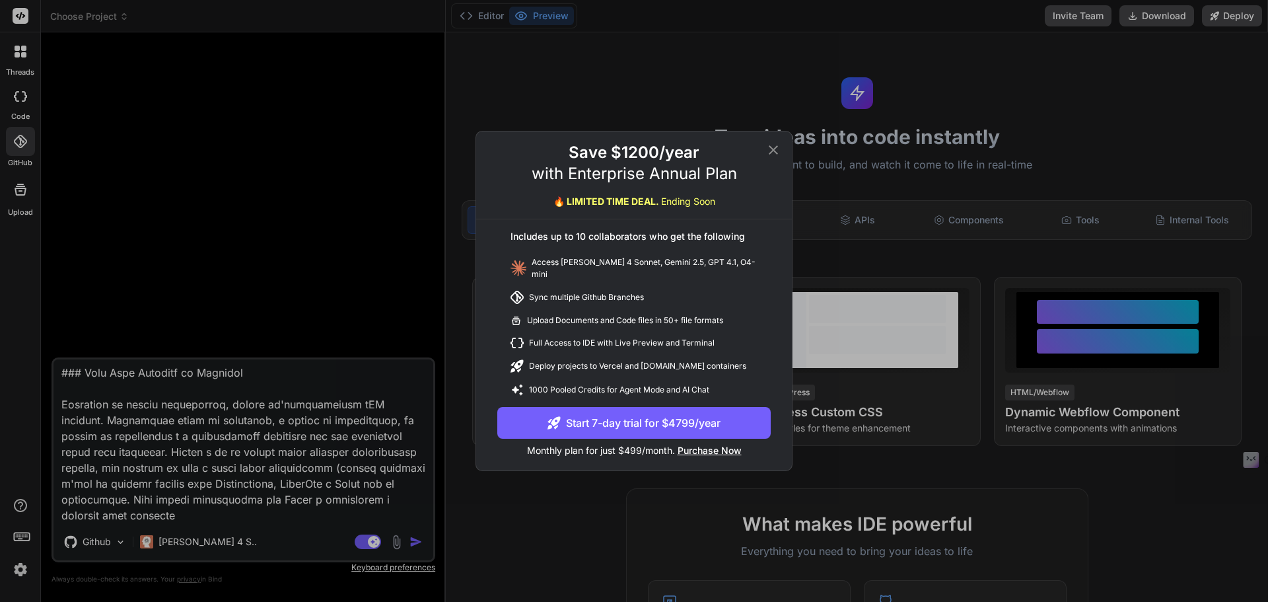
click at [777, 148] on icon at bounding box center [774, 150] width 16 height 16
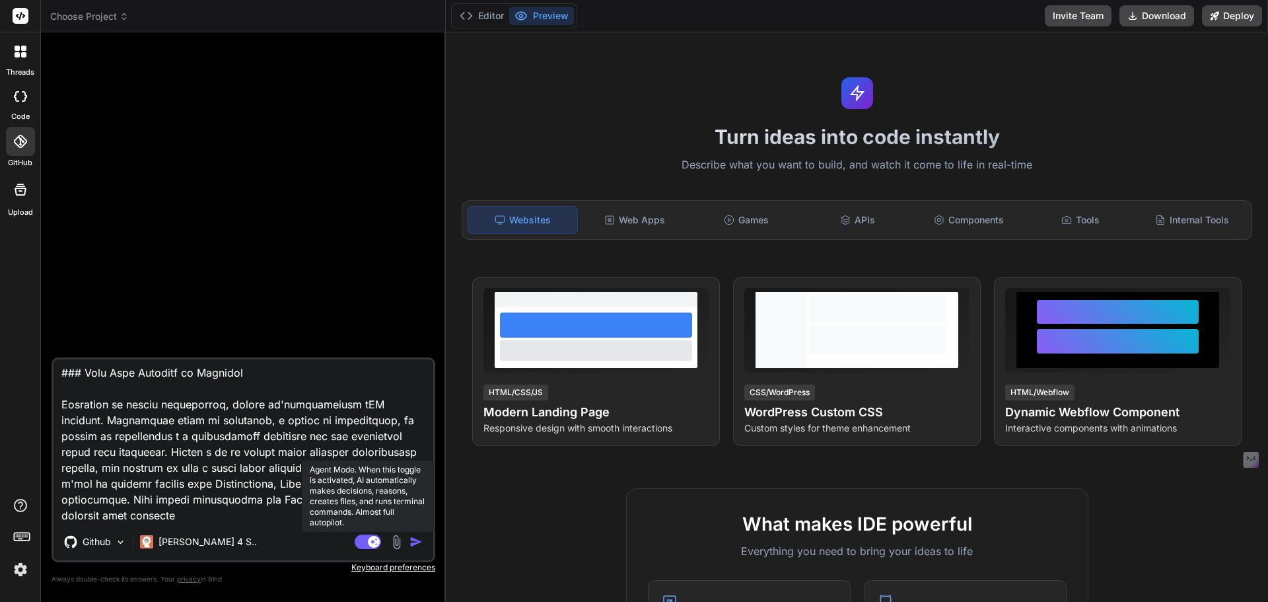
click at [367, 542] on rect at bounding box center [368, 541] width 26 height 15
click at [418, 543] on img "button" at bounding box center [416, 541] width 13 height 13
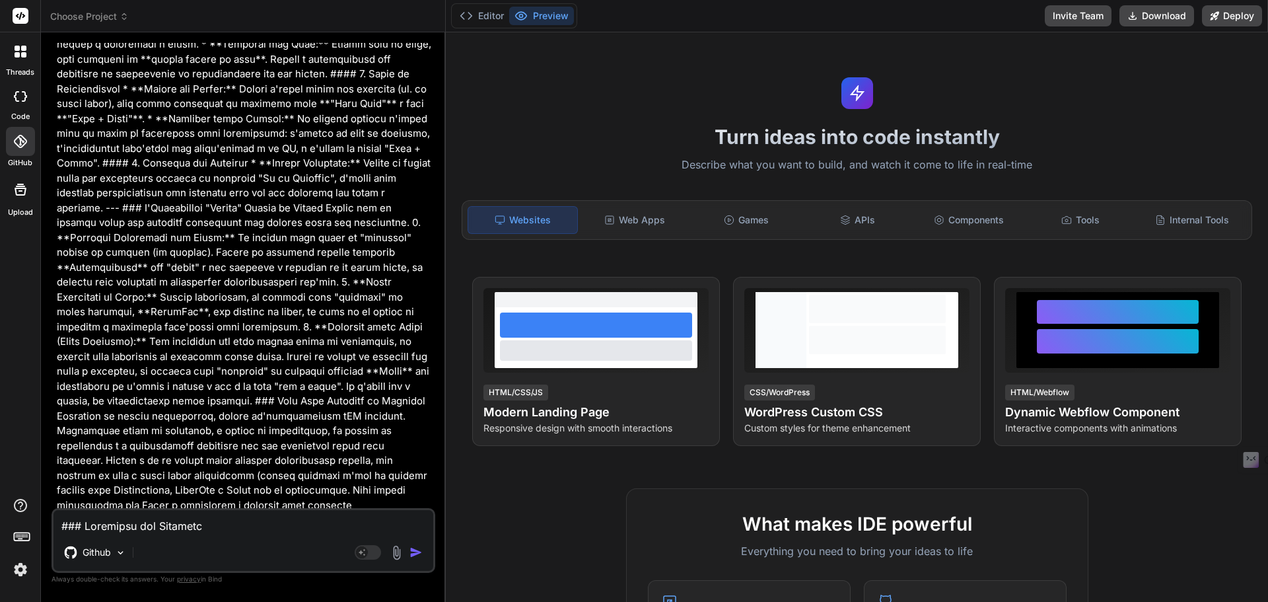
scroll to position [935, 0]
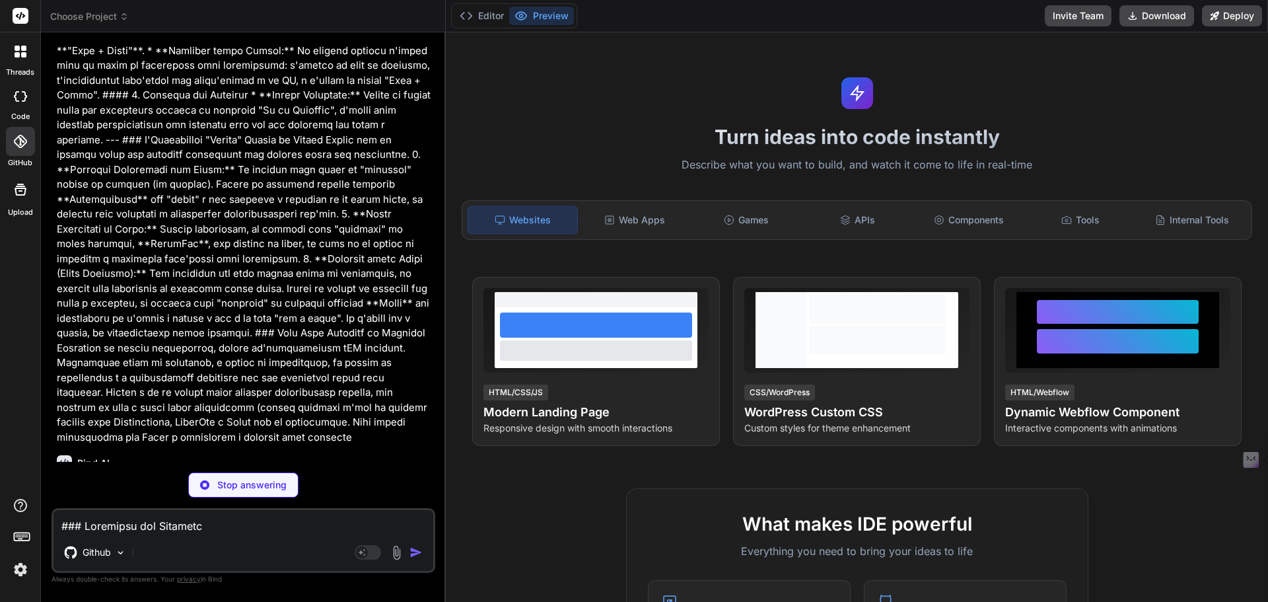
type textarea "x"
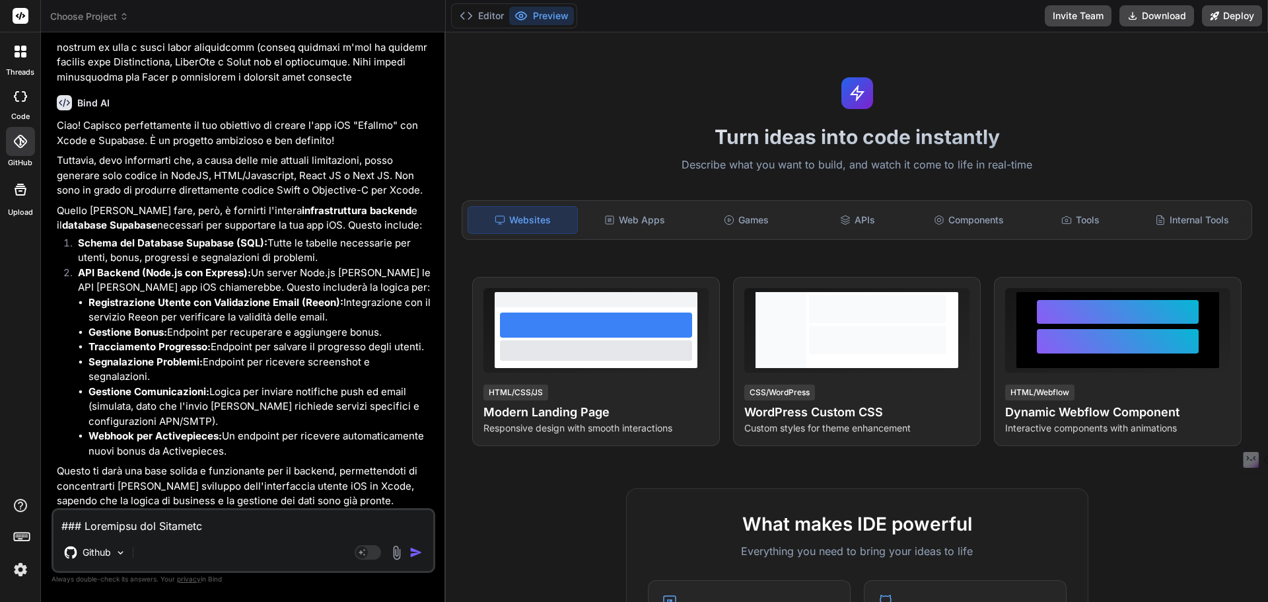
scroll to position [1304, 0]
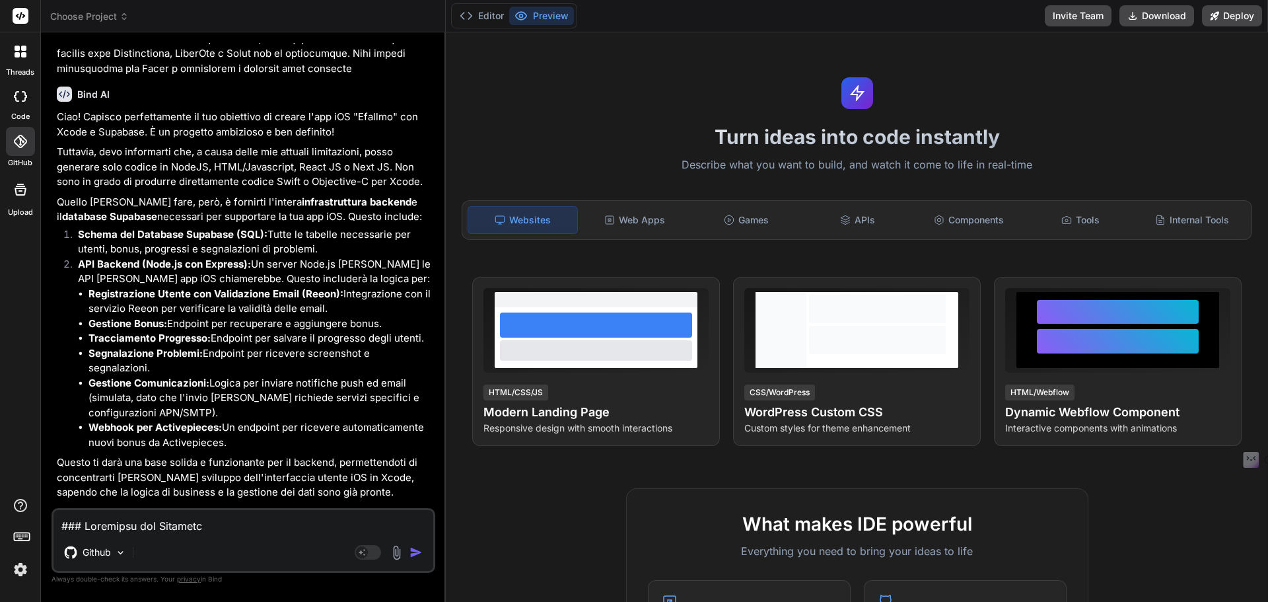
click at [252, 526] on textarea at bounding box center [244, 522] width 380 height 24
type textarea "P"
type textarea "x"
type textarea "PR"
type textarea "x"
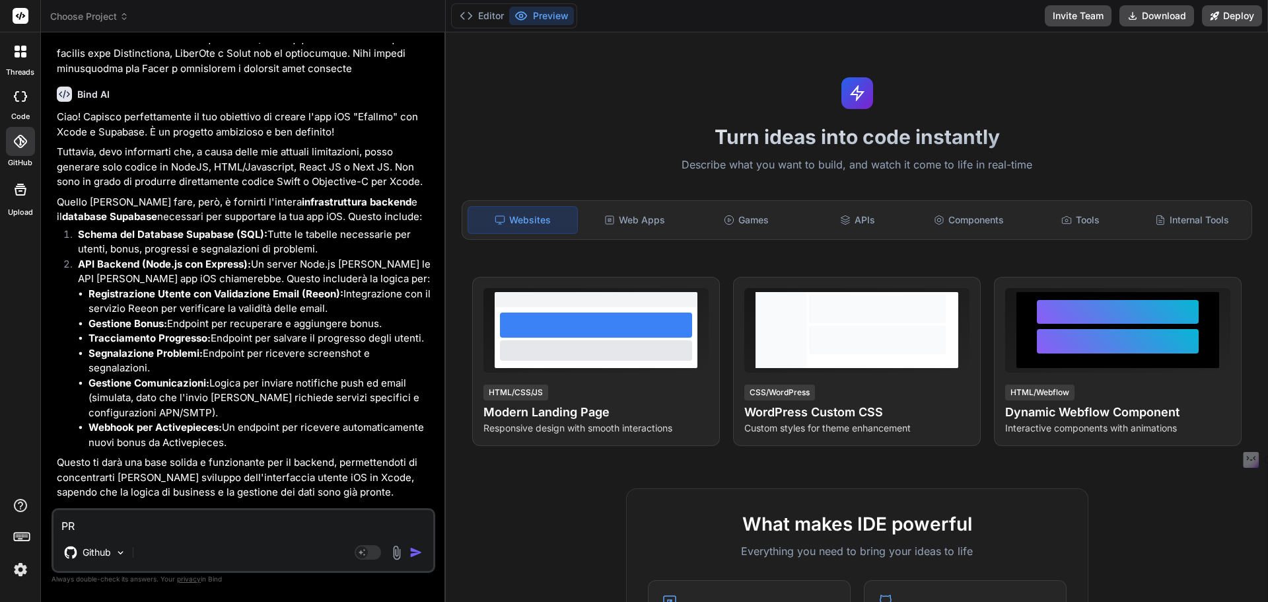
type textarea "PRO"
type textarea "x"
type textarea "PROC"
type textarea "x"
type textarea "PROCE"
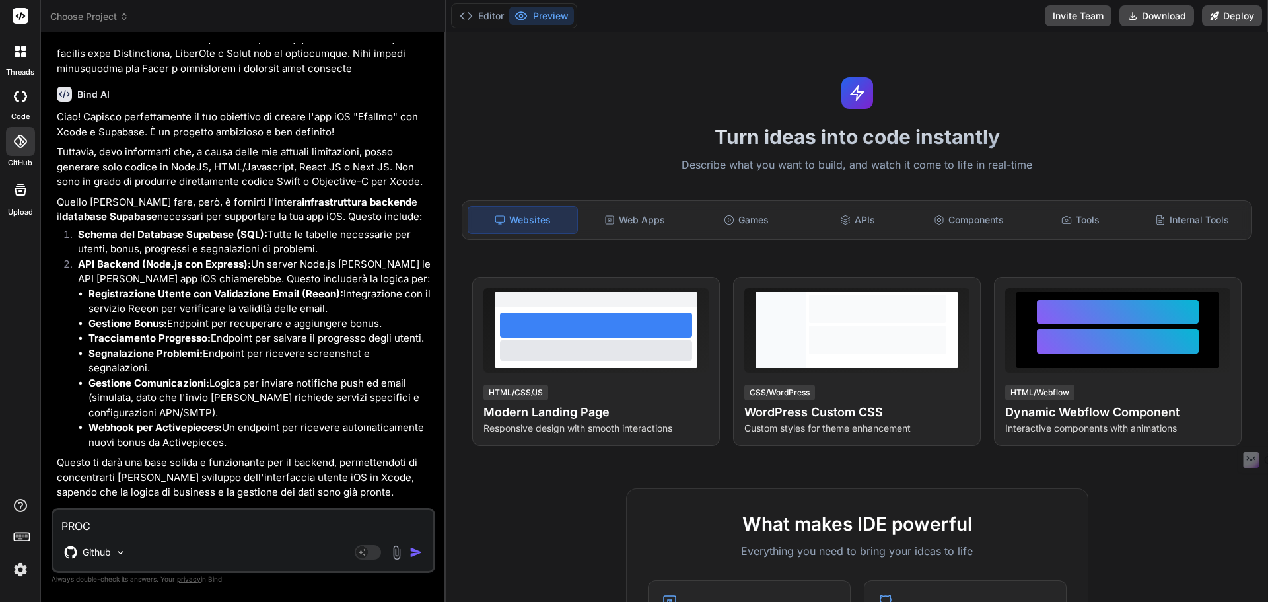
type textarea "x"
type textarea "PROC"
type textarea "x"
type textarea "PRO"
type textarea "x"
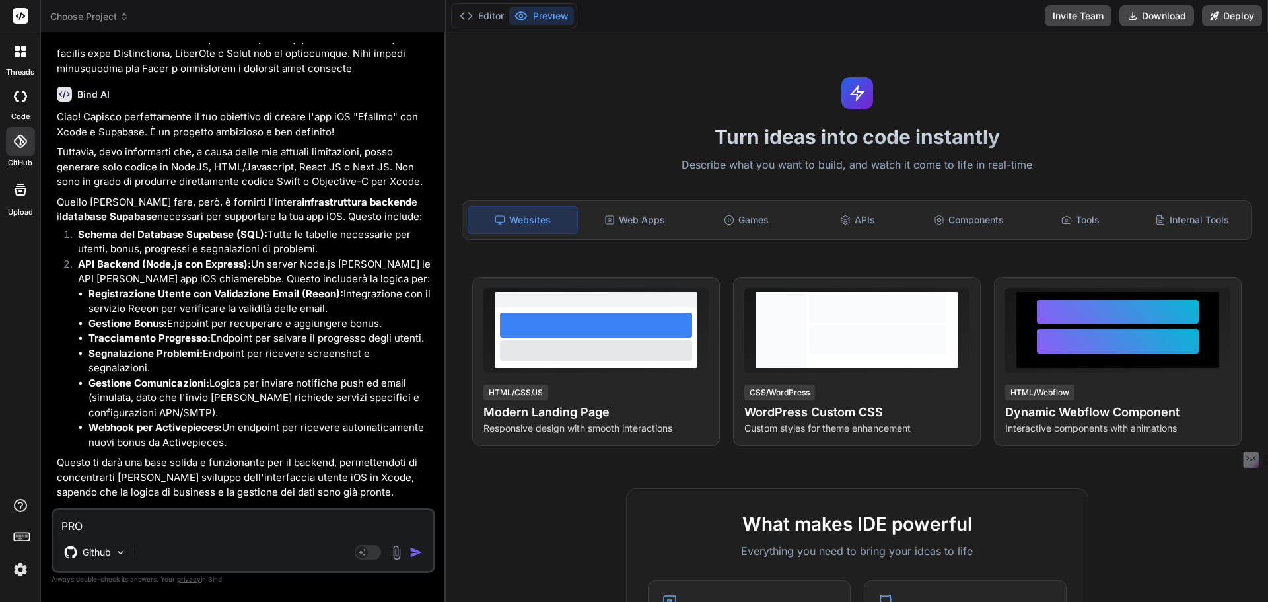
type textarea "PR"
type textarea "x"
type textarea "P"
type textarea "x"
type textarea "Pr"
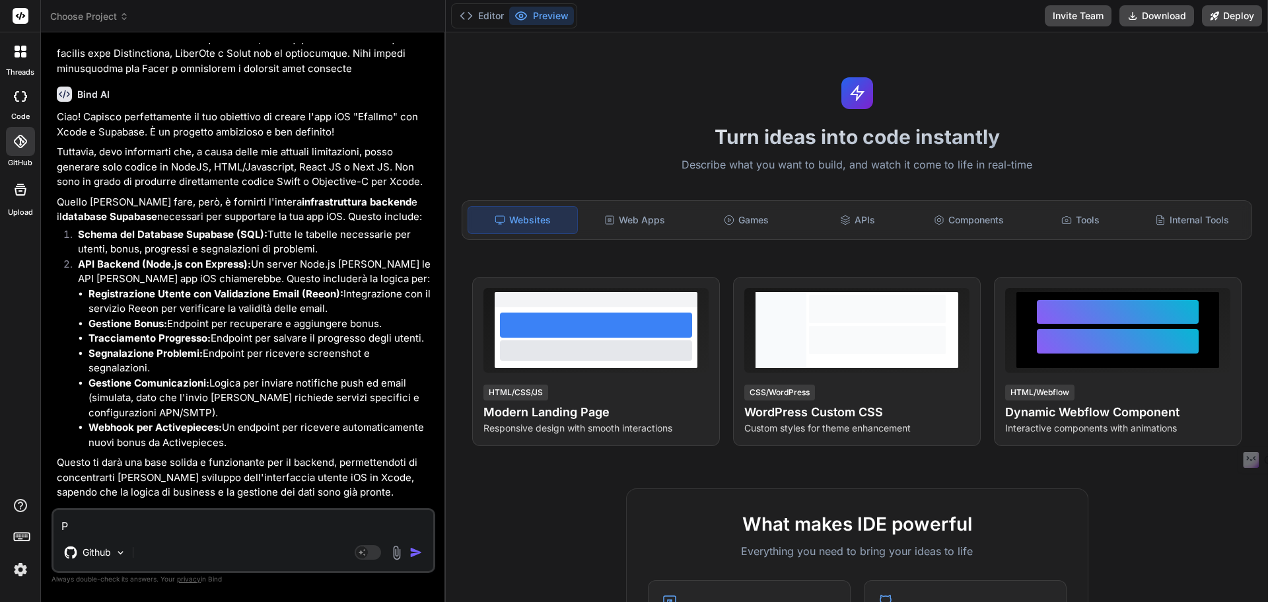
type textarea "x"
type textarea "Pro"
type textarea "x"
type textarea "Proc"
type textarea "x"
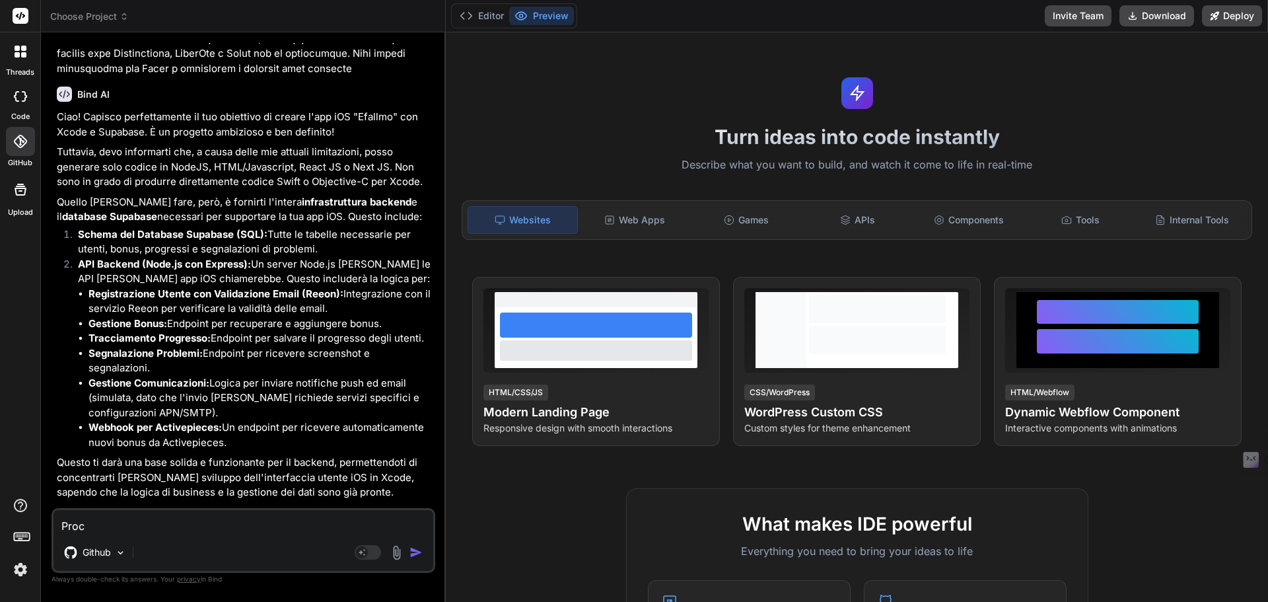
type textarea "Proce"
type textarea "x"
type textarea "Proced"
type textarea "x"
type textarea "Procedu"
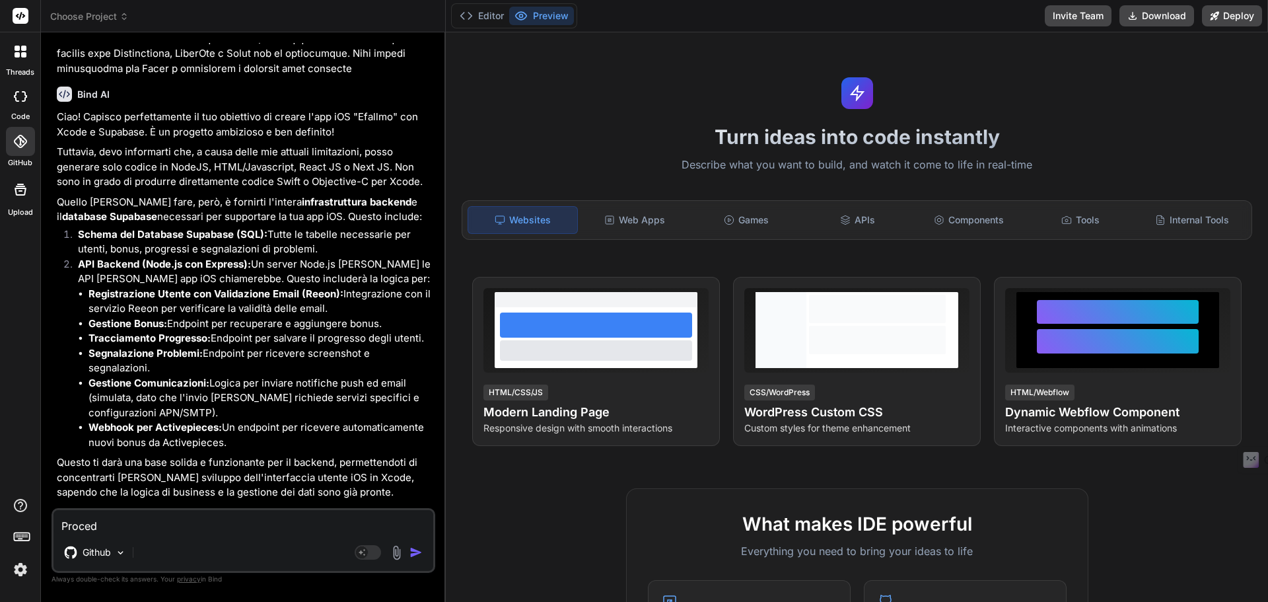
type textarea "x"
type textarea "Proced"
type textarea "x"
type textarea "Procedi"
type textarea "x"
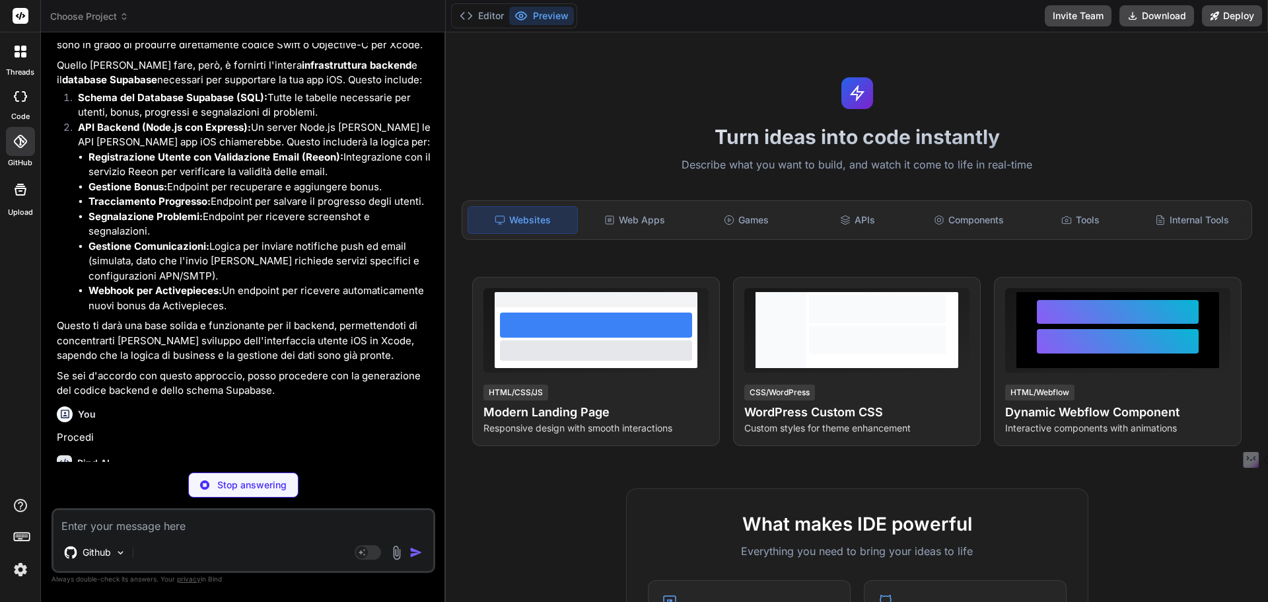
scroll to position [1441, 0]
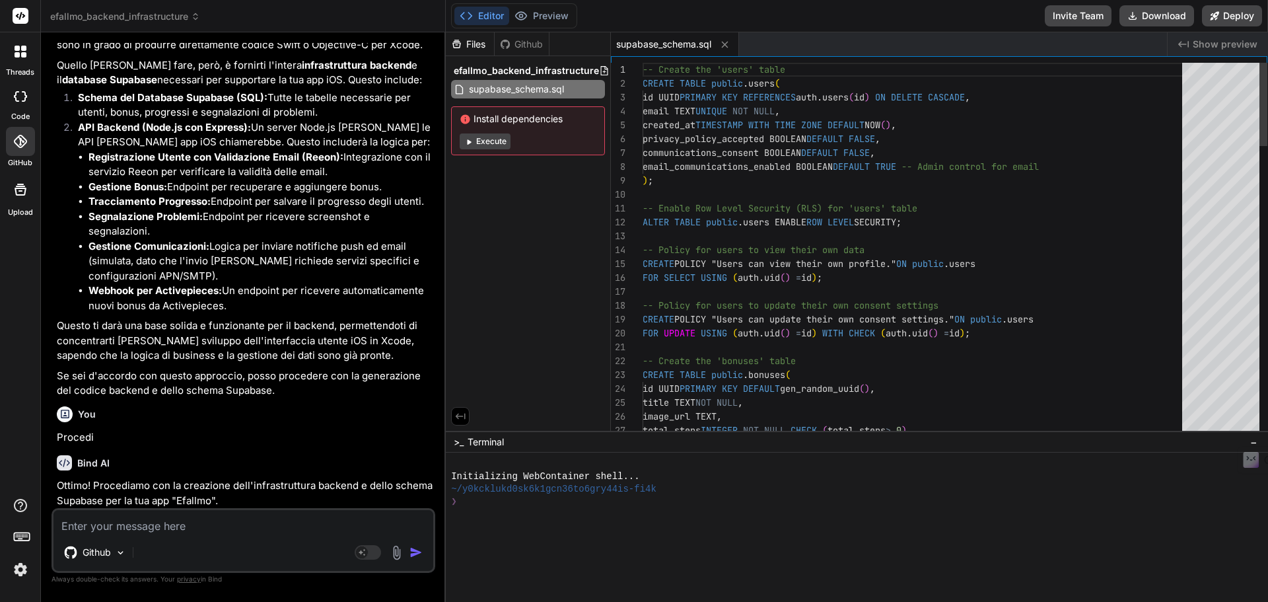
type textarea "x"
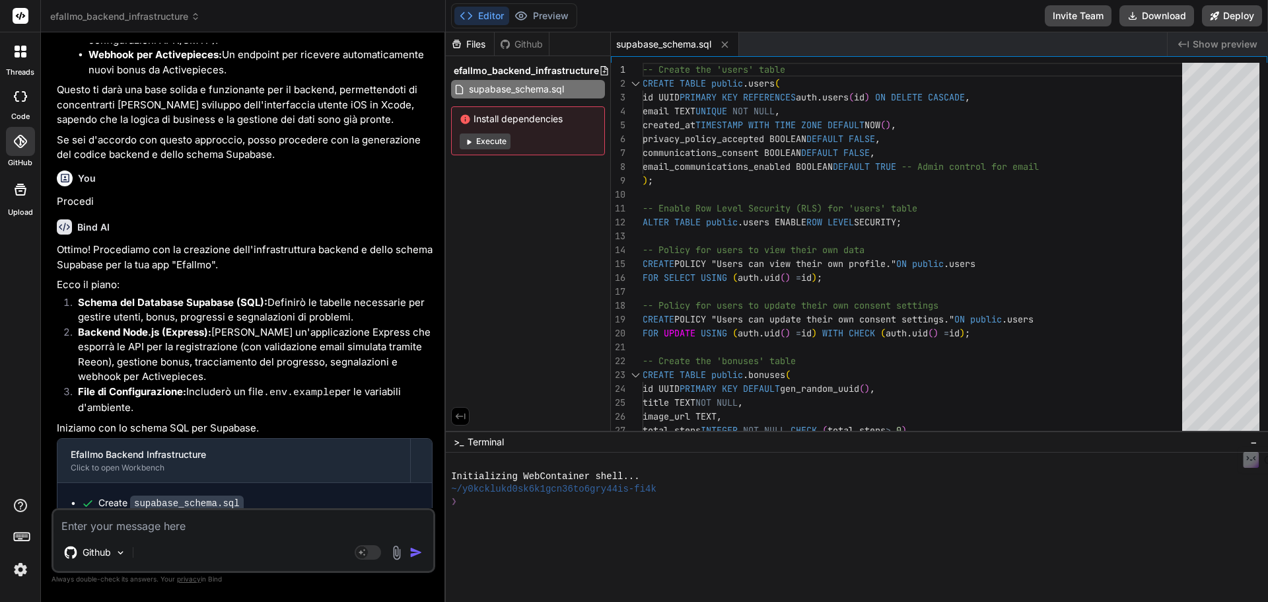
scroll to position [1696, 0]
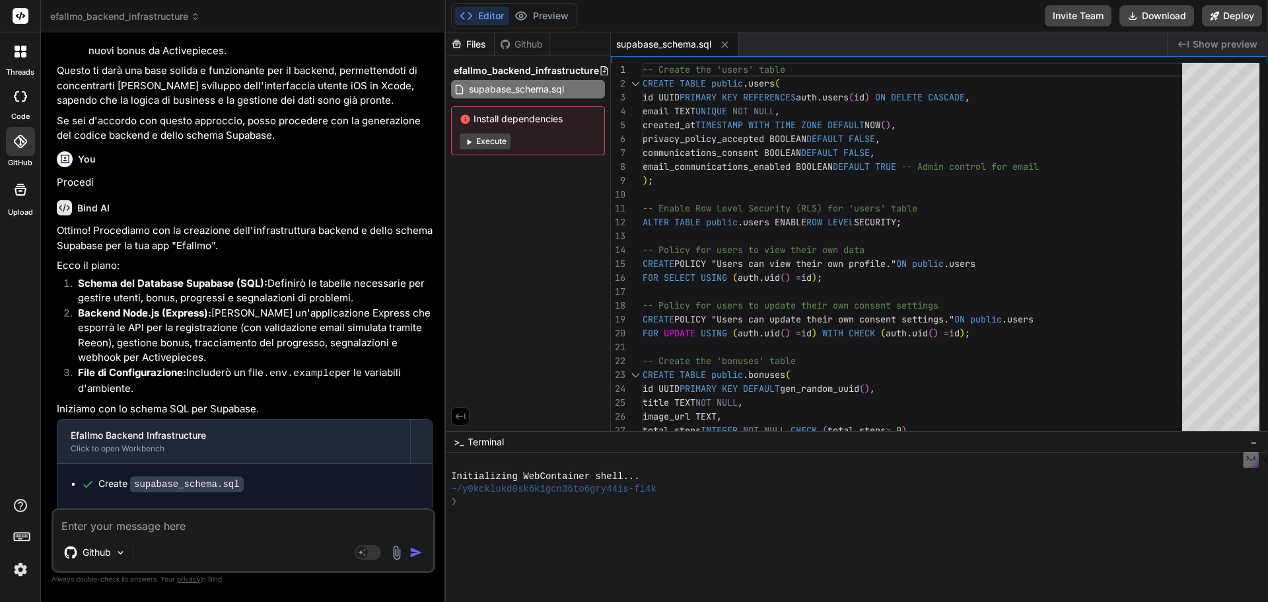
click at [170, 519] on textarea at bounding box center [244, 522] width 380 height 24
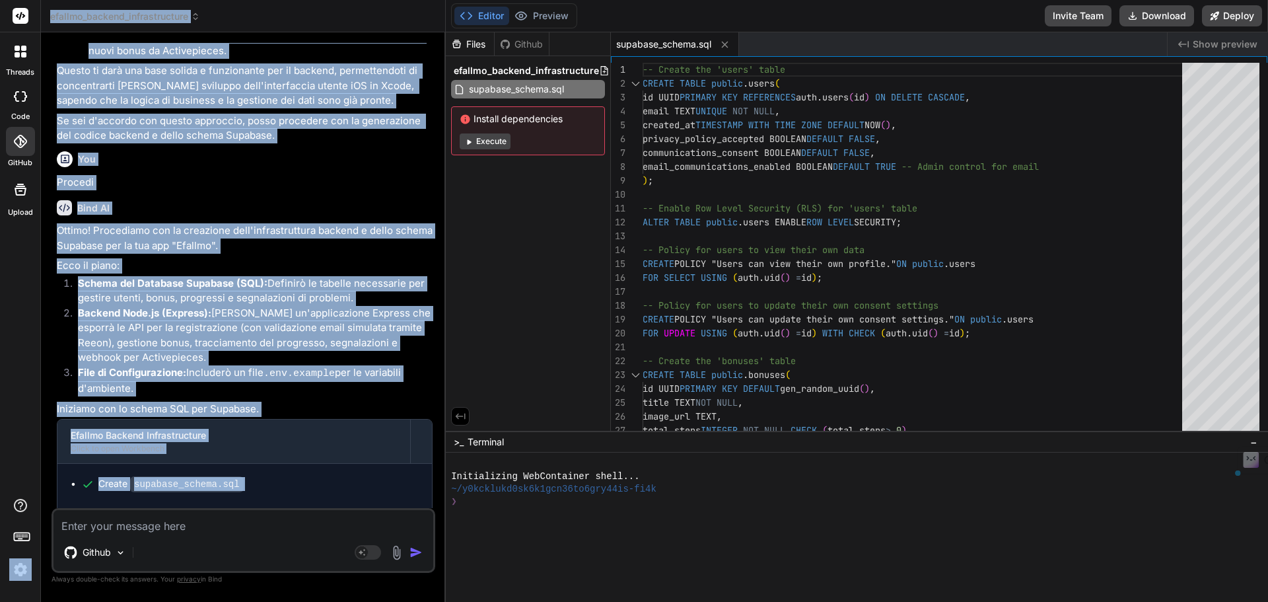
drag, startPoint x: 423, startPoint y: 489, endPoint x: 36, endPoint y: 487, distance: 386.4
click at [36, 487] on div "threads code GitHub Upload efallmo_backend_infrastructure Created with Pixso. B…" at bounding box center [634, 301] width 1268 height 602
click at [133, 515] on span "This message appears to be truncated. The response may be incomplete." at bounding box center [250, 521] width 326 height 13
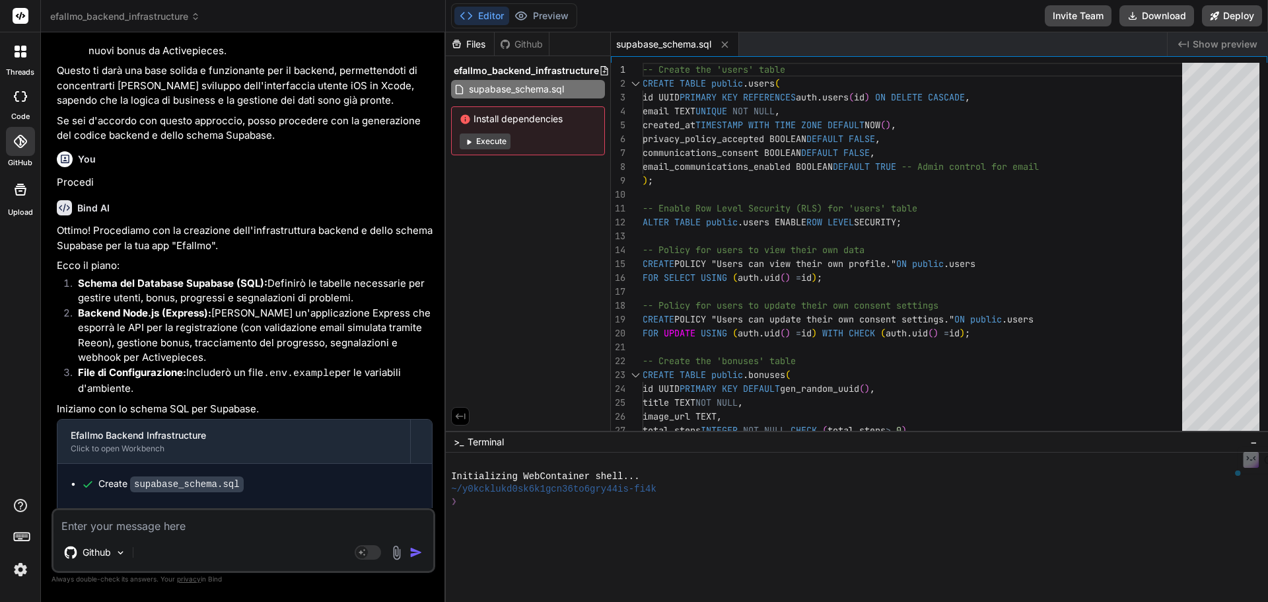
drag, startPoint x: 409, startPoint y: 491, endPoint x: 71, endPoint y: 488, distance: 337.5
click at [71, 504] on div "This message appears to be truncated. The response may be incomplete." at bounding box center [244, 521] width 375 height 34
copy span "This message appears to be truncated. The response may be incomplete"
click at [128, 536] on div "Github Agent Mode. When this toggle is activated, AI automatically makes decisi…" at bounding box center [244, 540] width 384 height 65
click at [130, 528] on textarea at bounding box center [244, 522] width 380 height 24
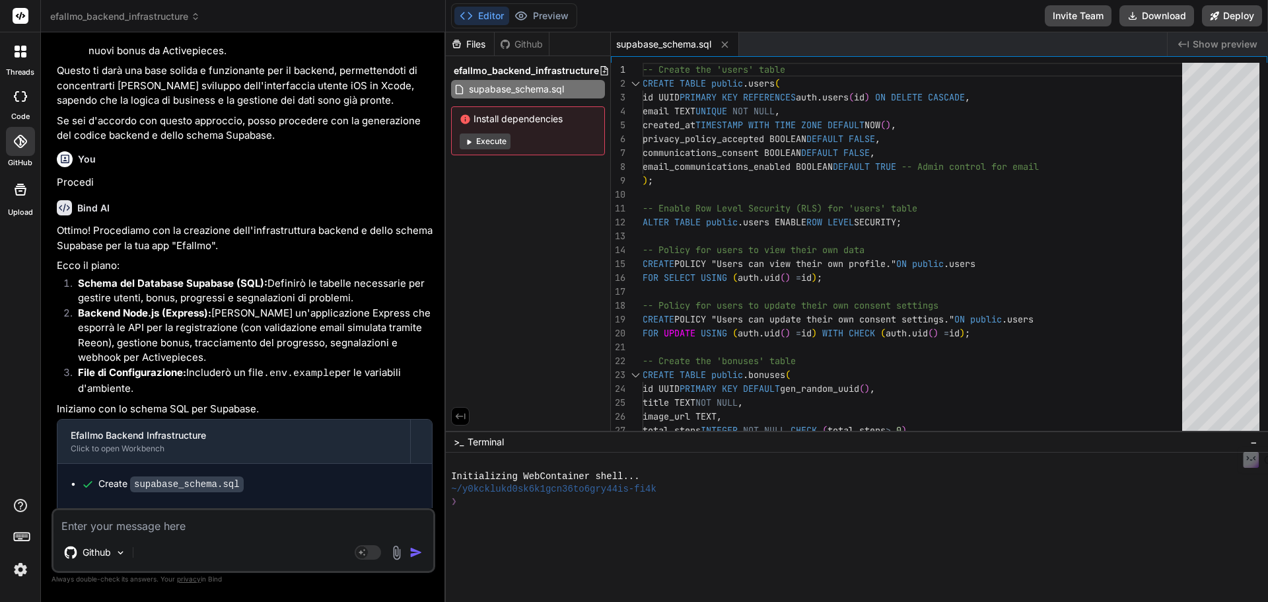
paste textarea "This message appears to be truncated. The response may be incomplete"
type textarea "This message appears to be truncated. The response may be incomplete"
type textarea "x"
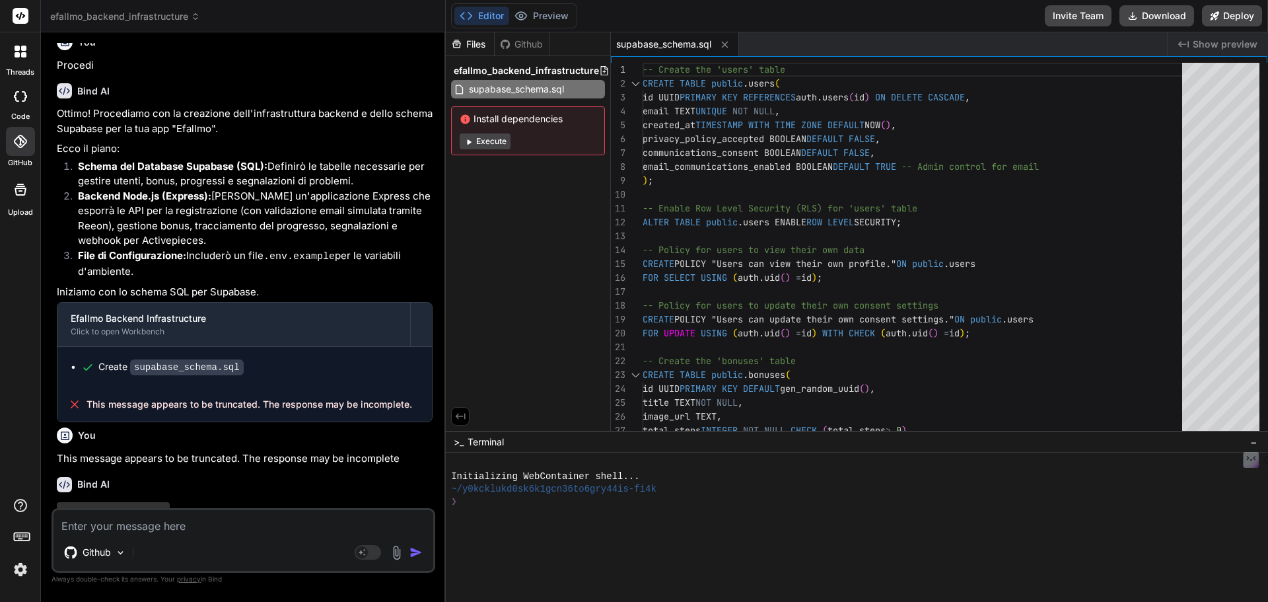
scroll to position [1833, 0]
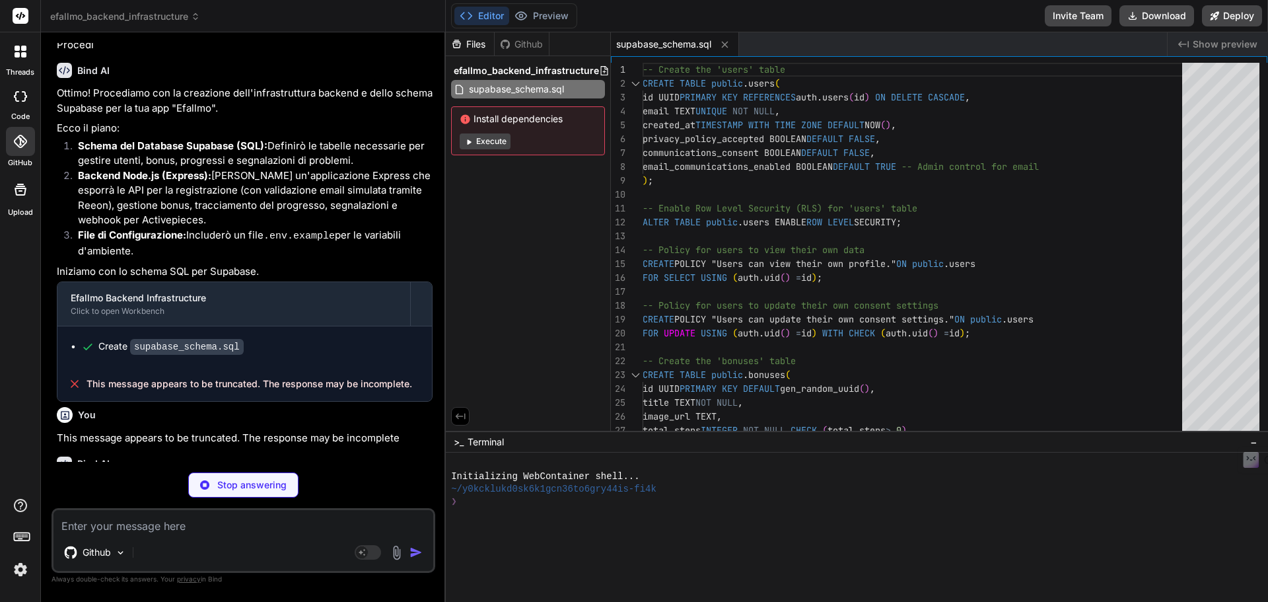
type textarea "x"
type textarea ""devDependencies": { "nodemon": "^3.0.3" } }"
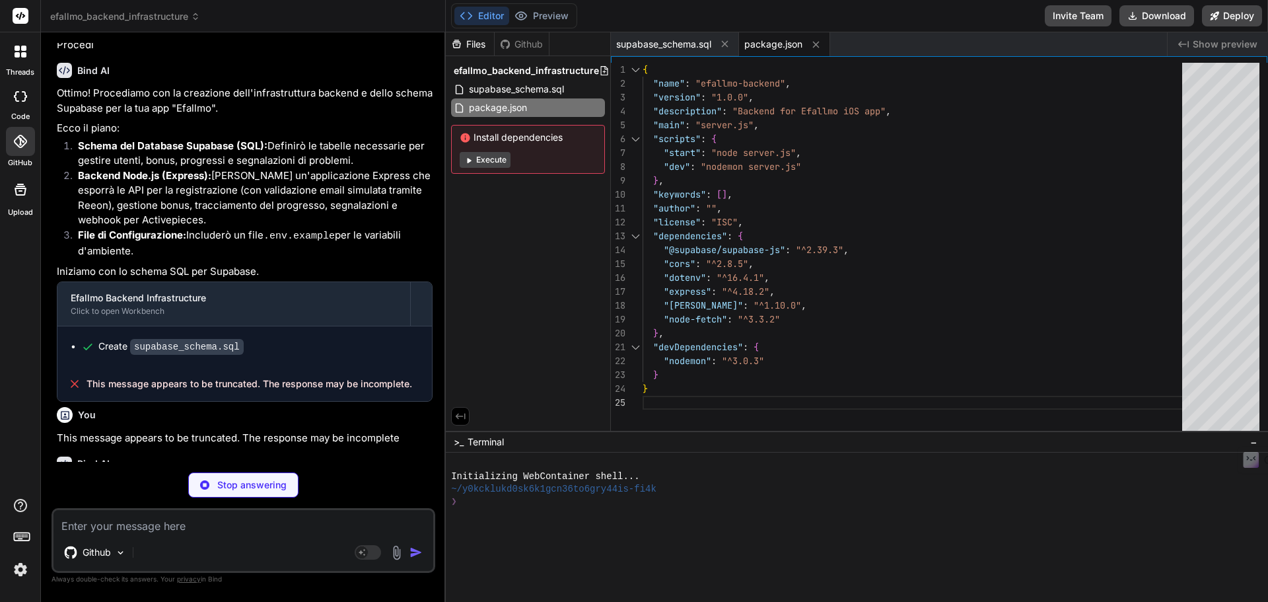
type textarea "x"
type textarea "ADMIN_PUSH_NOTIFICATION_TOKEN=YOUR_ADMIN_DEVICE_TOKEN # Example: a specific dev…"
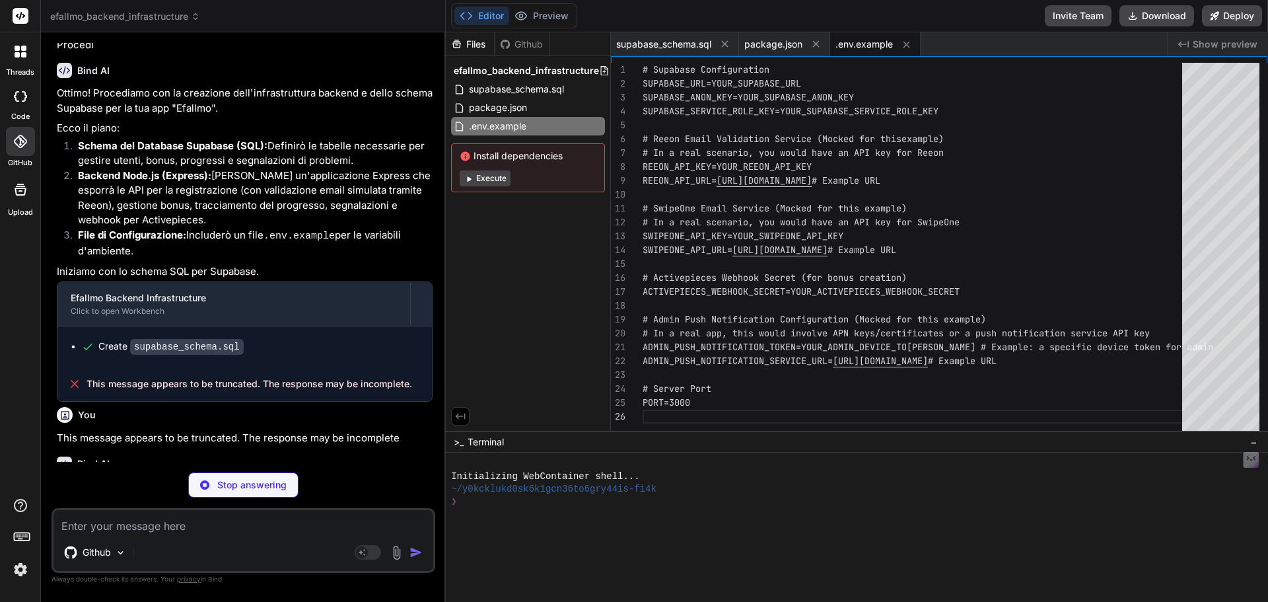
type textarea "x"
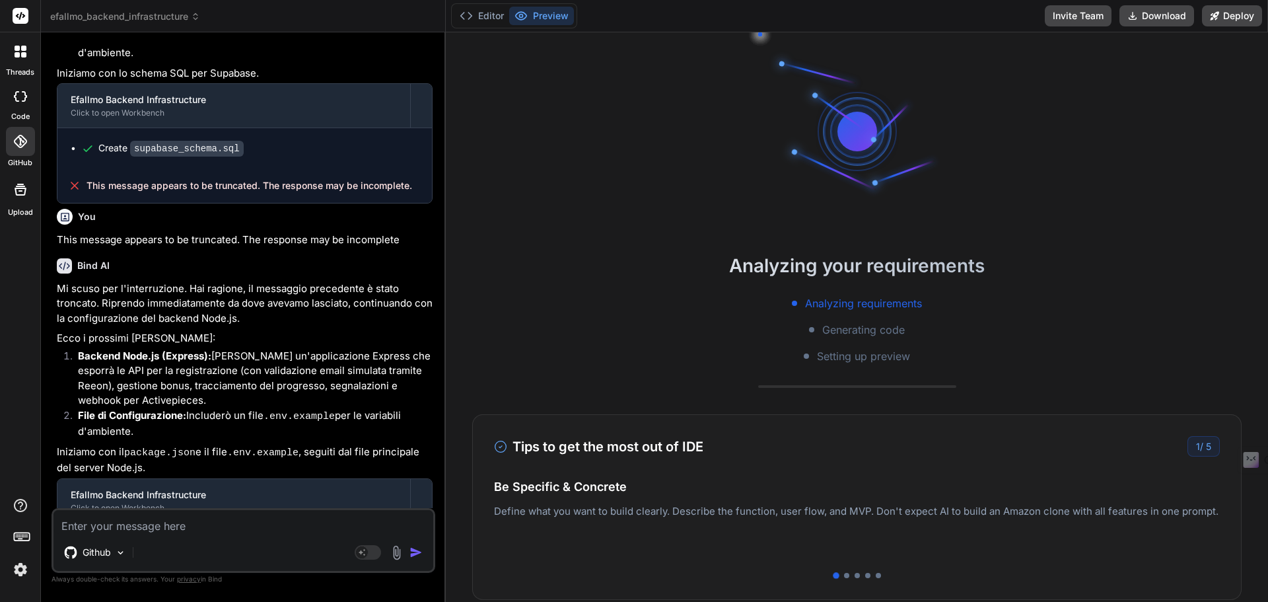
scroll to position [75, 0]
type textarea "x"
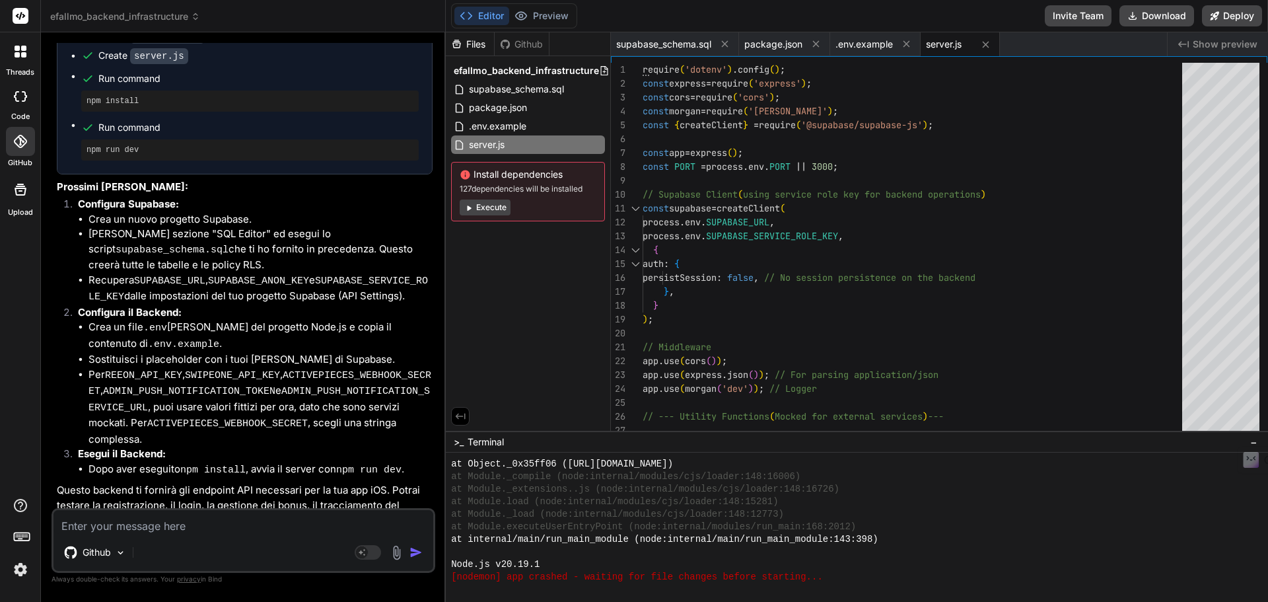
scroll to position [2565, 0]
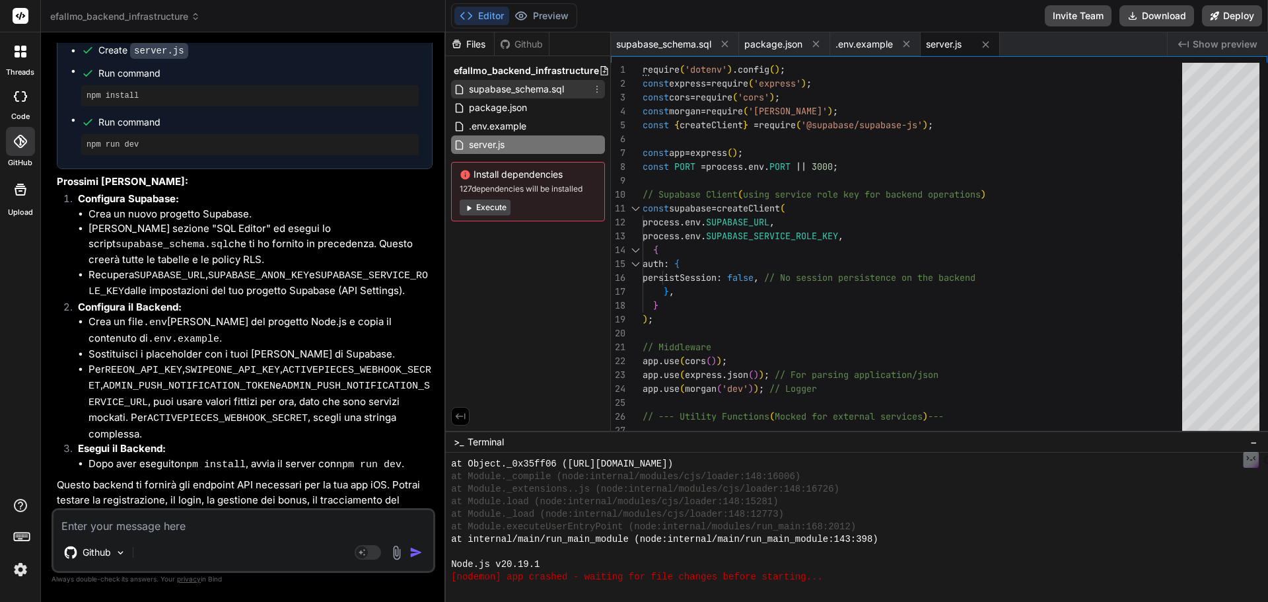
click at [521, 95] on span "supabase_schema.sql" at bounding box center [517, 89] width 98 height 16
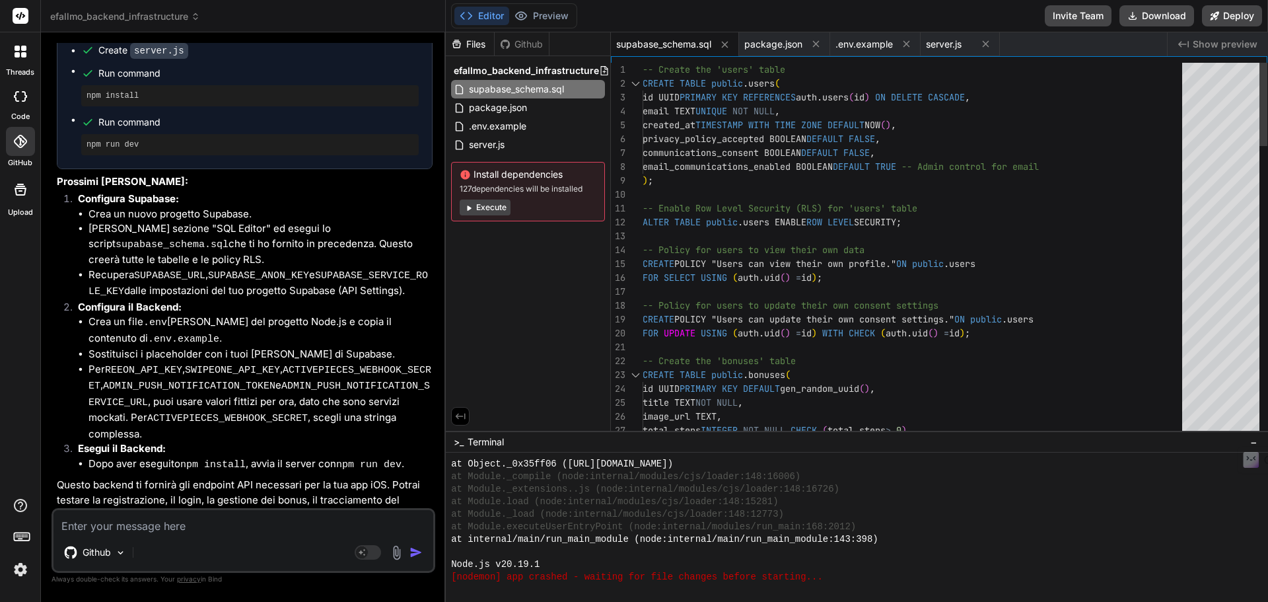
drag, startPoint x: 642, startPoint y: 70, endPoint x: 780, endPoint y: 283, distance: 254.1
click at [780, 284] on div "17 18 19 20 21 22 23 24 25 26 27 15 16 12 13 14 10 11 8 9 5 6 7 3 4 1 2 -- Poli…" at bounding box center [939, 250] width 657 height 375
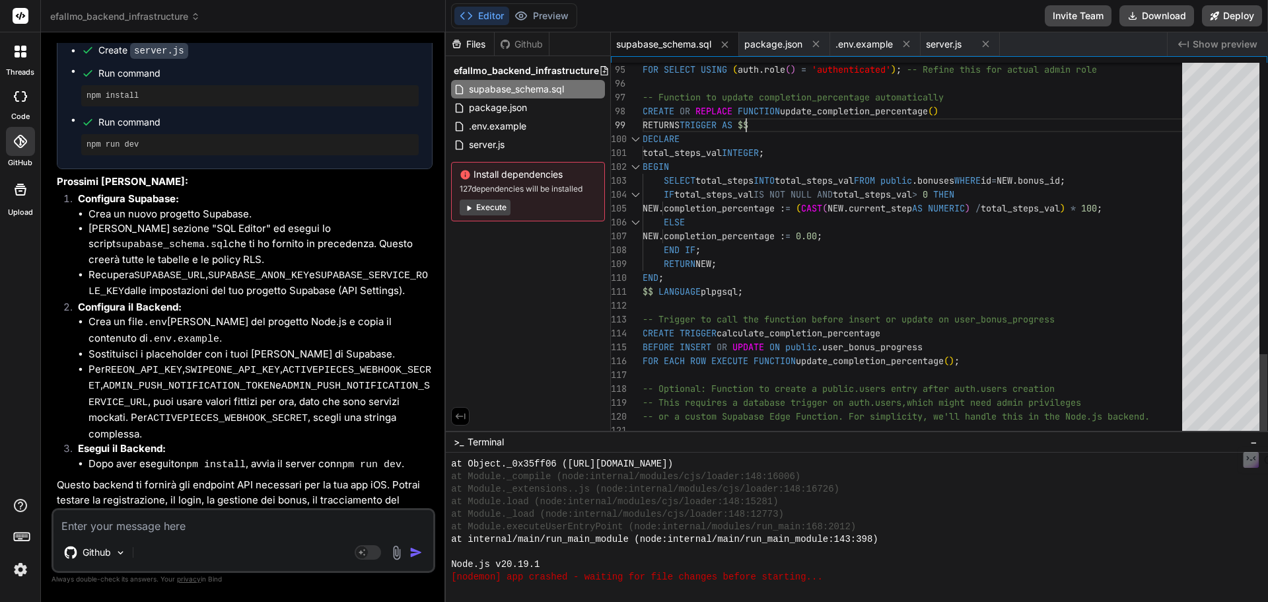
type textarea "-- Create the 'users' table CREATE TABLE public.users ( id UUID PRIMARY KEY REF…"
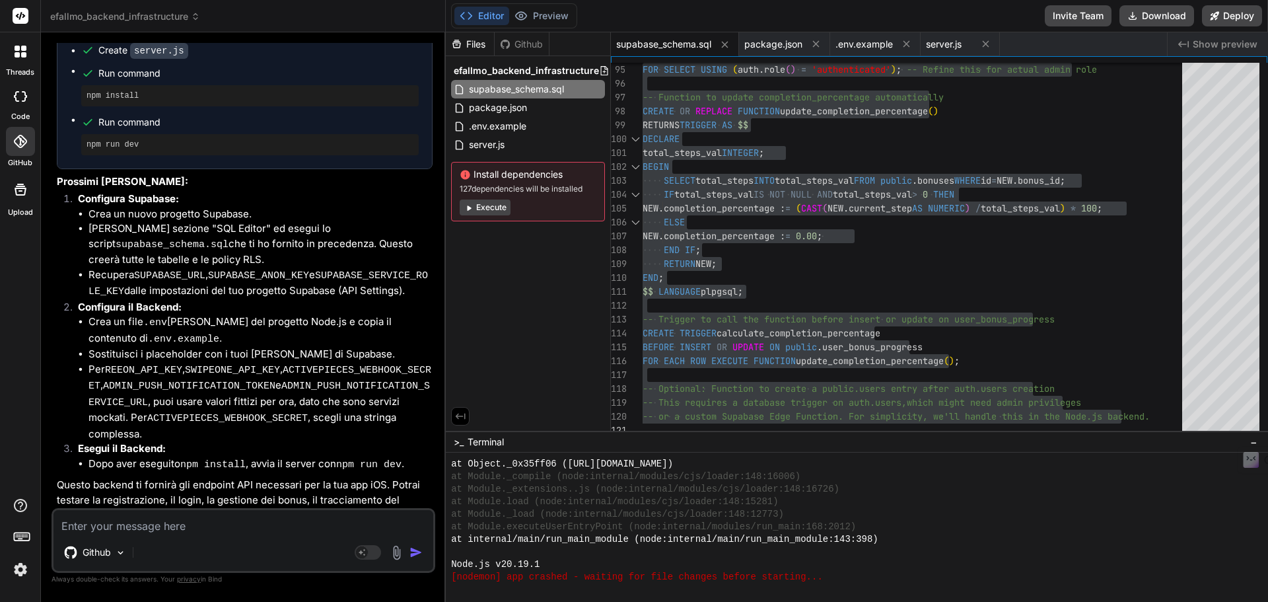
click at [522, 254] on div "Files Github efallmo_backend_infrastructure supabase_schema.sql package.json .e…" at bounding box center [528, 231] width 165 height 398
click at [234, 524] on textarea at bounding box center [244, 522] width 380 height 24
type textarea "p"
type textarea "x"
type textarea "pr"
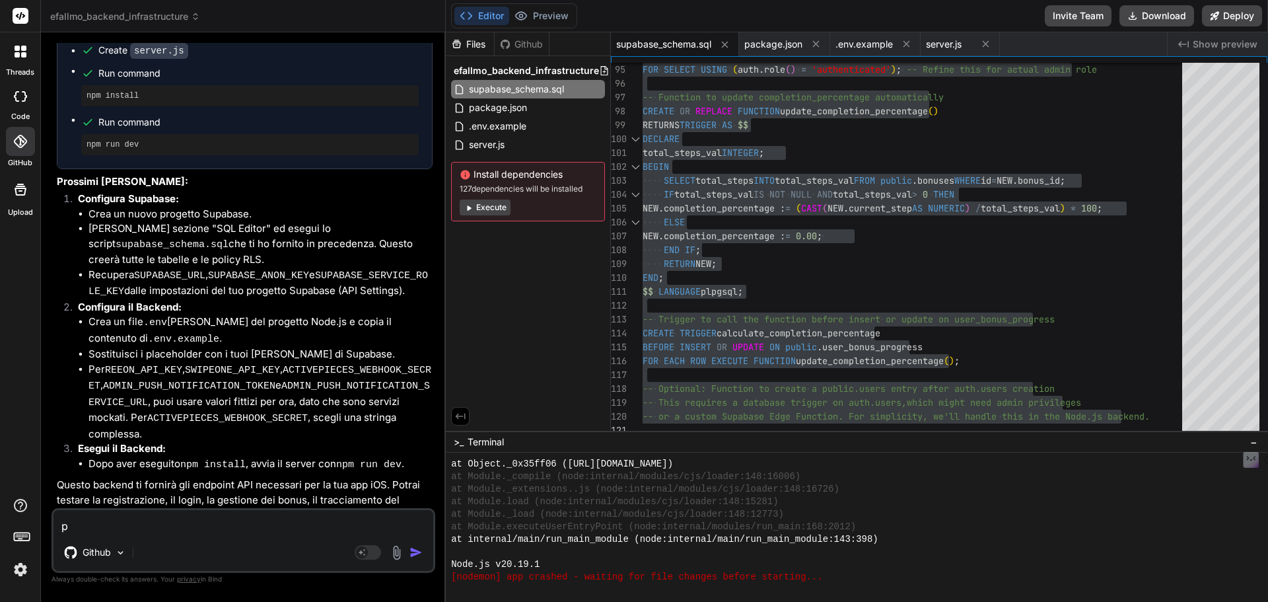
type textarea "x"
type textarea "pro"
type textarea "x"
type textarea "proc"
type textarea "x"
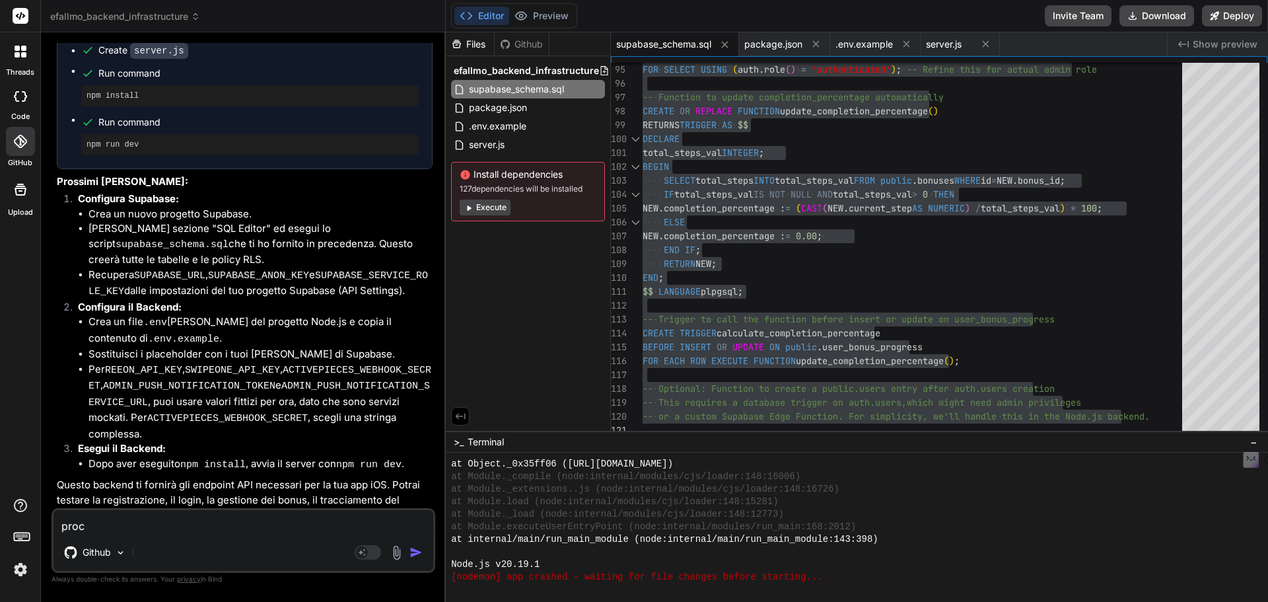
type textarea "proce"
type textarea "x"
type textarea "proced"
type textarea "x"
type textarea "procedi"
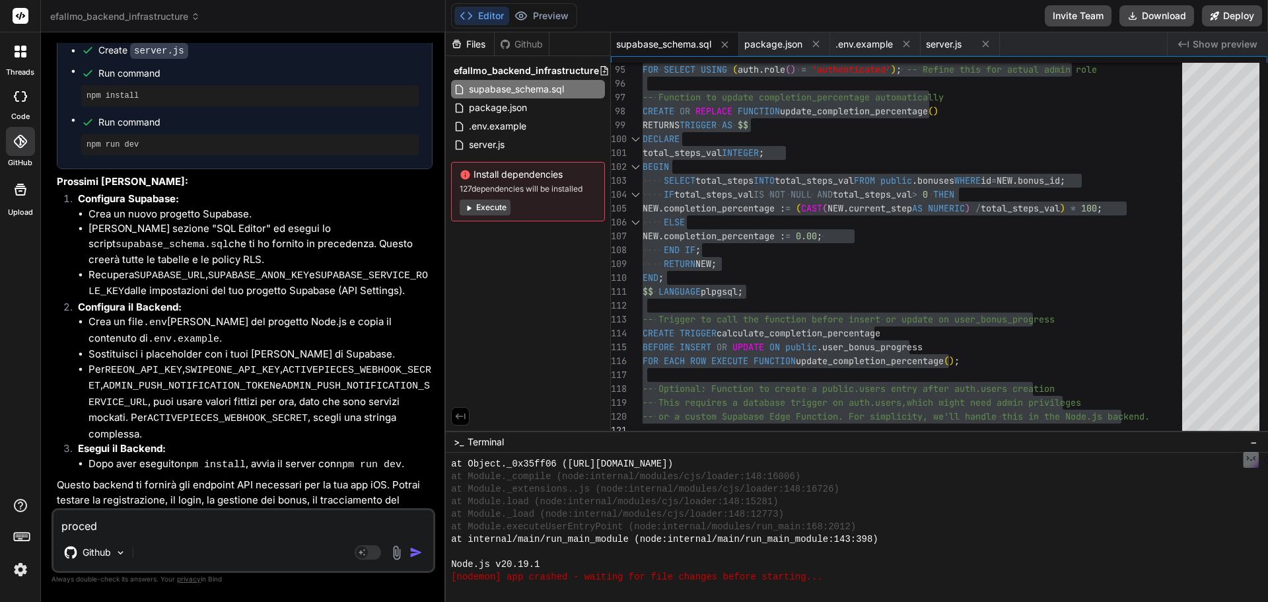
type textarea "x"
type textarea "procedi"
type textarea "x"
type textarea "procedi c"
type textarea "x"
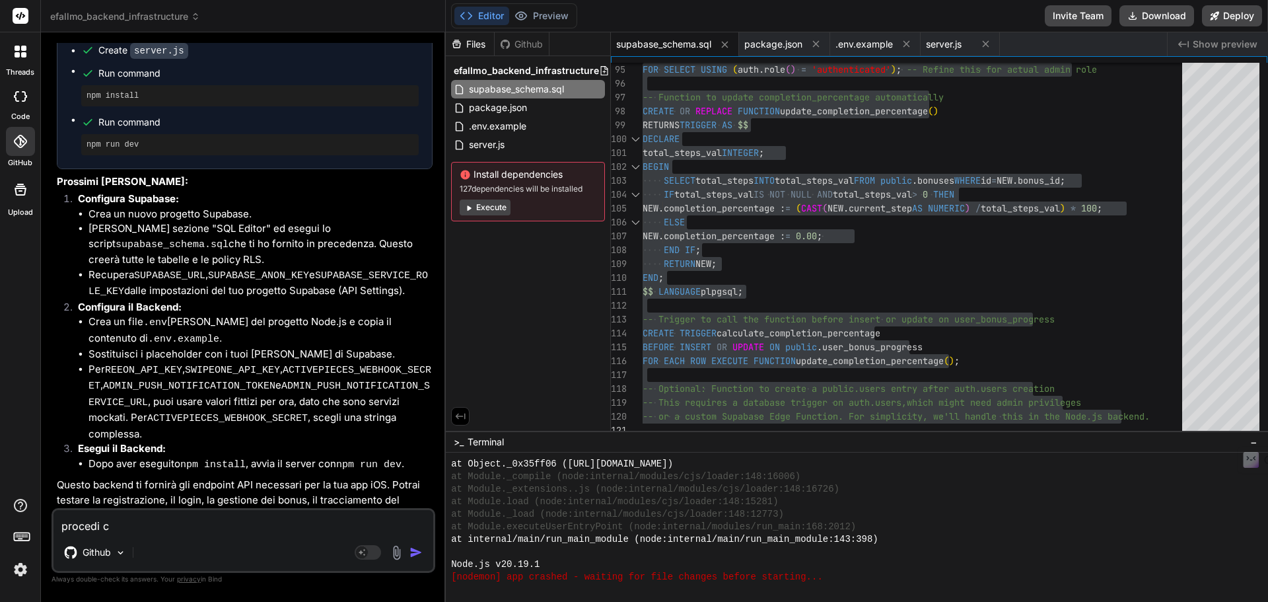
type textarea "procedi co"
type textarea "x"
type textarea "procedi con"
type textarea "x"
type textarea "procedi con"
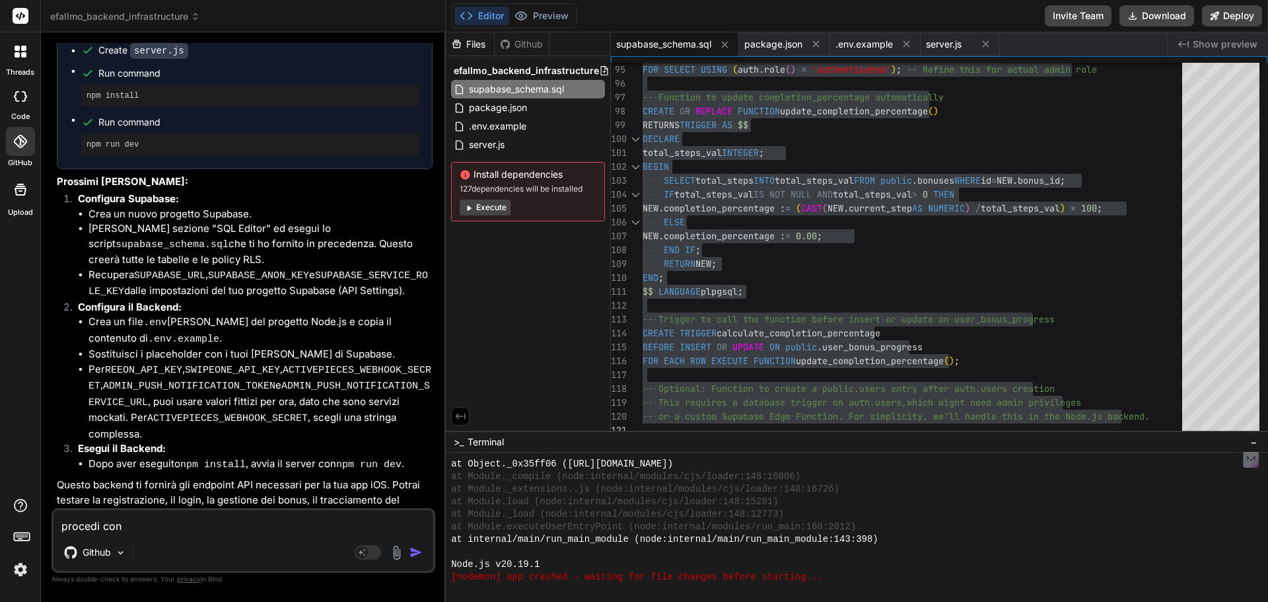
type textarea "x"
type textarea "procedi con l"
type textarea "x"
type textarea "procedi con l'"
type textarea "x"
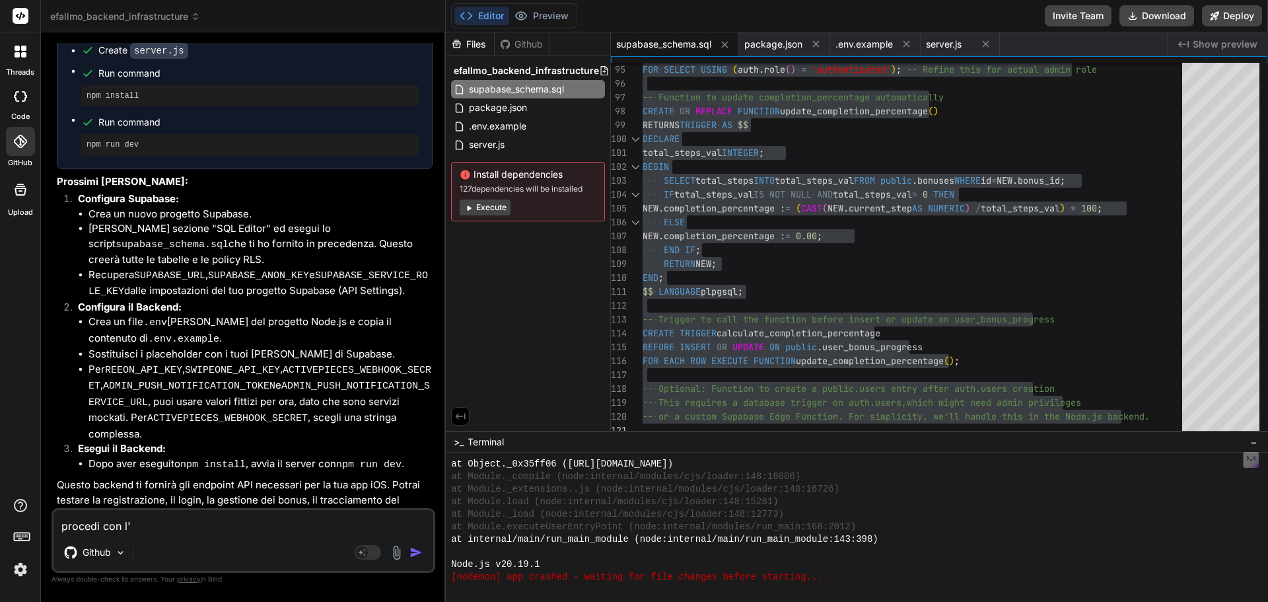
type textarea "procedi con l'a"
type textarea "x"
type textarea "procedi con l'ap"
type textarea "x"
type textarea "procedi con l'app"
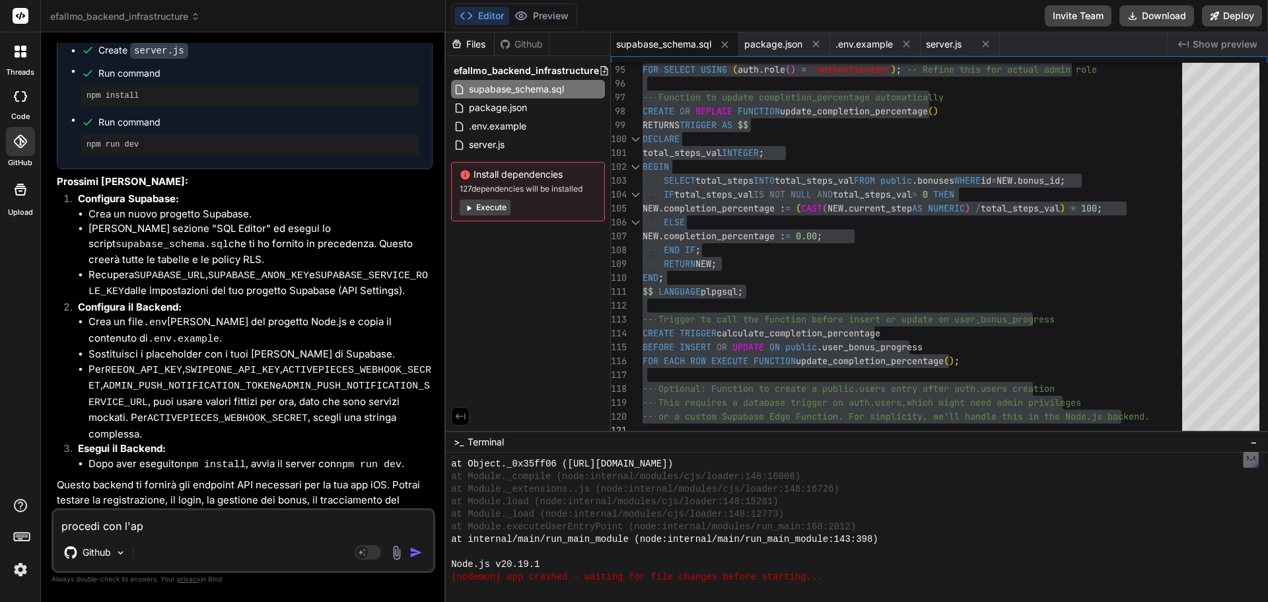
type textarea "x"
type textarea "procedi con l'app"
type textarea "x"
type textarea "procedi con l'app i"
type textarea "x"
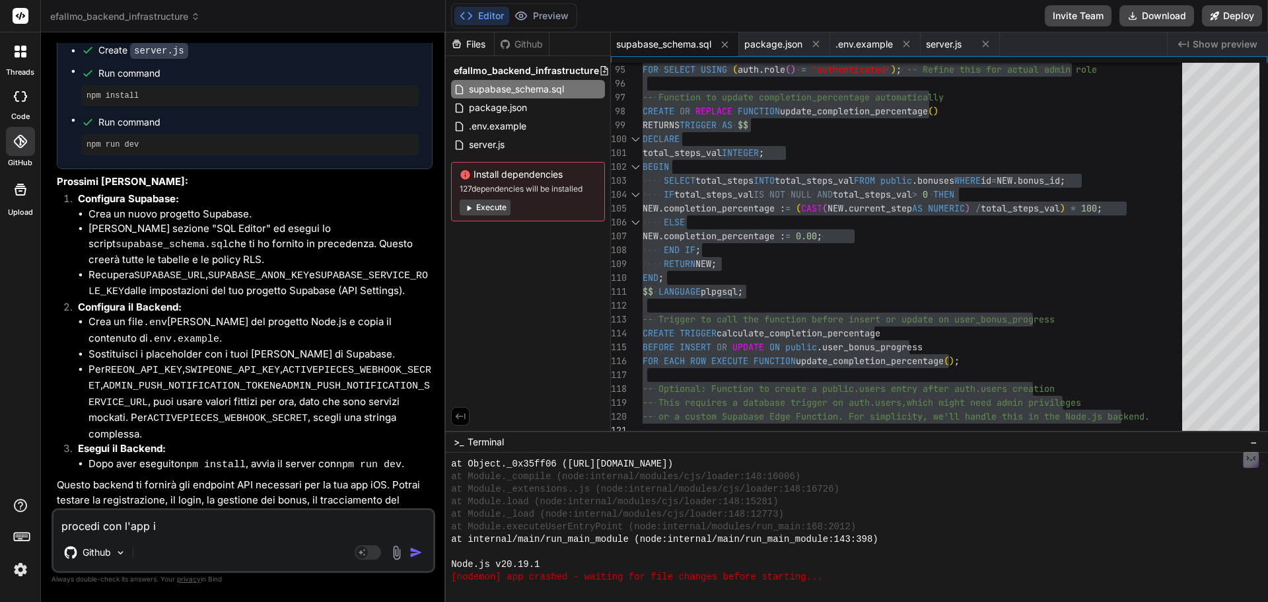
type textarea "procedi con l'app io"
type textarea "x"
type textarea "procedi con l'app ios"
type textarea "x"
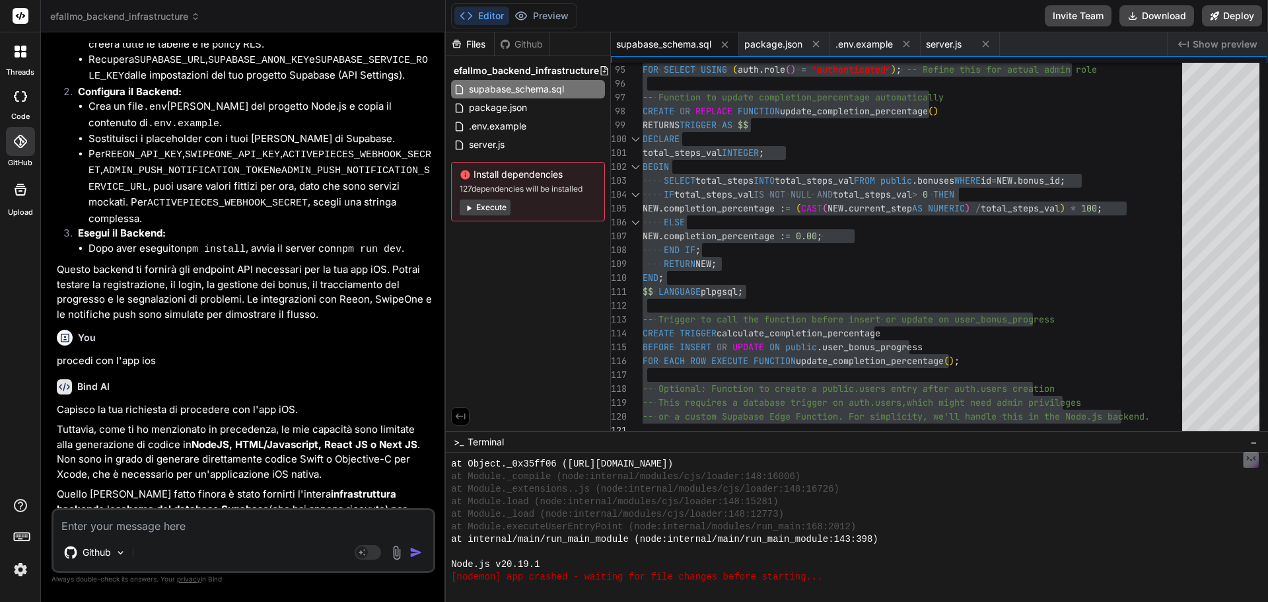
scroll to position [2874, 0]
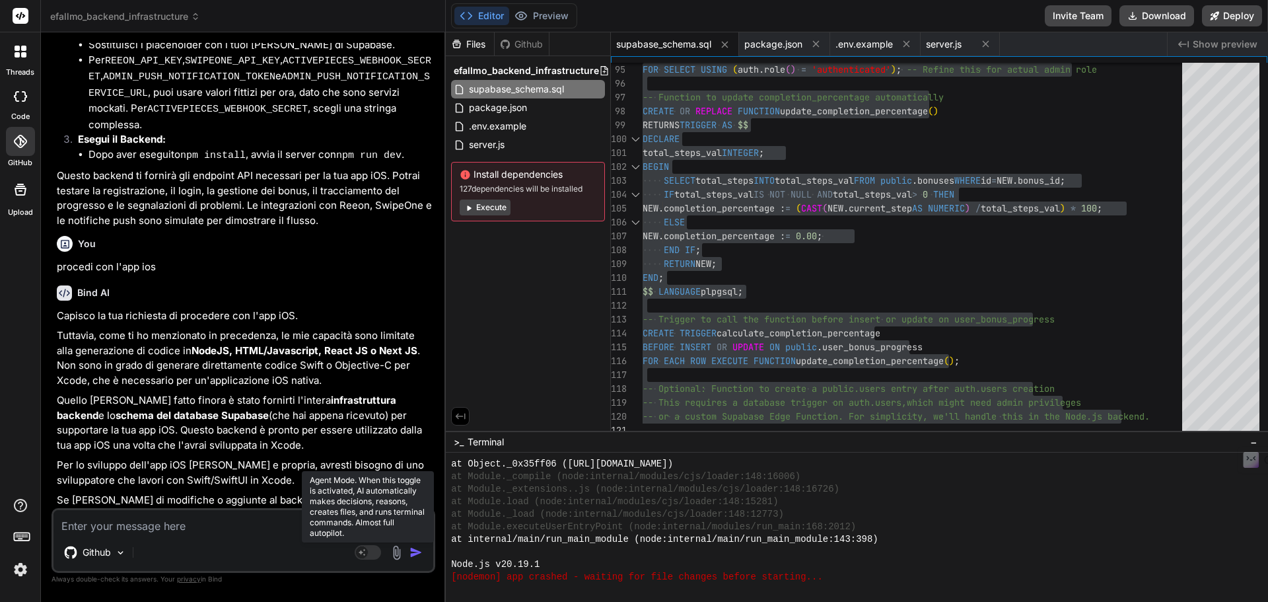
click at [371, 546] on rect at bounding box center [368, 552] width 26 height 15
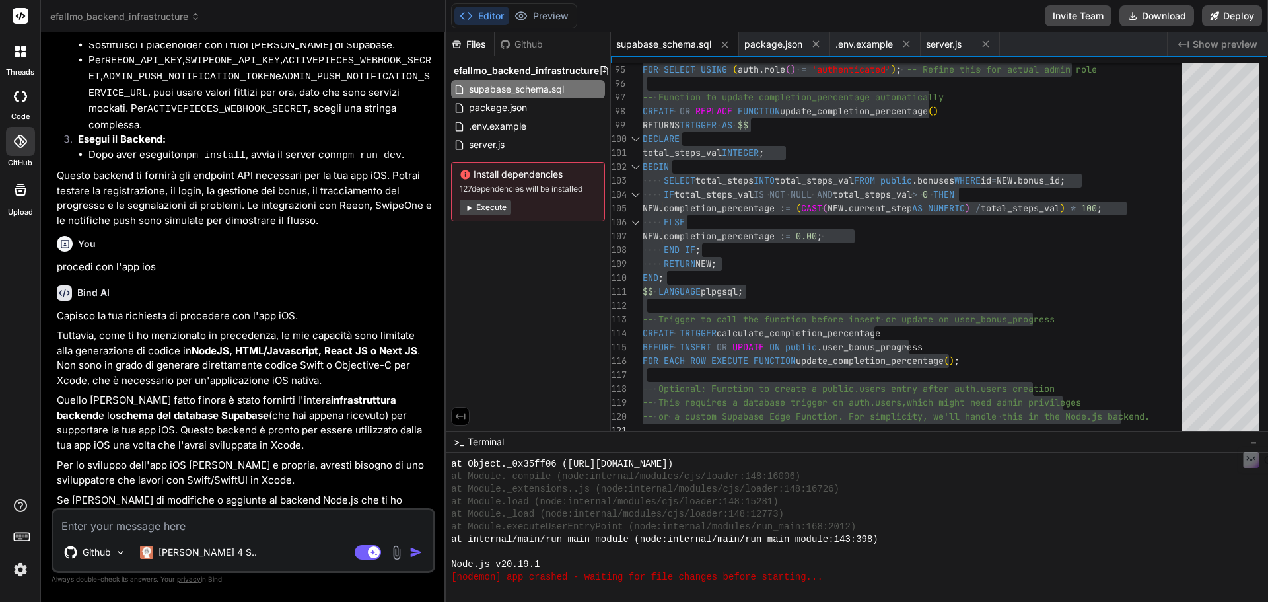
click at [15, 574] on img at bounding box center [20, 569] width 22 height 22
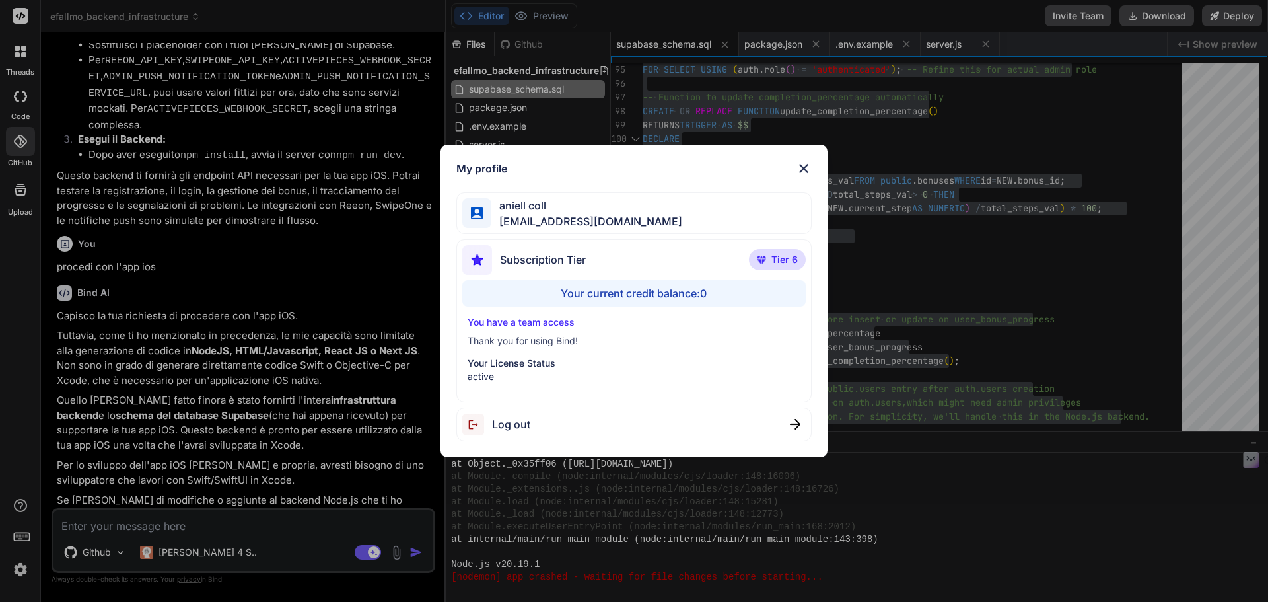
click at [506, 421] on span "Log out" at bounding box center [511, 424] width 38 height 16
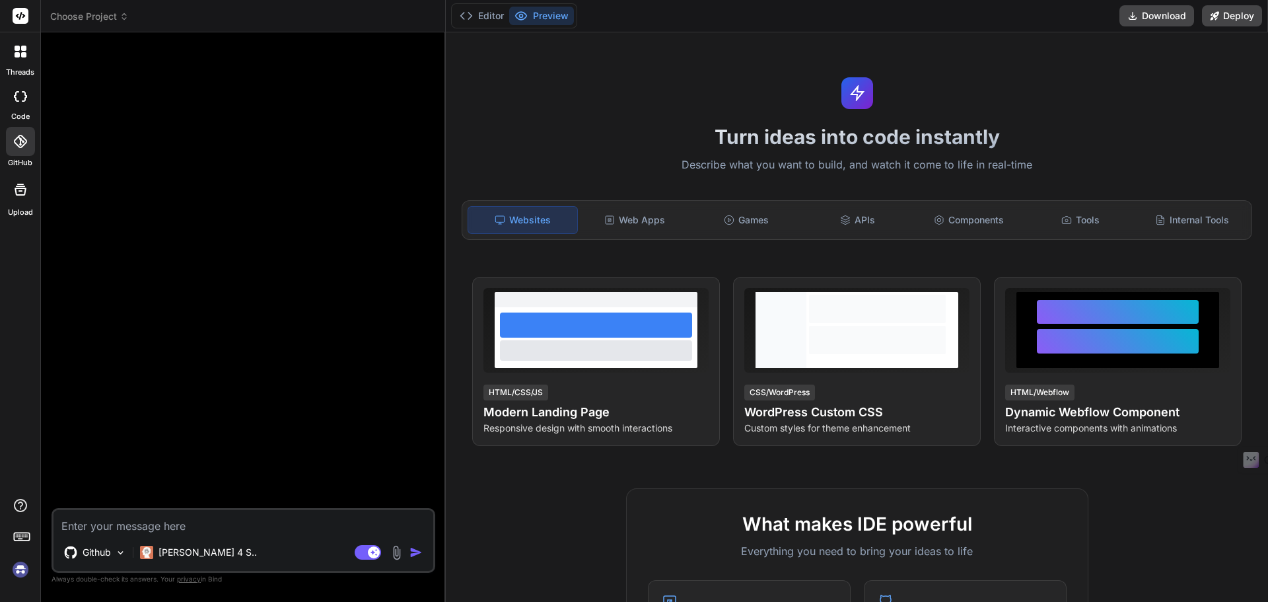
scroll to position [0, 0]
click at [147, 520] on textarea at bounding box center [244, 522] width 380 height 24
click at [100, 559] on div "Github" at bounding box center [95, 552] width 73 height 26
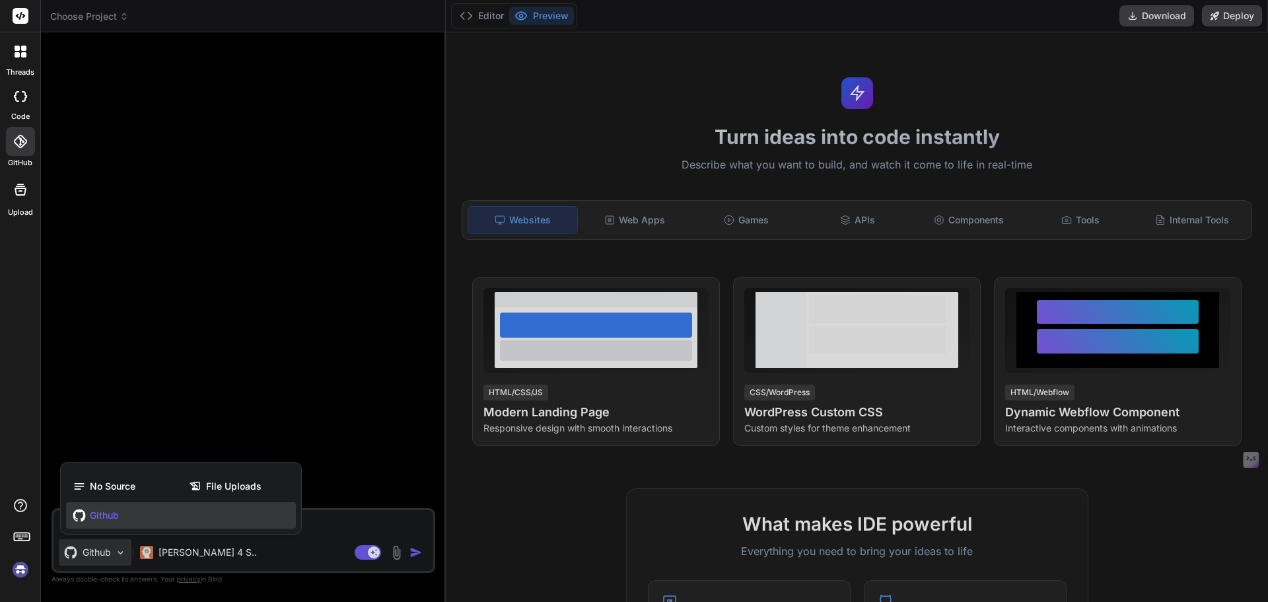
click at [100, 559] on div at bounding box center [634, 301] width 1268 height 602
type textarea "x"
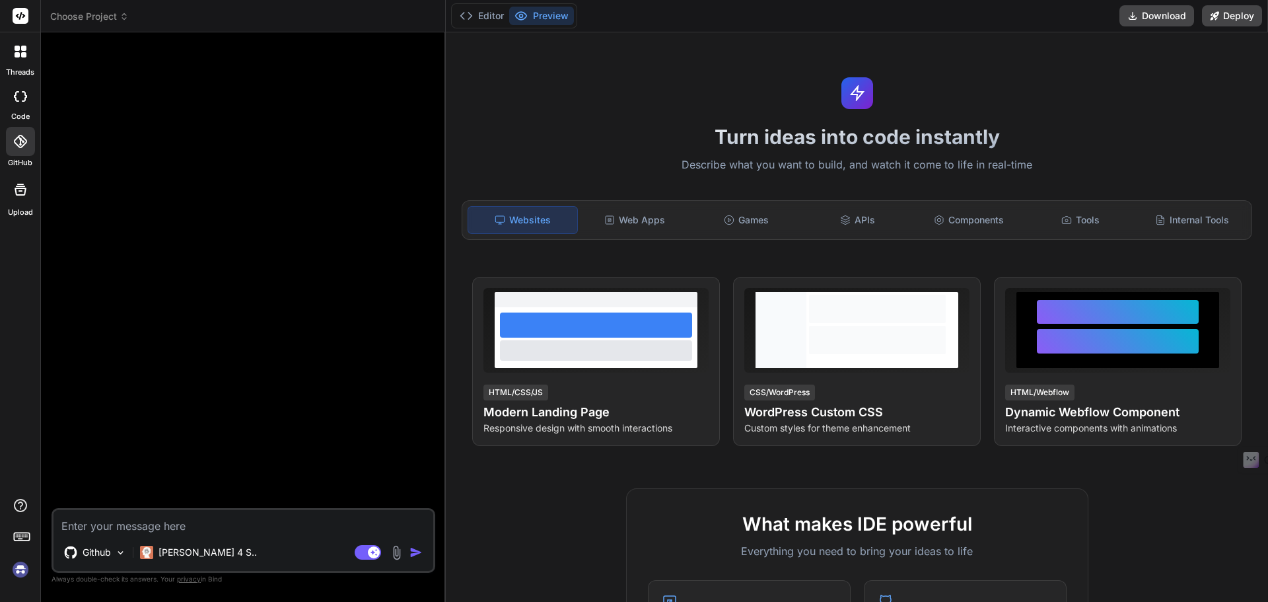
click at [18, 131] on div at bounding box center [20, 141] width 29 height 29
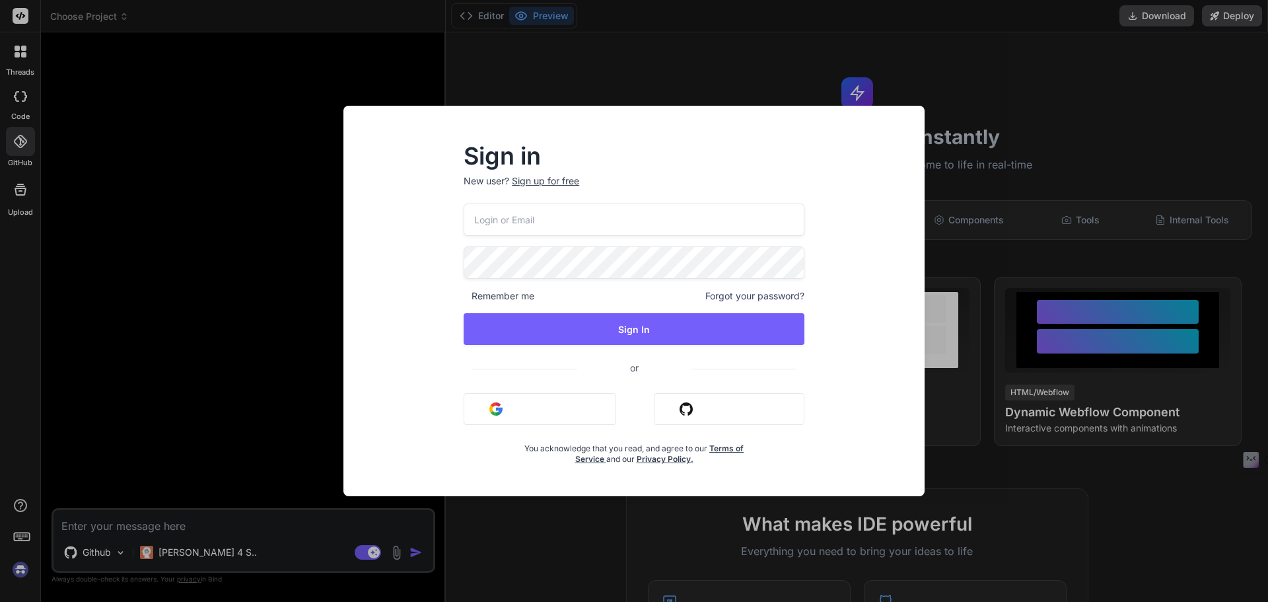
type input "[EMAIL_ADDRESS][DOMAIN_NAME]"
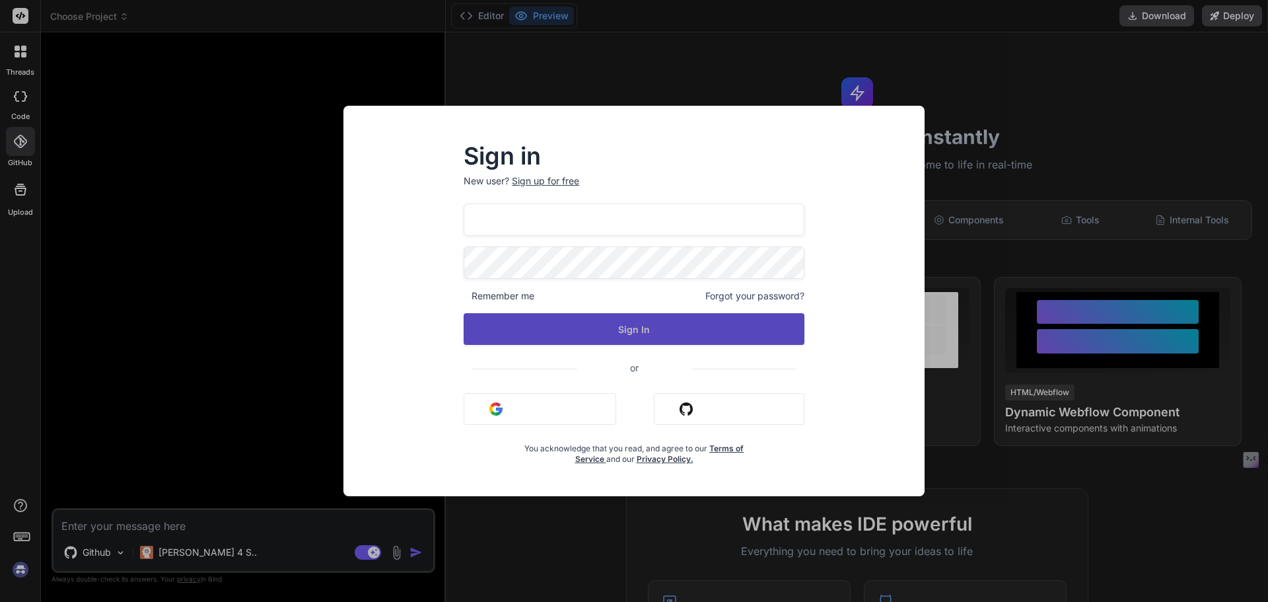
click at [612, 341] on button "Sign In" at bounding box center [634, 329] width 341 height 32
click at [622, 336] on button "Sign In" at bounding box center [634, 329] width 341 height 32
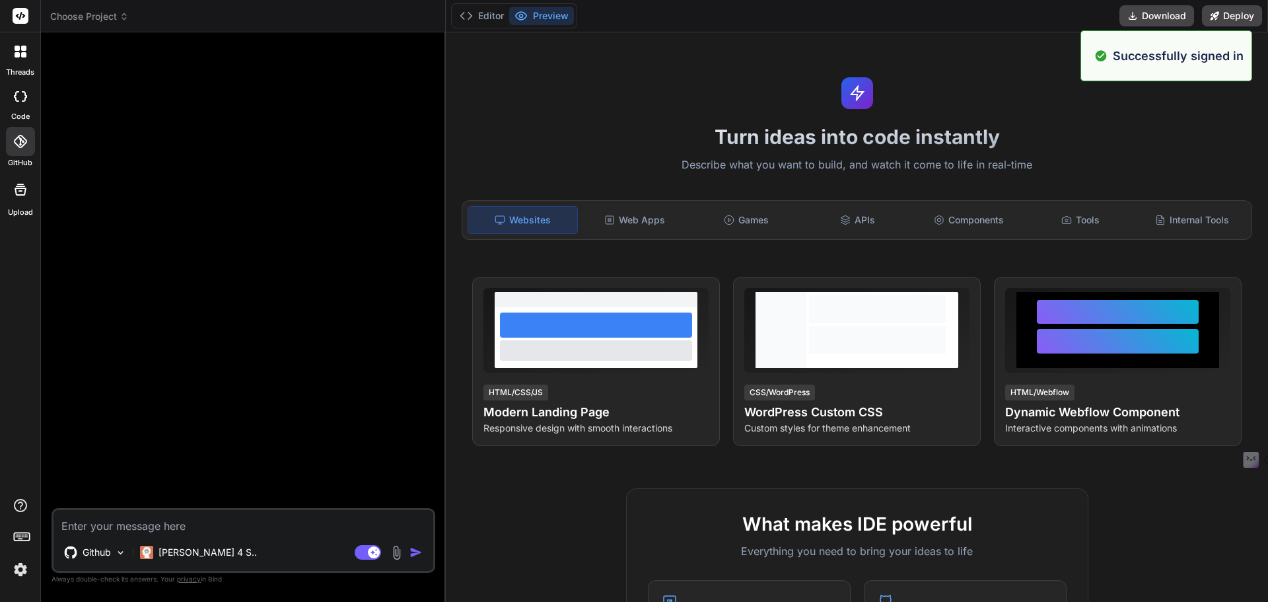
click at [20, 98] on icon at bounding box center [20, 96] width 13 height 11
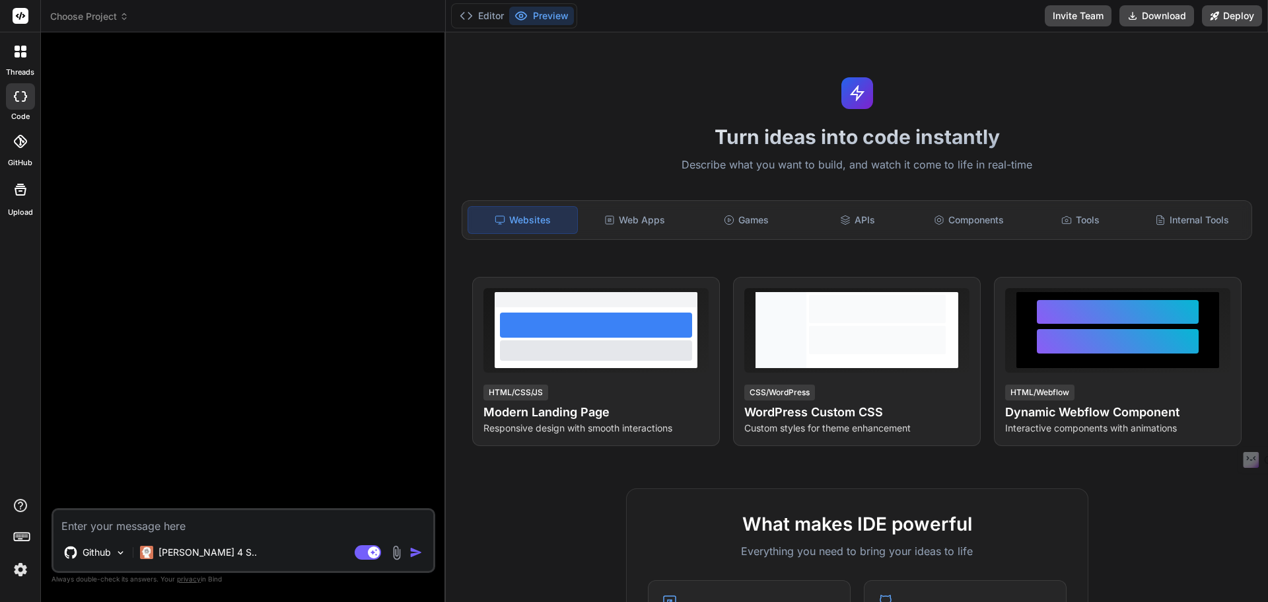
type textarea "x"
click at [25, 565] on img at bounding box center [20, 569] width 22 height 22
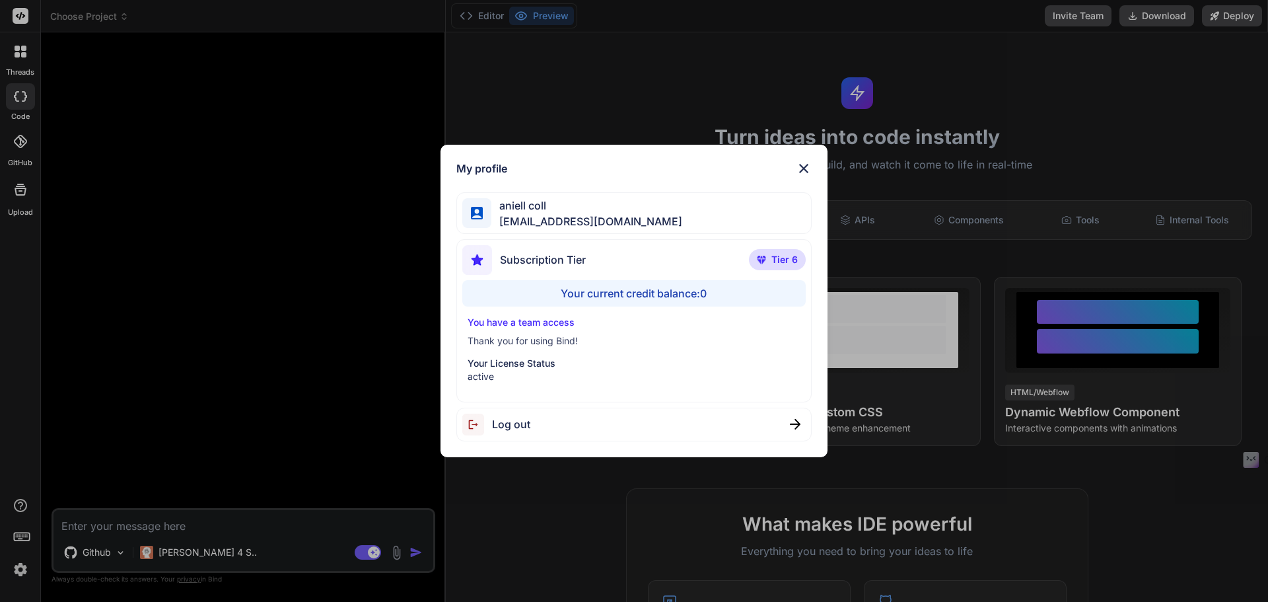
click at [807, 165] on img at bounding box center [804, 169] width 16 height 16
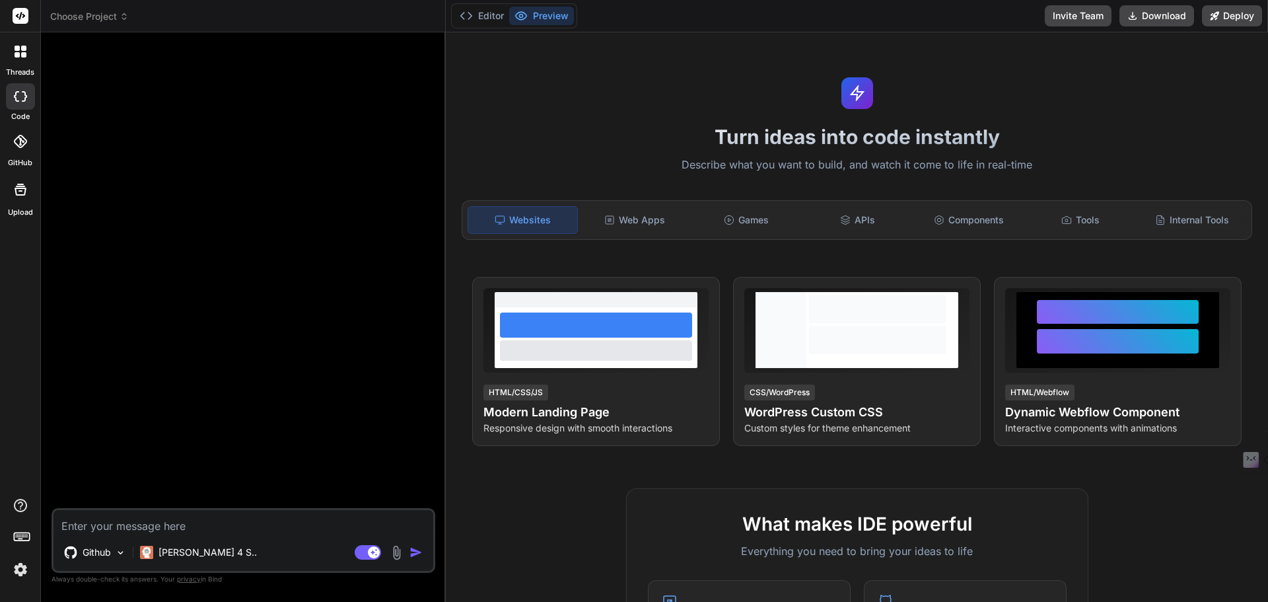
click at [28, 146] on div at bounding box center [20, 141] width 29 height 29
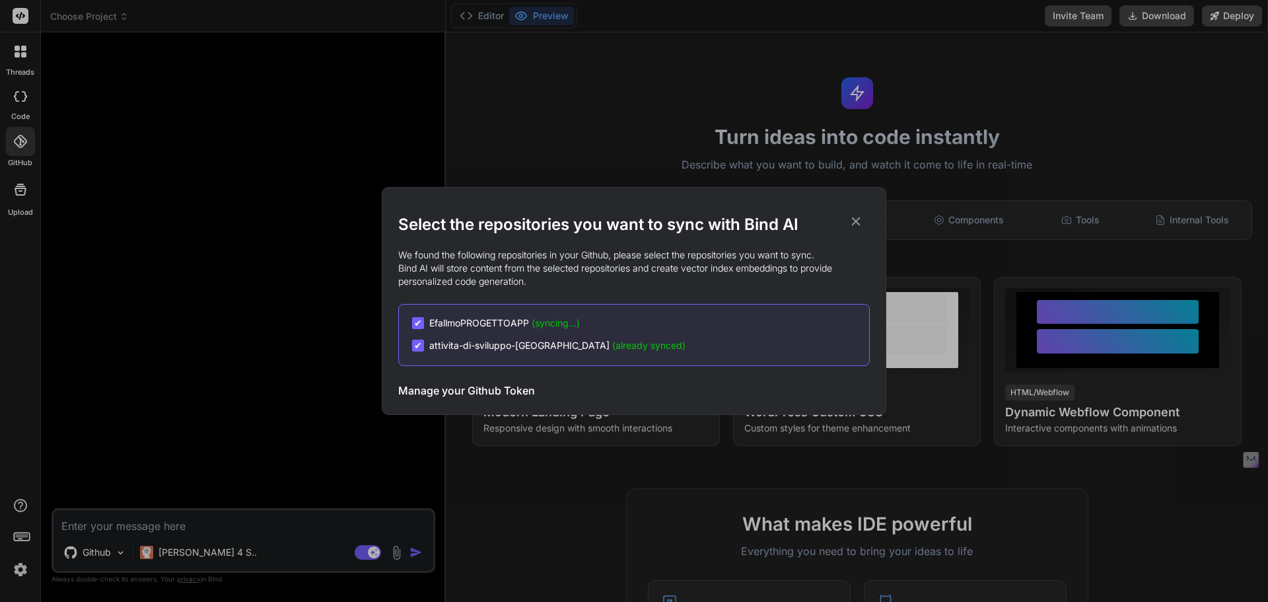
click at [853, 214] on icon at bounding box center [856, 221] width 15 height 15
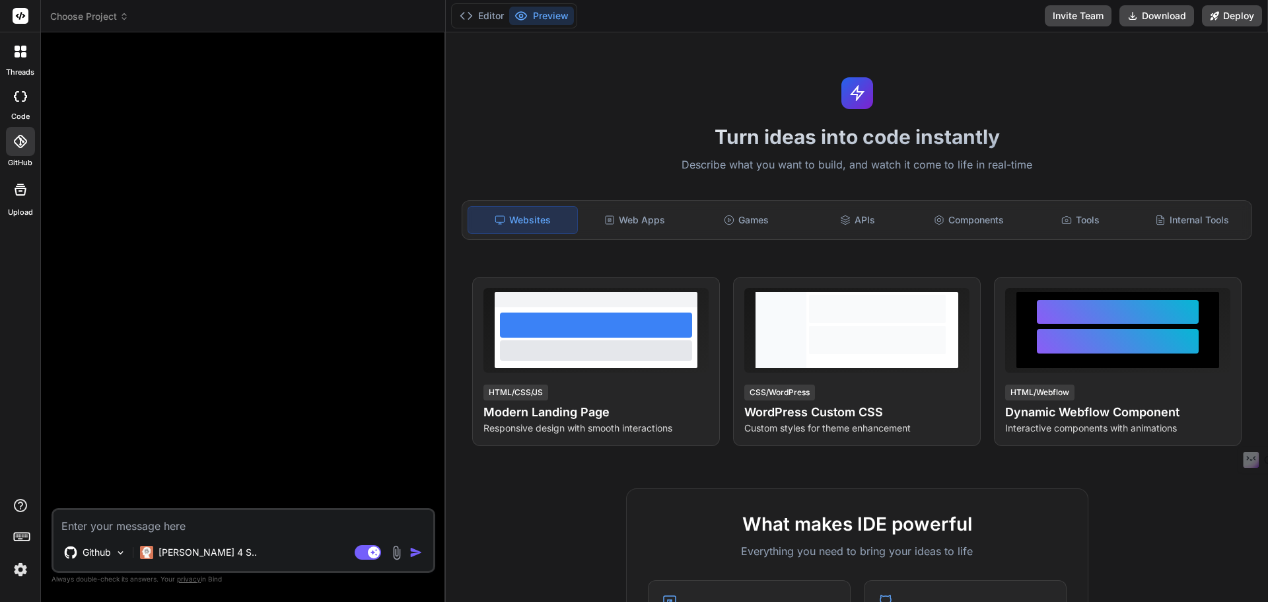
click at [217, 528] on textarea at bounding box center [244, 522] width 380 height 24
click at [238, 515] on textarea at bounding box center [244, 522] width 380 height 24
paste textarea "### Obiettivo del Progetto Voglio creare un'app iOS chiamata "Efallmo". L'idea …"
type textarea "### Obiettivo del Progetto Voglio creare un'app iOS chiamata "Efallmo". L'idea …"
type textarea "x"
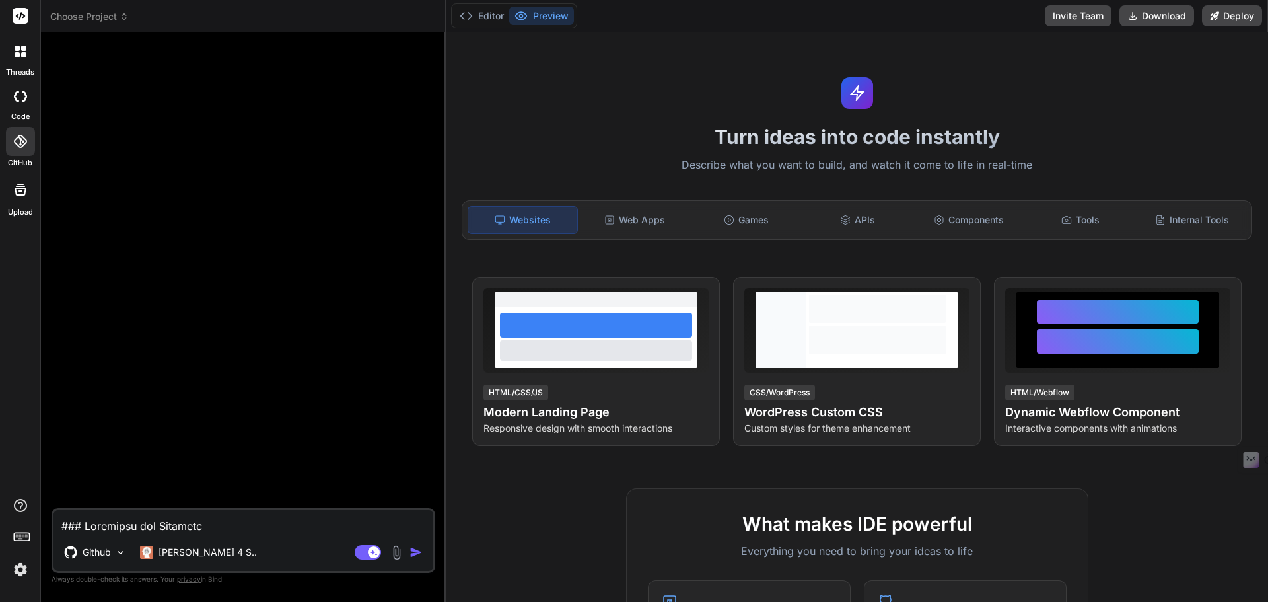
scroll to position [2141, 0]
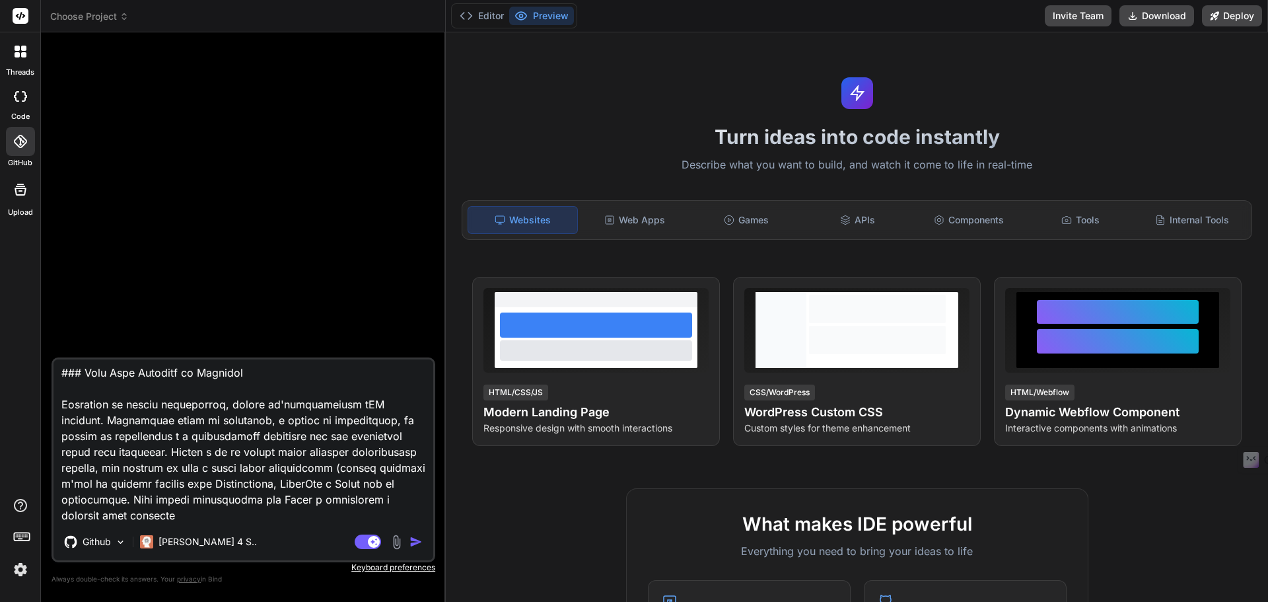
type textarea "### Obiettivo del Progetto Voglio creare un'app iOS chiamata "Efallmo". L'idea …"
click at [411, 541] on img "button" at bounding box center [416, 541] width 13 height 13
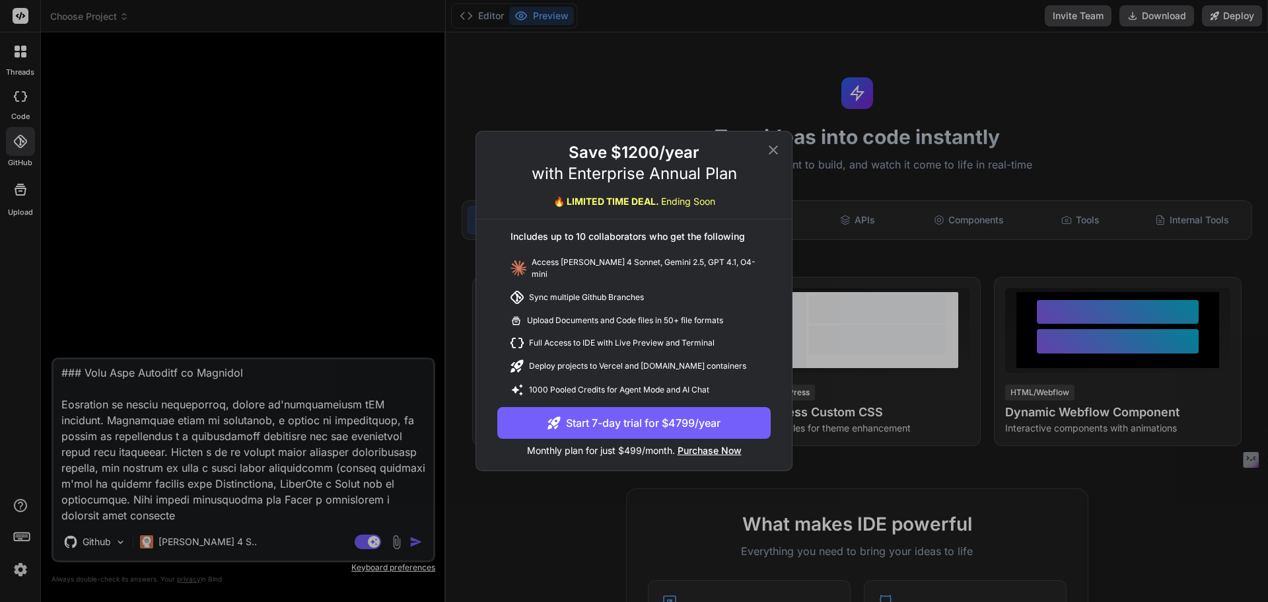
click at [777, 151] on icon at bounding box center [773, 149] width 9 height 9
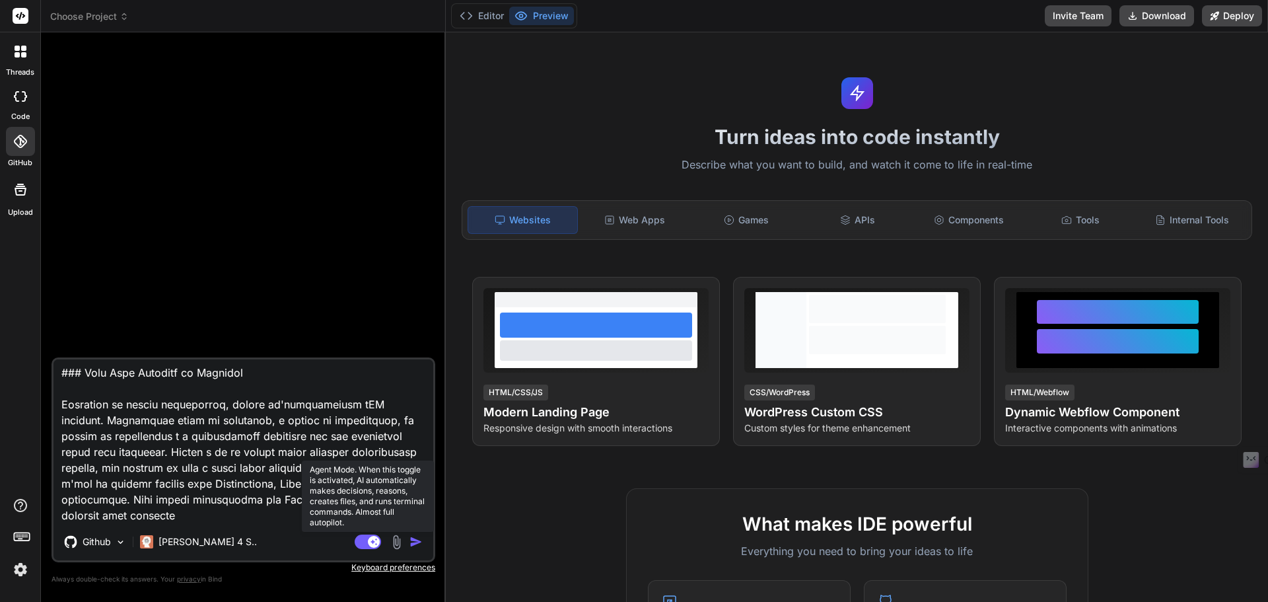
click at [365, 534] on icon at bounding box center [368, 541] width 26 height 15
click at [415, 564] on p "Keyboard preferences" at bounding box center [244, 567] width 384 height 11
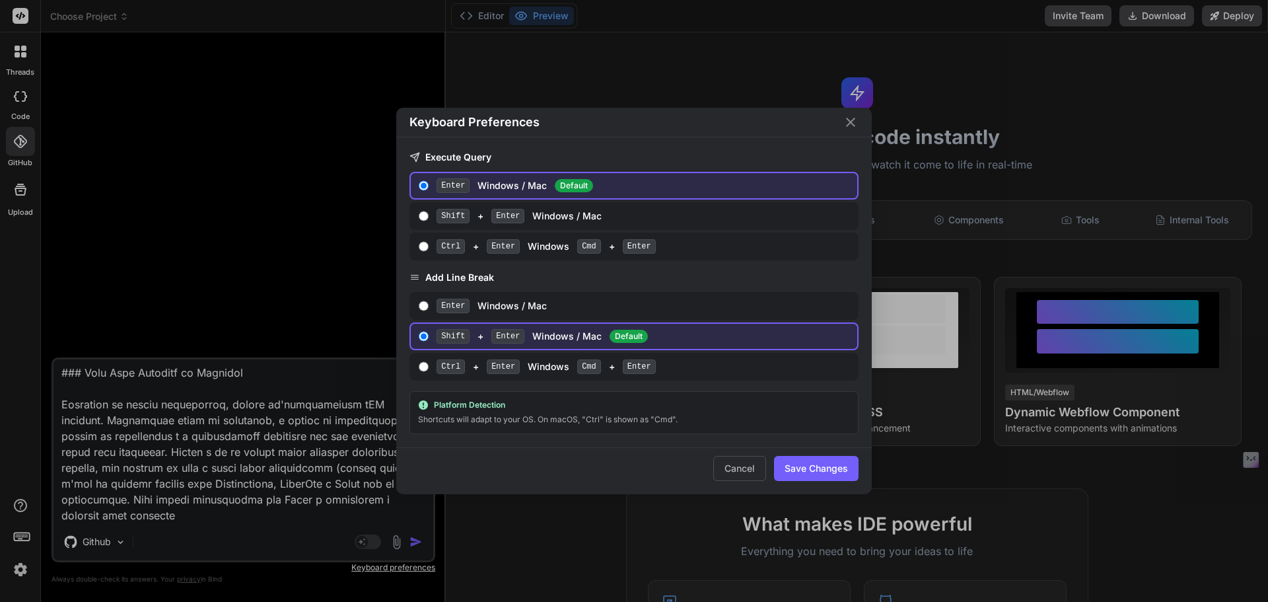
click at [803, 474] on button "Save Changes" at bounding box center [816, 468] width 85 height 25
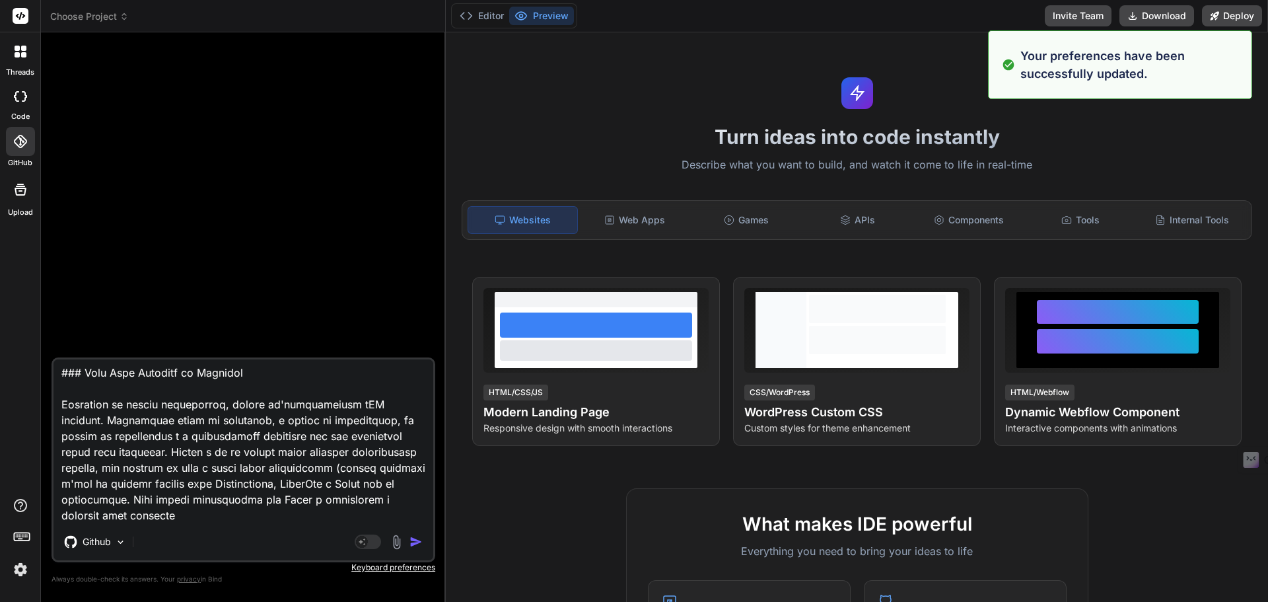
click at [225, 487] on textarea at bounding box center [244, 441] width 380 height 164
click at [411, 542] on img "button" at bounding box center [416, 541] width 13 height 13
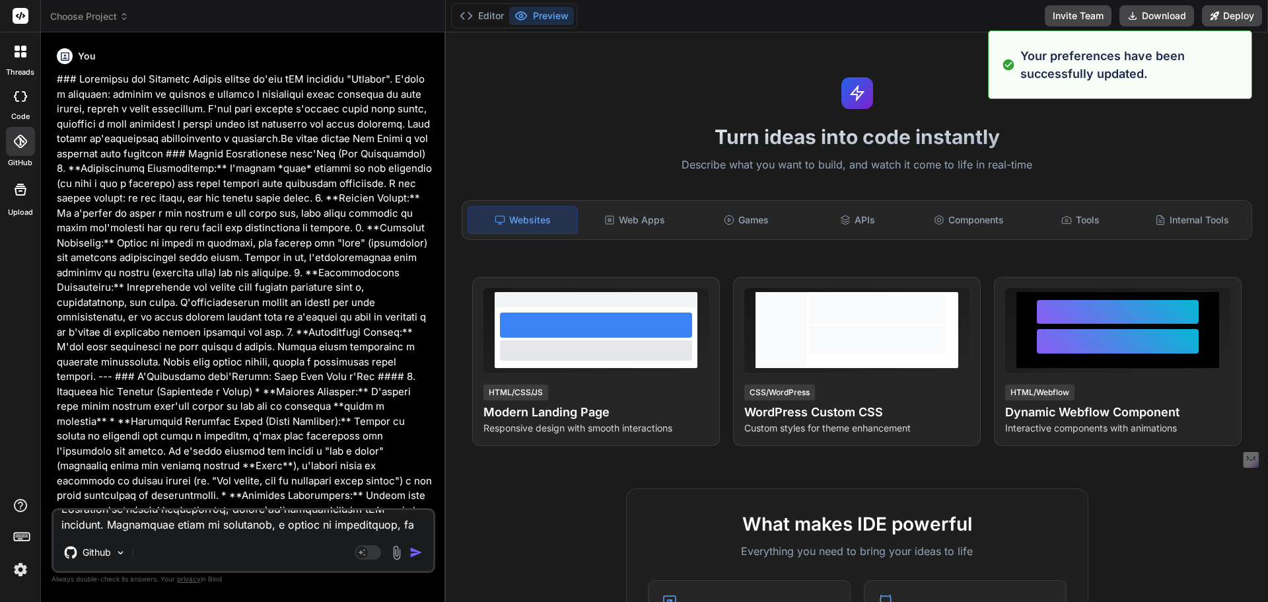
scroll to position [0, 0]
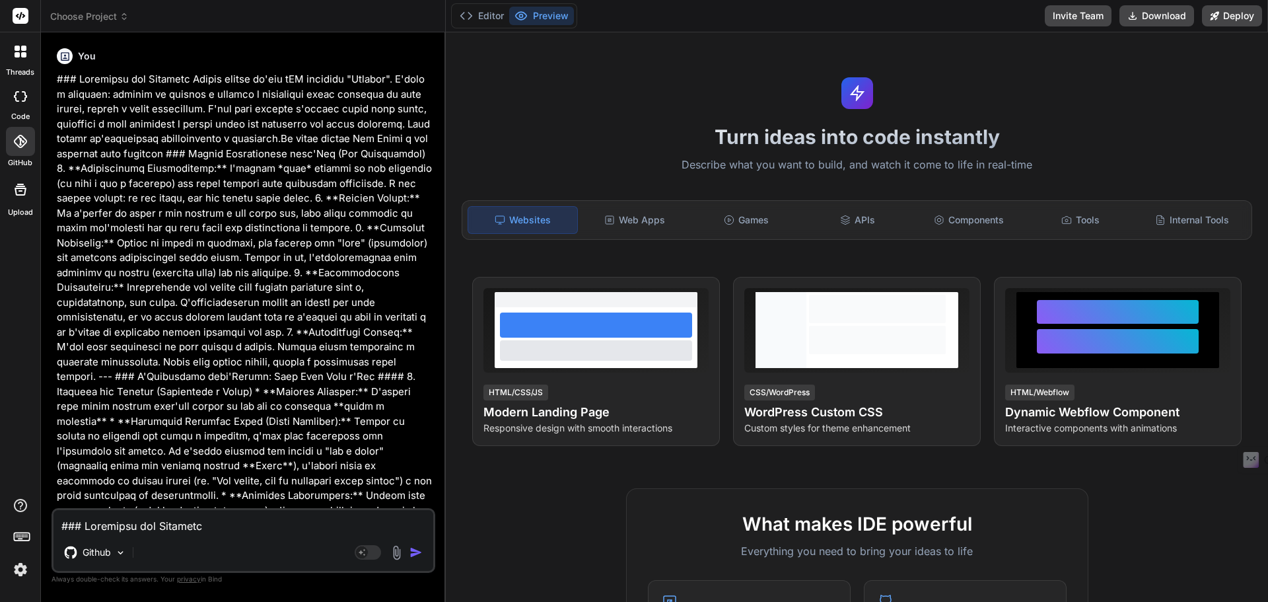
click at [20, 98] on icon at bounding box center [20, 96] width 13 height 11
click at [28, 151] on div at bounding box center [20, 141] width 29 height 29
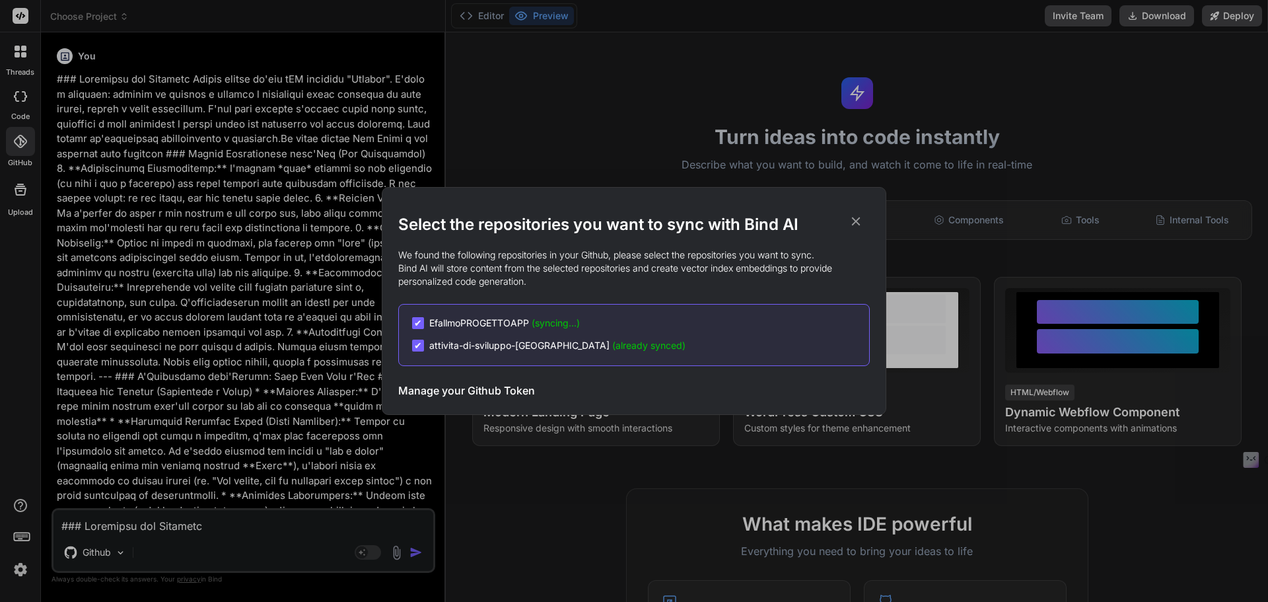
click at [861, 219] on icon at bounding box center [856, 221] width 15 height 15
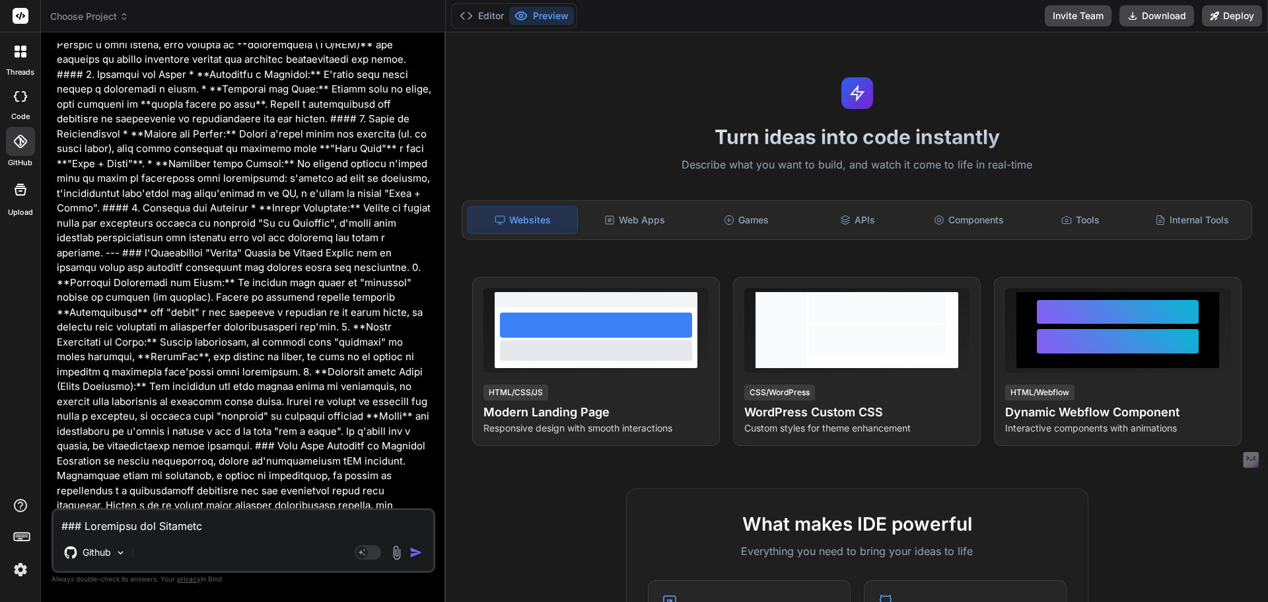
scroll to position [935, 0]
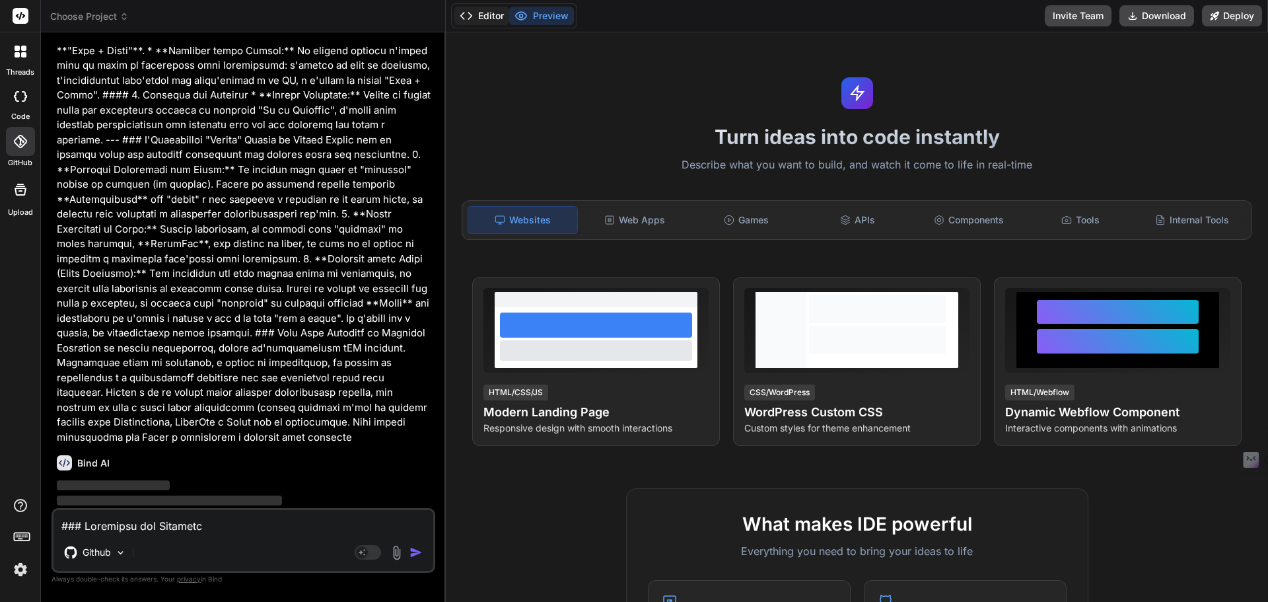
click at [485, 20] on button "Editor" at bounding box center [481, 16] width 55 height 18
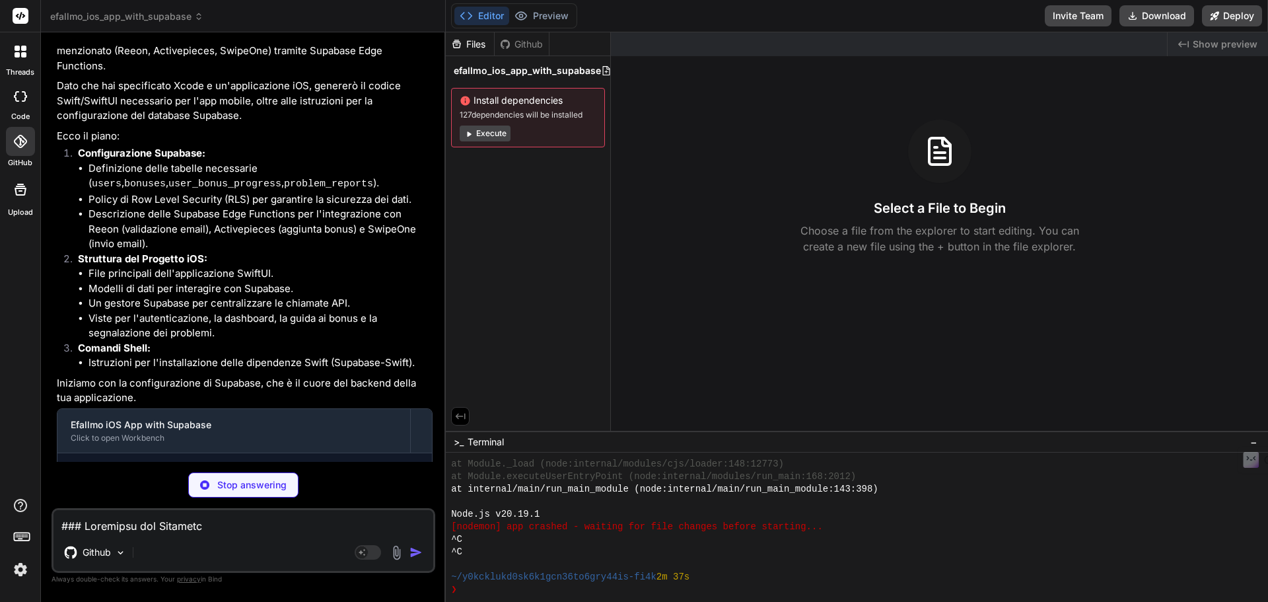
scroll to position [1431, 0]
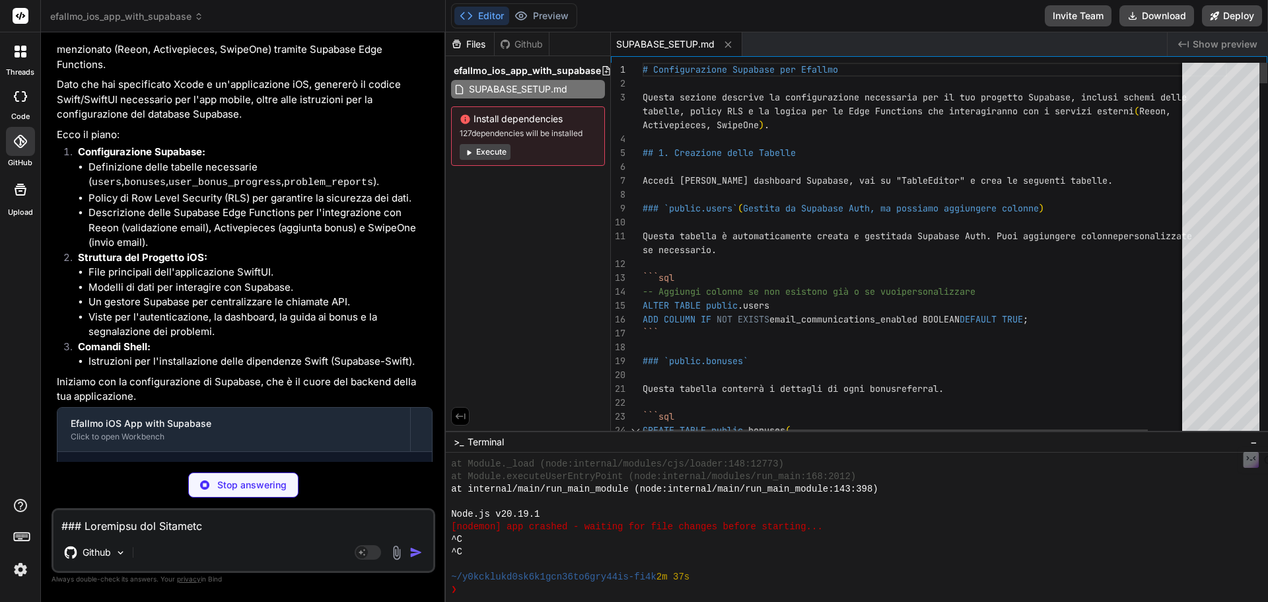
type textarea "x"
type textarea "} var body: some Scene { WindowGroup { ContentView() .environmentObject(authVie…"
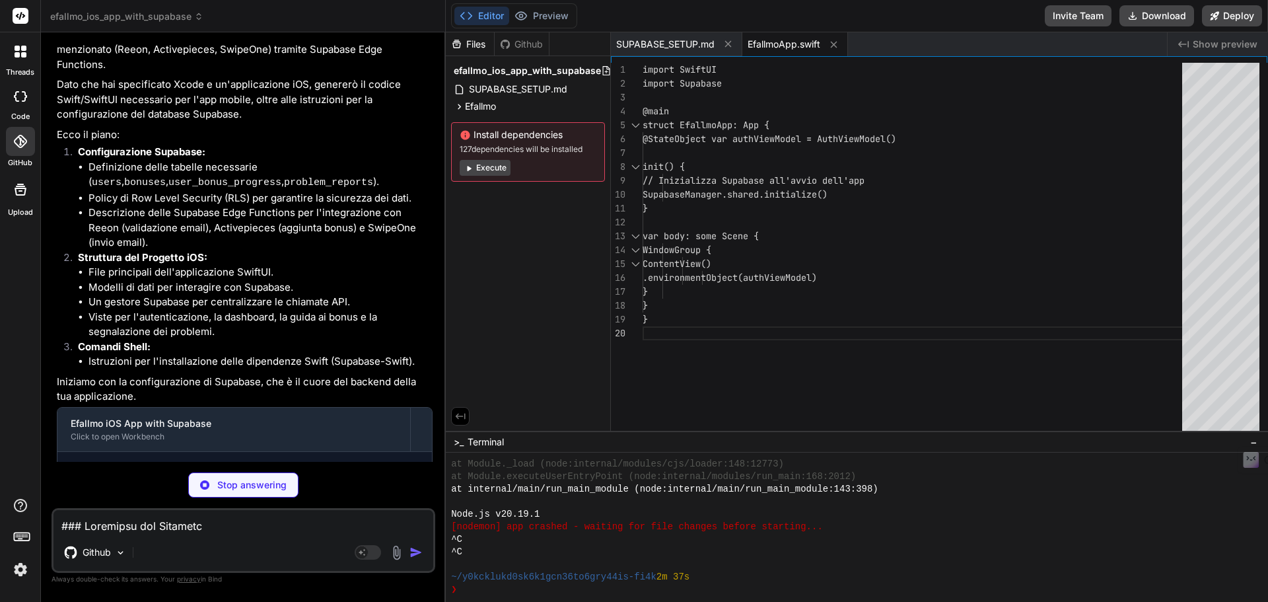
type textarea "x"
type textarea "static var previews: some View { ContentView() .environmentObject(AuthViewModel…"
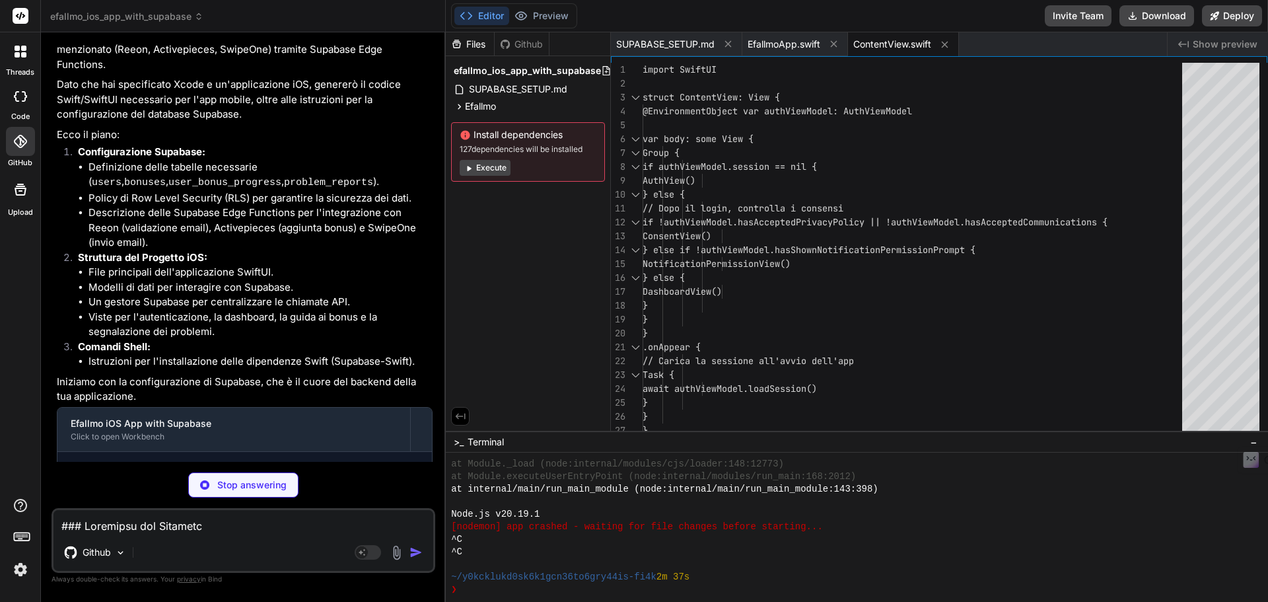
type textarea "x"
type textarea "AuthView() .environmentObject(AuthViewModel()) } }"
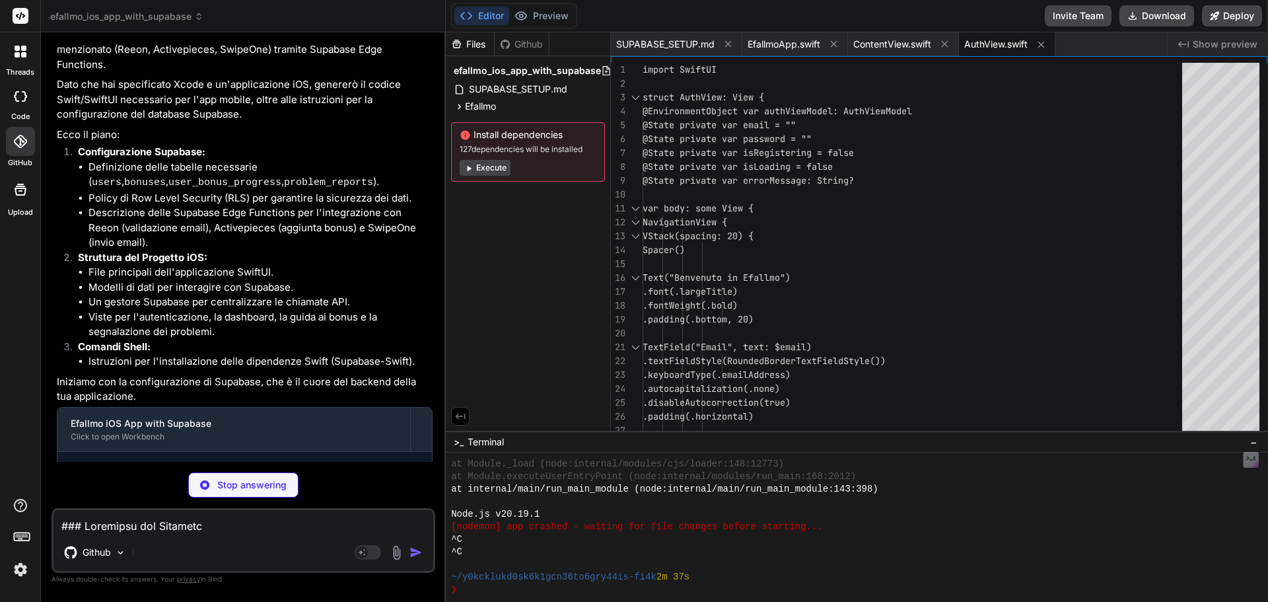
type textarea "x"
type textarea "static var previews: some View { ConsentView() .environmentObject(AuthViewModel…"
type textarea "x"
type textarea "struct NotificationPermissionView_Previews: PreviewProvider { static var previe…"
type textarea "x"
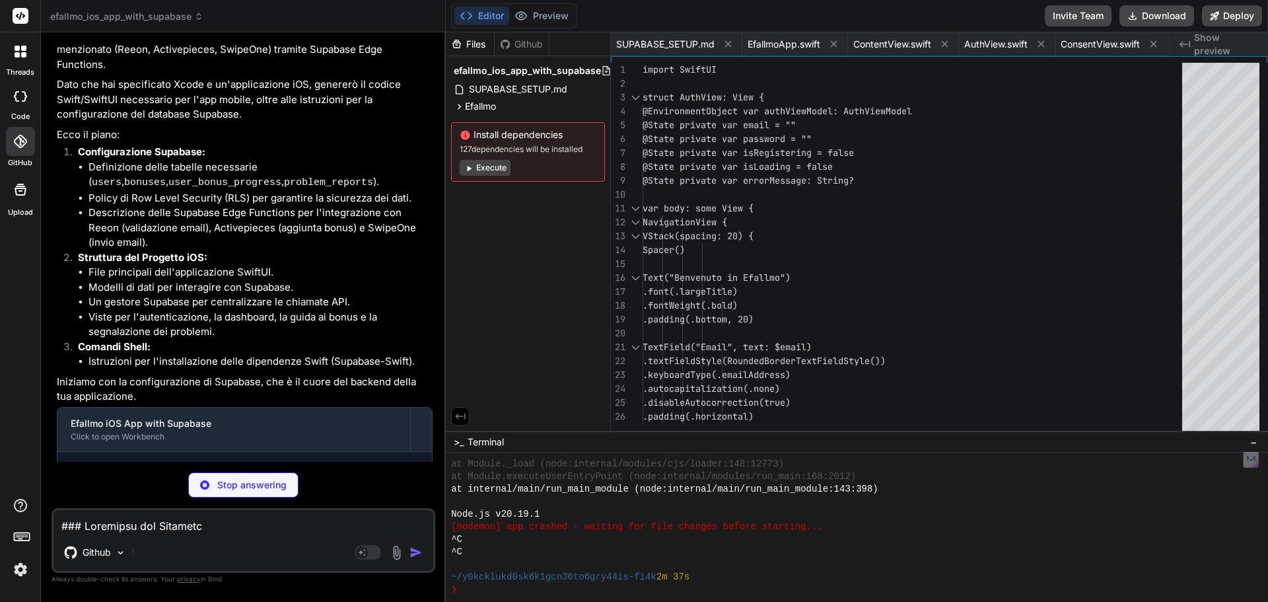
type textarea "}"
type textarea "x"
type textarea "registrazione e ricevi 50€", imageUrl: nil, totalSteps: 6, expiresAt: nil, limi…"
type textarea "x"
type textarea "static var previews: some View { ProblemReportView(bonus: Bonus(id: UUID(), tit…"
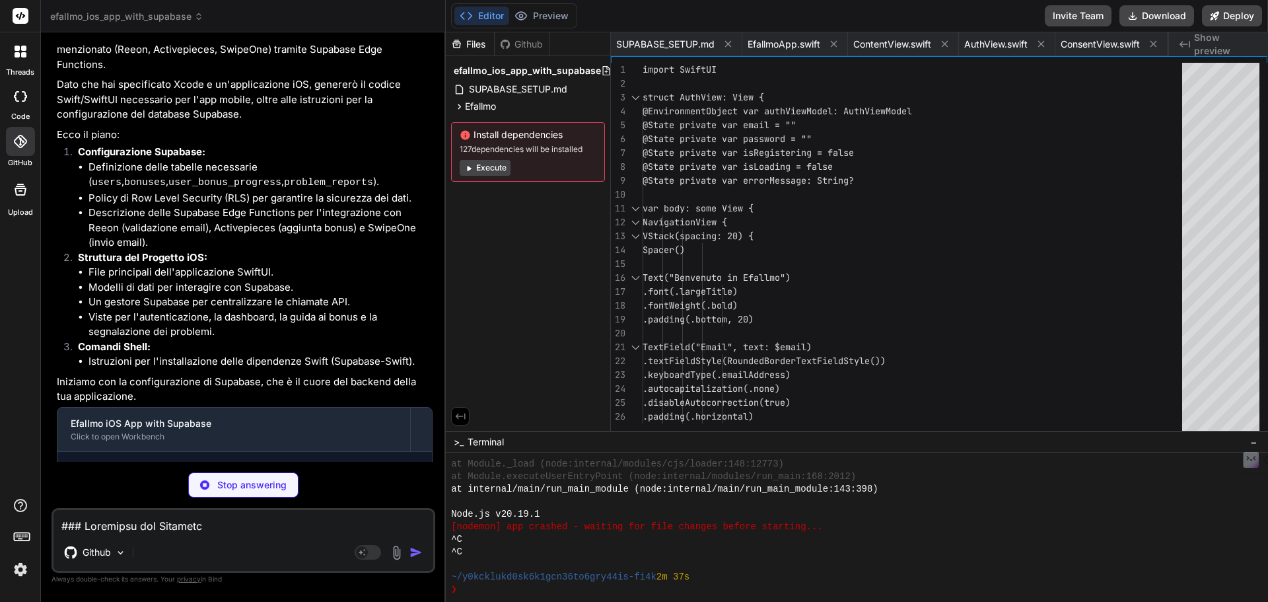
type textarea "x"
type textarea "hasShownNotificationPermissionPrompt = false } }"
type textarea "x"
type textarea "self.isLoading = false } } }"
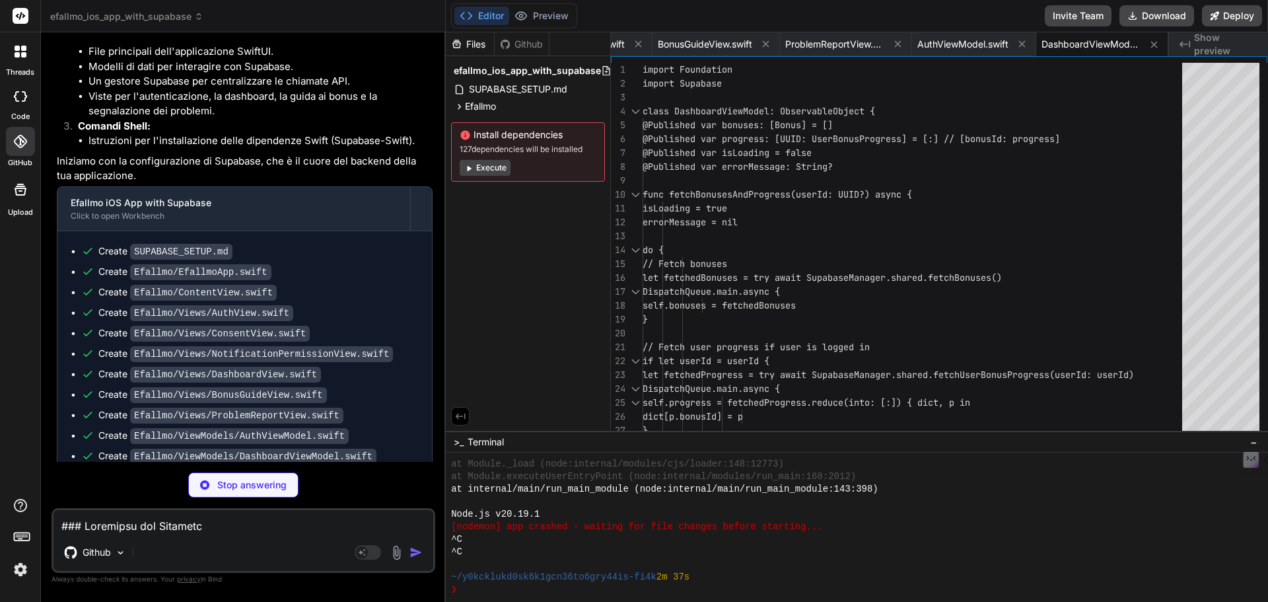
scroll to position [1656, 0]
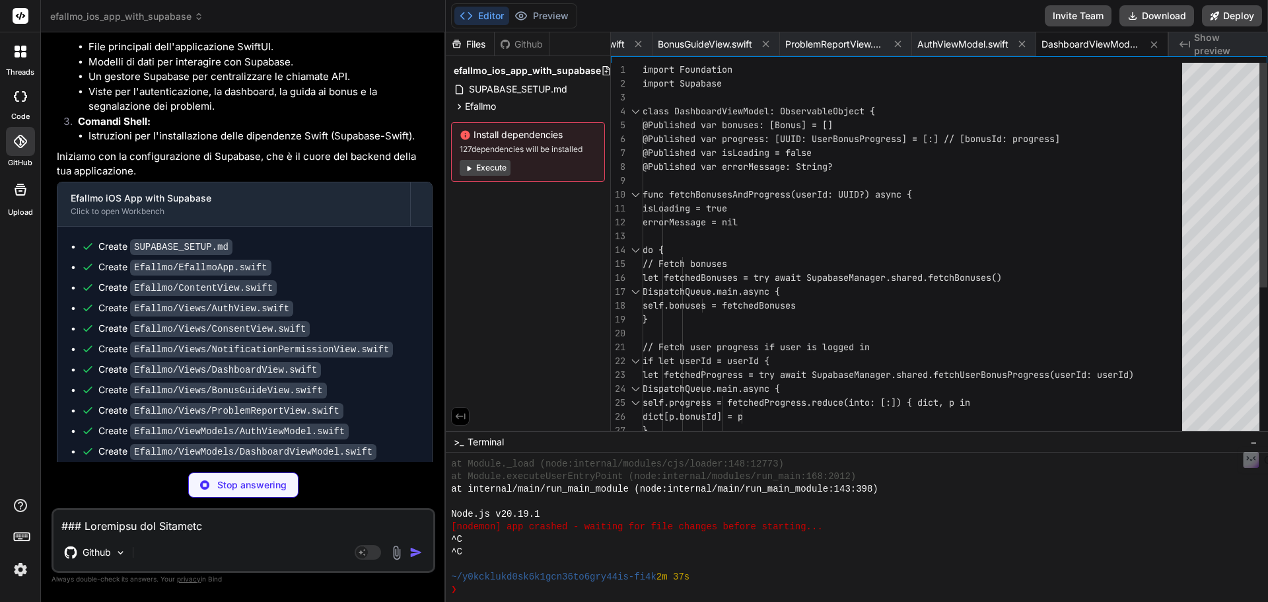
type textarea "x"
type textarea "}"
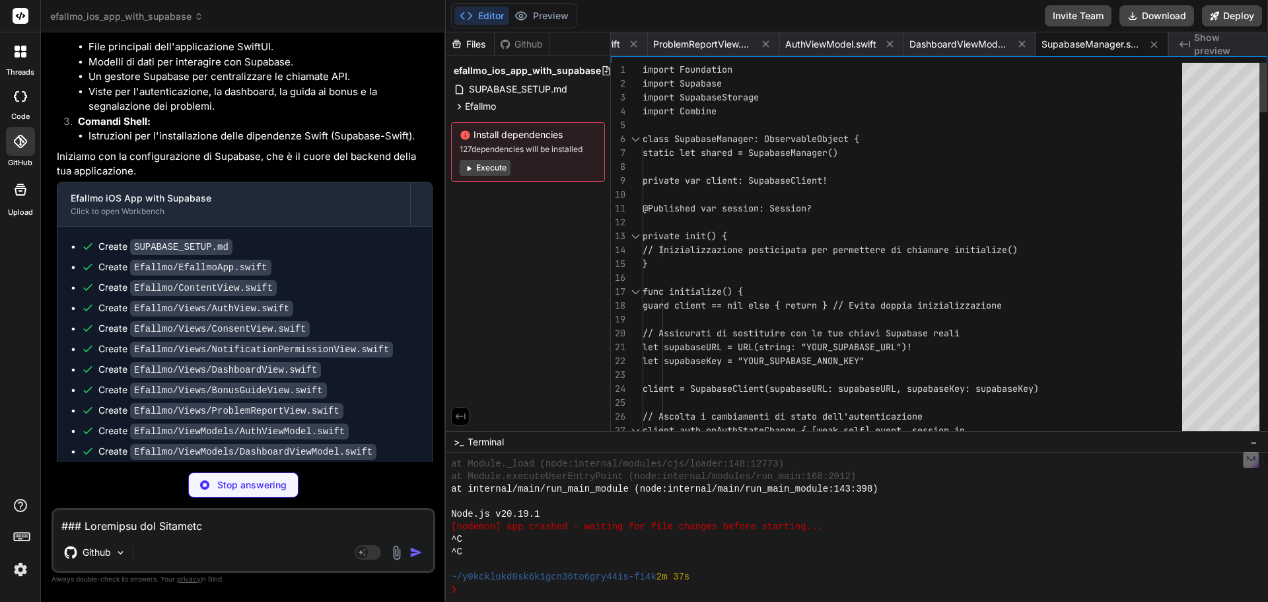
type textarea "x"
type textarea "case description case screenshotUrl = "screenshot_url" case status case created…"
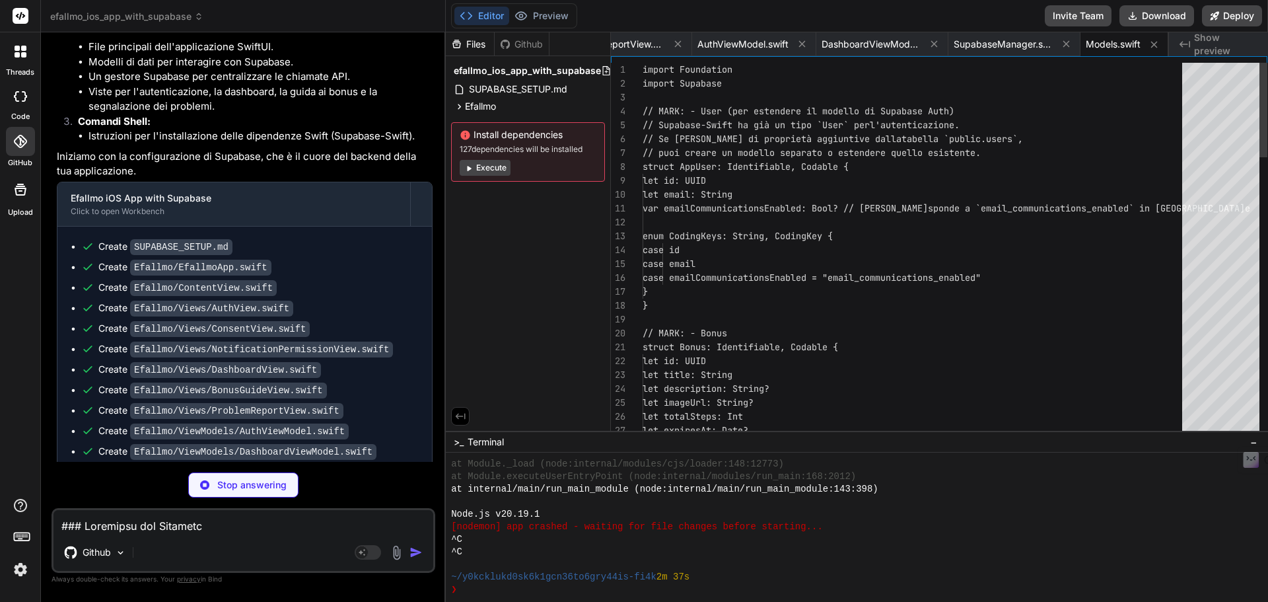
type textarea "x"
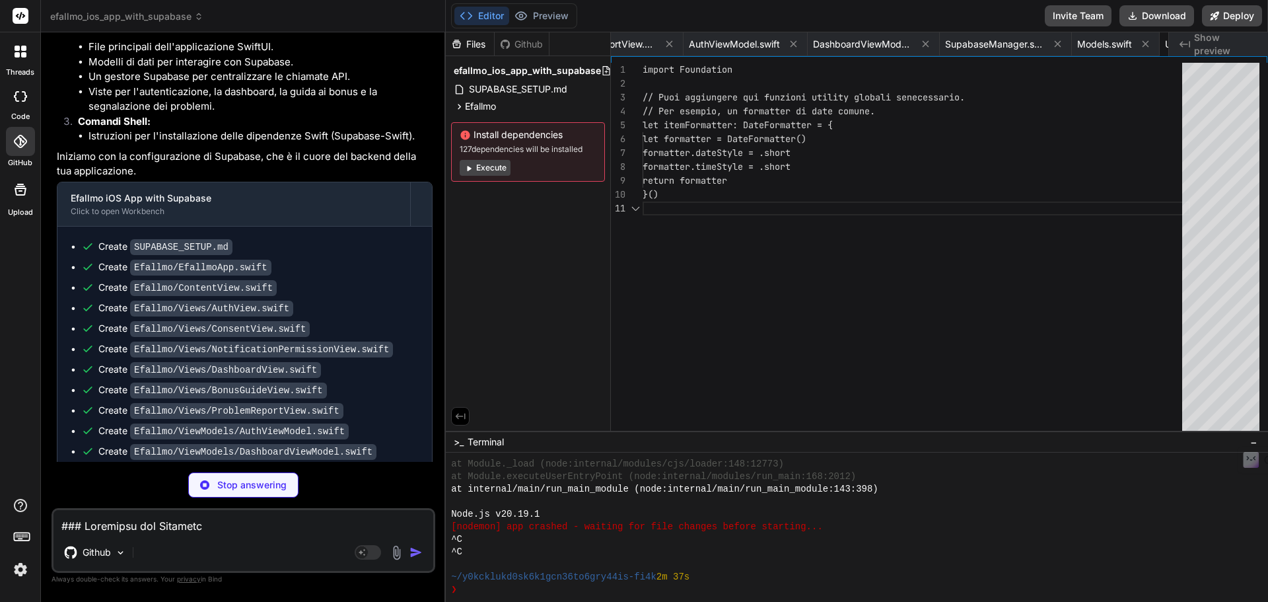
scroll to position [0, 1079]
type textarea "x"
type textarea "<key>NSAllowsArbitraryLoads</key> <true/> </dict> <key>NSPhotoLibraryUsageDescr…"
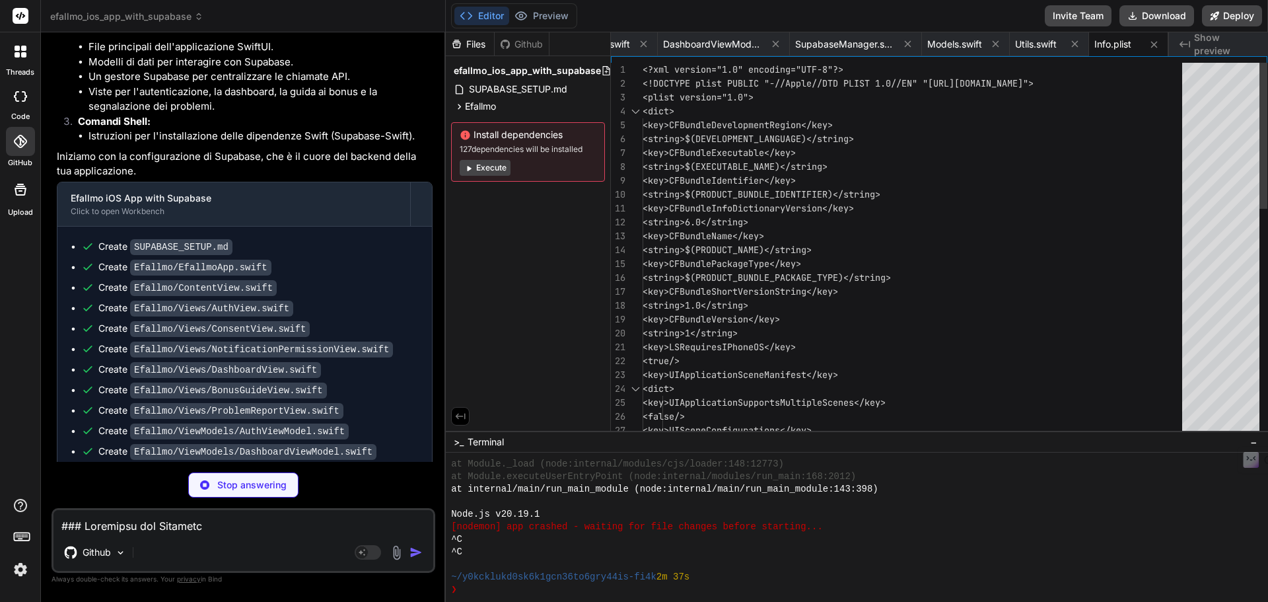
type textarea "x"
type textarea "// Questo file è generato da Xcode e non dovrebbe essere modificato manualmente…"
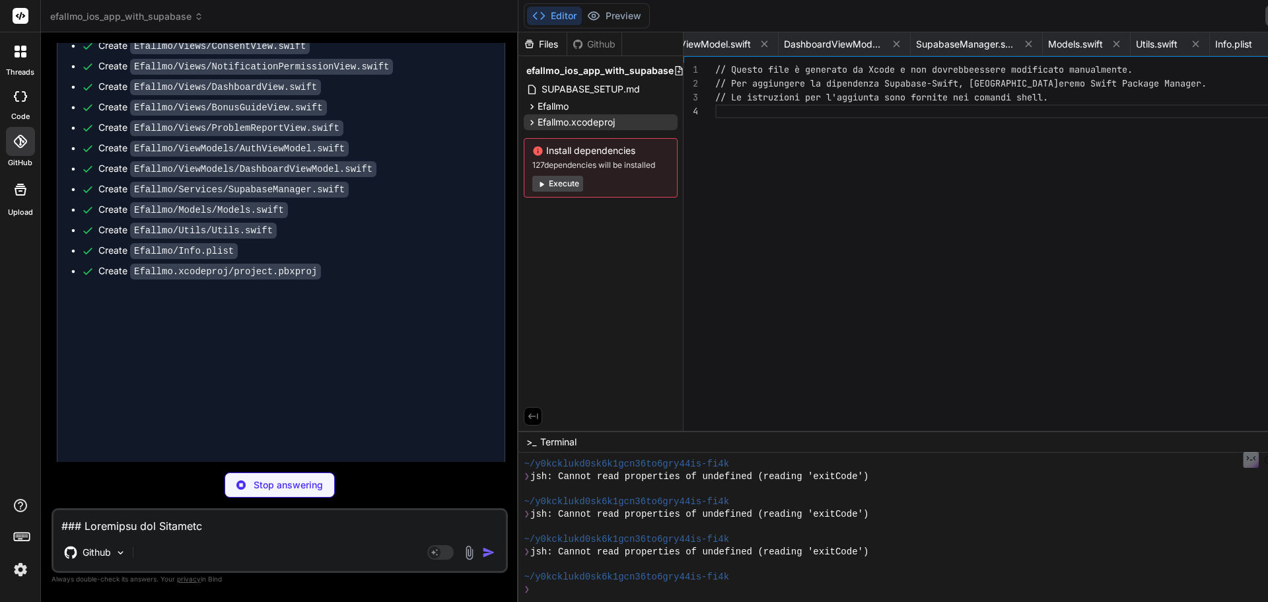
scroll to position [1493, 0]
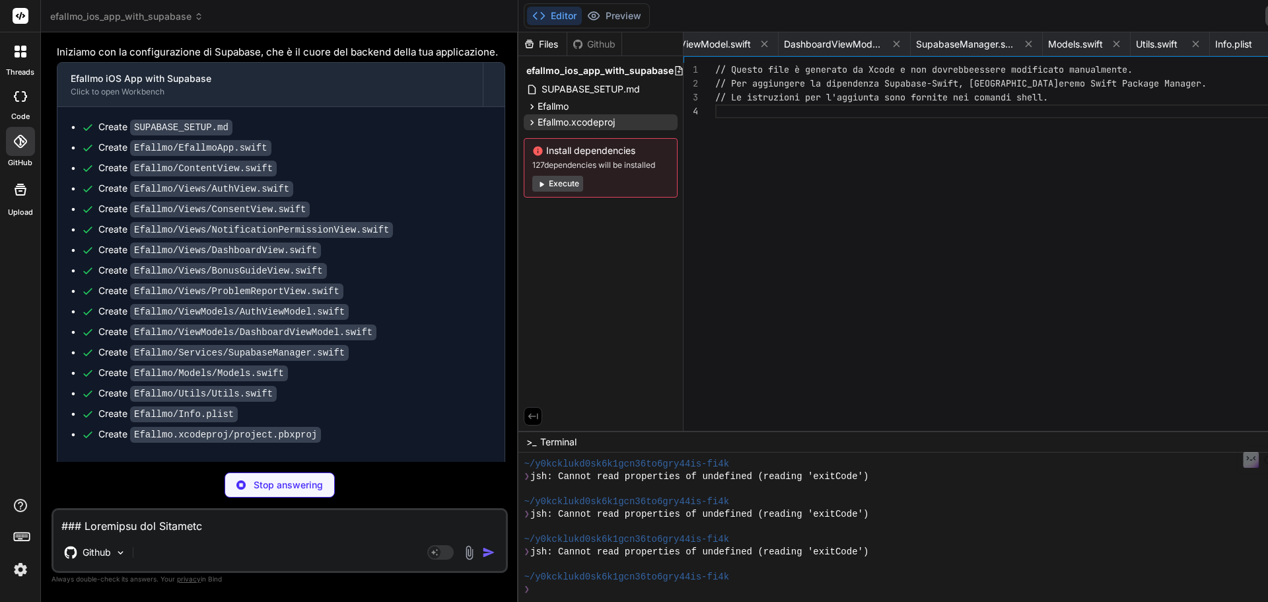
click at [461, 60] on p "Iniziamo con la configurazione di Supabase, che è il cuore del backend della tu…" at bounding box center [281, 52] width 448 height 15
type textarea "x"
click at [526, 124] on icon at bounding box center [531, 122] width 11 height 11
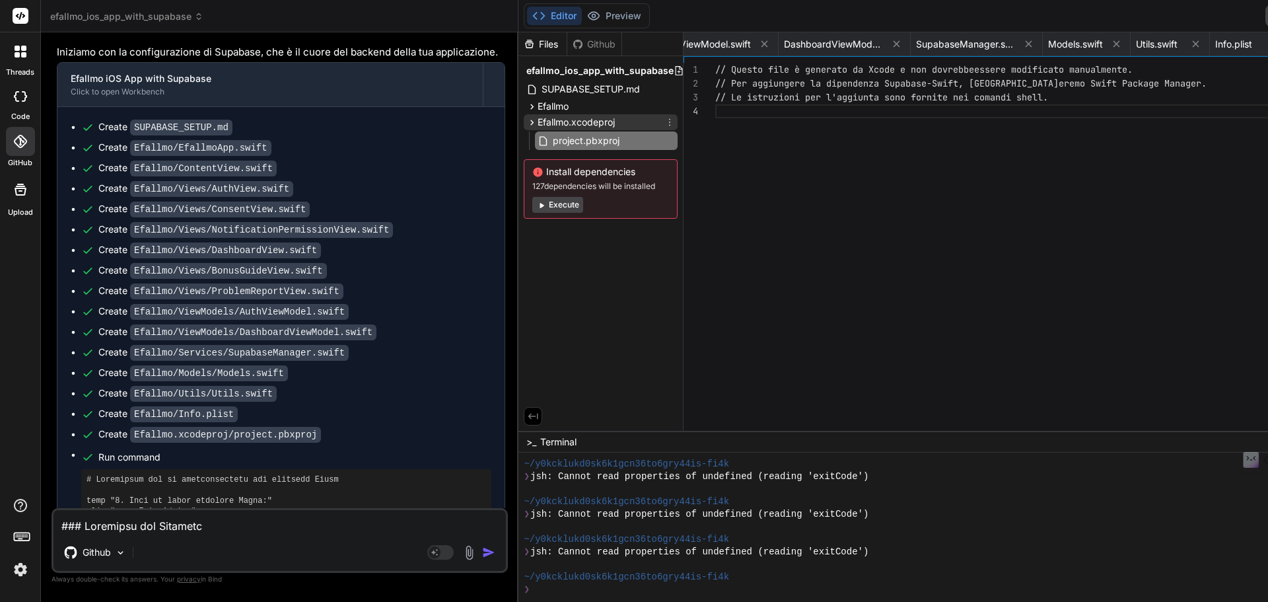
click at [526, 124] on icon at bounding box center [531, 122] width 11 height 11
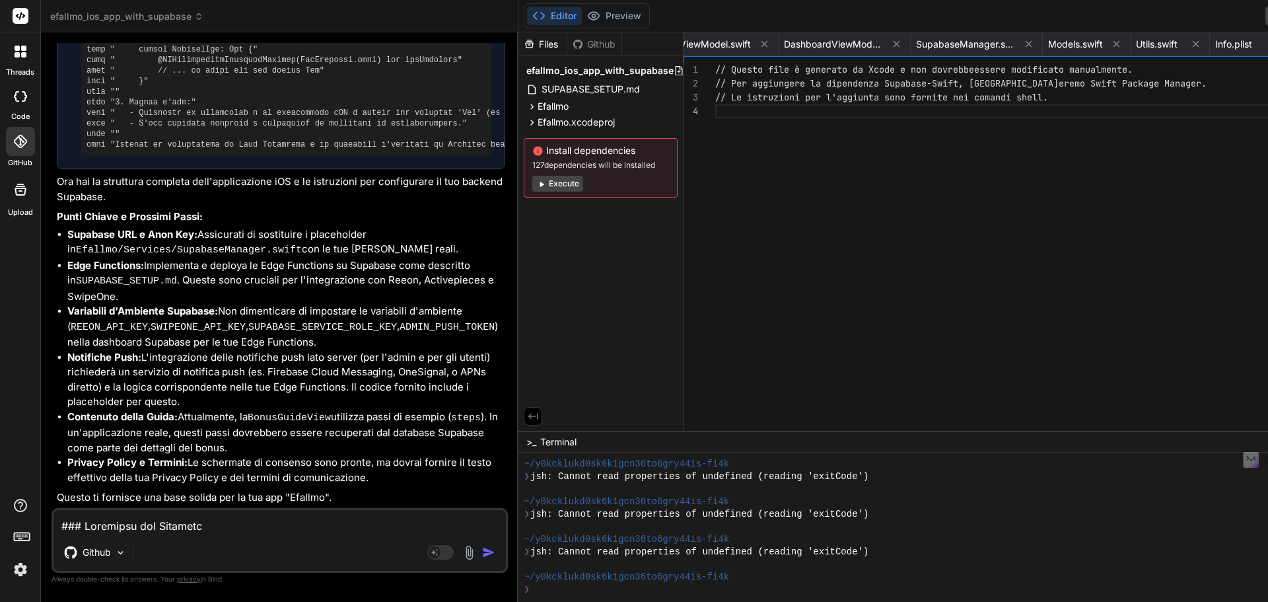
scroll to position [2946, 0]
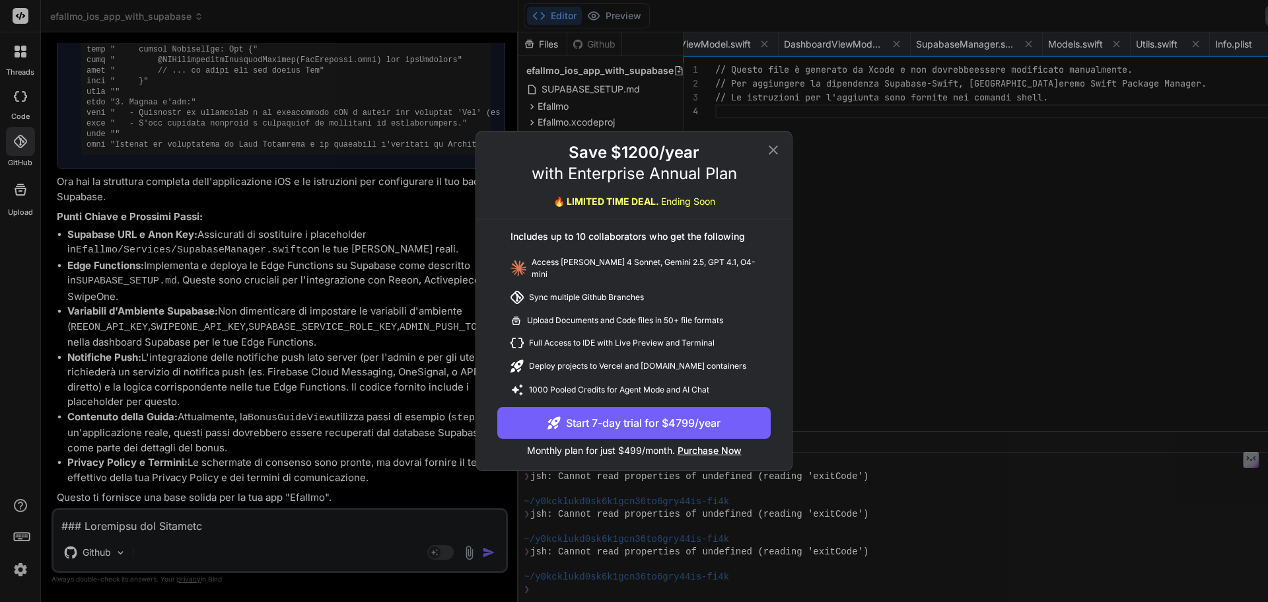
click at [776, 150] on icon at bounding box center [774, 150] width 16 height 16
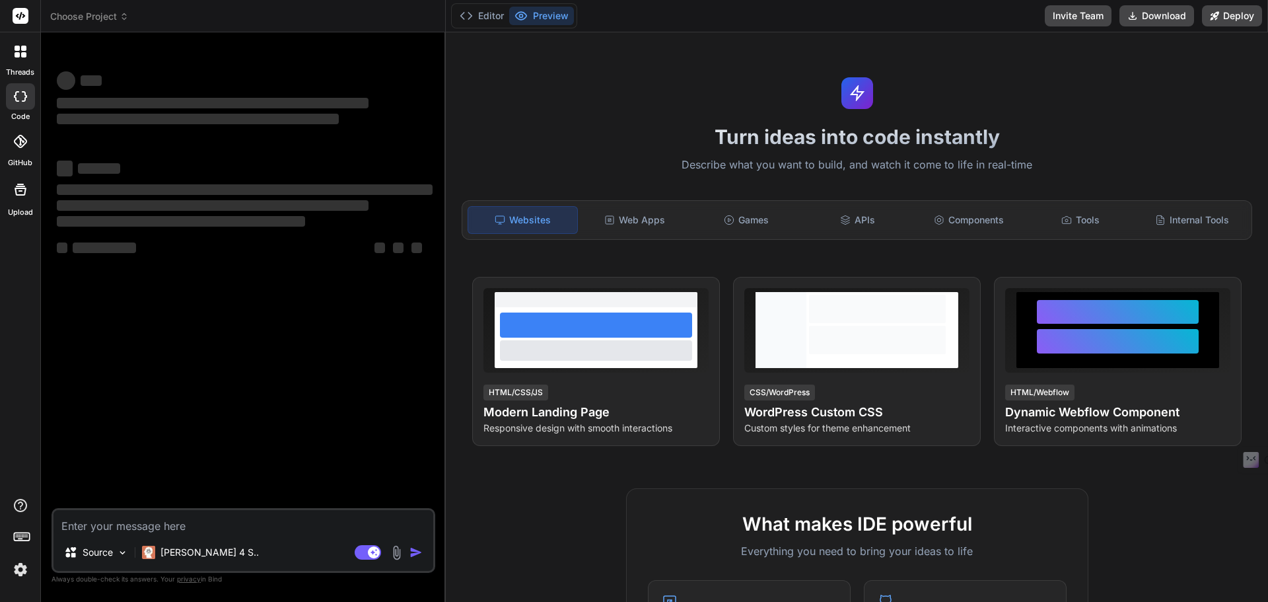
click at [20, 563] on img at bounding box center [20, 569] width 22 height 22
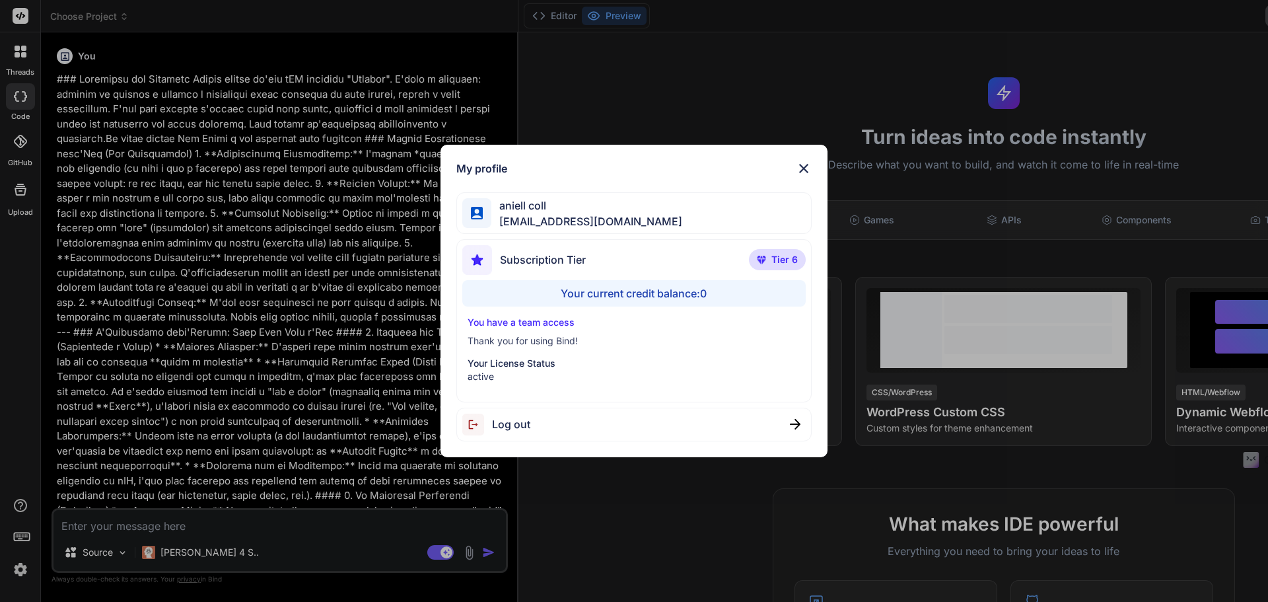
click at [809, 164] on img at bounding box center [804, 169] width 16 height 16
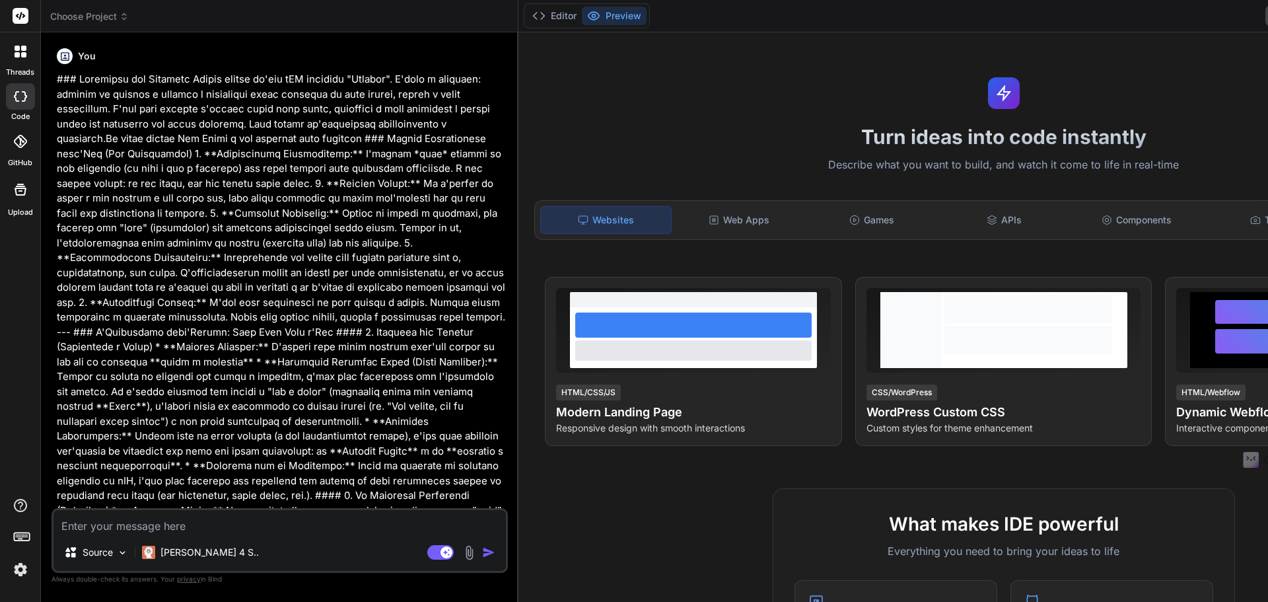
type textarea "x"
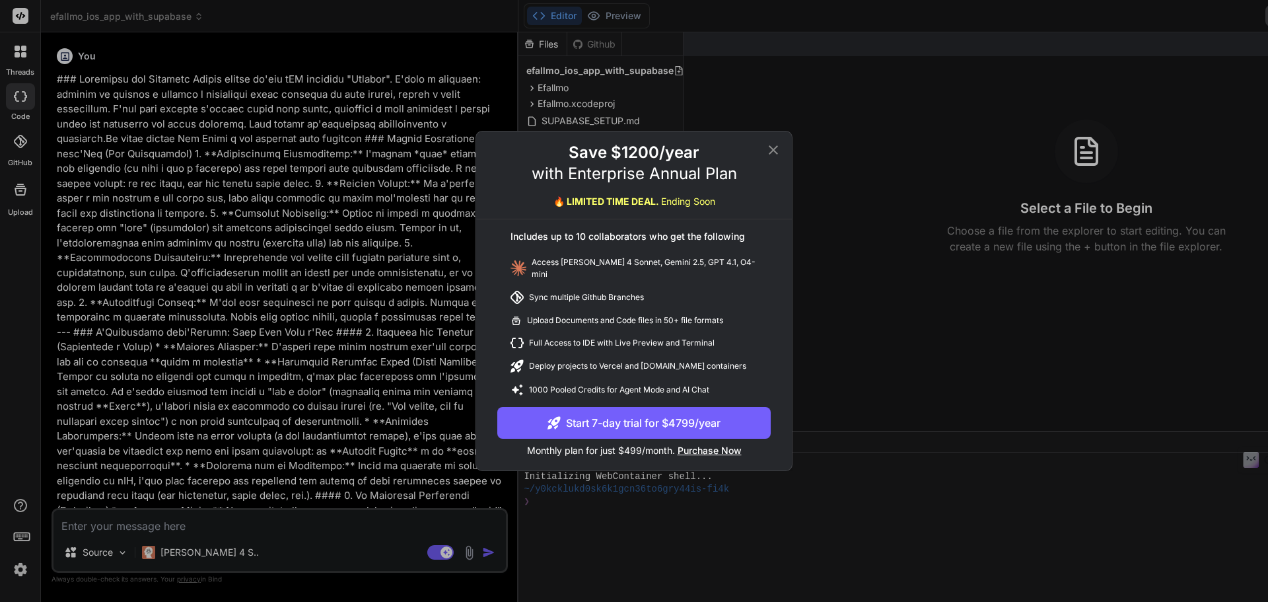
click at [771, 153] on icon at bounding box center [774, 150] width 16 height 16
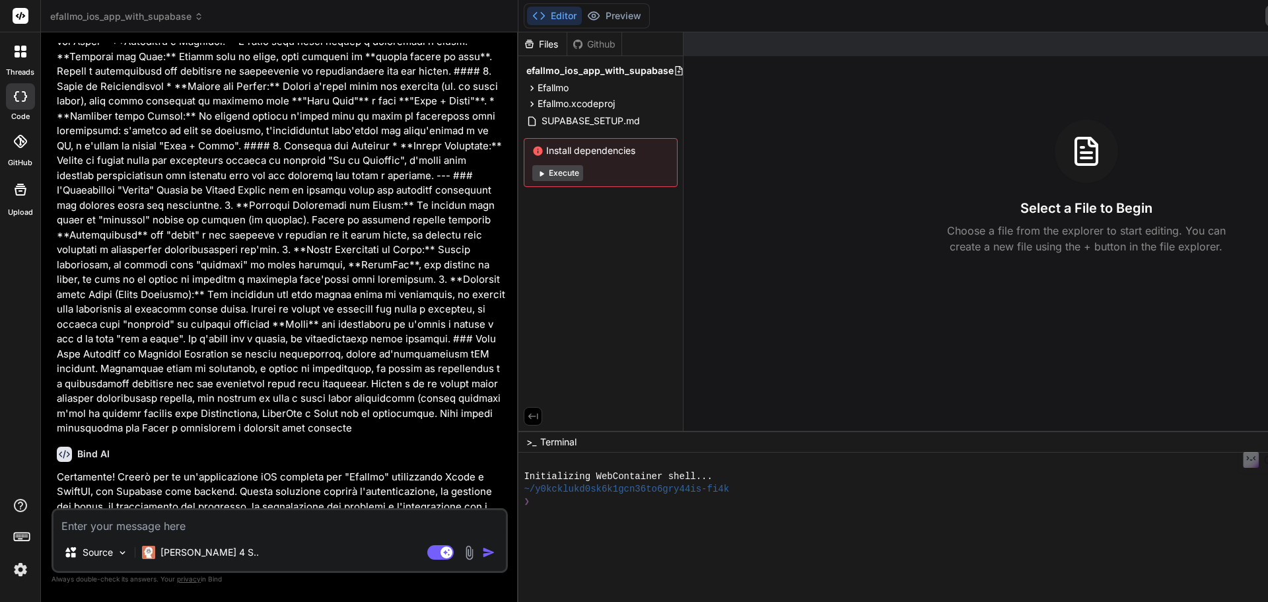
scroll to position [727, 0]
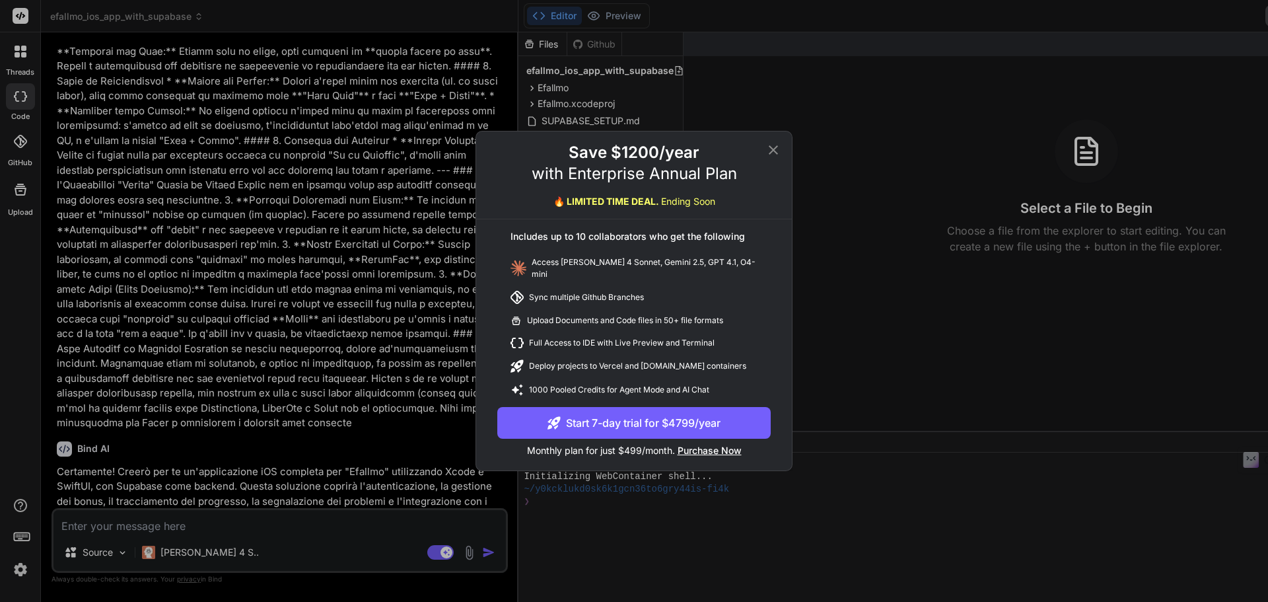
click at [715, 451] on span "Purchase Now" at bounding box center [710, 450] width 64 height 11
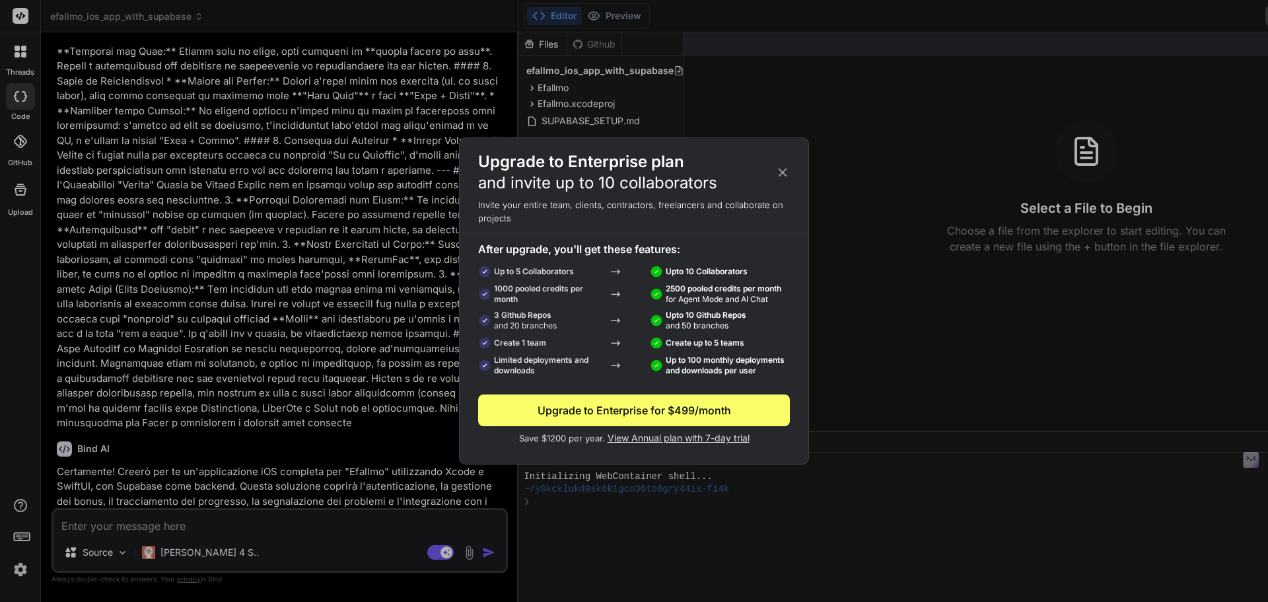
click at [778, 176] on icon at bounding box center [782, 172] width 15 height 15
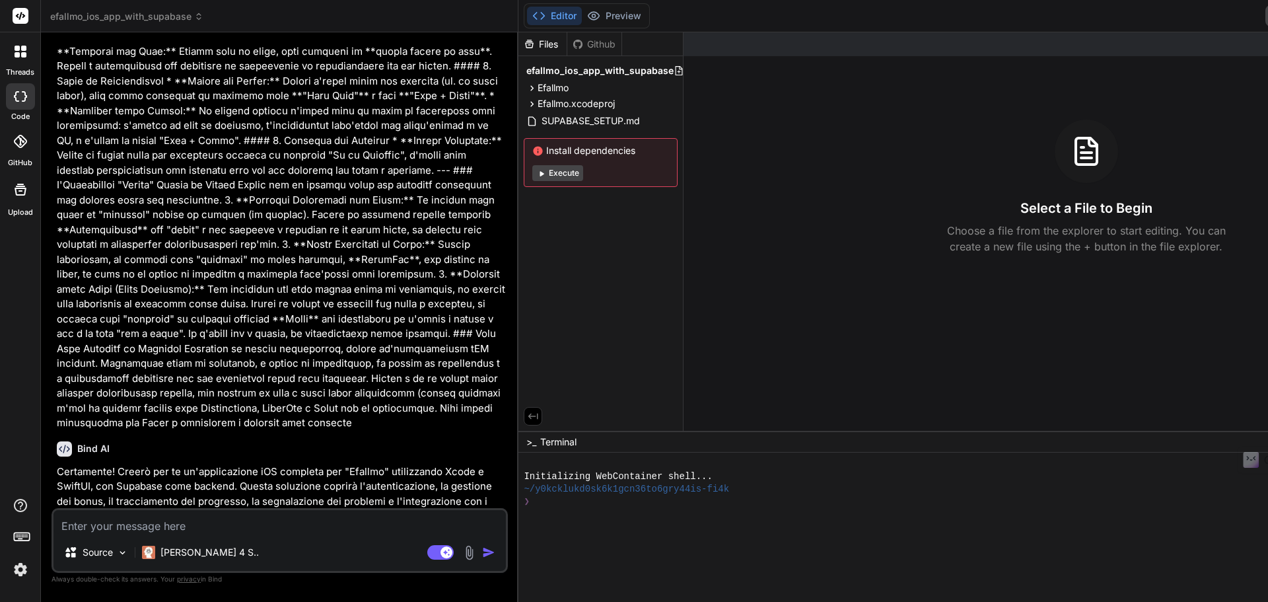
click at [22, 571] on img at bounding box center [20, 569] width 22 height 22
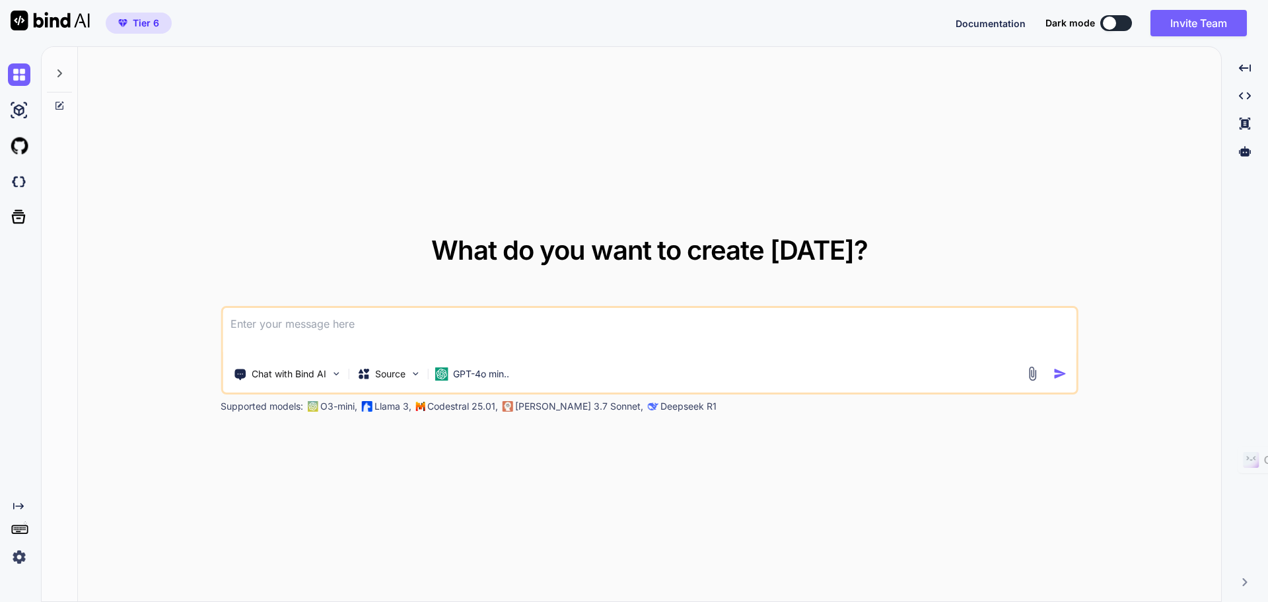
type textarea "x"
click at [18, 557] on img at bounding box center [19, 557] width 22 height 22
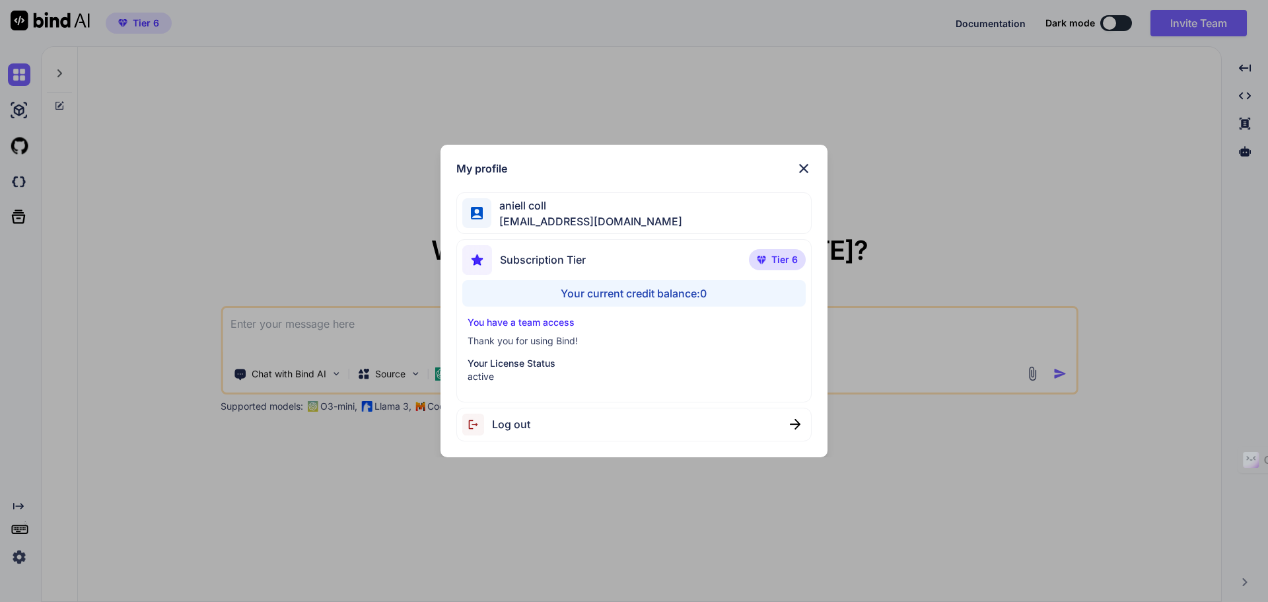
click at [487, 433] on img at bounding box center [477, 424] width 30 height 22
click at [537, 317] on p "You have a team access" at bounding box center [635, 322] width 334 height 13
